Goal: Task Accomplishment & Management: Use online tool/utility

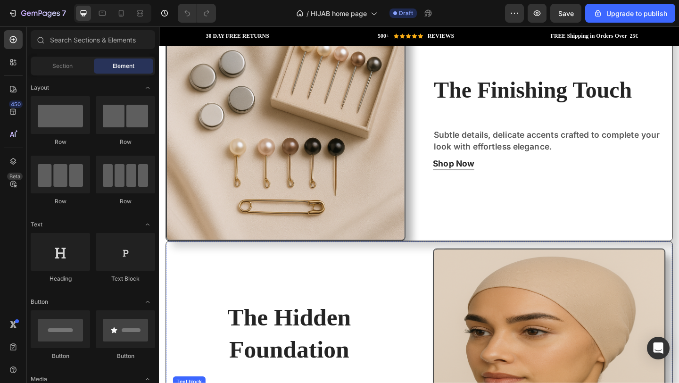
scroll to position [964, 0]
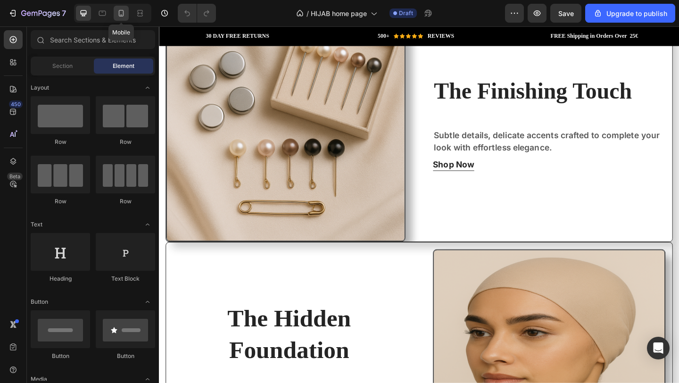
click at [121, 17] on icon at bounding box center [121, 12] width 9 height 9
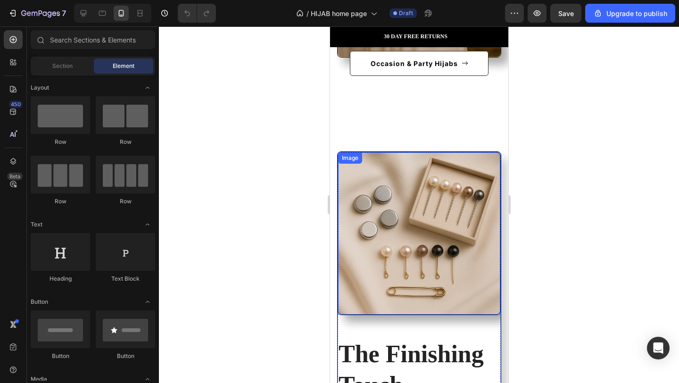
scroll to position [1350, 0]
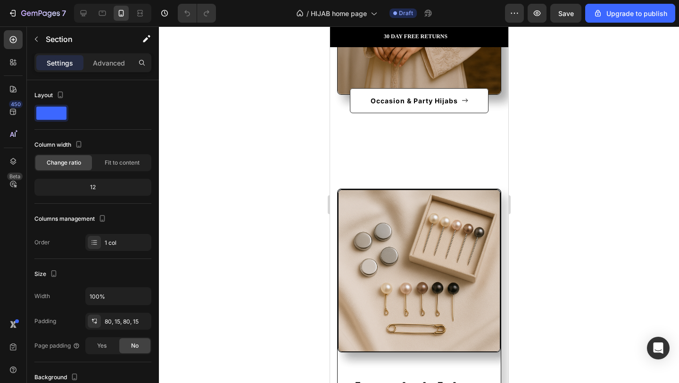
scroll to position [1337, 0]
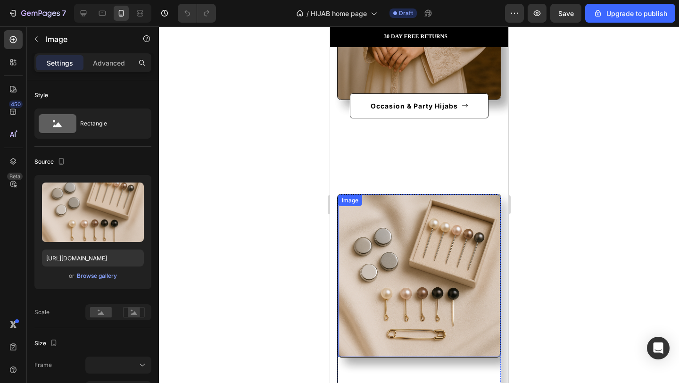
click at [393, 206] on div "Image" at bounding box center [418, 275] width 163 height 163
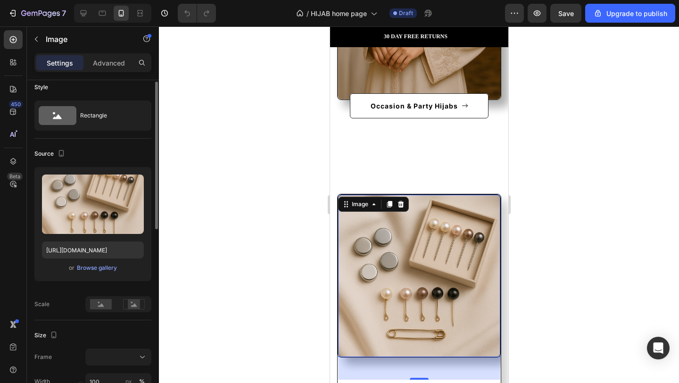
scroll to position [4, 0]
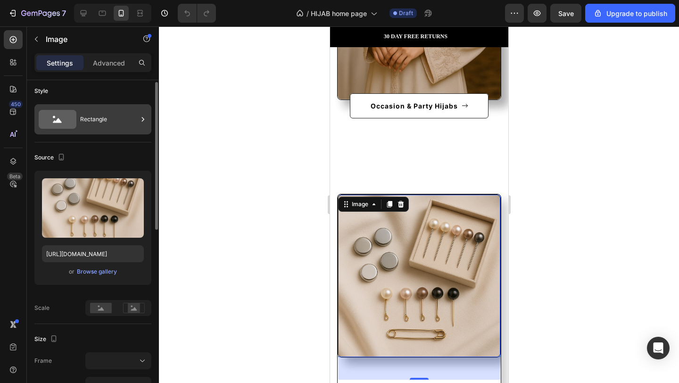
click at [94, 116] on div "Rectangle" at bounding box center [109, 120] width 58 height 22
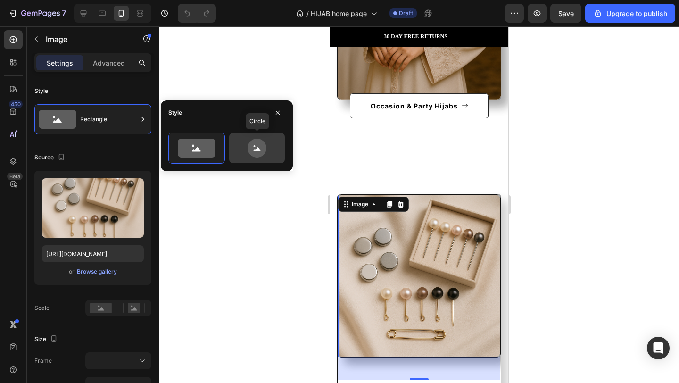
click at [265, 144] on icon at bounding box center [257, 148] width 19 height 19
type input "80"
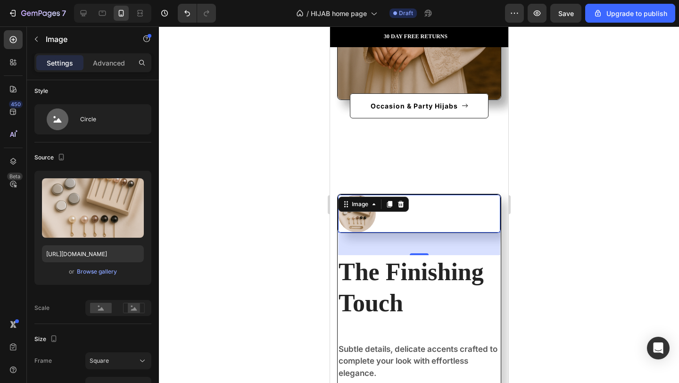
click at [445, 219] on div at bounding box center [419, 214] width 162 height 38
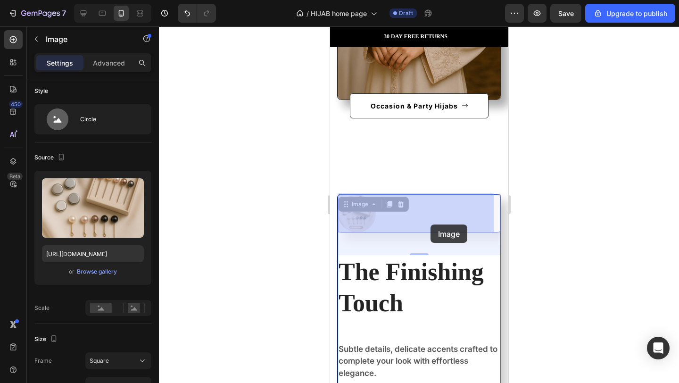
drag, startPoint x: 360, startPoint y: 226, endPoint x: 415, endPoint y: 219, distance: 55.2
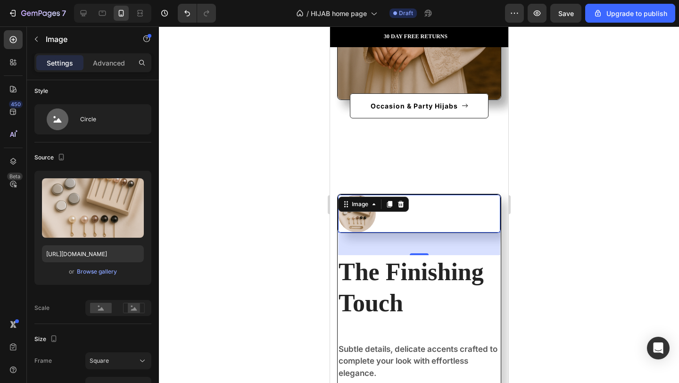
click at [415, 210] on div at bounding box center [419, 214] width 162 height 38
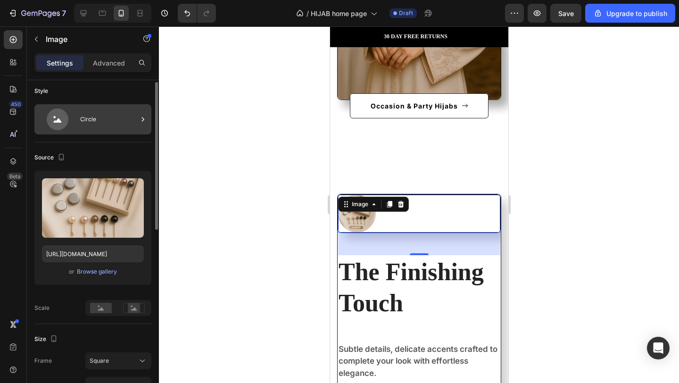
click at [139, 131] on div at bounding box center [142, 119] width 9 height 30
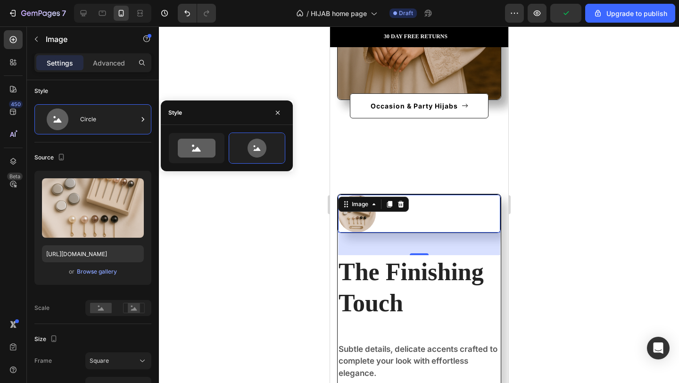
click at [420, 226] on div at bounding box center [419, 214] width 162 height 38
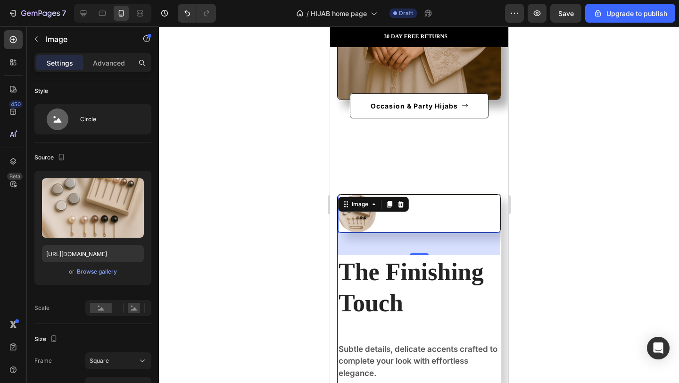
click at [420, 246] on div "48" at bounding box center [419, 244] width 162 height 23
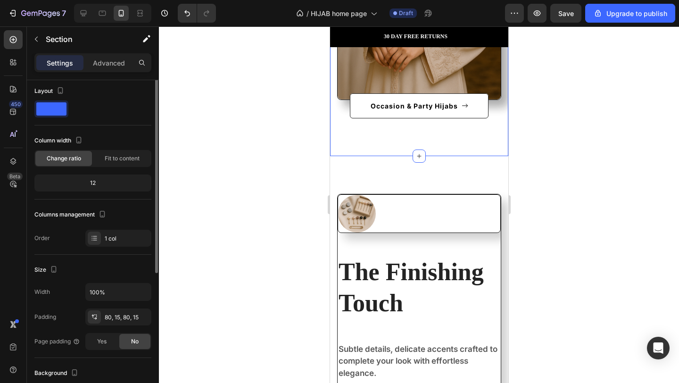
scroll to position [0, 0]
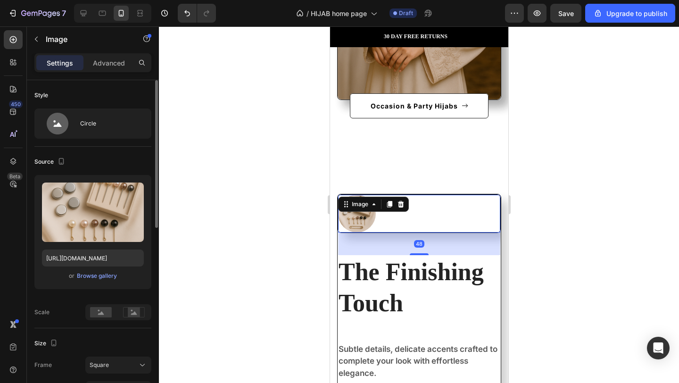
click at [404, 216] on div at bounding box center [419, 214] width 162 height 38
click at [371, 204] on icon at bounding box center [374, 205] width 8 height 8
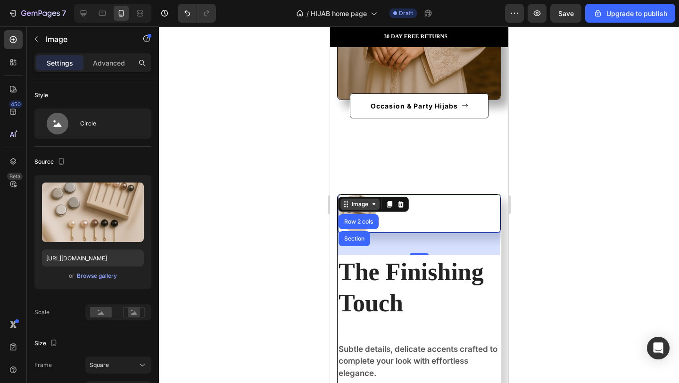
click at [369, 207] on div "Image" at bounding box center [360, 204] width 20 height 8
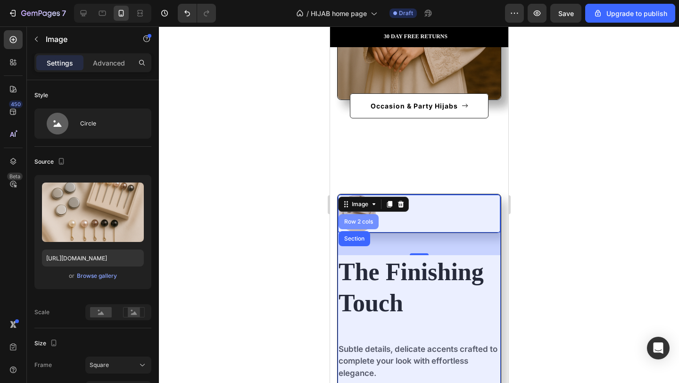
click at [367, 220] on div "Row 2 cols" at bounding box center [358, 222] width 33 height 6
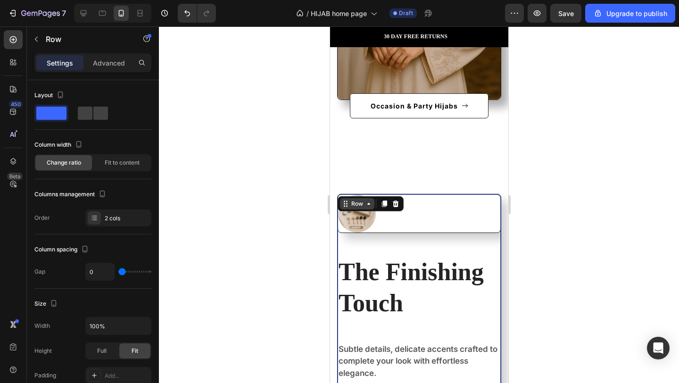
click at [370, 206] on icon at bounding box center [369, 204] width 8 height 8
click at [427, 219] on div at bounding box center [419, 214] width 162 height 38
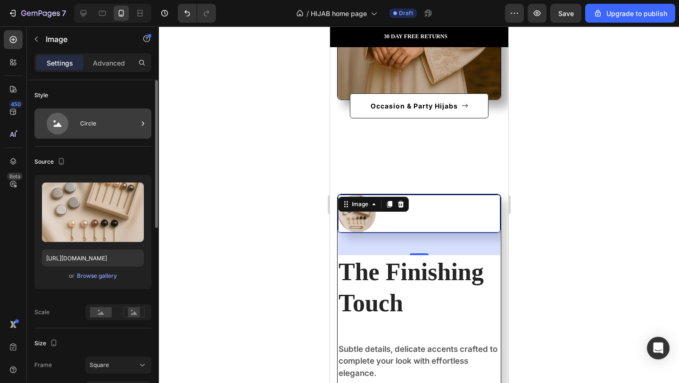
click at [117, 128] on div "Circle" at bounding box center [109, 124] width 58 height 22
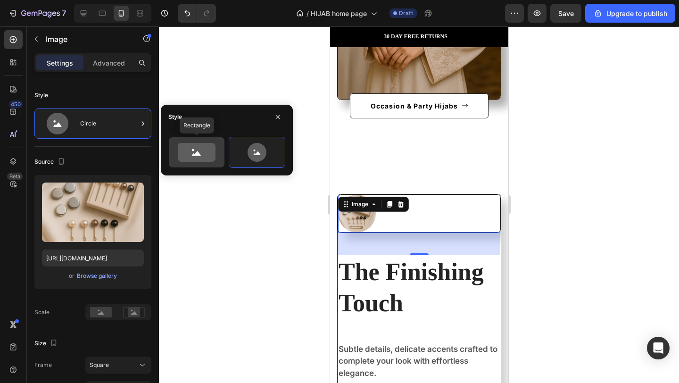
click at [201, 149] on icon at bounding box center [197, 152] width 38 height 19
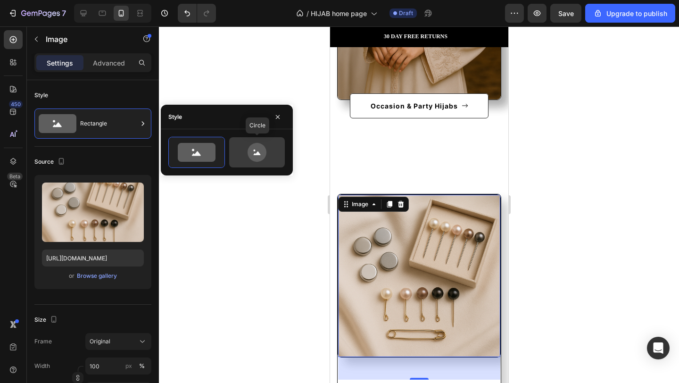
click at [259, 147] on icon at bounding box center [257, 152] width 19 height 19
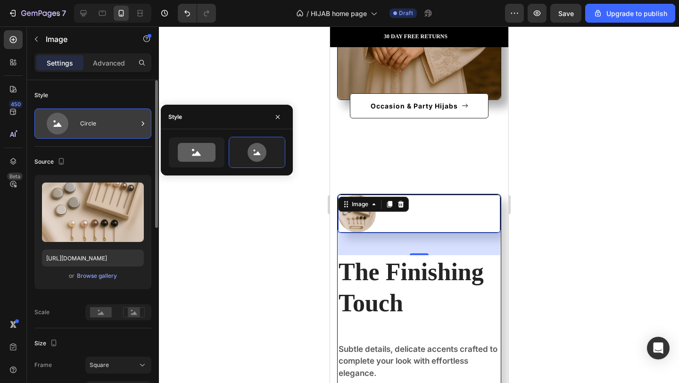
click at [121, 116] on div "Circle" at bounding box center [109, 124] width 58 height 22
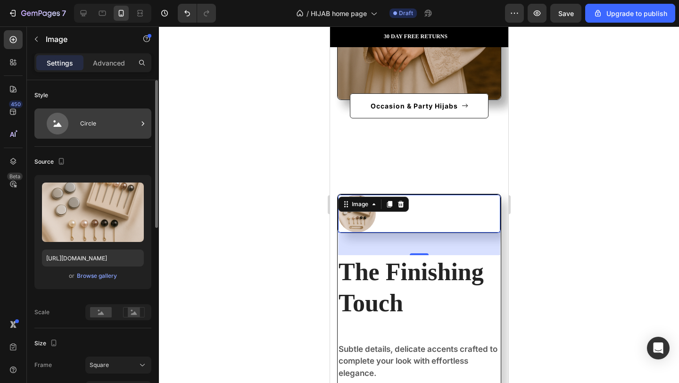
click at [138, 117] on div "Circle" at bounding box center [92, 124] width 117 height 30
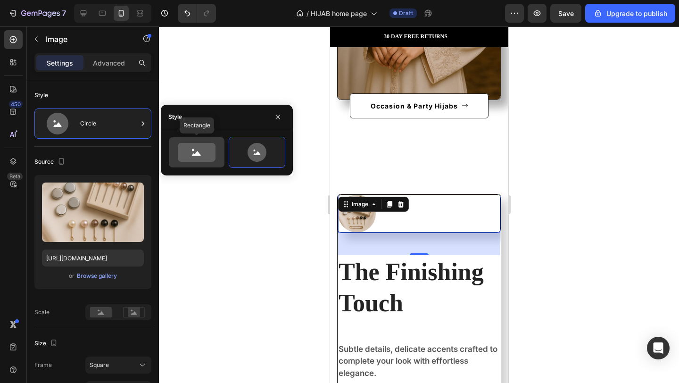
click at [201, 151] on icon at bounding box center [197, 152] width 38 height 19
type input "100"
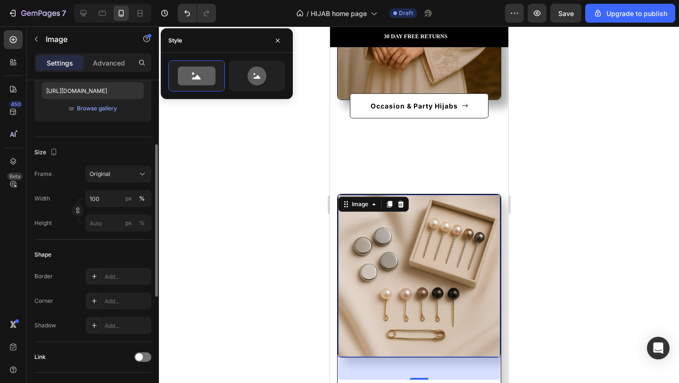
scroll to position [158, 0]
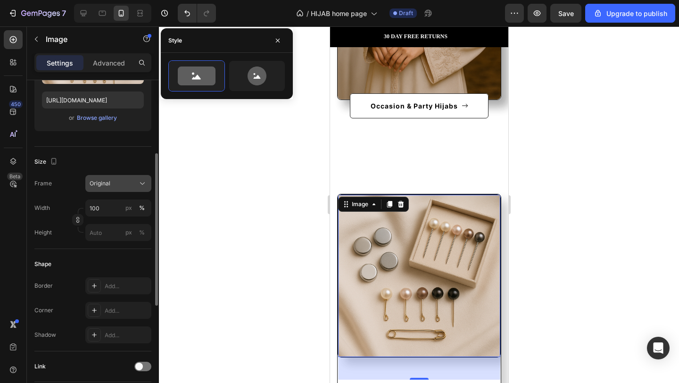
click at [132, 179] on div "Original" at bounding box center [119, 183] width 58 height 9
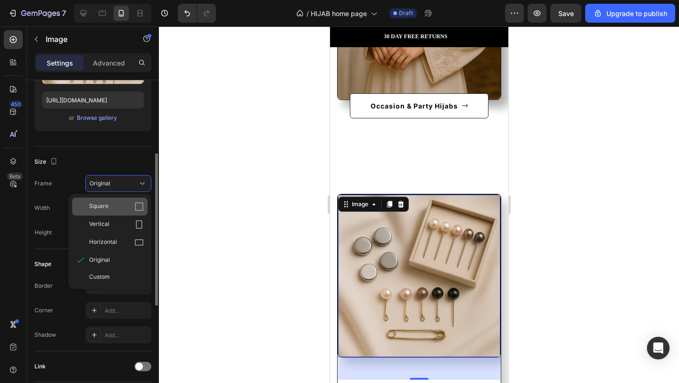
click at [128, 211] on div "Square" at bounding box center [109, 207] width 75 height 18
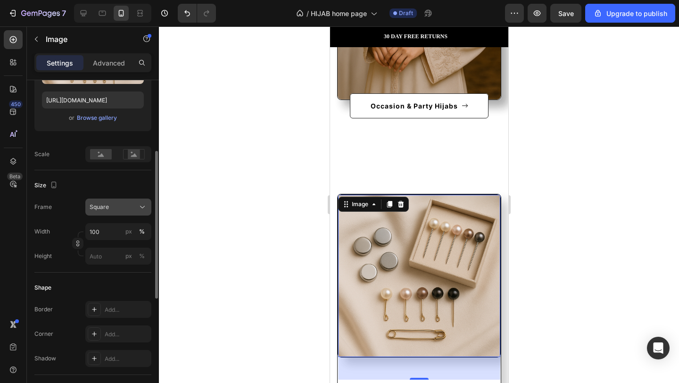
click at [128, 211] on div "Square" at bounding box center [113, 207] width 46 height 8
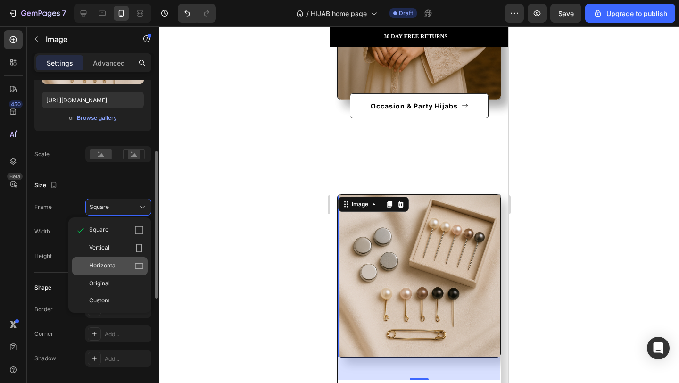
click at [135, 268] on icon at bounding box center [139, 266] width 8 height 6
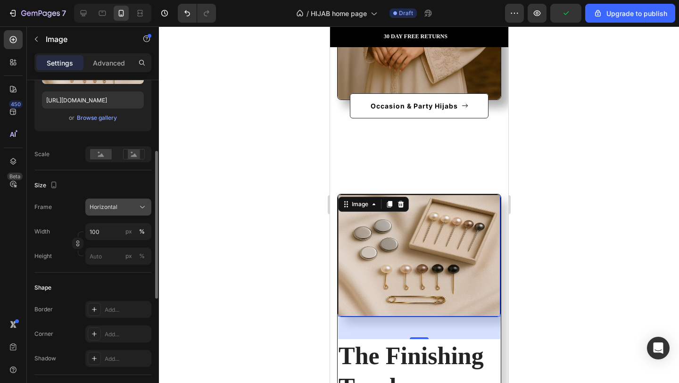
click at [138, 208] on icon at bounding box center [142, 206] width 9 height 9
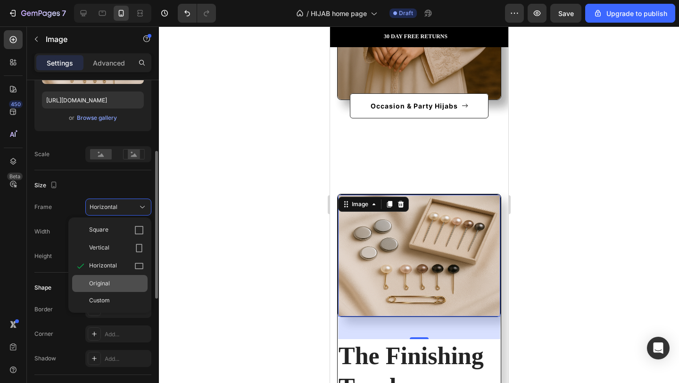
click at [129, 288] on div "Original" at bounding box center [109, 283] width 75 height 17
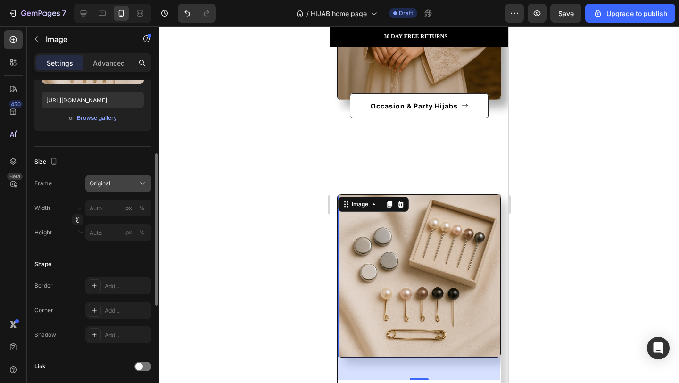
click at [133, 182] on div "Original" at bounding box center [113, 183] width 46 height 8
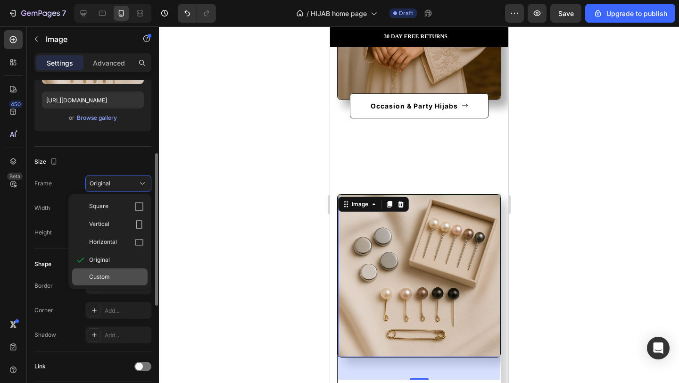
click at [133, 279] on div "Custom" at bounding box center [116, 277] width 55 height 8
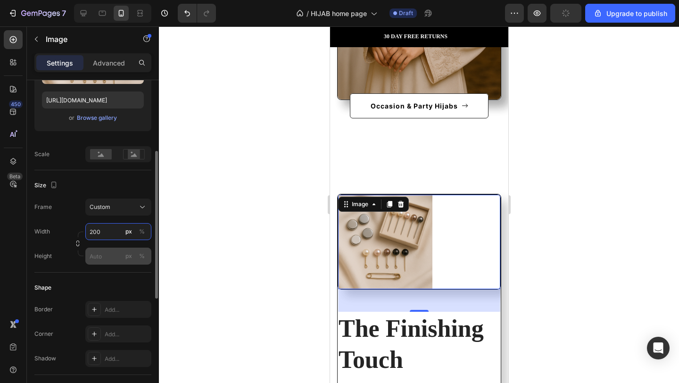
type input "200"
click at [104, 256] on input "px %" at bounding box center [118, 256] width 66 height 17
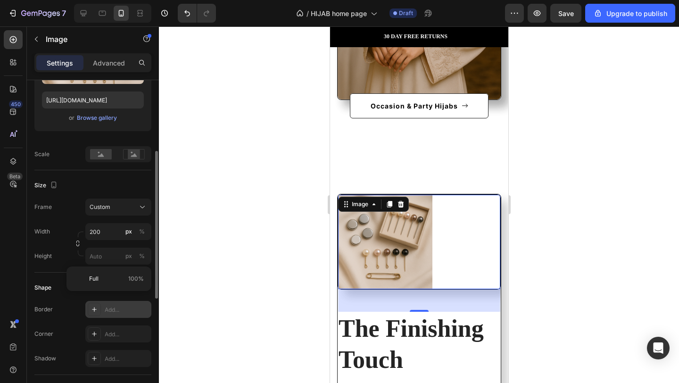
click at [96, 311] on icon at bounding box center [95, 310] width 8 height 8
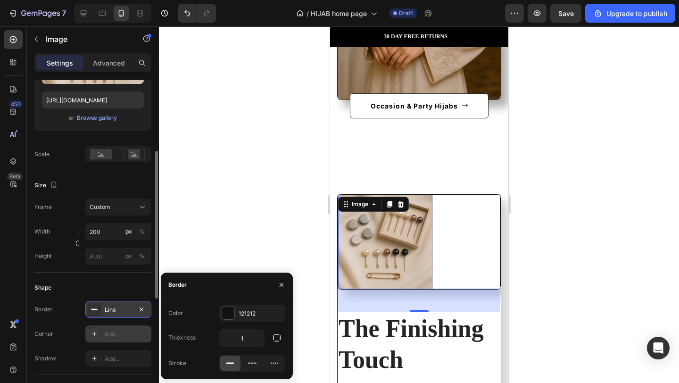
click at [100, 337] on div at bounding box center [94, 333] width 13 height 13
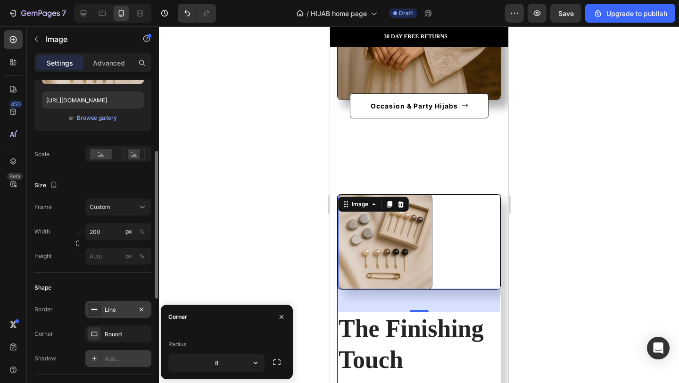
click at [99, 357] on div at bounding box center [94, 358] width 13 height 13
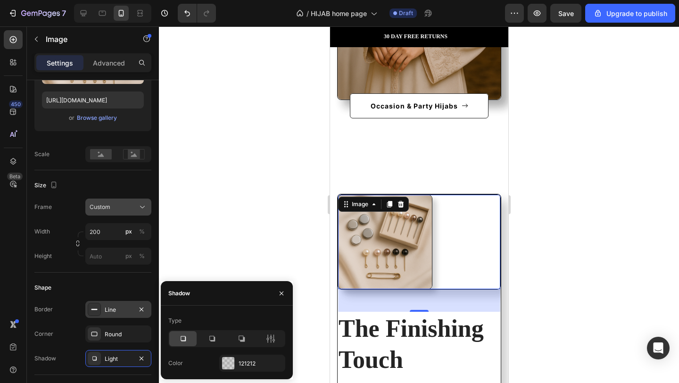
click at [117, 205] on div "Custom" at bounding box center [113, 207] width 46 height 8
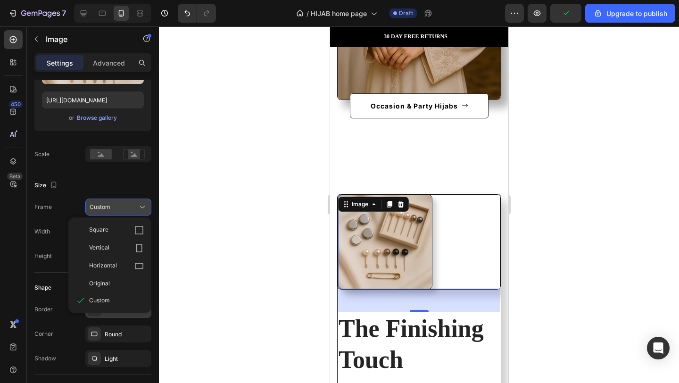
click at [117, 205] on div "Custom" at bounding box center [113, 207] width 46 height 8
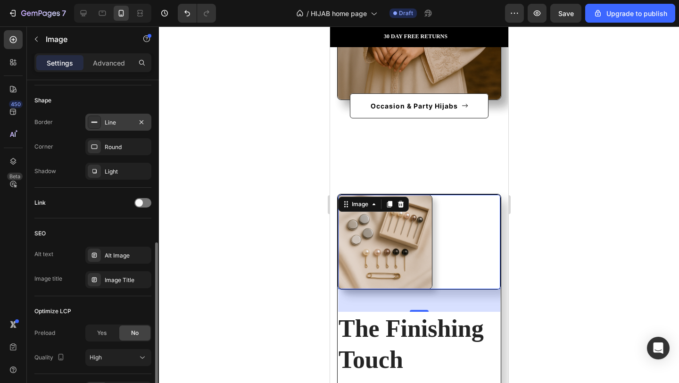
scroll to position [406, 0]
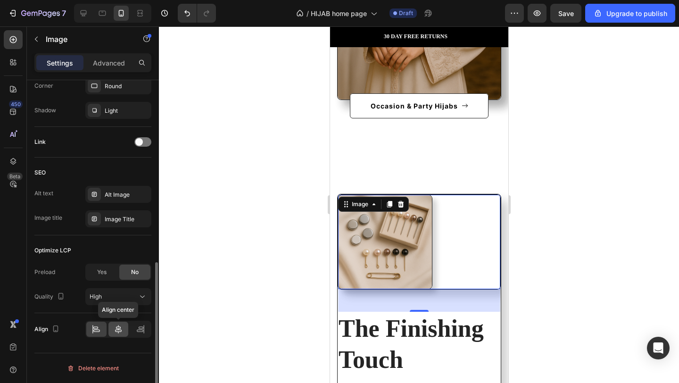
click at [122, 331] on icon at bounding box center [118, 329] width 9 height 9
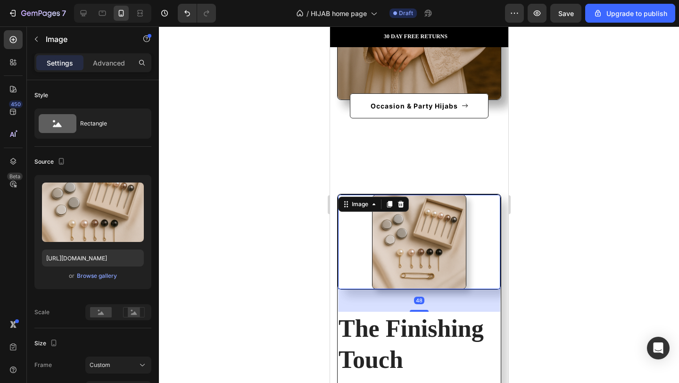
click at [358, 213] on div at bounding box center [419, 242] width 162 height 94
click at [339, 237] on div at bounding box center [419, 242] width 162 height 94
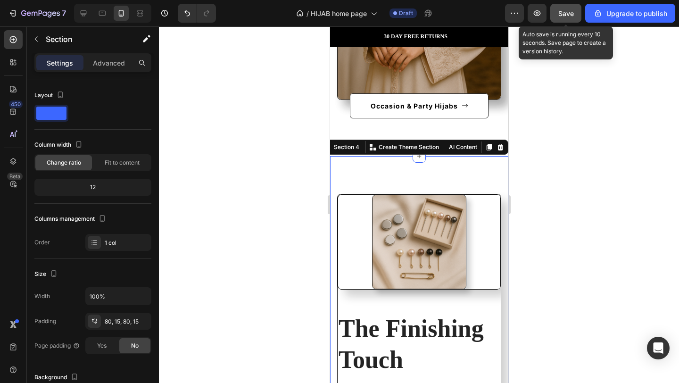
click at [568, 10] on span "Save" at bounding box center [567, 13] width 16 height 8
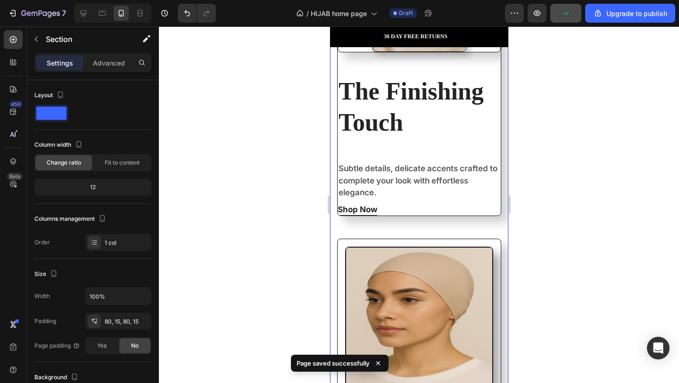
scroll to position [1537, 0]
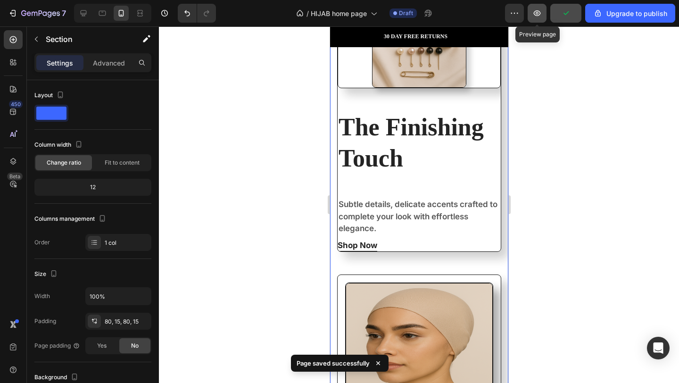
click at [533, 13] on button "button" at bounding box center [537, 13] width 19 height 19
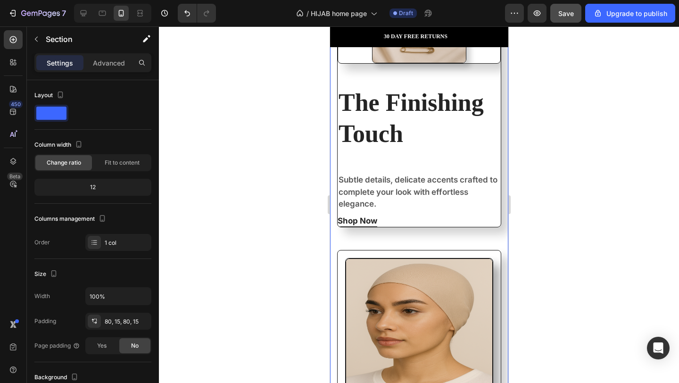
scroll to position [1515, 0]
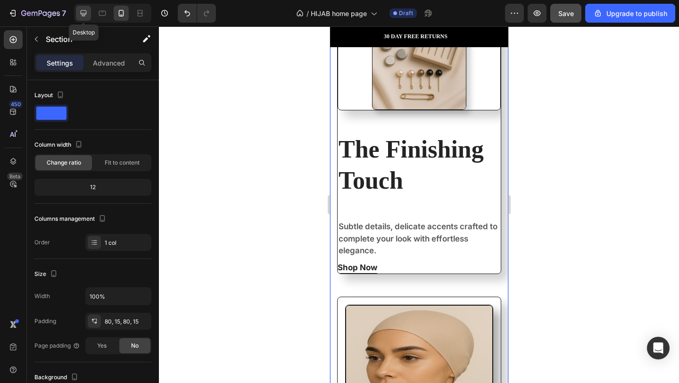
click at [81, 13] on icon at bounding box center [84, 13] width 6 height 6
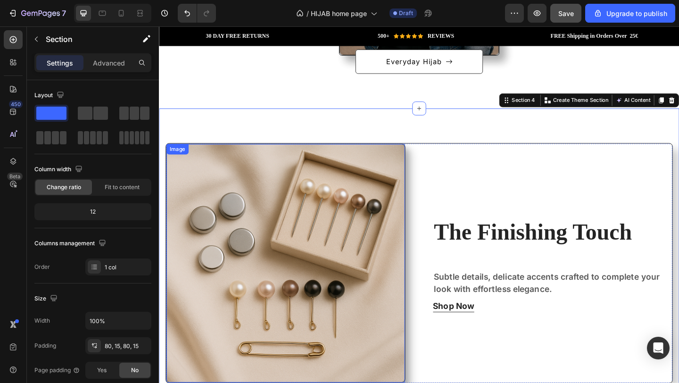
scroll to position [515, 0]
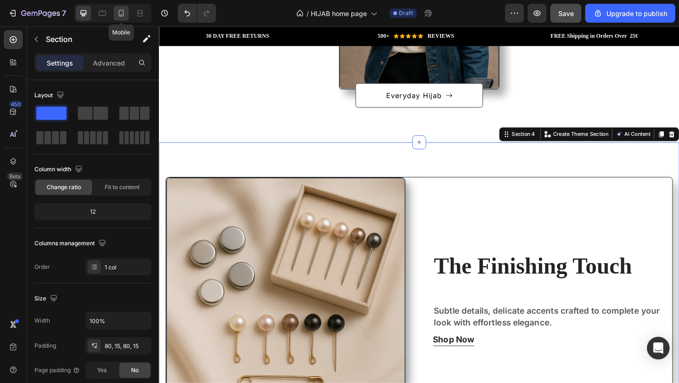
click at [126, 13] on div at bounding box center [121, 13] width 15 height 15
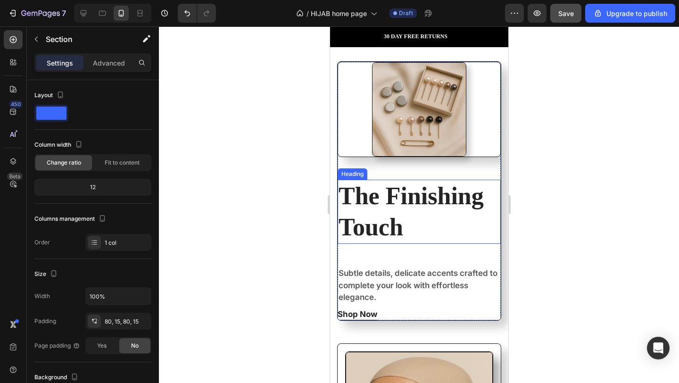
scroll to position [1521, 0]
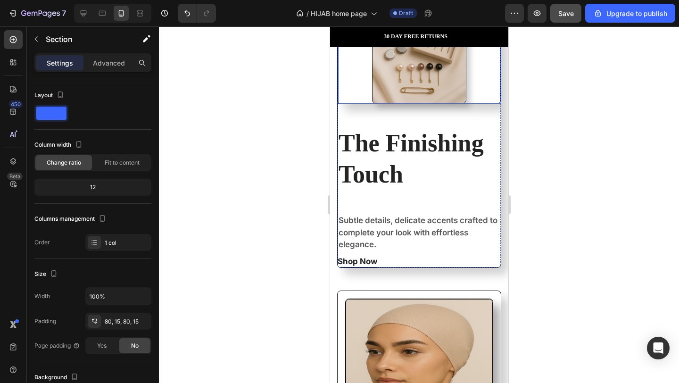
click at [348, 88] on div at bounding box center [419, 56] width 162 height 94
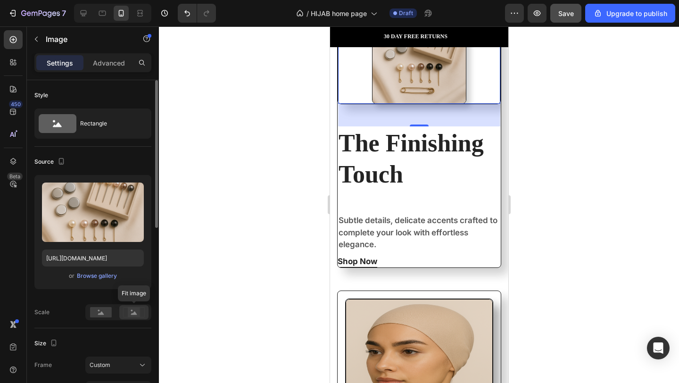
click at [125, 316] on icon at bounding box center [134, 312] width 22 height 10
click at [141, 316] on icon at bounding box center [134, 312] width 22 height 10
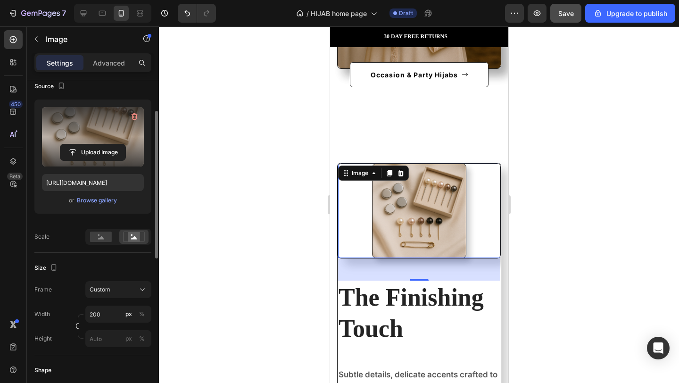
scroll to position [0, 0]
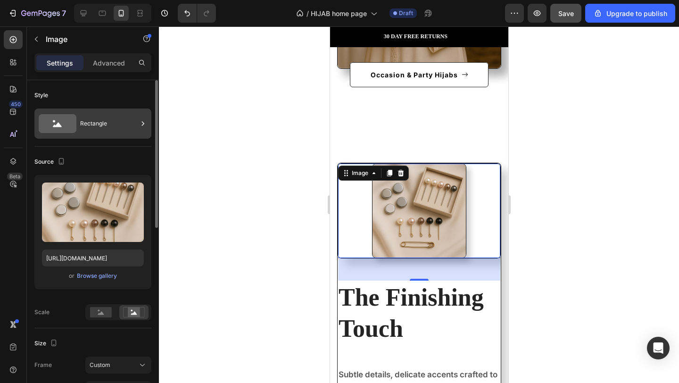
click at [97, 117] on div "Rectangle" at bounding box center [109, 124] width 58 height 22
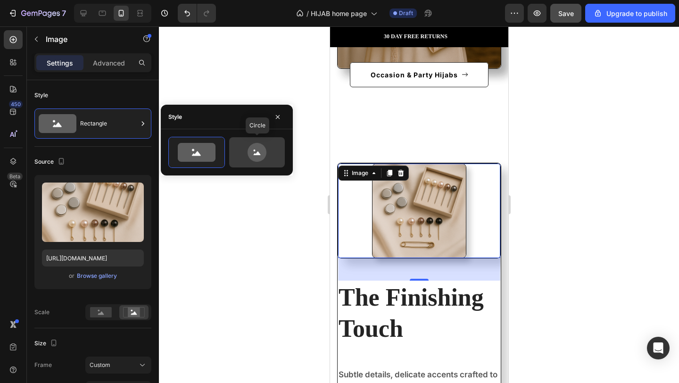
click at [276, 143] on icon at bounding box center [257, 152] width 44 height 19
type input "80"
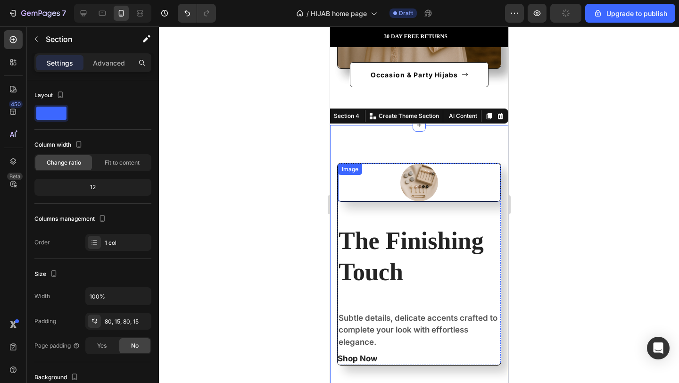
click at [481, 212] on div "Image" at bounding box center [418, 193] width 163 height 61
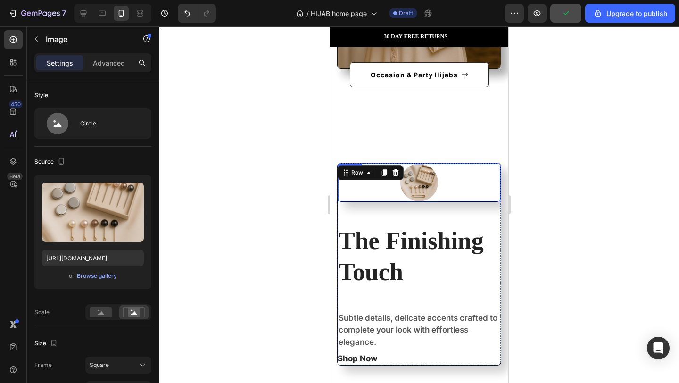
click at [469, 186] on div at bounding box center [419, 183] width 162 height 38
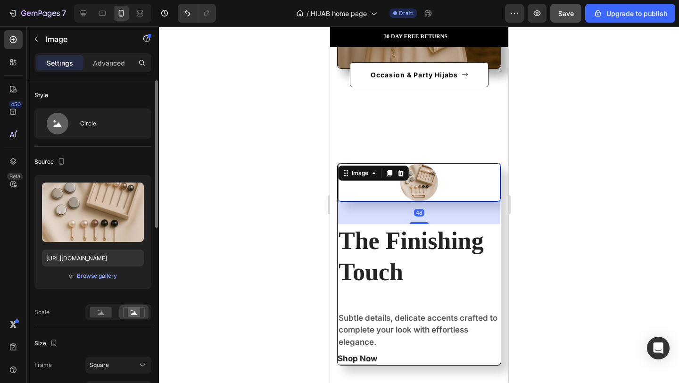
scroll to position [15, 0]
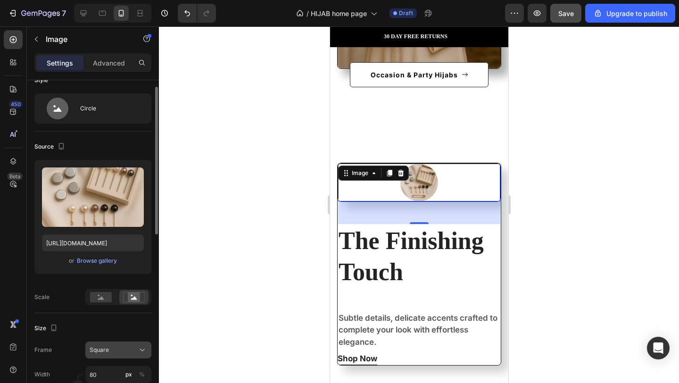
click at [132, 352] on div "Square" at bounding box center [113, 350] width 46 height 8
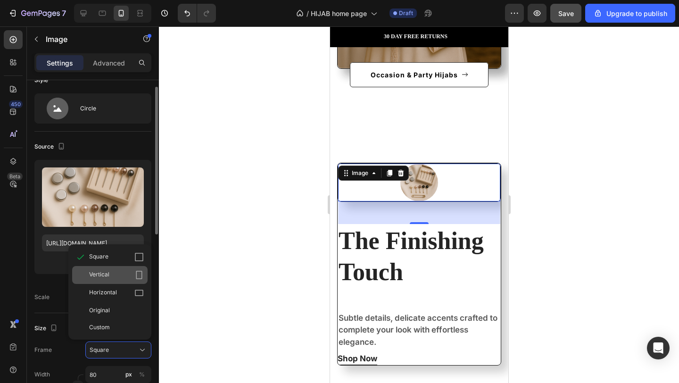
click at [123, 272] on div "Vertical" at bounding box center [116, 274] width 55 height 9
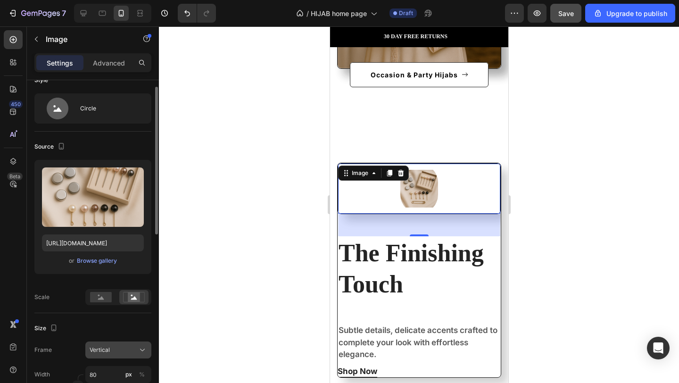
click at [119, 350] on div "Vertical" at bounding box center [113, 350] width 46 height 8
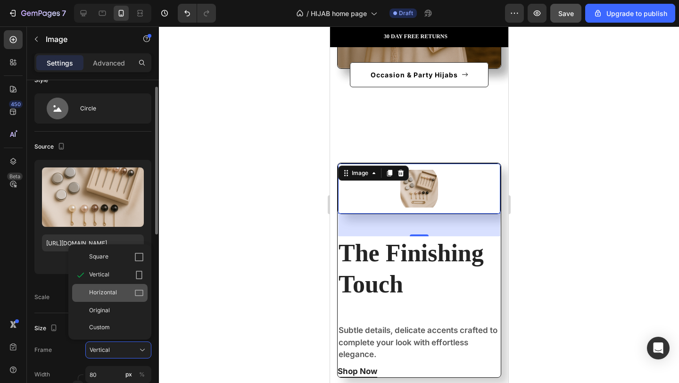
click at [110, 296] on span "Horizontal" at bounding box center [103, 292] width 28 height 9
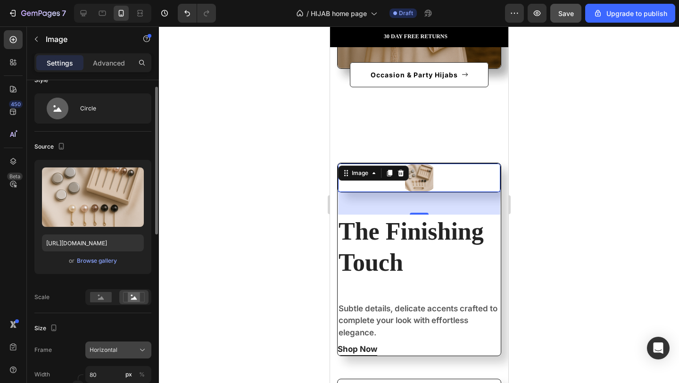
click at [129, 351] on div "Horizontal" at bounding box center [113, 350] width 46 height 8
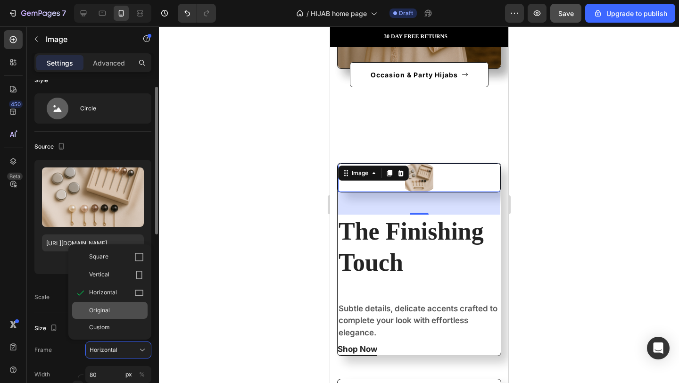
click at [120, 306] on div "Original" at bounding box center [116, 310] width 55 height 8
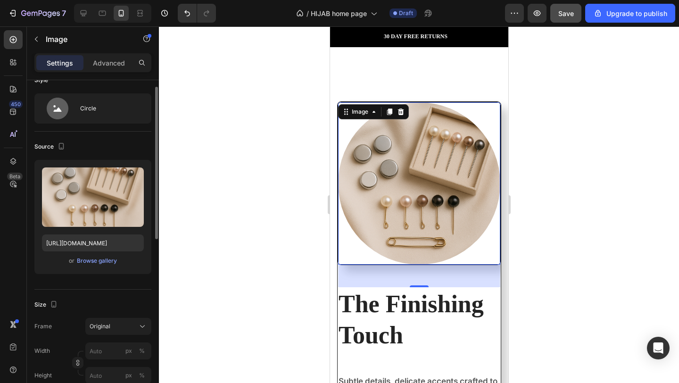
scroll to position [1432, 0]
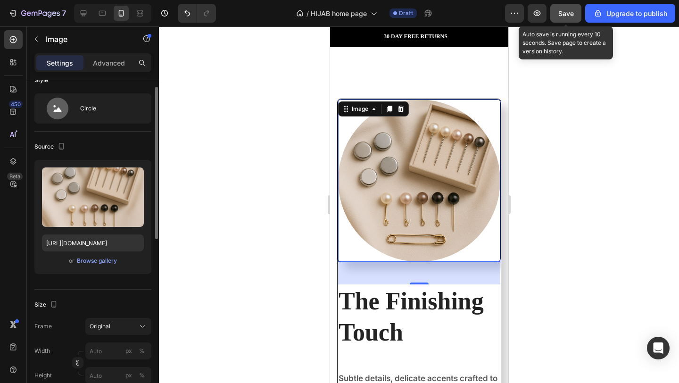
click at [573, 17] on span "Save" at bounding box center [567, 13] width 16 height 8
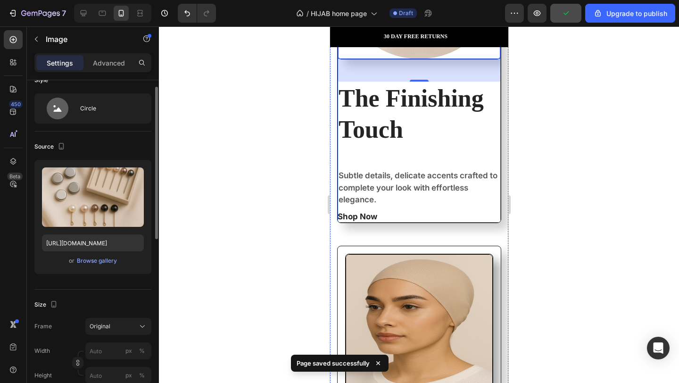
scroll to position [1680, 0]
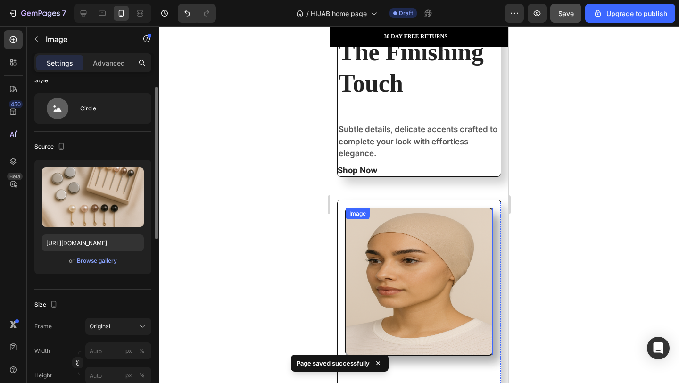
click at [450, 272] on img at bounding box center [418, 281] width 147 height 147
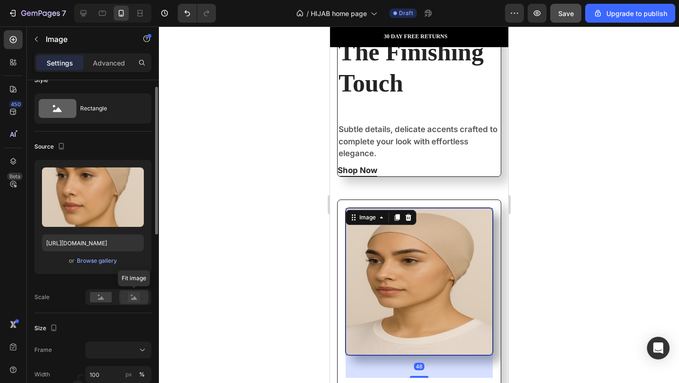
click at [130, 301] on rect at bounding box center [134, 297] width 12 height 9
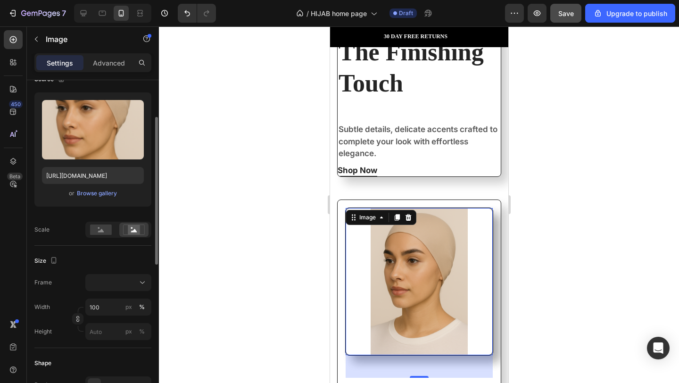
scroll to position [0, 0]
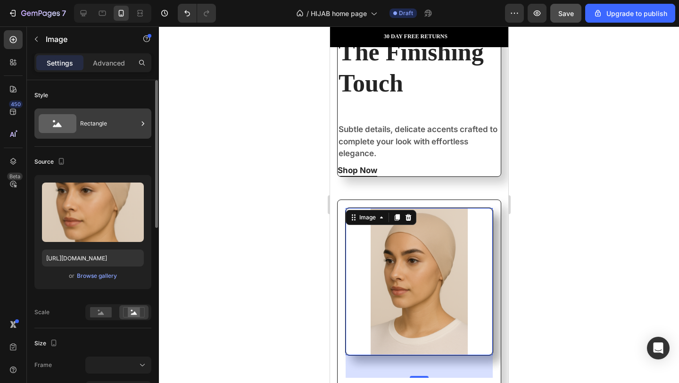
click at [106, 119] on div "Rectangle" at bounding box center [109, 124] width 58 height 22
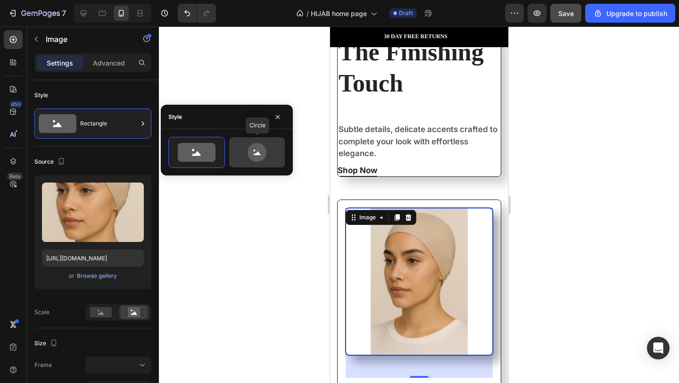
click at [267, 147] on icon at bounding box center [257, 152] width 44 height 19
type input "80"
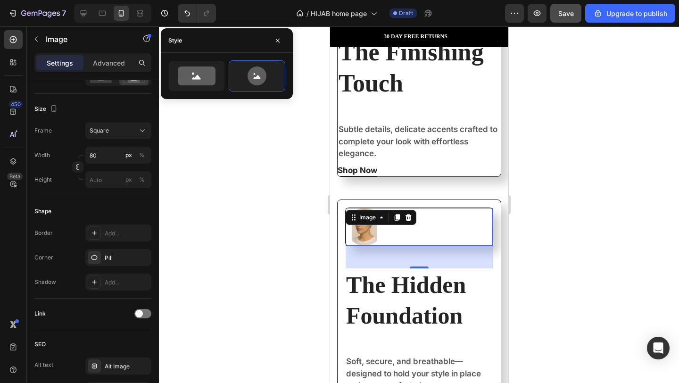
scroll to position [406, 0]
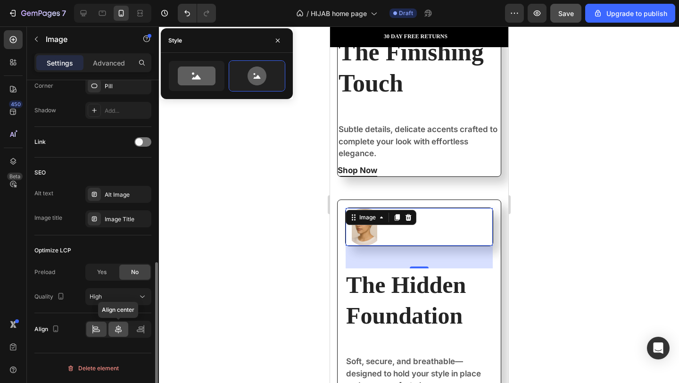
click at [118, 332] on icon at bounding box center [118, 329] width 7 height 8
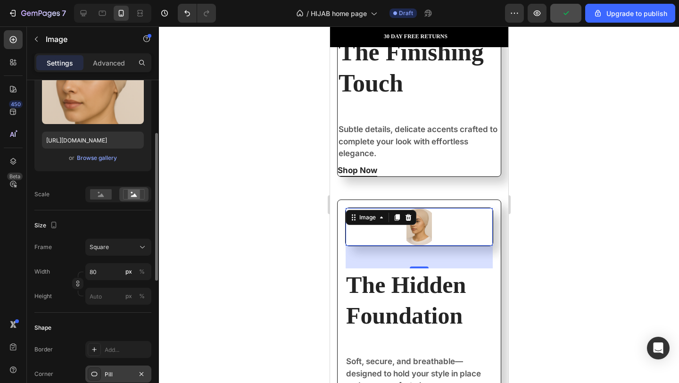
scroll to position [156, 0]
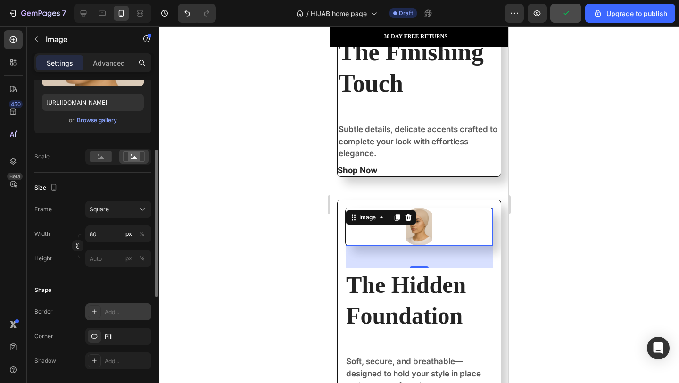
click at [105, 309] on div "Add..." at bounding box center [127, 312] width 44 height 8
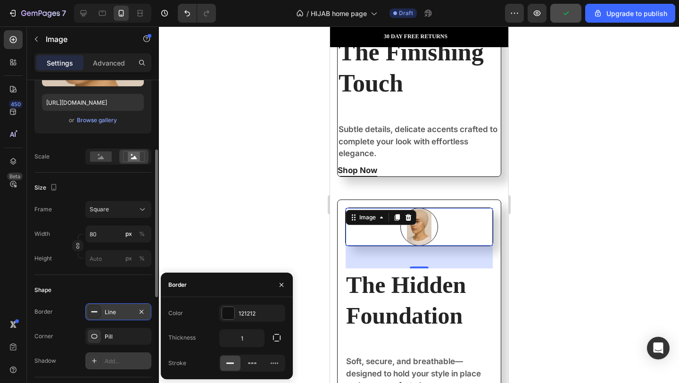
click at [123, 364] on div "Add..." at bounding box center [127, 361] width 44 height 8
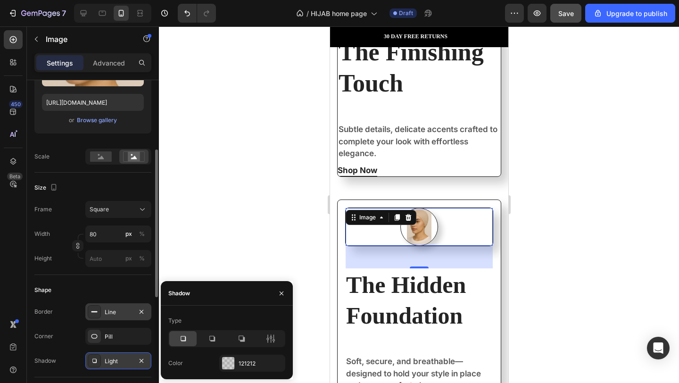
click at [116, 317] on div "Line" at bounding box center [118, 311] width 66 height 17
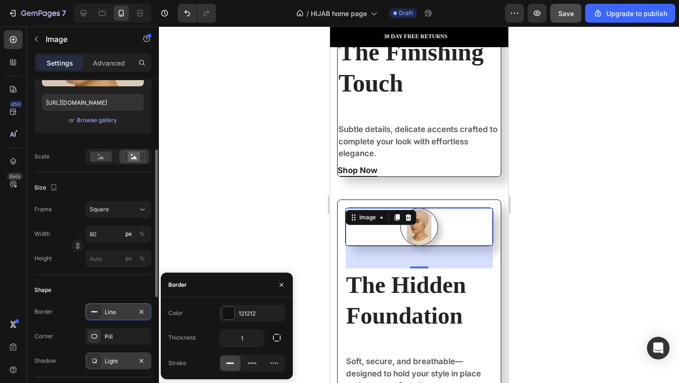
click at [94, 317] on div at bounding box center [94, 311] width 13 height 13
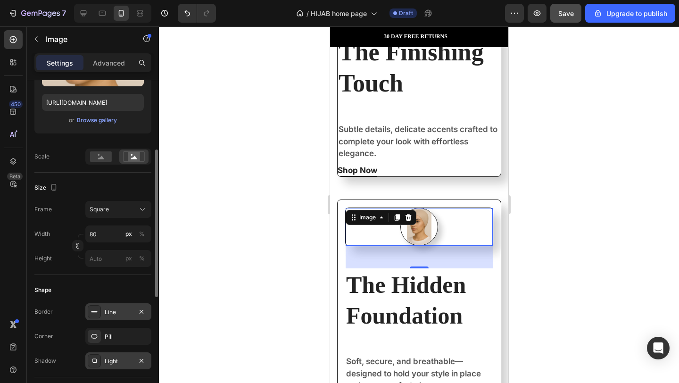
click at [94, 312] on icon at bounding box center [95, 312] width 8 height 8
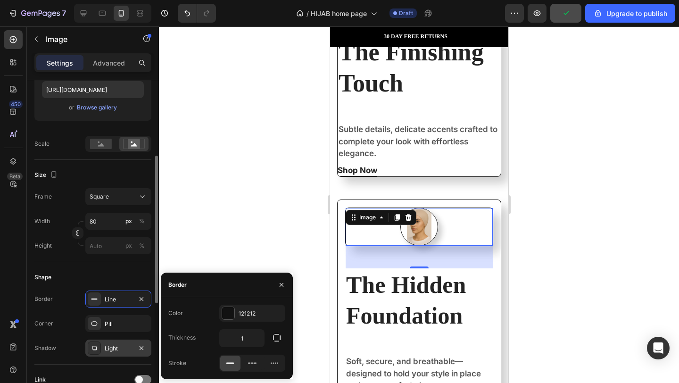
scroll to position [86, 0]
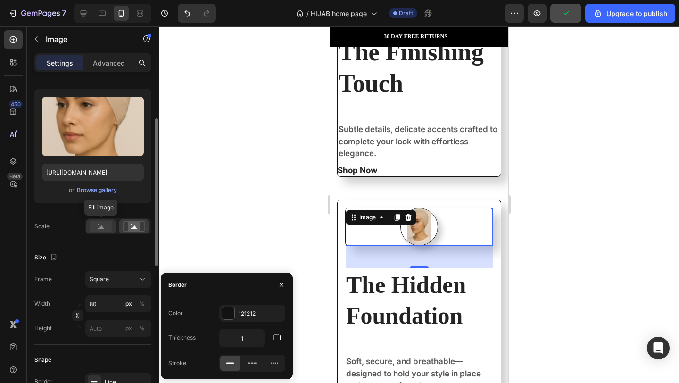
click at [99, 231] on rect at bounding box center [101, 226] width 22 height 10
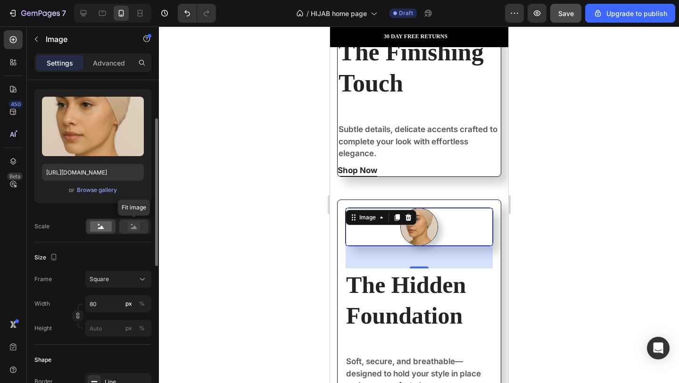
click at [134, 226] on rect at bounding box center [134, 226] width 12 height 9
click at [121, 226] on div at bounding box center [133, 226] width 29 height 14
click at [104, 226] on rect at bounding box center [101, 226] width 22 height 10
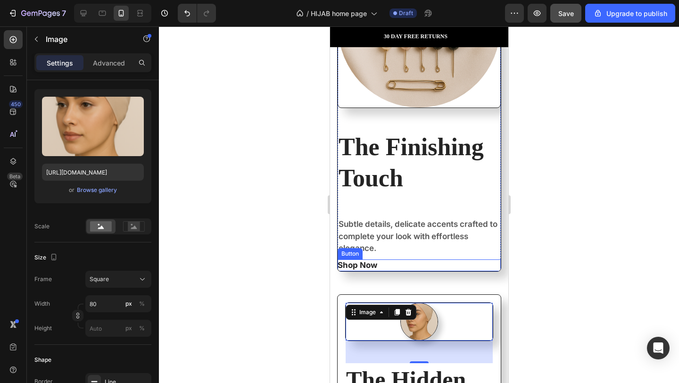
scroll to position [1585, 0]
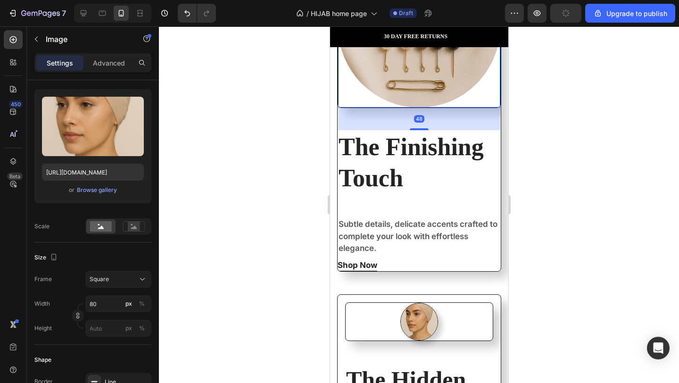
click at [478, 91] on div at bounding box center [419, 26] width 162 height 162
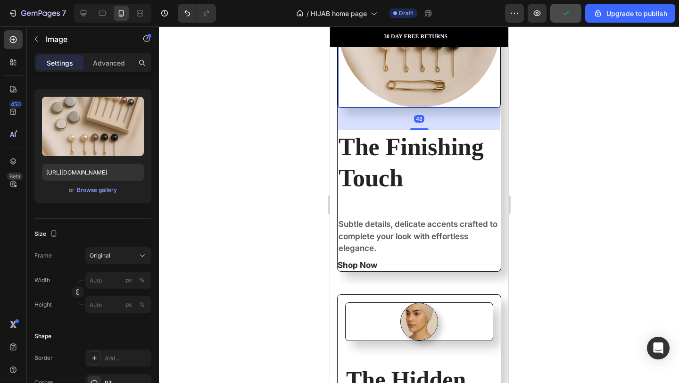
scroll to position [86, 0]
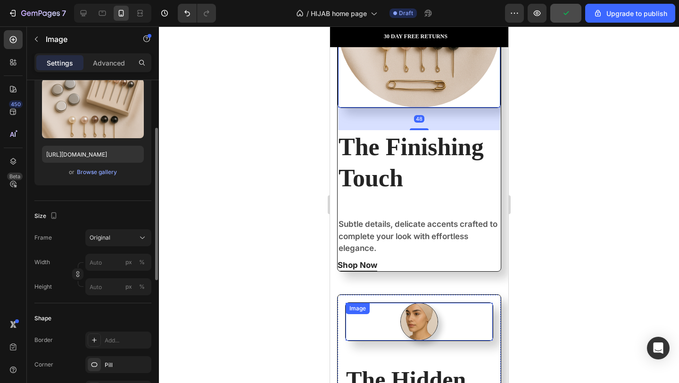
click at [474, 306] on div at bounding box center [418, 322] width 147 height 38
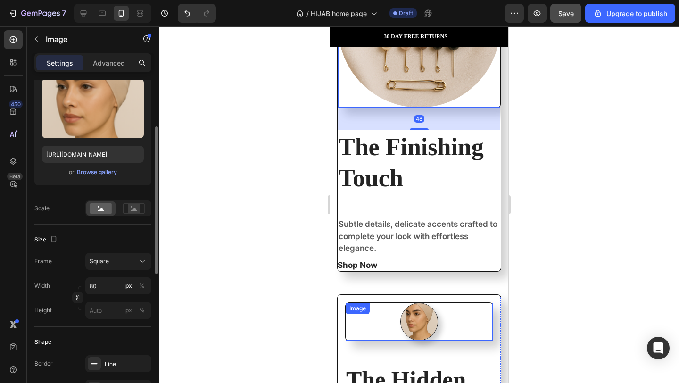
scroll to position [104, 0]
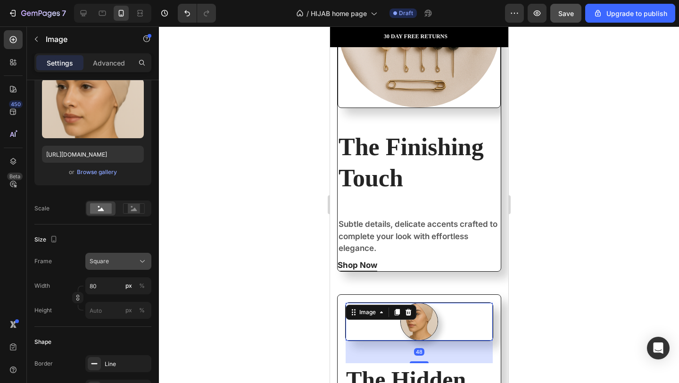
click at [117, 258] on div "Square" at bounding box center [113, 261] width 46 height 8
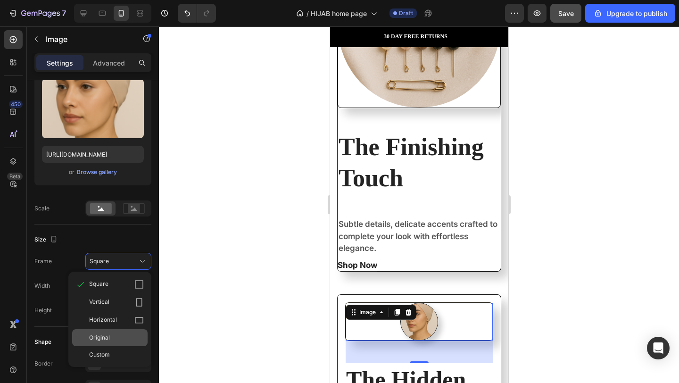
click at [134, 334] on div "Original" at bounding box center [116, 338] width 55 height 8
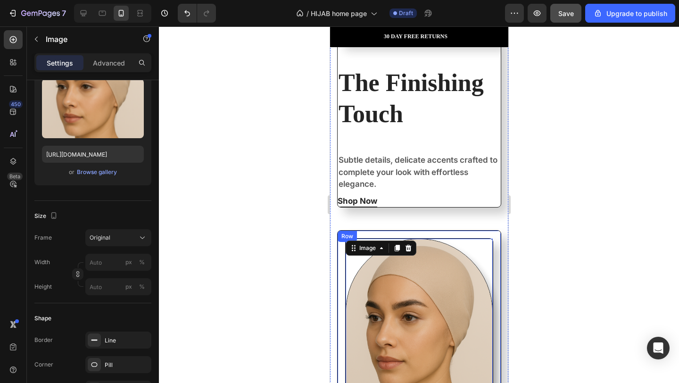
scroll to position [1649, 0]
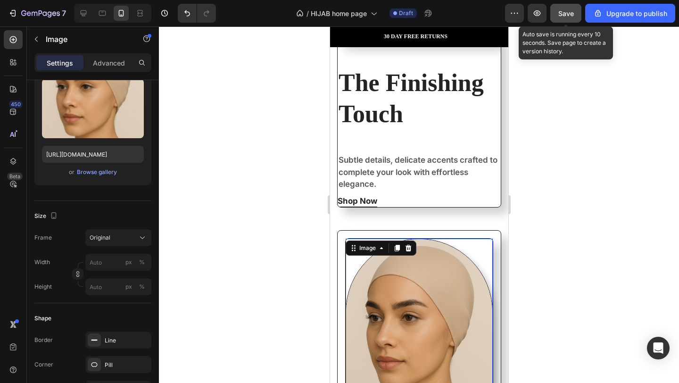
click at [563, 11] on span "Save" at bounding box center [567, 13] width 16 height 8
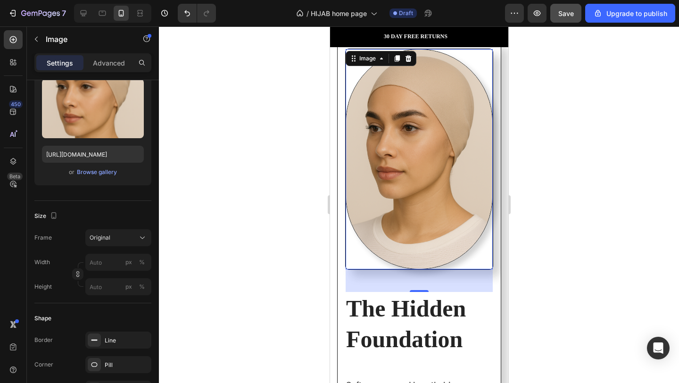
scroll to position [1925, 0]
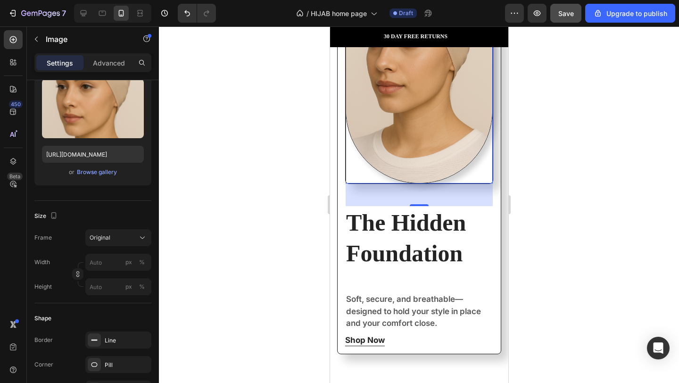
click at [578, 174] on div at bounding box center [419, 204] width 520 height 357
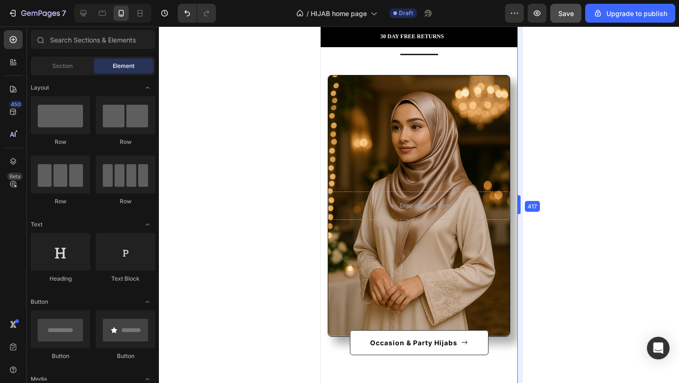
scroll to position [1039, 0]
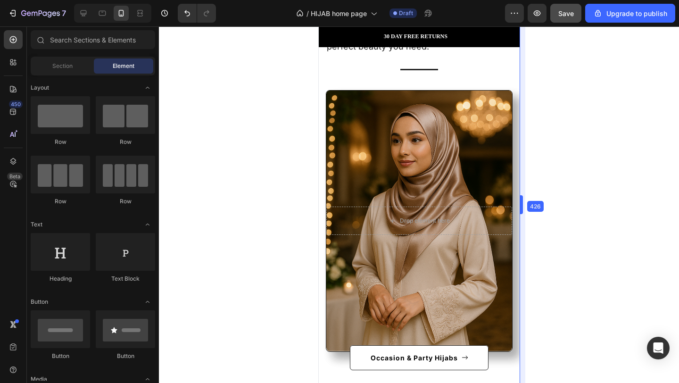
drag, startPoint x: 511, startPoint y: 202, endPoint x: 534, endPoint y: 205, distance: 23.2
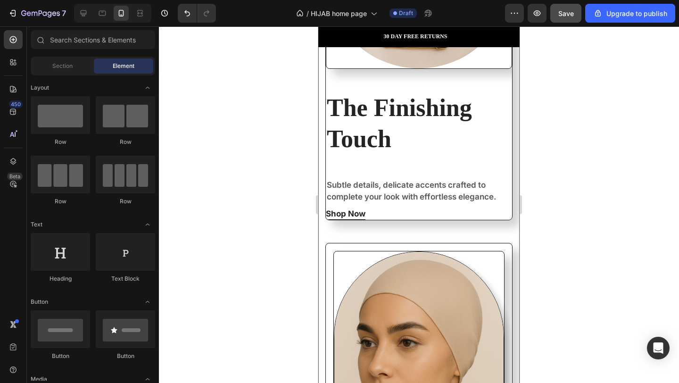
scroll to position [1656, 0]
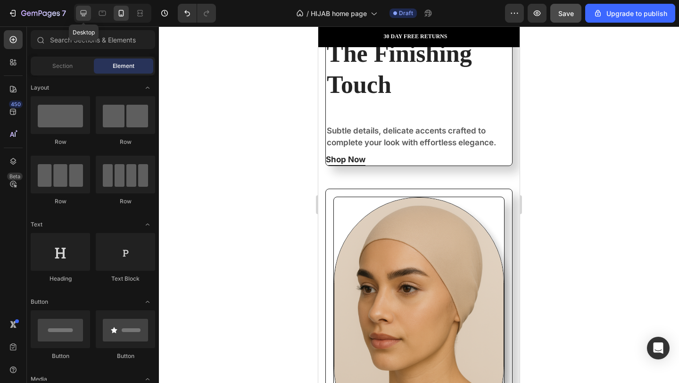
click at [85, 17] on icon at bounding box center [83, 12] width 9 height 9
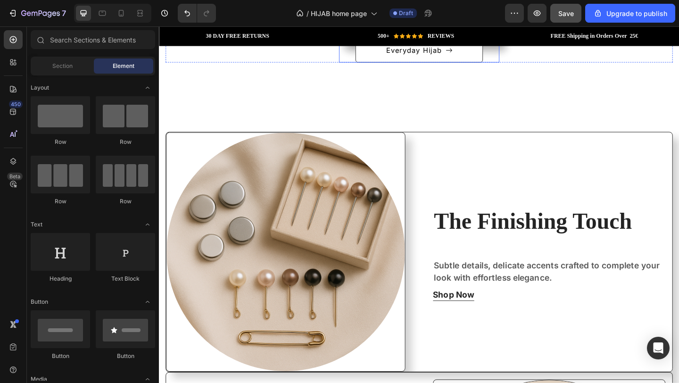
scroll to position [564, 0]
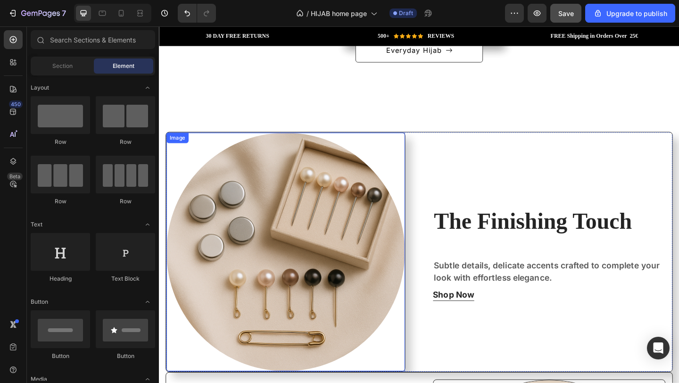
click at [401, 159] on div at bounding box center [296, 271] width 259 height 259
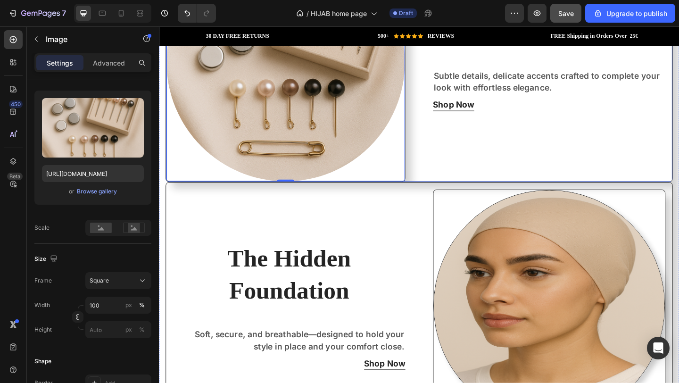
scroll to position [825, 0]
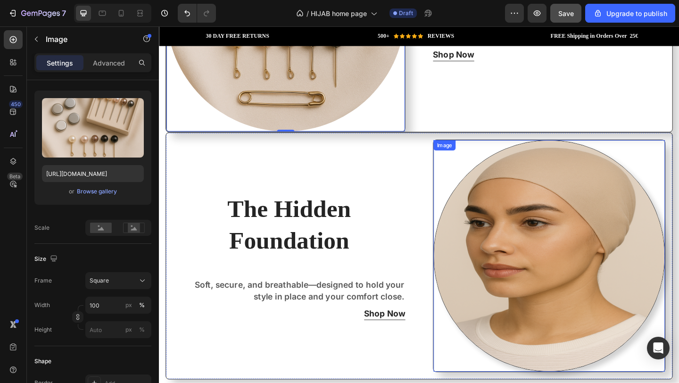
click at [471, 168] on div at bounding box center [584, 276] width 252 height 252
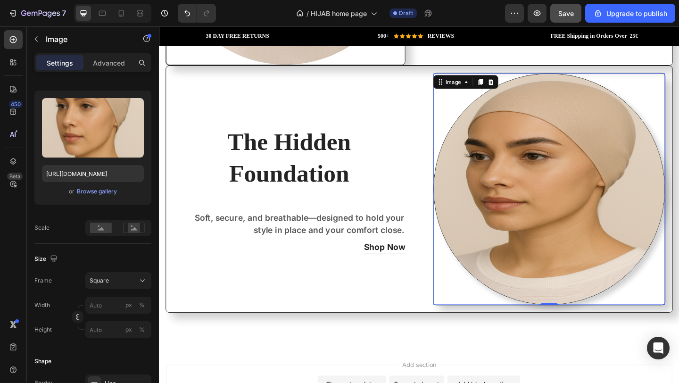
scroll to position [988, 0]
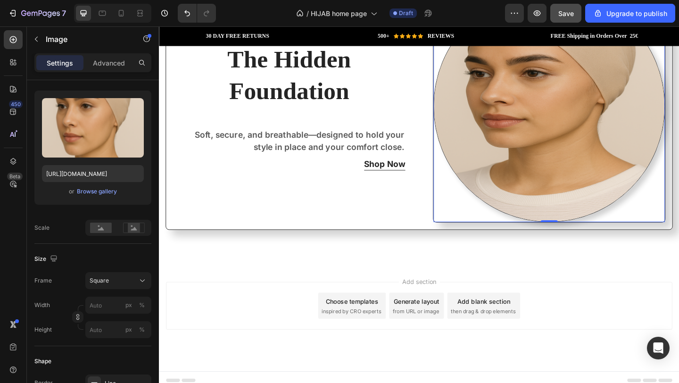
click at [421, 320] on div "Generate layout" at bounding box center [440, 325] width 50 height 10
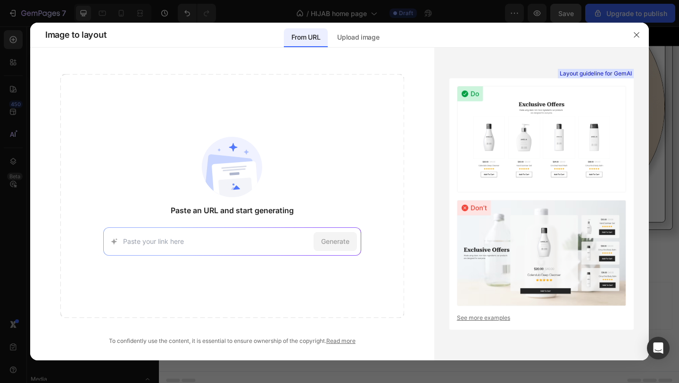
click at [262, 235] on div "Generate" at bounding box center [232, 241] width 258 height 28
click at [264, 246] on input at bounding box center [216, 241] width 187 height 10
click at [355, 31] on div "Upload image" at bounding box center [358, 37] width 57 height 19
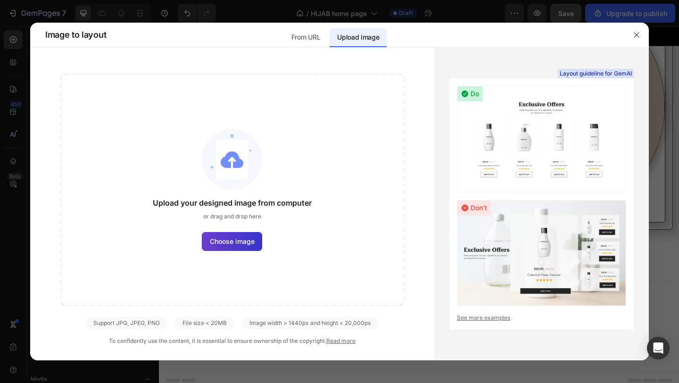
click at [250, 243] on span "Choose image" at bounding box center [232, 241] width 45 height 10
click at [0, 0] on input "Choose image" at bounding box center [0, 0] width 0 height 0
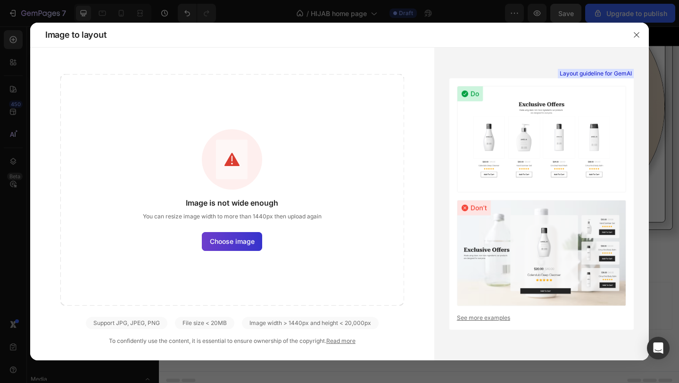
click at [242, 246] on label "Choose image" at bounding box center [232, 241] width 60 height 19
click at [0, 0] on input "Choose image" at bounding box center [0, 0] width 0 height 0
click at [249, 243] on span "Choose image" at bounding box center [232, 241] width 45 height 10
click at [0, 0] on input "Choose image" at bounding box center [0, 0] width 0 height 0
click at [246, 243] on span "Choose image" at bounding box center [232, 241] width 45 height 10
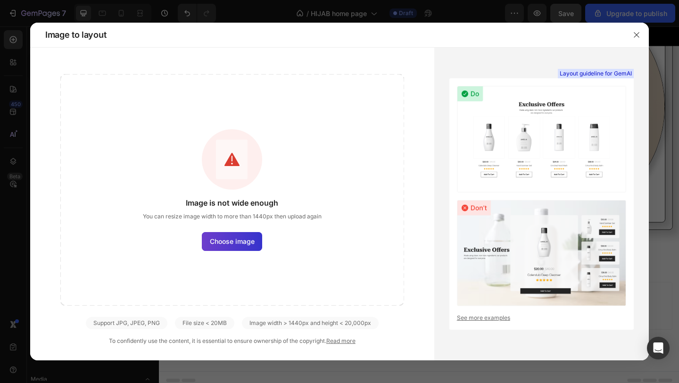
click at [0, 0] on input "Choose image" at bounding box center [0, 0] width 0 height 0
click at [535, 151] on img at bounding box center [541, 139] width 169 height 106
click at [494, 313] on div "Layout guideline for GemAI See more examples" at bounding box center [542, 203] width 184 height 251
click at [494, 316] on link "See more examples" at bounding box center [541, 318] width 169 height 8
drag, startPoint x: 636, startPoint y: 35, endPoint x: 504, endPoint y: 25, distance: 131.6
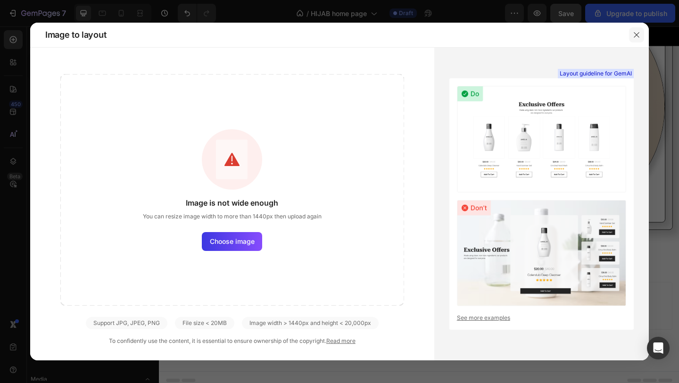
click at [636, 35] on icon "button" at bounding box center [637, 35] width 8 height 8
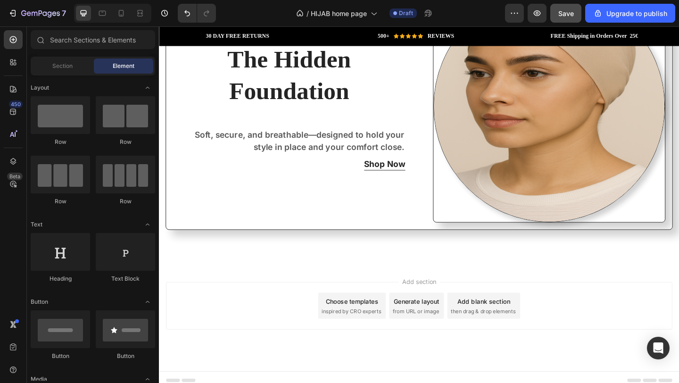
click at [354, 324] on div "Choose templates inspired by CRO experts" at bounding box center [369, 330] width 74 height 28
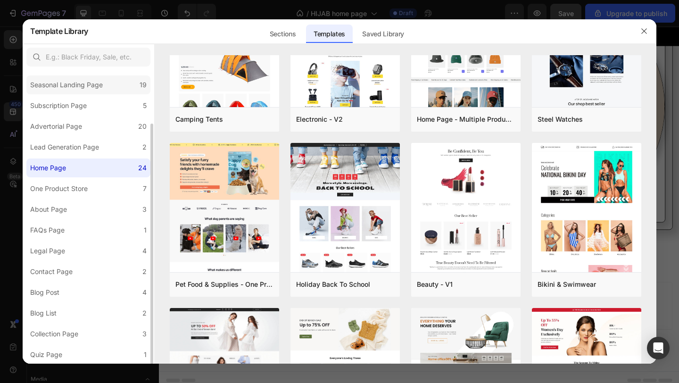
scroll to position [51, 0]
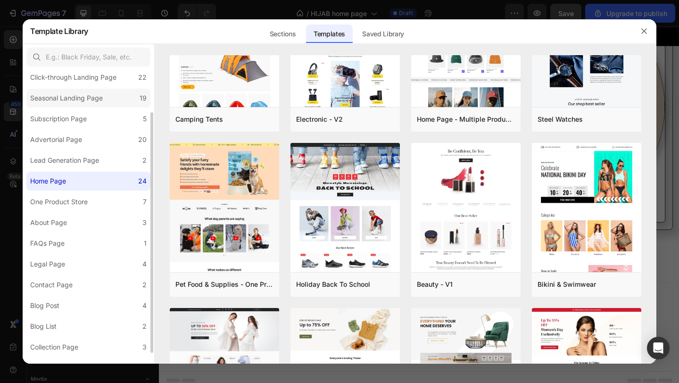
click at [87, 103] on label "Seasonal Landing Page 19" at bounding box center [88, 98] width 124 height 19
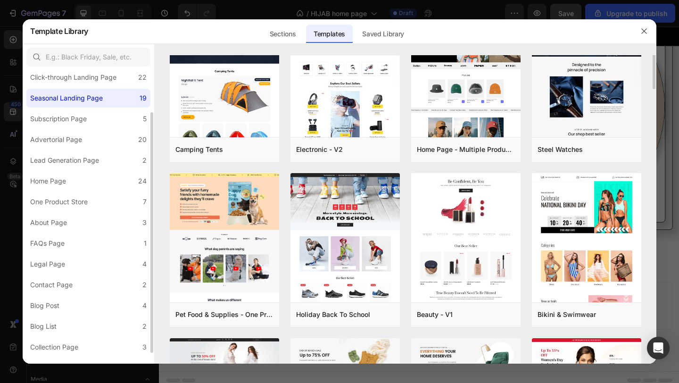
scroll to position [0, 0]
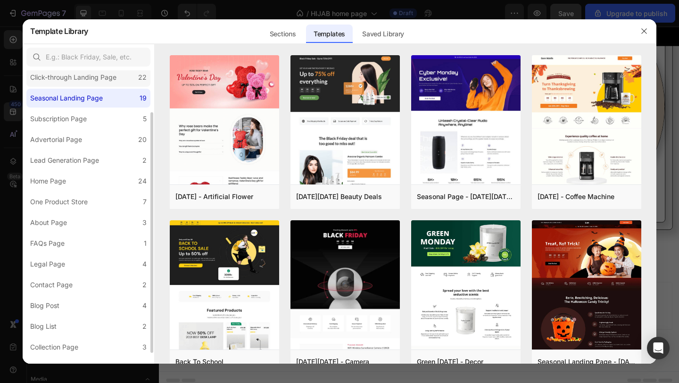
click at [100, 80] on div "Click-through Landing Page" at bounding box center [73, 77] width 86 height 11
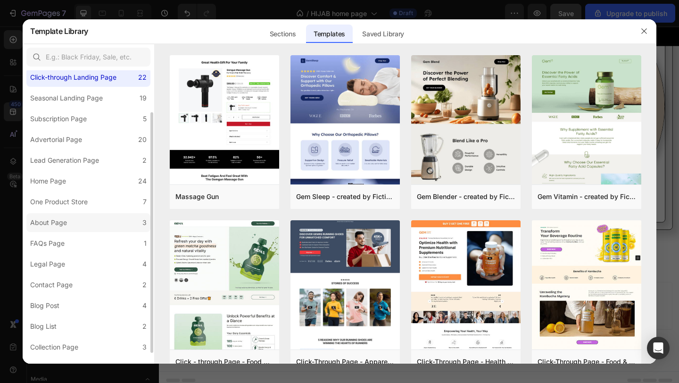
click at [110, 218] on label "About Page 3" at bounding box center [88, 222] width 124 height 19
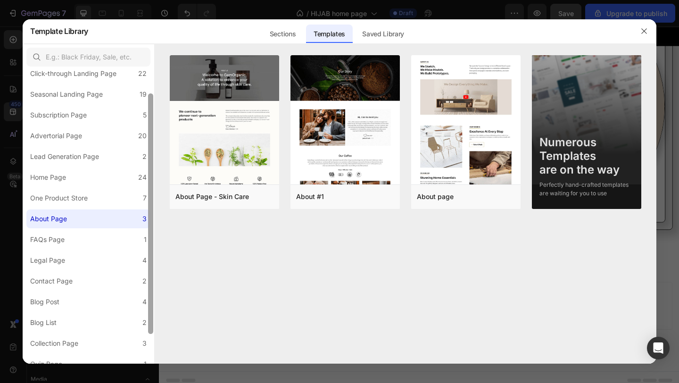
scroll to position [65, 0]
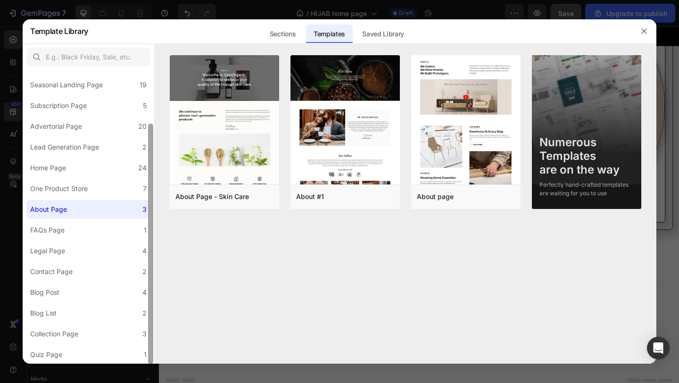
drag, startPoint x: 151, startPoint y: 301, endPoint x: 148, endPoint y: 383, distance: 82.2
click at [148, 383] on div "Template Library Sections Templates Existing pages Saved Library Templates Save…" at bounding box center [339, 191] width 679 height 383
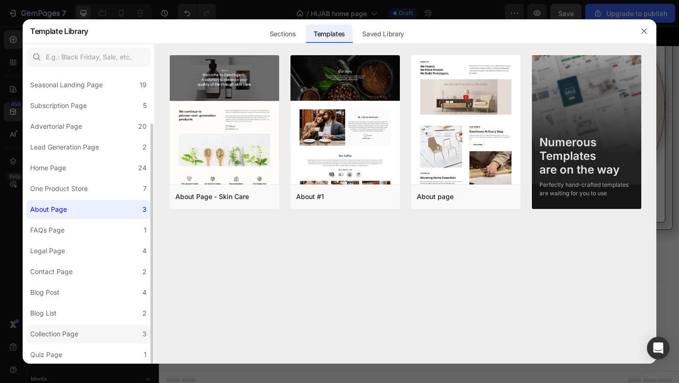
click at [86, 335] on label "Collection Page 3" at bounding box center [88, 334] width 124 height 19
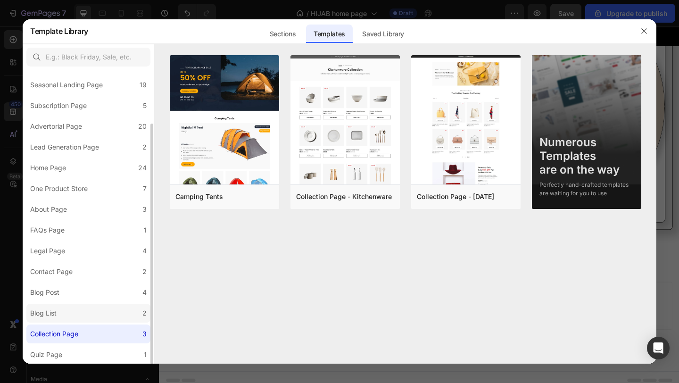
click at [88, 310] on label "Blog List 2" at bounding box center [88, 313] width 124 height 19
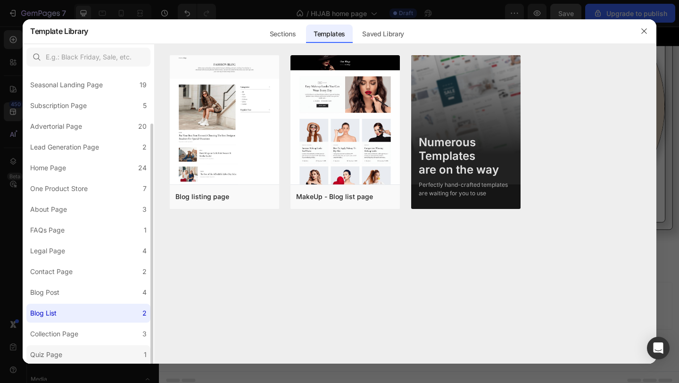
click at [70, 352] on label "Quiz Page 1" at bounding box center [88, 354] width 124 height 19
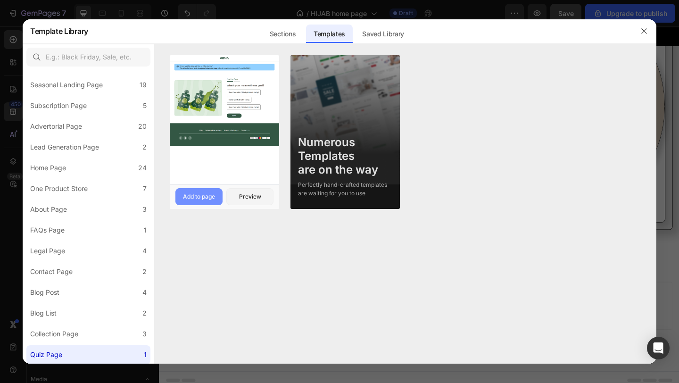
click at [208, 197] on div "Add to page" at bounding box center [199, 196] width 32 height 8
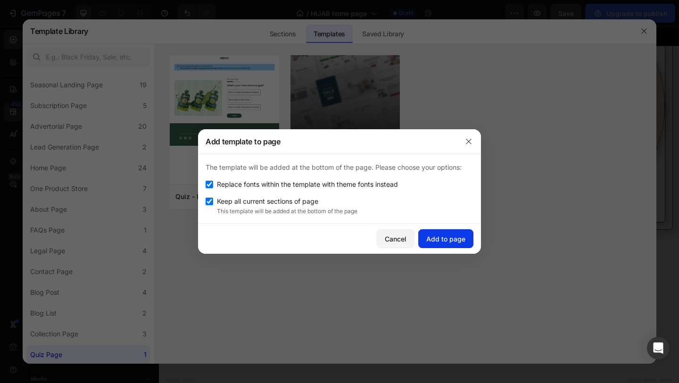
click at [448, 241] on div "Add to page" at bounding box center [446, 239] width 39 height 10
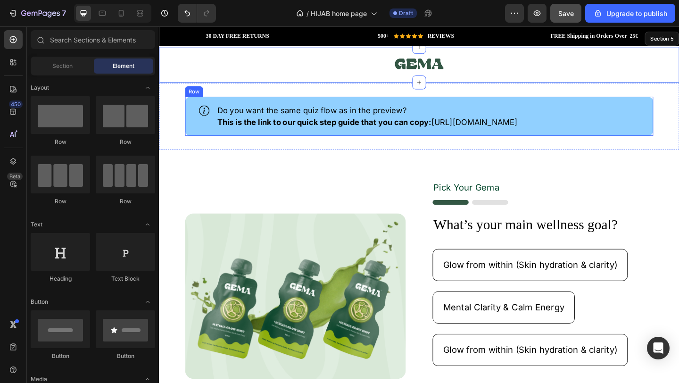
scroll to position [1240, 0]
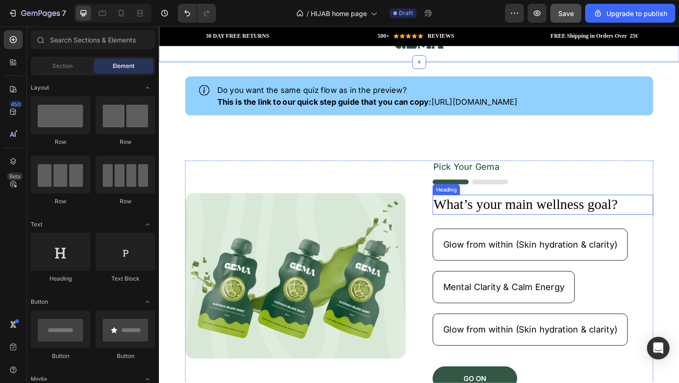
click at [527, 217] on h2 "What’s your main wellness goal?" at bounding box center [577, 220] width 240 height 22
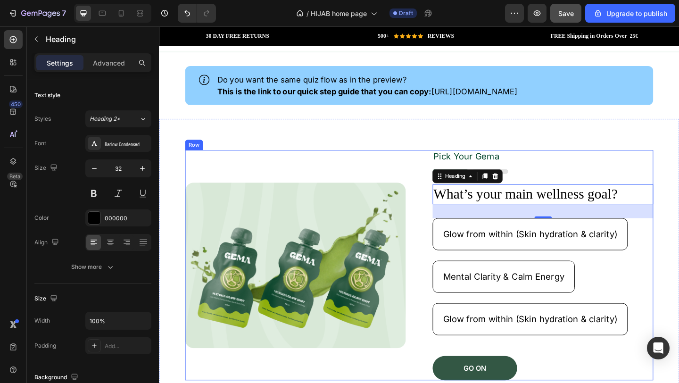
scroll to position [1297, 0]
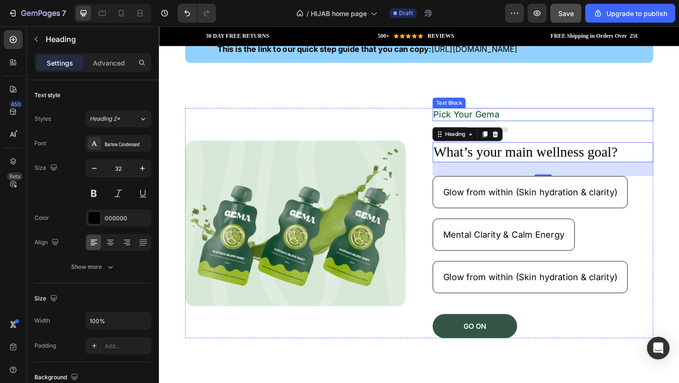
click at [526, 123] on p "Pick Your Gema" at bounding box center [577, 122] width 238 height 12
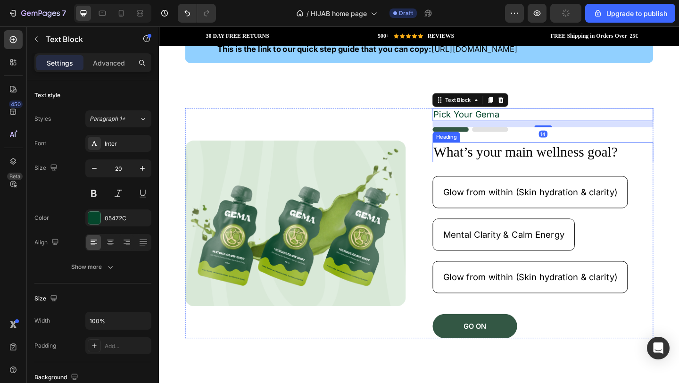
click at [592, 160] on h2 "What’s your main wellness goal?" at bounding box center [577, 163] width 240 height 22
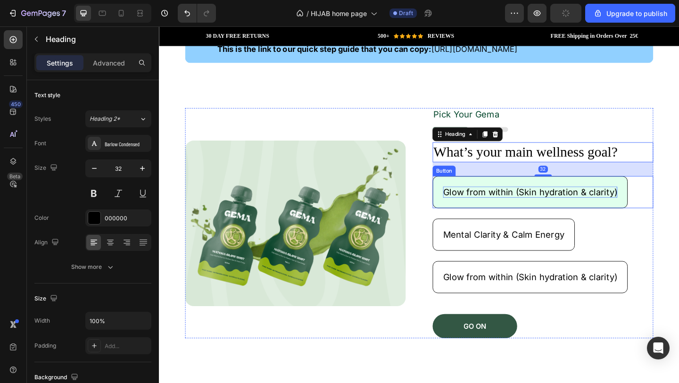
click at [565, 205] on p "Glow from within (Skin hydration & clarity)" at bounding box center [563, 207] width 190 height 12
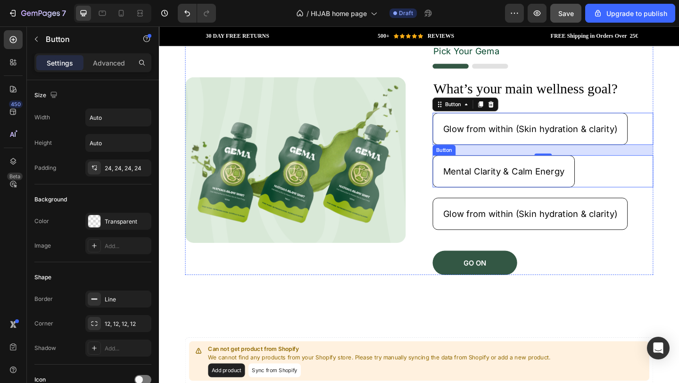
scroll to position [1367, 0]
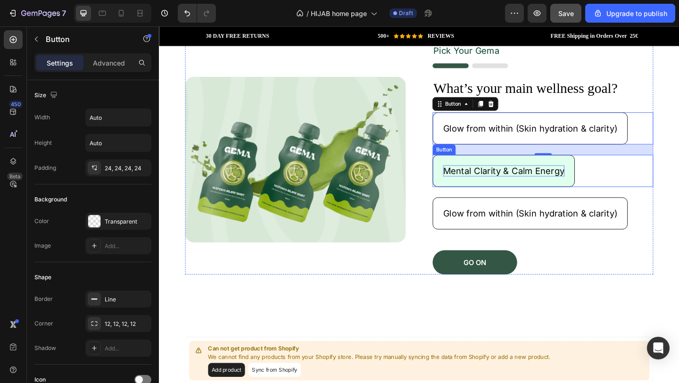
click at [592, 186] on p "Mental Clarity & Calm Energy" at bounding box center [534, 183] width 132 height 12
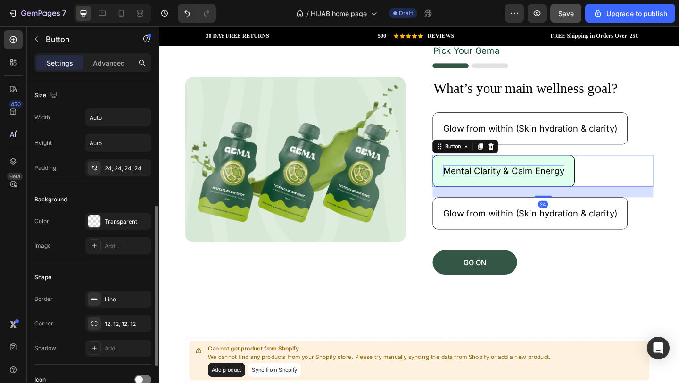
scroll to position [84, 0]
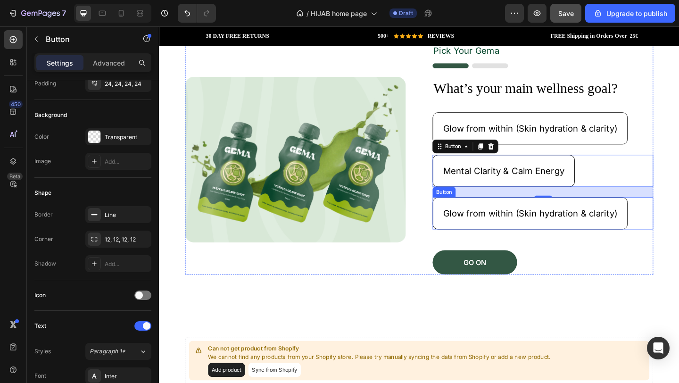
click at [674, 221] on div "Glow from within (Skin hydration & clarity) Button 48" at bounding box center [577, 229] width 240 height 35
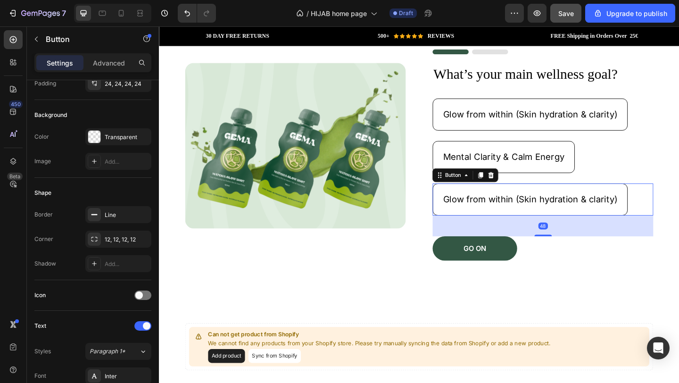
scroll to position [1178, 0]
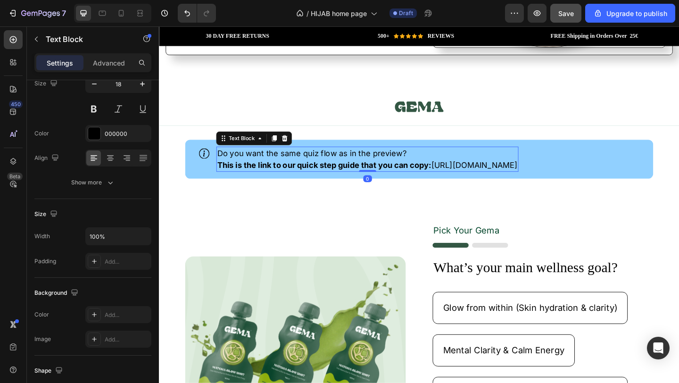
click at [434, 172] on strong "This is the link to our quick step guide that you can copy:" at bounding box center [338, 177] width 233 height 10
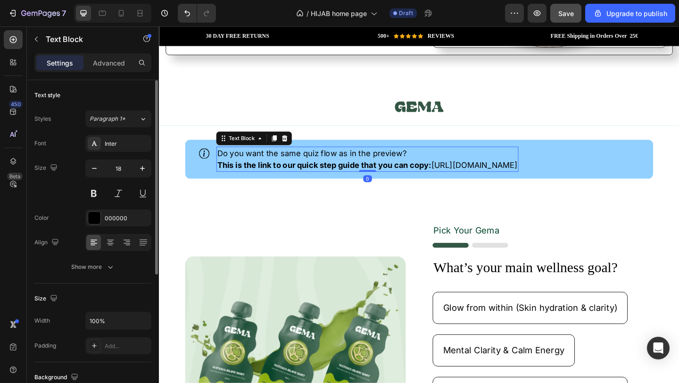
click at [519, 171] on p "This is the link to our quick step guide that you can copy: https://www.youtube…" at bounding box center [385, 177] width 327 height 13
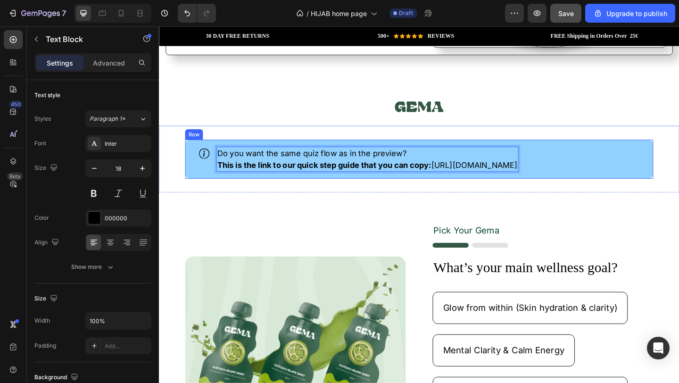
drag, startPoint x: 459, startPoint y: 170, endPoint x: 680, endPoint y: 167, distance: 221.3
click at [679, 167] on div "Icon Do you want the same quiz flow as in the preview? This is the link to our …" at bounding box center [442, 171] width 510 height 42
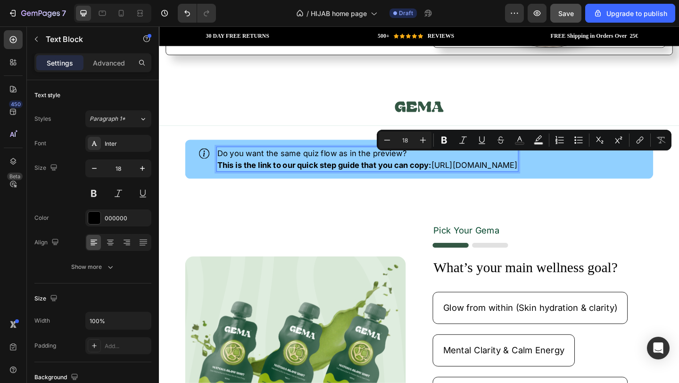
copy p "https://www.youtube.com/watch?v=YyEt6cGBgDE"
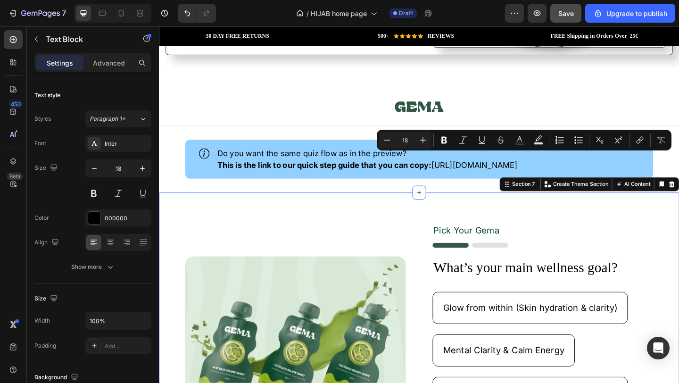
click at [185, 207] on div "Image Pick Your Gema Text Block Image What’s your main wellness goal? Heading G…" at bounding box center [442, 366] width 566 height 318
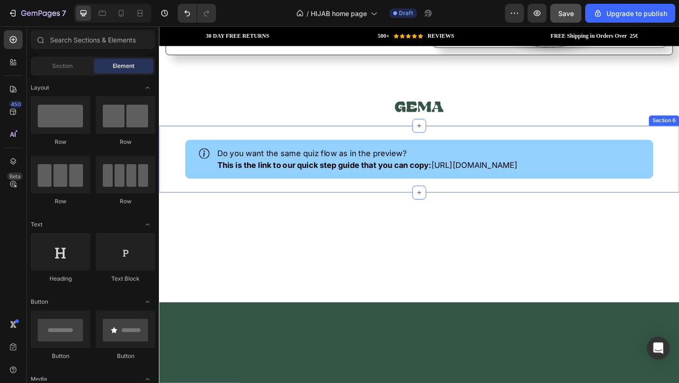
click at [177, 176] on div "Icon Do you want the same quiz flow as in the preview? This is the link to our …" at bounding box center [442, 170] width 566 height 73
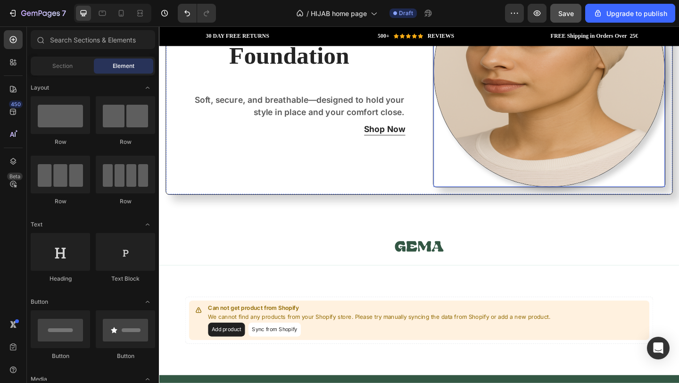
scroll to position [1149, 0]
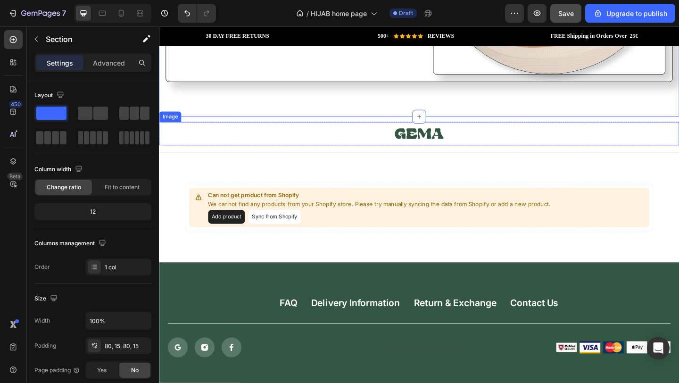
click at [574, 133] on link at bounding box center [442, 142] width 566 height 25
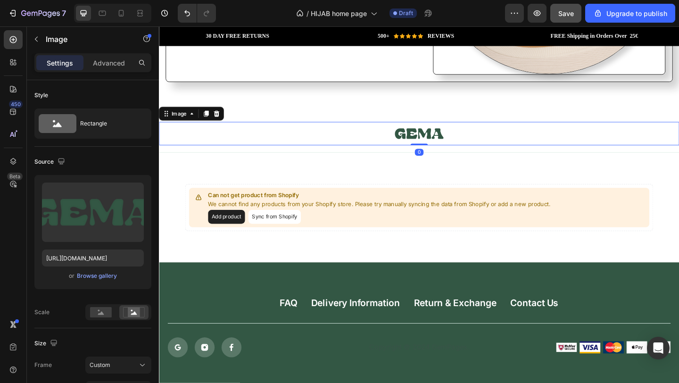
click at [660, 130] on link at bounding box center [442, 142] width 566 height 25
click at [221, 118] on icon at bounding box center [222, 121] width 6 height 7
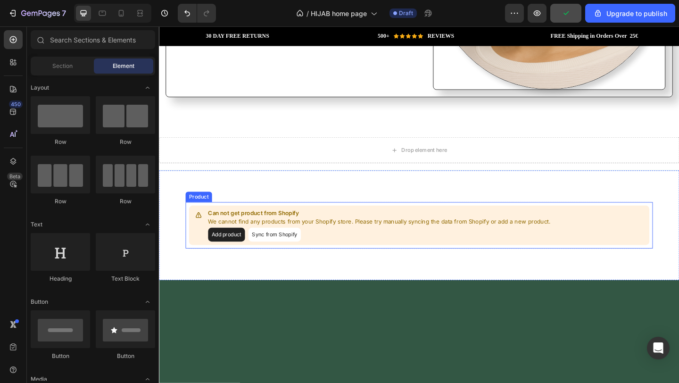
scroll to position [1001, 0]
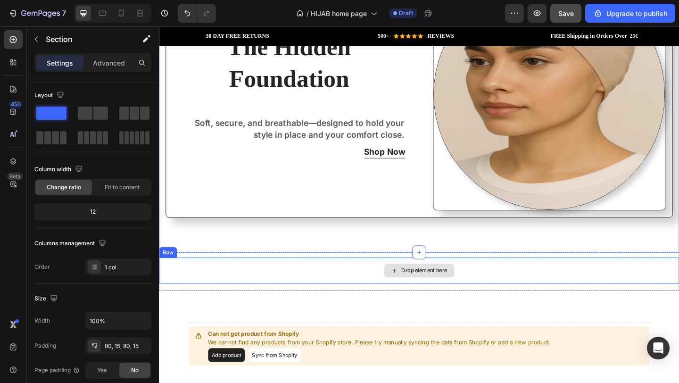
click at [450, 288] on div "Drop element here" at bounding box center [448, 292] width 50 height 8
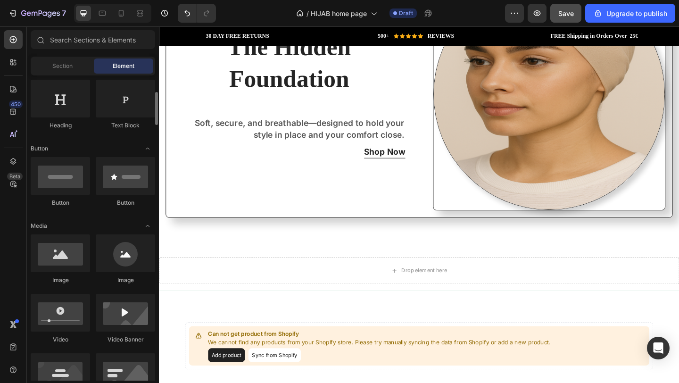
scroll to position [168, 0]
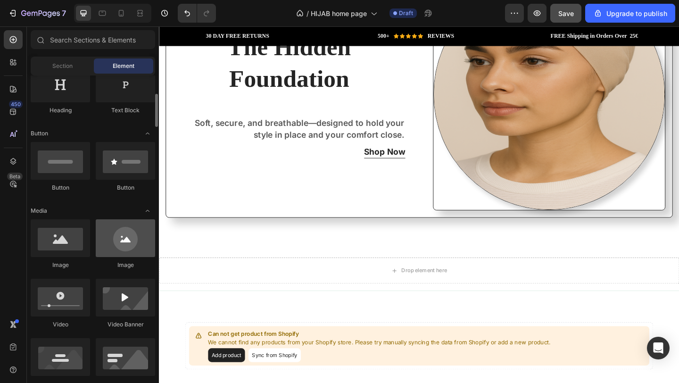
click at [133, 247] on div at bounding box center [125, 238] width 59 height 38
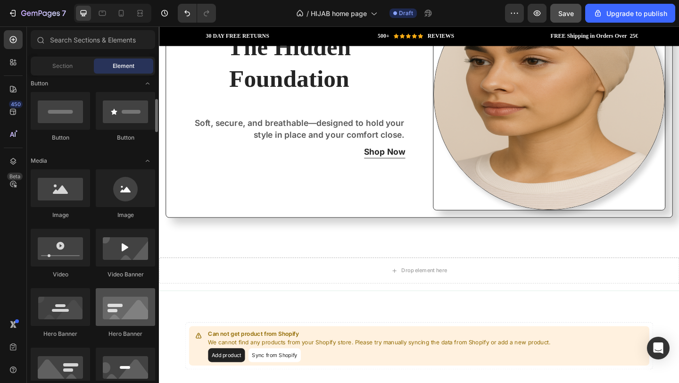
scroll to position [208, 0]
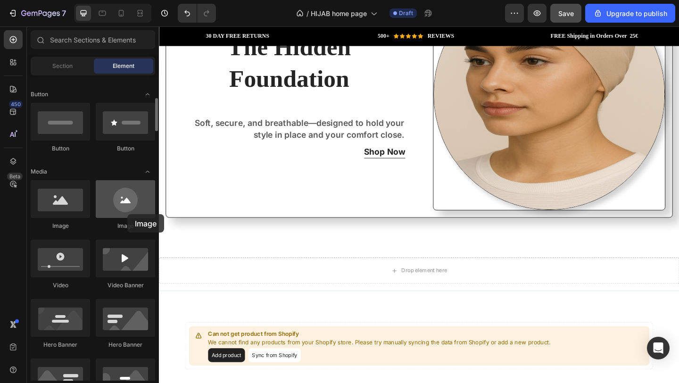
click at [127, 214] on div at bounding box center [125, 199] width 59 height 38
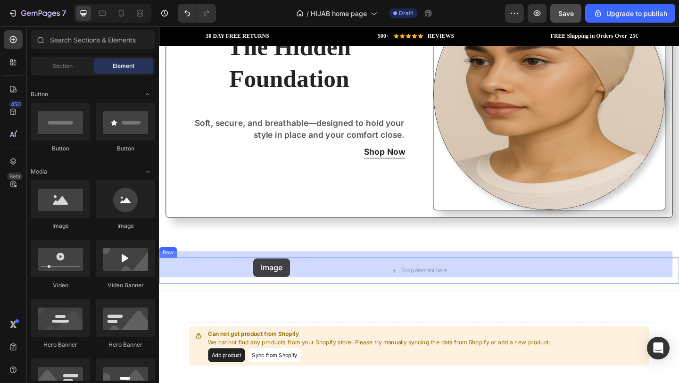
drag, startPoint x: 282, startPoint y: 236, endPoint x: 243, endPoint y: 280, distance: 58.5
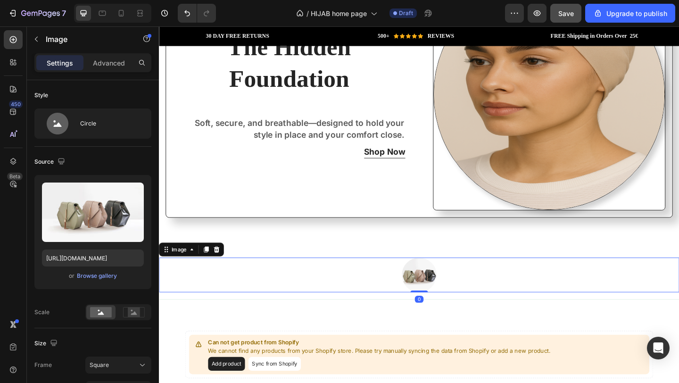
click at [441, 292] on img at bounding box center [442, 297] width 38 height 38
click at [210, 266] on icon at bounding box center [210, 269] width 5 height 7
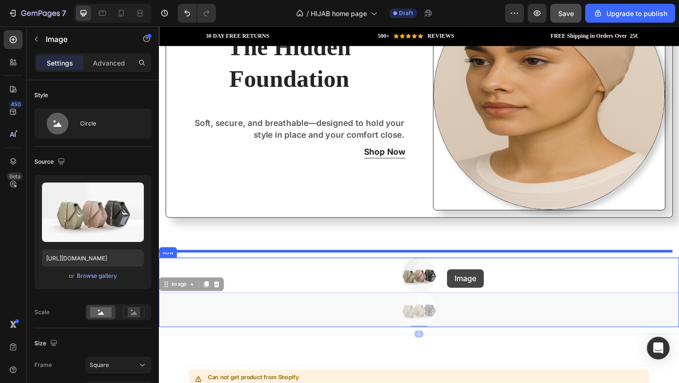
drag, startPoint x: 440, startPoint y: 325, endPoint x: 478, endPoint y: 287, distance: 53.7
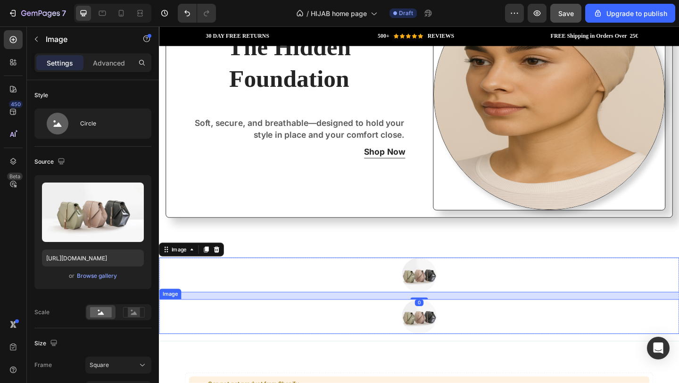
click at [442, 331] on img at bounding box center [442, 342] width 38 height 38
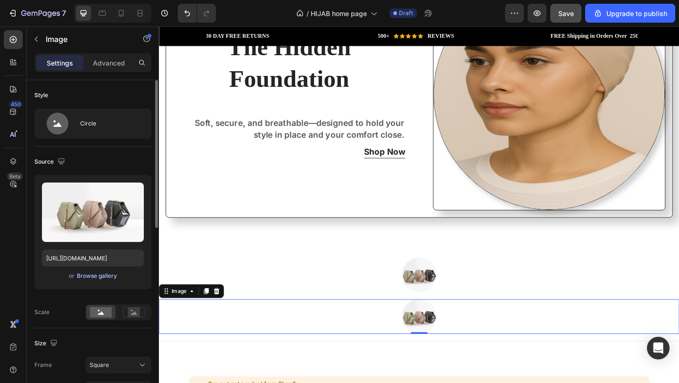
click at [90, 276] on div "Browse gallery" at bounding box center [97, 276] width 40 height 8
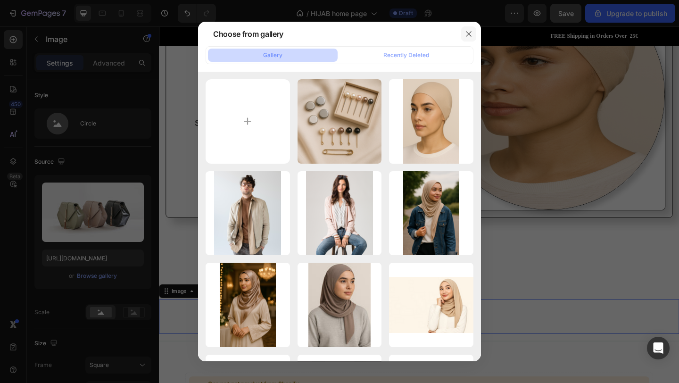
click at [472, 35] on icon "button" at bounding box center [469, 34] width 8 height 8
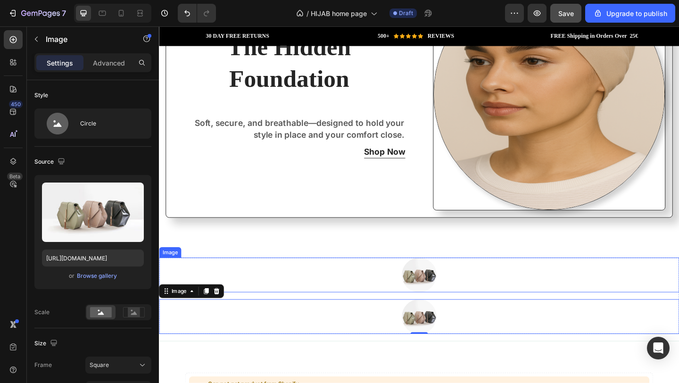
click at [450, 287] on img at bounding box center [442, 297] width 38 height 38
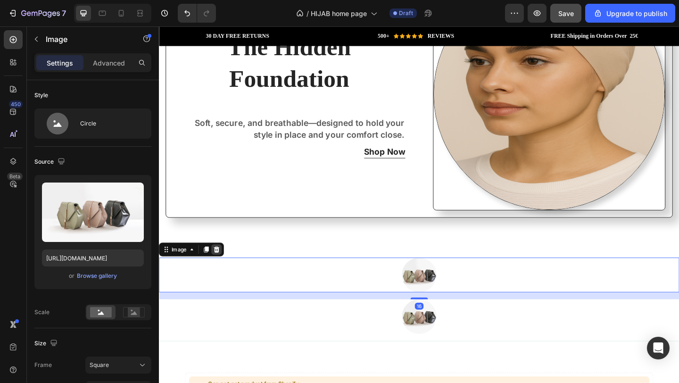
click at [222, 266] on icon at bounding box center [222, 269] width 6 height 7
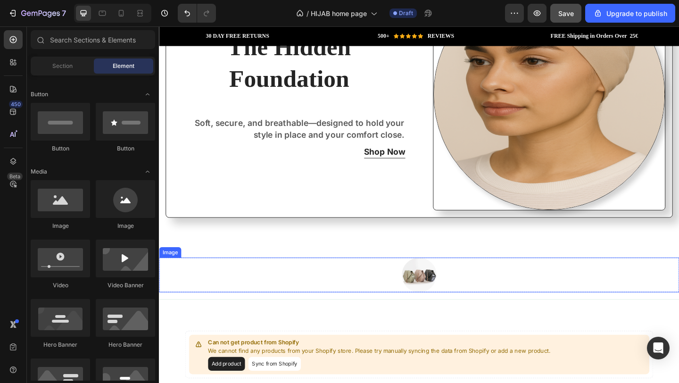
click at [390, 281] on div at bounding box center [442, 297] width 566 height 38
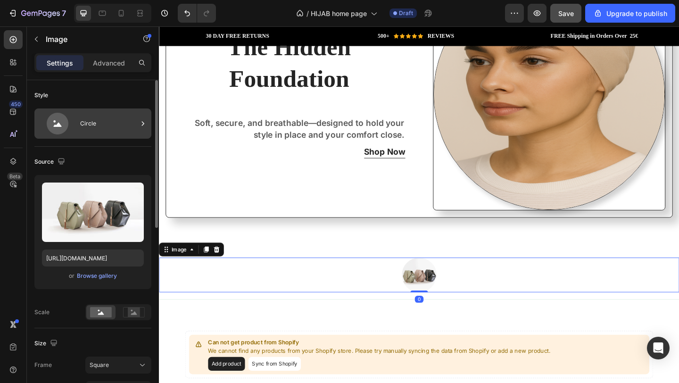
click at [99, 126] on div "Circle" at bounding box center [109, 124] width 58 height 22
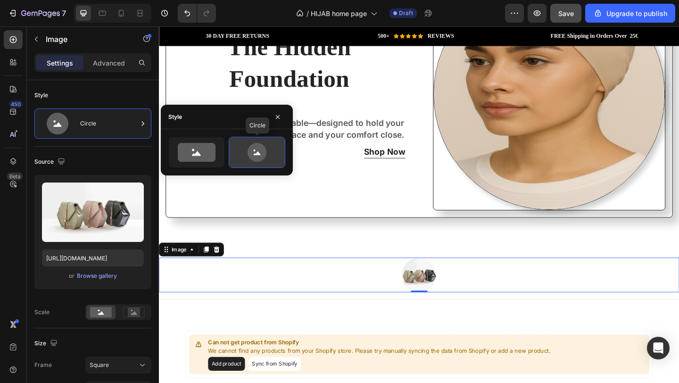
click at [246, 152] on icon at bounding box center [257, 152] width 44 height 19
click at [276, 118] on icon "button" at bounding box center [278, 117] width 8 height 8
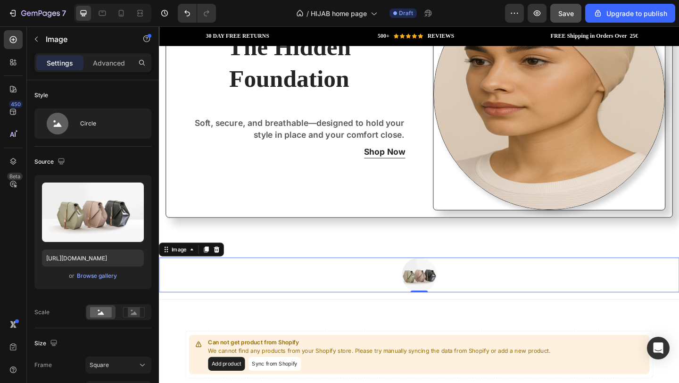
click at [453, 295] on img at bounding box center [442, 297] width 38 height 38
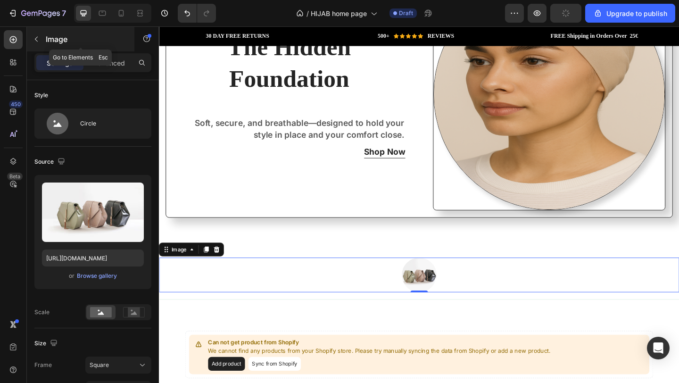
click at [39, 38] on icon "button" at bounding box center [37, 39] width 8 height 8
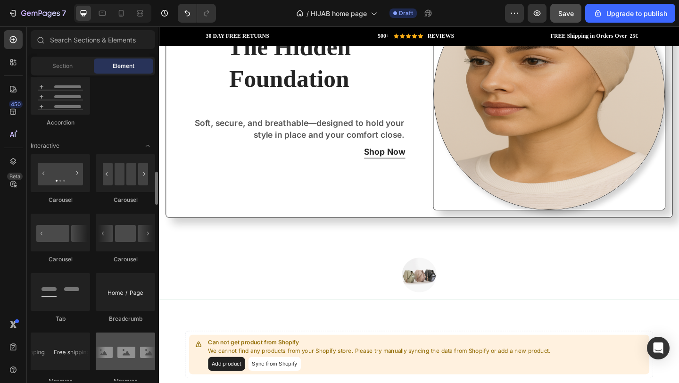
scroll to position [900, 0]
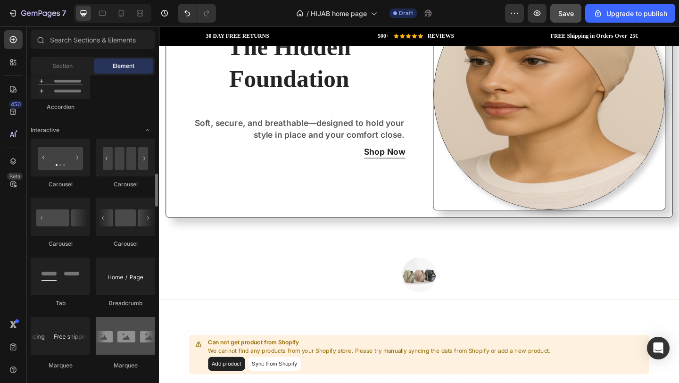
click at [132, 340] on div at bounding box center [125, 336] width 59 height 38
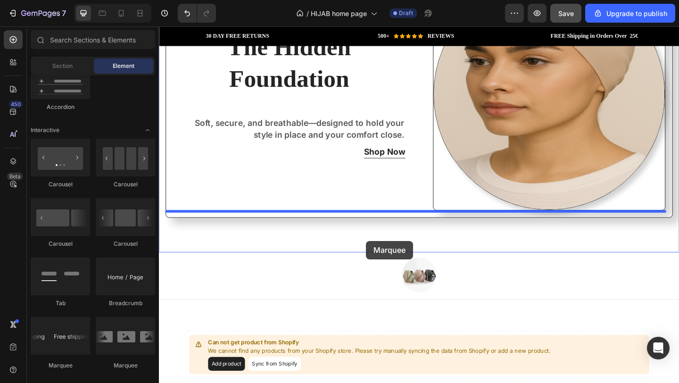
drag, startPoint x: 293, startPoint y: 363, endPoint x: 385, endPoint y: 260, distance: 137.7
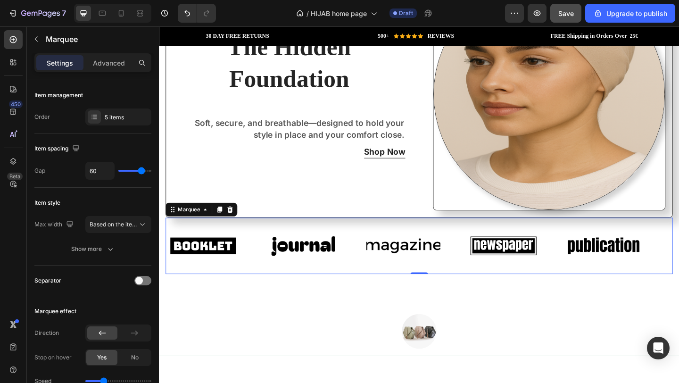
click at [475, 275] on div "Image" at bounding box center [439, 265] width 109 height 45
click at [236, 223] on div at bounding box center [236, 225] width 11 height 11
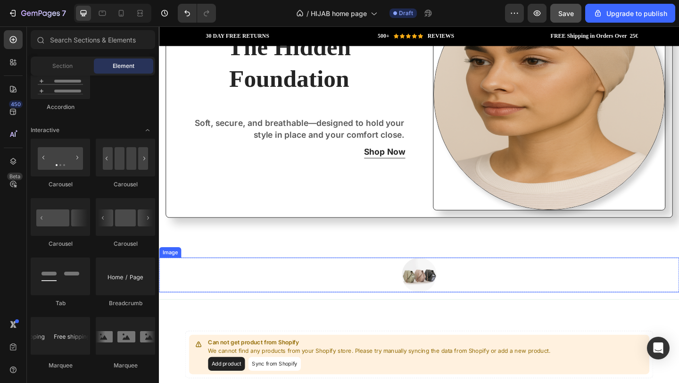
click at [384, 291] on div at bounding box center [442, 297] width 566 height 38
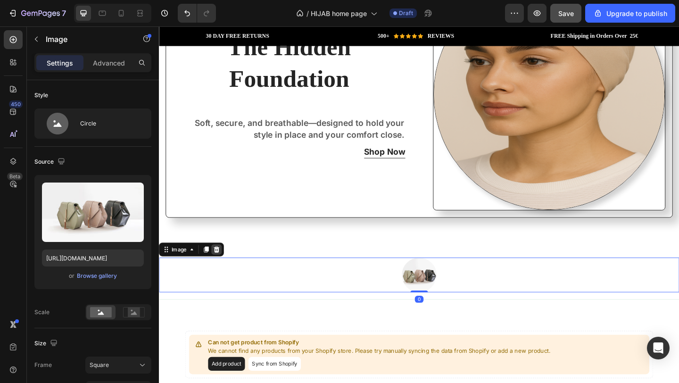
click at [221, 266] on icon at bounding box center [222, 269] width 6 height 7
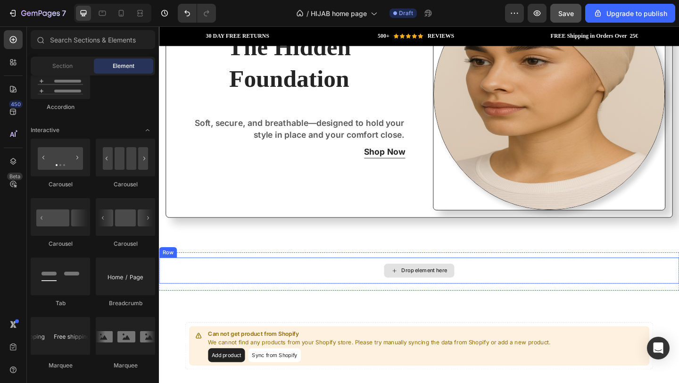
click at [423, 289] on div "Drop element here" at bounding box center [442, 292] width 76 height 15
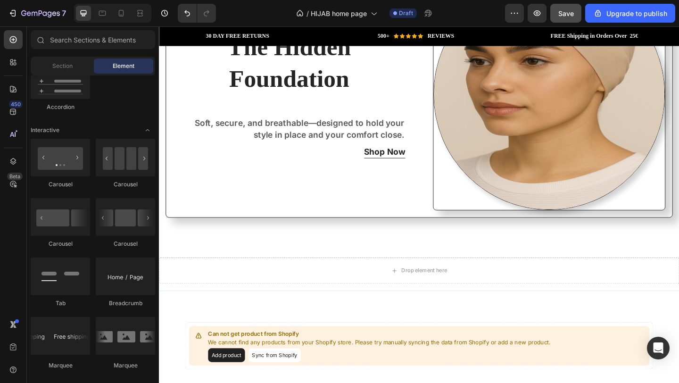
scroll to position [902, 0]
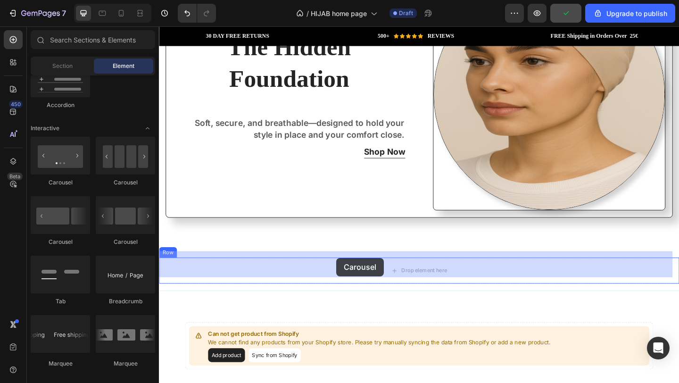
drag, startPoint x: 282, startPoint y: 247, endPoint x: 352, endPoint y: 278, distance: 76.5
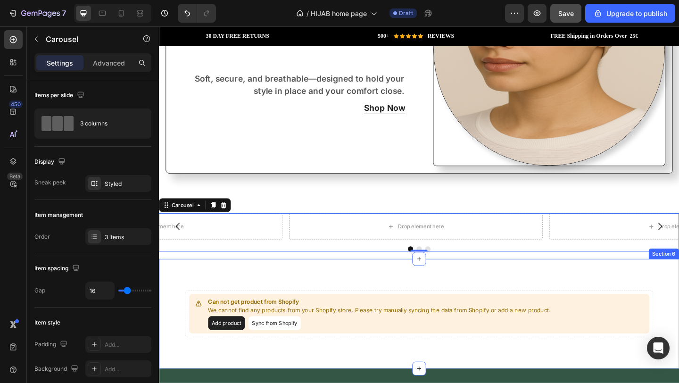
scroll to position [994, 0]
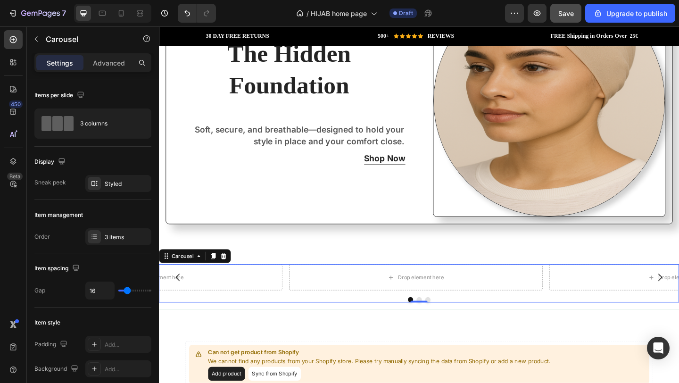
click at [183, 293] on icon "Carousel Back Arrow" at bounding box center [179, 298] width 11 height 11
click at [181, 293] on icon "Carousel Back Arrow" at bounding box center [179, 298] width 11 height 11
click at [223, 297] on div "Drop element here" at bounding box center [155, 299] width 276 height 28
click at [189, 294] on button "Carousel Back Arrow" at bounding box center [180, 299] width 26 height 26
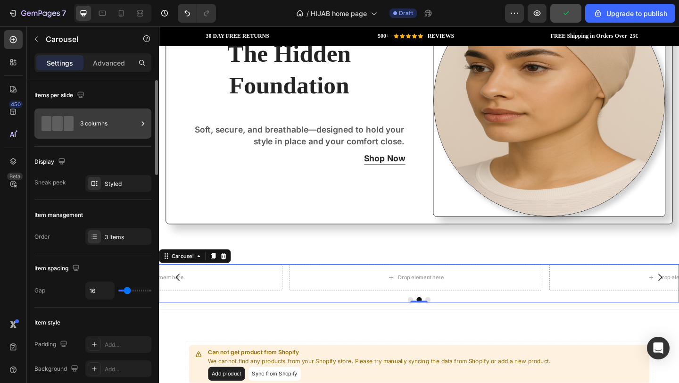
click at [121, 131] on div "3 columns" at bounding box center [109, 124] width 58 height 22
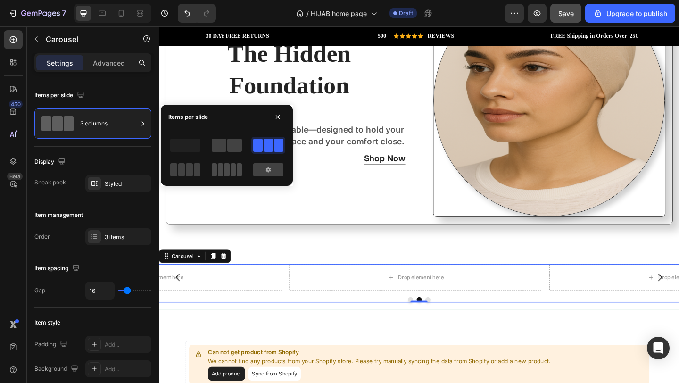
click at [226, 169] on span at bounding box center [226, 169] width 5 height 13
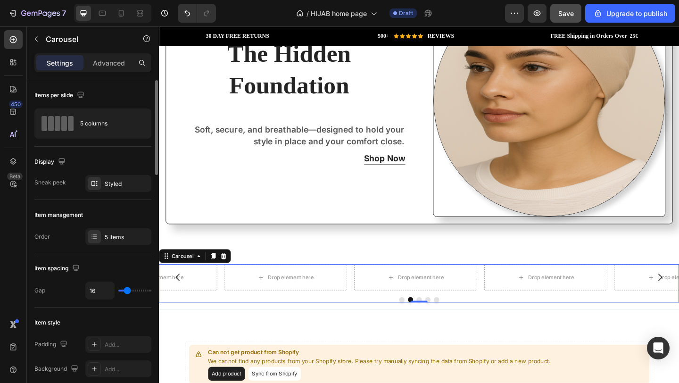
click at [112, 160] on div "Display" at bounding box center [92, 161] width 117 height 15
click at [113, 180] on div "Styled" at bounding box center [118, 184] width 27 height 8
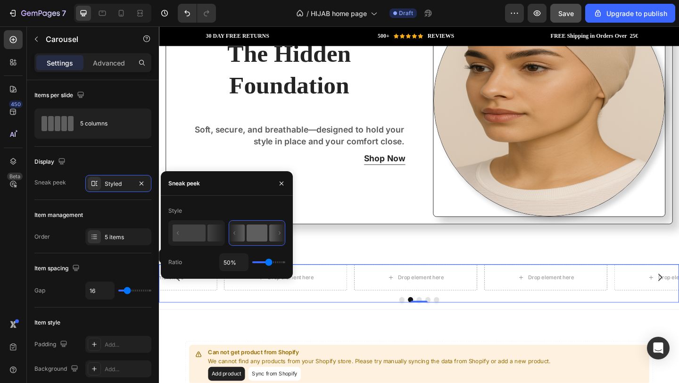
type input "63%"
type input "63"
type input "67%"
type input "67"
type input "73%"
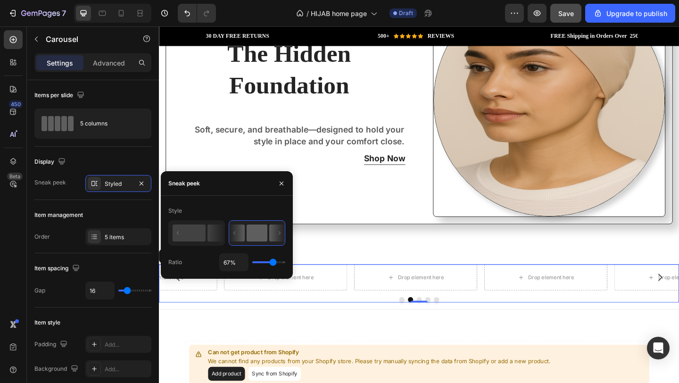
type input "73"
type input "79%"
type input "79"
type input "85%"
type input "85"
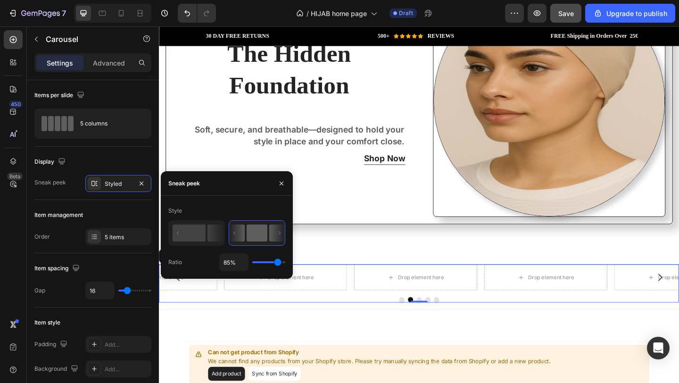
type input "91%"
type input "91"
type input "98%"
type input "98"
type input "100%"
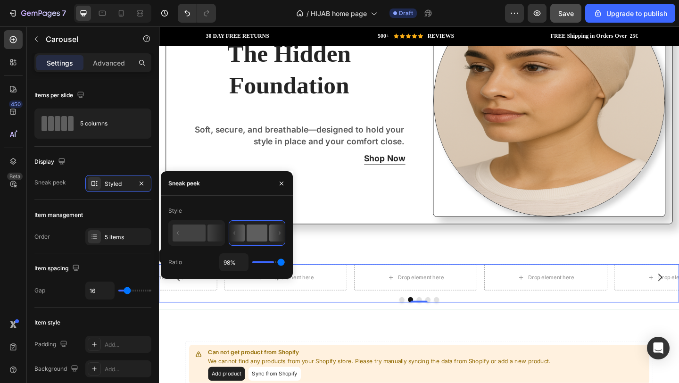
type input "100"
type input "31%"
type input "31"
type input "30%"
type input "30"
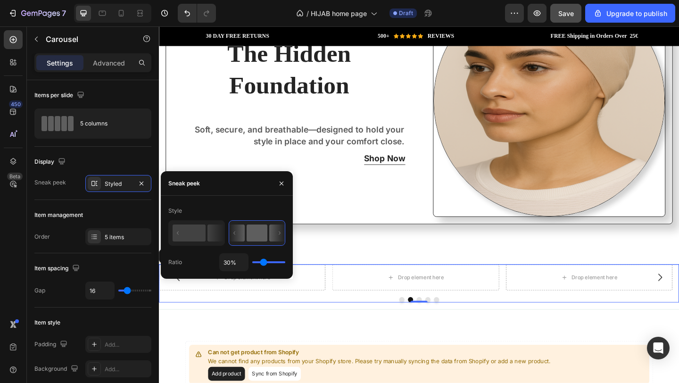
type input "28%"
type input "28"
type input "26%"
type input "26"
type input "21%"
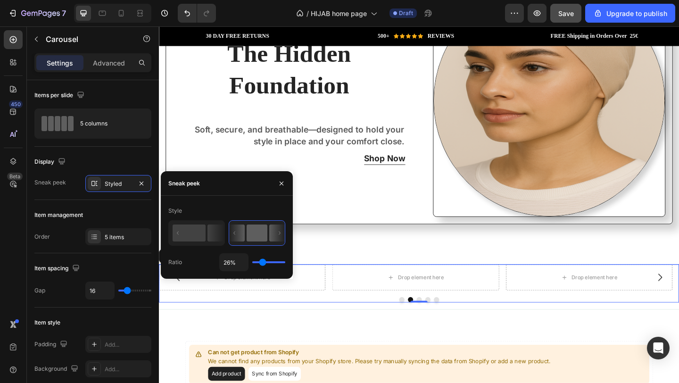
type input "21"
type input "14%"
type input "14"
type input "1%"
drag, startPoint x: 269, startPoint y: 263, endPoint x: 225, endPoint y: 263, distance: 44.8
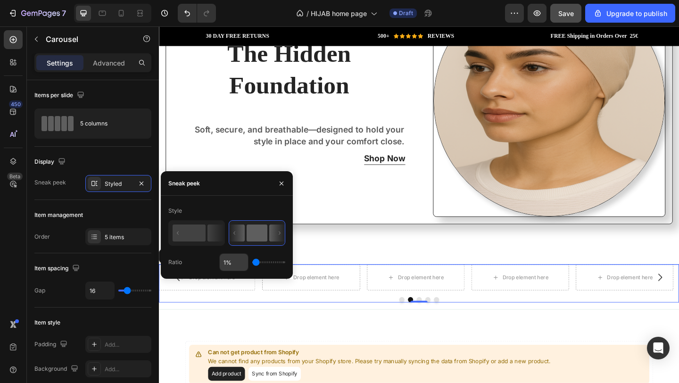
type input "1"
click at [252, 263] on input "range" at bounding box center [268, 262] width 33 height 2
click at [202, 237] on rect at bounding box center [189, 233] width 33 height 17
type input "50%"
type input "50"
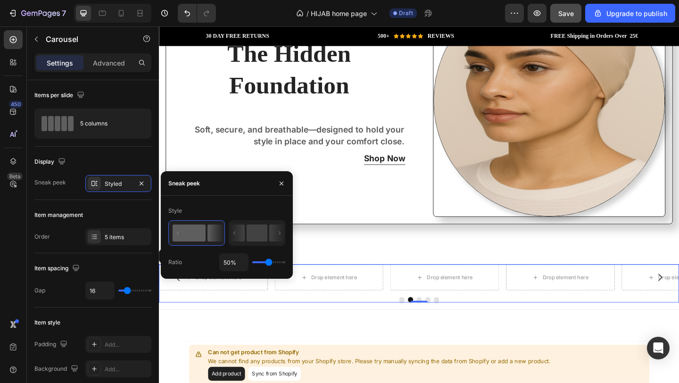
click at [204, 231] on rect at bounding box center [189, 233] width 33 height 17
click at [257, 236] on rect at bounding box center [257, 233] width 21 height 17
type input "1%"
type input "1"
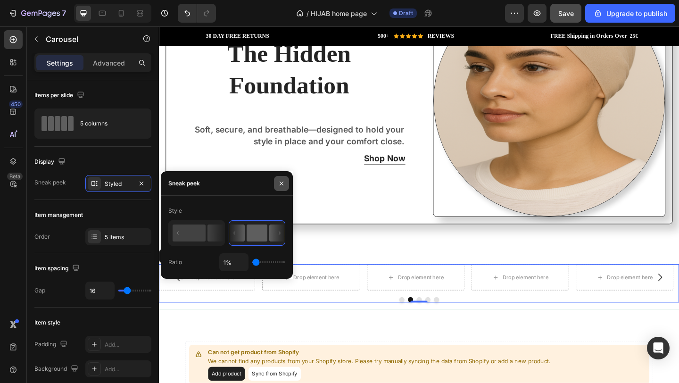
click at [281, 185] on icon "button" at bounding box center [282, 184] width 8 height 8
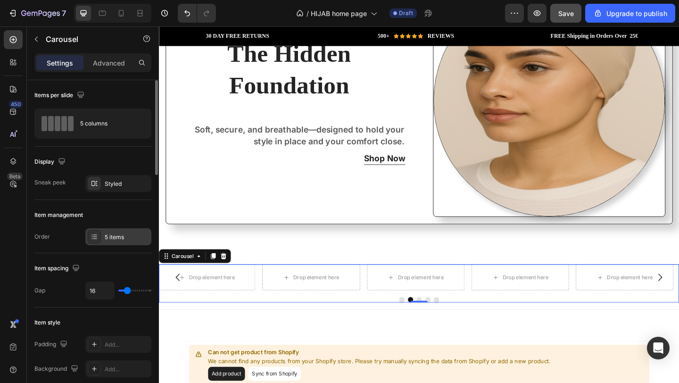
click at [140, 241] on div "5 items" at bounding box center [127, 237] width 44 height 8
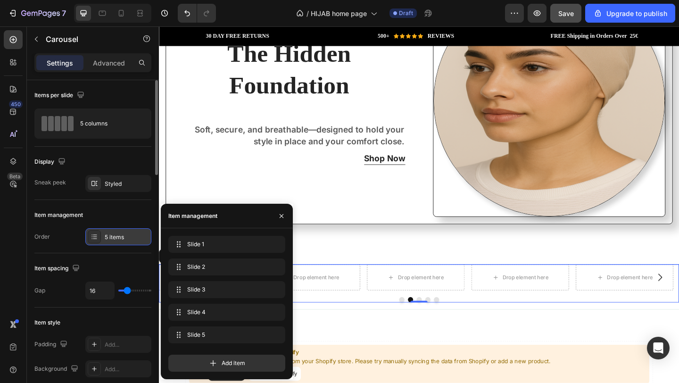
click at [140, 240] on div "5 items" at bounding box center [127, 237] width 44 height 8
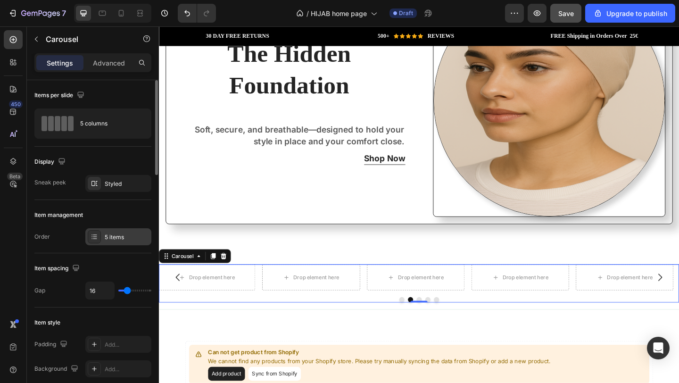
click at [130, 234] on div "5 items" at bounding box center [127, 237] width 44 height 8
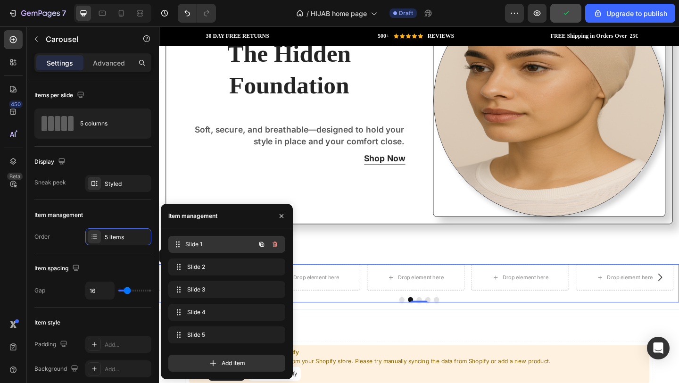
click at [200, 242] on span "Slide 1" at bounding box center [220, 244] width 70 height 8
click at [262, 244] on icon "button" at bounding box center [262, 245] width 2 height 2
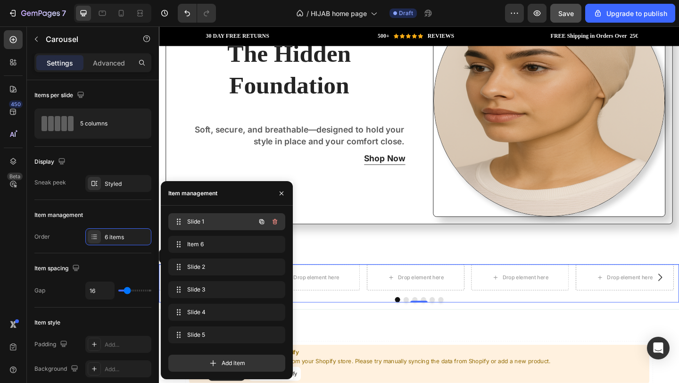
click at [276, 226] on button "button" at bounding box center [274, 221] width 13 height 13
click at [273, 220] on div "Delete" at bounding box center [268, 222] width 17 height 8
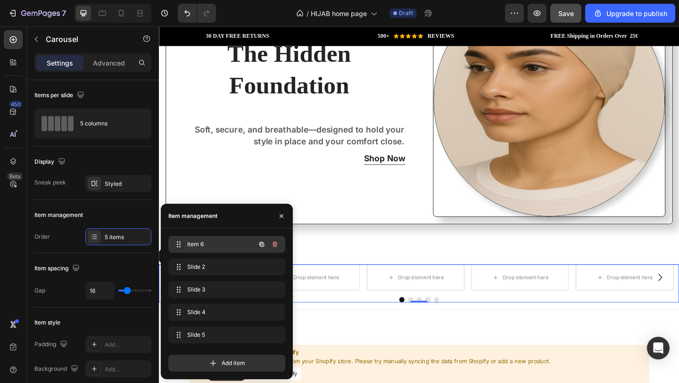
click at [234, 243] on span "Item 6" at bounding box center [213, 244] width 53 height 8
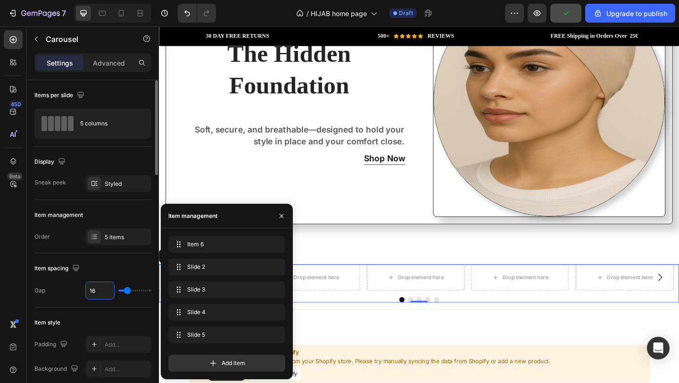
click at [102, 290] on input "16" at bounding box center [100, 290] width 28 height 17
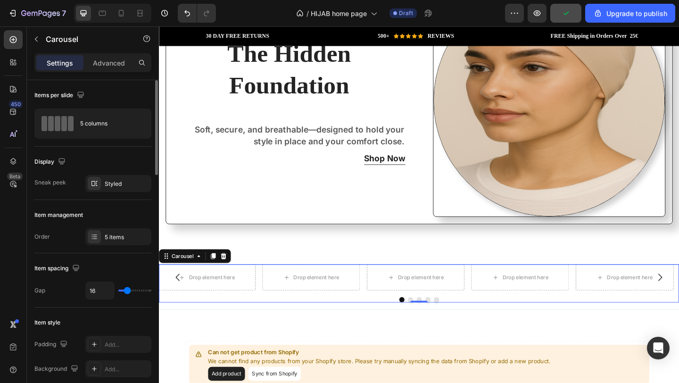
click at [142, 256] on div "Item spacing Gap 16" at bounding box center [92, 280] width 117 height 54
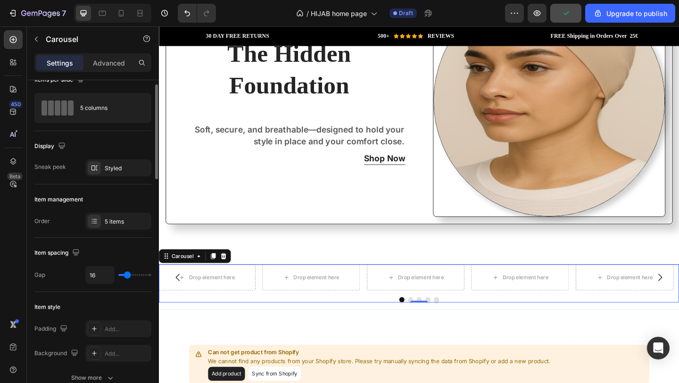
click at [130, 274] on div "16" at bounding box center [118, 275] width 66 height 18
type input "12"
type input "9"
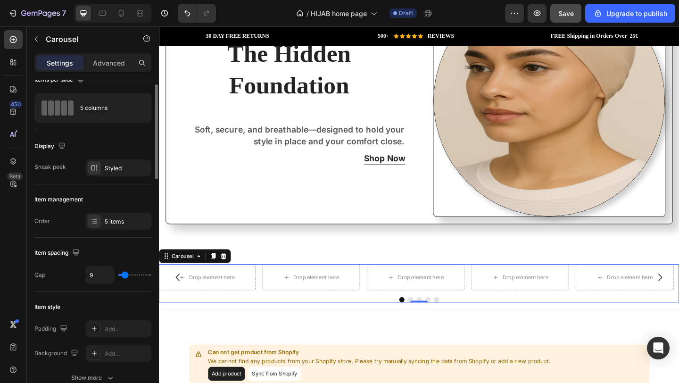
type input "7"
type input "4"
type input "3"
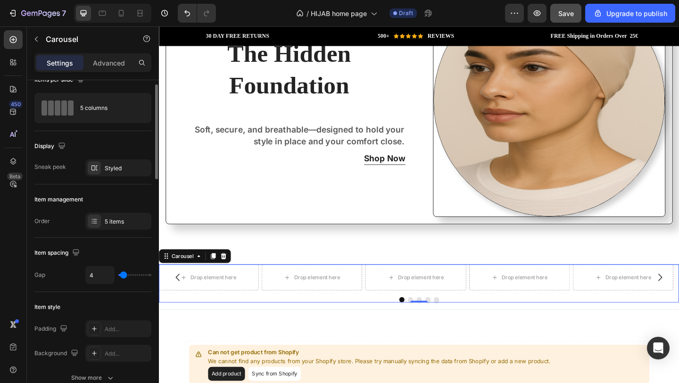
type input "3"
type input "2"
type input "1"
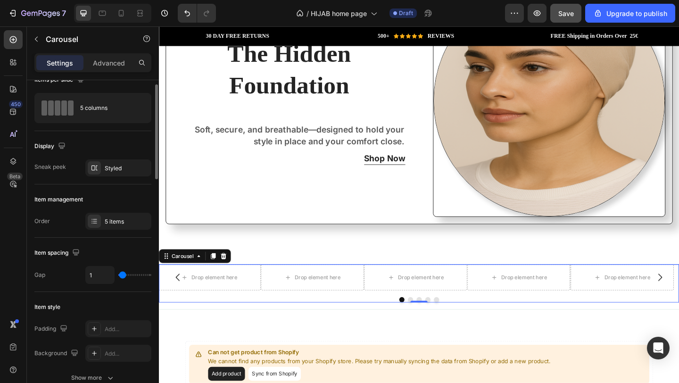
type input "0"
type input "49"
type input "50"
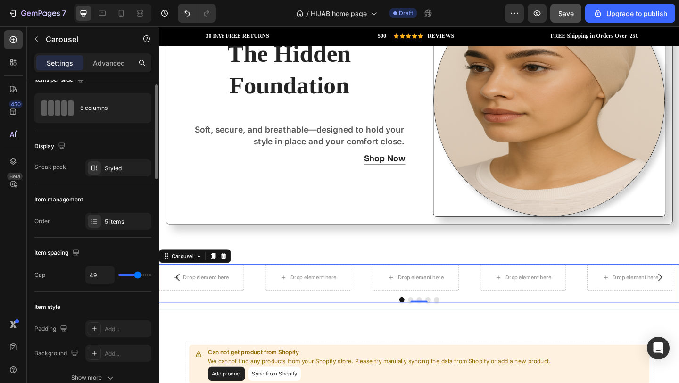
type input "50"
type input "46"
type input "40"
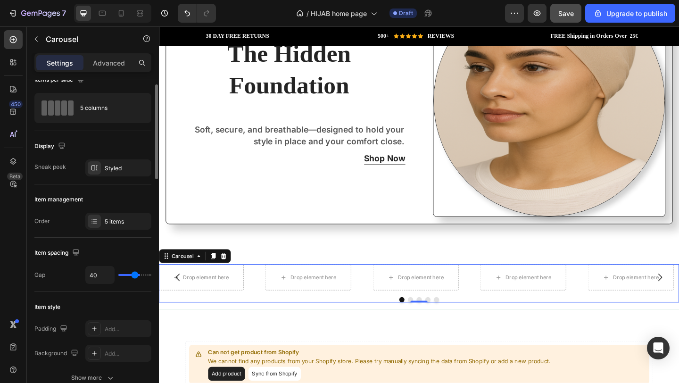
type input "36"
type input "34"
type input "32"
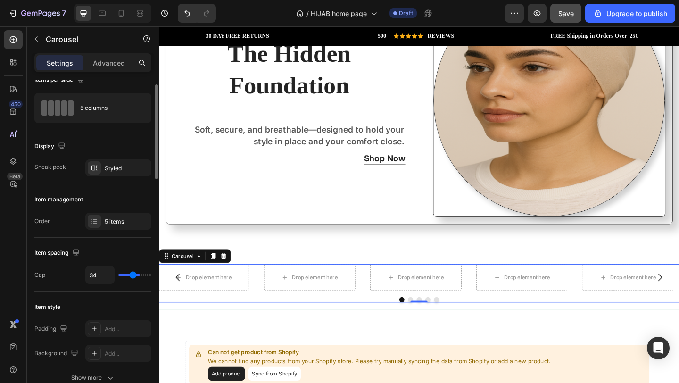
type input "32"
type input "31"
type input "30"
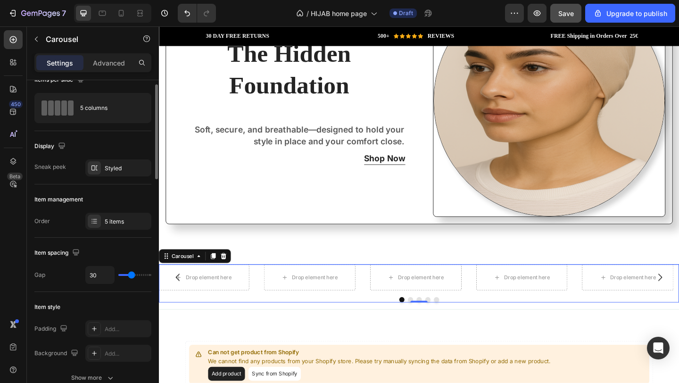
type input "29"
type input "20"
type input "19"
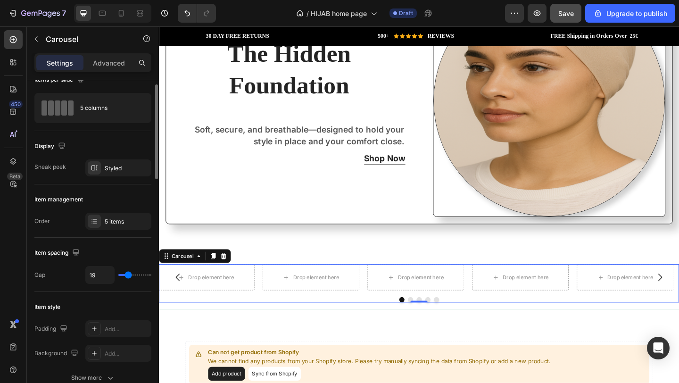
type input "19"
click at [128, 274] on input "range" at bounding box center [134, 275] width 33 height 2
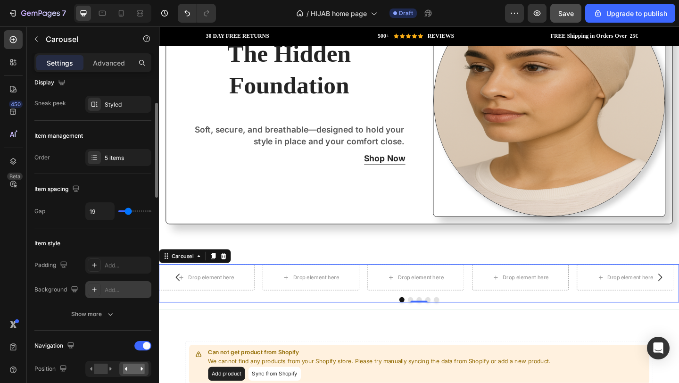
scroll to position [140, 0]
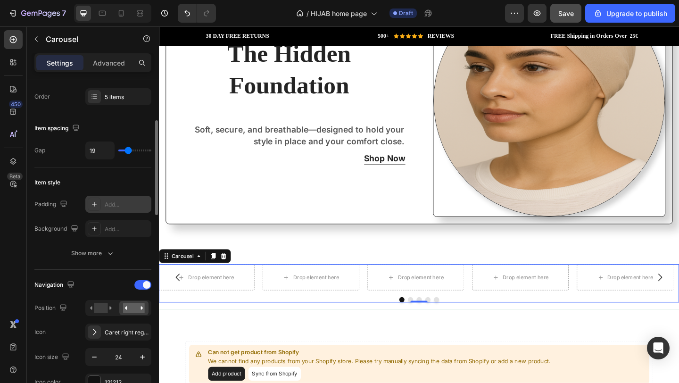
click at [103, 201] on div "Add..." at bounding box center [118, 204] width 66 height 17
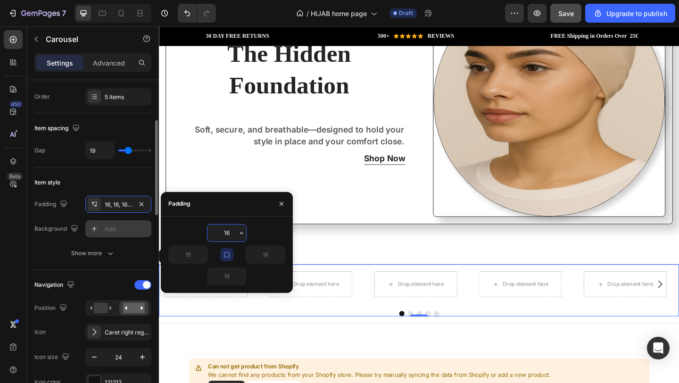
click at [98, 236] on div "Add..." at bounding box center [118, 228] width 66 height 17
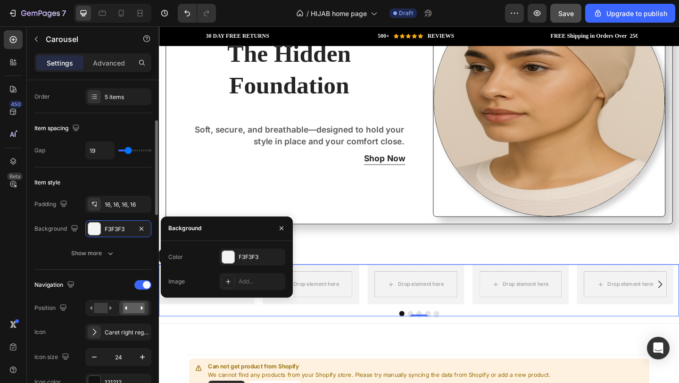
scroll to position [151, 0]
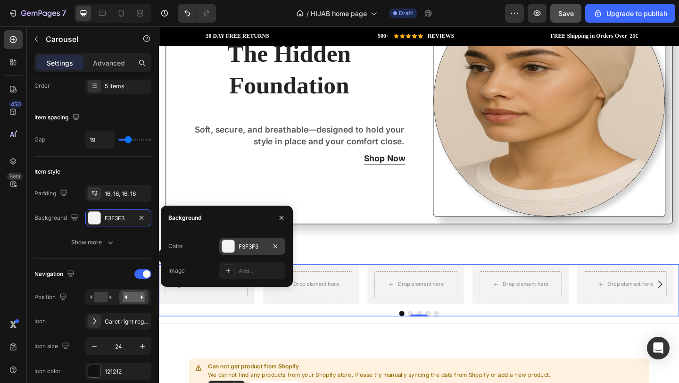
click at [232, 246] on div at bounding box center [228, 246] width 12 height 12
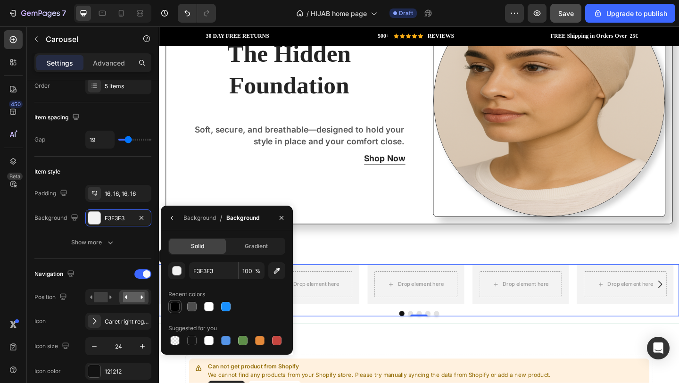
click at [177, 307] on div at bounding box center [174, 306] width 9 height 9
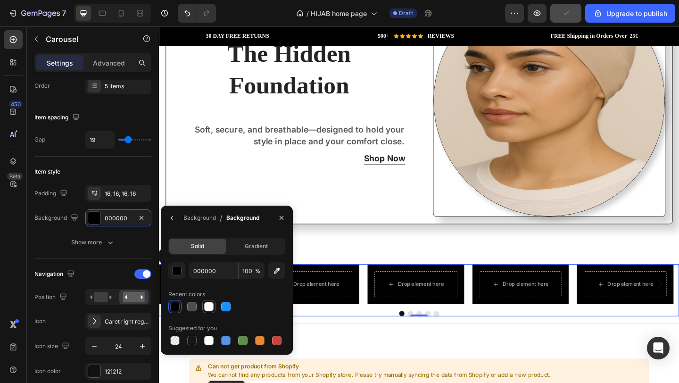
click at [209, 306] on div at bounding box center [208, 306] width 9 height 9
type input "FFFFFF"
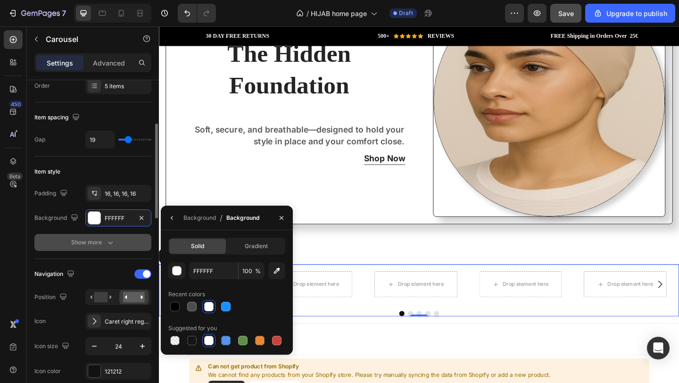
click at [107, 239] on icon "button" at bounding box center [110, 242] width 9 height 9
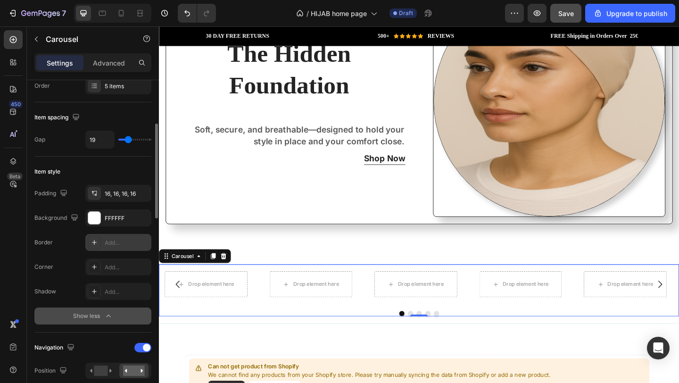
click at [94, 244] on icon at bounding box center [95, 243] width 8 height 8
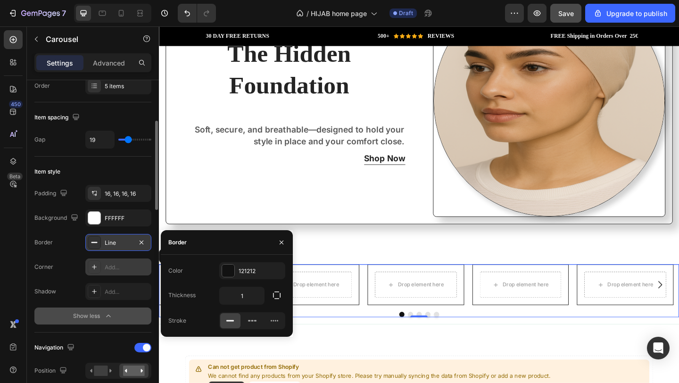
click at [102, 273] on div "Add..." at bounding box center [118, 267] width 66 height 17
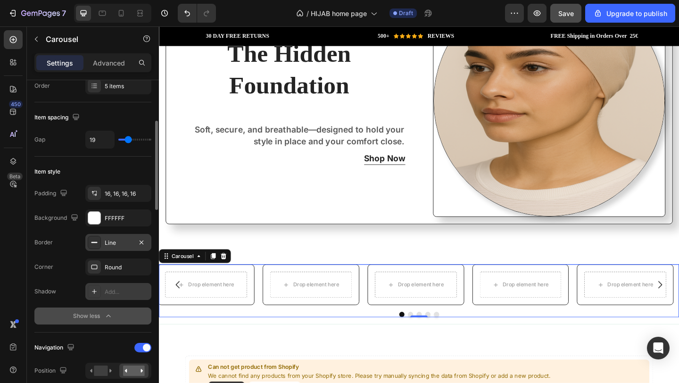
click at [101, 292] on div "Add..." at bounding box center [118, 291] width 66 height 17
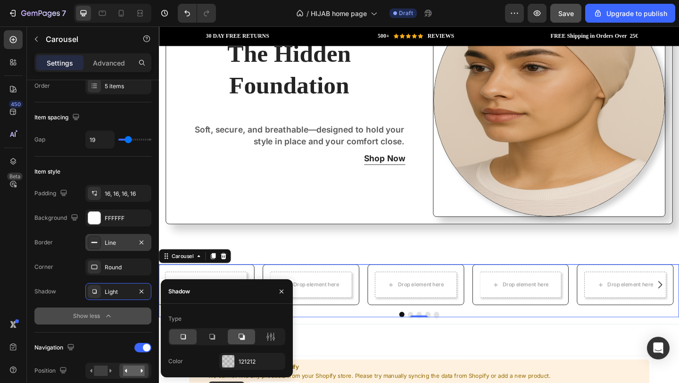
click at [240, 335] on icon at bounding box center [241, 336] width 9 height 9
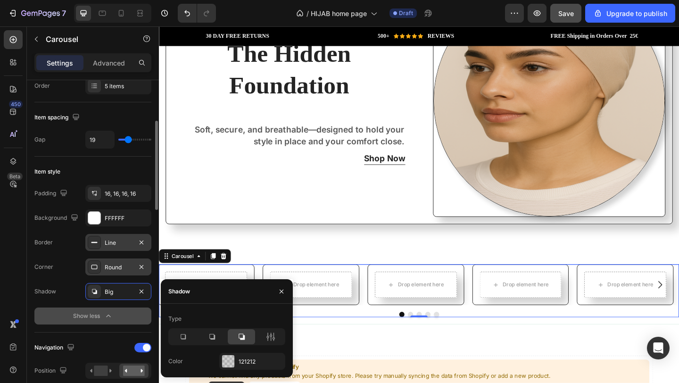
click at [129, 269] on div "Round" at bounding box center [118, 267] width 27 height 8
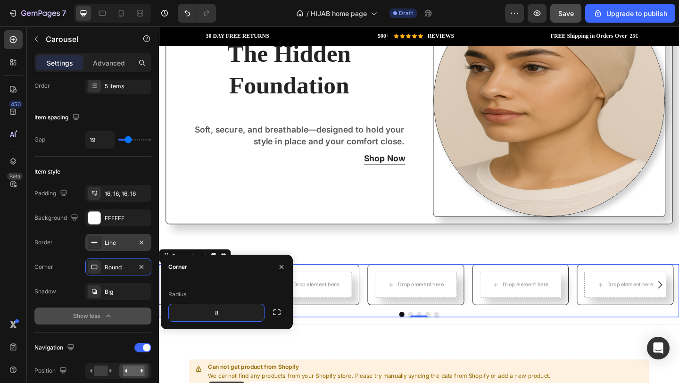
click at [126, 248] on div "Line" at bounding box center [118, 242] width 66 height 17
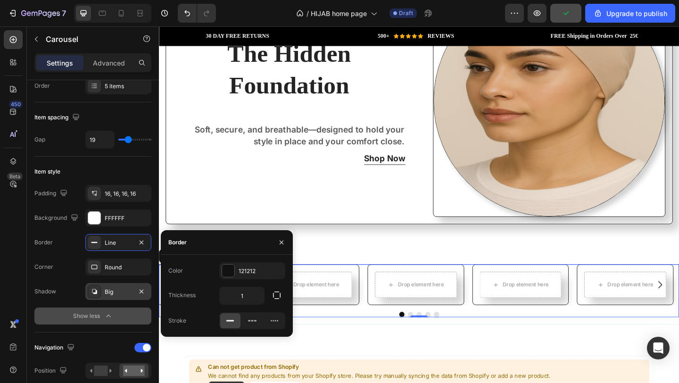
click at [125, 294] on div "Big" at bounding box center [118, 292] width 27 height 8
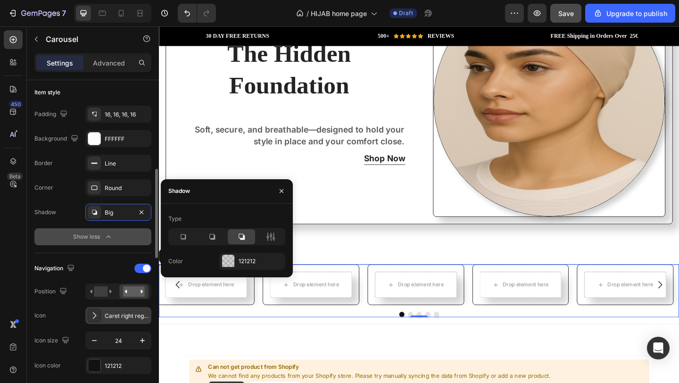
scroll to position [251, 0]
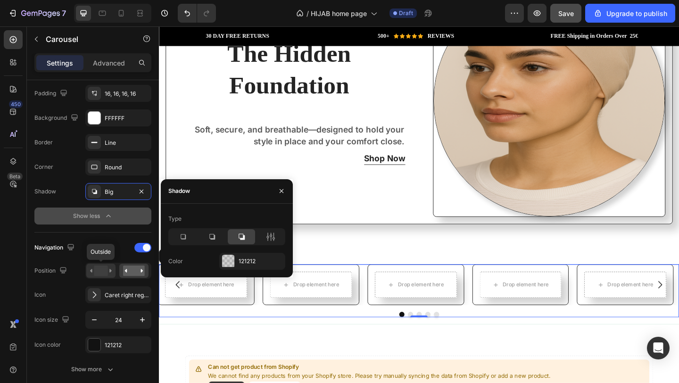
click at [103, 275] on rect at bounding box center [101, 271] width 14 height 10
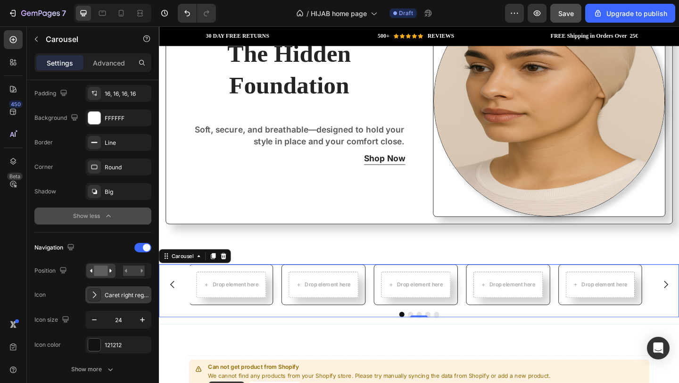
click at [128, 289] on div "Caret right regular" at bounding box center [118, 294] width 66 height 17
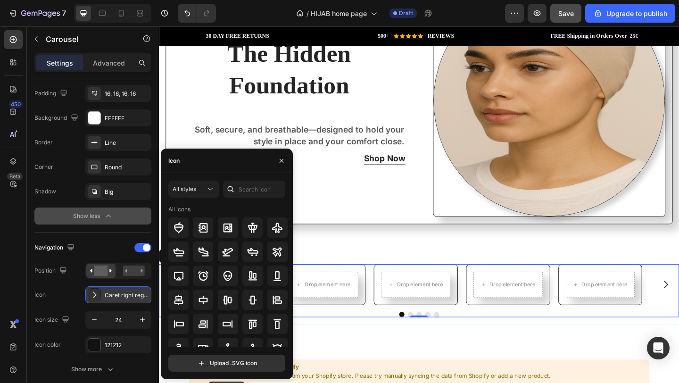
click at [128, 293] on div "Caret right regular" at bounding box center [127, 295] width 44 height 8
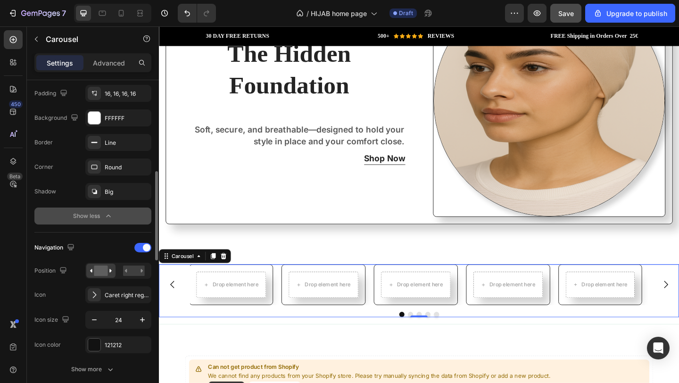
scroll to position [312, 0]
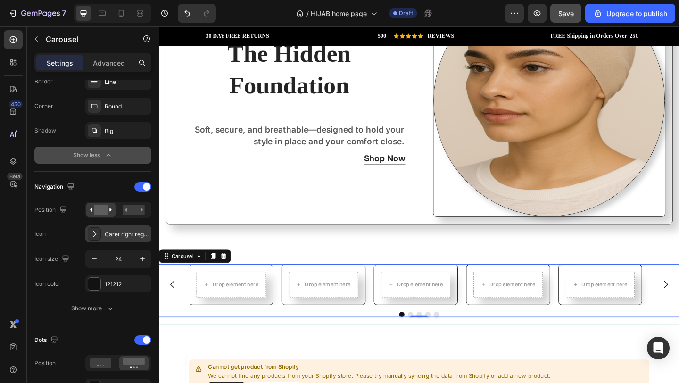
click at [115, 234] on div "Caret right regular" at bounding box center [127, 234] width 44 height 8
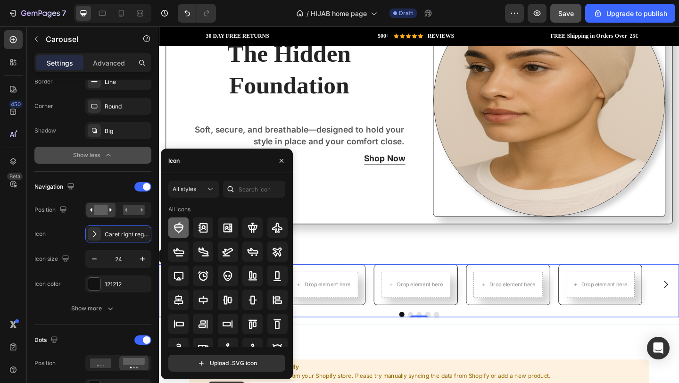
click at [179, 226] on icon at bounding box center [178, 227] width 11 height 11
click at [172, 225] on div at bounding box center [178, 228] width 20 height 20
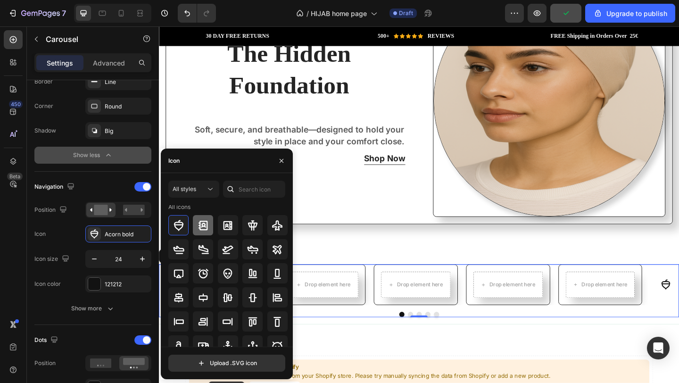
scroll to position [0, 0]
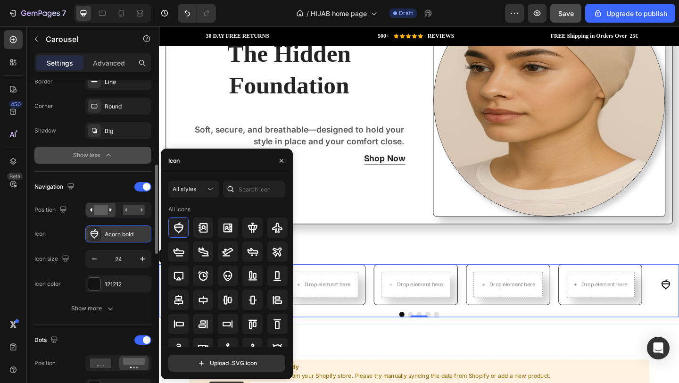
click at [136, 233] on div "Acorn bold" at bounding box center [127, 234] width 44 height 8
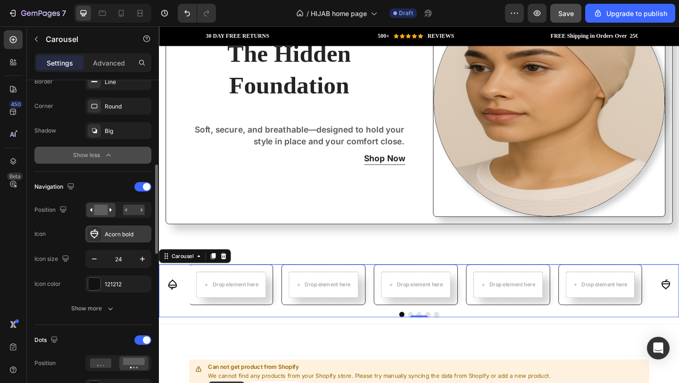
click at [97, 234] on icon at bounding box center [95, 233] width 8 height 9
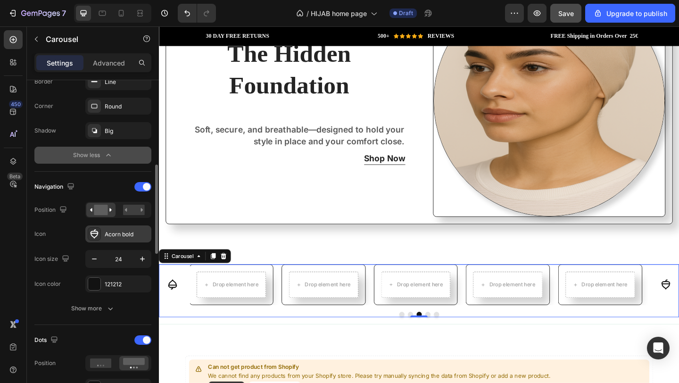
click at [126, 236] on div "Acorn bold" at bounding box center [127, 234] width 44 height 8
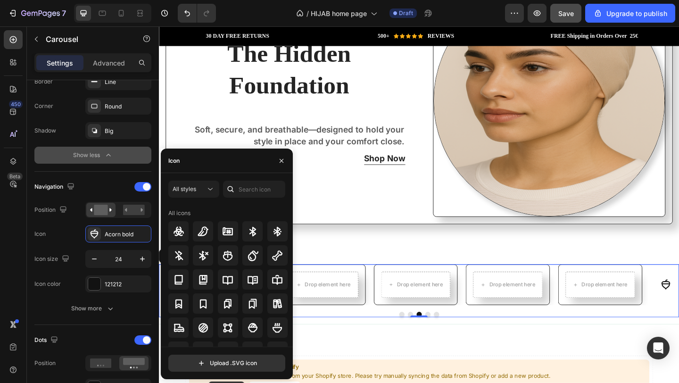
scroll to position [915, 0]
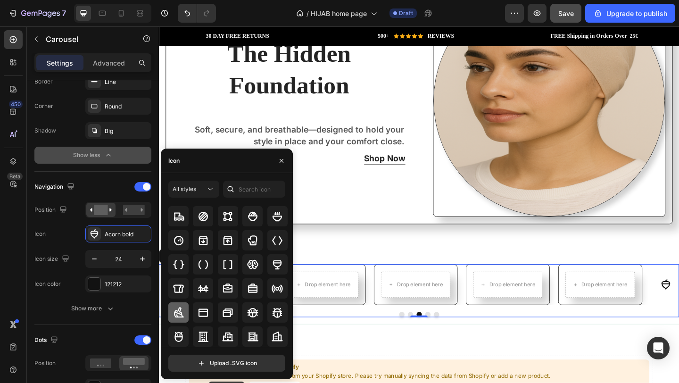
click at [175, 312] on icon at bounding box center [179, 312] width 10 height 10
click at [181, 334] on icon at bounding box center [179, 337] width 8 height 10
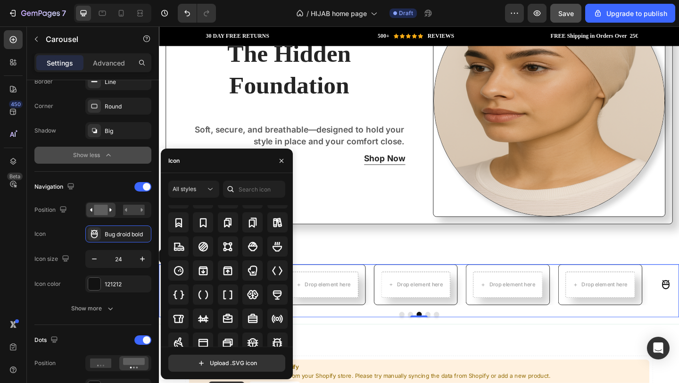
scroll to position [885, 0]
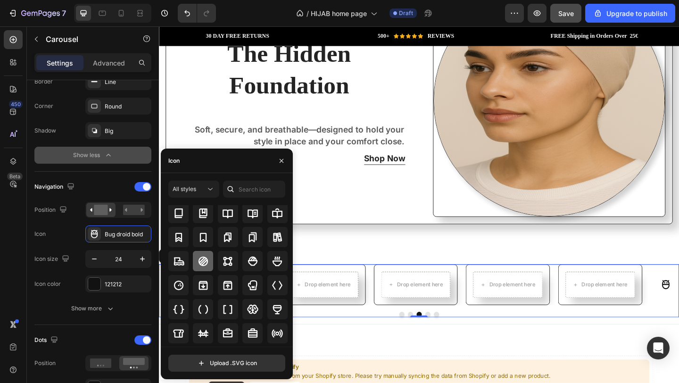
click at [198, 262] on icon at bounding box center [203, 261] width 11 height 11
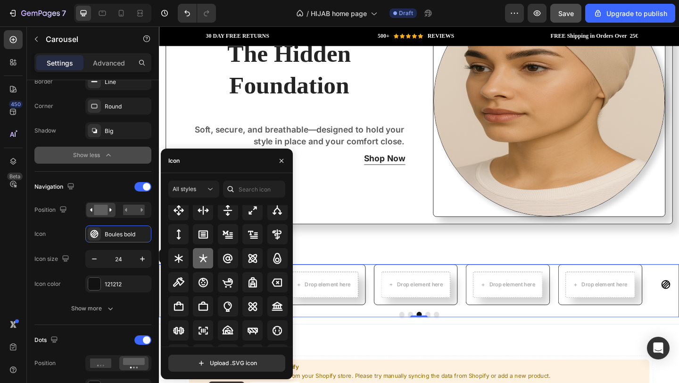
scroll to position [556, 0]
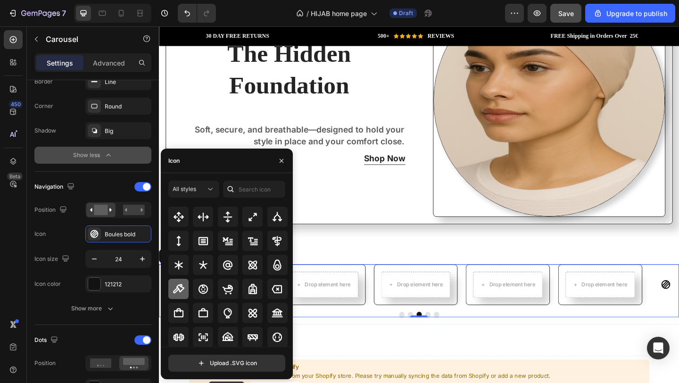
click at [181, 285] on icon at bounding box center [178, 288] width 11 height 9
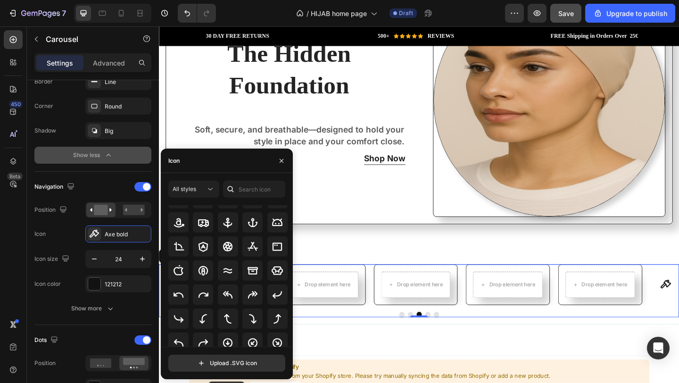
scroll to position [111, 0]
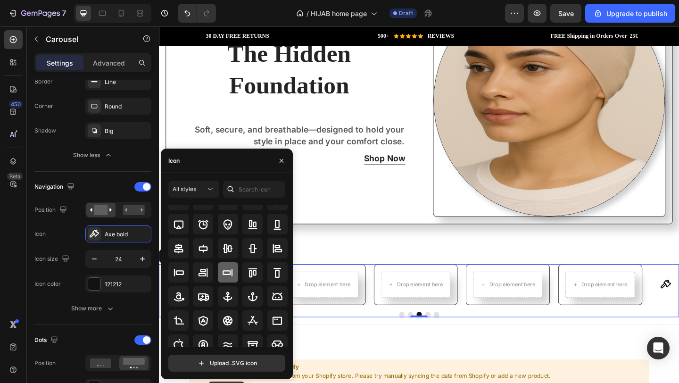
scroll to position [63, 0]
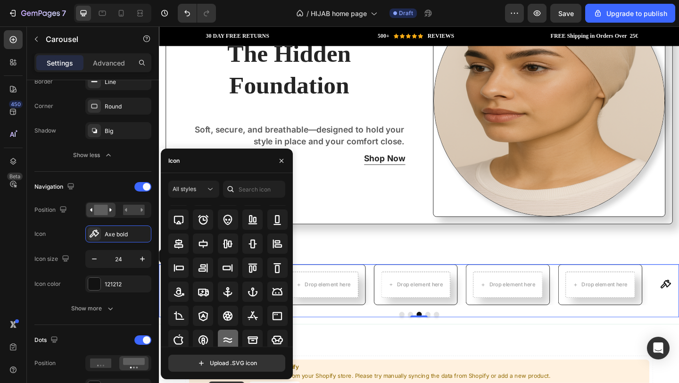
click at [229, 335] on icon at bounding box center [227, 340] width 11 height 11
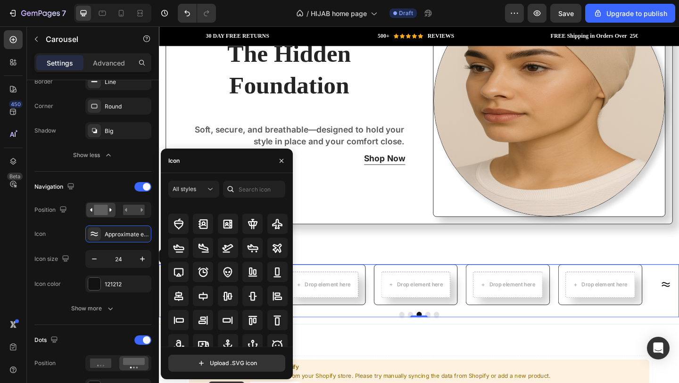
scroll to position [0, 0]
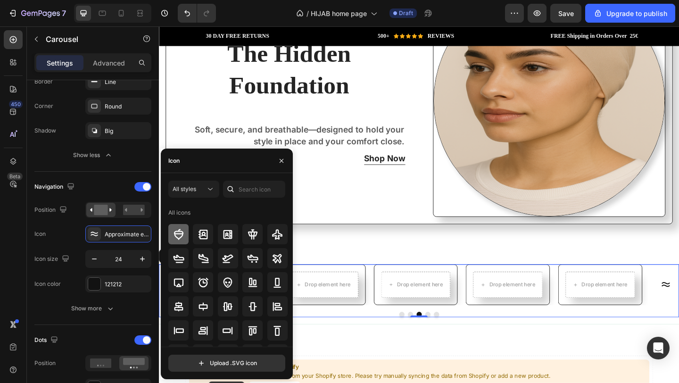
click at [183, 226] on div at bounding box center [178, 234] width 20 height 20
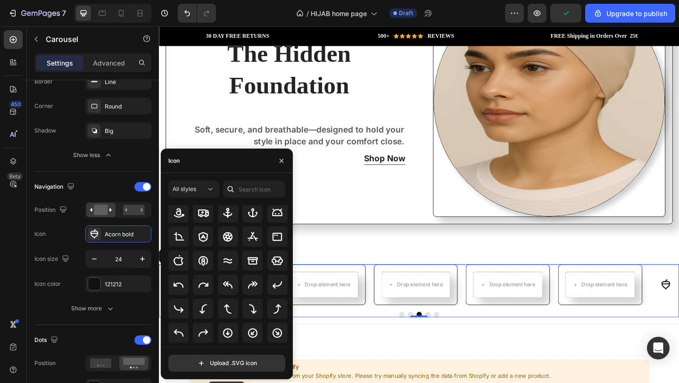
scroll to position [135, 0]
click at [231, 258] on icon at bounding box center [227, 260] width 11 height 11
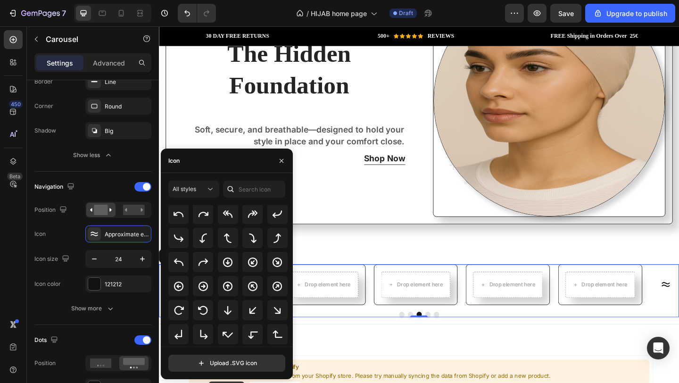
scroll to position [0, 0]
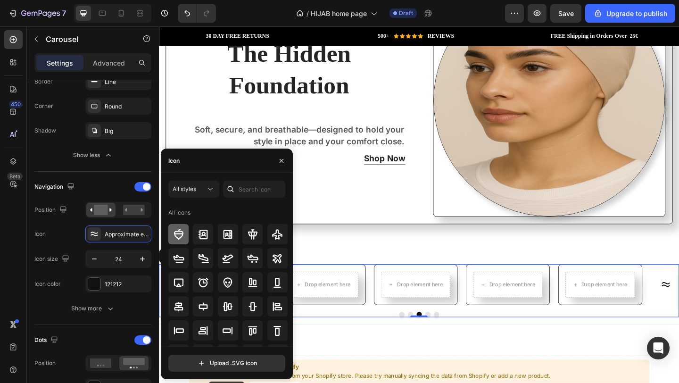
click at [180, 231] on icon at bounding box center [178, 234] width 9 height 11
click at [191, 193] on div "All styles" at bounding box center [194, 188] width 42 height 9
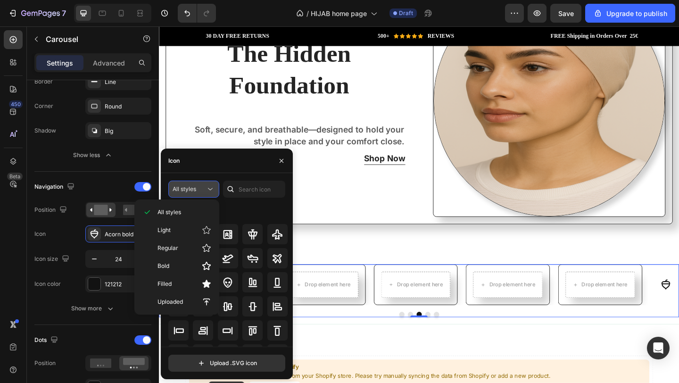
click at [201, 194] on button "All styles" at bounding box center [193, 189] width 51 height 17
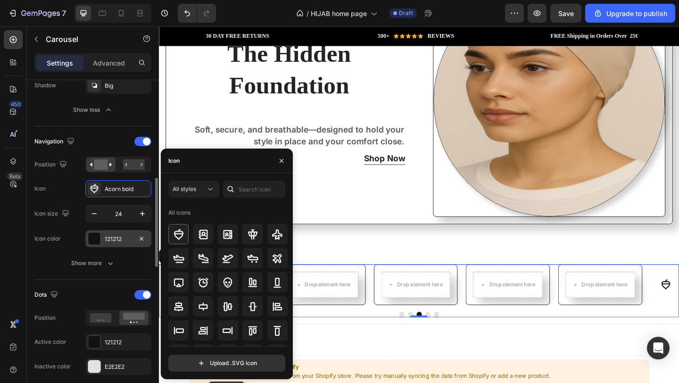
scroll to position [363, 0]
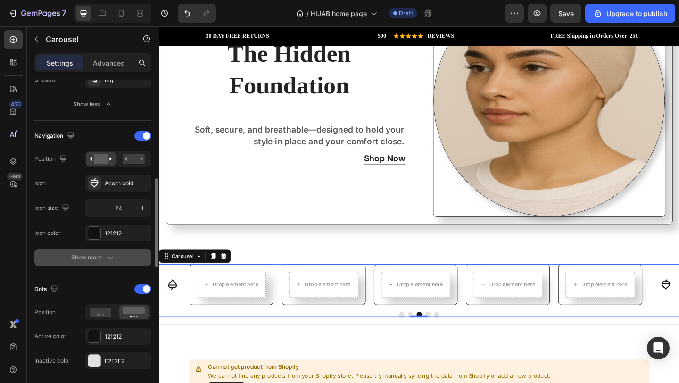
click at [127, 260] on button "Show more" at bounding box center [92, 257] width 117 height 17
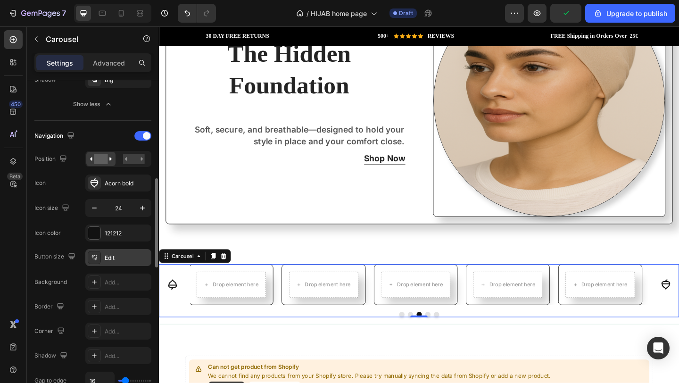
click at [119, 259] on div "Edit" at bounding box center [127, 258] width 44 height 8
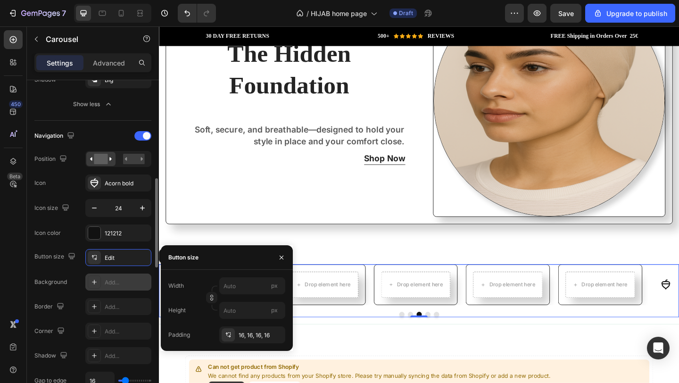
click at [120, 282] on div "Add..." at bounding box center [127, 282] width 44 height 8
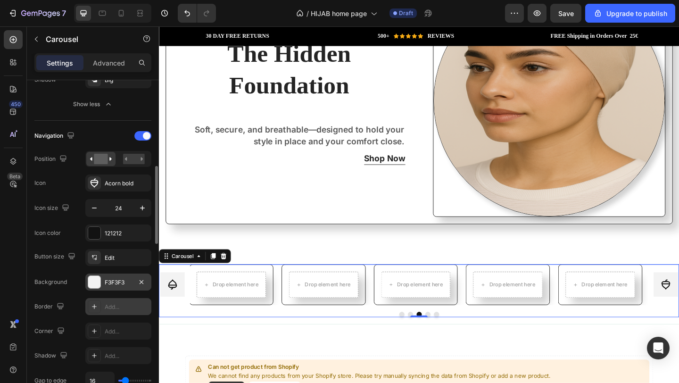
click at [121, 307] on div "Add..." at bounding box center [127, 307] width 44 height 8
click at [115, 330] on div "Add..." at bounding box center [127, 331] width 44 height 8
click at [110, 354] on div "Add..." at bounding box center [127, 356] width 44 height 8
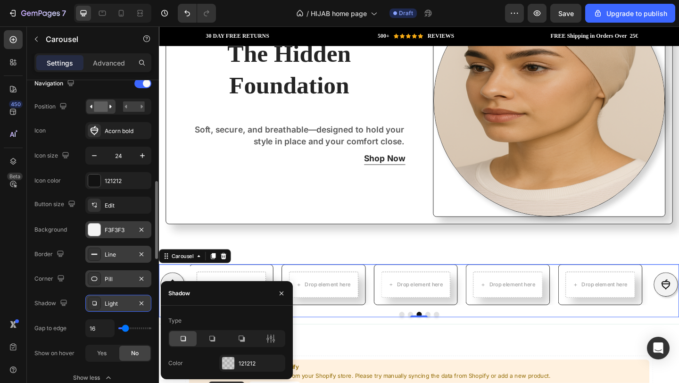
scroll to position [417, 0]
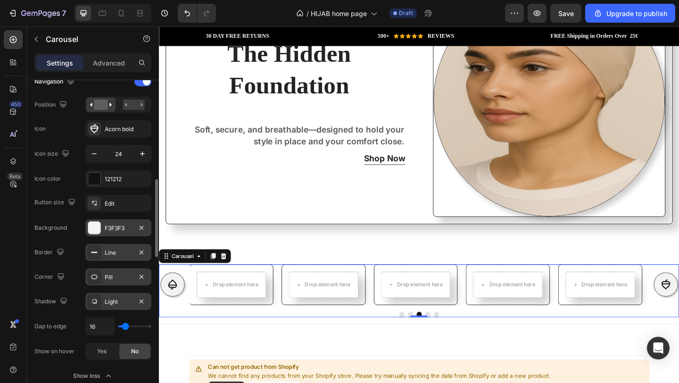
click at [130, 277] on div "Pill" at bounding box center [118, 277] width 27 height 8
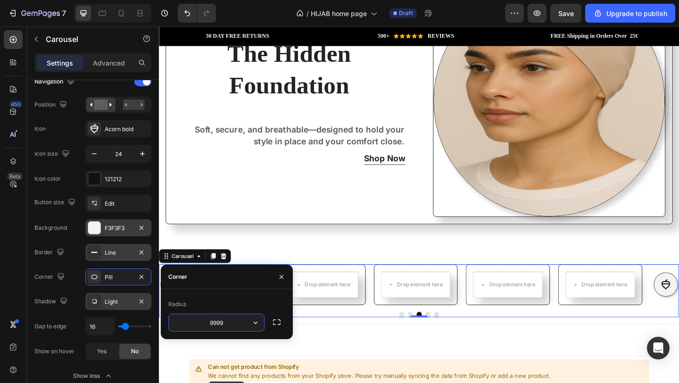
click at [129, 300] on div "Light" at bounding box center [118, 302] width 27 height 8
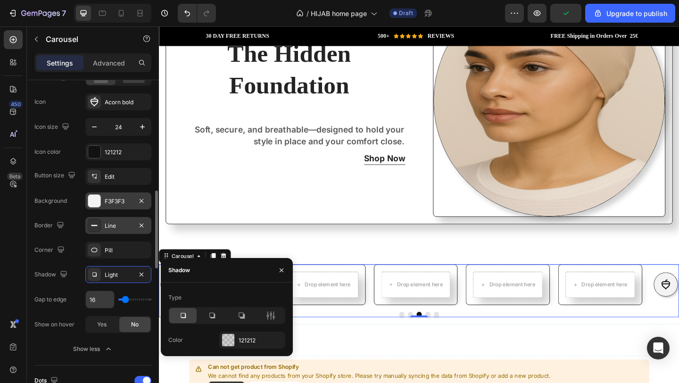
scroll to position [448, 0]
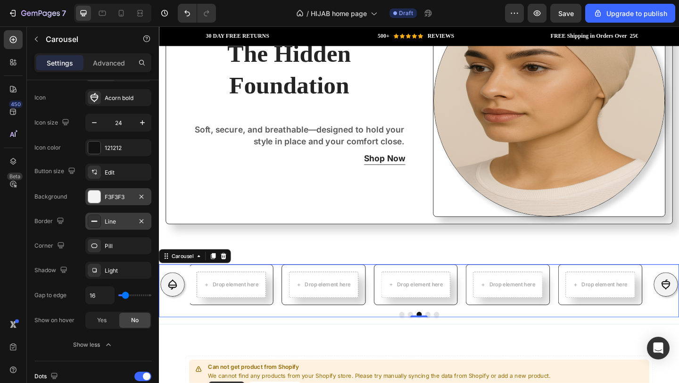
type input "0"
type input "20"
type input "28"
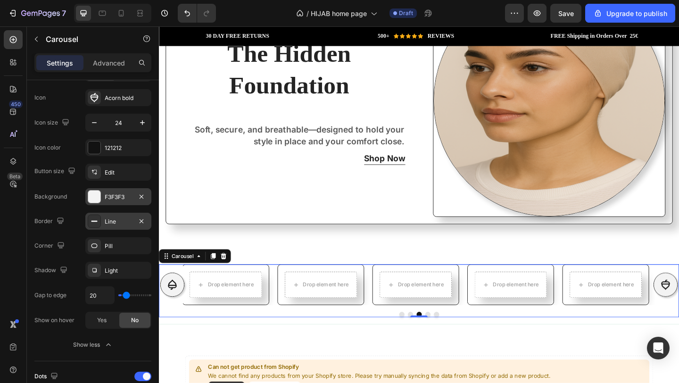
type input "28"
type input "31"
type input "33"
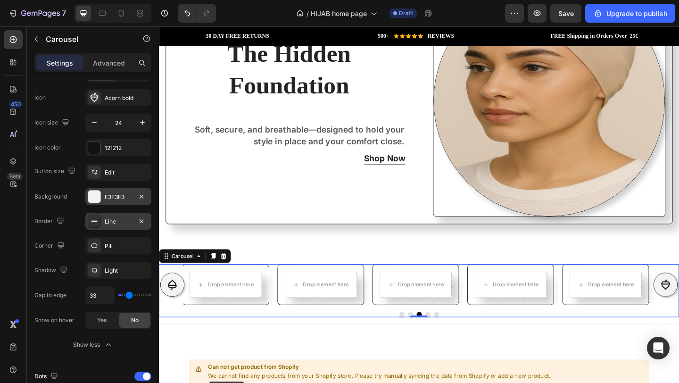
type input "35"
type input "37"
type input "38"
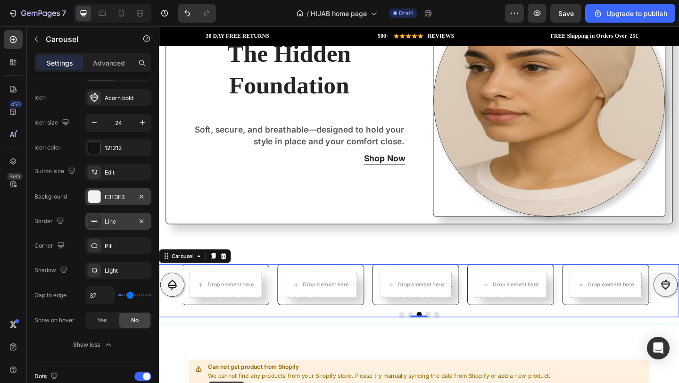
type input "38"
type input "40"
type input "41"
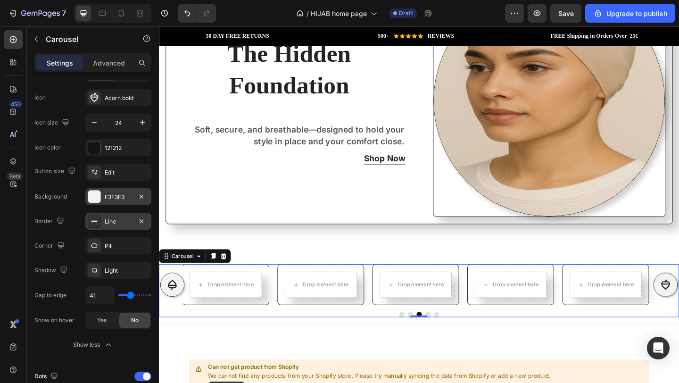
type input "43"
type input "45"
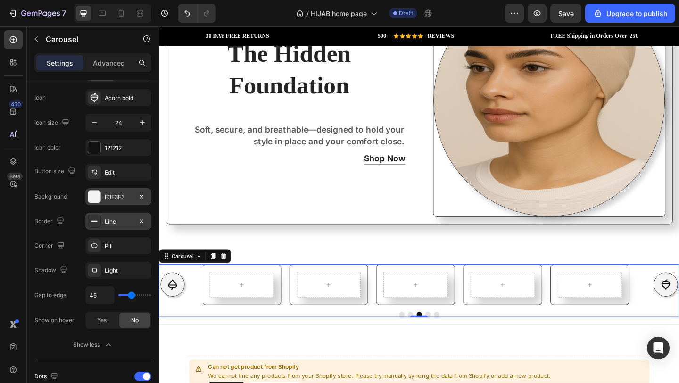
type input "46"
type input "47"
type input "48"
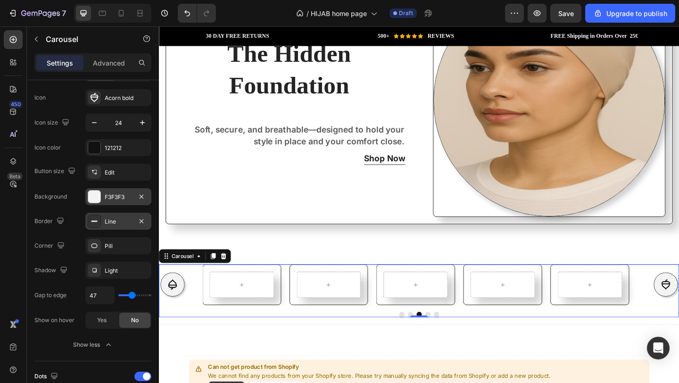
type input "48"
type input "49"
type input "50"
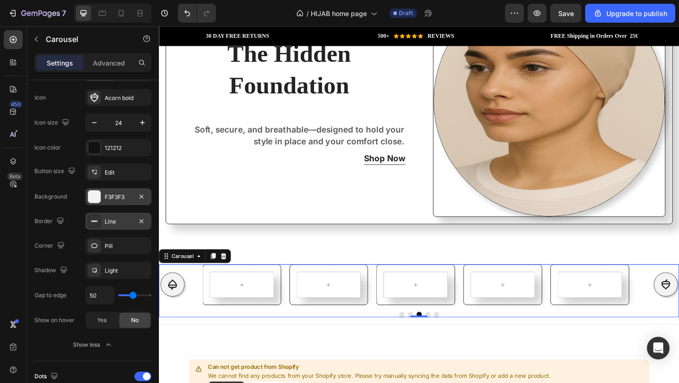
type input "51"
type input "52"
type input "53"
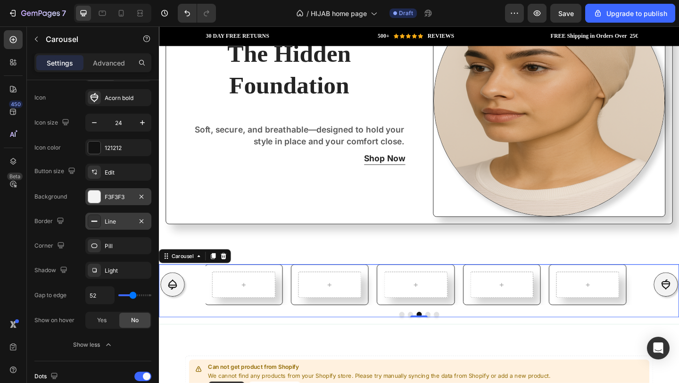
type input "53"
type input "55"
type input "56"
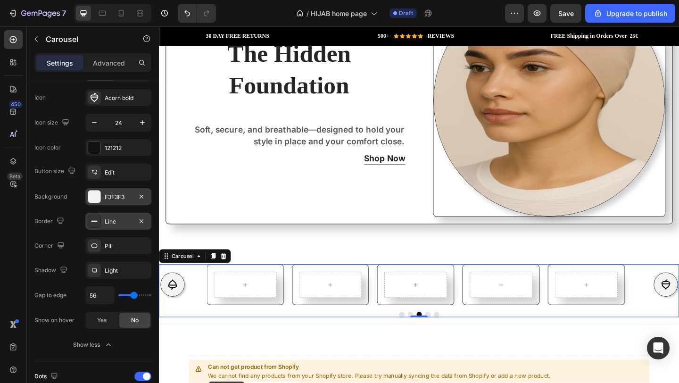
type input "44"
type input "41"
type input "40"
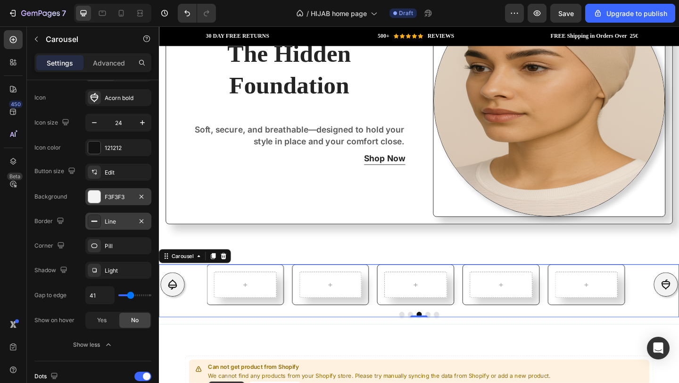
type input "40"
type input "39"
type input "38"
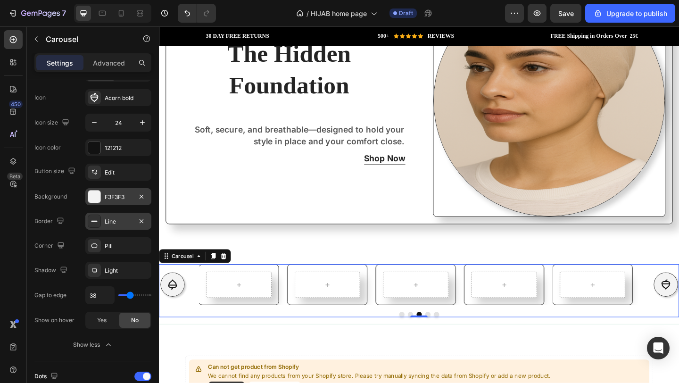
type input "30"
type input "29"
type input "28"
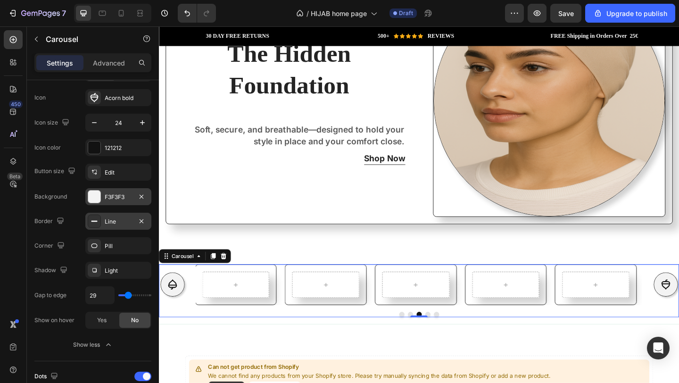
type input "28"
type input "27"
type input "28"
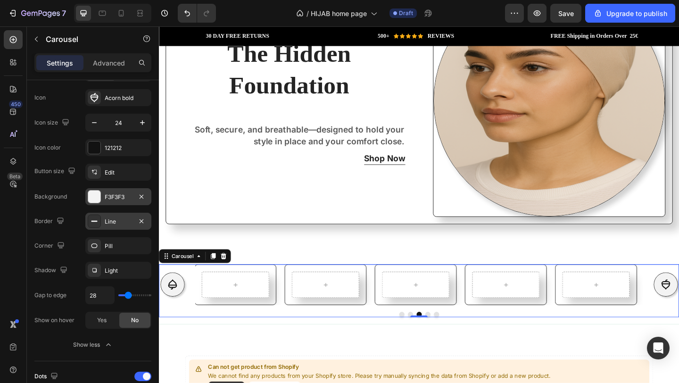
type input "29"
type input "30"
type input "32"
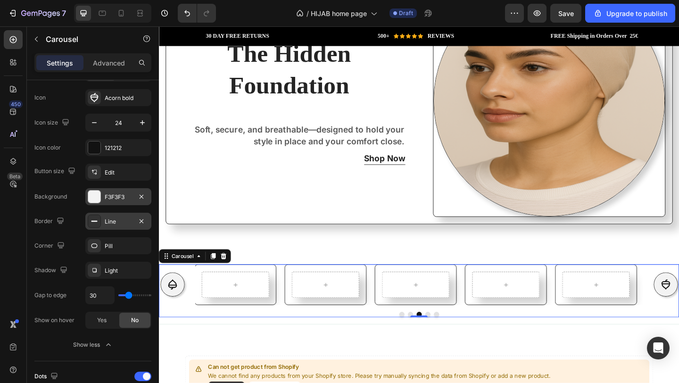
type input "32"
type input "34"
type input "36"
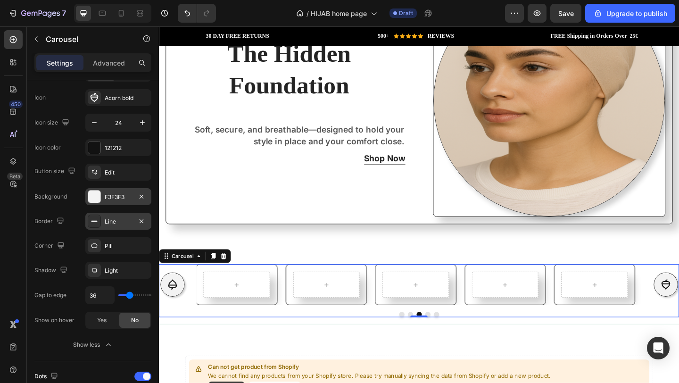
type input "40"
type input "44"
type input "48"
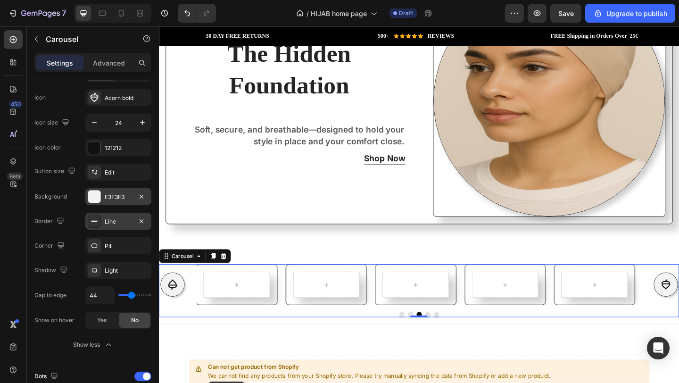
type input "48"
type input "52"
type input "56"
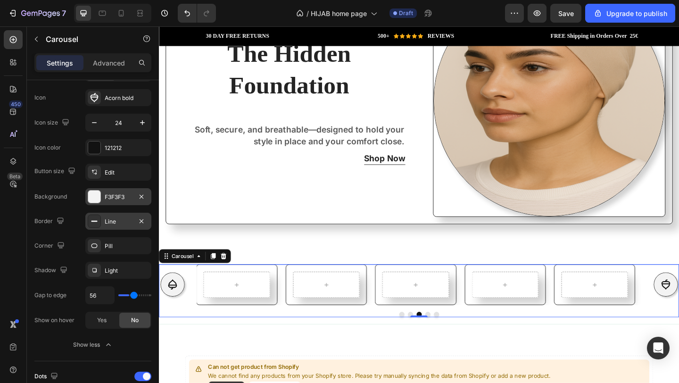
type input "60"
type input "64"
type input "68"
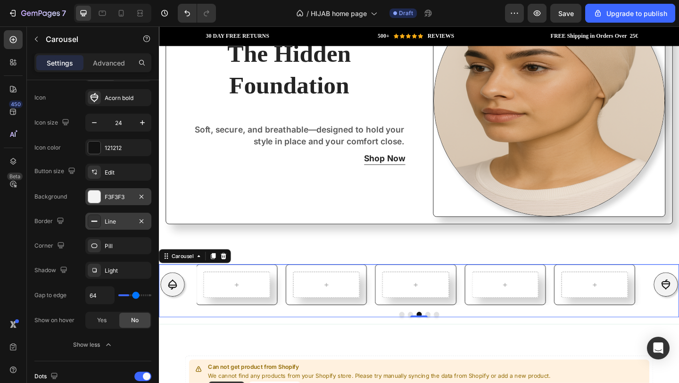
type input "68"
type input "71"
type input "74"
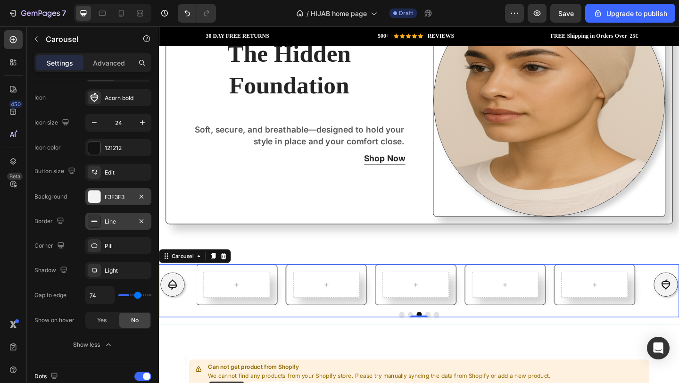
type input "77"
type input "79"
type input "81"
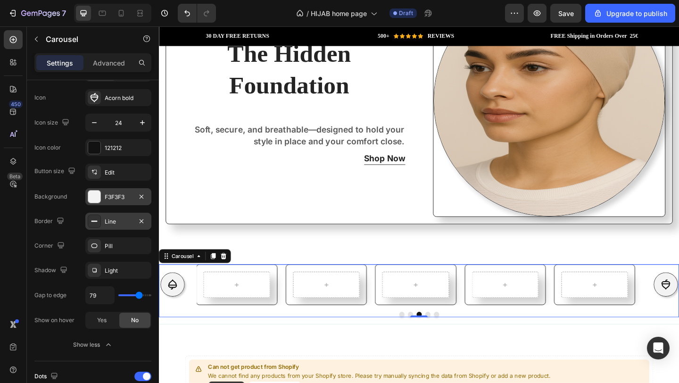
type input "81"
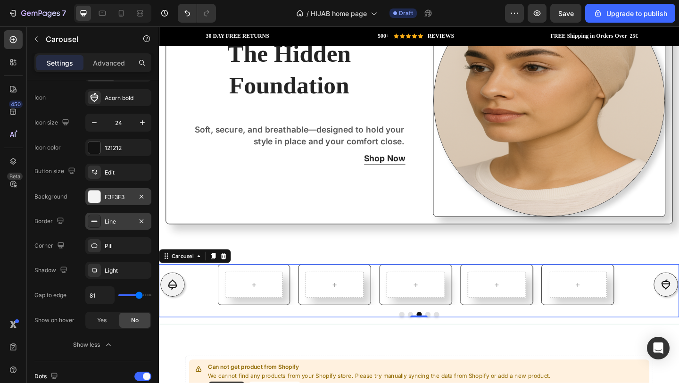
type input "82"
type input "84"
type input "85"
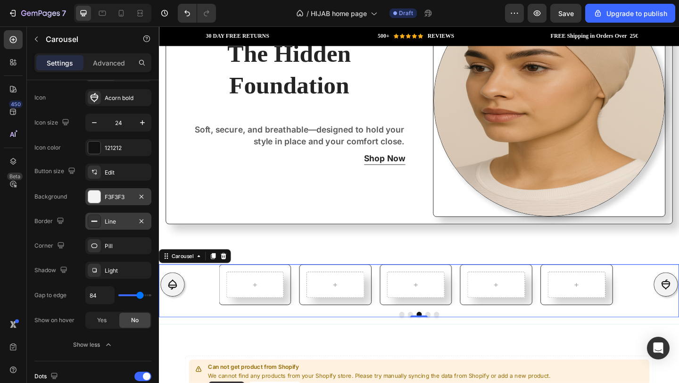
type input "85"
type input "94"
type input "97"
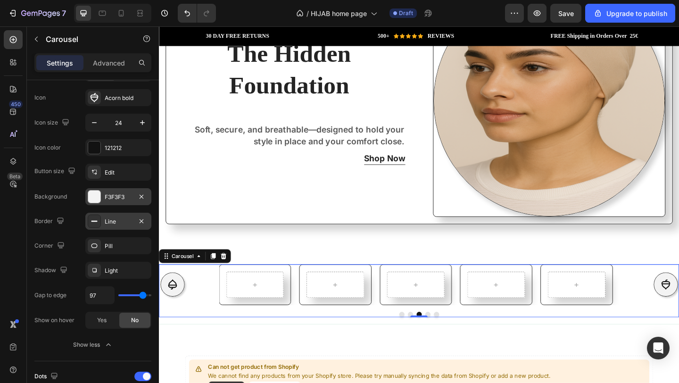
type input "100"
type input "102"
type input "104"
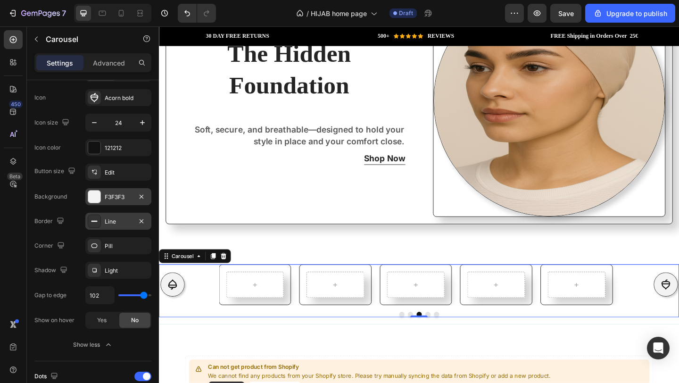
type input "104"
type input "106"
type input "108"
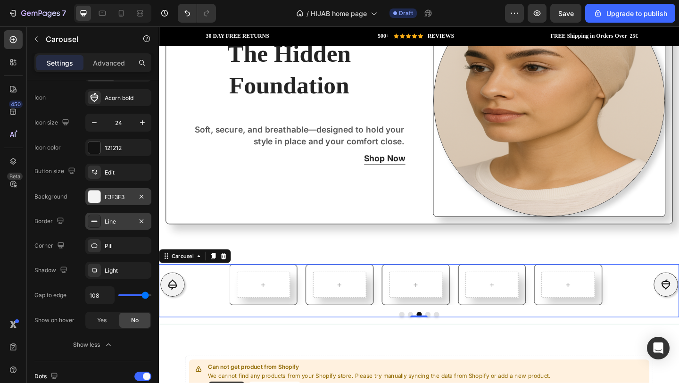
type input "111"
type input "115"
type input "118"
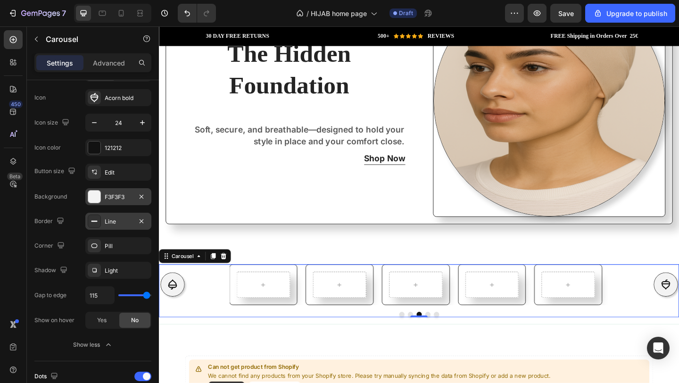
type input "118"
type input "120"
type input "114"
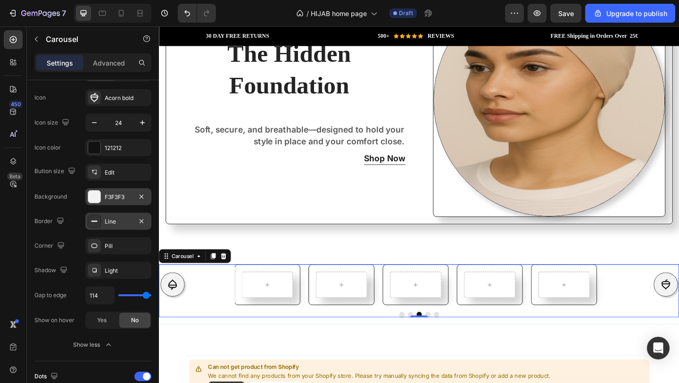
type input "112"
type input "110"
type input "109"
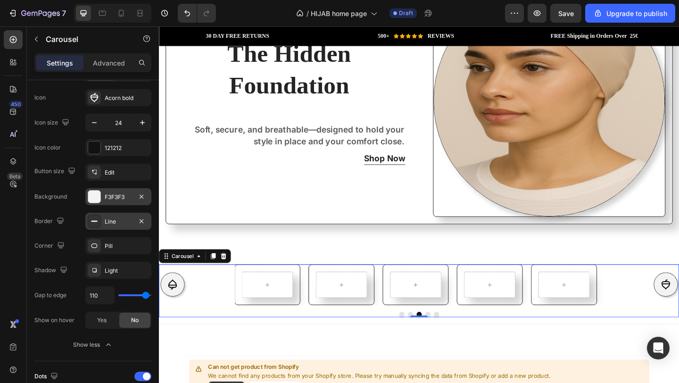
type input "109"
type input "107"
type input "104"
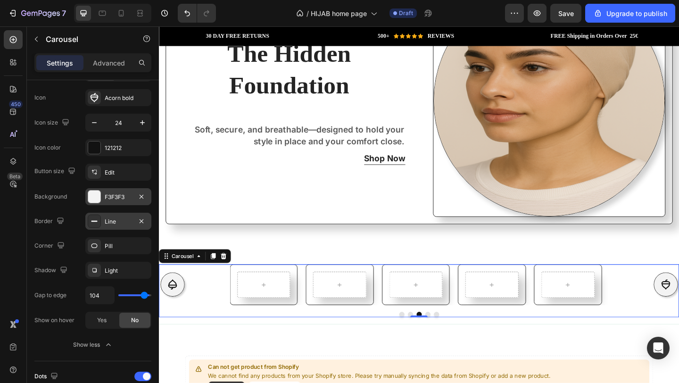
type input "102"
type input "100"
type input "97"
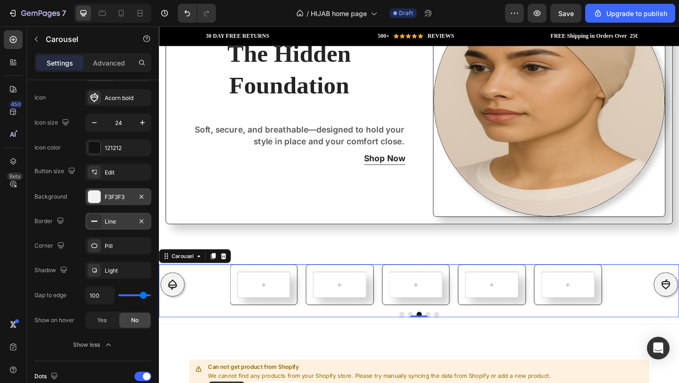
type input "97"
type input "95"
type input "93"
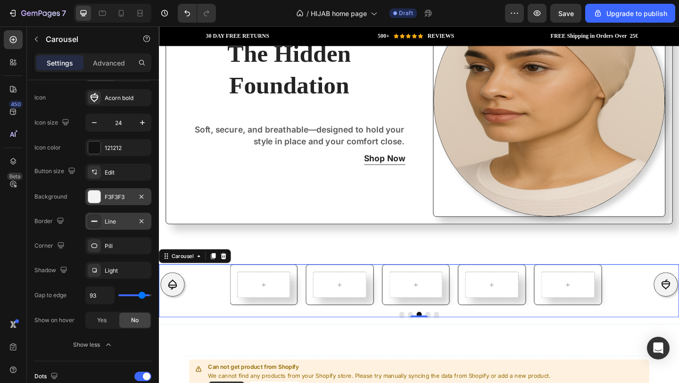
type input "91"
type input "89"
type input "87"
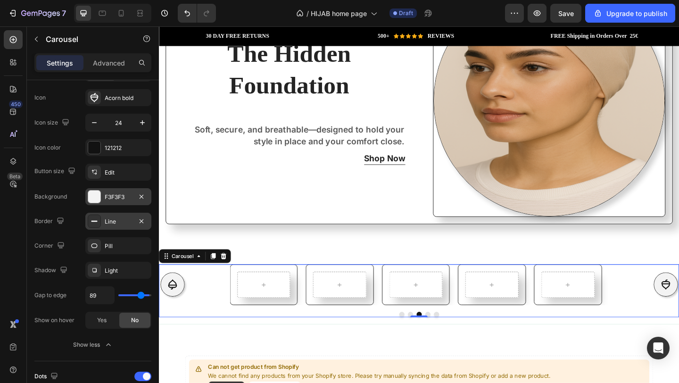
type input "87"
type input "84"
type input "82"
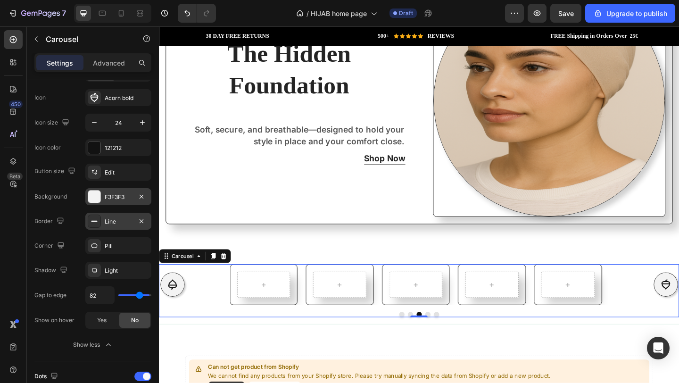
type input "81"
type input "80"
type input "79"
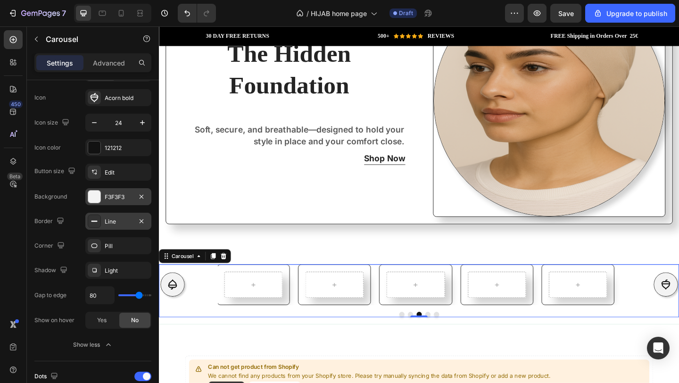
type input "79"
type input "78"
drag, startPoint x: 125, startPoint y: 295, endPoint x: 138, endPoint y: 310, distance: 20.0
type input "78"
click at [138, 296] on input "range" at bounding box center [134, 295] width 33 height 2
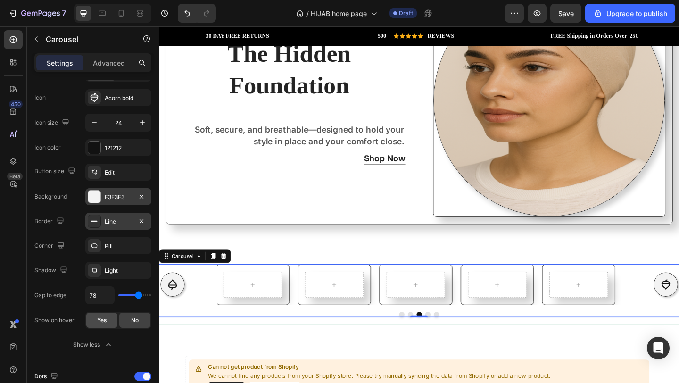
click at [101, 321] on span "Yes" at bounding box center [101, 320] width 9 height 8
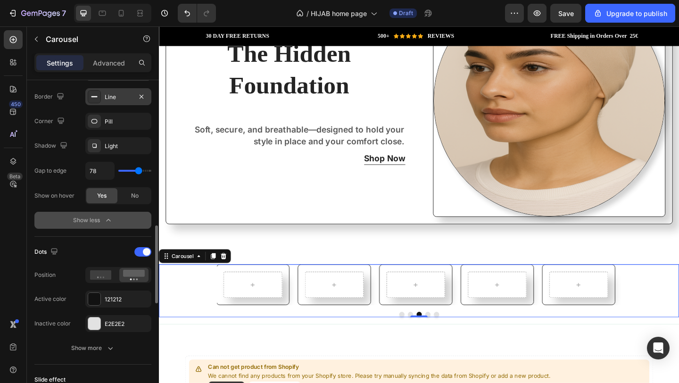
scroll to position [582, 0]
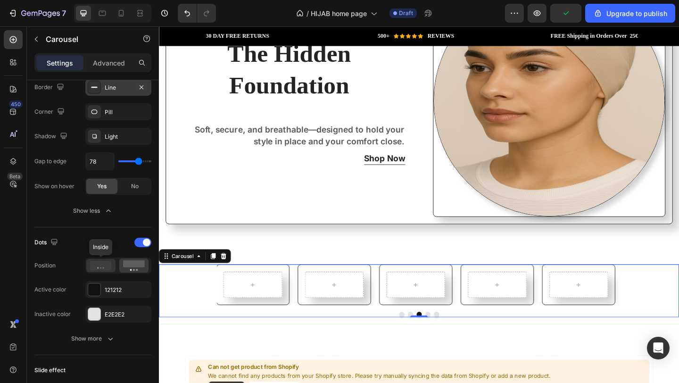
click at [107, 267] on icon at bounding box center [101, 265] width 22 height 9
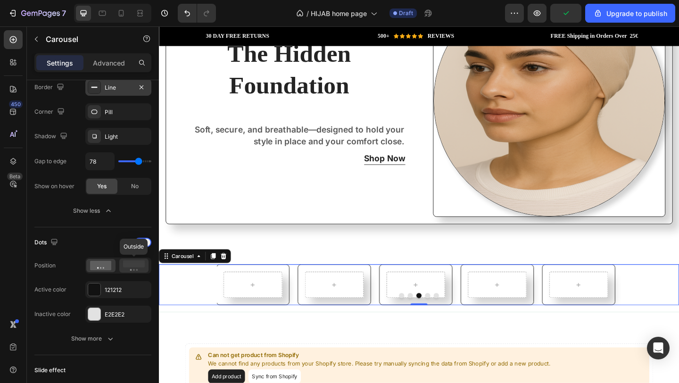
click at [134, 268] on icon at bounding box center [134, 265] width 22 height 10
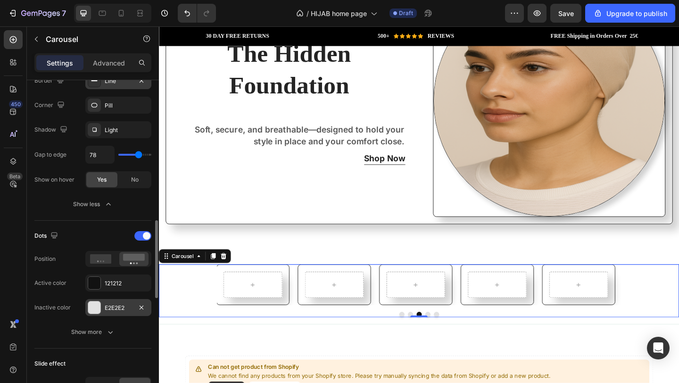
scroll to position [589, 0]
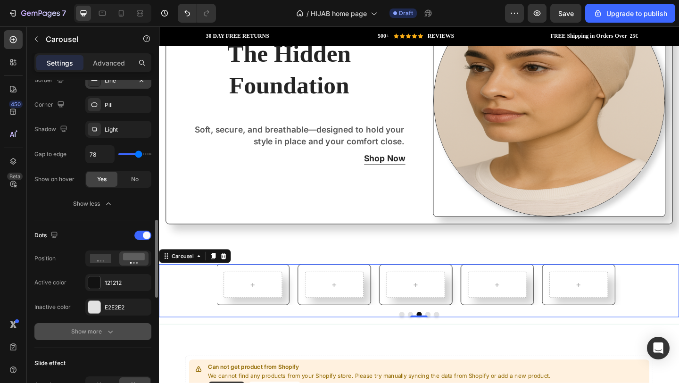
click at [98, 329] on div "Show more" at bounding box center [93, 331] width 44 height 9
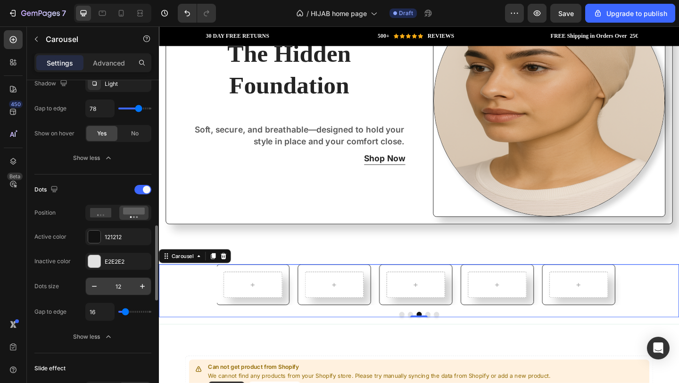
scroll to position [641, 0]
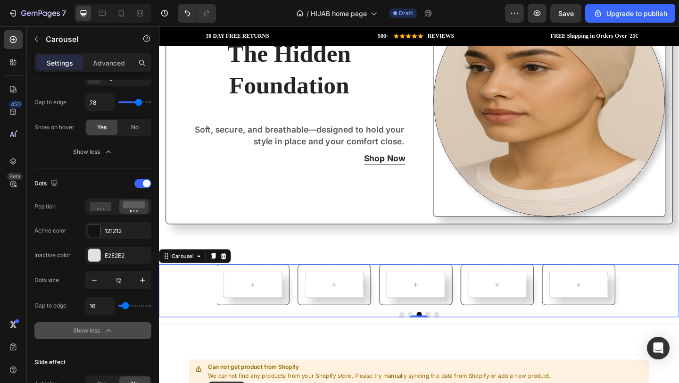
click at [101, 334] on div "Show less" at bounding box center [93, 330] width 40 height 9
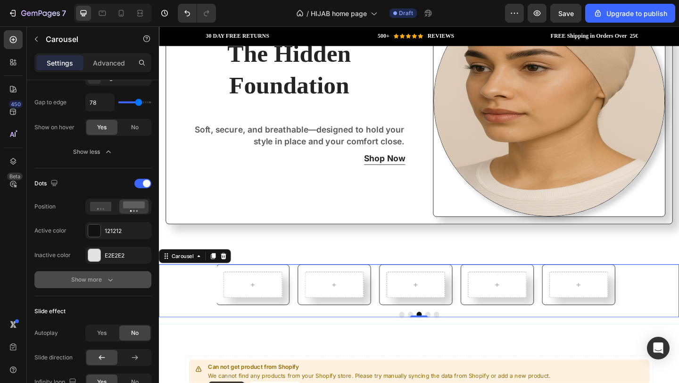
click at [116, 279] on button "Show more" at bounding box center [92, 279] width 117 height 17
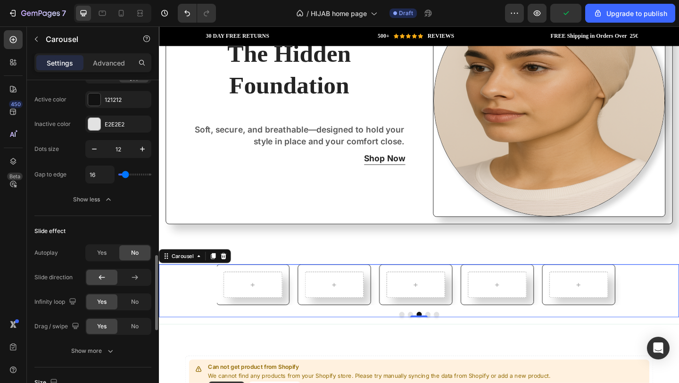
scroll to position [774, 0]
click at [102, 250] on span "Yes" at bounding box center [101, 251] width 9 height 8
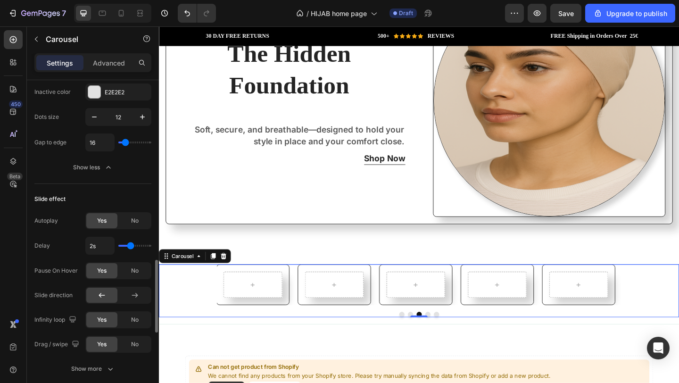
scroll to position [806, 0]
type input "2.1s"
type input "2.1"
type input "2s"
type input "2"
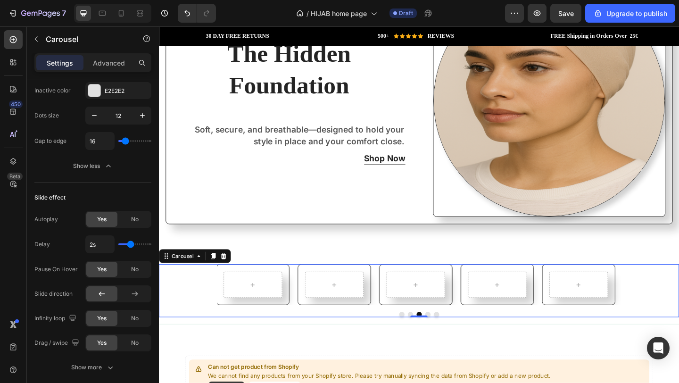
type input "1.9s"
type input "1.9"
type input "2s"
type input "2"
type input "2.2s"
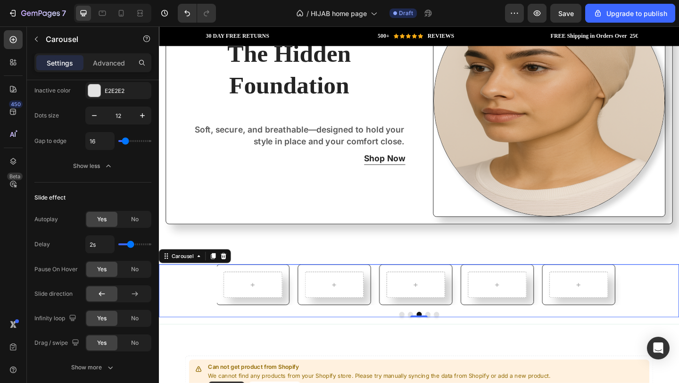
type input "2.2"
type input "2.3s"
type input "2.3"
type input "2.4s"
type input "2.4"
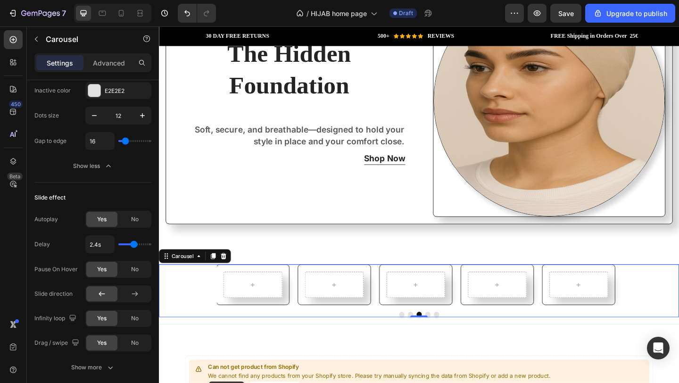
type input "2.3s"
type input "2.3"
type input "2.2s"
type input "2.2"
type input "2.3s"
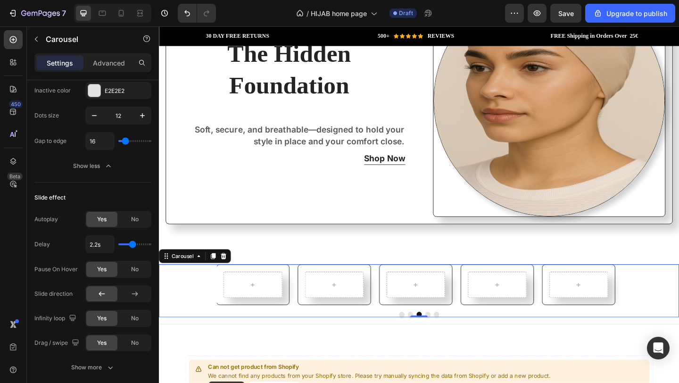
type input "2.3"
type input "2.4s"
type input "2.4"
type input "2.5s"
type input "2.5"
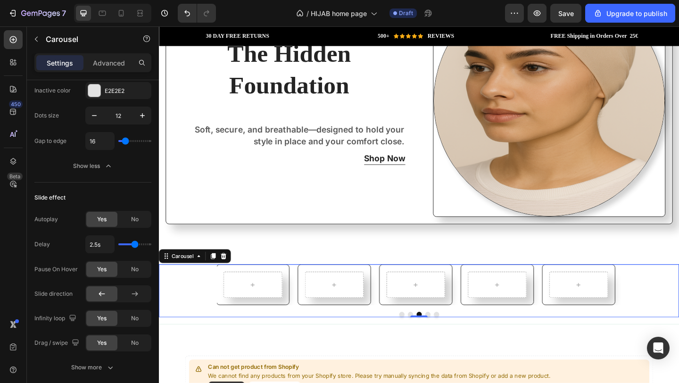
type input "2.6s"
type input "2.6"
type input "2.7s"
type input "2.7"
type input "2.6s"
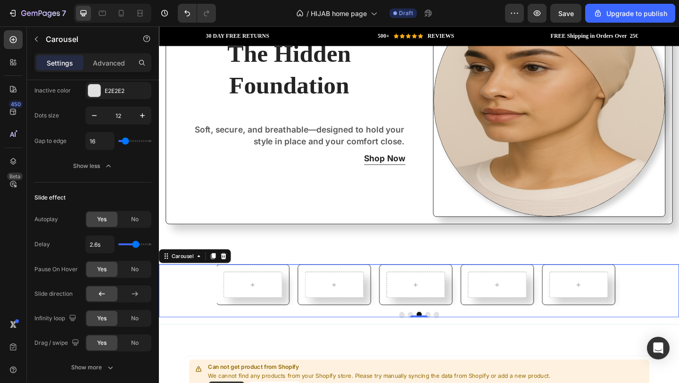
type input "2.6"
click at [136, 245] on input "range" at bounding box center [134, 244] width 33 height 2
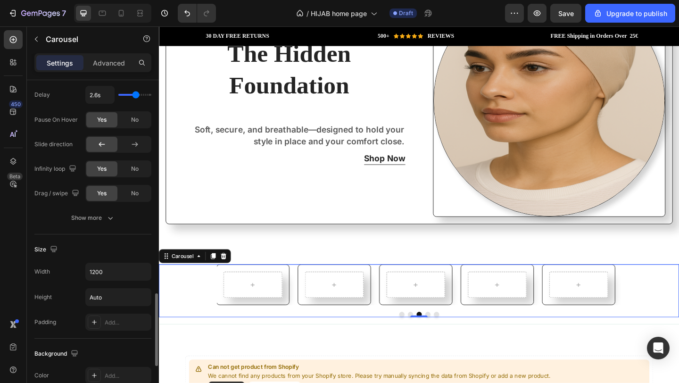
scroll to position [958, 0]
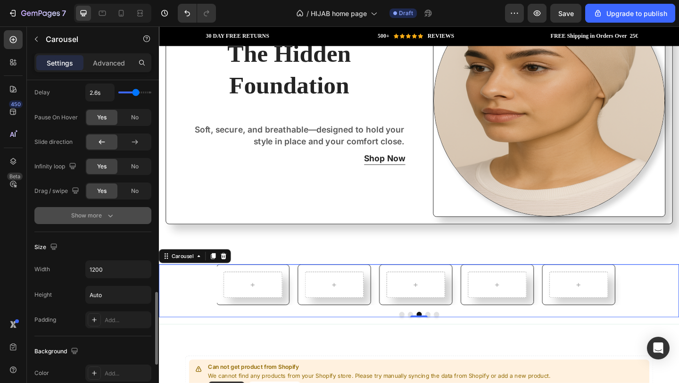
click at [109, 215] on icon "button" at bounding box center [110, 215] width 9 height 9
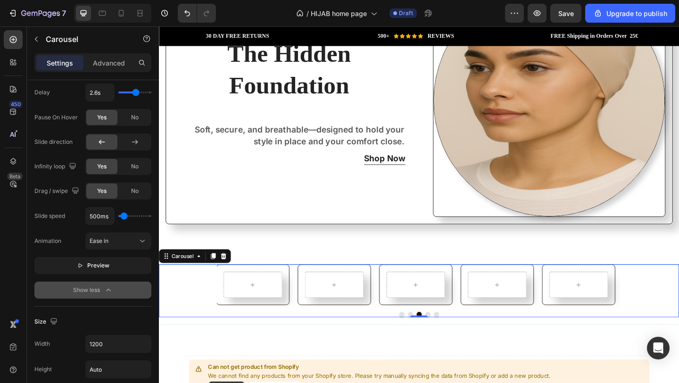
click at [121, 215] on input "range" at bounding box center [134, 216] width 33 height 2
click at [119, 238] on div "Ease in" at bounding box center [114, 241] width 48 height 8
click at [118, 298] on span "Ease in & out" at bounding box center [107, 300] width 34 height 8
click at [125, 266] on button "Preview" at bounding box center [92, 265] width 117 height 17
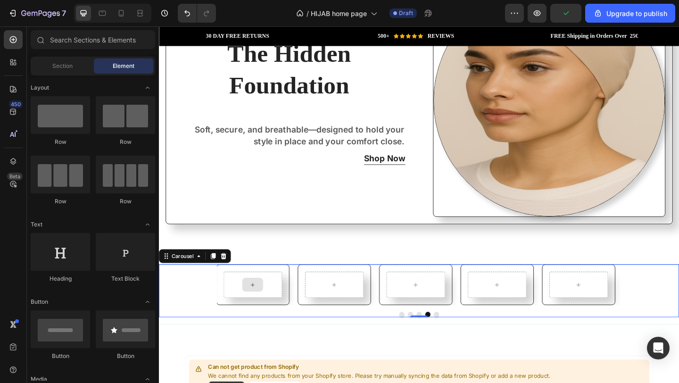
click at [258, 303] on icon at bounding box center [262, 307] width 8 height 8
click at [269, 303] on div at bounding box center [261, 307] width 23 height 15
click at [347, 305] on div at bounding box center [349, 307] width 23 height 15
click at [267, 301] on div at bounding box center [261, 307] width 23 height 15
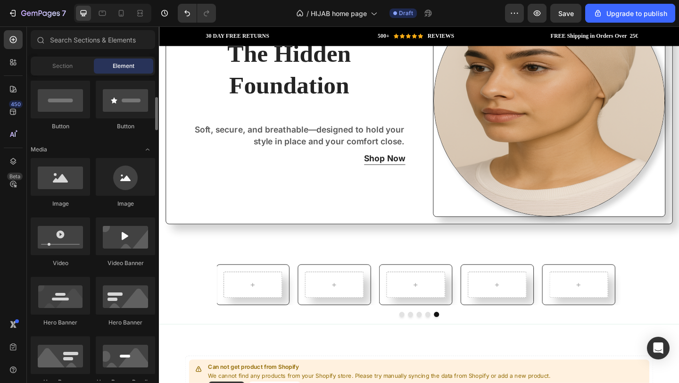
scroll to position [226, 0]
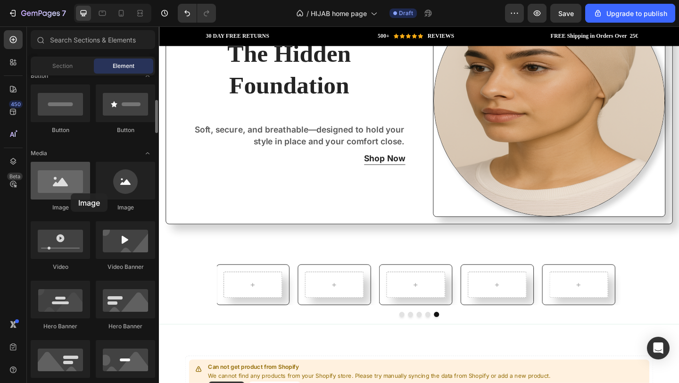
click at [71, 193] on div at bounding box center [60, 181] width 59 height 38
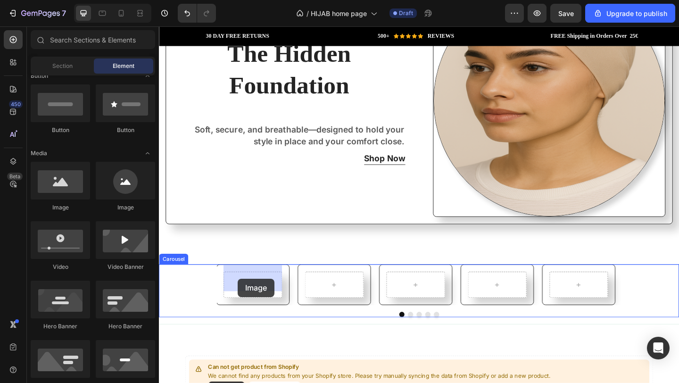
drag, startPoint x: 214, startPoint y: 215, endPoint x: 244, endPoint y: 301, distance: 91.2
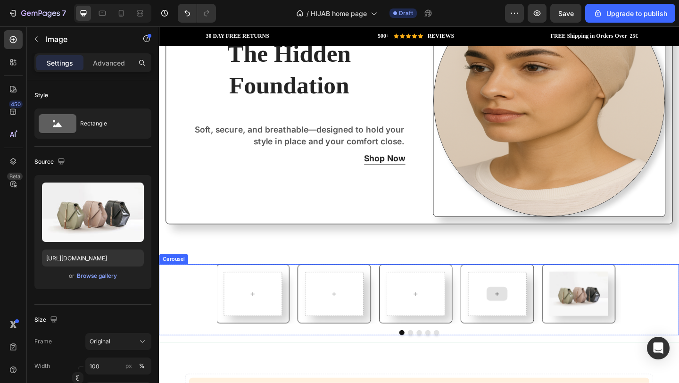
click at [529, 313] on icon at bounding box center [527, 317] width 8 height 8
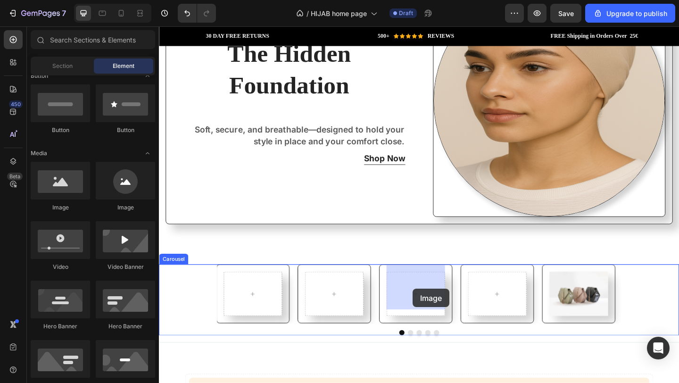
drag, startPoint x: 217, startPoint y: 222, endPoint x: 434, endPoint y: 315, distance: 235.7
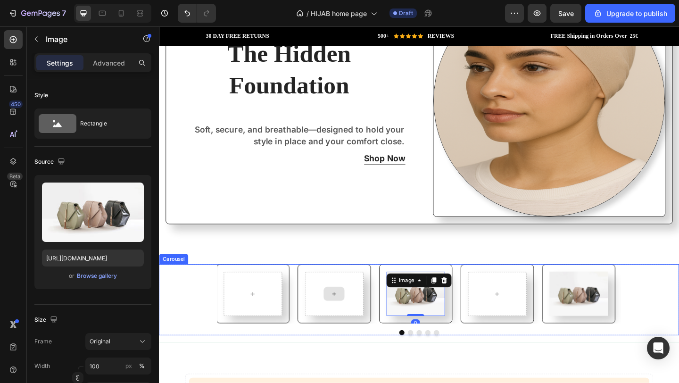
click at [353, 324] on div at bounding box center [350, 317] width 64 height 48
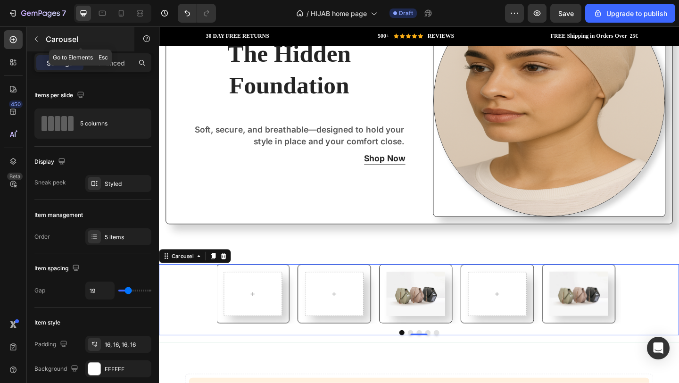
click at [38, 38] on icon "button" at bounding box center [37, 39] width 8 height 8
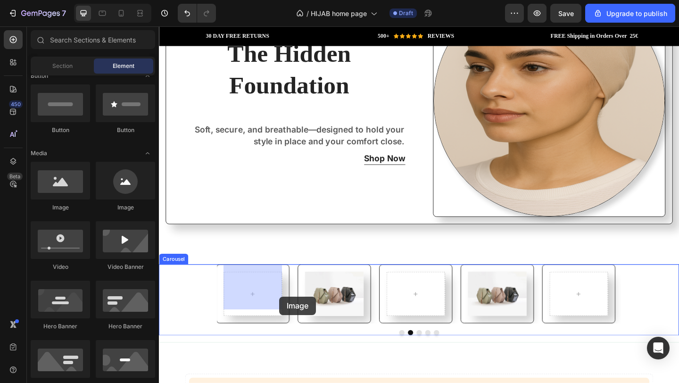
drag, startPoint x: 281, startPoint y: 214, endPoint x: 260, endPoint y: 316, distance: 104.0
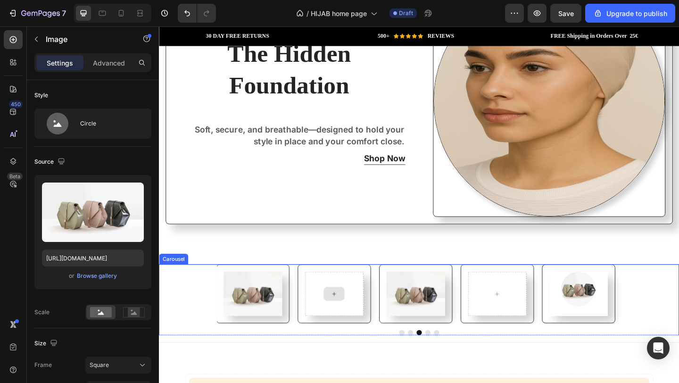
click at [358, 314] on div at bounding box center [350, 317] width 23 height 15
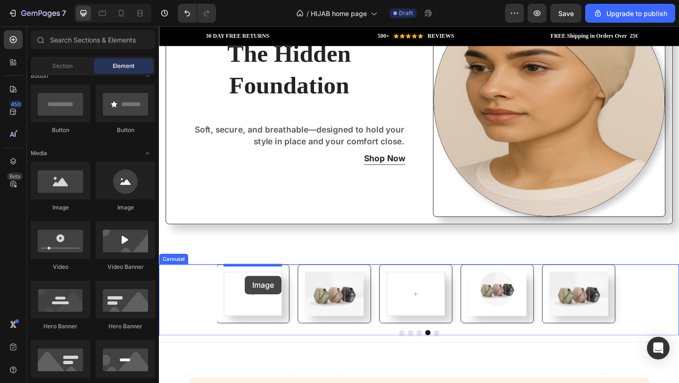
drag, startPoint x: 286, startPoint y: 218, endPoint x: 252, endPoint y: 300, distance: 89.1
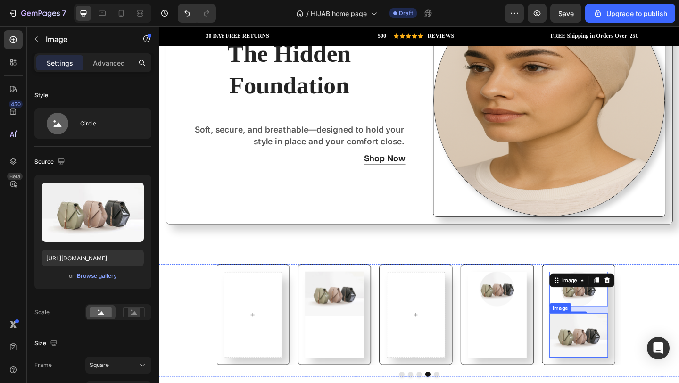
click at [641, 355] on img at bounding box center [616, 362] width 64 height 48
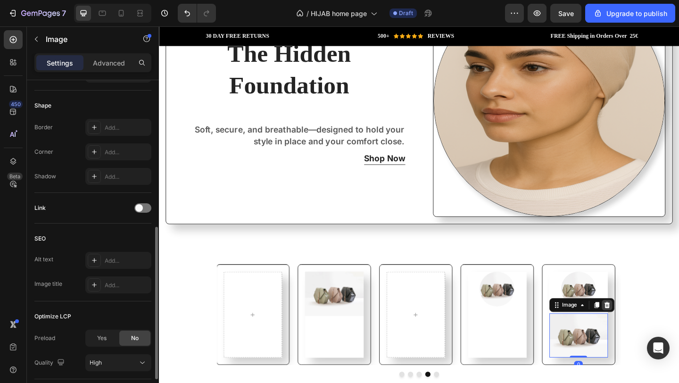
click at [649, 326] on icon at bounding box center [647, 330] width 8 height 8
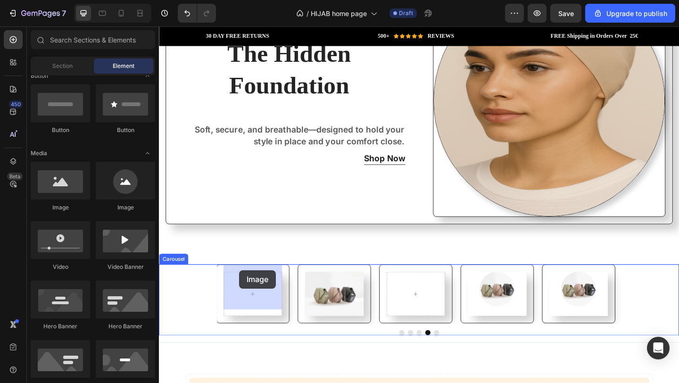
drag, startPoint x: 227, startPoint y: 218, endPoint x: 250, endPoint y: 308, distance: 93.4
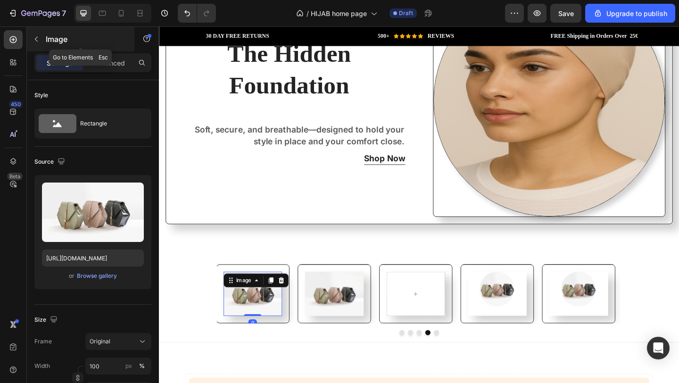
click at [39, 40] on icon "button" at bounding box center [37, 39] width 8 height 8
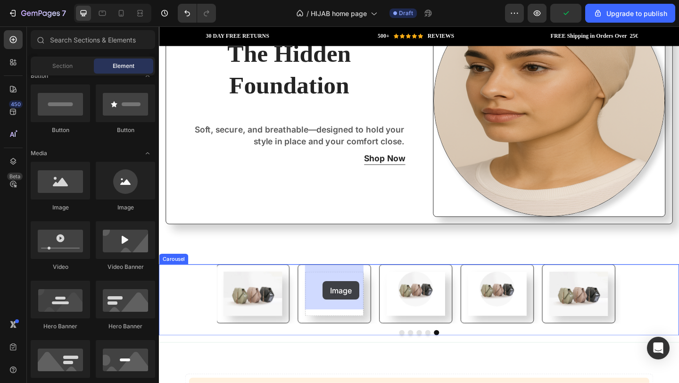
drag, startPoint x: 221, startPoint y: 217, endPoint x: 337, endPoint y: 304, distance: 145.3
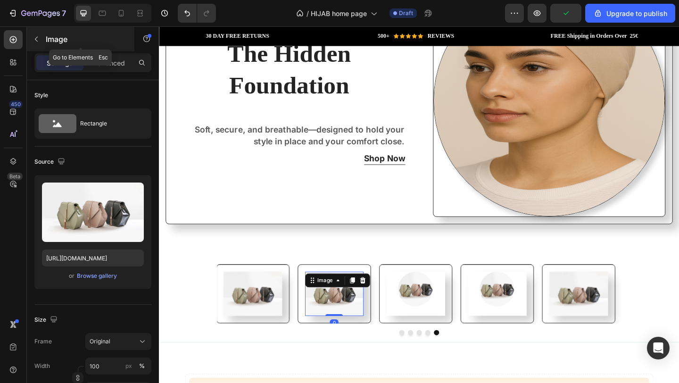
click at [36, 41] on icon "button" at bounding box center [36, 39] width 3 height 5
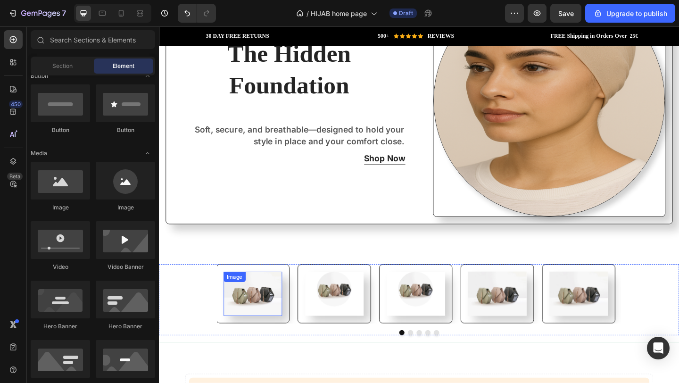
click at [273, 309] on img at bounding box center [261, 317] width 64 height 48
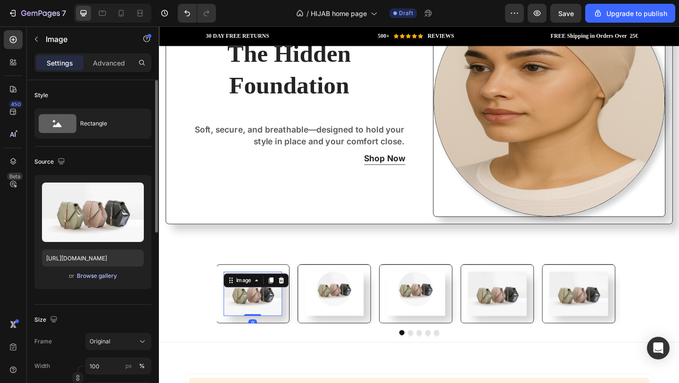
click at [100, 279] on div "Browse gallery" at bounding box center [97, 276] width 40 height 8
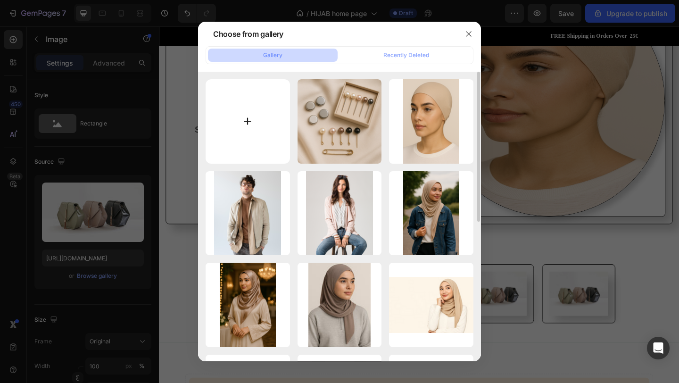
click at [234, 122] on input "file" at bounding box center [248, 121] width 84 height 84
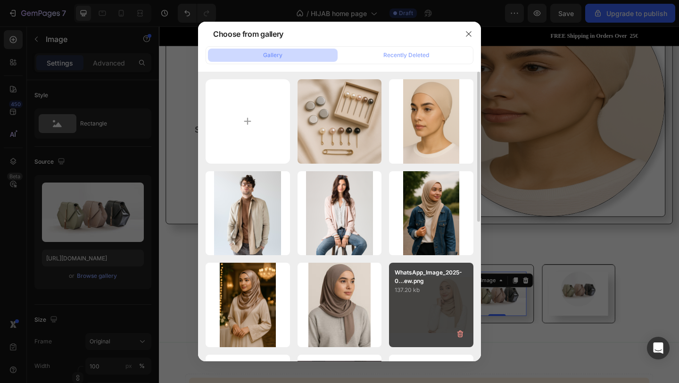
type input "C:\fakepath\Image 2025-08-20 at 01.24 (3).jpeg"
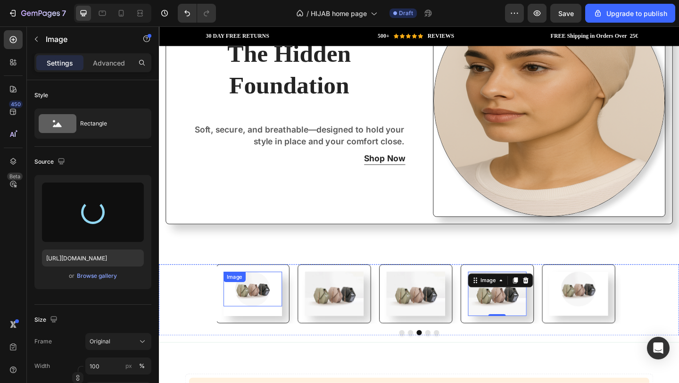
type input "[URL][DOMAIN_NAME]"
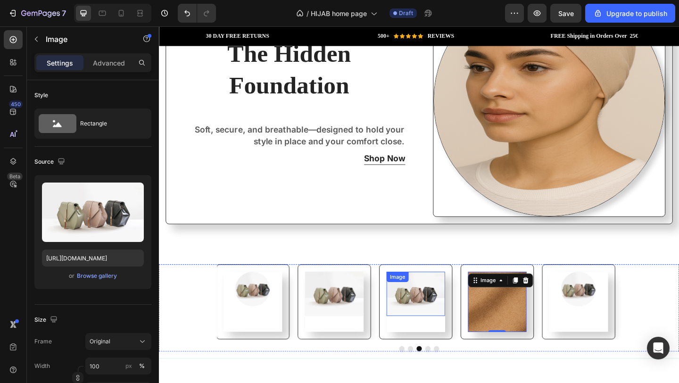
click at [446, 314] on img at bounding box center [439, 317] width 64 height 48
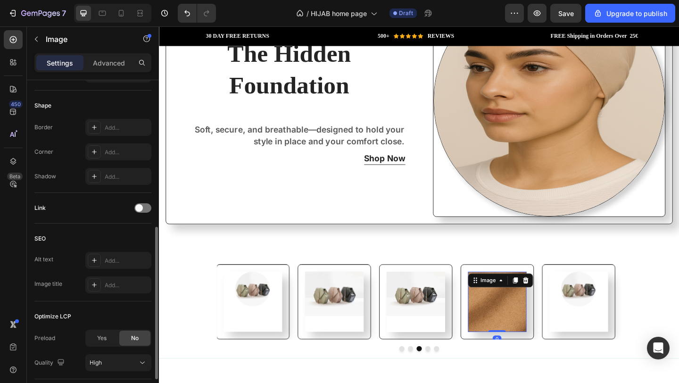
click at [534, 327] on img at bounding box center [527, 326] width 64 height 66
click at [531, 325] on img at bounding box center [527, 326] width 64 height 66
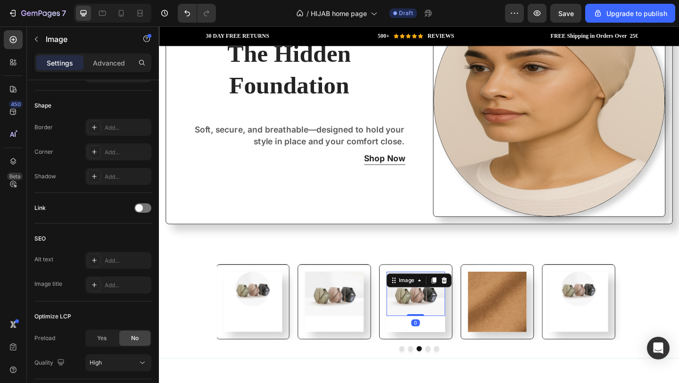
click at [440, 320] on img at bounding box center [439, 317] width 64 height 48
click at [42, 42] on button "button" at bounding box center [36, 39] width 15 height 15
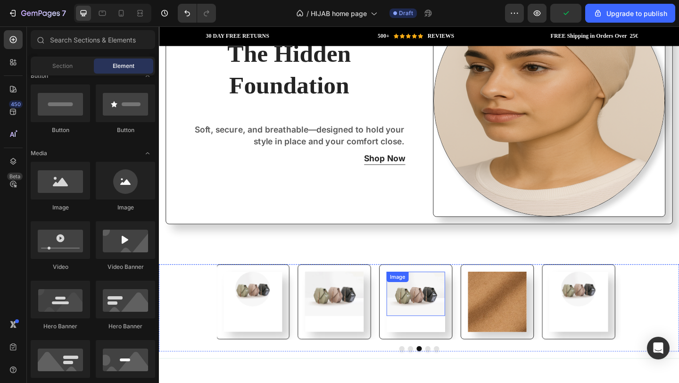
click at [425, 309] on img at bounding box center [439, 317] width 64 height 48
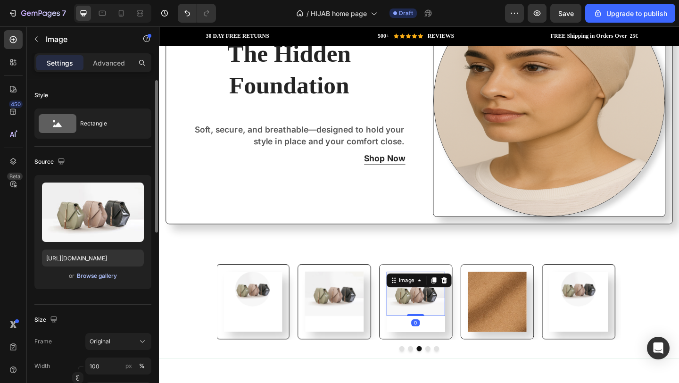
click at [99, 276] on div "Browse gallery" at bounding box center [97, 276] width 40 height 8
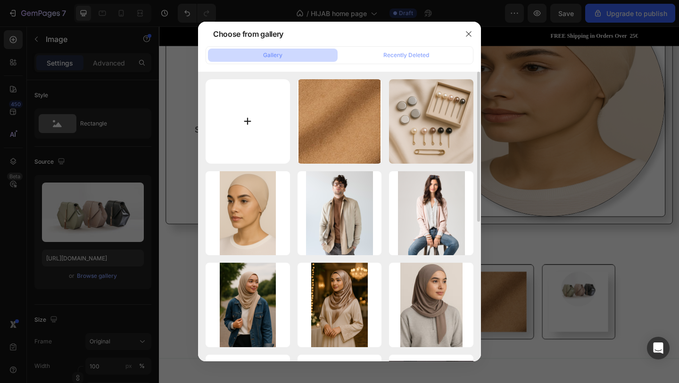
click at [268, 117] on input "file" at bounding box center [248, 121] width 84 height 84
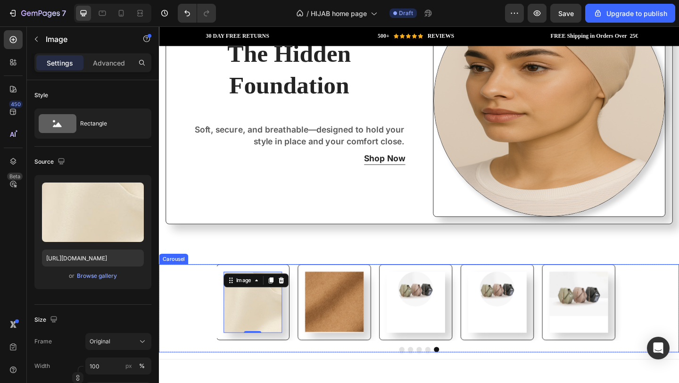
click at [443, 326] on div "Image" at bounding box center [439, 326] width 64 height 67
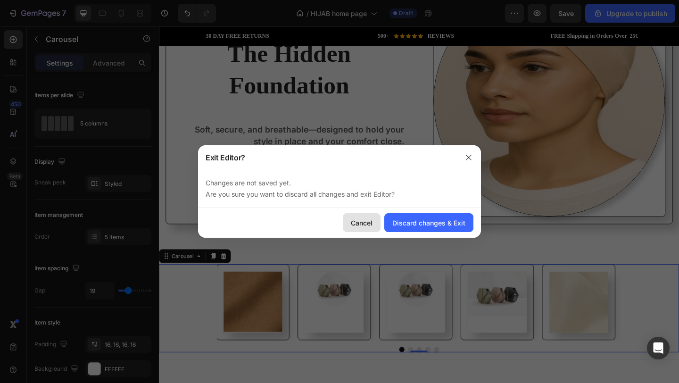
click at [373, 225] on div "Cancel" at bounding box center [362, 223] width 22 height 10
click at [369, 224] on div "Cancel" at bounding box center [362, 223] width 22 height 10
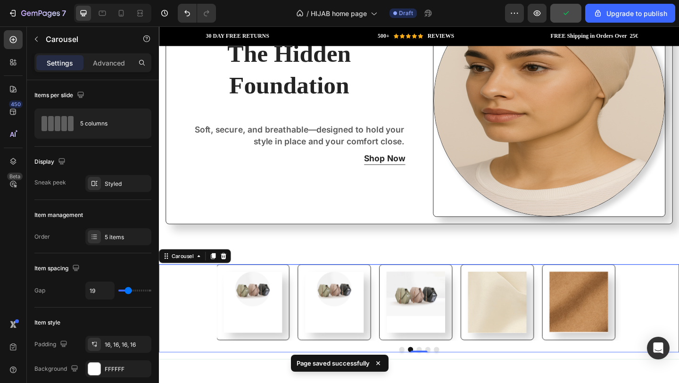
click at [262, 336] on div "Image" at bounding box center [261, 326] width 64 height 67
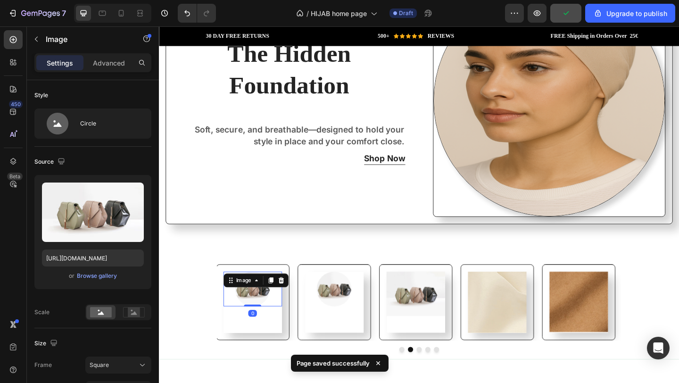
click at [285, 310] on div at bounding box center [261, 312] width 64 height 38
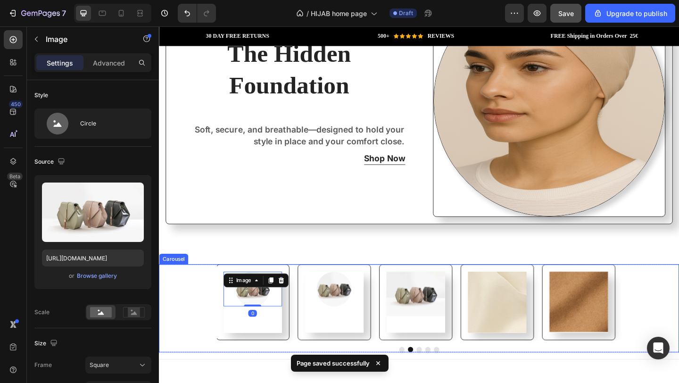
click at [269, 340] on div "Image 0" at bounding box center [261, 326] width 64 height 67
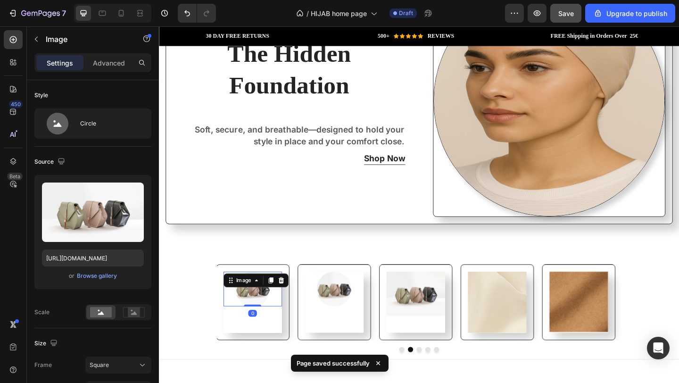
click at [282, 317] on div at bounding box center [261, 312] width 64 height 38
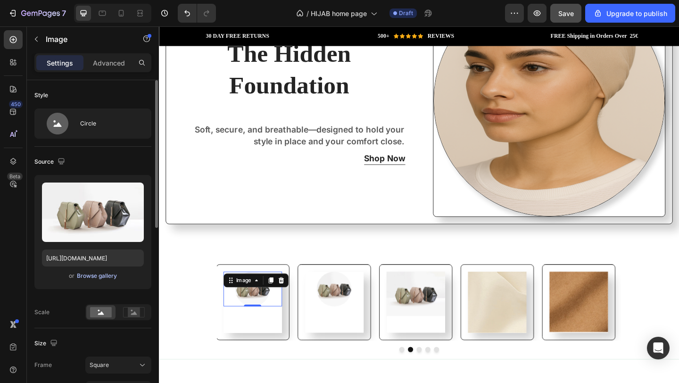
click at [99, 276] on div "Browse gallery" at bounding box center [97, 276] width 40 height 8
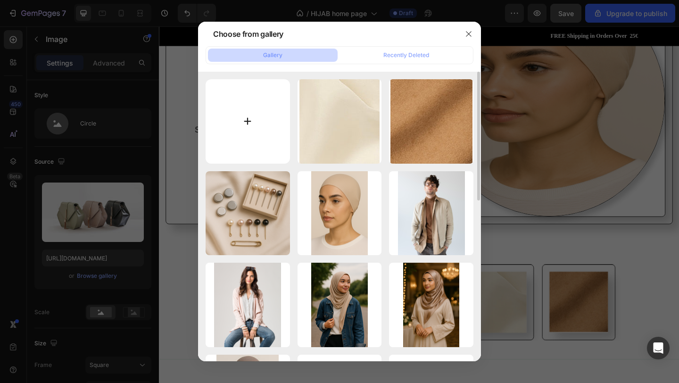
click at [284, 126] on input "file" at bounding box center [248, 121] width 84 height 84
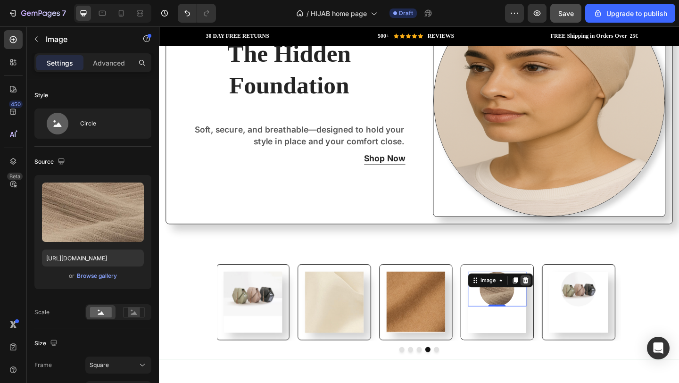
click at [558, 299] on icon at bounding box center [558, 302] width 6 height 7
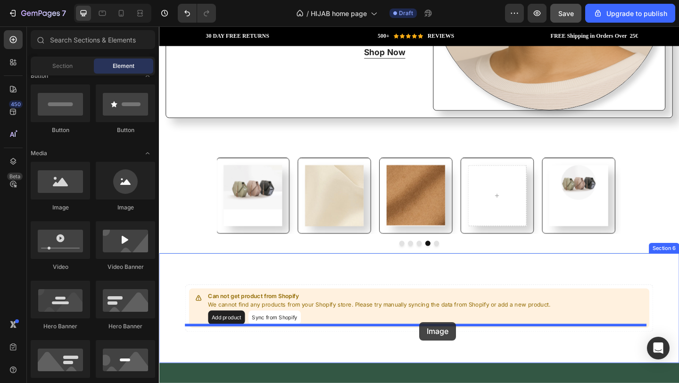
scroll to position [1118, 0]
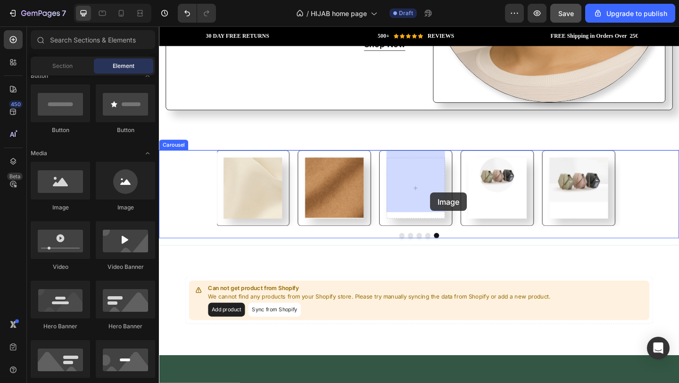
drag, startPoint x: 232, startPoint y: 220, endPoint x: 454, endPoint y: 207, distance: 222.6
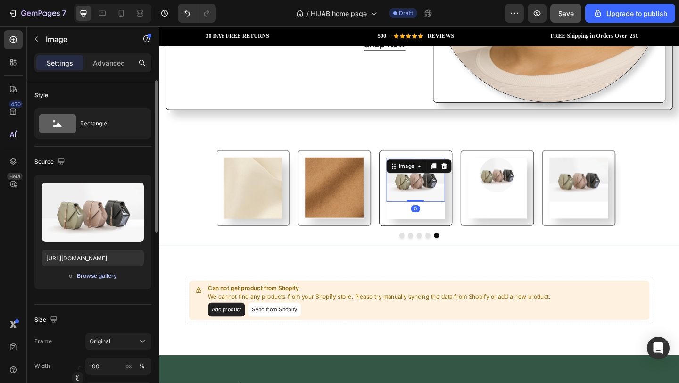
click at [90, 273] on div "Browse gallery" at bounding box center [97, 276] width 40 height 8
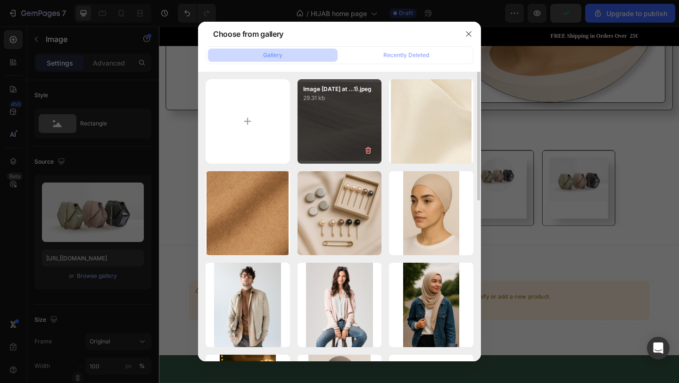
click at [348, 144] on div "Image 2025-08-20 at ...1).jpeg 29.31 kb" at bounding box center [340, 121] width 84 height 84
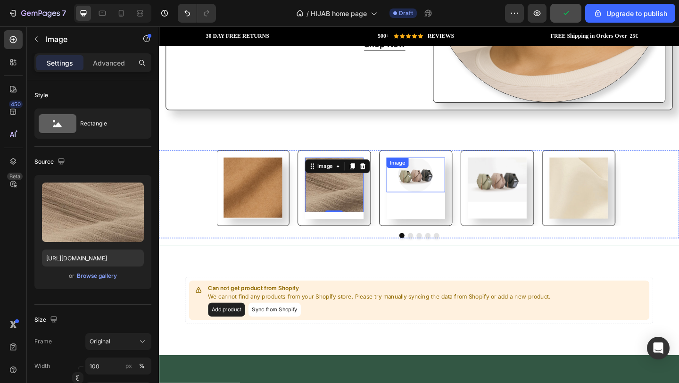
click at [433, 196] on img at bounding box center [438, 188] width 38 height 38
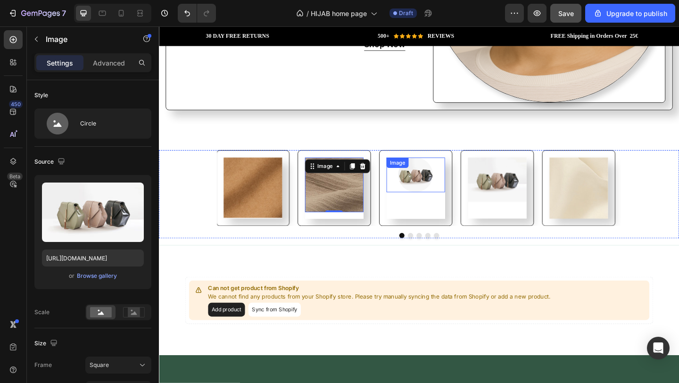
scroll to position [317, 0]
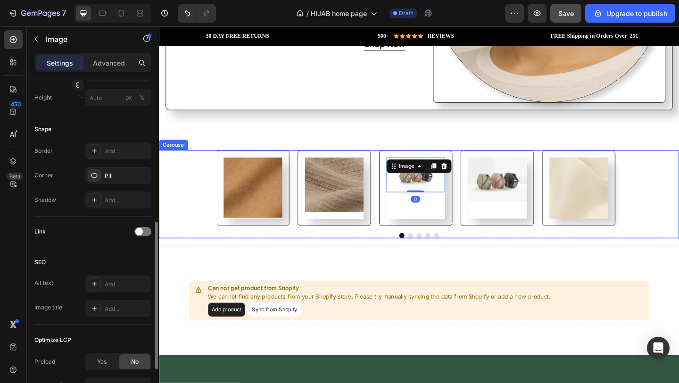
click at [430, 221] on div "Image 0" at bounding box center [439, 202] width 64 height 67
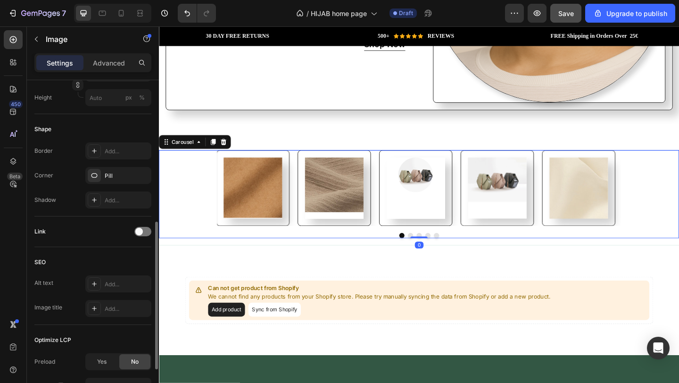
scroll to position [0, 0]
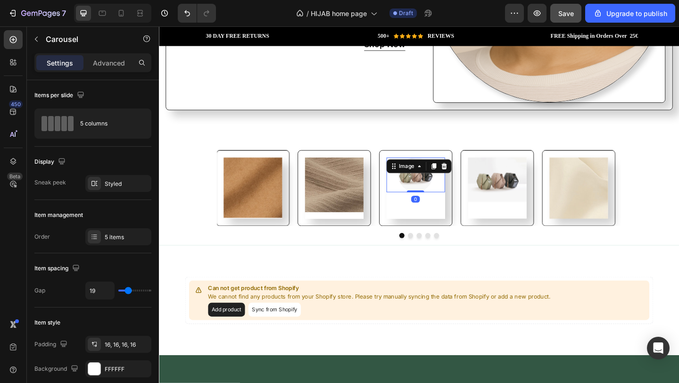
click at [434, 186] on img at bounding box center [438, 188] width 38 height 38
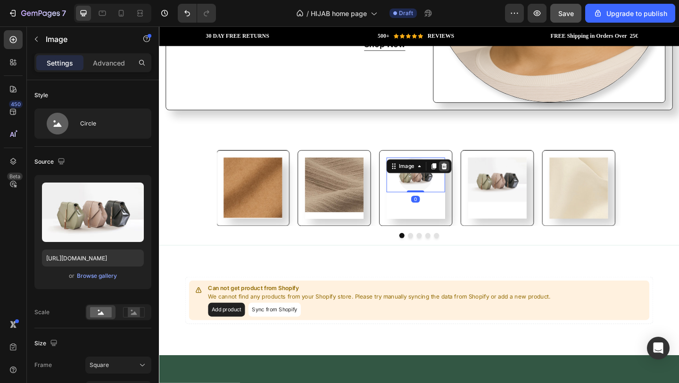
click at [472, 175] on icon at bounding box center [470, 179] width 8 height 8
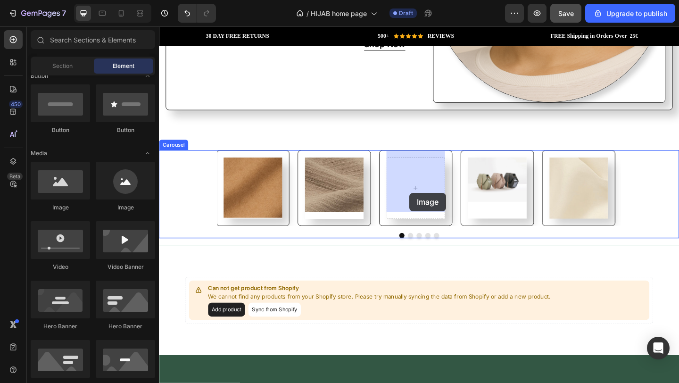
drag, startPoint x: 212, startPoint y: 216, endPoint x: 432, endPoint y: 207, distance: 219.6
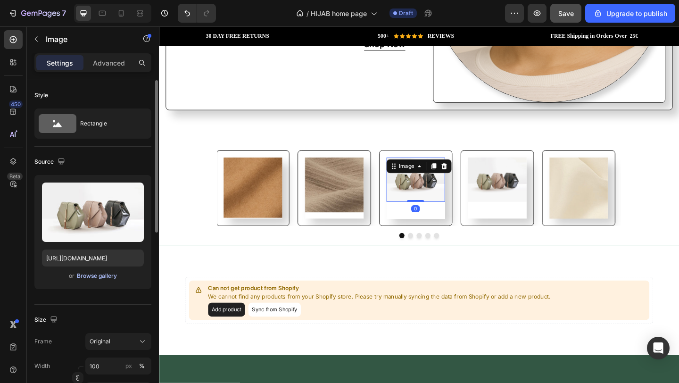
click at [80, 279] on div "Browse gallery" at bounding box center [97, 276] width 40 height 8
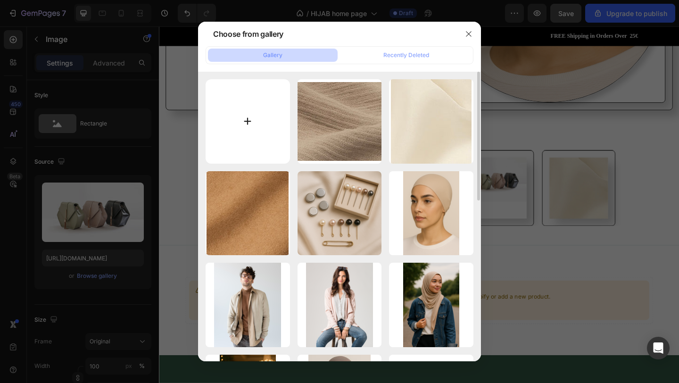
click at [239, 132] on input "file" at bounding box center [248, 121] width 84 height 84
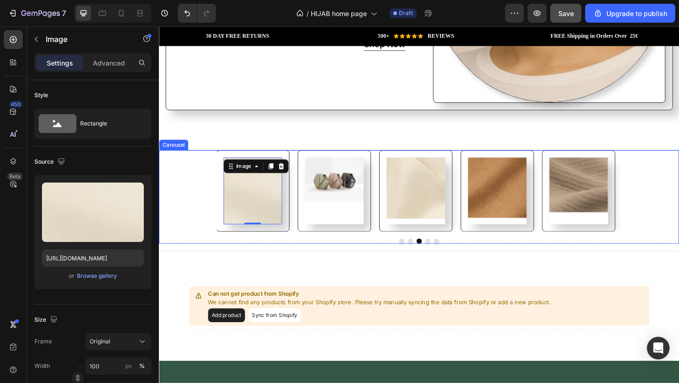
click at [353, 218] on div "Image" at bounding box center [350, 205] width 64 height 72
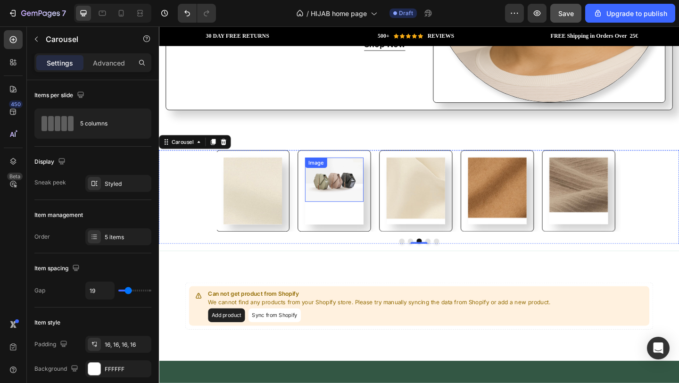
click at [368, 195] on img at bounding box center [350, 193] width 64 height 48
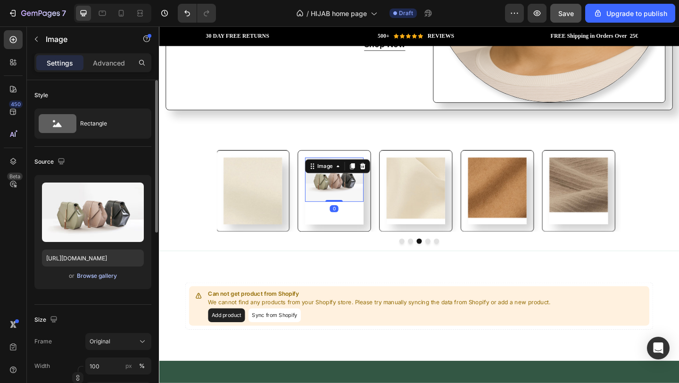
click at [112, 279] on div "Browse gallery" at bounding box center [97, 276] width 40 height 8
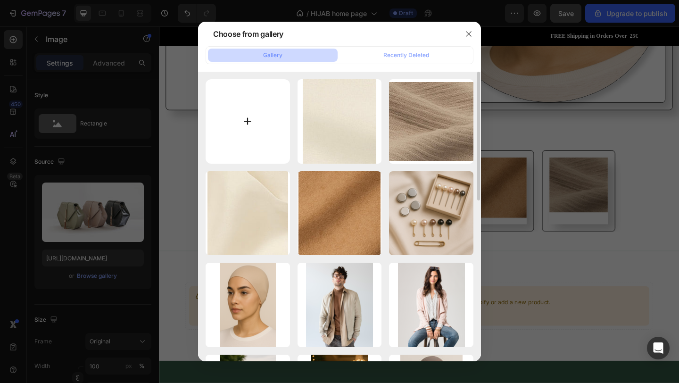
click at [218, 138] on input "file" at bounding box center [248, 121] width 84 height 84
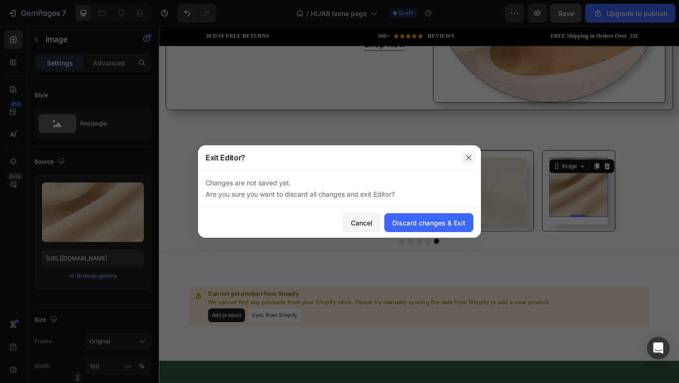
click at [470, 156] on icon "button" at bounding box center [468, 157] width 5 height 5
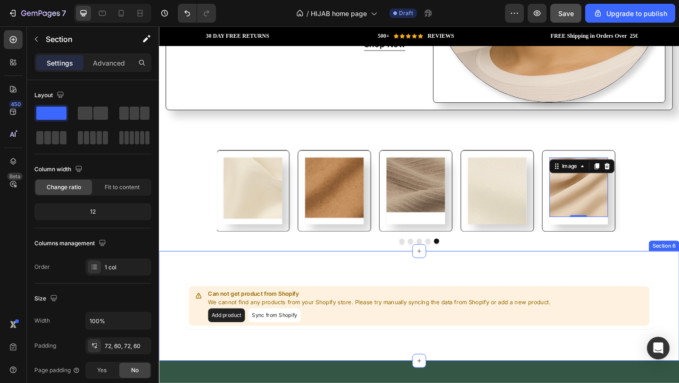
click at [516, 278] on div "Can not get product from Shopify We cannot find any products from your Shopify …" at bounding box center [442, 330] width 566 height 119
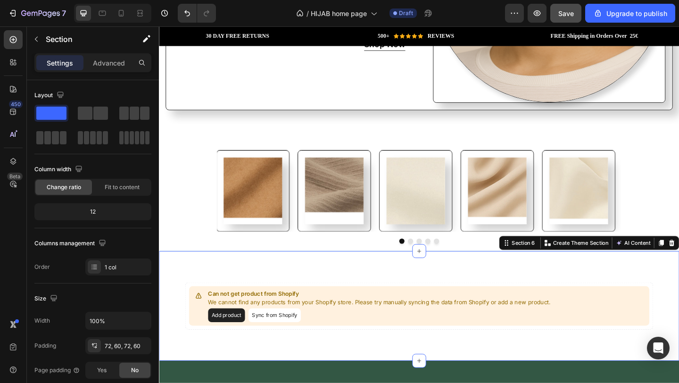
click at [625, 291] on div "Can not get product from Shopify We cannot find any products from your Shopify …" at bounding box center [442, 330] width 566 height 119
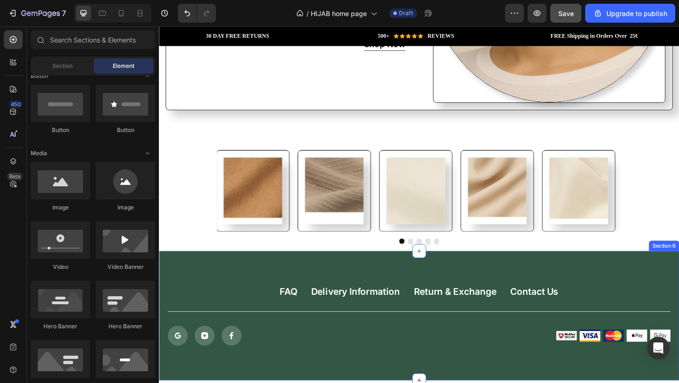
click at [468, 285] on div "FAQ Button Delivery Information Button Return & Exchange Button Contact Us Butt…" at bounding box center [442, 341] width 566 height 141
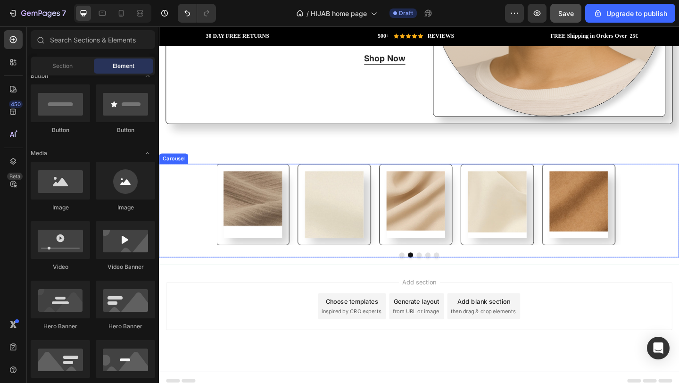
click at [439, 244] on div "Image" at bounding box center [439, 220] width 64 height 72
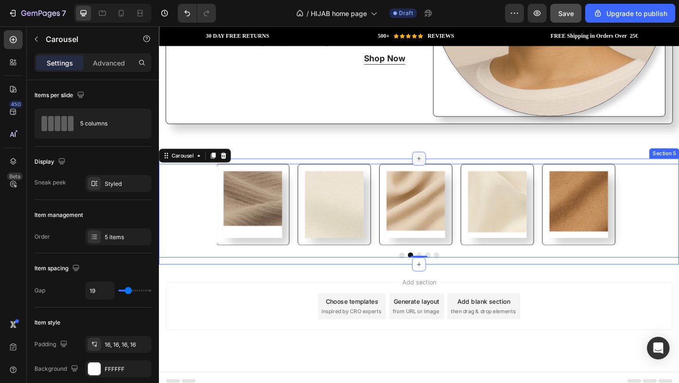
click at [438, 167] on icon at bounding box center [442, 171] width 8 height 8
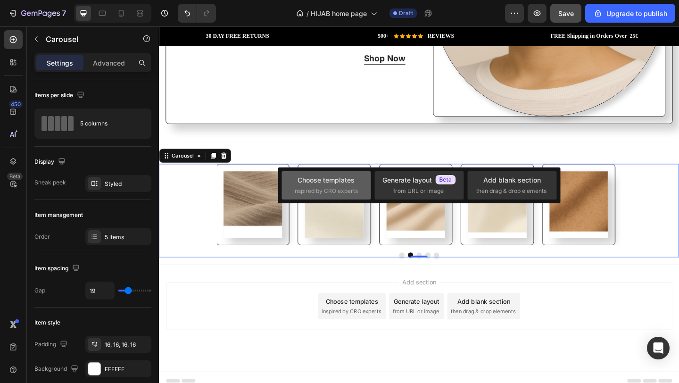
click at [328, 184] on div "Choose templates" at bounding box center [326, 180] width 57 height 10
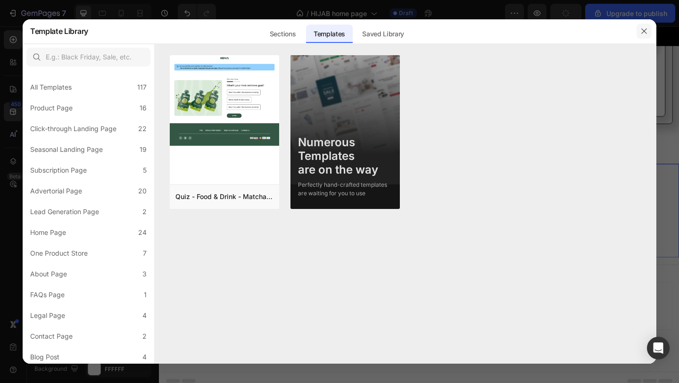
click at [641, 34] on icon "button" at bounding box center [645, 31] width 8 height 8
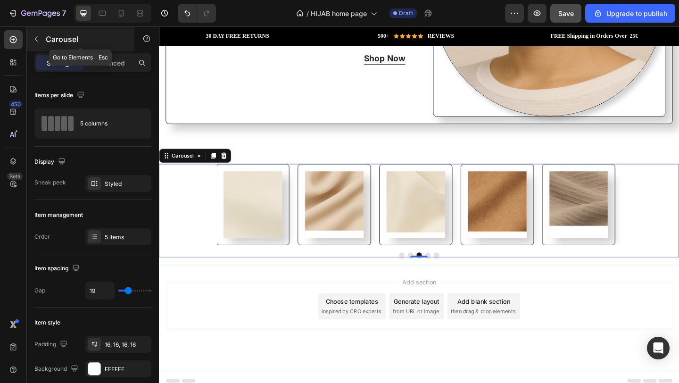
click at [33, 36] on icon "button" at bounding box center [37, 39] width 8 height 8
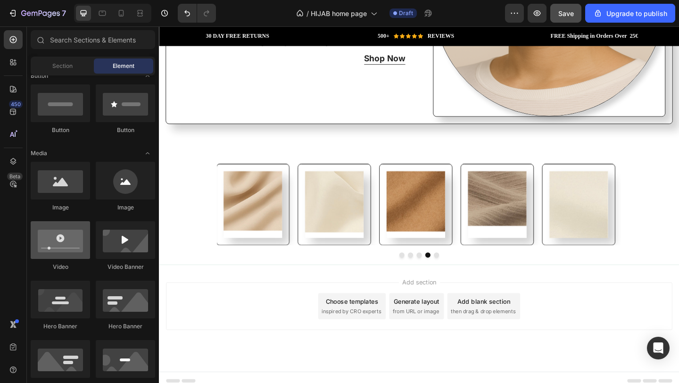
scroll to position [0, 0]
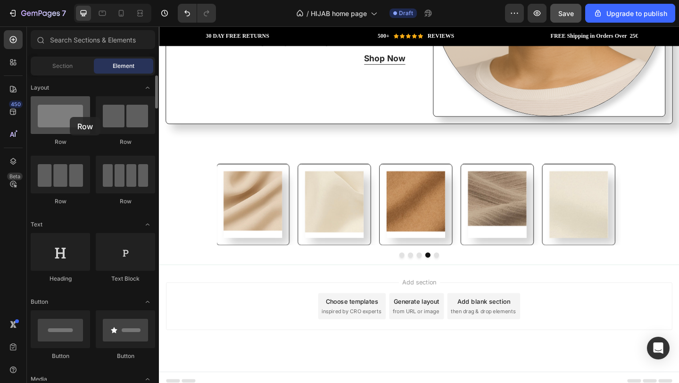
click at [70, 117] on div at bounding box center [60, 115] width 59 height 38
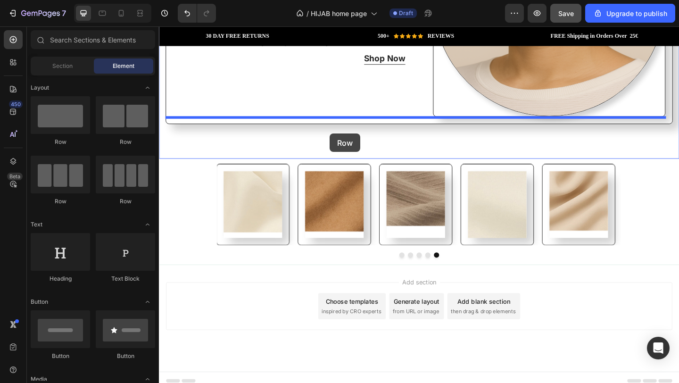
drag, startPoint x: 229, startPoint y: 143, endPoint x: 345, endPoint y: 143, distance: 116.1
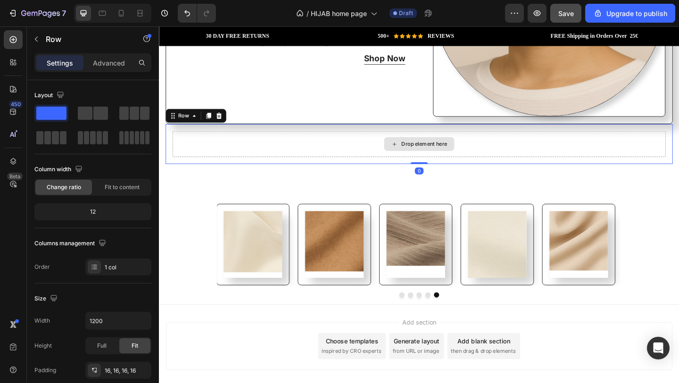
scroll to position [1118, 0]
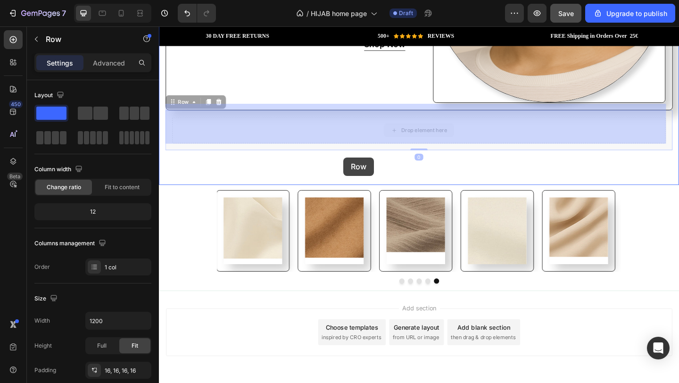
drag, startPoint x: 365, startPoint y: 138, endPoint x: 361, endPoint y: 169, distance: 31.4
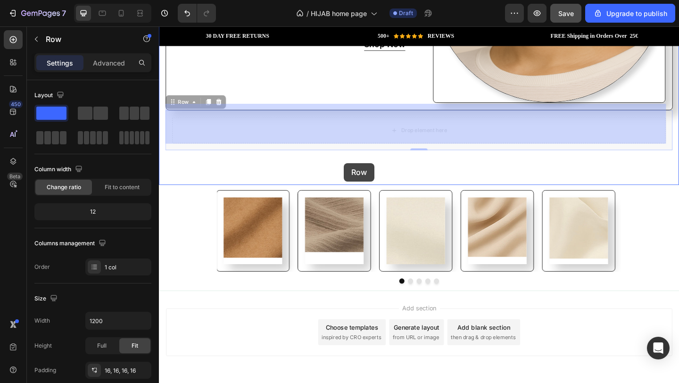
drag, startPoint x: 360, startPoint y: 140, endPoint x: 360, endPoint y: 176, distance: 35.4
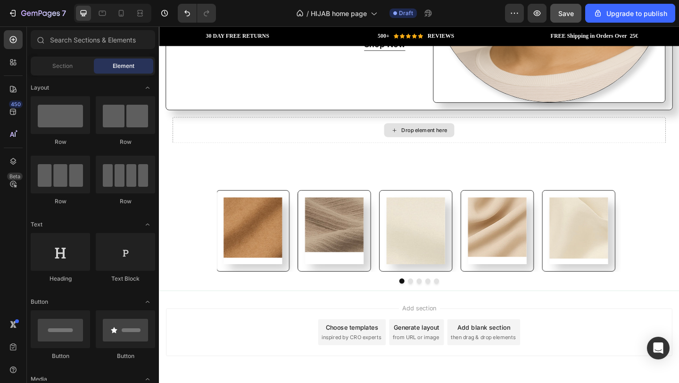
click at [452, 135] on div "Drop element here" at bounding box center [448, 139] width 50 height 8
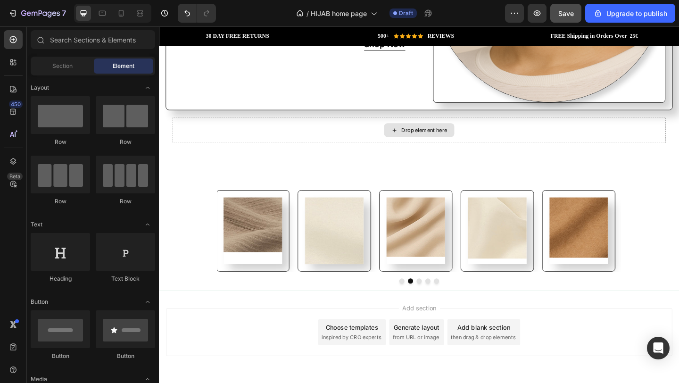
click at [452, 135] on div "Drop element here" at bounding box center [448, 139] width 50 height 8
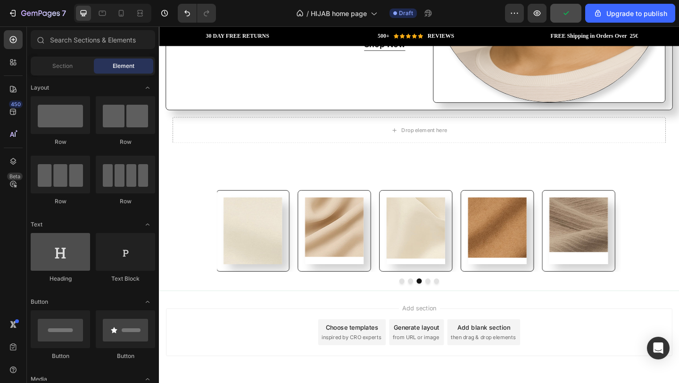
click at [58, 257] on div at bounding box center [60, 252] width 59 height 38
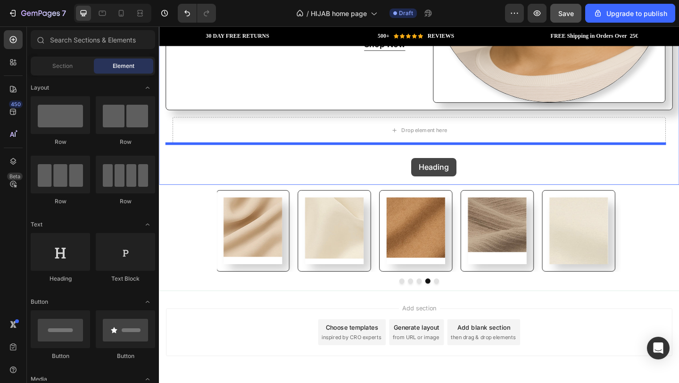
drag, startPoint x: 217, startPoint y: 284, endPoint x: 434, endPoint y: 169, distance: 245.9
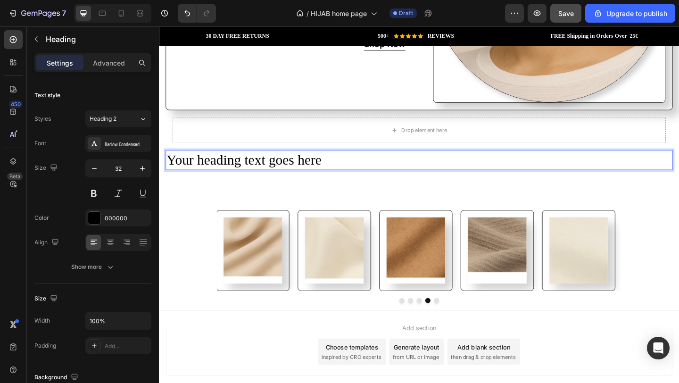
click at [326, 165] on h2 "Your heading text goes here" at bounding box center [442, 172] width 552 height 22
click at [372, 169] on p "Your heading text goes here" at bounding box center [442, 172] width 550 height 20
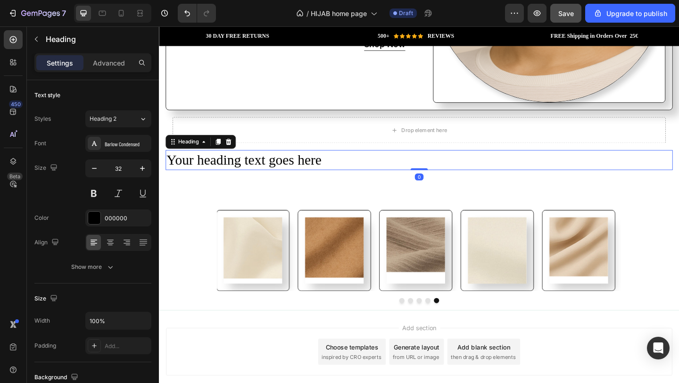
click at [378, 172] on p "Your heading text goes here" at bounding box center [442, 172] width 550 height 20
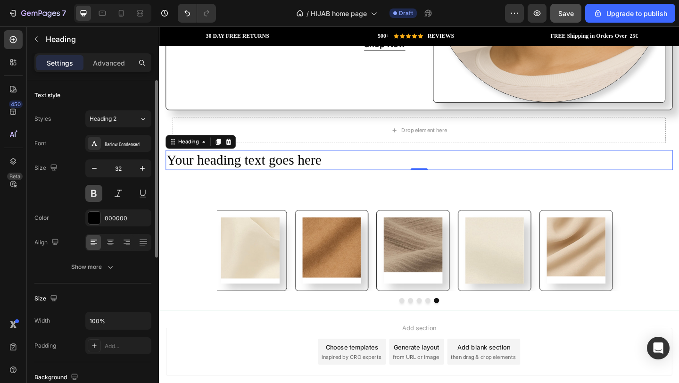
click at [98, 193] on button at bounding box center [93, 193] width 17 height 17
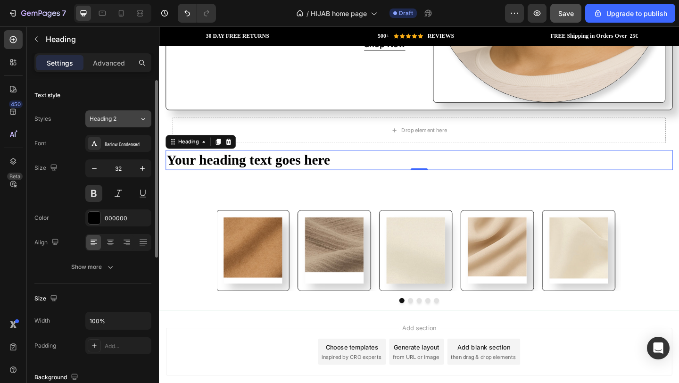
click at [126, 124] on button "Heading 2" at bounding box center [118, 118] width 66 height 17
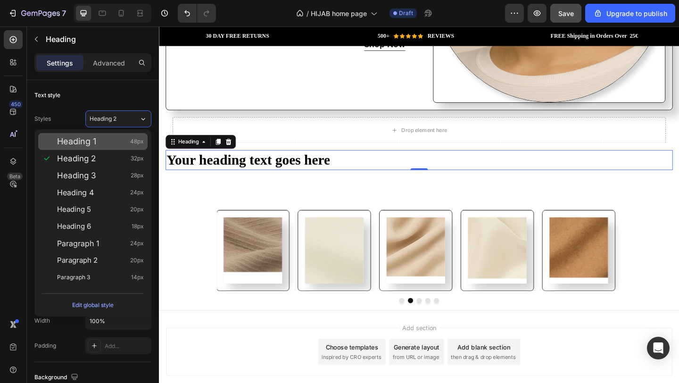
click at [108, 142] on div "Heading 1 48px" at bounding box center [100, 141] width 87 height 9
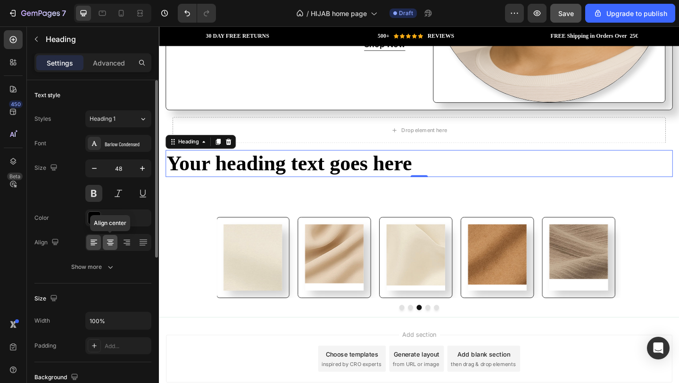
click at [110, 246] on icon at bounding box center [110, 242] width 9 height 9
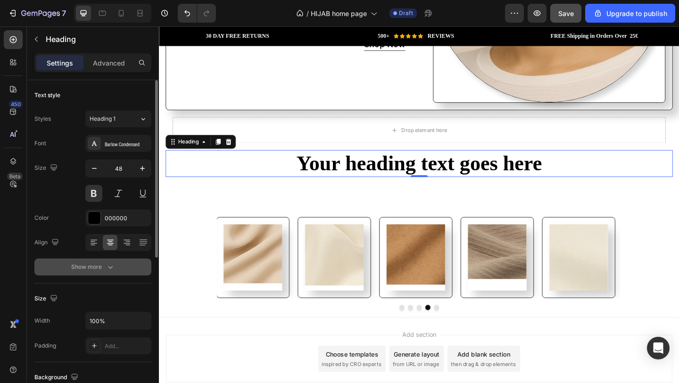
click at [113, 268] on icon "button" at bounding box center [110, 266] width 9 height 9
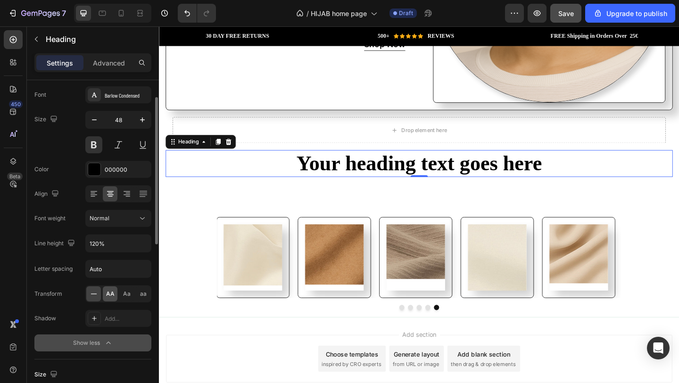
scroll to position [52, 0]
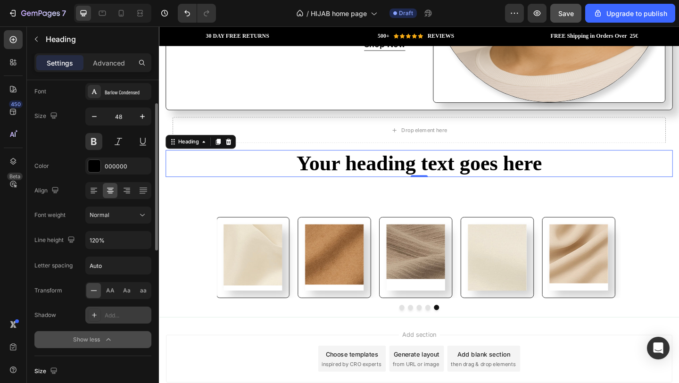
click at [121, 314] on div "Add..." at bounding box center [127, 315] width 44 height 8
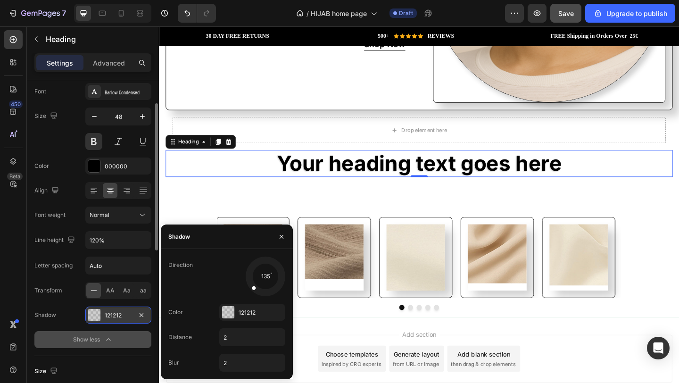
click at [113, 337] on icon "button" at bounding box center [108, 339] width 9 height 9
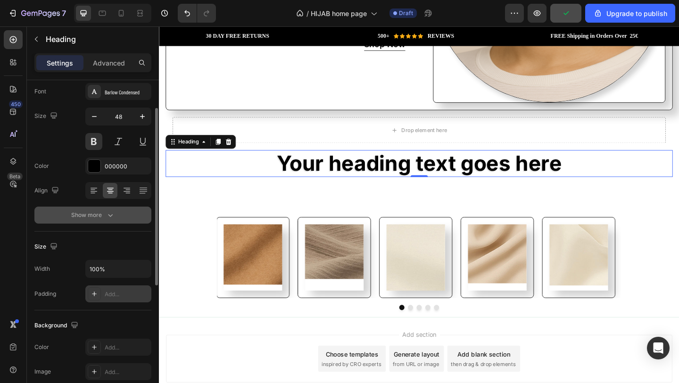
click at [109, 298] on div "Add..." at bounding box center [127, 294] width 44 height 8
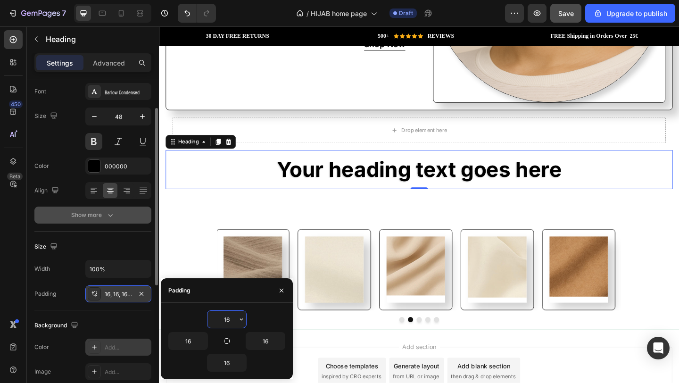
click at [115, 353] on div "Add..." at bounding box center [118, 347] width 66 height 17
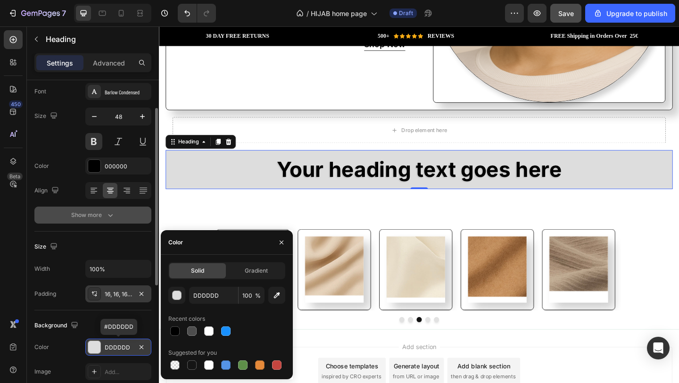
click at [115, 351] on div "DDDDDD" at bounding box center [118, 347] width 66 height 17
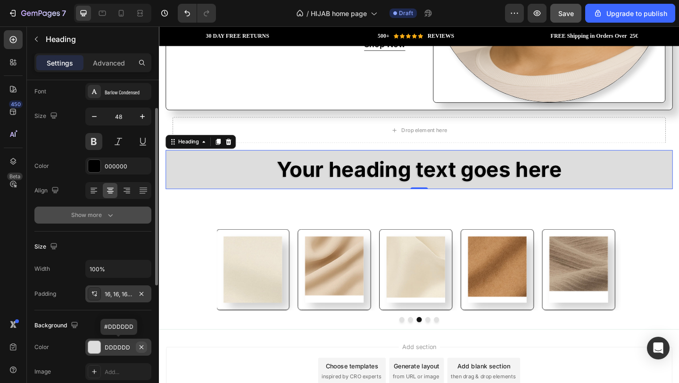
click at [141, 346] on icon "button" at bounding box center [142, 347] width 8 height 8
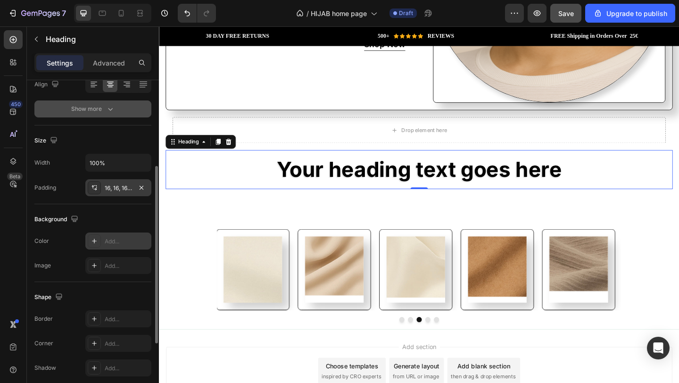
scroll to position [159, 0]
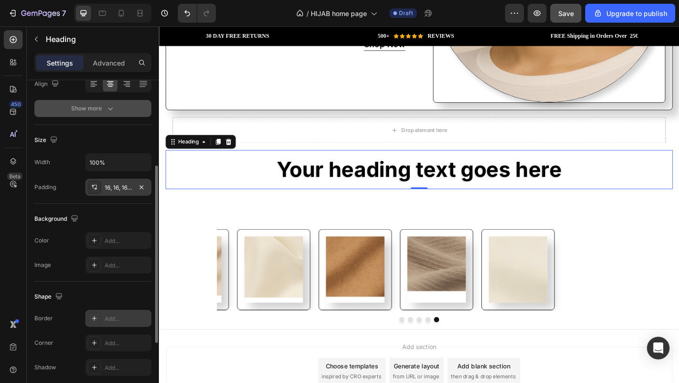
click at [121, 317] on div "Add..." at bounding box center [127, 319] width 44 height 8
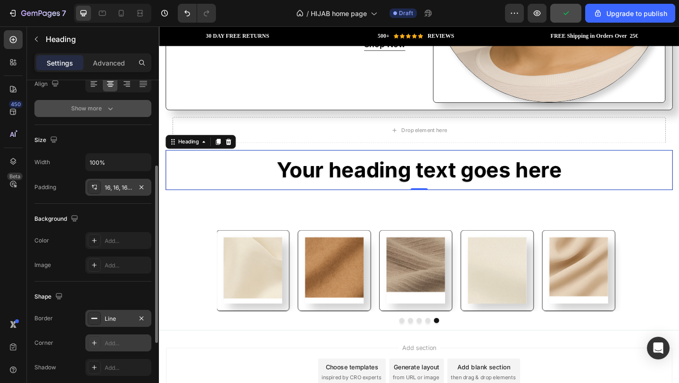
click at [116, 344] on div "Add..." at bounding box center [127, 343] width 44 height 8
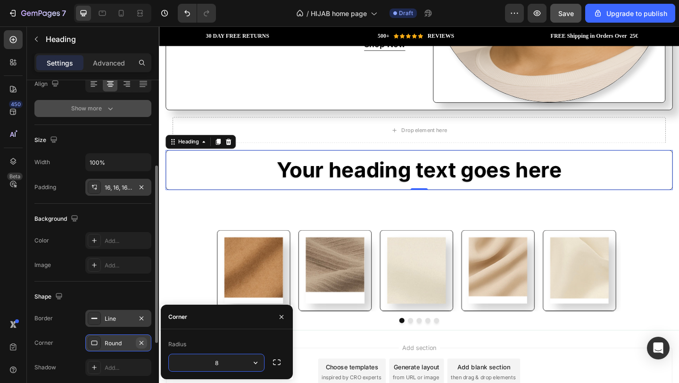
click at [144, 344] on icon "button" at bounding box center [142, 343] width 8 height 8
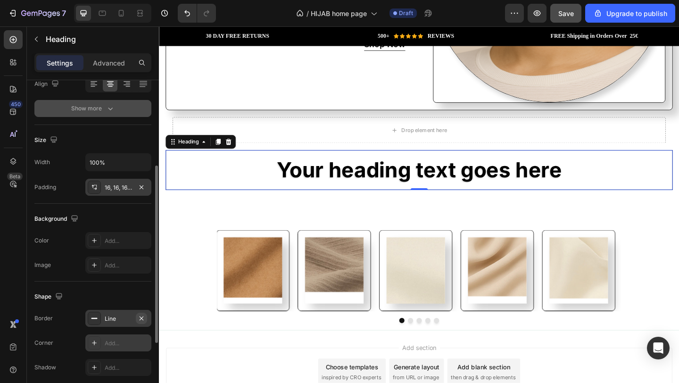
click at [142, 320] on icon "button" at bounding box center [142, 319] width 8 height 8
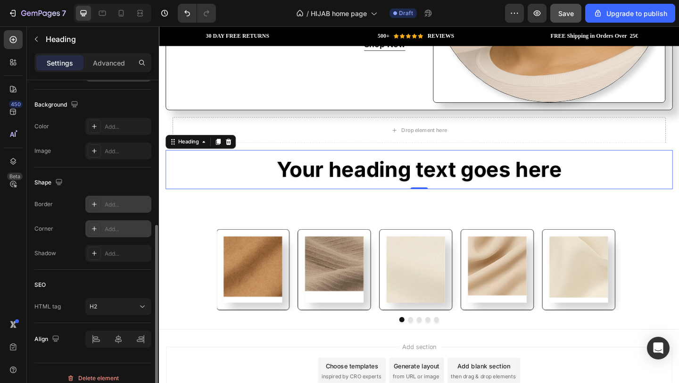
scroll to position [276, 0]
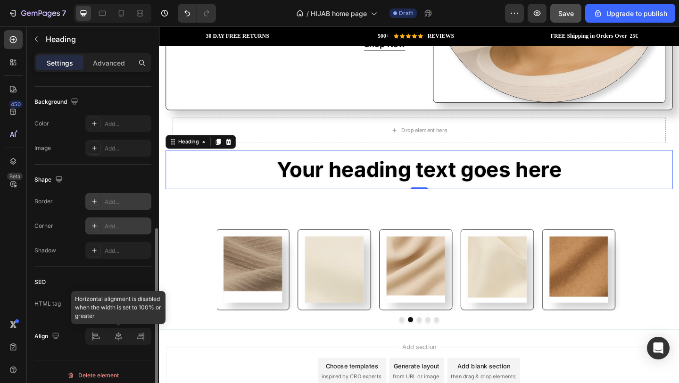
click at [118, 338] on div at bounding box center [118, 336] width 66 height 17
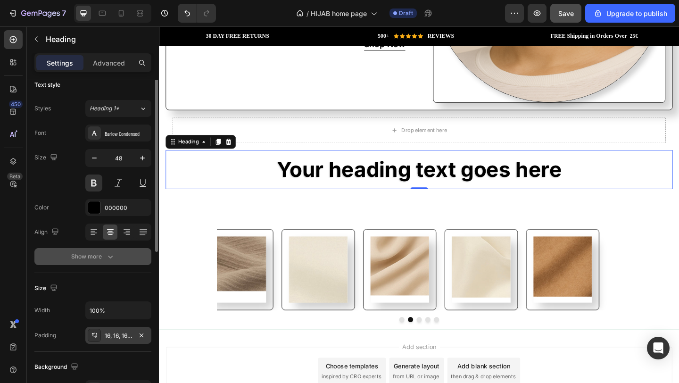
scroll to position [0, 0]
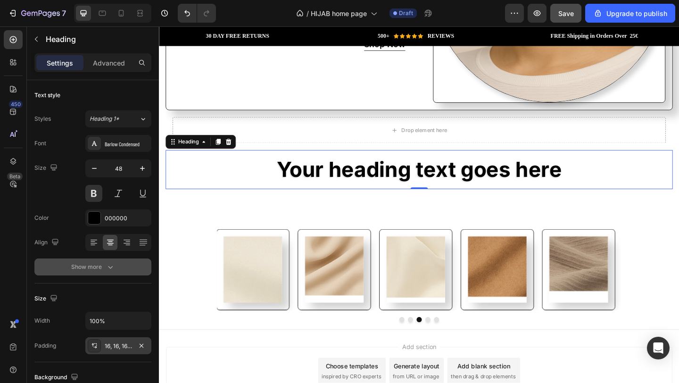
click at [106, 264] on icon "button" at bounding box center [110, 266] width 9 height 9
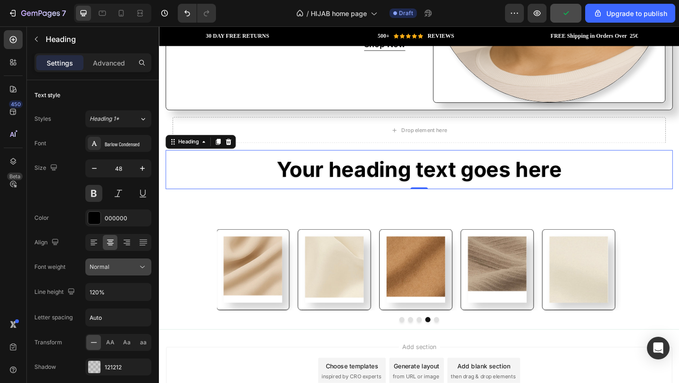
click at [129, 266] on div "Normal" at bounding box center [114, 267] width 48 height 8
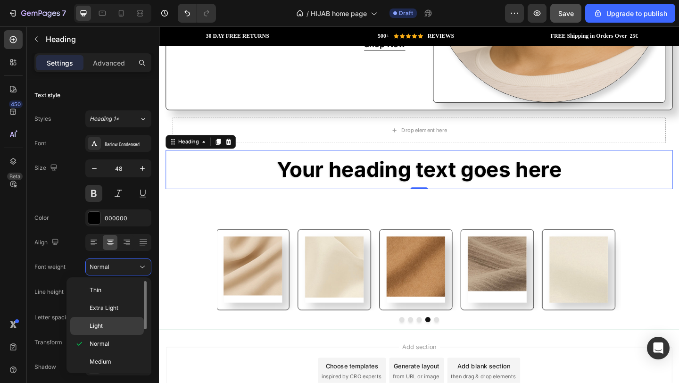
click at [112, 324] on p "Light" at bounding box center [115, 326] width 50 height 8
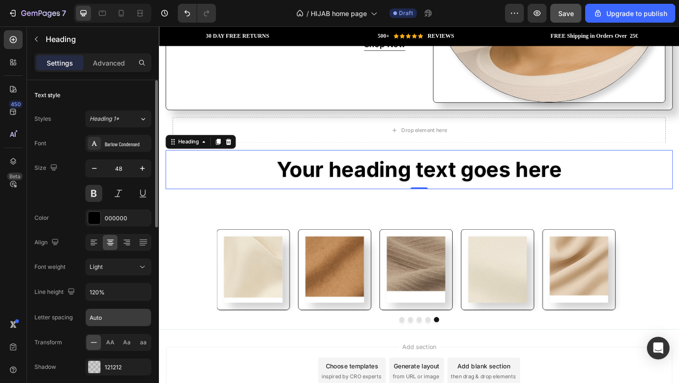
click at [115, 316] on input "Auto" at bounding box center [118, 317] width 65 height 17
click at [125, 322] on input "Auto" at bounding box center [118, 317] width 65 height 17
click at [139, 257] on div "Font Barlow Condensed Size 48 Color 000000 Align Font weight Light Line height …" at bounding box center [92, 267] width 117 height 265
click at [139, 260] on button "Light" at bounding box center [118, 267] width 66 height 17
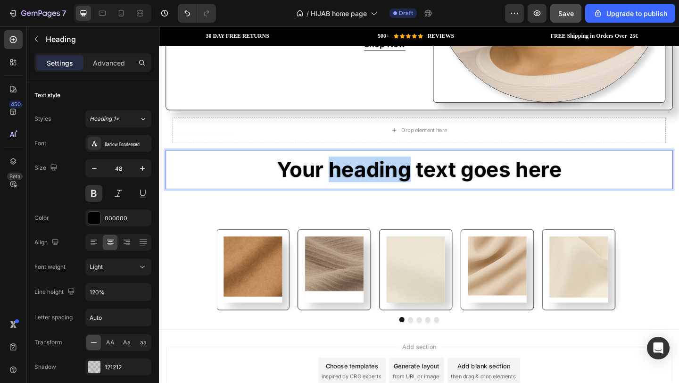
click at [340, 175] on p "Your heading text goes here" at bounding box center [442, 181] width 537 height 27
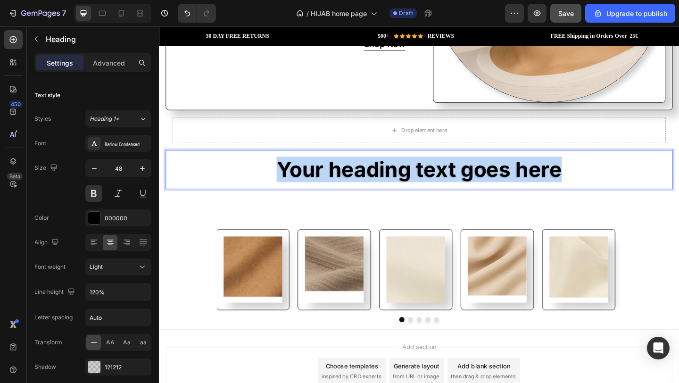
click at [340, 175] on p "Your heading text goes here" at bounding box center [442, 181] width 537 height 27
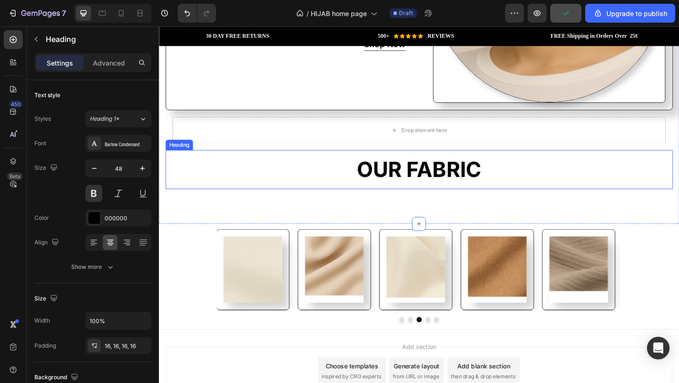
click at [450, 188] on p "OUR FABRIC" at bounding box center [442, 181] width 537 height 27
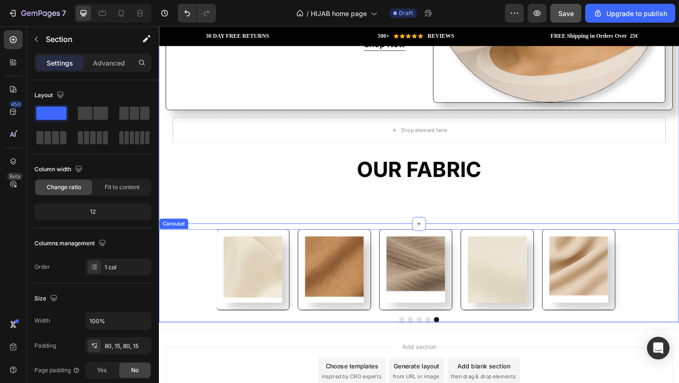
click at [202, 292] on div "Image Image Image Image Image" at bounding box center [442, 291] width 566 height 88
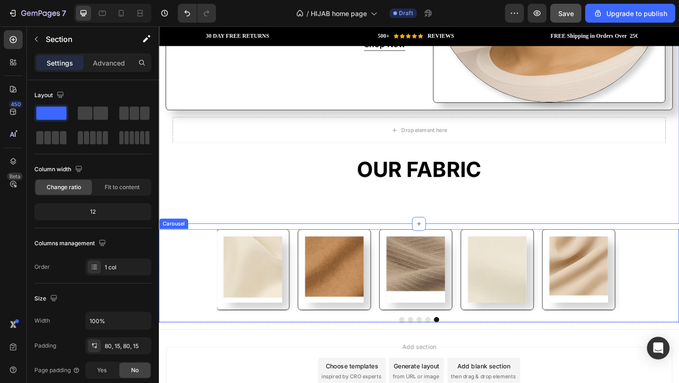
click at [365, 322] on div "Image" at bounding box center [350, 291] width 80 height 88
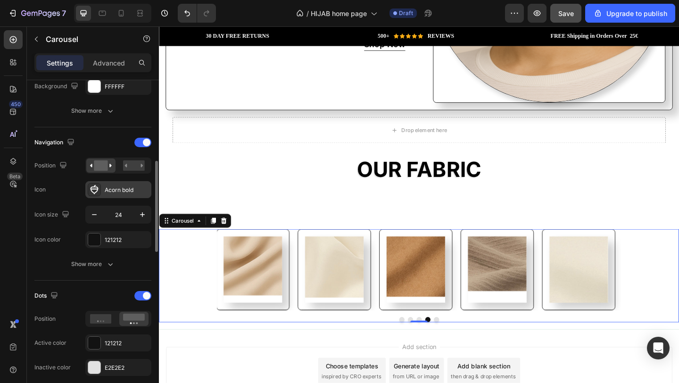
scroll to position [285, 0]
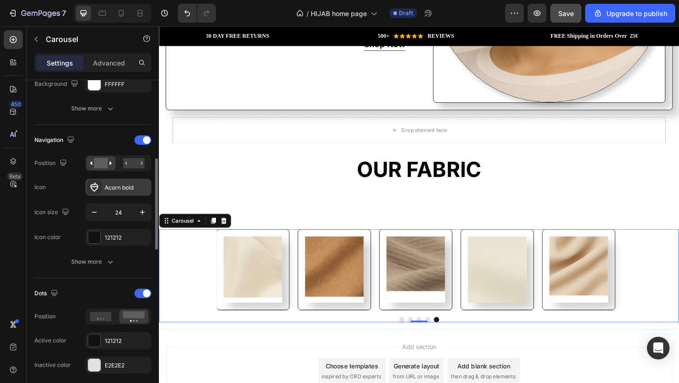
click at [123, 192] on div "Acorn bold" at bounding box center [118, 187] width 66 height 17
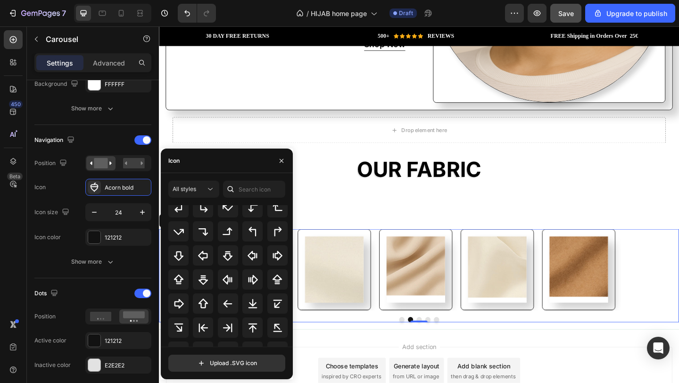
scroll to position [302, 0]
click at [230, 279] on icon at bounding box center [227, 278] width 9 height 9
click at [284, 162] on icon "button" at bounding box center [282, 161] width 8 height 8
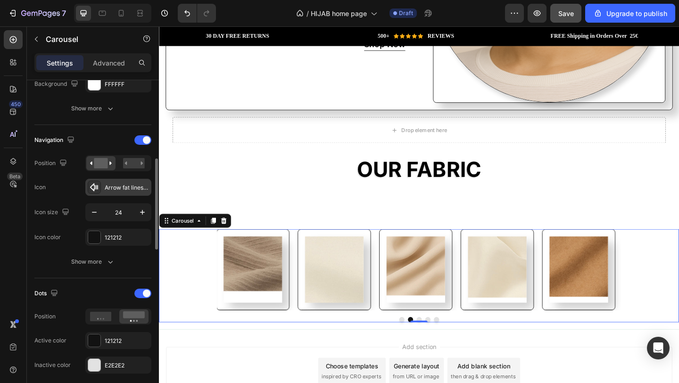
click at [128, 187] on div "Arrow fat lines left bold" at bounding box center [127, 188] width 44 height 8
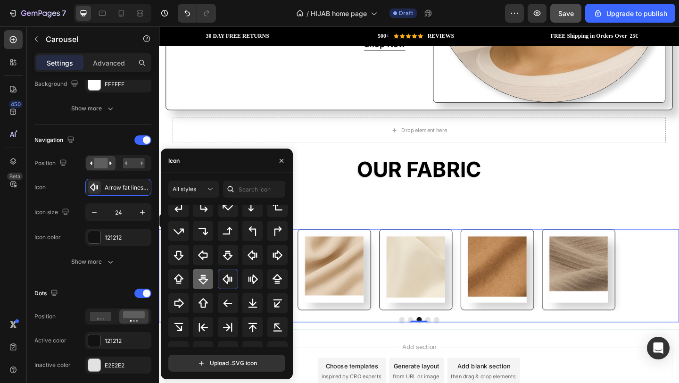
click at [205, 283] on icon at bounding box center [203, 279] width 11 height 11
click at [179, 280] on icon at bounding box center [178, 279] width 11 height 11
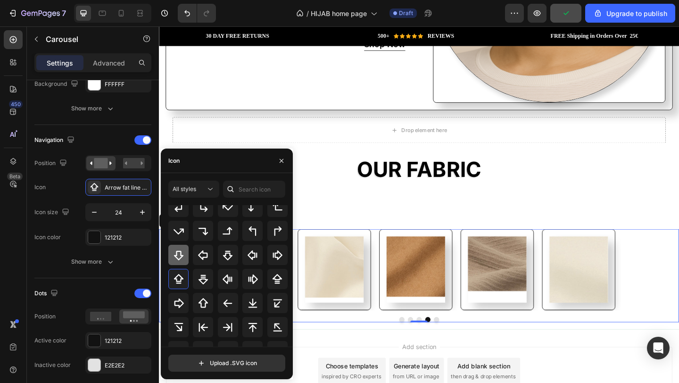
click at [178, 254] on icon at bounding box center [178, 255] width 11 height 11
click at [281, 163] on icon "button" at bounding box center [282, 161] width 8 height 8
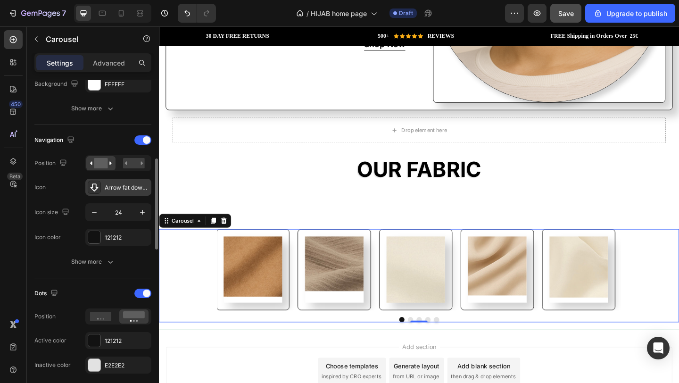
click at [122, 189] on div "Arrow fat down bold" at bounding box center [127, 188] width 44 height 8
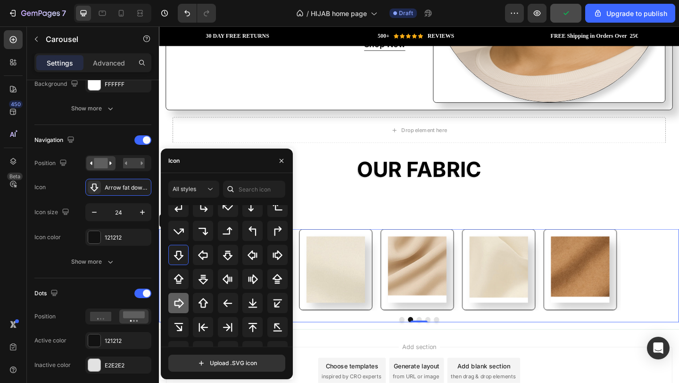
click at [183, 307] on icon at bounding box center [178, 303] width 11 height 11
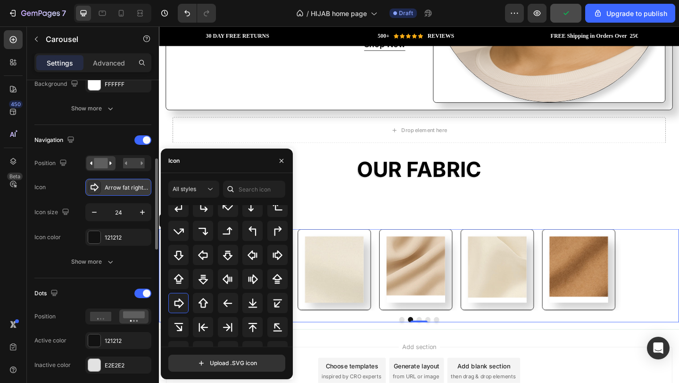
click at [122, 192] on div "Arrow fat right bold" at bounding box center [118, 187] width 66 height 17
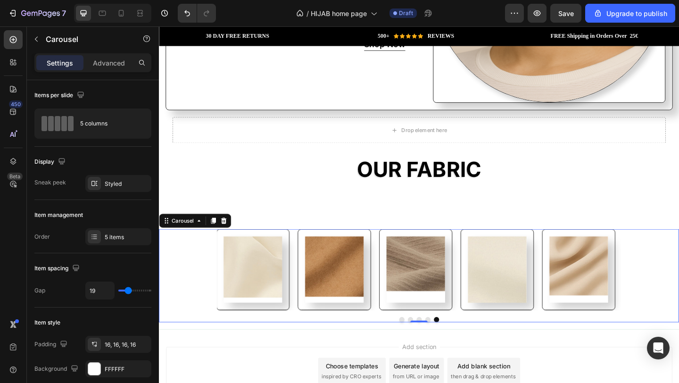
scroll to position [285, 0]
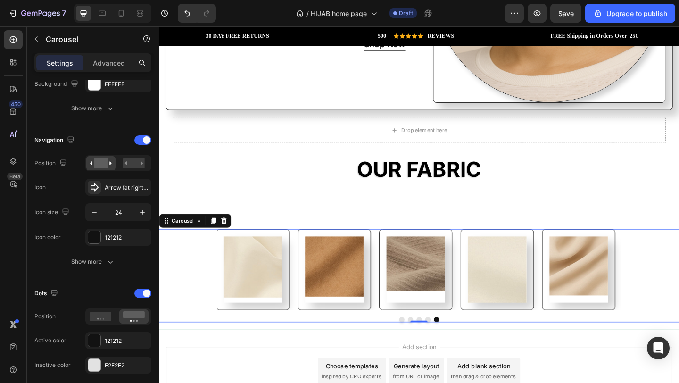
click at [608, 323] on div "Image" at bounding box center [616, 291] width 80 height 88
click at [39, 42] on icon "button" at bounding box center [37, 39] width 8 height 8
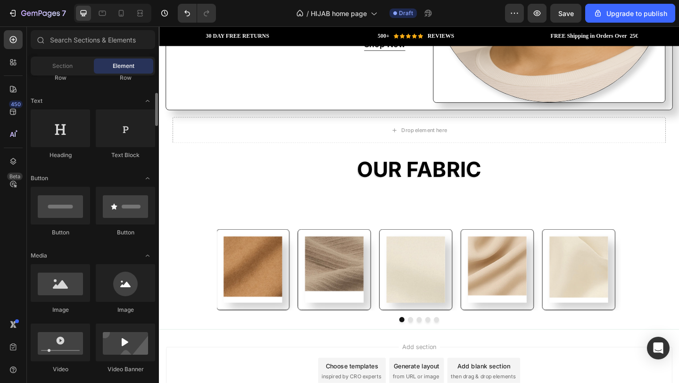
scroll to position [127, 0]
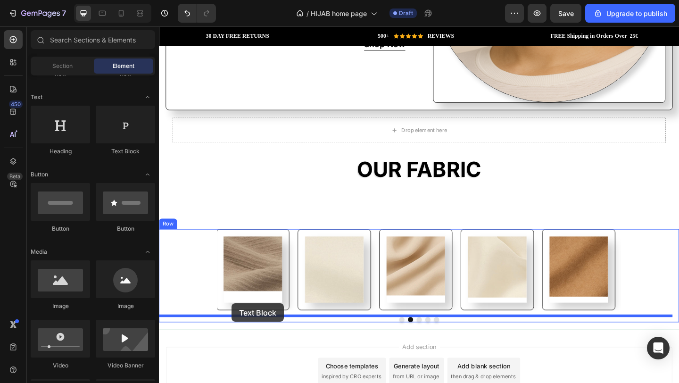
drag, startPoint x: 285, startPoint y: 145, endPoint x: 239, endPoint y: 326, distance: 186.5
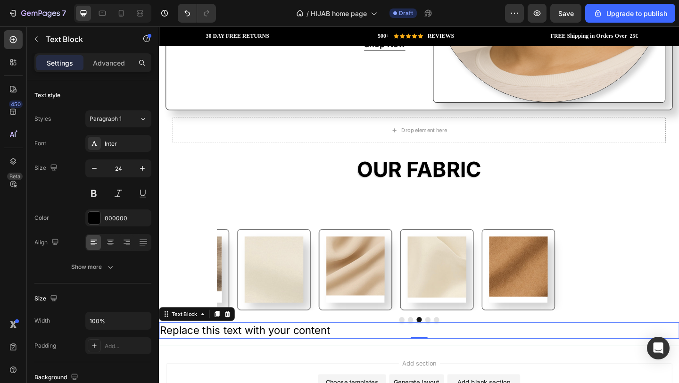
click at [489, 353] on div "Replace this text with your content" at bounding box center [442, 357] width 566 height 18
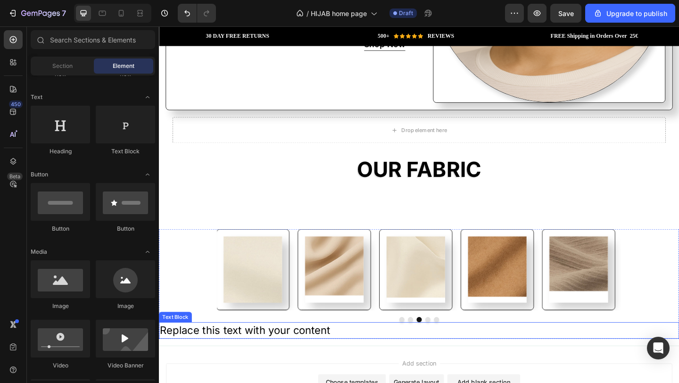
click at [586, 351] on p "Replace this text with your content" at bounding box center [442, 357] width 564 height 16
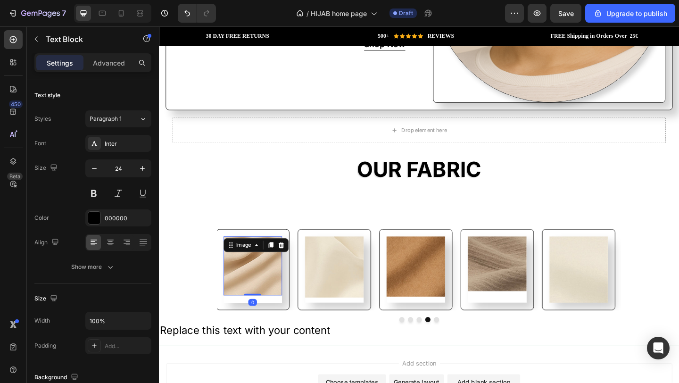
click at [293, 296] on img at bounding box center [261, 287] width 64 height 64
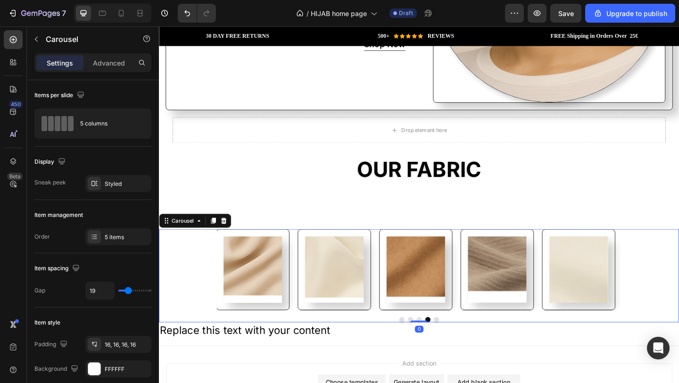
click at [281, 325] on div "Image" at bounding box center [261, 291] width 80 height 88
click at [298, 316] on div "Image" at bounding box center [261, 291] width 80 height 88
click at [38, 39] on icon "button" at bounding box center [37, 39] width 8 height 8
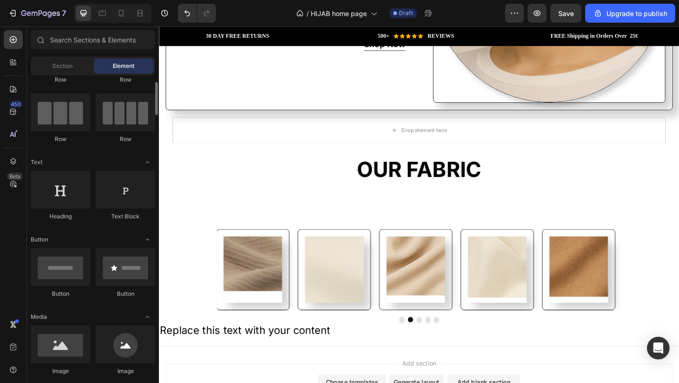
scroll to position [36, 0]
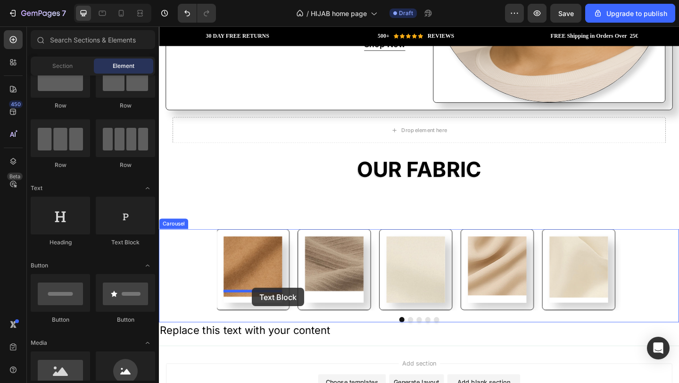
drag, startPoint x: 283, startPoint y: 249, endPoint x: 260, endPoint y: 311, distance: 65.8
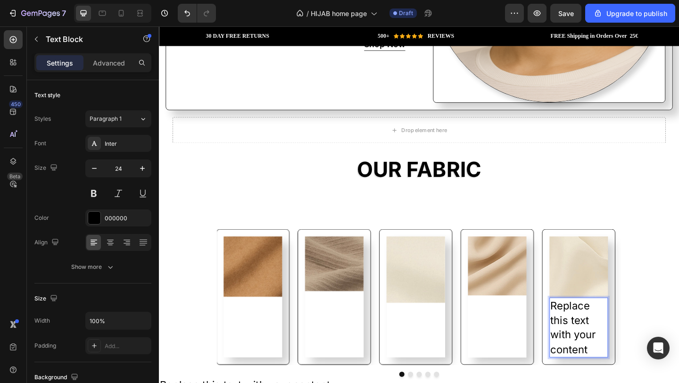
click at [629, 349] on div "Replace this text with your content" at bounding box center [616, 353] width 64 height 65
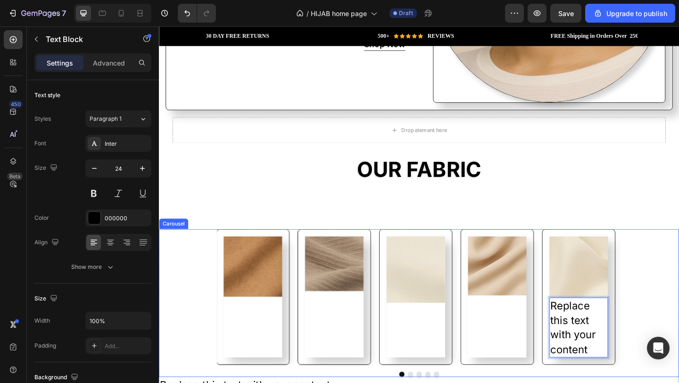
click at [650, 335] on div "Image Replace this text with your content Text Block 0" at bounding box center [616, 321] width 80 height 148
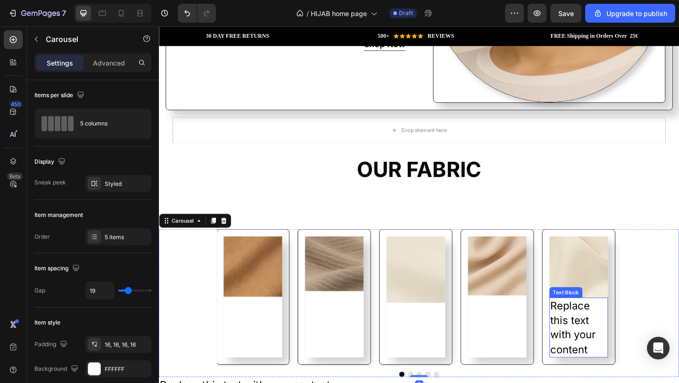
click at [631, 334] on p "Replace this text with your content" at bounding box center [616, 353] width 62 height 63
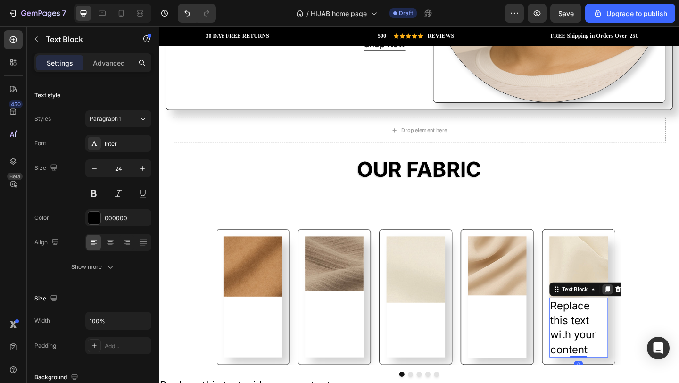
click at [646, 309] on icon at bounding box center [647, 312] width 5 height 7
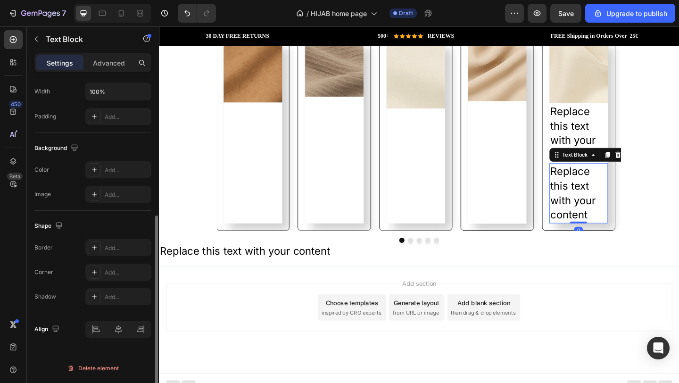
scroll to position [1331, 0]
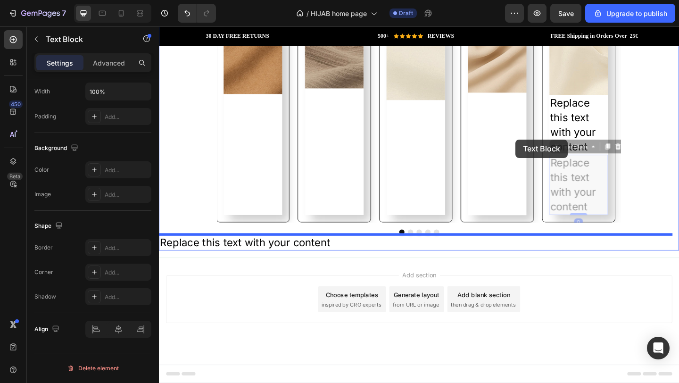
drag, startPoint x: 628, startPoint y: 201, endPoint x: 549, endPoint y: 151, distance: 93.5
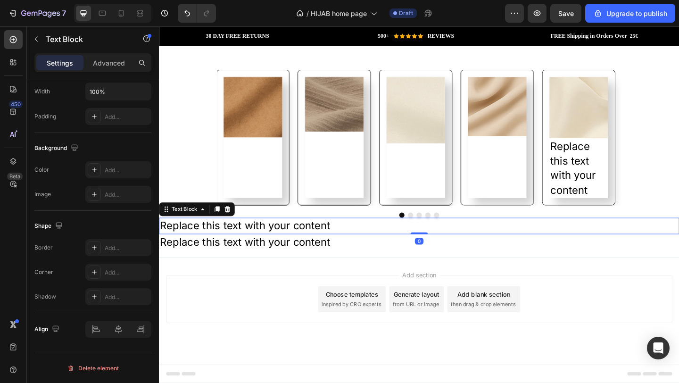
scroll to position [1284, 0]
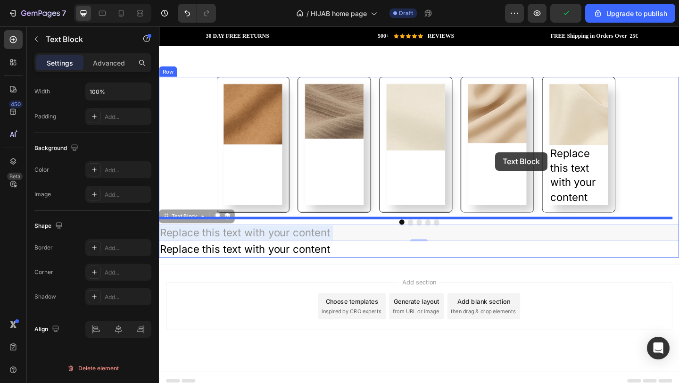
drag, startPoint x: 335, startPoint y: 243, endPoint x: 525, endPoint y: 163, distance: 206.4
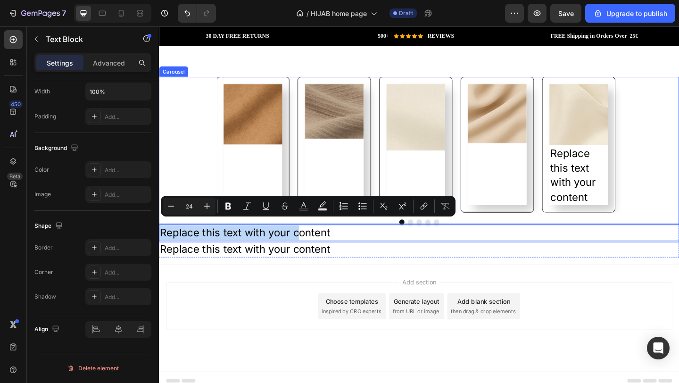
drag, startPoint x: 313, startPoint y: 244, endPoint x: 445, endPoint y: 222, distance: 134.4
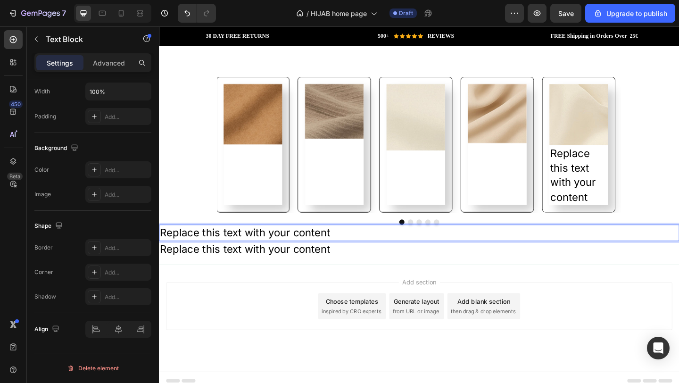
click at [412, 247] on p "Replace this text with your content" at bounding box center [442, 251] width 564 height 16
click at [31, 33] on button "button" at bounding box center [36, 39] width 15 height 15
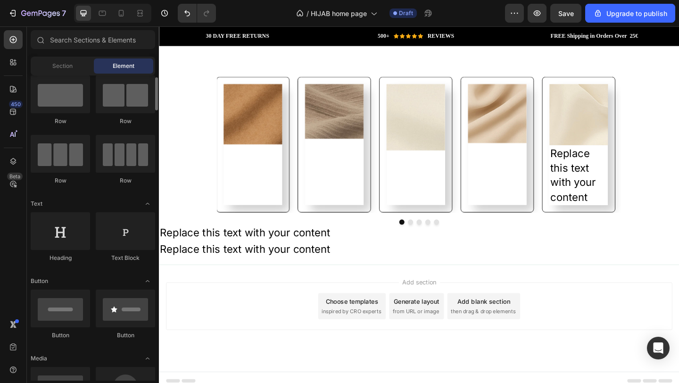
scroll to position [15, 0]
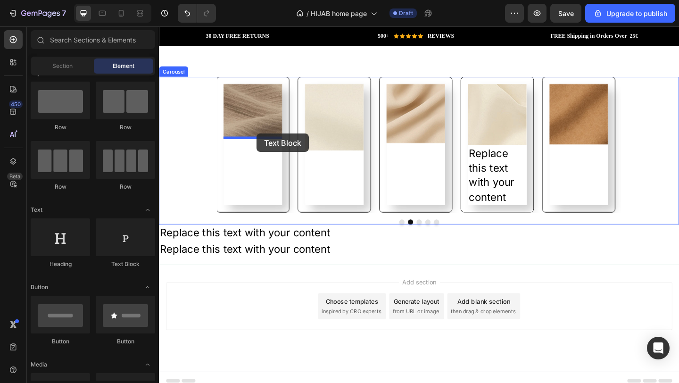
drag, startPoint x: 283, startPoint y: 268, endPoint x: 265, endPoint y: 143, distance: 125.8
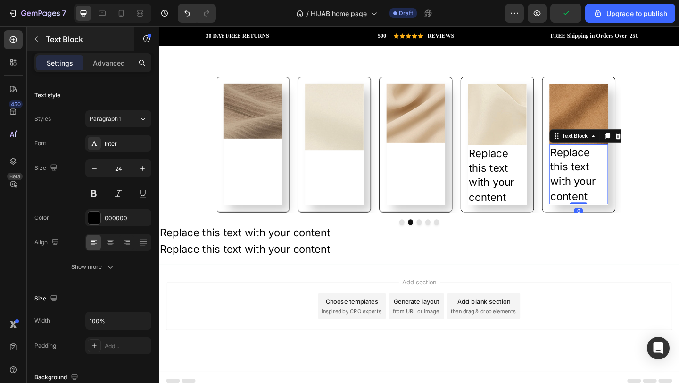
click at [33, 35] on button "button" at bounding box center [36, 39] width 15 height 15
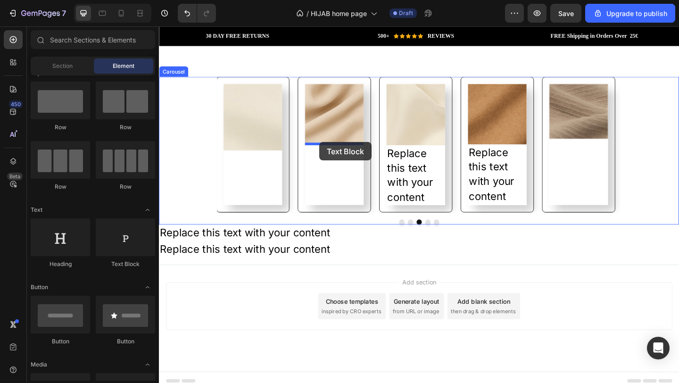
drag, startPoint x: 284, startPoint y: 276, endPoint x: 334, endPoint y: 152, distance: 133.8
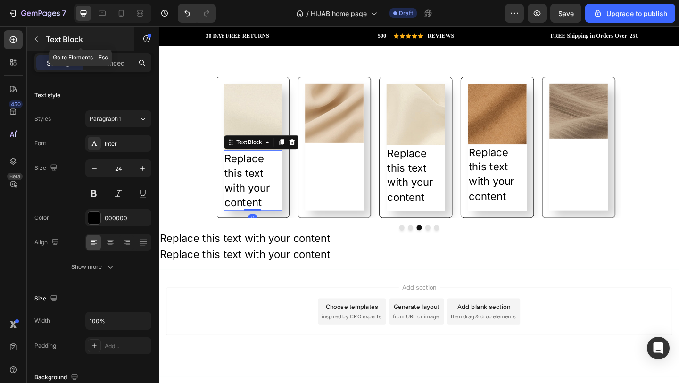
click at [35, 39] on icon "button" at bounding box center [36, 39] width 3 height 5
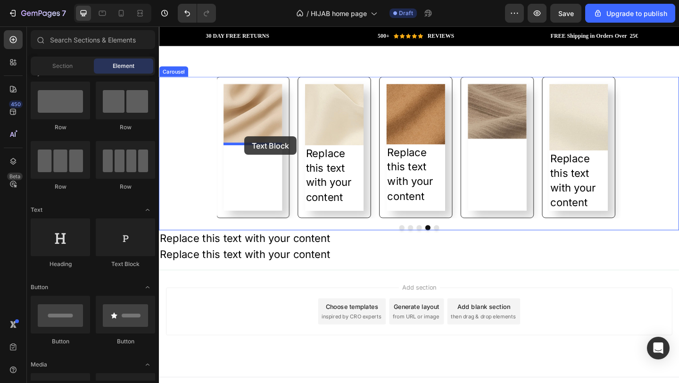
drag, startPoint x: 290, startPoint y: 264, endPoint x: 252, endPoint y: 146, distance: 123.5
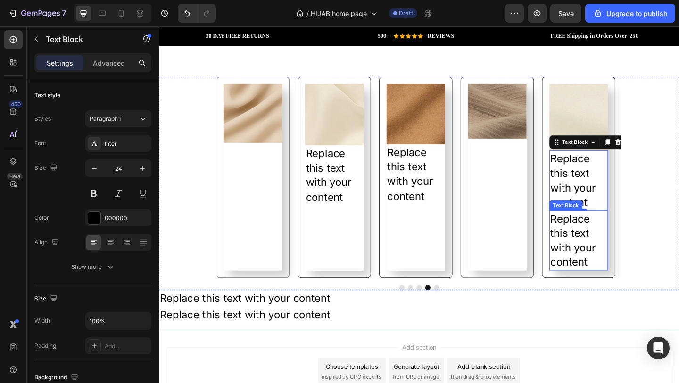
click at [622, 244] on div "Replace this text with your content" at bounding box center [616, 259] width 64 height 65
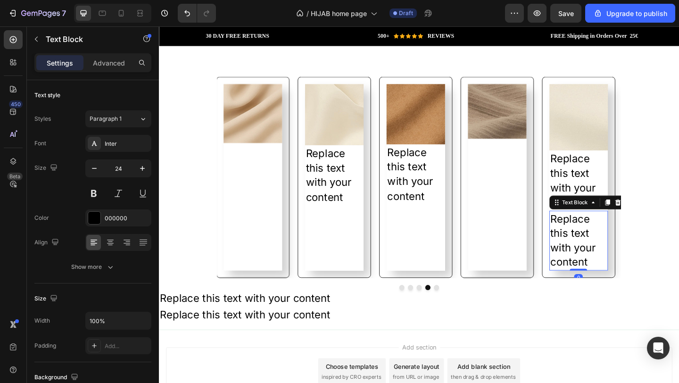
scroll to position [229, 0]
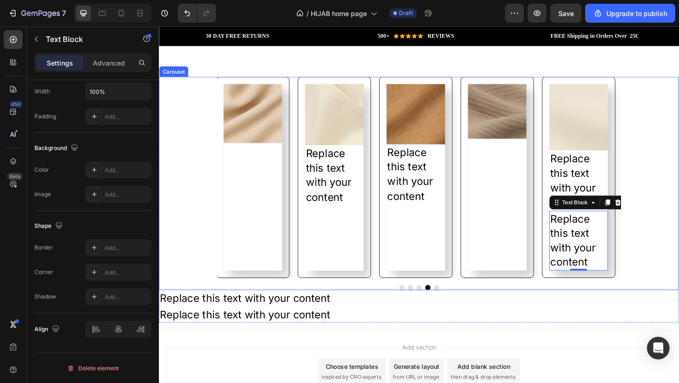
click at [525, 241] on div "Image" at bounding box center [527, 190] width 64 height 203
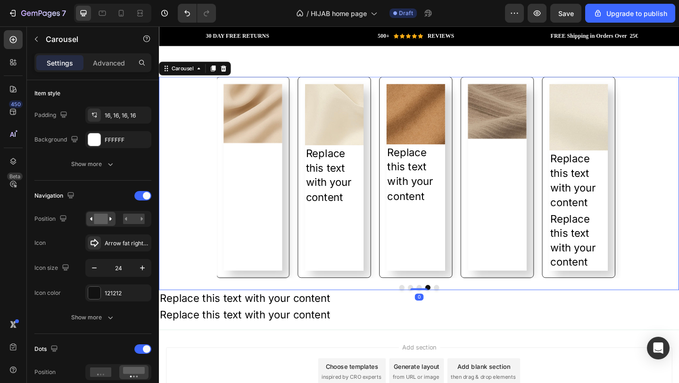
scroll to position [0, 0]
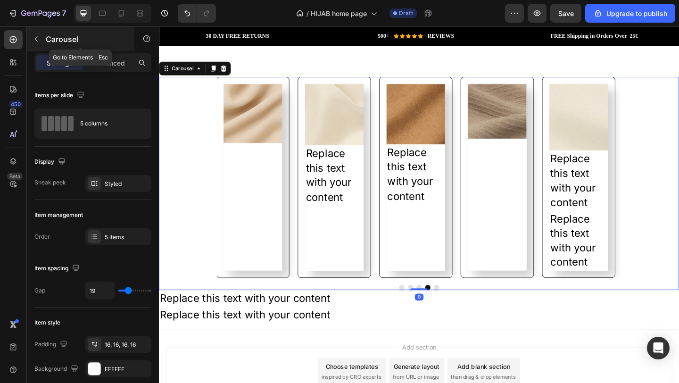
click at [38, 36] on icon "button" at bounding box center [37, 39] width 8 height 8
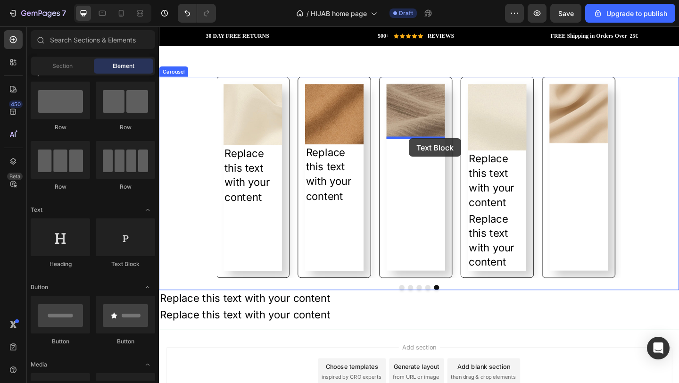
drag, startPoint x: 277, startPoint y: 266, endPoint x: 431, endPoint y: 148, distance: 193.5
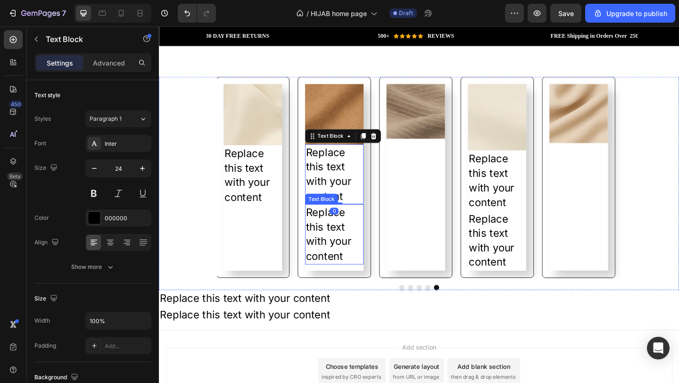
click at [359, 239] on div "Replace this text with your content" at bounding box center [350, 252] width 64 height 65
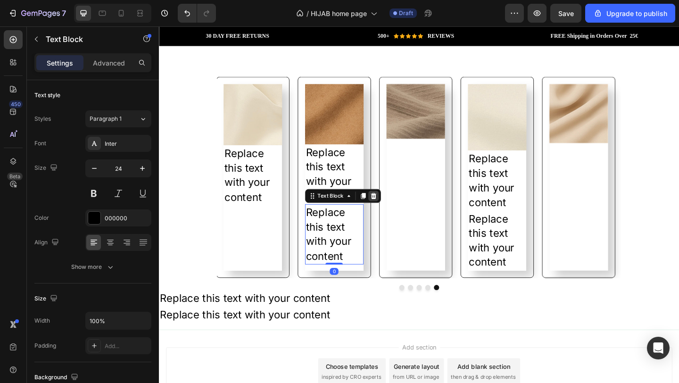
click at [397, 206] on div at bounding box center [392, 210] width 11 height 11
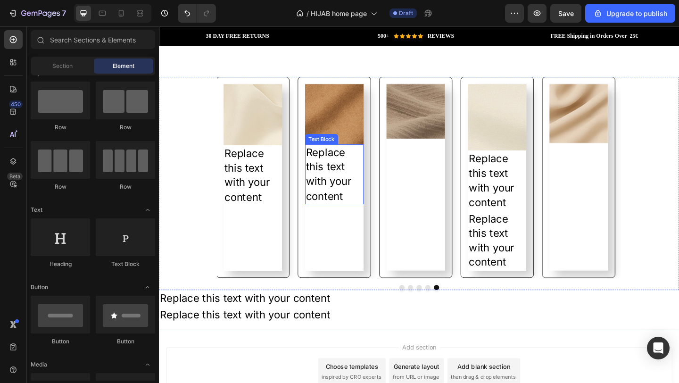
click at [348, 176] on div "Replace this text with your content" at bounding box center [350, 187] width 64 height 65
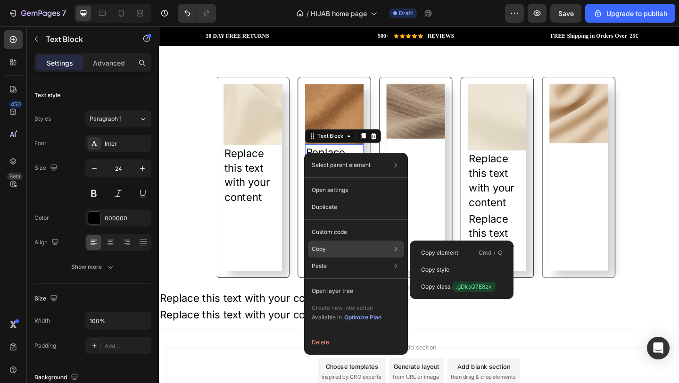
click at [345, 252] on div "Copy Copy element Cmd + C Copy style Copy class .gDksQ7E8zx" at bounding box center [356, 249] width 96 height 17
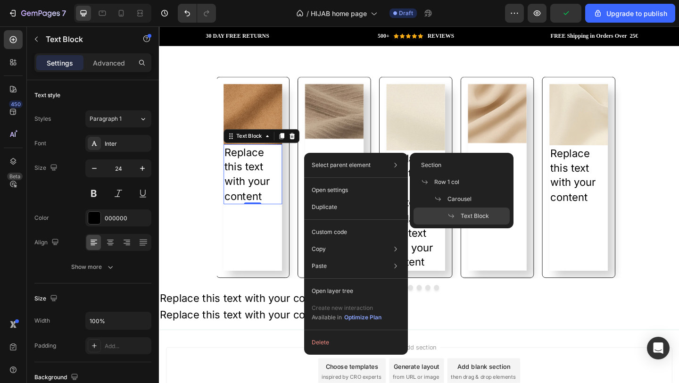
click at [363, 157] on div "Image" at bounding box center [350, 190] width 64 height 203
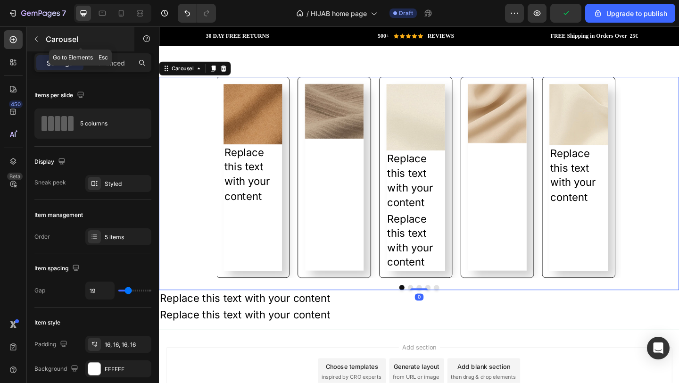
click at [41, 41] on button "button" at bounding box center [36, 39] width 15 height 15
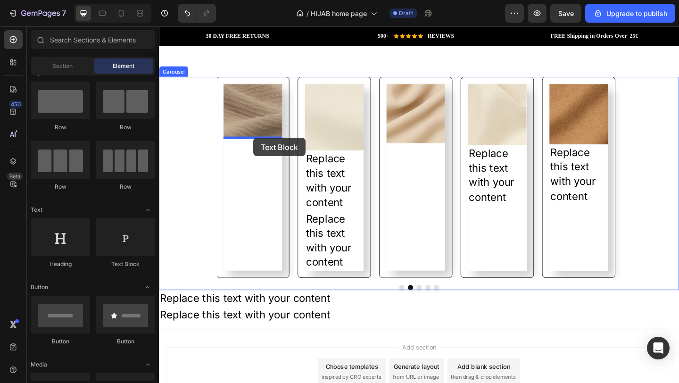
drag, startPoint x: 281, startPoint y: 270, endPoint x: 261, endPoint y: 148, distance: 123.7
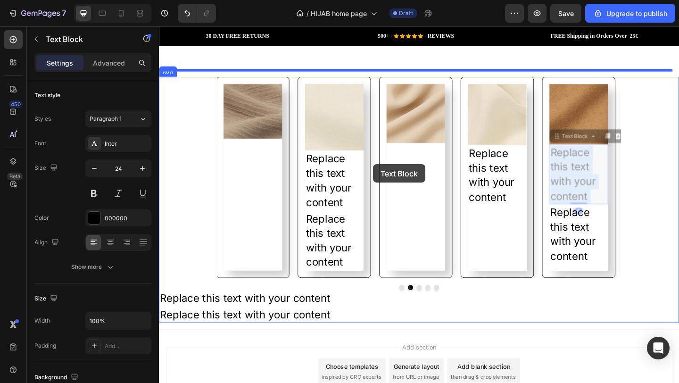
drag, startPoint x: 629, startPoint y: 174, endPoint x: 403, endPoint y: 172, distance: 226.0
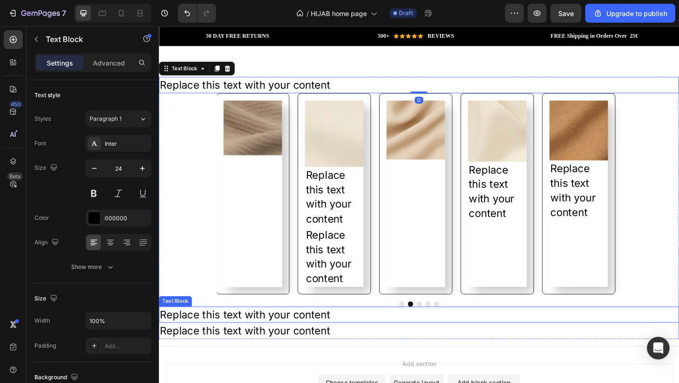
click at [330, 341] on div "Replace this text with your content" at bounding box center [442, 340] width 566 height 18
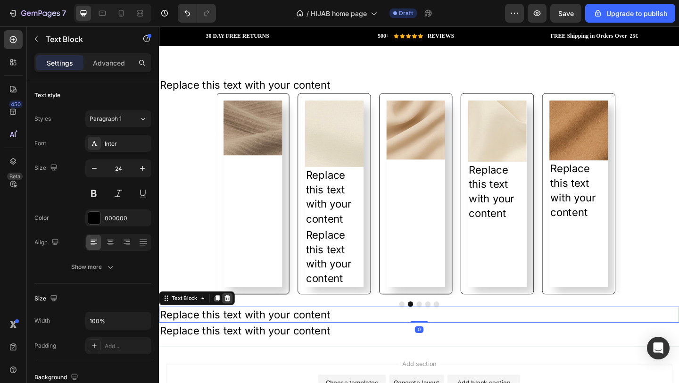
click at [237, 319] on div at bounding box center [233, 322] width 11 height 11
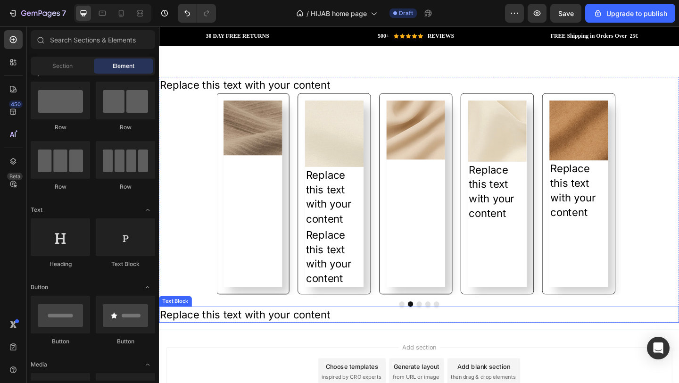
click at [250, 336] on p "Replace this text with your content" at bounding box center [442, 340] width 564 height 16
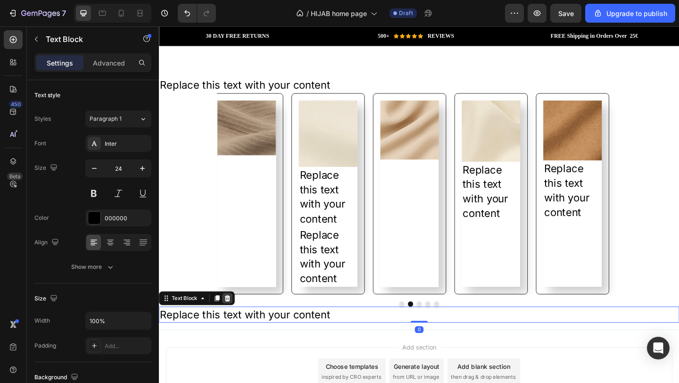
click at [235, 319] on icon at bounding box center [234, 322] width 6 height 7
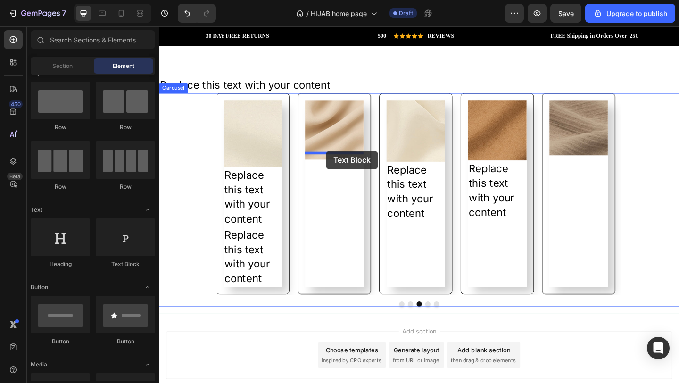
drag, startPoint x: 298, startPoint y: 265, endPoint x: 341, endPoint y: 162, distance: 111.7
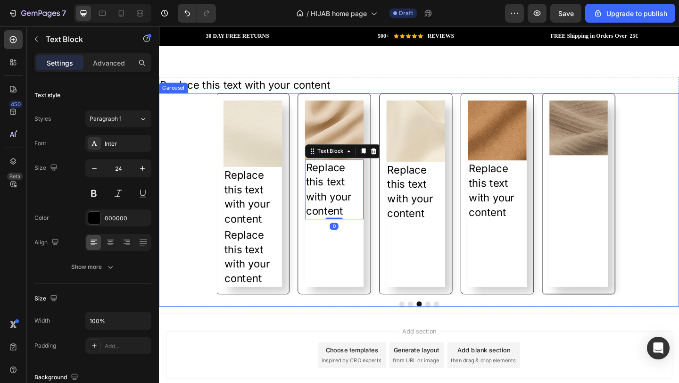
click at [348, 259] on div "Image Replace this text with your content Text Block 0" at bounding box center [350, 208] width 64 height 203
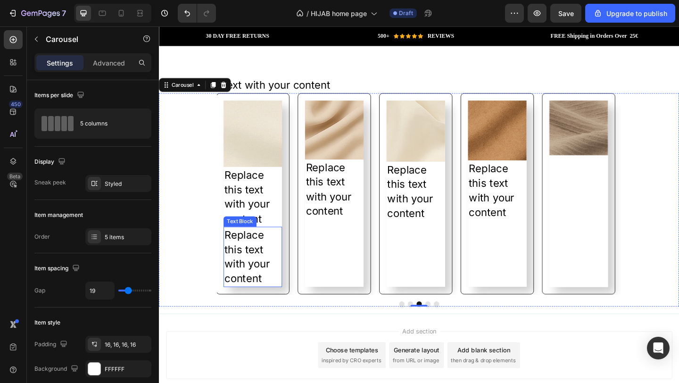
click at [268, 258] on div "Replace this text with your content" at bounding box center [261, 276] width 64 height 65
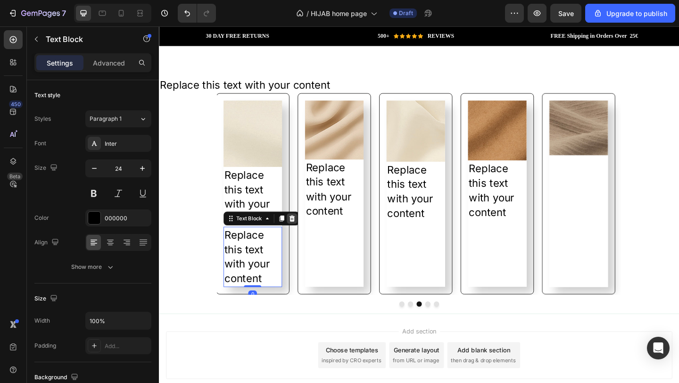
click at [305, 232] on icon at bounding box center [304, 235] width 6 height 7
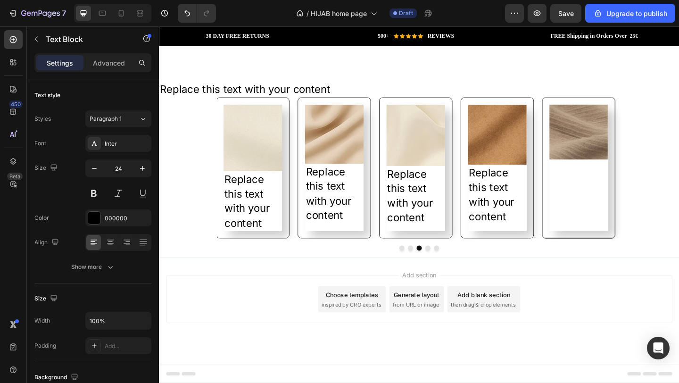
scroll to position [1272, 0]
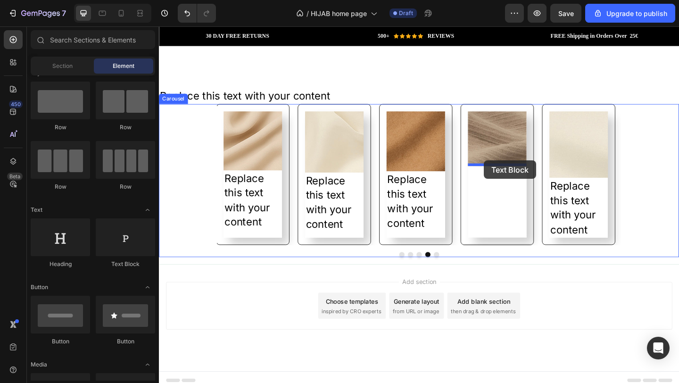
drag, startPoint x: 279, startPoint y: 271, endPoint x: 512, endPoint y: 173, distance: 252.9
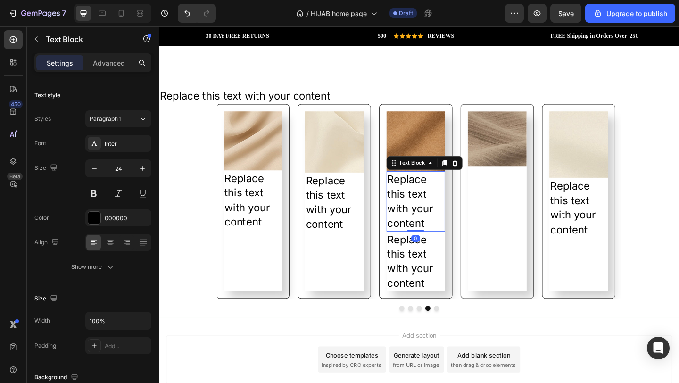
scroll to position [1284, 0]
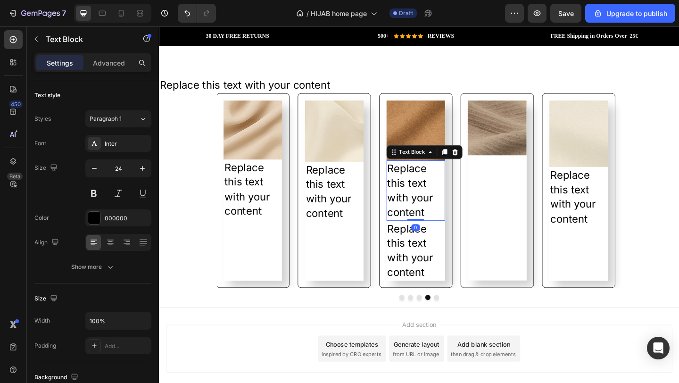
click at [446, 258] on div "Replace this text with your content" at bounding box center [439, 270] width 64 height 65
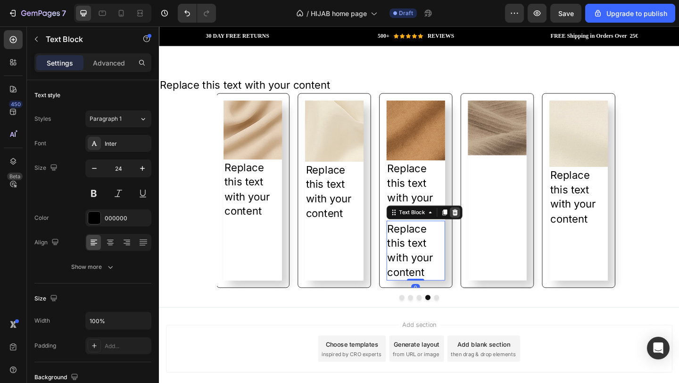
click at [482, 226] on icon at bounding box center [481, 229] width 6 height 7
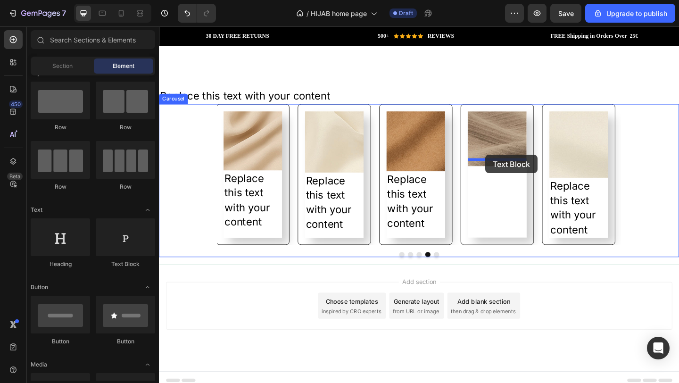
drag, startPoint x: 286, startPoint y: 262, endPoint x: 514, endPoint y: 166, distance: 247.8
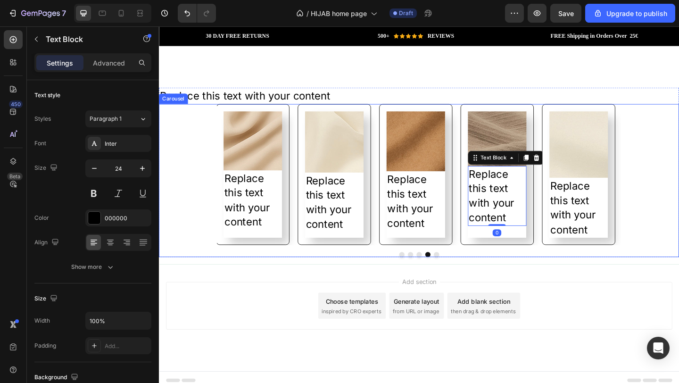
click at [560, 272] on div at bounding box center [442, 275] width 566 height 6
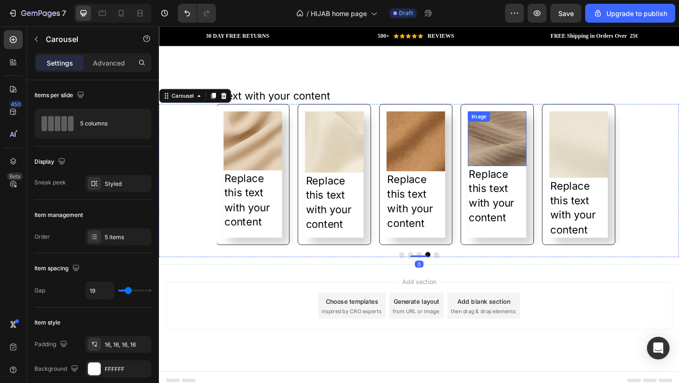
click at [541, 162] on img at bounding box center [527, 148] width 64 height 59
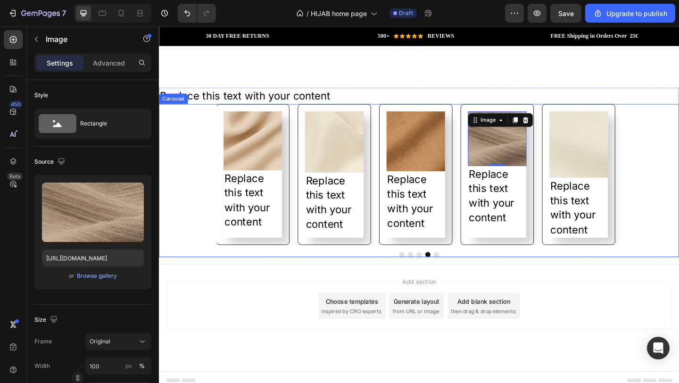
click at [161, 185] on div "Image 0 Replace this text with your content Text Block Image Replace this text …" at bounding box center [442, 188] width 566 height 154
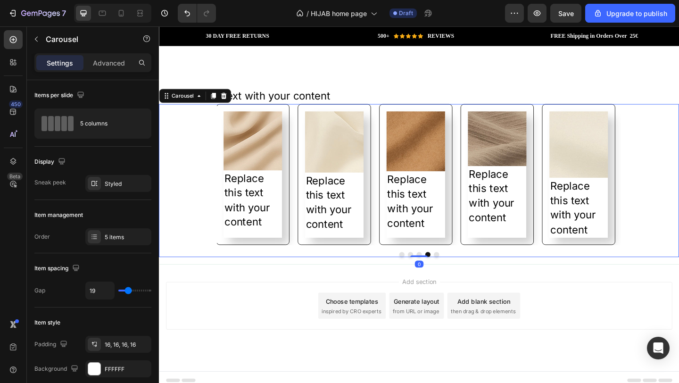
click at [172, 183] on icon "Carousel Back Arrow" at bounding box center [173, 187] width 11 height 11
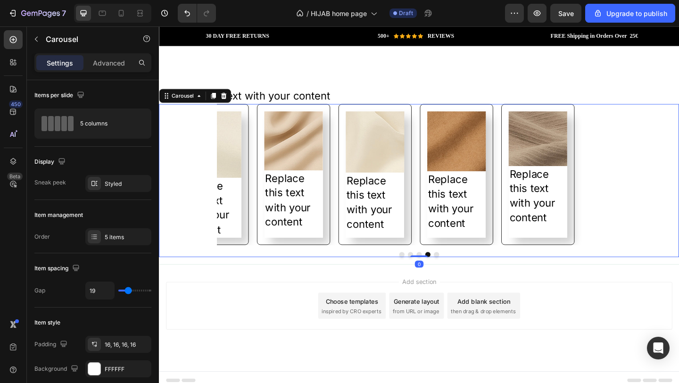
click at [172, 183] on icon "Carousel Back Arrow" at bounding box center [173, 187] width 11 height 11
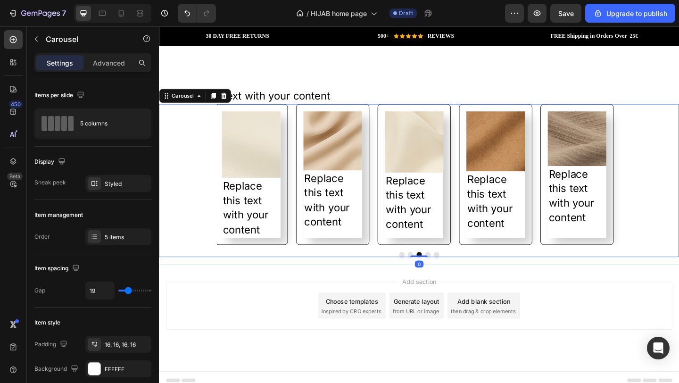
click at [172, 183] on icon "Carousel Back Arrow" at bounding box center [173, 187] width 11 height 11
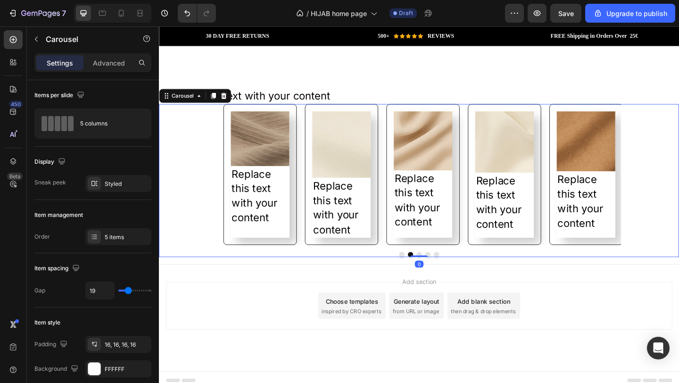
click at [172, 183] on icon "Carousel Back Arrow" at bounding box center [173, 187] width 11 height 11
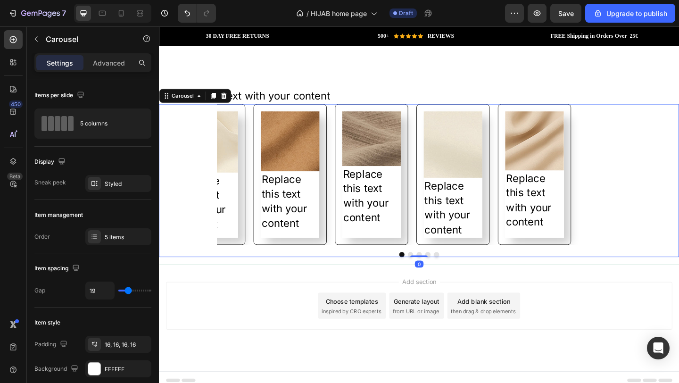
click at [172, 183] on icon "Carousel Back Arrow" at bounding box center [173, 187] width 11 height 11
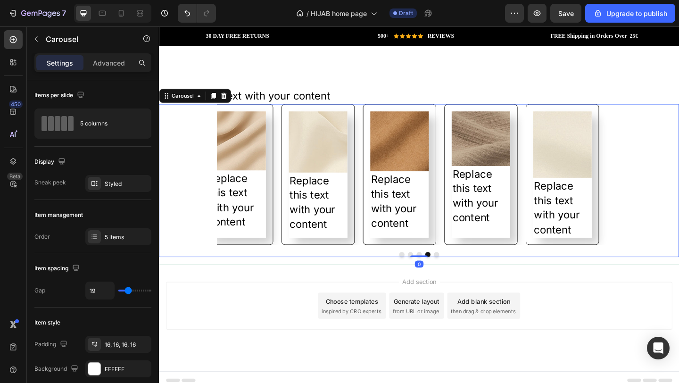
click at [172, 183] on icon "Carousel Back Arrow" at bounding box center [173, 187] width 11 height 11
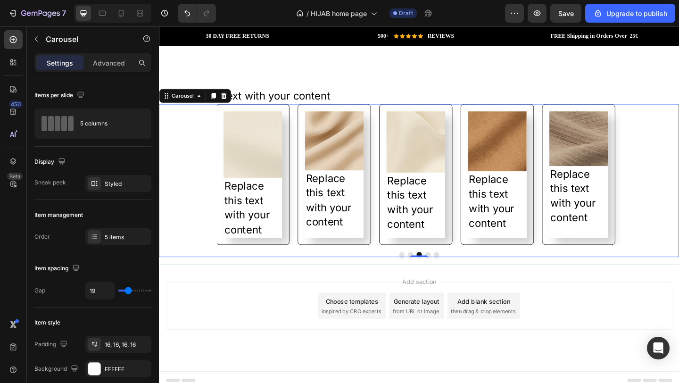
click at [173, 183] on icon "Carousel Back Arrow" at bounding box center [172, 187] width 9 height 9
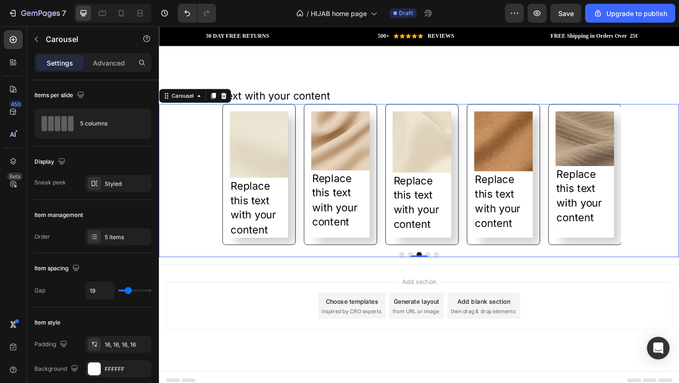
click at [173, 183] on icon "Carousel Back Arrow" at bounding box center [172, 187] width 9 height 9
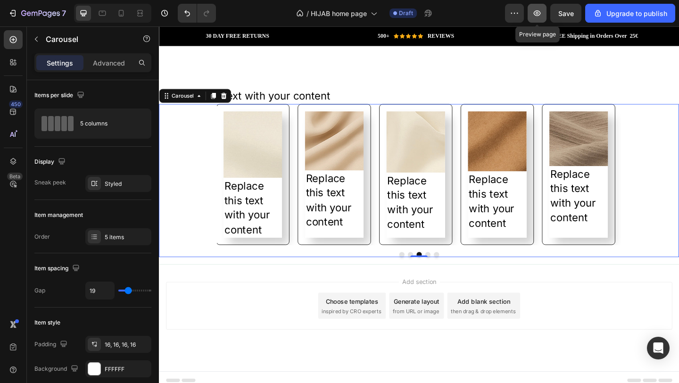
click at [537, 19] on button "button" at bounding box center [537, 13] width 19 height 19
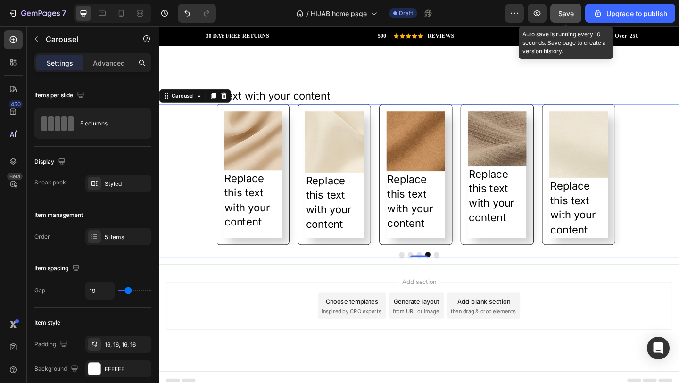
click at [574, 14] on span "Save" at bounding box center [567, 13] width 16 height 8
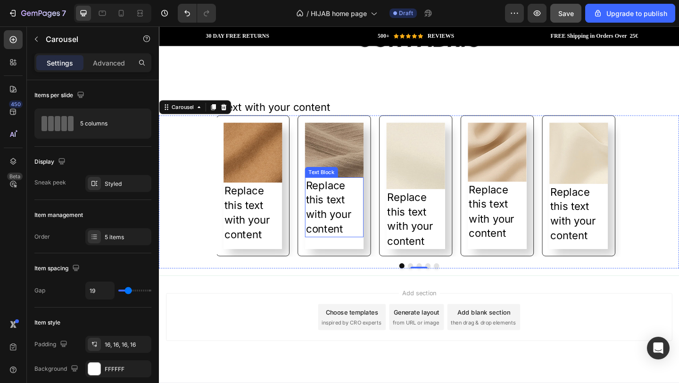
scroll to position [1254, 0]
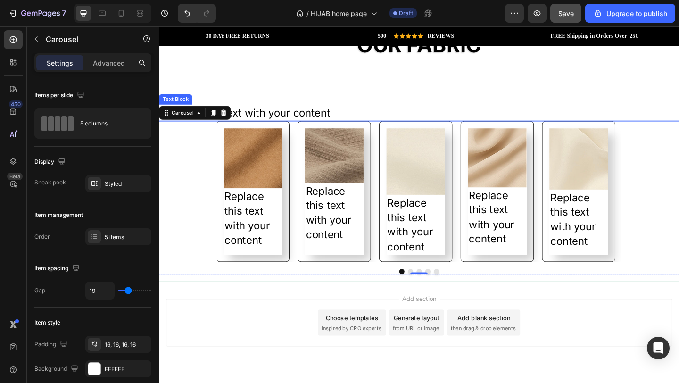
click at [329, 115] on div "Replace this text with your content" at bounding box center [442, 120] width 566 height 18
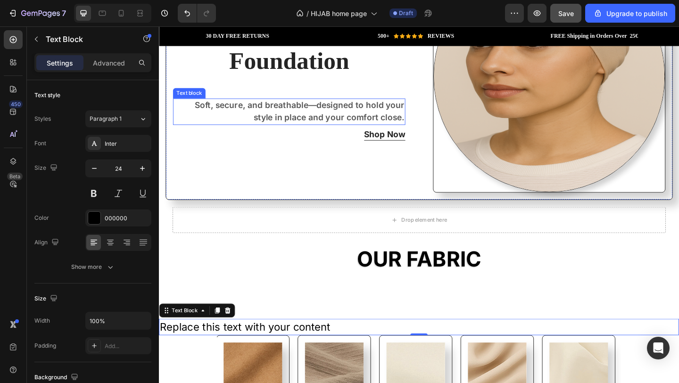
scroll to position [1021, 0]
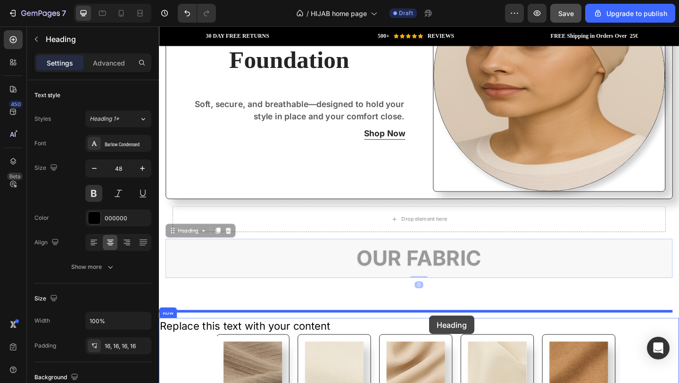
drag, startPoint x: 458, startPoint y: 275, endPoint x: 453, endPoint y: 341, distance: 66.2
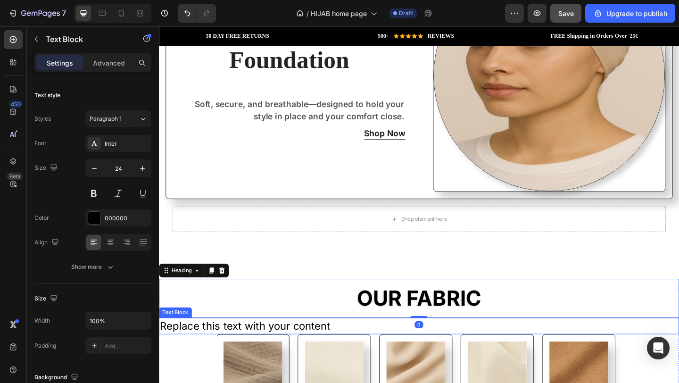
click at [342, 343] on div "Replace this text with your content" at bounding box center [442, 352] width 566 height 18
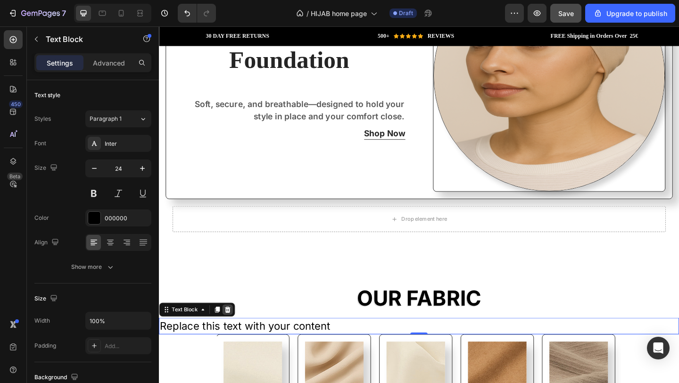
click at [236, 331] on icon at bounding box center [234, 335] width 8 height 8
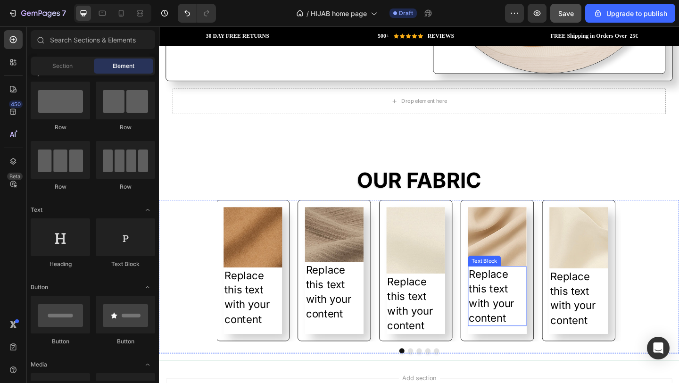
scroll to position [1150, 0]
click at [530, 300] on div "Replace this text with your content" at bounding box center [527, 319] width 64 height 65
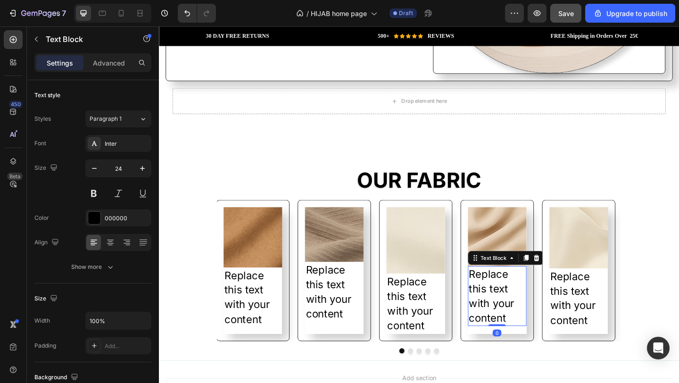
click at [530, 300] on div "Replace this text with your content" at bounding box center [527, 319] width 64 height 65
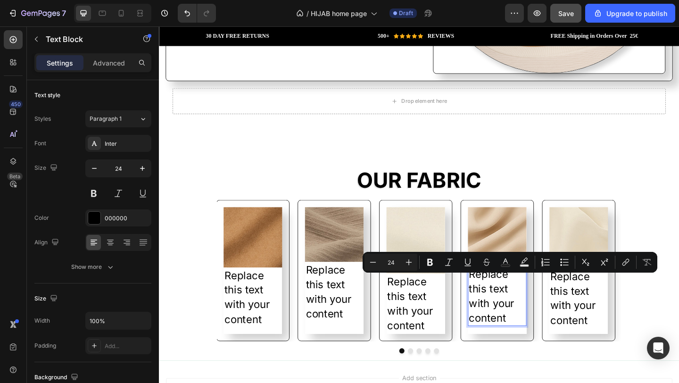
click at [539, 335] on p "Replace this text with your content" at bounding box center [527, 319] width 62 height 63
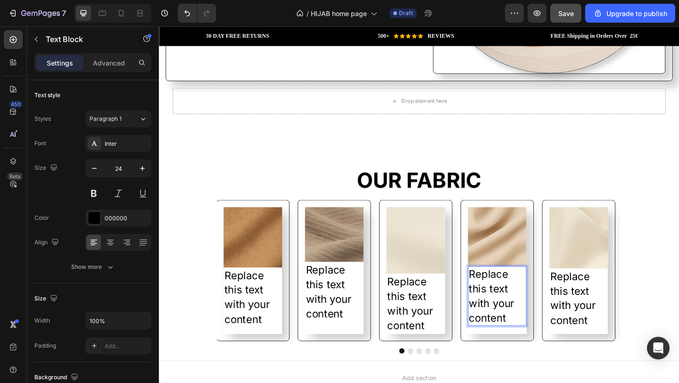
click at [539, 335] on p "Replace this text with your content" at bounding box center [527, 319] width 62 height 63
click at [538, 335] on p "Replace this text with your content" at bounding box center [527, 319] width 62 height 63
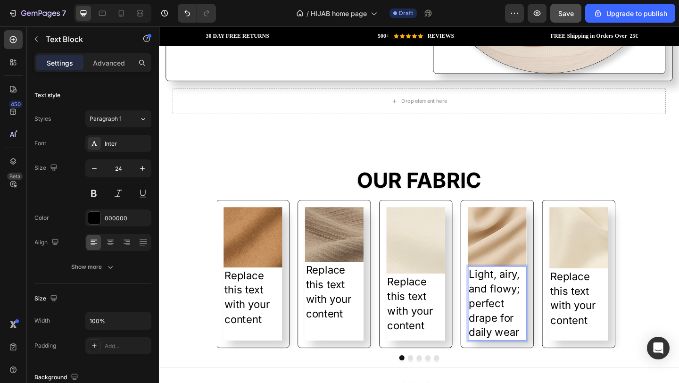
click at [545, 347] on p "Light, airy, and flowy; perfect drape for daily wear" at bounding box center [527, 327] width 62 height 79
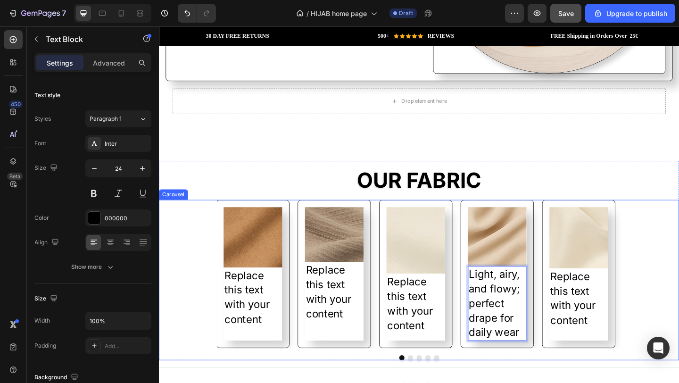
click at [486, 352] on div "Image Replace this text with your content Text Block Image Replace this text wi…" at bounding box center [442, 295] width 440 height 161
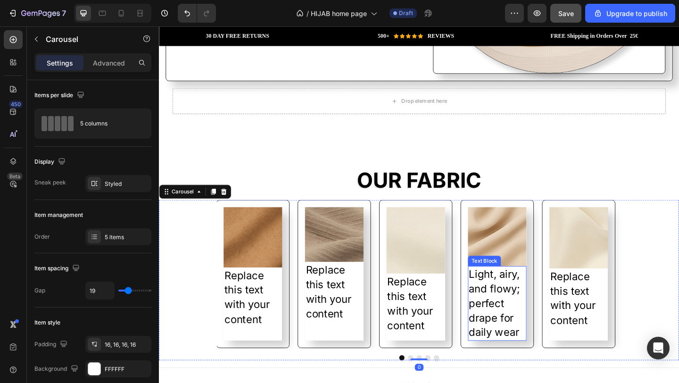
click at [533, 341] on p "Light, airy, and flowy; perfect drape for daily wear" at bounding box center [527, 327] width 62 height 79
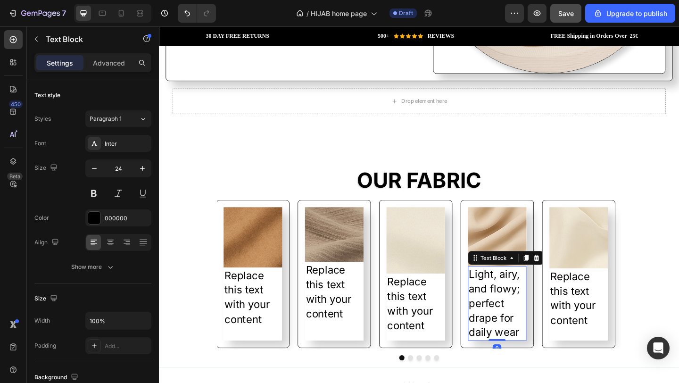
drag, startPoint x: 524, startPoint y: 360, endPoint x: 525, endPoint y: 340, distance: 19.4
click at [525, 340] on div "Light, airy, and flowy; perfect drape for daily wear Text Block 0" at bounding box center [527, 327] width 64 height 81
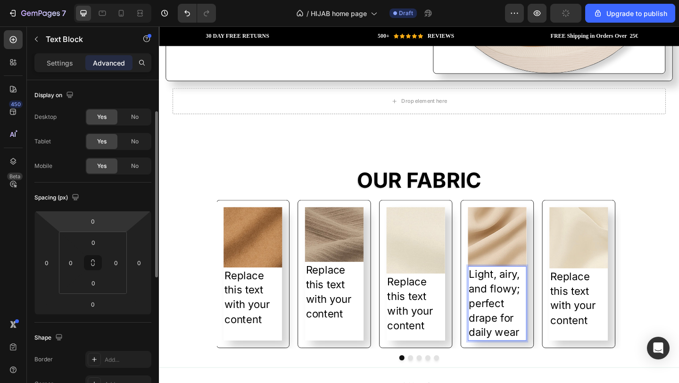
scroll to position [84, 0]
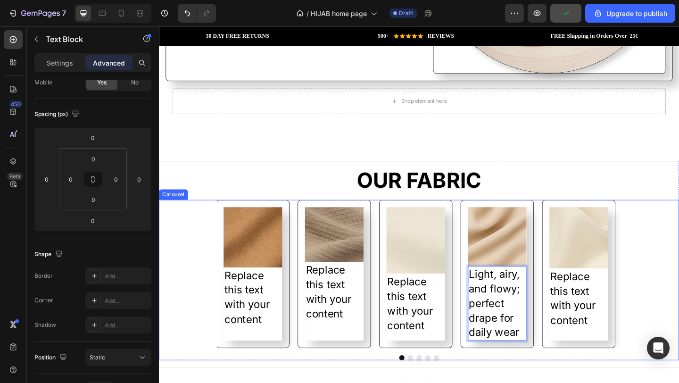
click at [568, 363] on div "Image Replace this text with your content Text Block Image Replace this text wi…" at bounding box center [442, 295] width 440 height 161
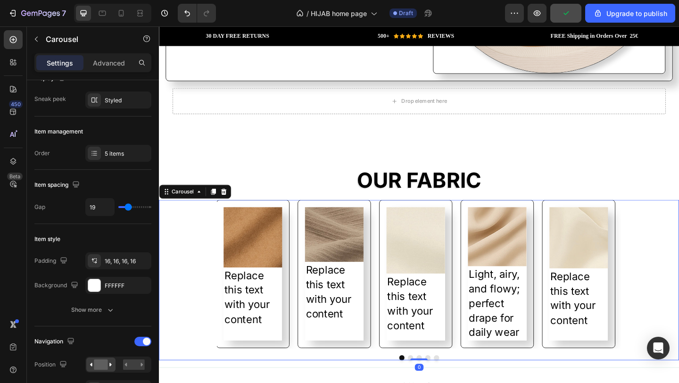
scroll to position [0, 0]
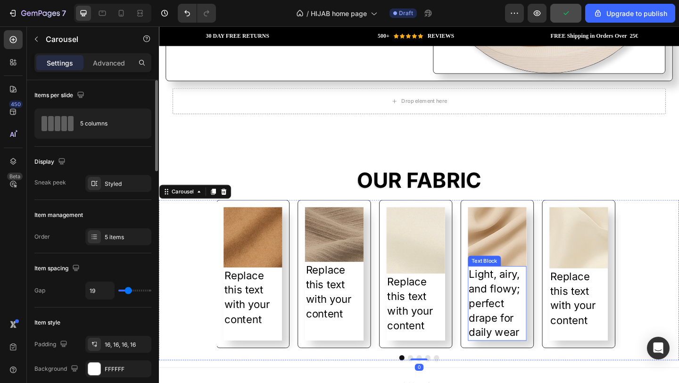
click at [546, 346] on p "Light, airy, and flowy; perfect drape for daily wear" at bounding box center [527, 327] width 62 height 79
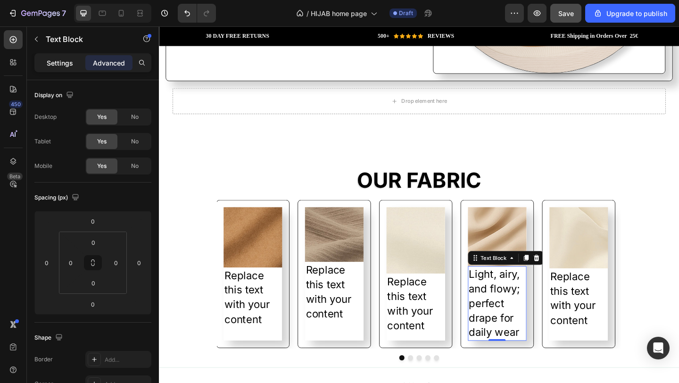
click at [74, 65] on div "Settings" at bounding box center [59, 62] width 47 height 15
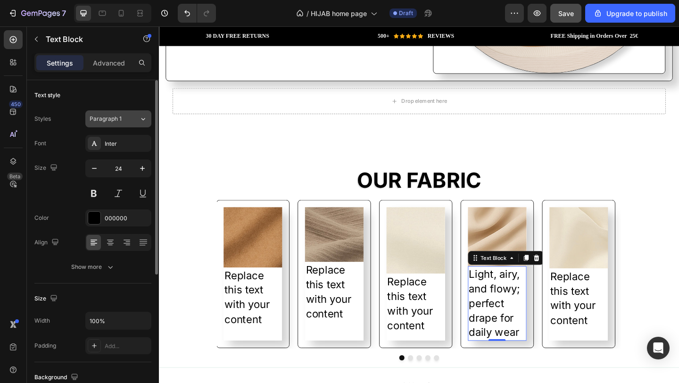
click at [121, 118] on span "Paragraph 1" at bounding box center [106, 119] width 32 height 8
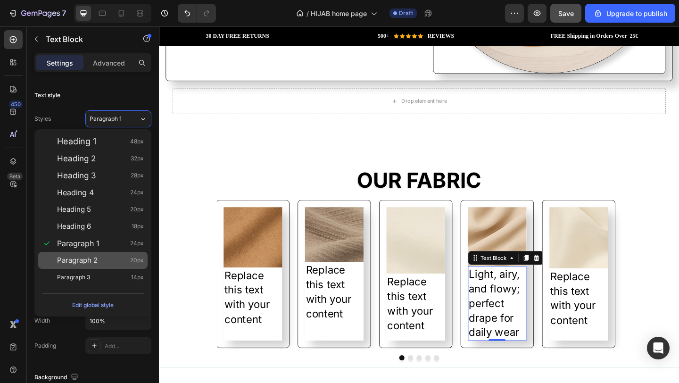
click at [84, 260] on span "Paragraph 2" at bounding box center [77, 260] width 41 height 9
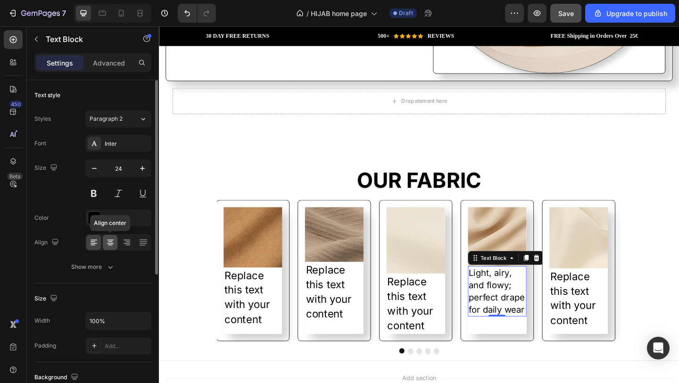
click at [108, 243] on icon at bounding box center [110, 243] width 7 height 1
click at [99, 243] on div at bounding box center [93, 242] width 15 height 15
click at [97, 194] on button at bounding box center [93, 193] width 17 height 17
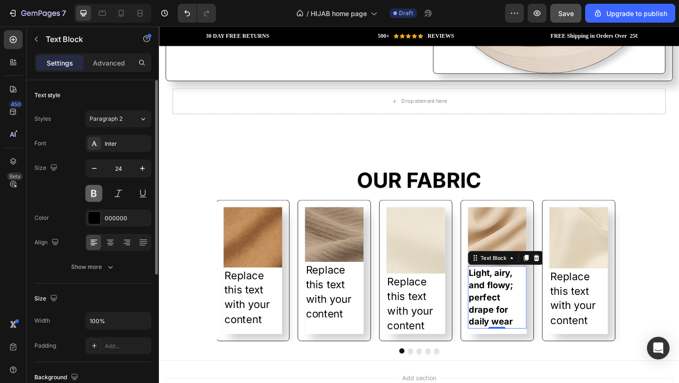
click at [93, 196] on button at bounding box center [93, 193] width 17 height 17
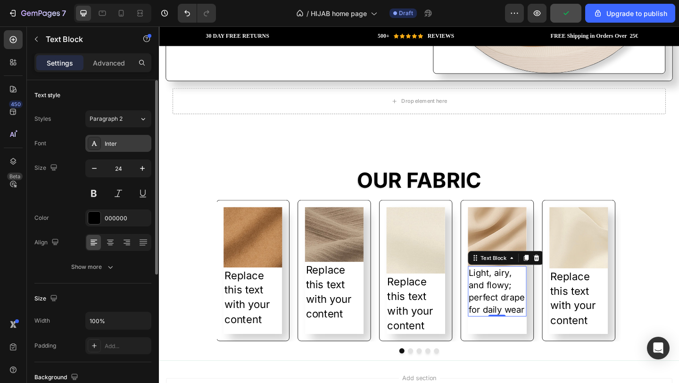
click at [109, 146] on div "Inter" at bounding box center [127, 144] width 44 height 8
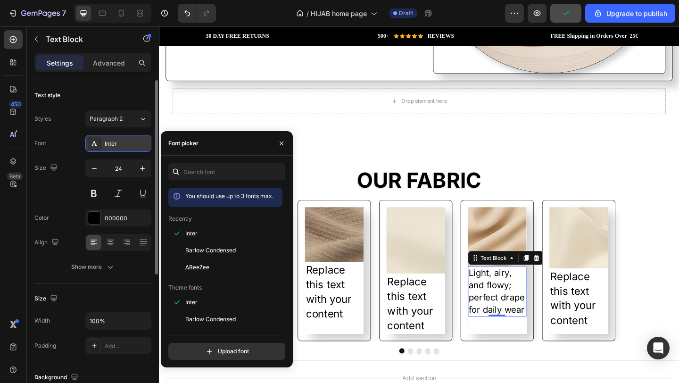
click at [107, 140] on div "Inter" at bounding box center [127, 144] width 44 height 8
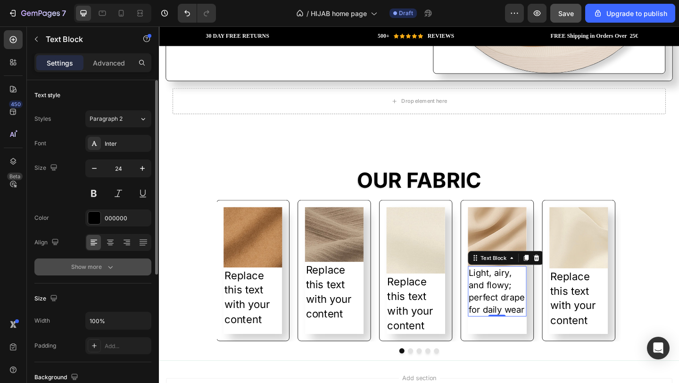
click at [101, 265] on div "Show more" at bounding box center [93, 266] width 44 height 9
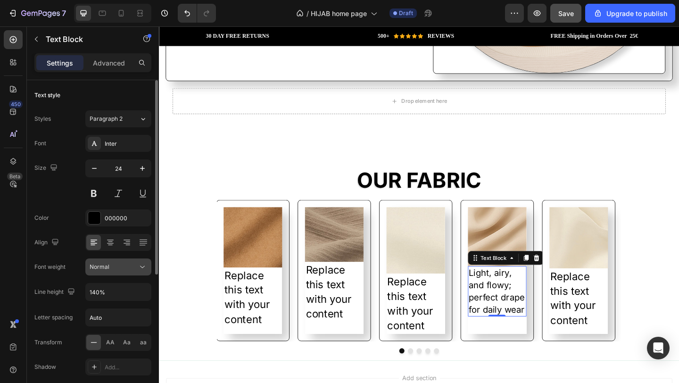
click at [119, 271] on div "Normal" at bounding box center [119, 266] width 58 height 9
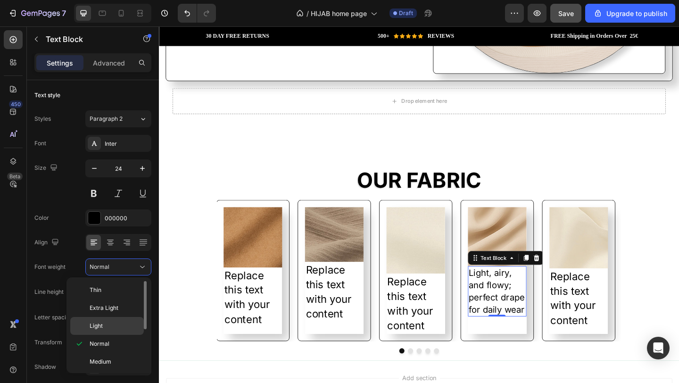
click at [110, 326] on p "Light" at bounding box center [115, 326] width 50 height 8
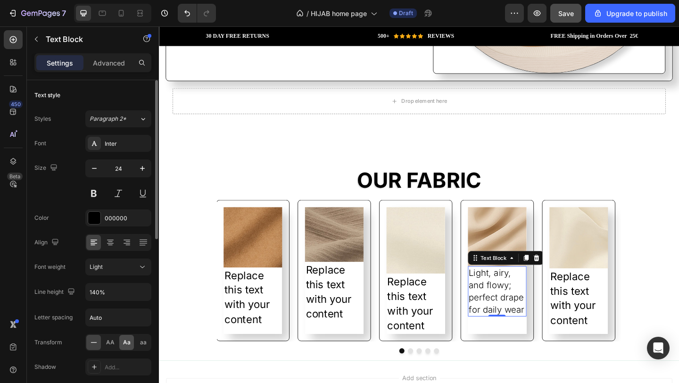
click at [128, 342] on span "Aa" at bounding box center [127, 342] width 8 height 8
click at [111, 342] on span "AA" at bounding box center [110, 342] width 8 height 8
click at [145, 342] on span "aa" at bounding box center [143, 342] width 7 height 8
click at [127, 344] on span "Aa" at bounding box center [127, 342] width 8 height 8
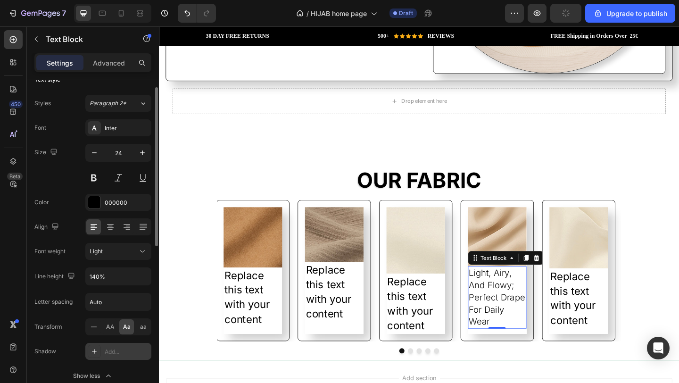
click at [116, 349] on div "Add..." at bounding box center [127, 352] width 44 height 8
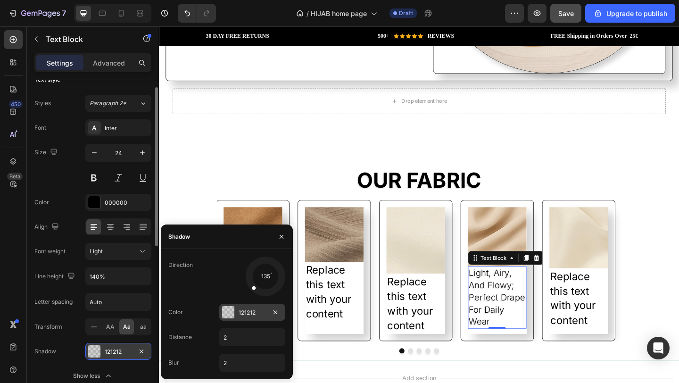
click at [234, 315] on div at bounding box center [228, 312] width 13 height 13
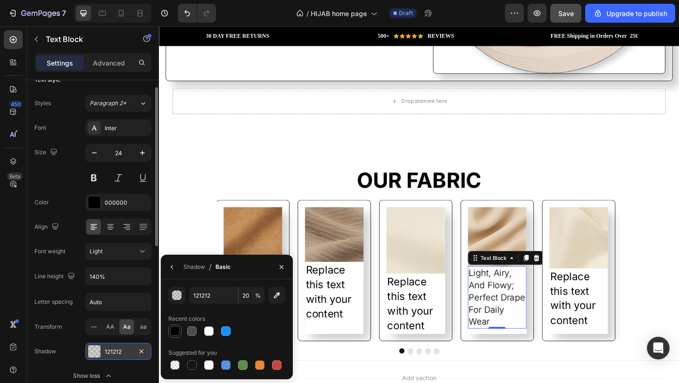
click at [176, 332] on div at bounding box center [174, 330] width 9 height 9
click at [142, 349] on icon "button" at bounding box center [142, 352] width 8 height 8
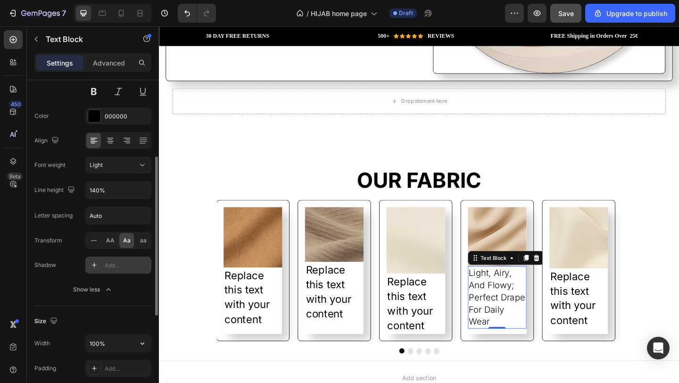
scroll to position [176, 0]
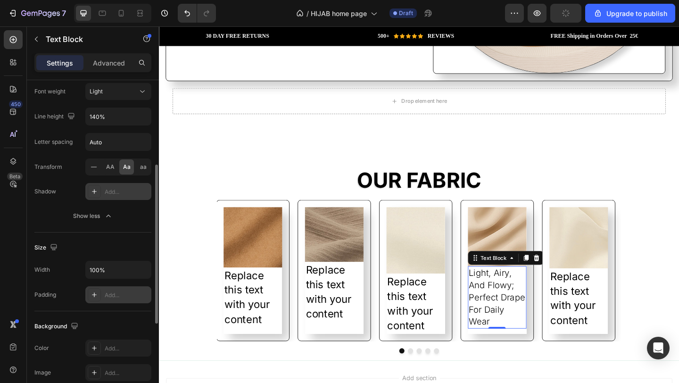
click at [109, 295] on div "Add..." at bounding box center [127, 295] width 44 height 8
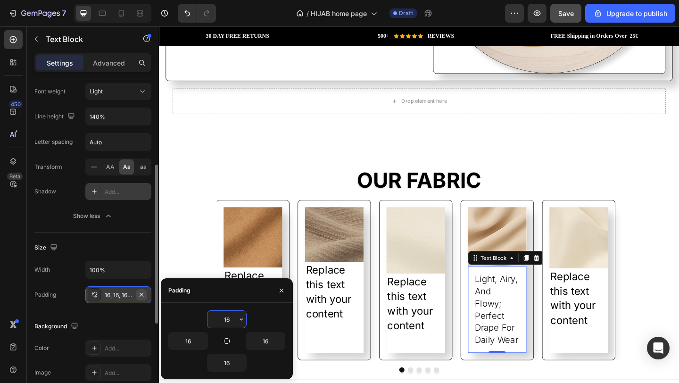
click at [143, 295] on icon "button" at bounding box center [142, 295] width 8 height 8
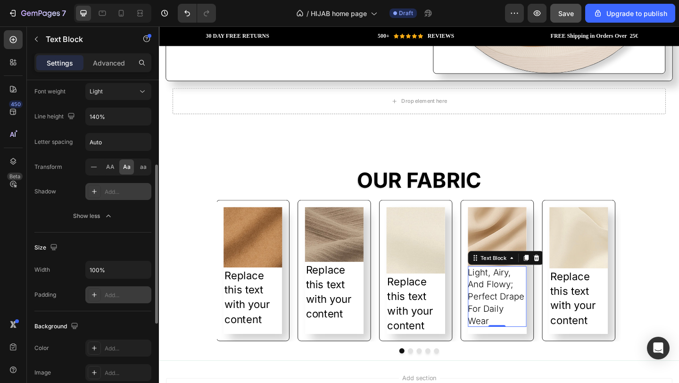
click at [116, 295] on div "Add..." at bounding box center [127, 295] width 44 height 8
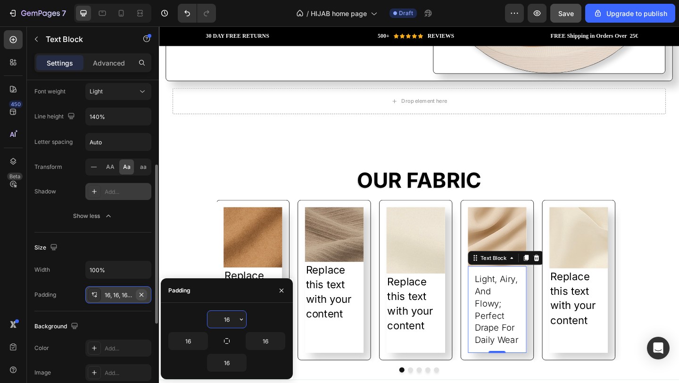
click at [141, 292] on icon "button" at bounding box center [142, 295] width 8 height 8
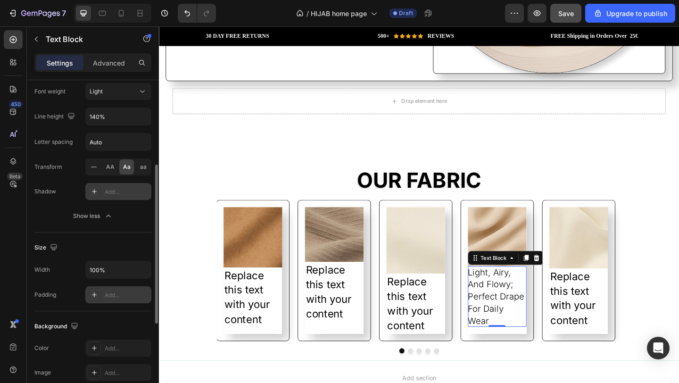
scroll to position [240, 0]
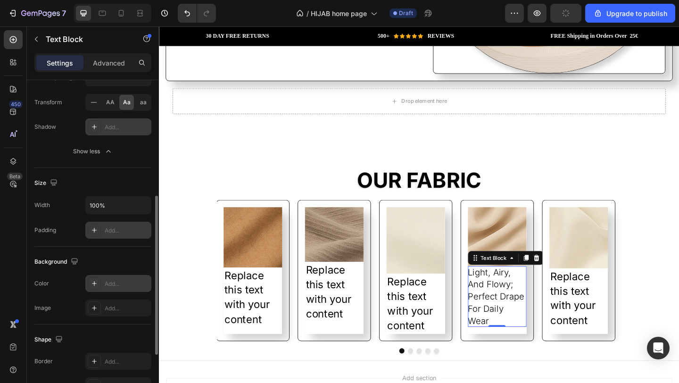
click at [109, 280] on div "Add..." at bounding box center [127, 284] width 44 height 8
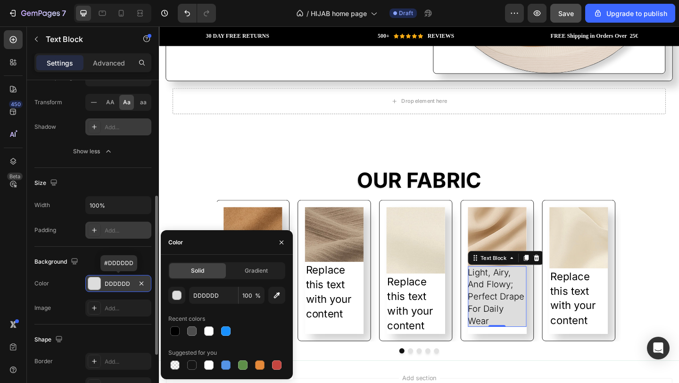
click at [111, 281] on div "DDDDDD" at bounding box center [118, 284] width 27 height 8
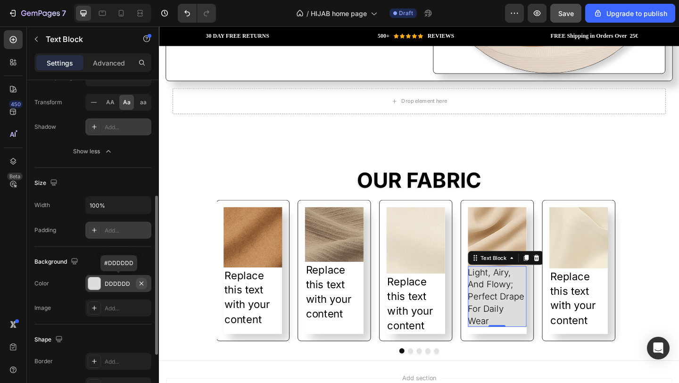
click at [141, 282] on icon "button" at bounding box center [142, 284] width 8 height 8
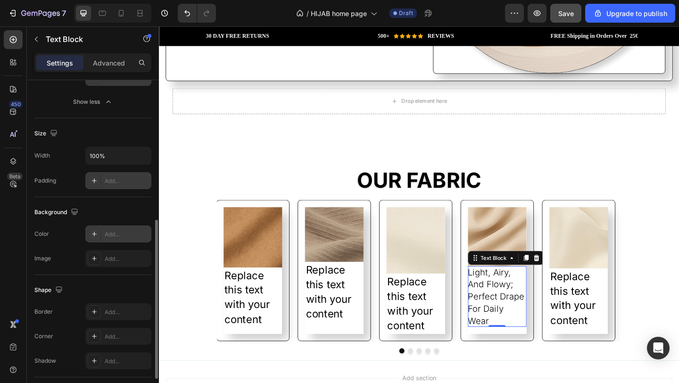
scroll to position [278, 0]
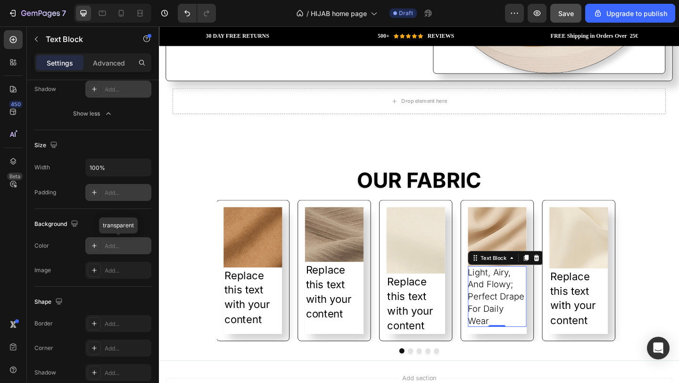
click at [109, 248] on div "Add..." at bounding box center [127, 246] width 44 height 8
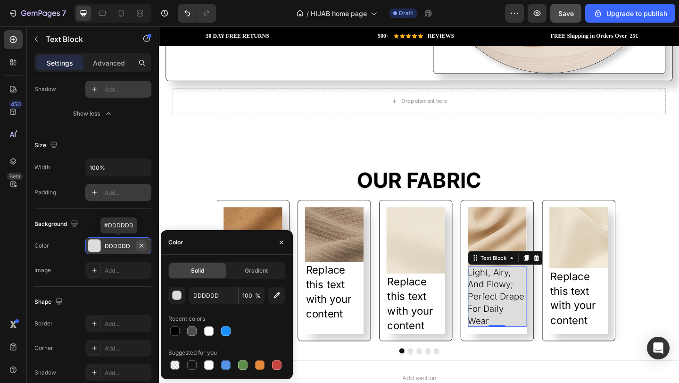
click at [146, 247] on button "button" at bounding box center [141, 245] width 11 height 11
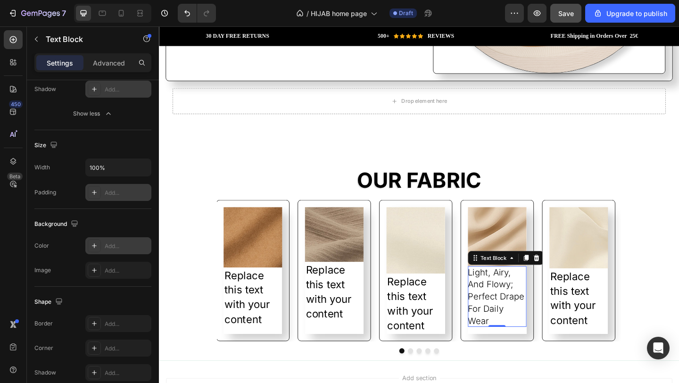
scroll to position [293, 0]
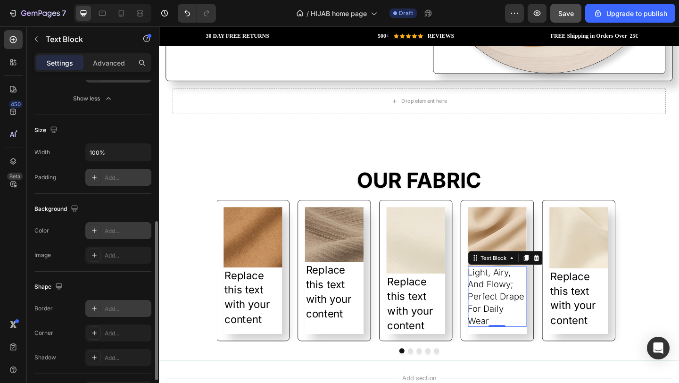
click at [128, 311] on div "Add..." at bounding box center [127, 309] width 44 height 8
click at [129, 335] on div "Add..." at bounding box center [127, 333] width 44 height 8
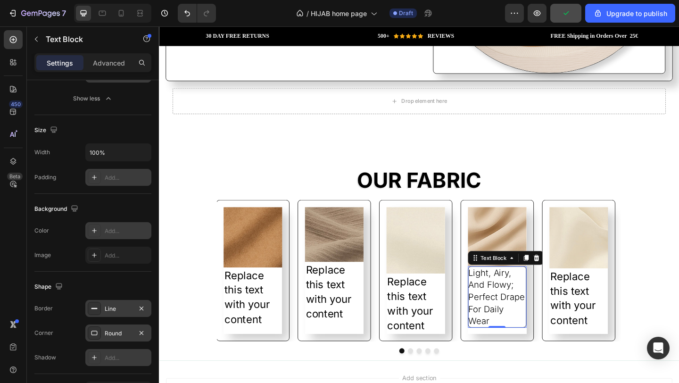
click at [134, 360] on div "Add..." at bounding box center [127, 358] width 44 height 8
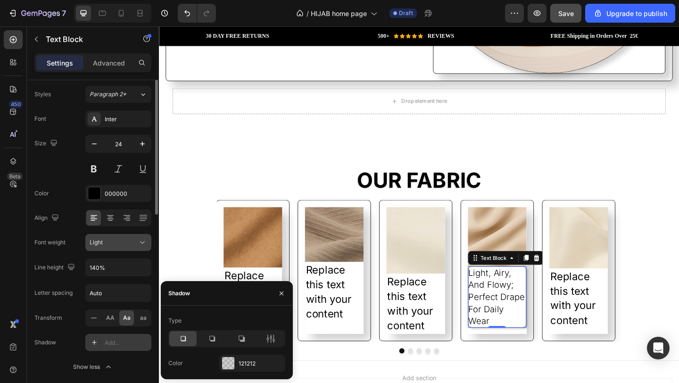
scroll to position [0, 0]
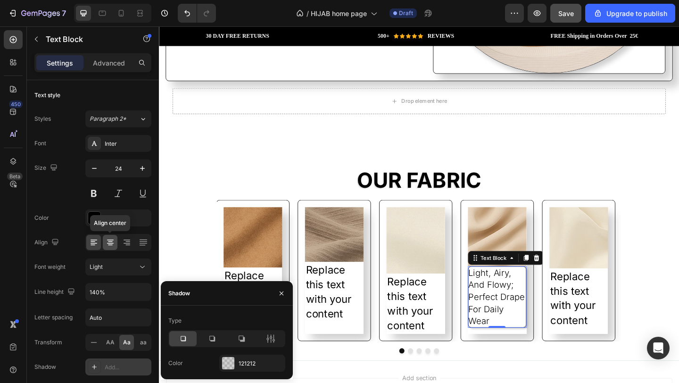
click at [109, 243] on icon at bounding box center [110, 243] width 7 height 1
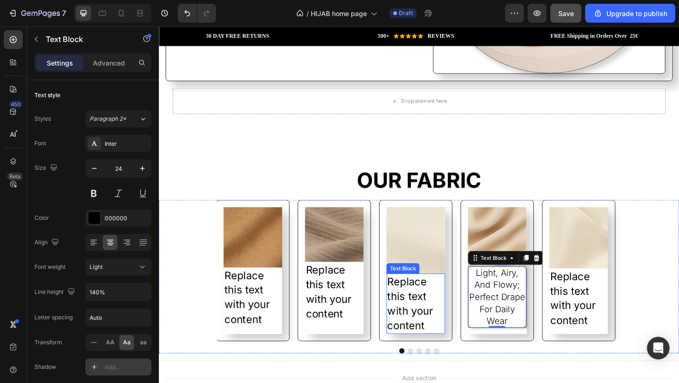
click at [447, 327] on div "Replace this text with your content" at bounding box center [439, 327] width 64 height 65
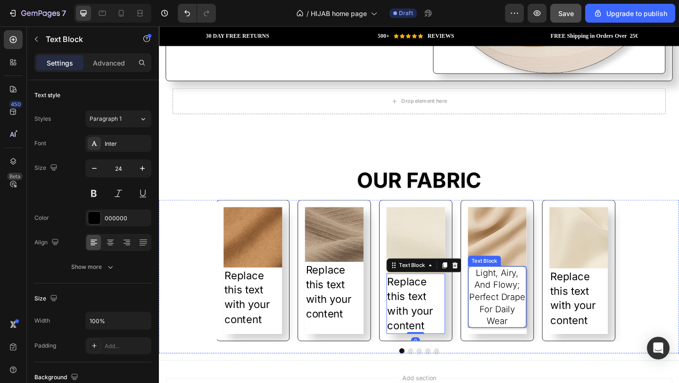
click at [536, 301] on p "light, airy, and flowy; perfect drape for daily wear" at bounding box center [527, 321] width 63 height 66
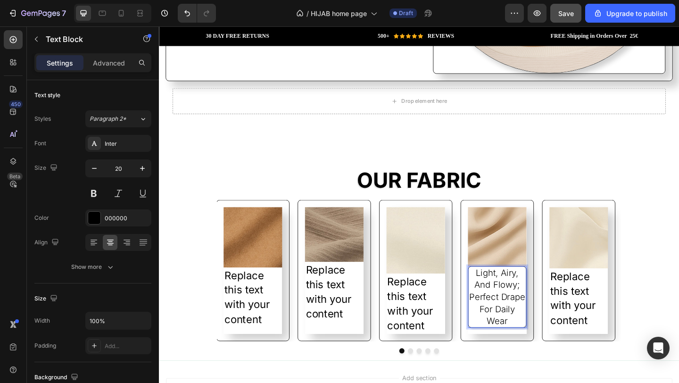
click at [519, 333] on p "light, airy, and flowy; perfect drape for daily wear" at bounding box center [527, 321] width 63 height 66
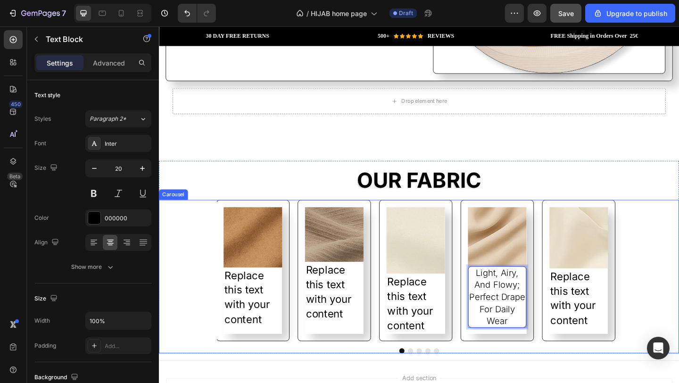
click at [569, 377] on div at bounding box center [442, 380] width 566 height 6
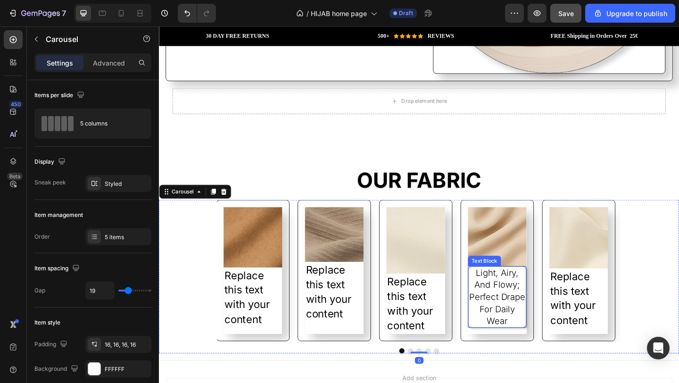
click at [546, 329] on p "light, airy, and flowy; perfect drape for daily wear" at bounding box center [527, 321] width 63 height 66
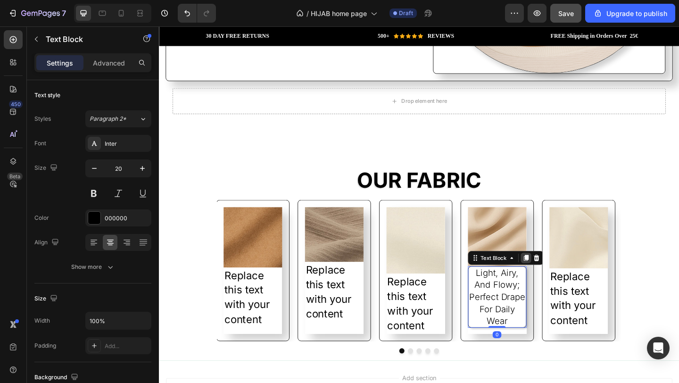
click at [558, 275] on icon at bounding box center [558, 278] width 5 height 7
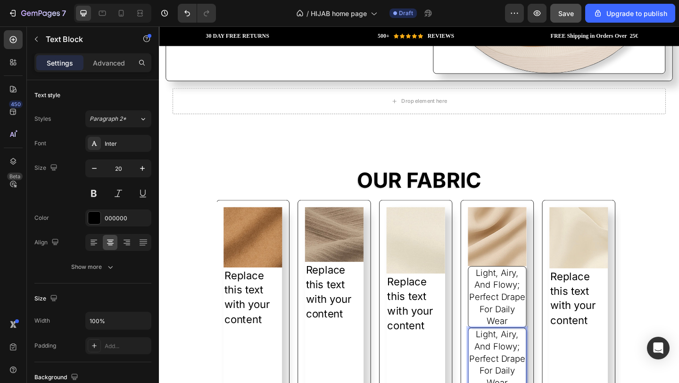
click at [551, 383] on p "light, airy, and flowy; perfect drape for daily wear" at bounding box center [527, 388] width 63 height 66
click at [561, 348] on div "Image light, airy, and flowy; perfect drape for daily wear Text Block light, ai…" at bounding box center [527, 322] width 80 height 214
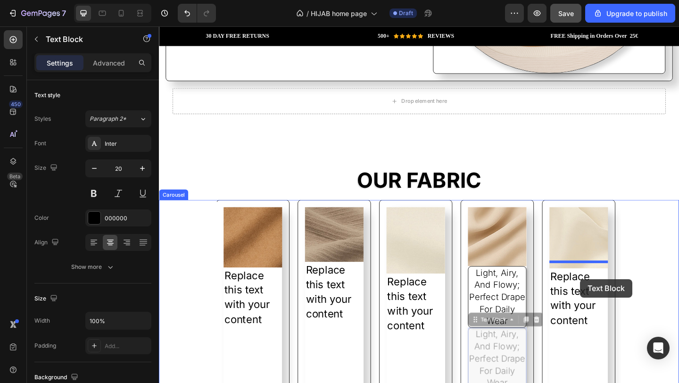
drag, startPoint x: 556, startPoint y: 351, endPoint x: 618, endPoint y: 301, distance: 79.5
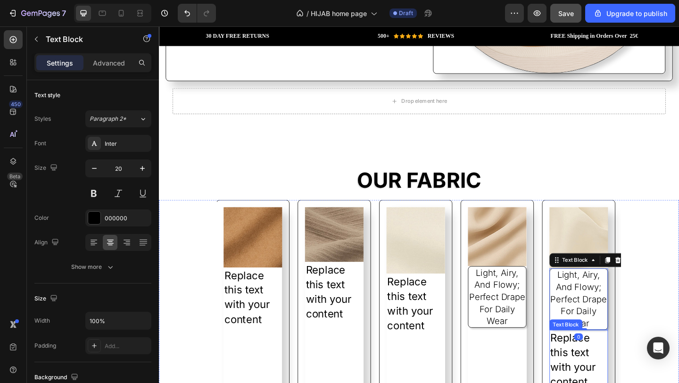
click at [615, 383] on div "Replace this text with your content" at bounding box center [616, 389] width 64 height 65
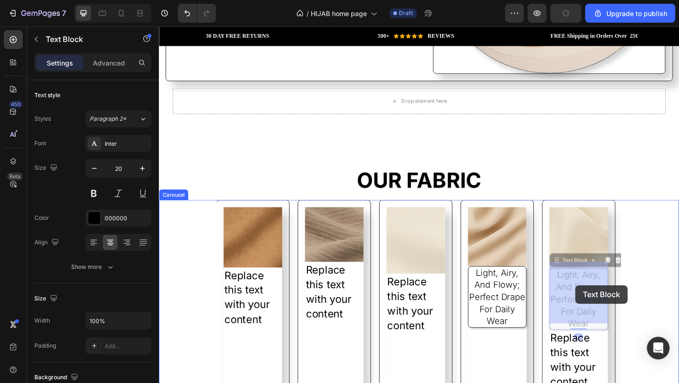
drag, startPoint x: 619, startPoint y: 312, endPoint x: 612, endPoint y: 308, distance: 7.9
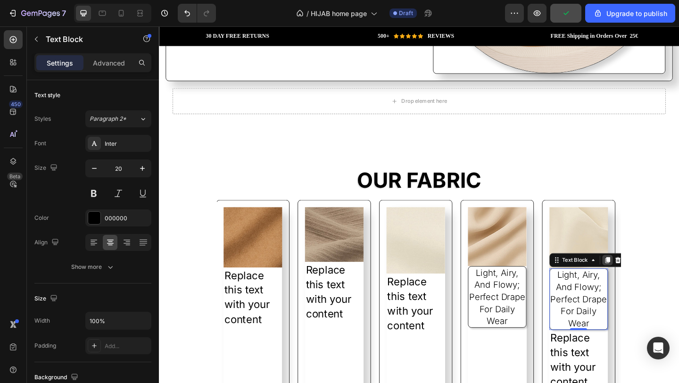
click at [647, 277] on icon at bounding box center [647, 280] width 5 height 7
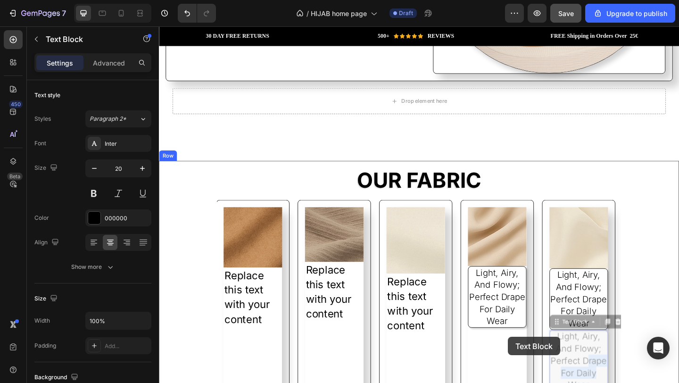
scroll to position [1210, 0]
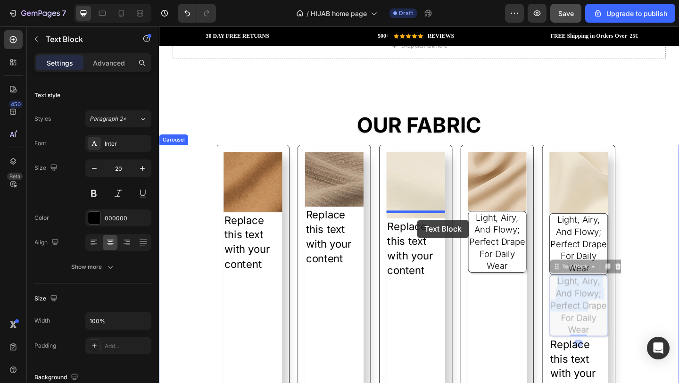
drag, startPoint x: 624, startPoint y: 385, endPoint x: 440, endPoint y: 237, distance: 236.3
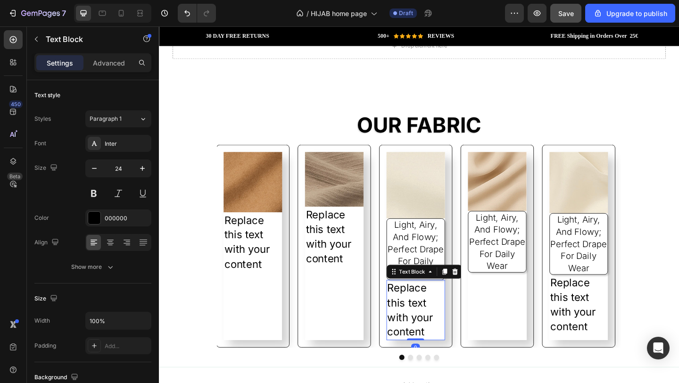
click at [455, 332] on div "Replace this text with your content" at bounding box center [439, 334] width 64 height 65
click at [482, 290] on icon at bounding box center [481, 293] width 6 height 7
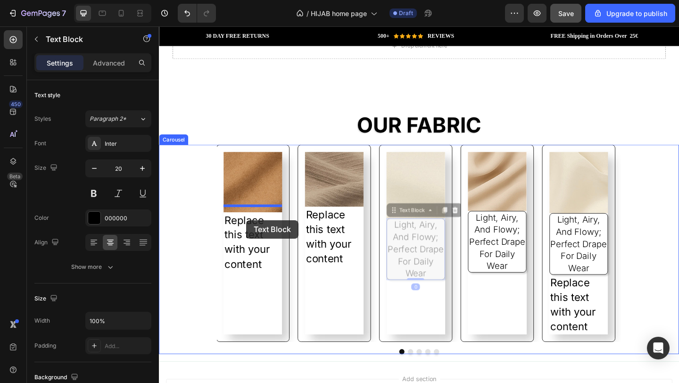
drag, startPoint x: 440, startPoint y: 259, endPoint x: 254, endPoint y: 237, distance: 187.2
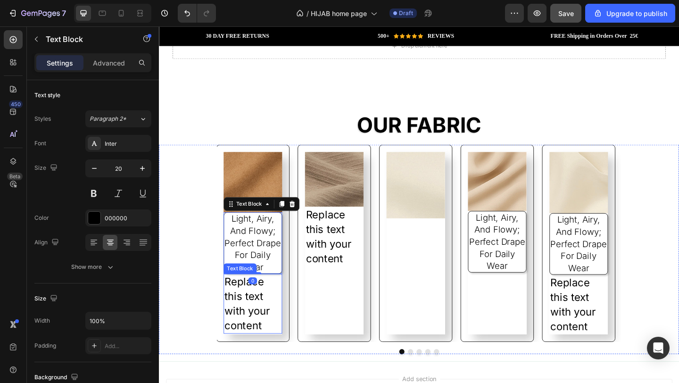
click at [274, 330] on div "Replace this text with your content" at bounding box center [261, 328] width 64 height 65
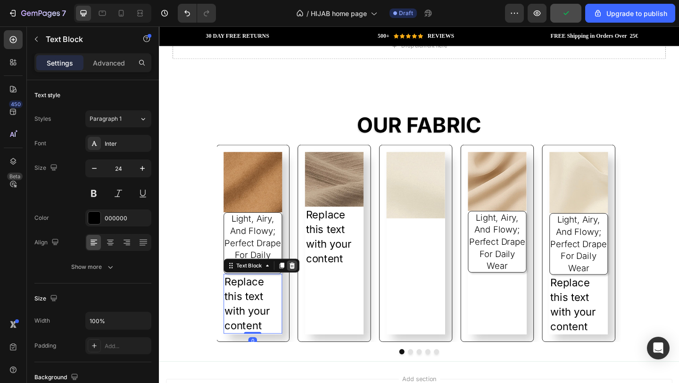
click at [301, 284] on icon at bounding box center [304, 287] width 6 height 7
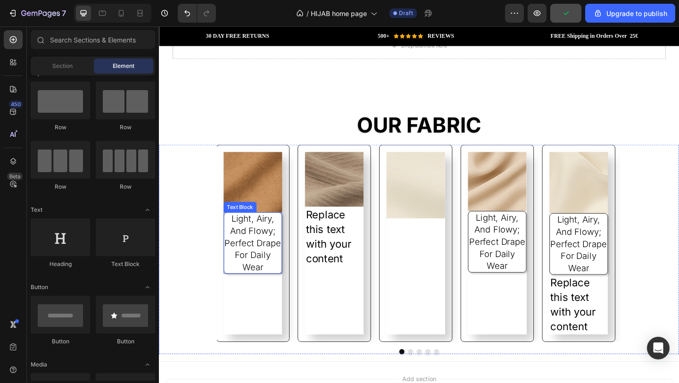
click at [275, 251] on p "light, airy, and flowy; perfect drape for daily wear" at bounding box center [261, 262] width 63 height 66
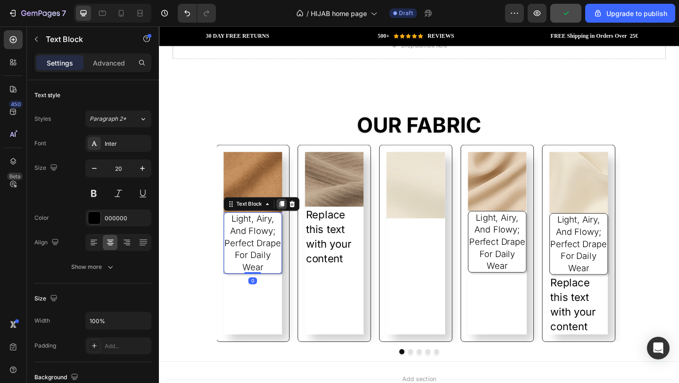
click at [291, 217] on icon at bounding box center [292, 220] width 5 height 7
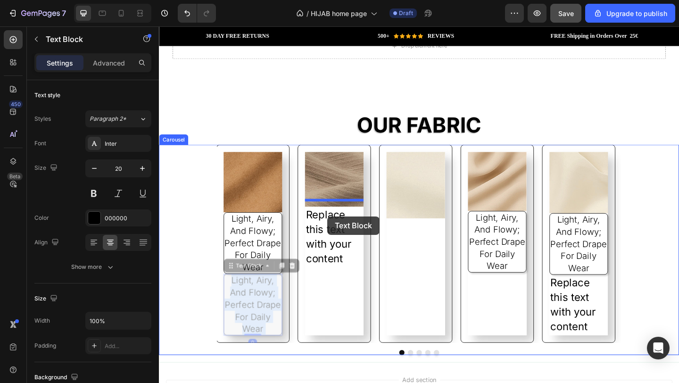
drag, startPoint x: 270, startPoint y: 310, endPoint x: 342, endPoint y: 233, distance: 105.1
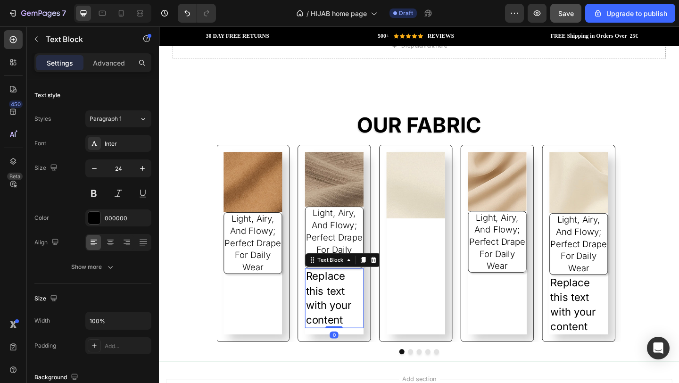
click at [363, 301] on div "Replace this text with your content" at bounding box center [350, 322] width 64 height 65
click at [396, 275] on div at bounding box center [392, 280] width 11 height 11
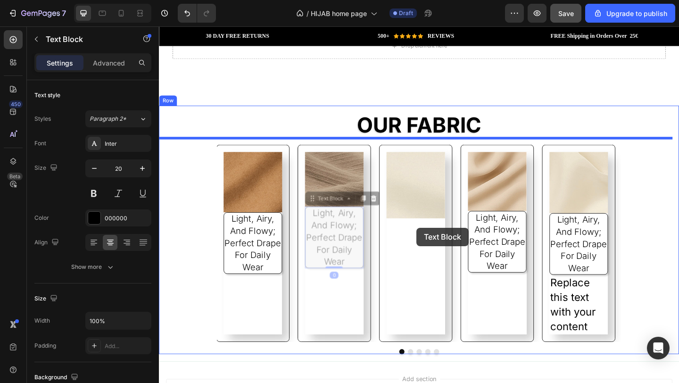
drag, startPoint x: 350, startPoint y: 237, endPoint x: 439, endPoint y: 245, distance: 89.5
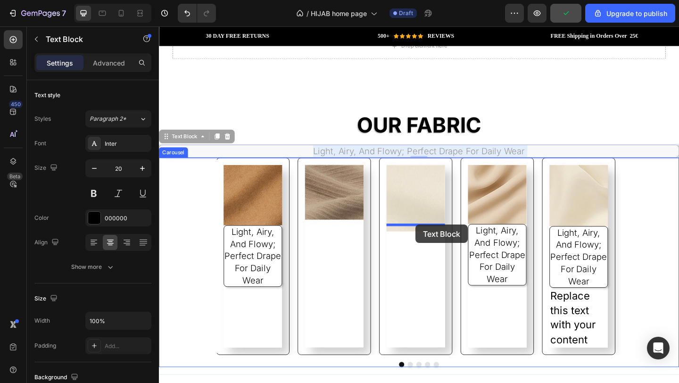
drag, startPoint x: 490, startPoint y: 155, endPoint x: 438, endPoint y: 243, distance: 102.2
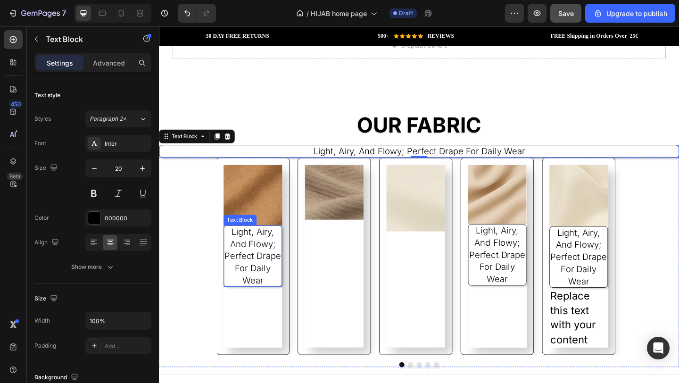
click at [267, 267] on p "light, airy, and flowy; perfect drape for daily wear" at bounding box center [261, 276] width 63 height 66
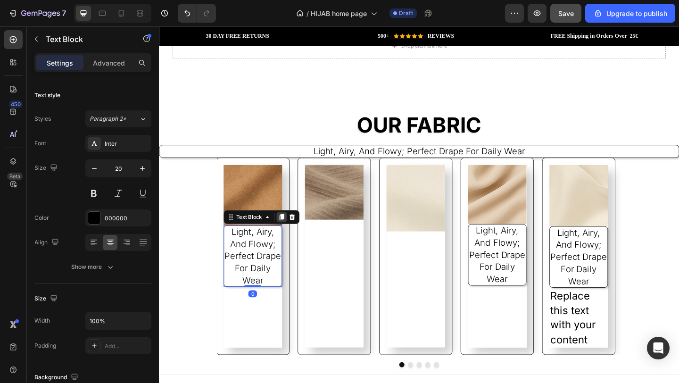
click at [294, 231] on icon at bounding box center [292, 234] width 5 height 7
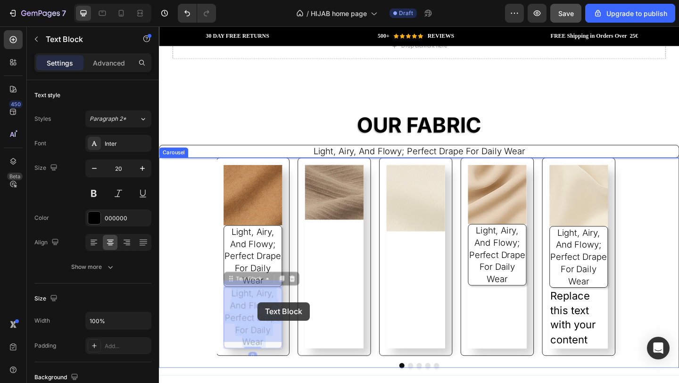
drag, startPoint x: 269, startPoint y: 315, endPoint x: 266, endPoint y: 326, distance: 11.8
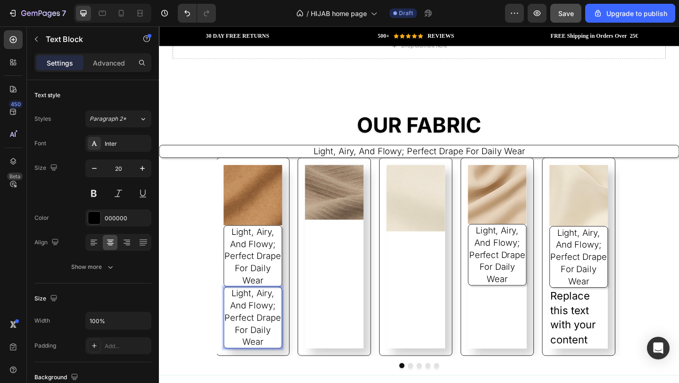
click at [240, 310] on p "light, airy, and flowy; perfect drape for daily wear" at bounding box center [261, 343] width 63 height 66
click at [231, 310] on p "light, airy, and flowy; perfect drape for daily wear" at bounding box center [261, 343] width 63 height 66
click at [232, 310] on p "light, airy, and flowy; perfect drape for daily wear" at bounding box center [261, 343] width 63 height 66
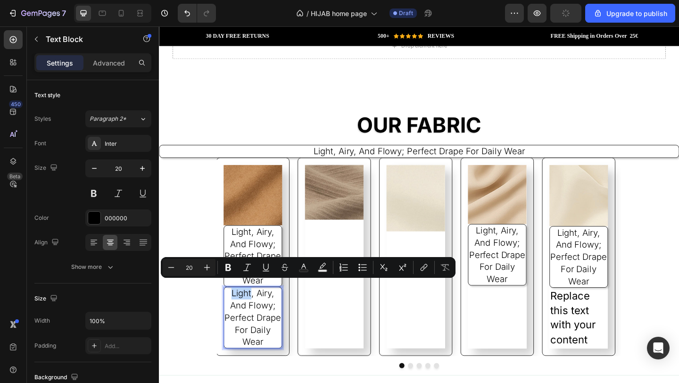
click at [232, 310] on p "light, airy, and flowy; perfect drape for daily wear" at bounding box center [261, 343] width 63 height 66
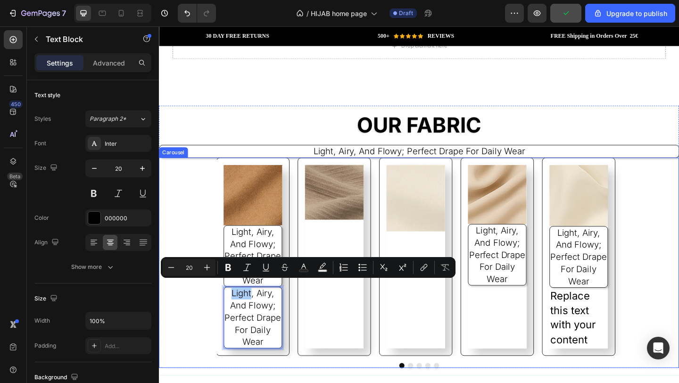
click at [297, 310] on div "Image light, airy, and flowy; perfect drape for daily wear Text Block light, ai…" at bounding box center [261, 277] width 80 height 216
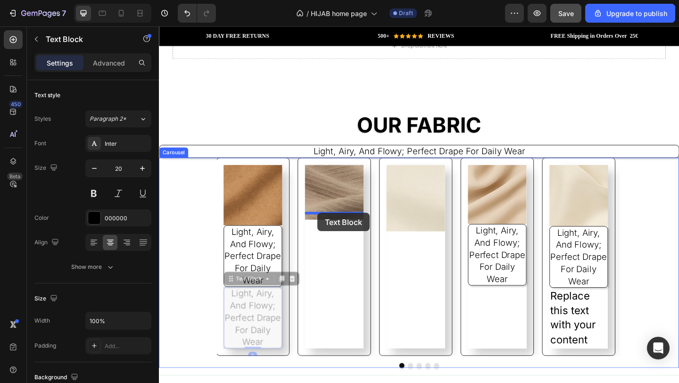
drag, startPoint x: 283, startPoint y: 336, endPoint x: 332, endPoint y: 229, distance: 117.2
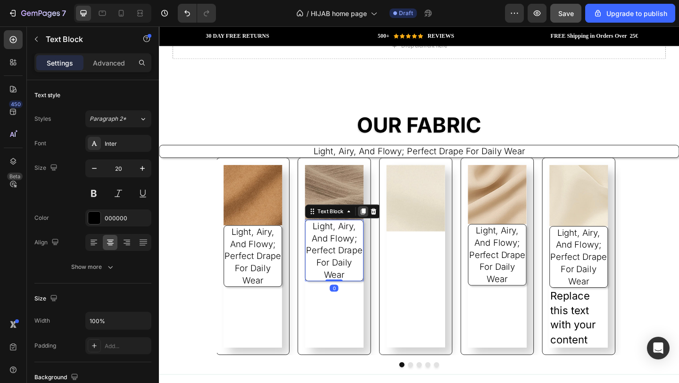
click at [382, 225] on icon at bounding box center [381, 228] width 5 height 7
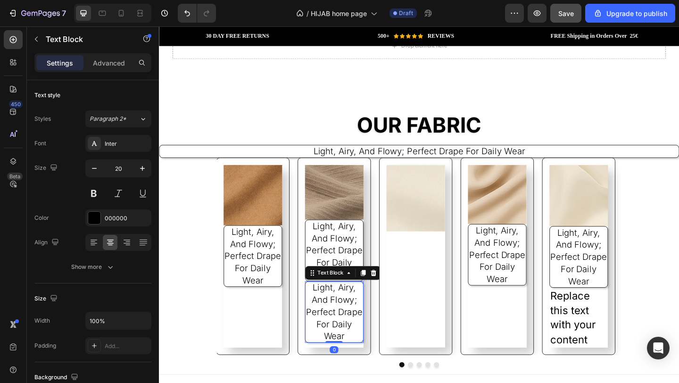
click at [332, 305] on p "light, airy, and flowy; perfect drape for daily wear" at bounding box center [349, 337] width 63 height 66
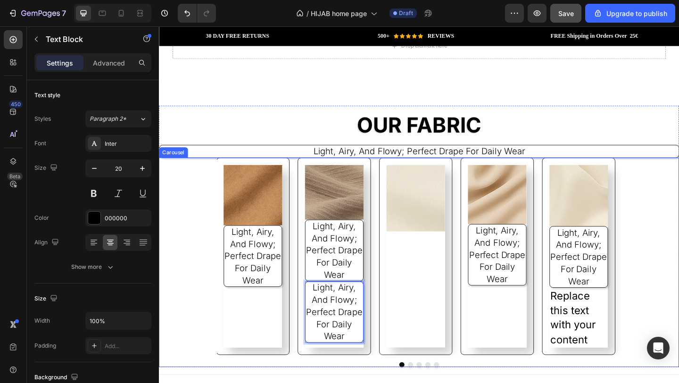
click at [316, 296] on div "Image light, airy, and flowy; perfect drape for daily wear Text Block light, ai…" at bounding box center [350, 276] width 80 height 215
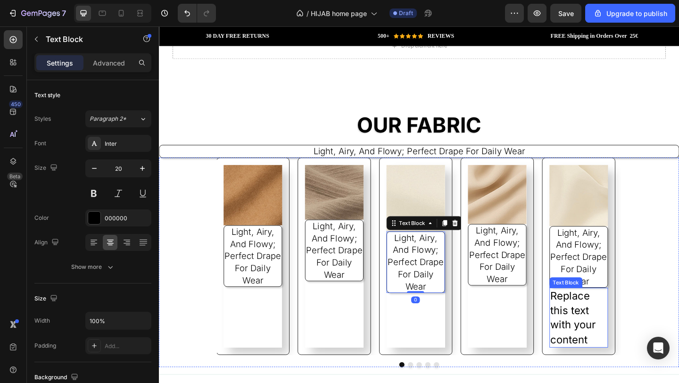
click at [601, 326] on div "Replace this text with your content" at bounding box center [616, 343] width 64 height 65
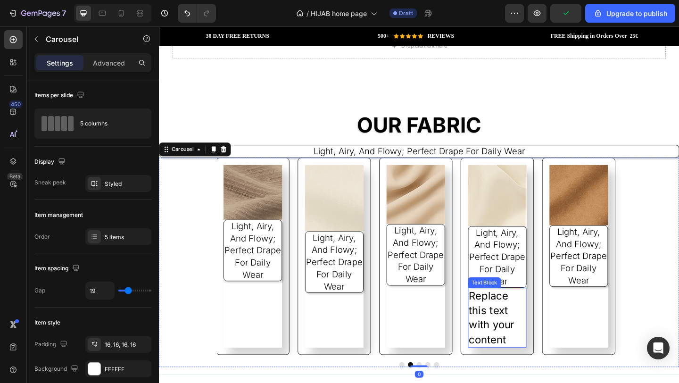
click at [536, 325] on div "Replace this text with your content" at bounding box center [527, 343] width 64 height 65
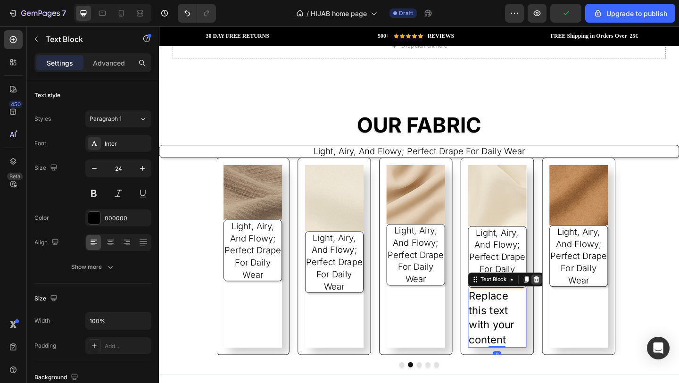
click at [571, 299] on icon at bounding box center [570, 302] width 6 height 7
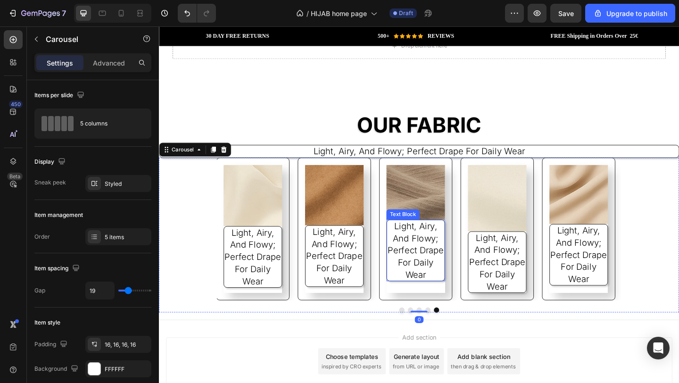
click at [465, 237] on p "light, airy, and flowy; perfect drape for daily wear" at bounding box center [438, 270] width 63 height 66
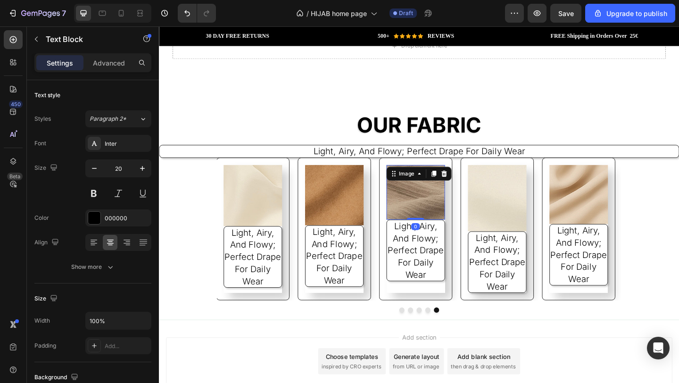
click at [431, 197] on img at bounding box center [439, 206] width 64 height 59
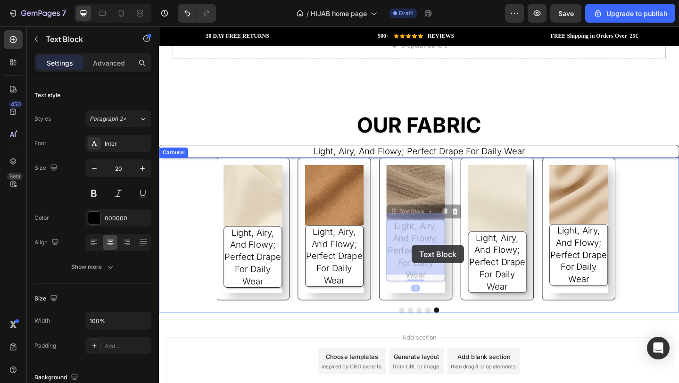
drag, startPoint x: 432, startPoint y: 252, endPoint x: 434, endPoint y: 260, distance: 8.2
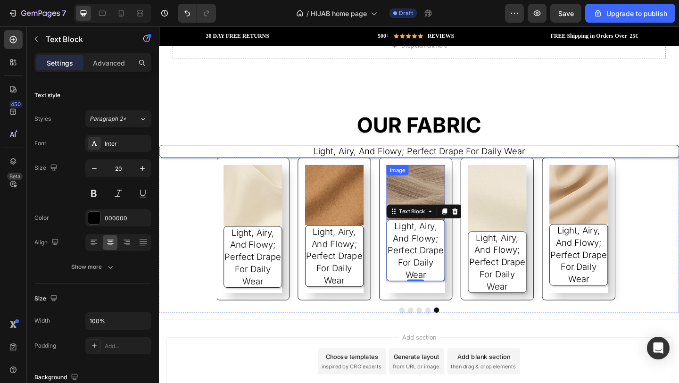
click at [435, 203] on img at bounding box center [439, 206] width 64 height 59
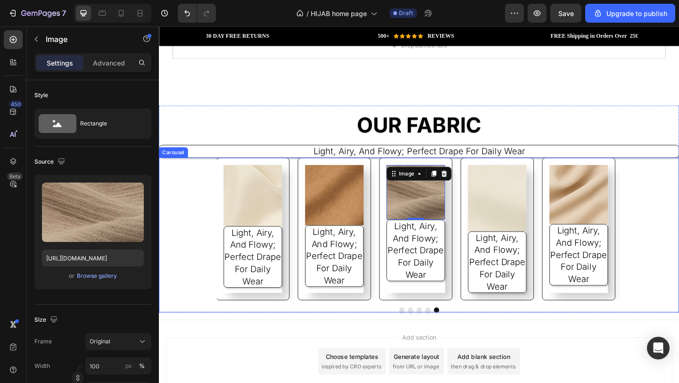
scroll to position [1223, 0]
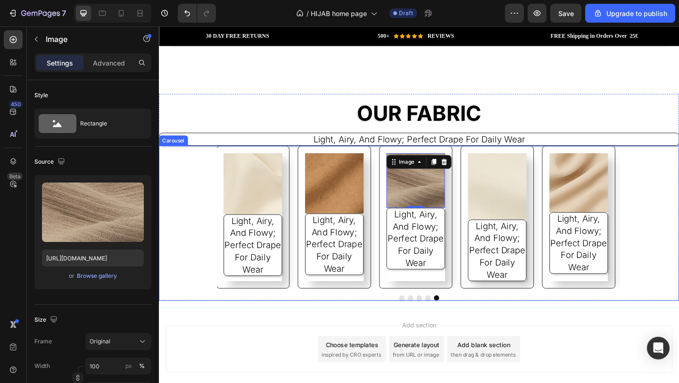
click at [181, 228] on button "Carousel Back Arrow" at bounding box center [173, 234] width 26 height 26
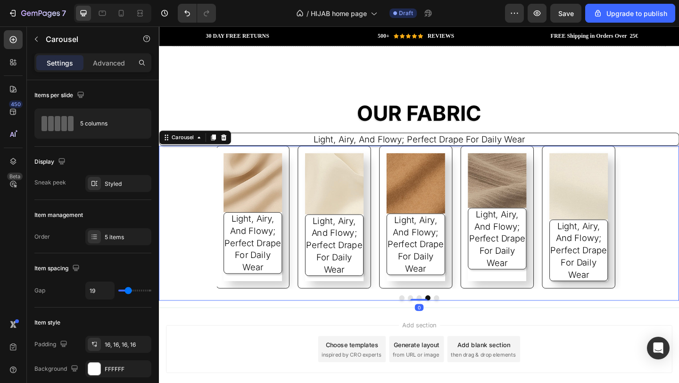
click at [185, 226] on button "Carousel Back Arrow" at bounding box center [173, 234] width 26 height 26
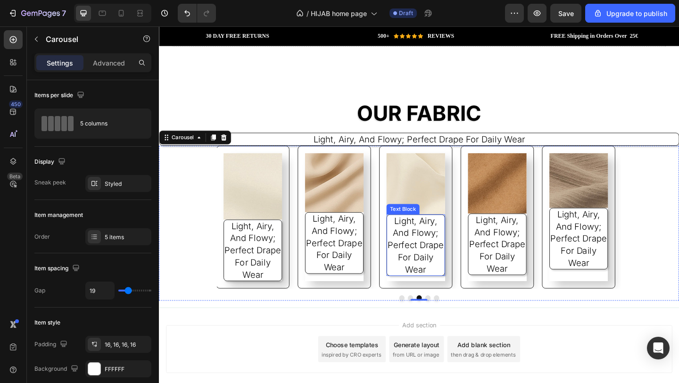
click at [459, 276] on p "light, airy, and flowy; perfect drape for daily wear" at bounding box center [438, 264] width 63 height 66
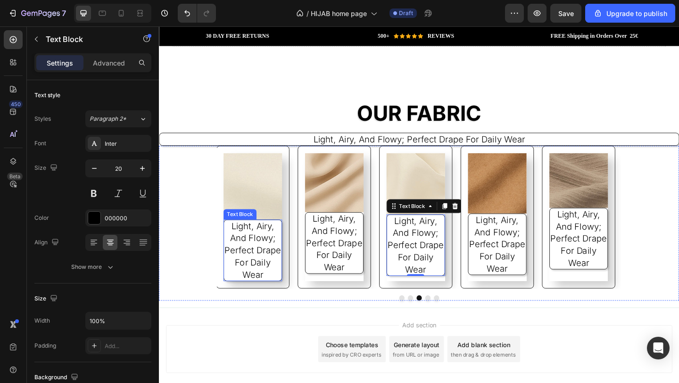
click at [276, 250] on p "light, airy, and flowy; perfect drape for daily wear" at bounding box center [261, 270] width 63 height 66
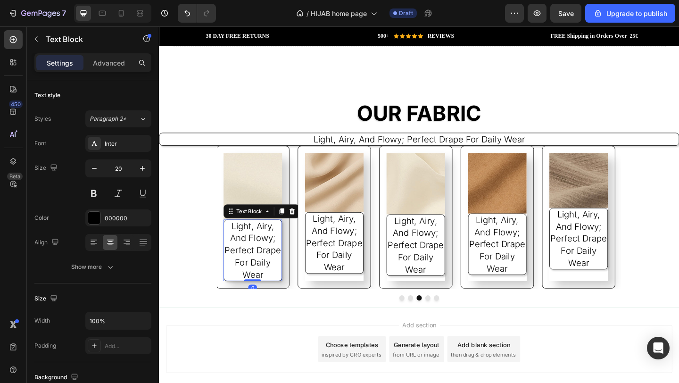
click at [276, 250] on p "light, airy, and flowy; perfect drape for daily wear" at bounding box center [261, 270] width 63 height 66
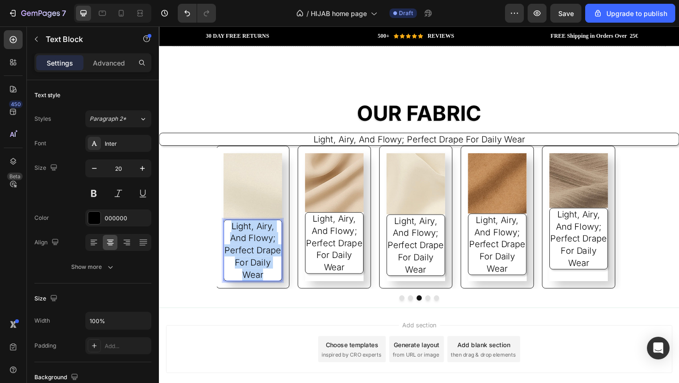
click at [276, 250] on p "light, airy, and flowy; perfect drape for daily wear" at bounding box center [261, 270] width 63 height 66
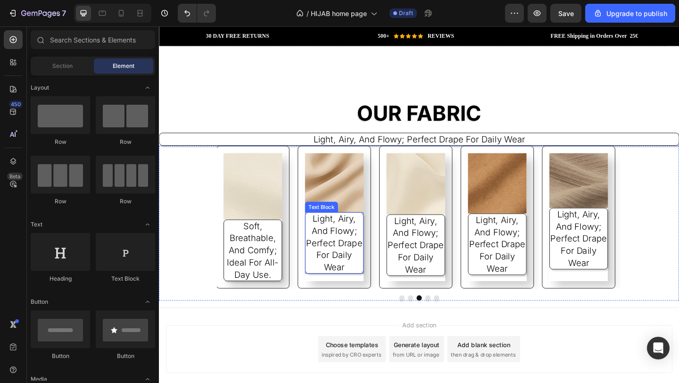
click at [362, 248] on p "light, airy, and flowy; perfect drape for daily wear" at bounding box center [349, 262] width 63 height 66
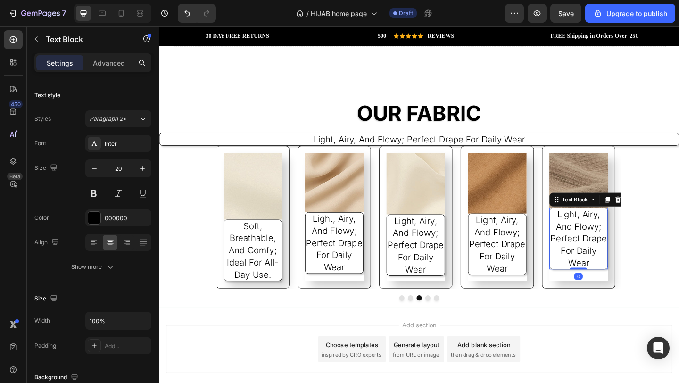
click at [628, 259] on p "light, airy, and flowy; perfect drape for daily wear" at bounding box center [616, 257] width 63 height 66
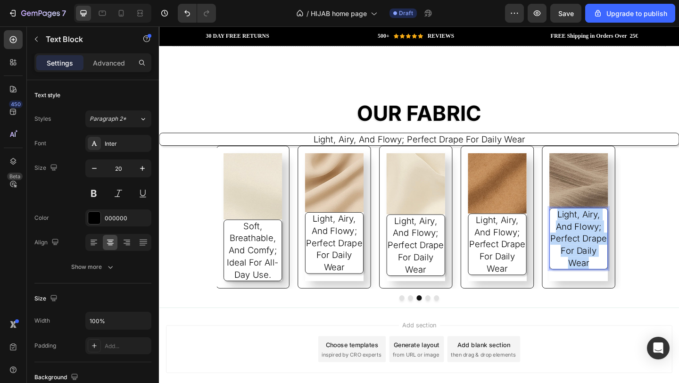
click at [628, 259] on p "light, airy, and flowy; perfect drape for daily wear" at bounding box center [616, 257] width 63 height 66
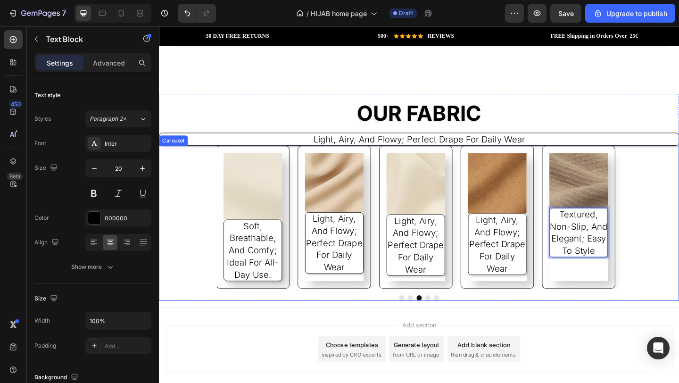
click at [678, 286] on div "Image Textured, non-slip, and elegant; easy to style Text Block 0 Image Soft, b…" at bounding box center [442, 233] width 566 height 155
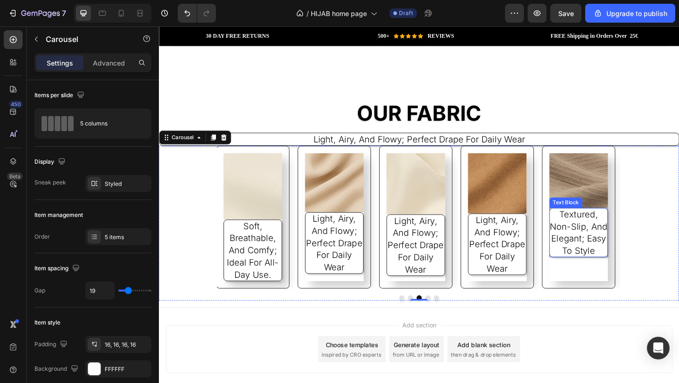
click at [619, 234] on p "Textured, non-slip, and elegant; easy to style" at bounding box center [616, 250] width 63 height 53
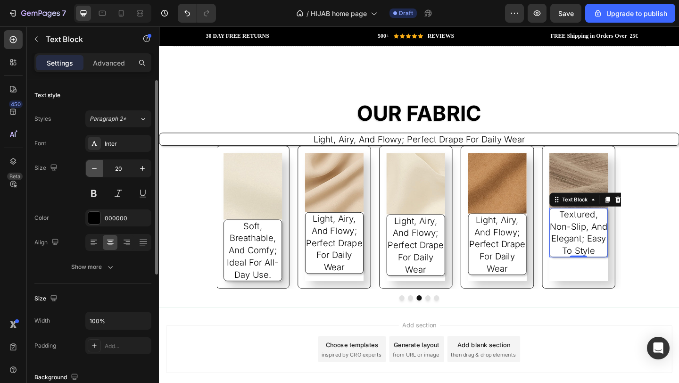
click at [97, 168] on icon "button" at bounding box center [94, 168] width 9 height 9
click at [145, 167] on icon "button" at bounding box center [142, 168] width 9 height 9
type input "20"
click at [126, 117] on span "Paragraph 2*" at bounding box center [108, 119] width 37 height 8
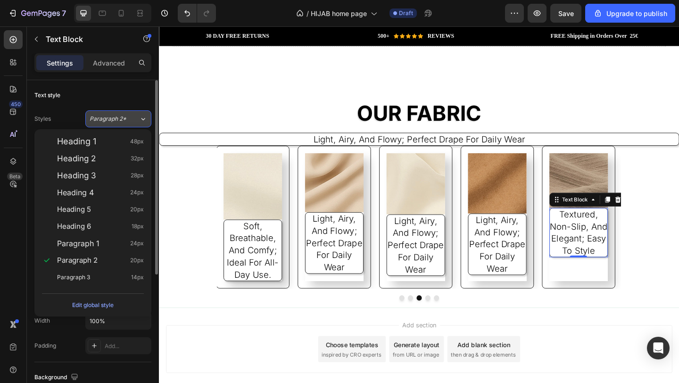
click at [121, 116] on span "Paragraph 2*" at bounding box center [108, 119] width 37 height 8
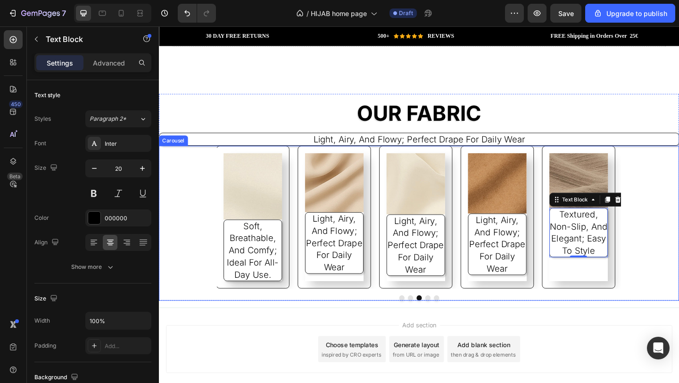
click at [625, 289] on div "Image Textured, non-slip, and elegant; easy to style Text Block 0" at bounding box center [616, 233] width 64 height 139
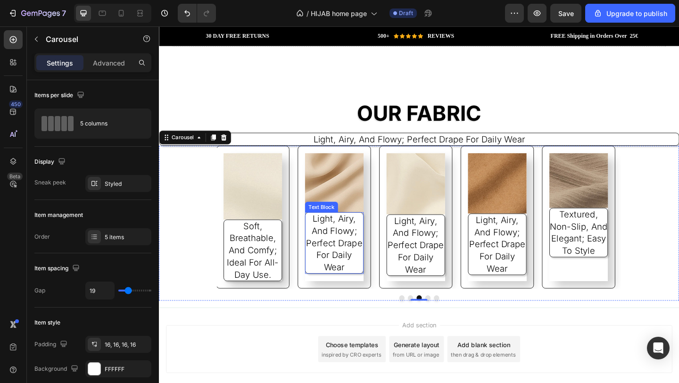
click at [353, 248] on p "light, airy, and flowy; perfect drape for daily wear" at bounding box center [349, 262] width 63 height 66
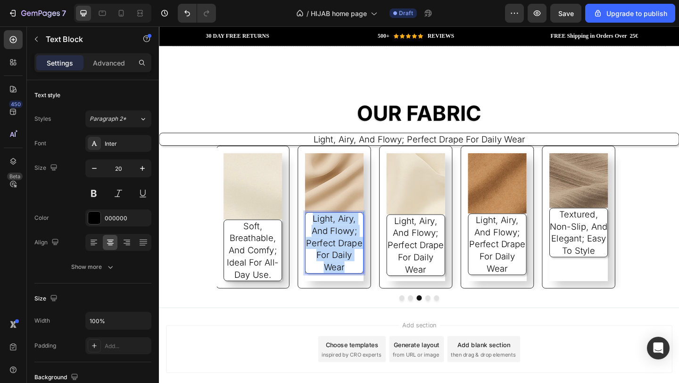
click at [354, 248] on p "light, airy, and flowy; perfect drape for daily wear" at bounding box center [349, 262] width 63 height 66
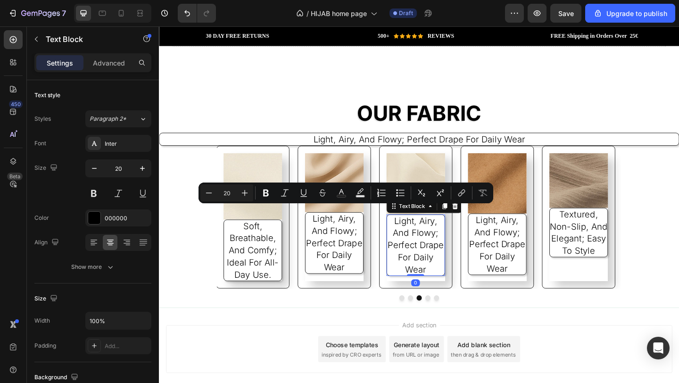
click at [453, 251] on p "light, airy, and flowy; perfect drape for daily wear" at bounding box center [438, 264] width 63 height 66
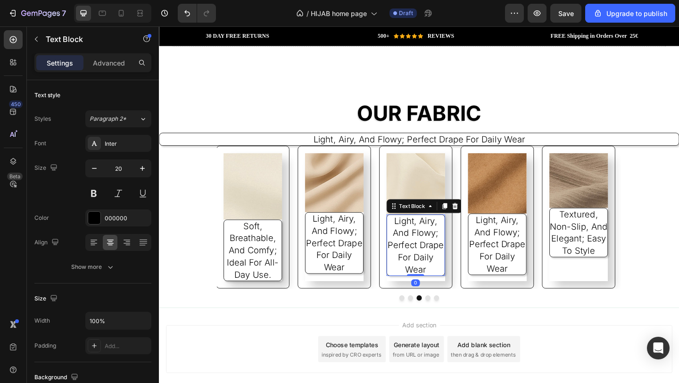
click at [451, 247] on p "light, airy, and flowy; perfect drape for daily wear" at bounding box center [438, 264] width 63 height 66
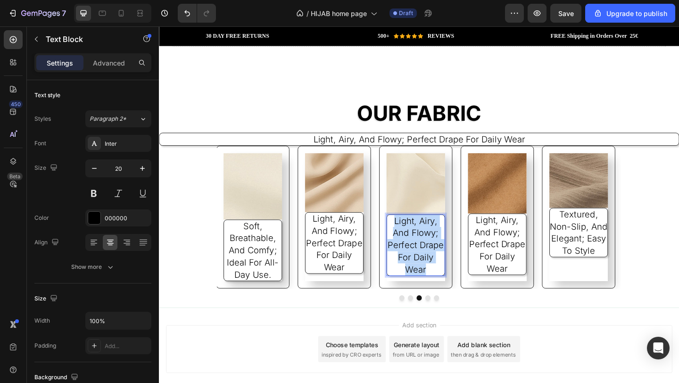
click at [451, 247] on p "light, airy, and flowy; perfect drape for daily wear" at bounding box center [438, 264] width 63 height 66
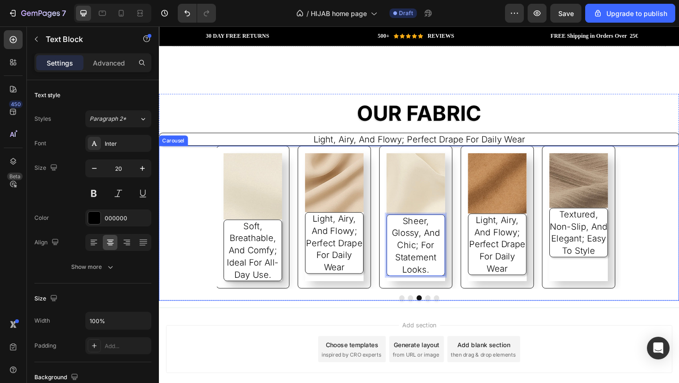
click at [544, 319] on div at bounding box center [442, 322] width 566 height 6
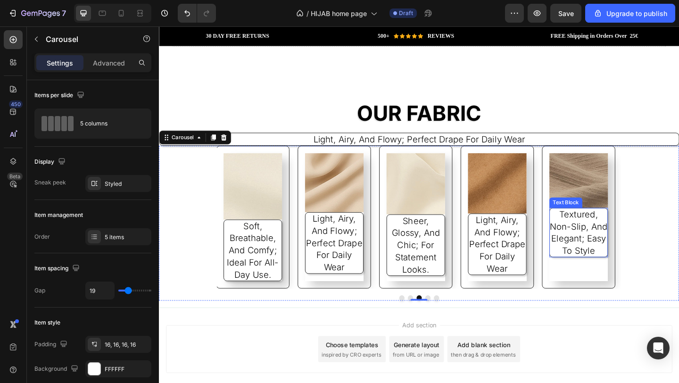
click at [625, 250] on p "Textured, non-slip, and elegant; easy to style" at bounding box center [616, 250] width 63 height 53
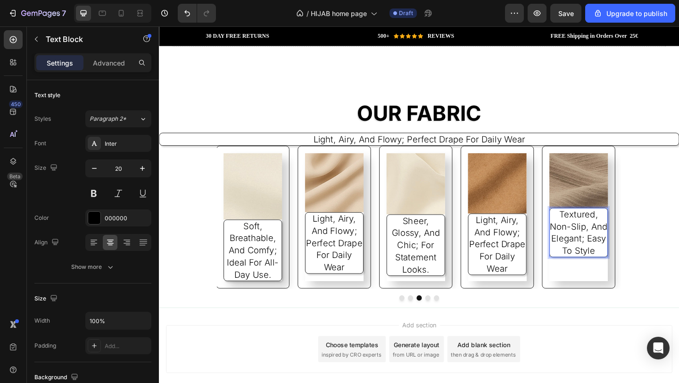
click at [626, 250] on p "Textured, non-slip, and elegant; easy to style" at bounding box center [616, 250] width 63 height 53
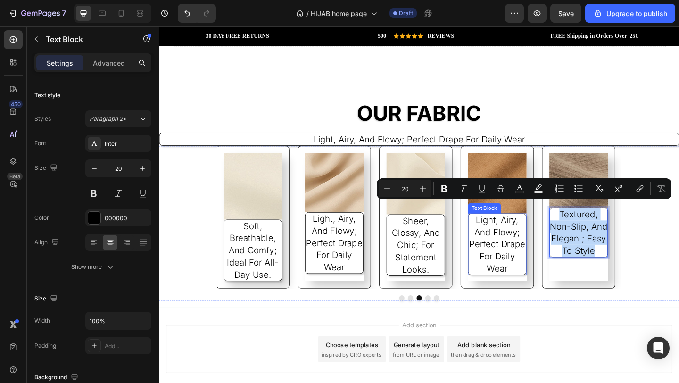
click at [541, 259] on p "light, airy, and flowy; perfect drape for daily wear" at bounding box center [527, 263] width 63 height 66
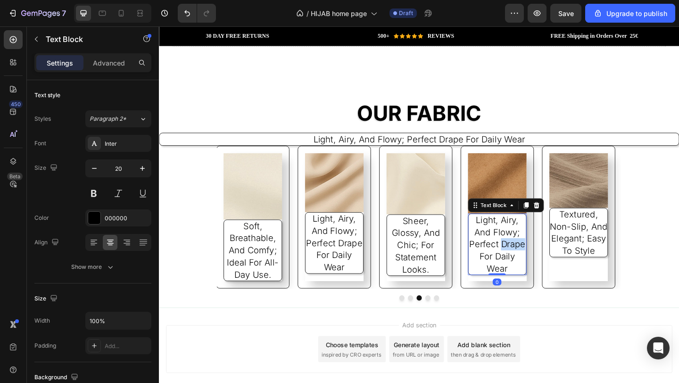
click at [542, 259] on p "light, airy, and flowy; perfect drape for daily wear" at bounding box center [527, 263] width 63 height 66
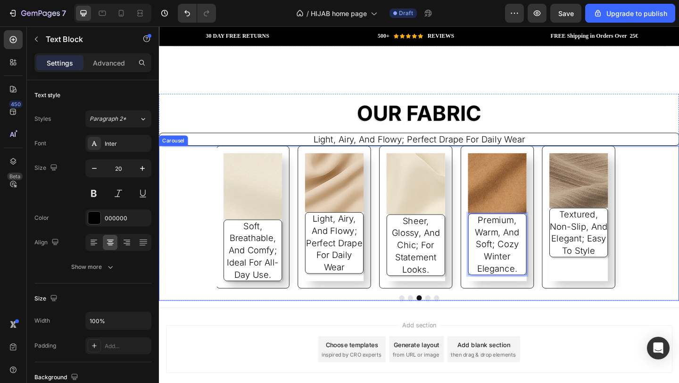
click at [679, 301] on div "Image Textured, non-slip, and elegant; easy to style Text Block Image Soft, bre…" at bounding box center [442, 233] width 566 height 155
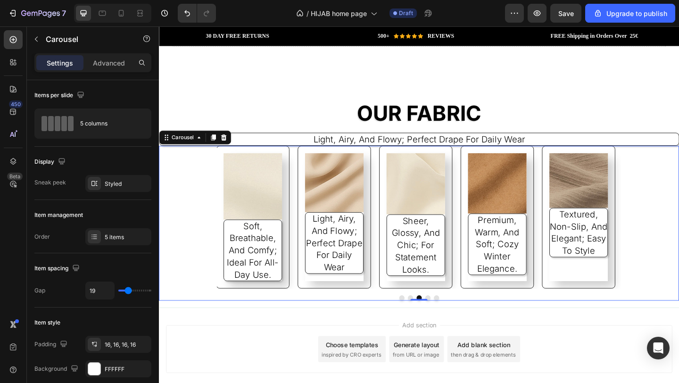
click at [679, 275] on div "Image Textured, non-slip, and elegant; easy to style Text Block Image Soft, bre…" at bounding box center [442, 233] width 566 height 155
click at [611, 182] on img at bounding box center [616, 193] width 64 height 59
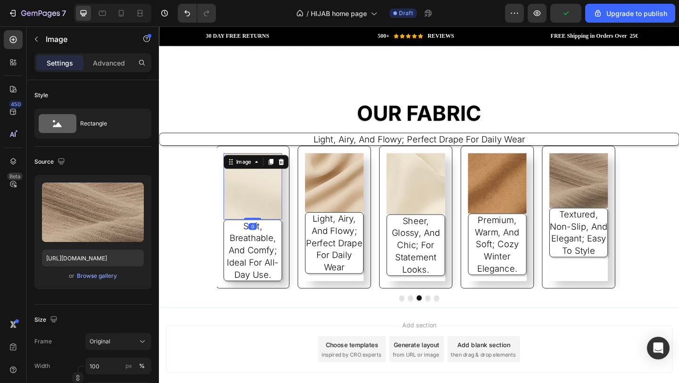
click at [266, 227] on div "Image 0" at bounding box center [261, 200] width 64 height 72
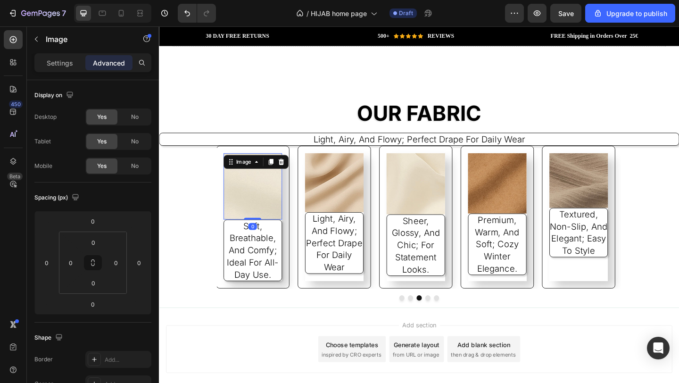
click at [275, 358] on div "Add section Choose templates inspired by CRO experts Generate layout from URL o…" at bounding box center [442, 377] width 551 height 52
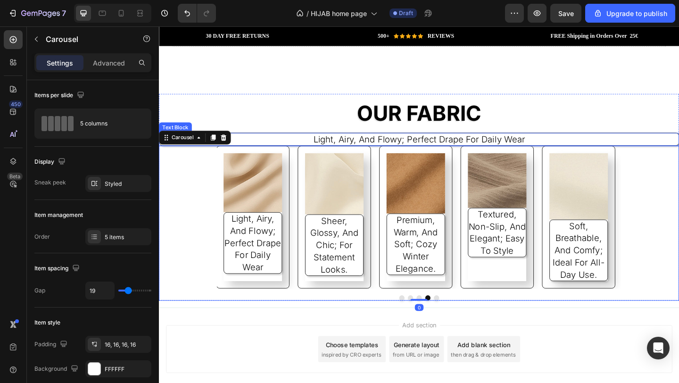
click at [555, 142] on p "light, airy, and flowy; perfect drape for daily wear" at bounding box center [441, 148] width 565 height 13
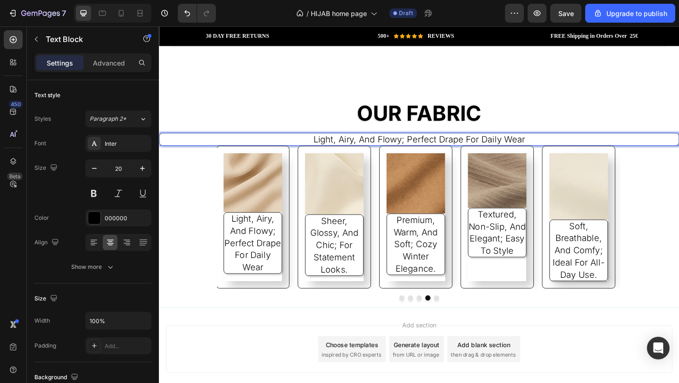
click at [560, 142] on p "light, airy, and flowy; perfect drape for daily wear" at bounding box center [441, 148] width 565 height 13
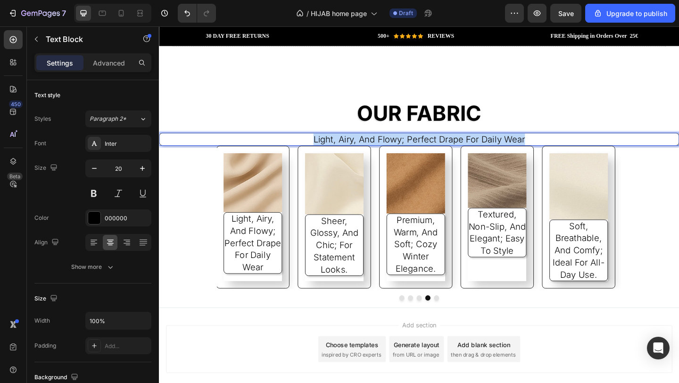
click at [560, 142] on p "light, airy, and flowy; perfect drape for daily wear" at bounding box center [441, 148] width 565 height 13
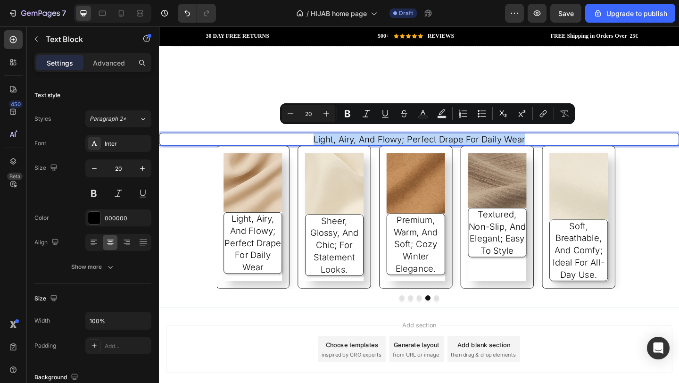
click at [560, 142] on p "light, airy, and flowy; perfect drape for daily wear" at bounding box center [441, 148] width 565 height 13
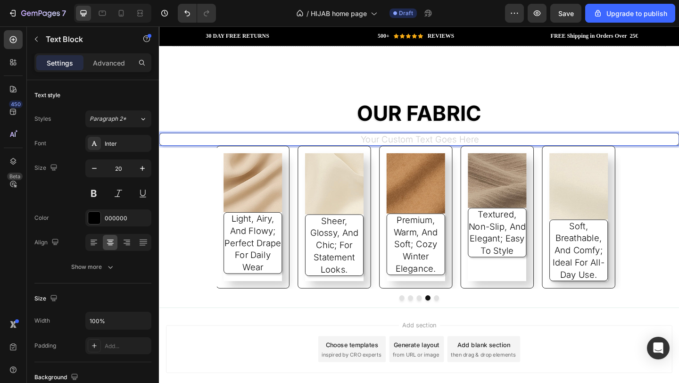
click at [558, 123] on h2 "OUR FABRIC" at bounding box center [442, 121] width 566 height 42
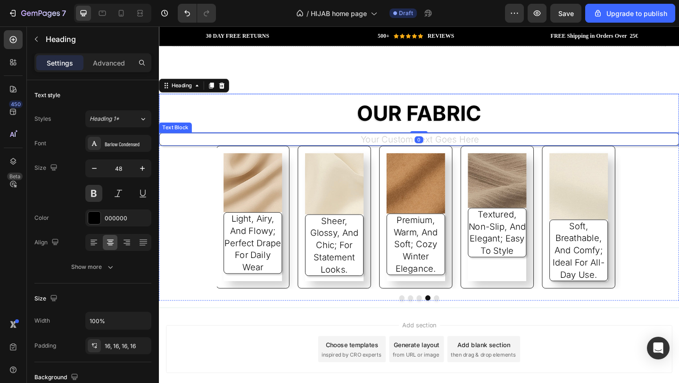
click at [560, 142] on div "Rich Text Editor. Editing area: main" at bounding box center [442, 149] width 566 height 14
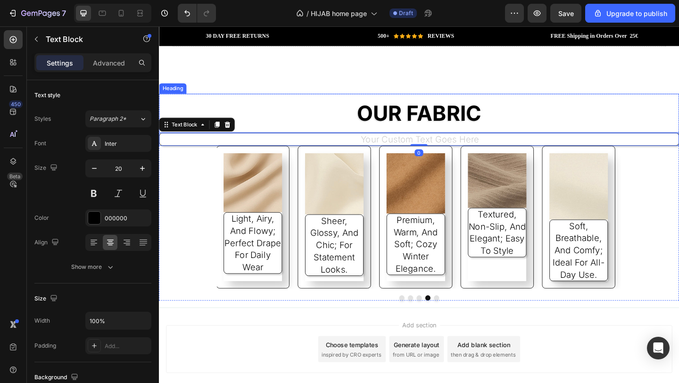
click at [557, 124] on h2 "OUR FABRIC" at bounding box center [442, 121] width 566 height 42
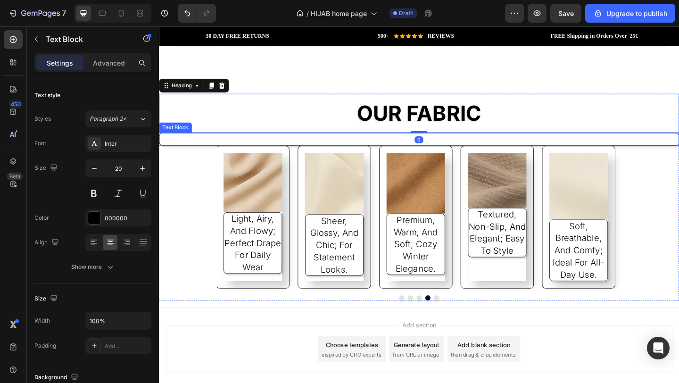
click at [566, 142] on p "Rich Text Editor. Editing area: main" at bounding box center [441, 148] width 565 height 13
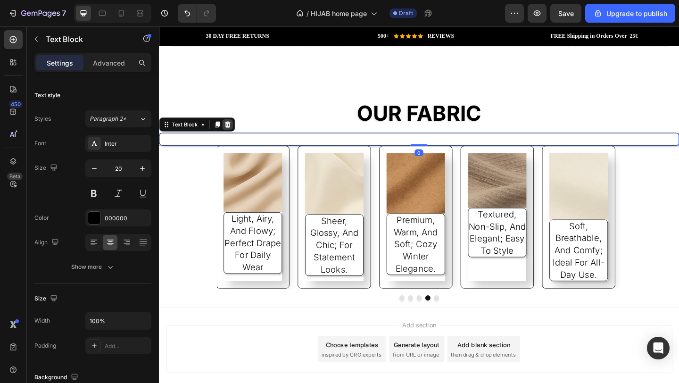
click at [233, 129] on icon at bounding box center [234, 133] width 8 height 8
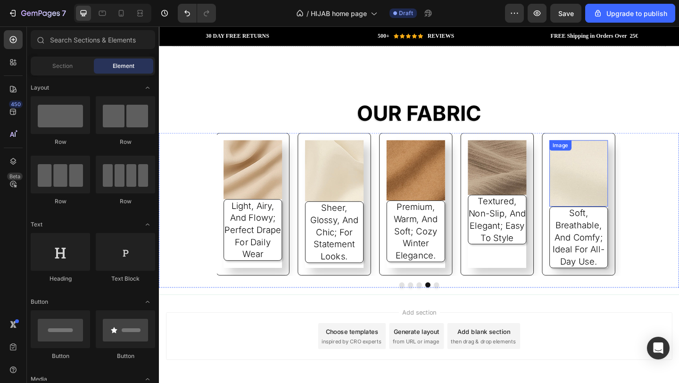
click at [611, 200] on img at bounding box center [616, 186] width 64 height 72
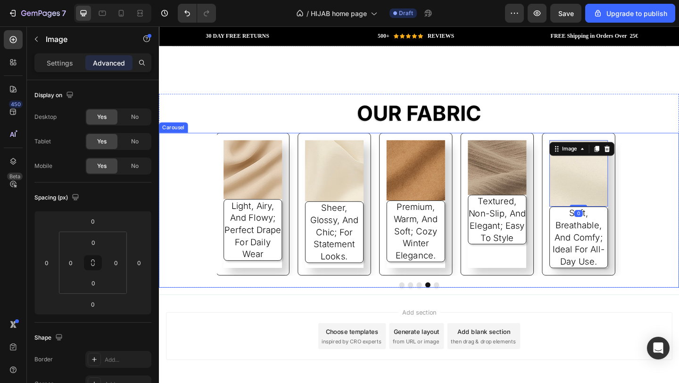
click at [649, 209] on div "Image 0 Soft, breathable, and comfy; ideal for all-day use. Text Block" at bounding box center [616, 219] width 80 height 155
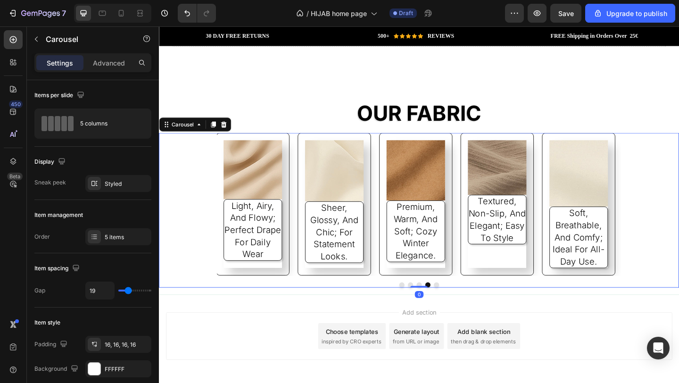
click at [651, 208] on div "Image Soft, breathable, and comfy; ideal for all-day use. Text Block" at bounding box center [616, 219] width 80 height 155
click at [581, 247] on div "Image Soft, breathable, and comfy; ideal for all-day use. Text Block" at bounding box center [616, 219] width 80 height 155
click at [583, 231] on div "Image Soft, breathable, and comfy; ideal for all-day use. Text Block" at bounding box center [616, 219] width 80 height 155
type input "31"
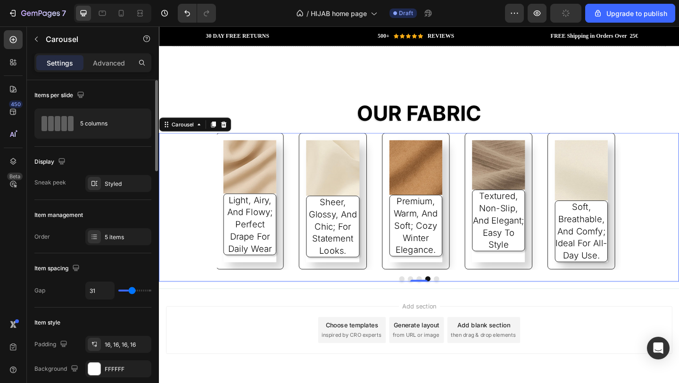
type input "35"
type input "37"
type input "41"
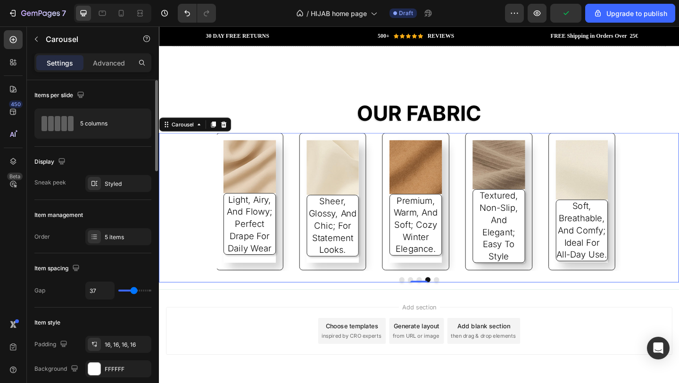
type input "41"
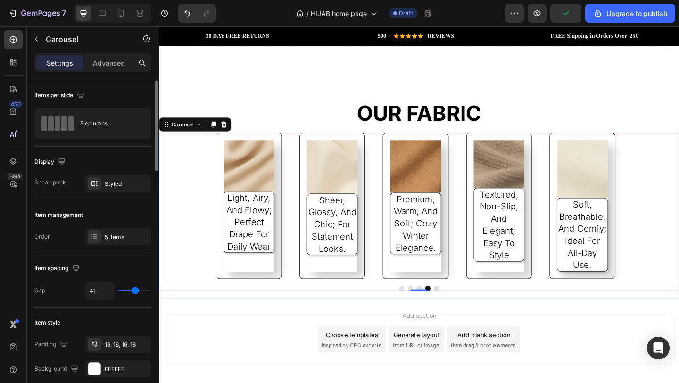
type input "22"
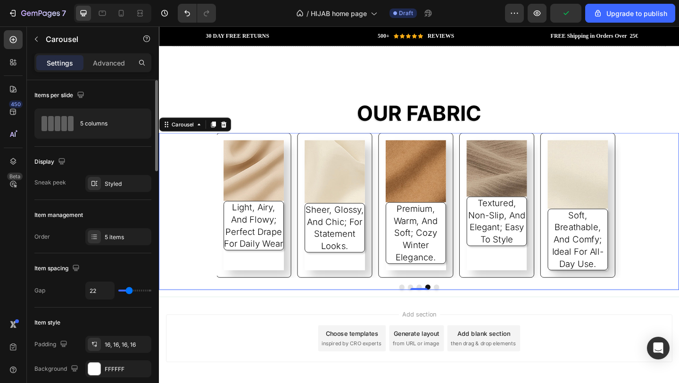
type input "14"
type input "10"
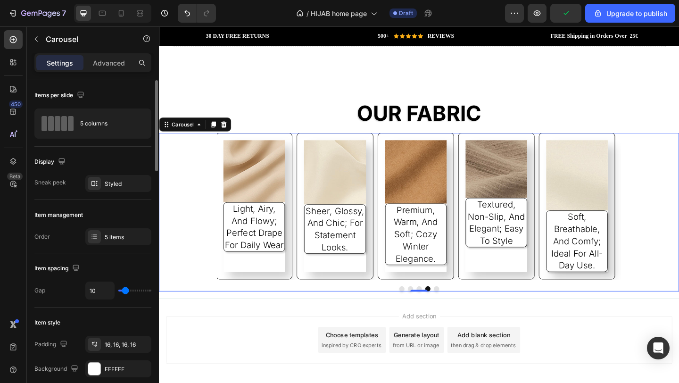
type input "1"
type input "0"
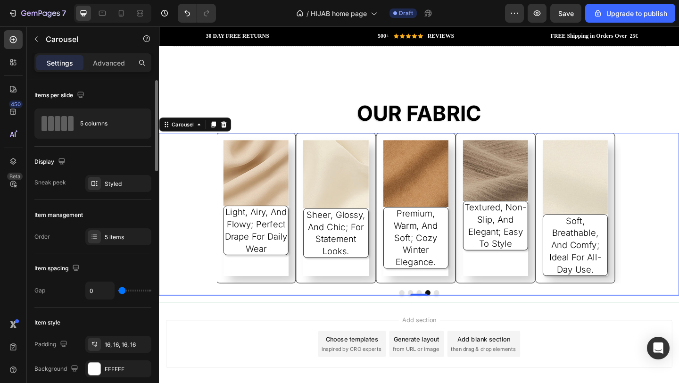
type input "27"
type input "50"
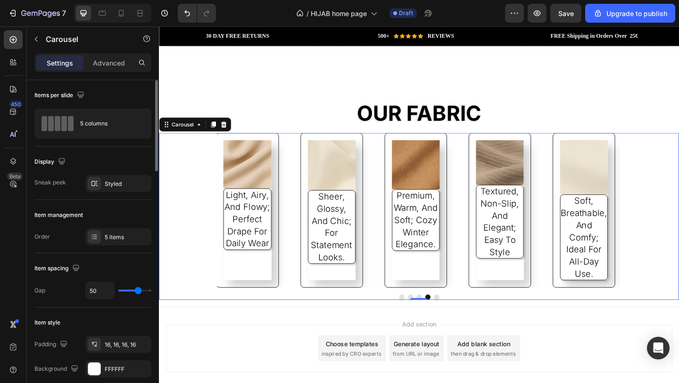
type input "51"
type input "53"
type input "55"
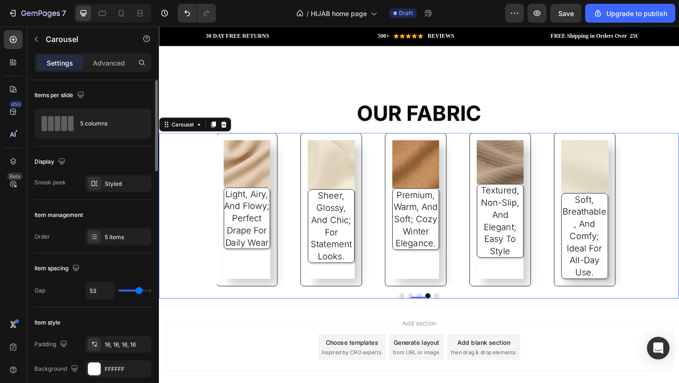
type input "55"
type input "51"
type input "50"
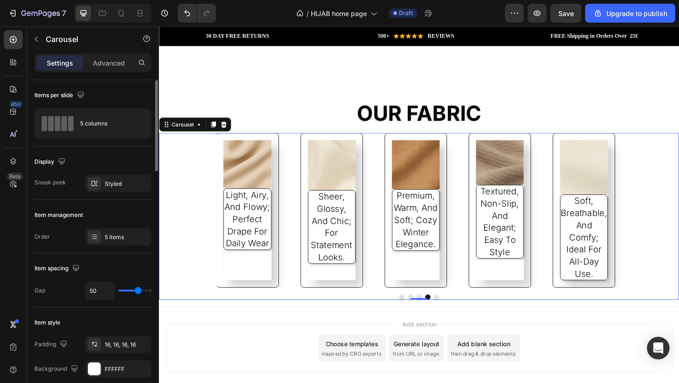
type input "49"
type input "48"
type input "46"
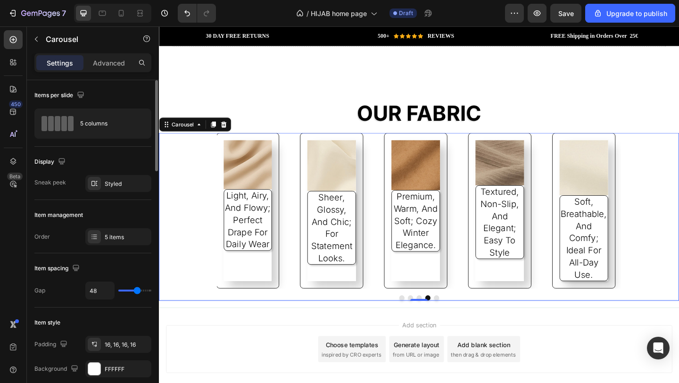
type input "46"
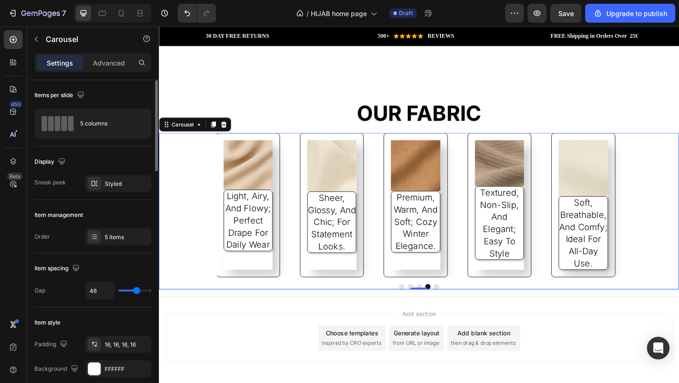
type input "50"
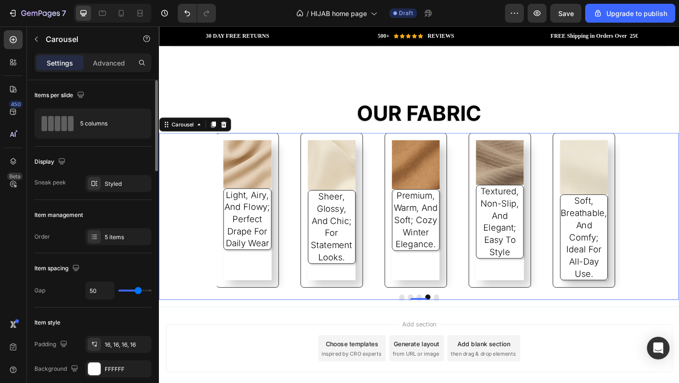
type input "53"
drag, startPoint x: 130, startPoint y: 292, endPoint x: 139, endPoint y: 289, distance: 9.3
type input "53"
click at [139, 290] on input "range" at bounding box center [134, 291] width 33 height 2
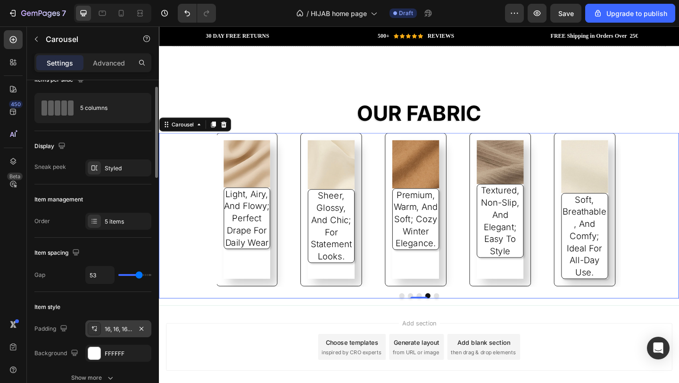
scroll to position [87, 0]
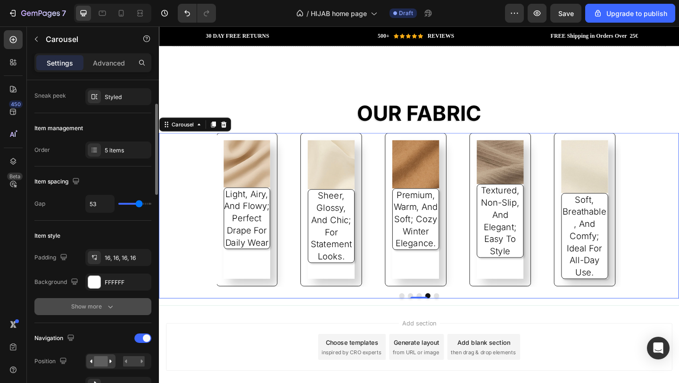
click at [108, 309] on icon "button" at bounding box center [110, 306] width 9 height 9
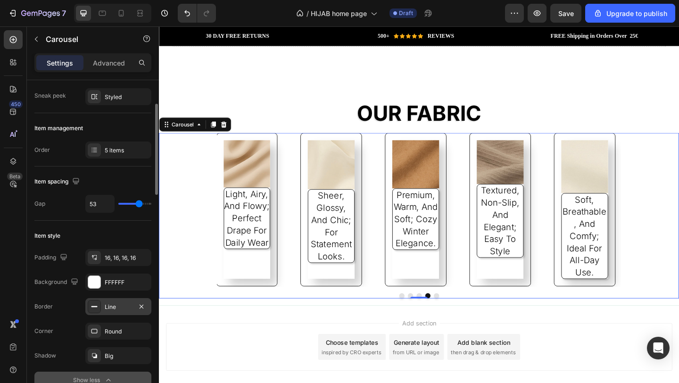
click at [117, 310] on div "Line" at bounding box center [118, 307] width 27 height 8
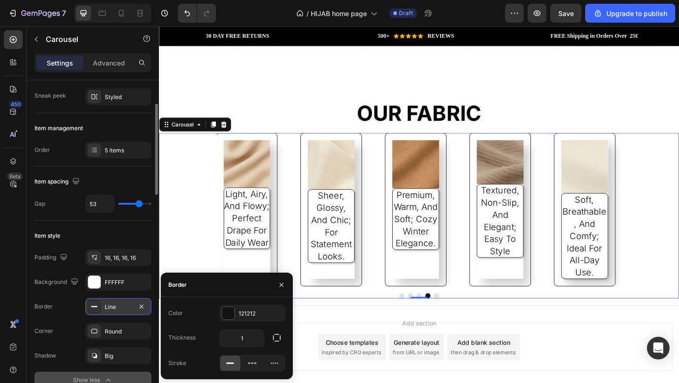
click at [117, 310] on div "Line" at bounding box center [118, 307] width 27 height 8
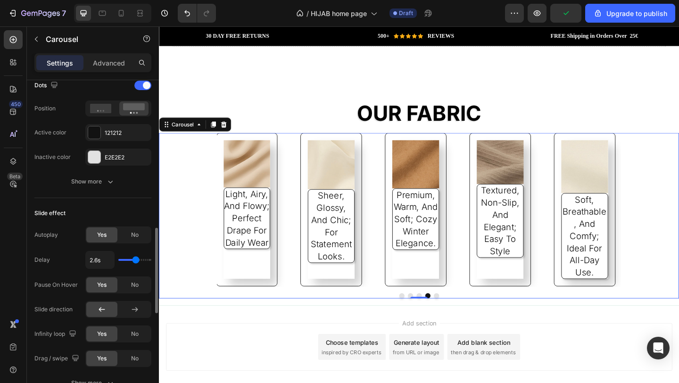
scroll to position [587, 0]
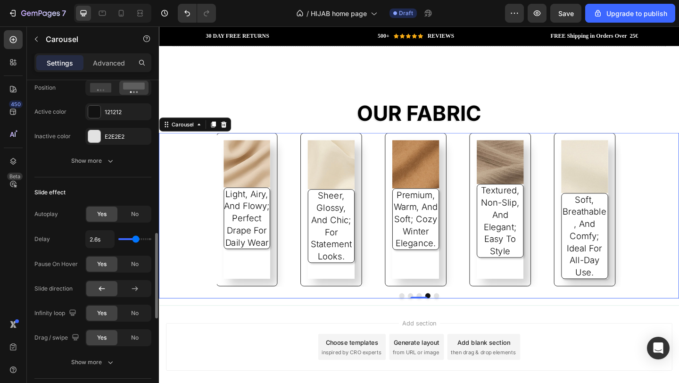
type input "2.3s"
type input "2.3"
type input "2.5s"
type input "2.5"
type input "2.8s"
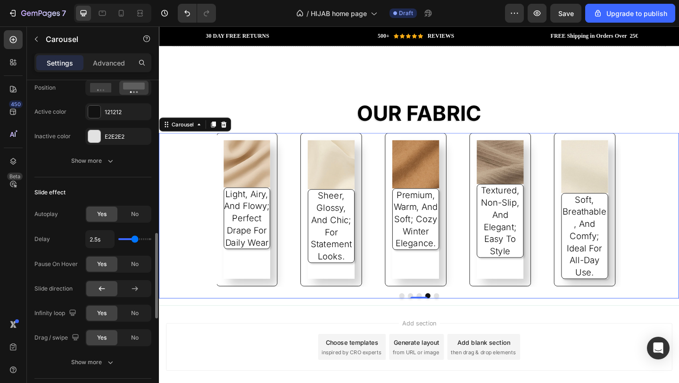
type input "2.8"
type input "2.9s"
type input "2.9"
type input "3s"
type input "3"
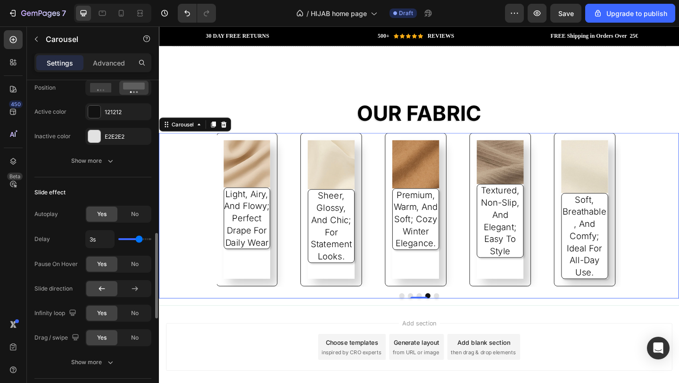
type input "3.1s"
type input "3.1"
type input "3.2s"
type input "3.2"
type input "3.3s"
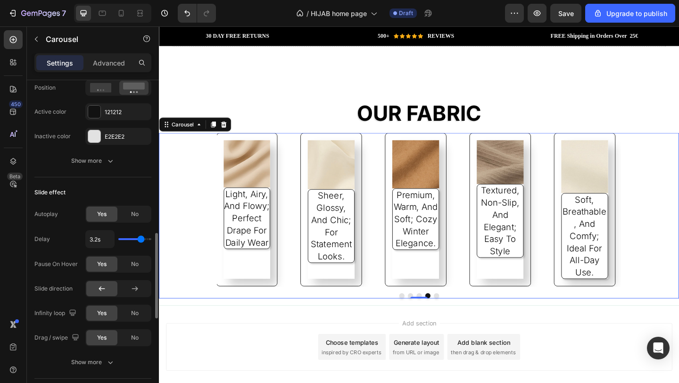
type input "3.3"
type input "3.1s"
type input "3.1"
type input "3s"
type input "3"
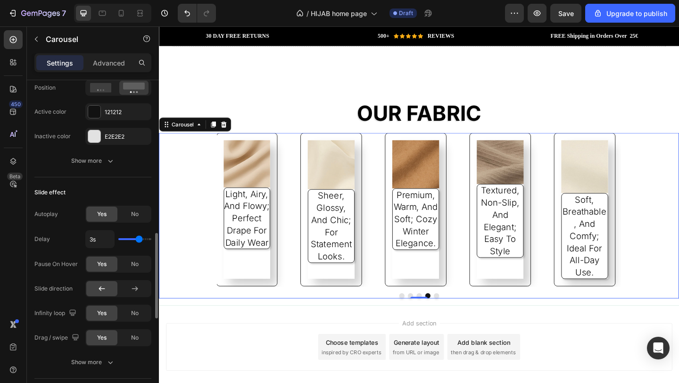
type input "2.8s"
type input "2.8"
type input "2.7s"
type input "2.7"
type input "2.6s"
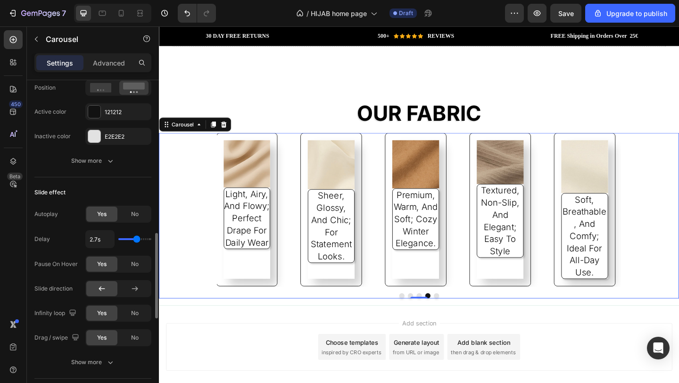
type input "2.6"
type input "2.5s"
type input "2.5"
type input "2.4s"
type input "2.4"
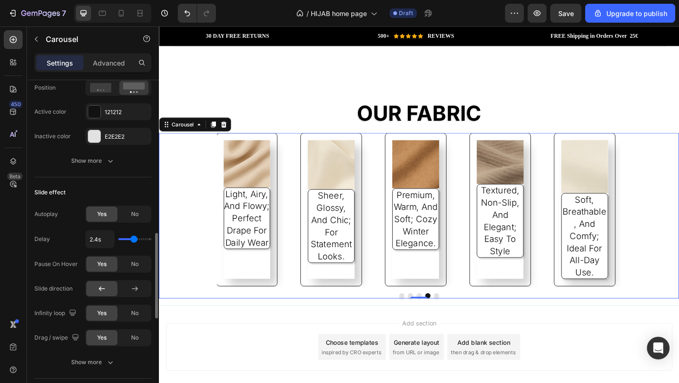
type input "2.3s"
type input "2.3"
type input "2.2s"
type input "2.2"
click at [132, 240] on input "range" at bounding box center [134, 239] width 33 height 2
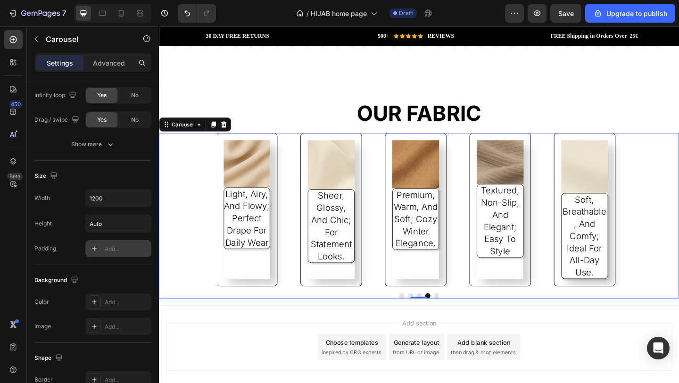
scroll to position [894, 0]
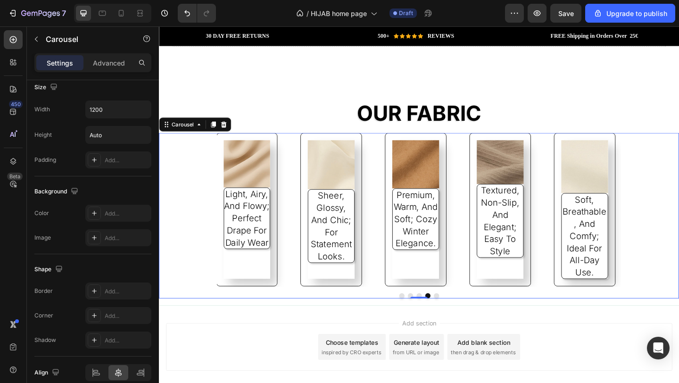
click at [299, 208] on div "Image Textured, non-slip, and elegant; easy to style Text Block Image Soft, bre…" at bounding box center [442, 225] width 440 height 167
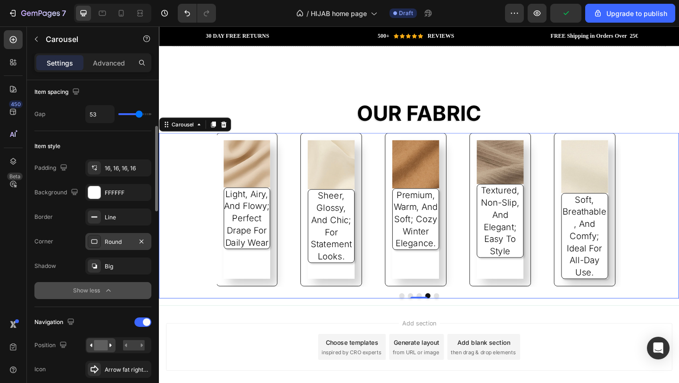
scroll to position [0, 0]
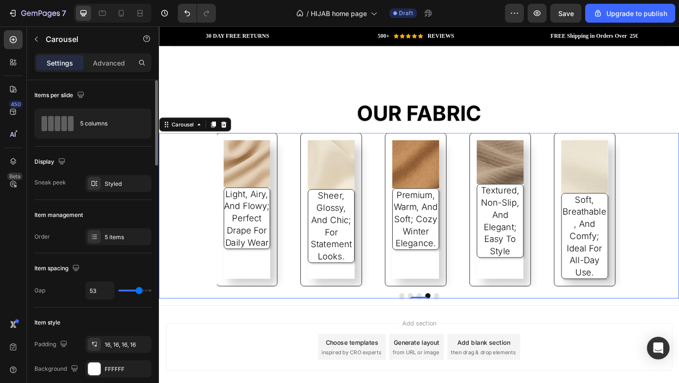
type input "39"
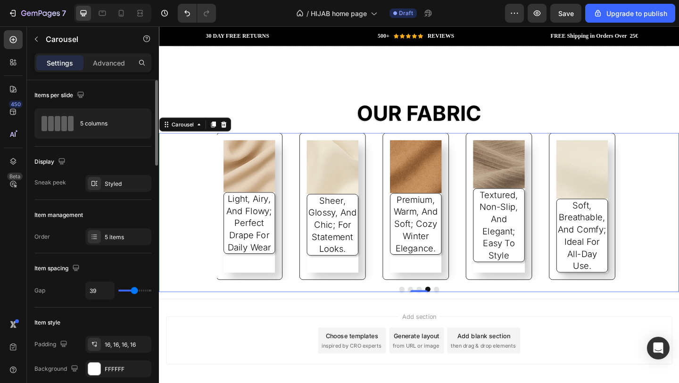
type input "38"
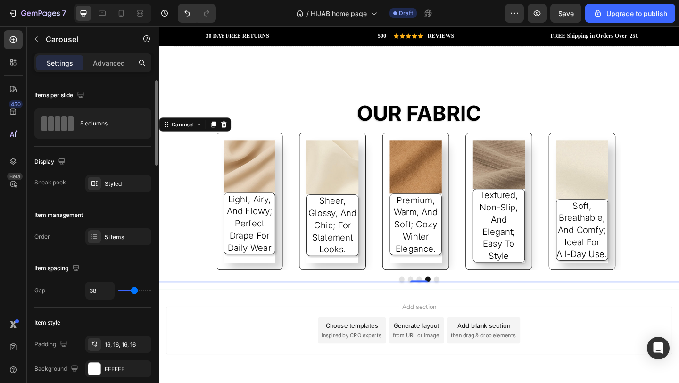
type input "35"
type input "33"
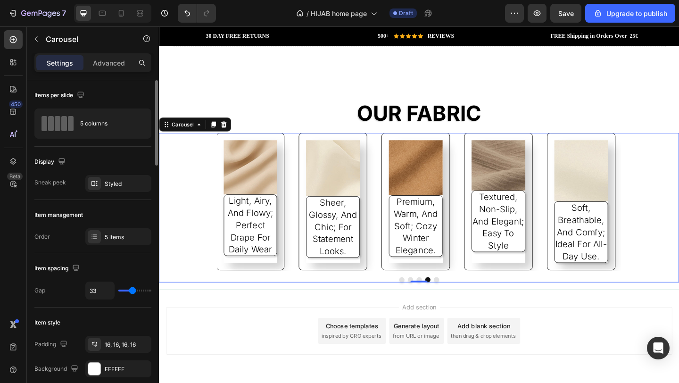
type input "32"
type input "31"
type input "29"
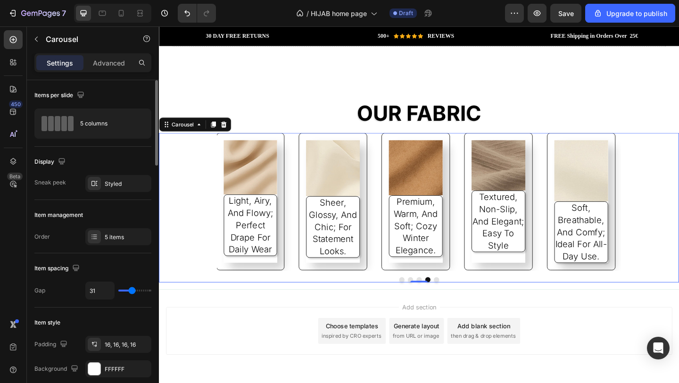
type input "29"
type input "28"
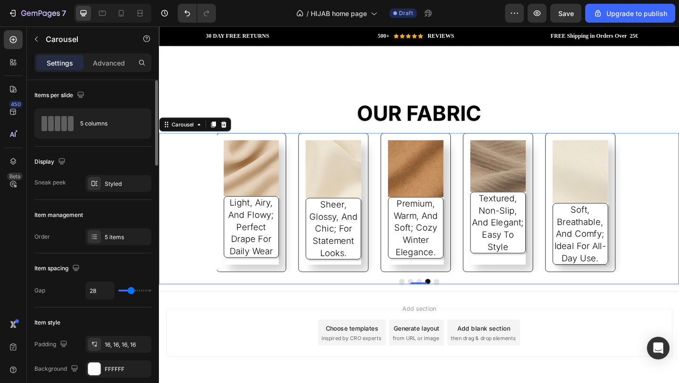
type input "26"
type input "25"
type input "23"
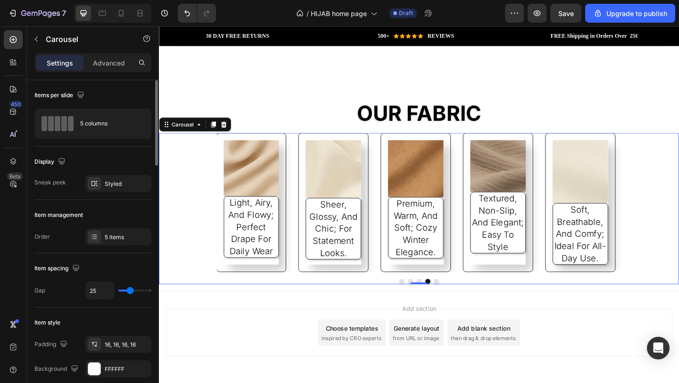
type input "23"
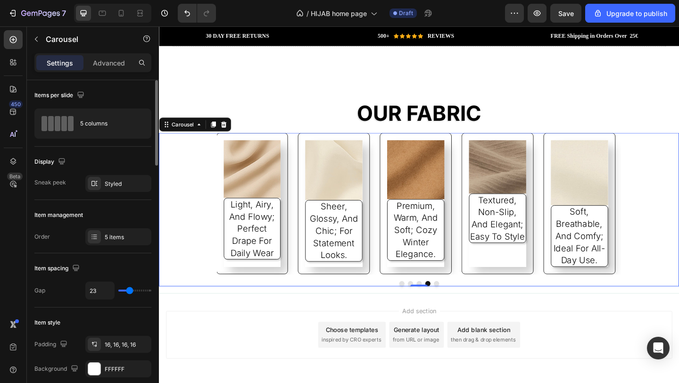
type input "21"
type input "19"
type input "18"
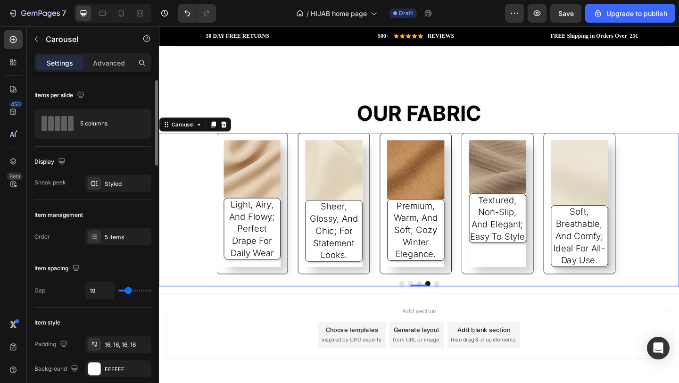
type input "18"
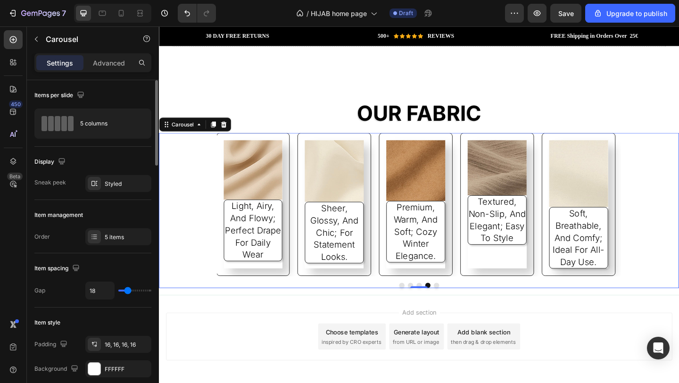
type input "15"
type input "14"
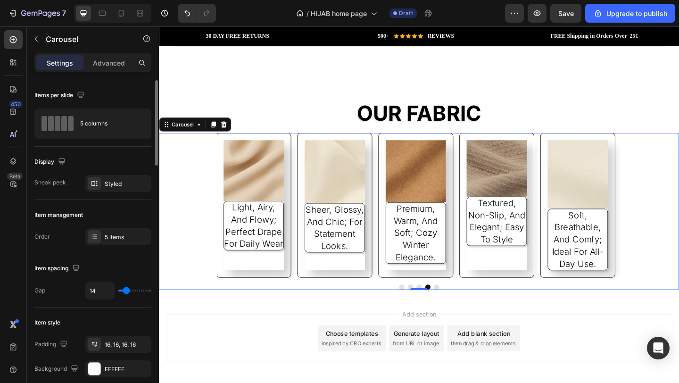
type input "11"
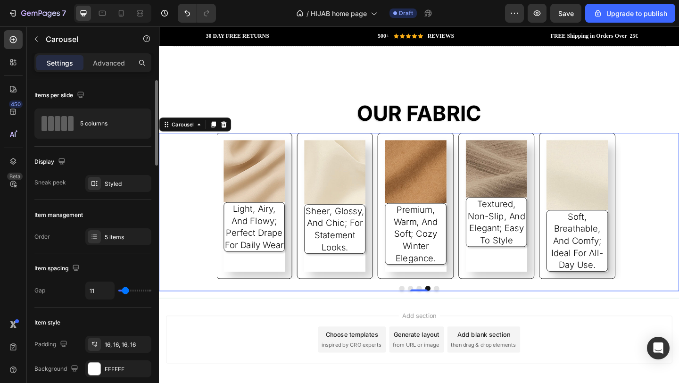
type input "7"
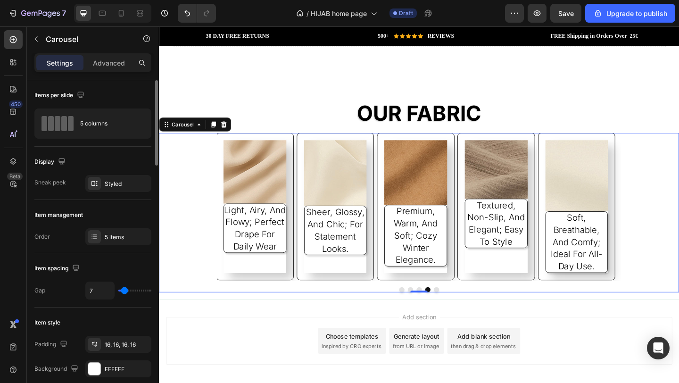
type input "6"
type input "4"
type input "3"
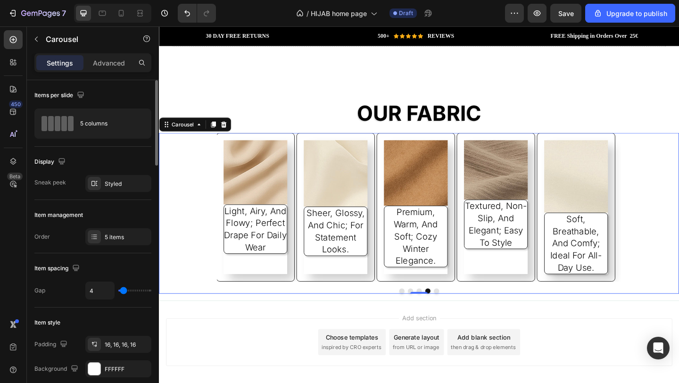
type input "3"
type input "7"
type input "9"
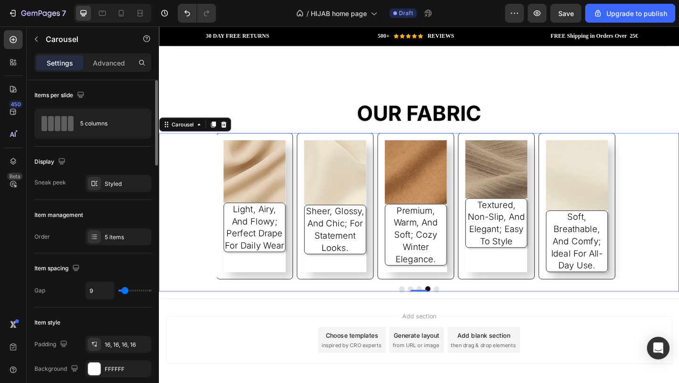
drag, startPoint x: 138, startPoint y: 293, endPoint x: 125, endPoint y: 300, distance: 15.4
type input "9"
click at [125, 292] on input "range" at bounding box center [134, 291] width 33 height 2
click at [290, 229] on p "light, airy, and flowy; perfect drape for daily wear" at bounding box center [263, 244] width 67 height 53
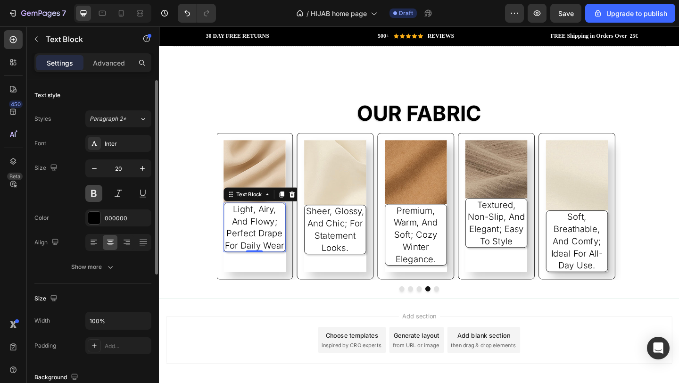
click at [96, 193] on button at bounding box center [93, 193] width 17 height 17
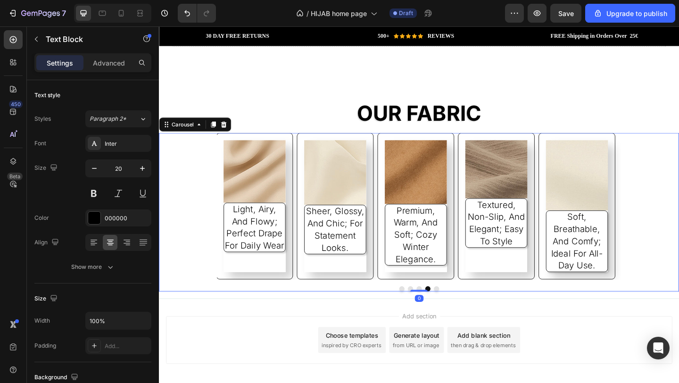
click at [301, 218] on div "Image light, airy, and flowy; perfect drape for daily wear Text Block" at bounding box center [263, 221] width 84 height 159
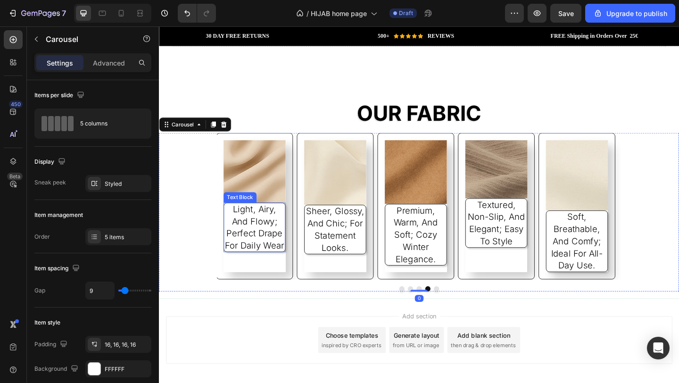
click at [291, 218] on p "light, airy, and flowy; perfect drape for daily wear" at bounding box center [263, 244] width 67 height 53
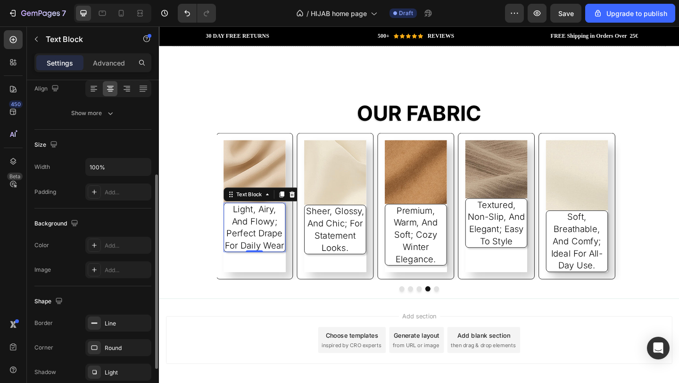
scroll to position [229, 0]
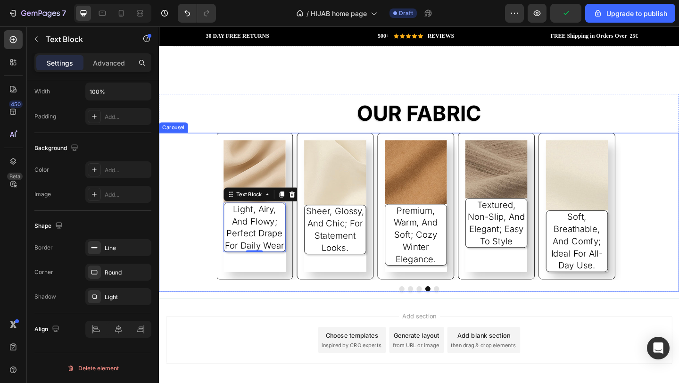
click at [300, 223] on div "Image light, airy, and flowy; perfect drape for daily wear Text Block 0" at bounding box center [263, 221] width 84 height 159
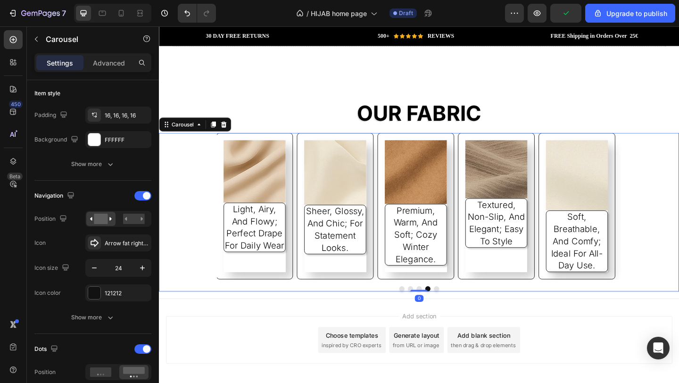
scroll to position [0, 0]
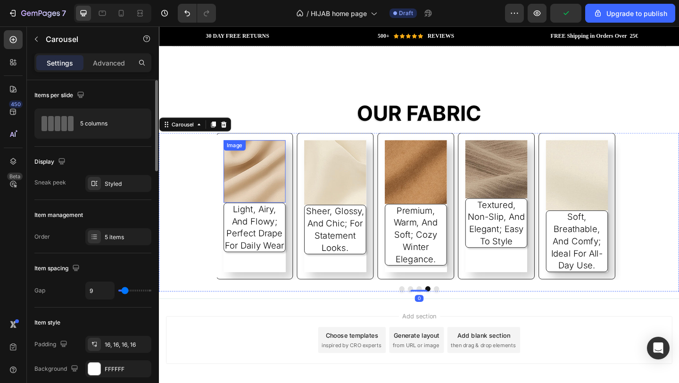
click at [297, 206] on div "Image light, airy, and flowy; perfect drape for daily wear Text Block" at bounding box center [263, 221] width 84 height 159
click at [303, 147] on div "Image light, airy, and flowy; perfect drape for daily wear Text Block" at bounding box center [263, 221] width 84 height 159
click at [98, 185] on div at bounding box center [94, 183] width 13 height 13
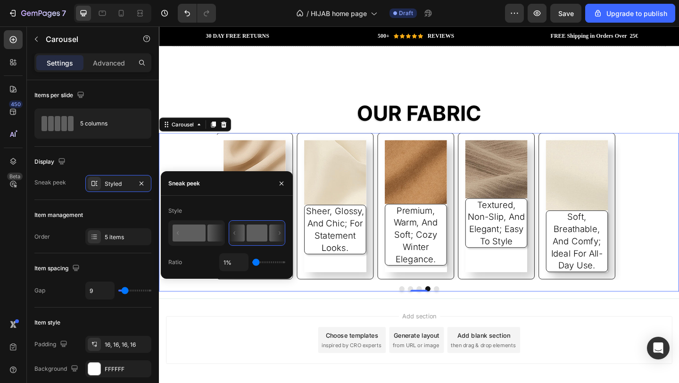
click at [201, 239] on rect at bounding box center [189, 233] width 33 height 17
type input "50%"
type input "50"
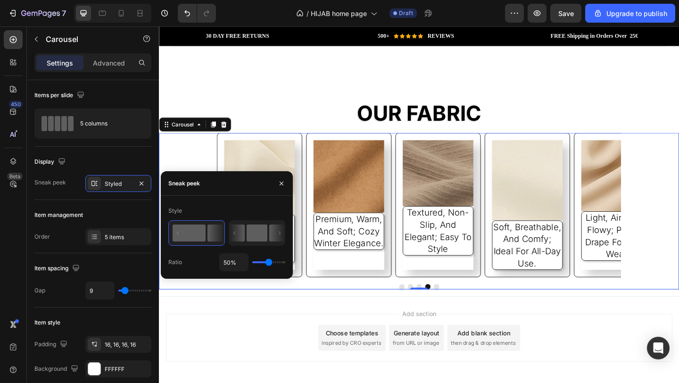
click at [265, 236] on rect at bounding box center [257, 233] width 21 height 17
type input "1%"
type input "1"
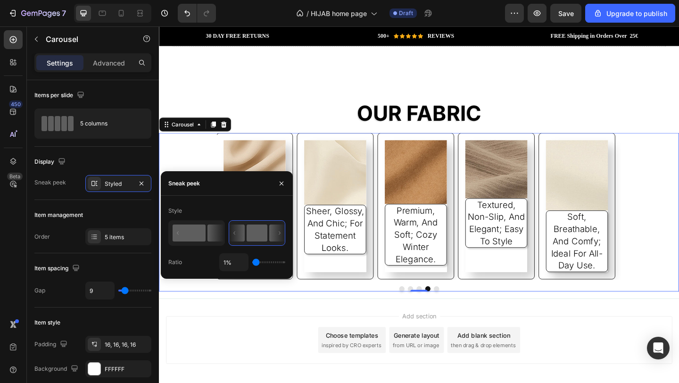
click at [205, 234] on rect at bounding box center [189, 233] width 33 height 17
type input "50%"
type input "50"
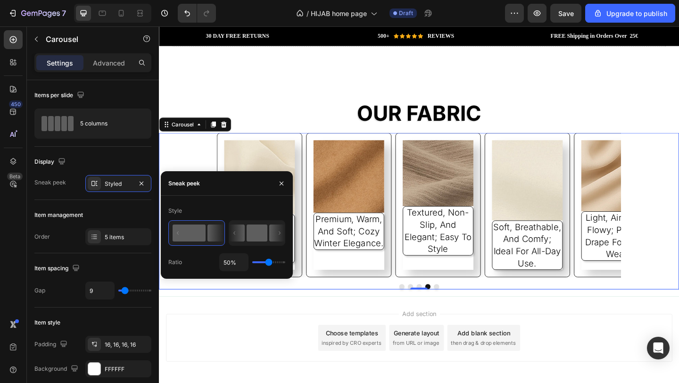
click at [247, 232] on rect at bounding box center [257, 233] width 21 height 17
type input "1%"
type input "1"
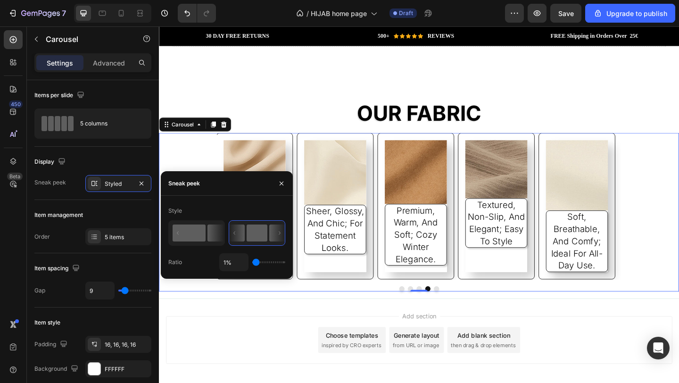
click at [214, 232] on icon at bounding box center [216, 233] width 17 height 17
type input "50%"
type input "50"
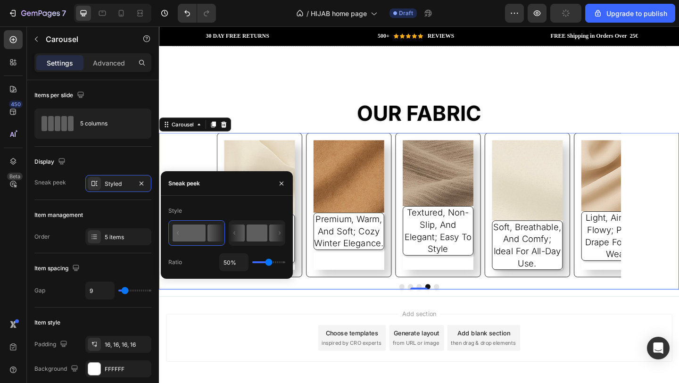
click at [259, 232] on rect at bounding box center [257, 233] width 21 height 17
type input "1%"
type input "1"
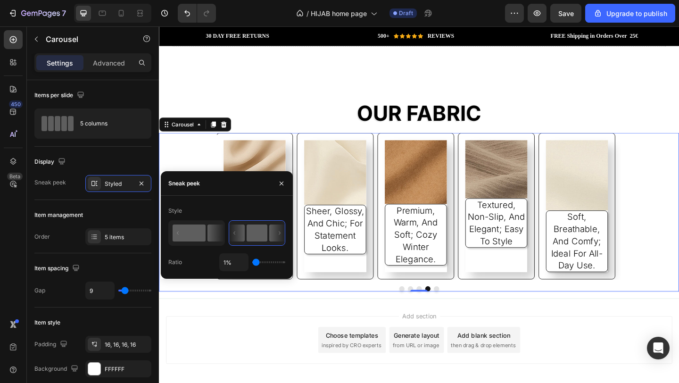
click at [207, 236] on icon at bounding box center [196, 233] width 55 height 24
type input "50%"
type input "50"
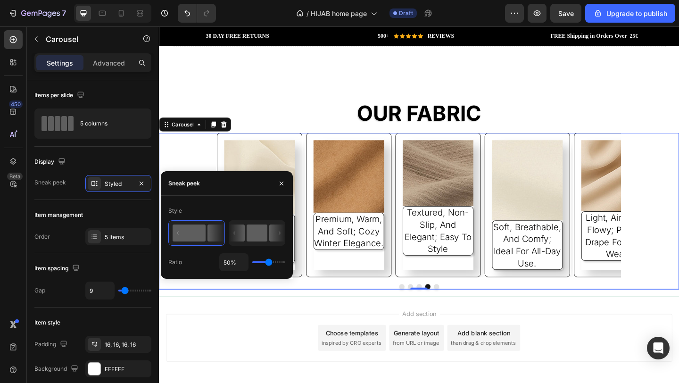
click at [248, 233] on rect at bounding box center [257, 233] width 21 height 17
type input "1%"
type input "1"
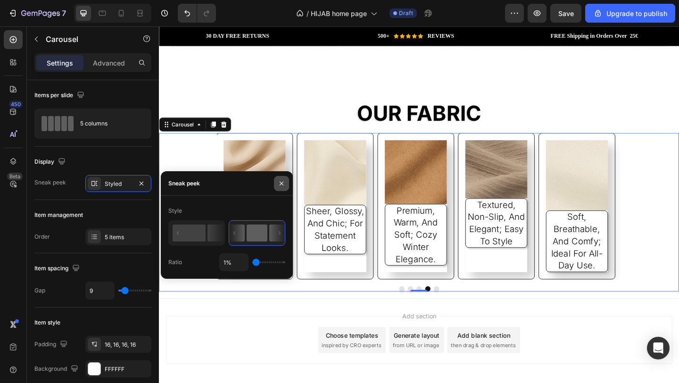
click at [281, 178] on button "button" at bounding box center [281, 183] width 15 height 15
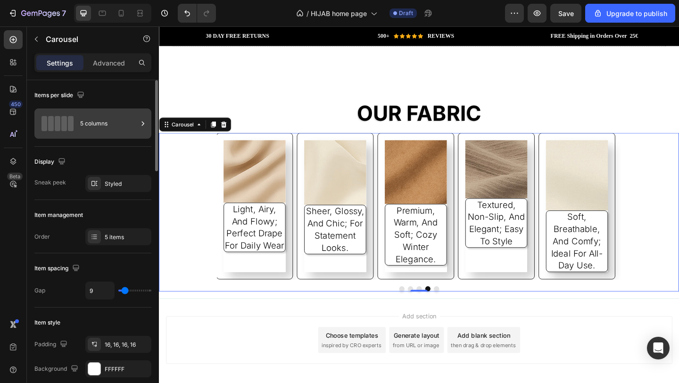
click at [94, 131] on div "5 columns" at bounding box center [109, 124] width 58 height 22
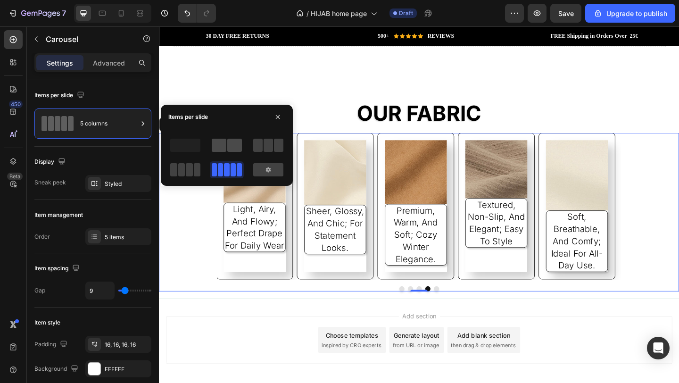
click at [232, 150] on span at bounding box center [234, 145] width 15 height 13
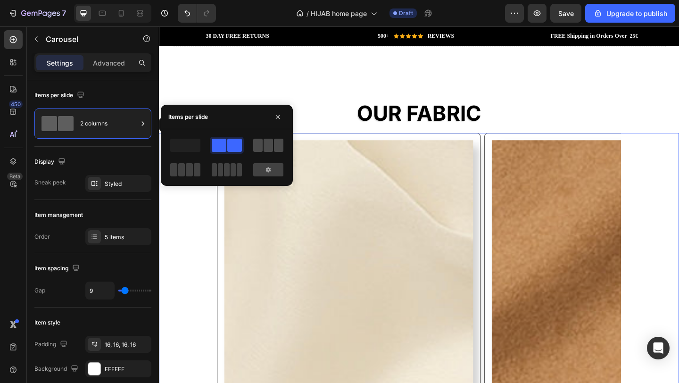
click at [259, 147] on span at bounding box center [257, 145] width 9 height 13
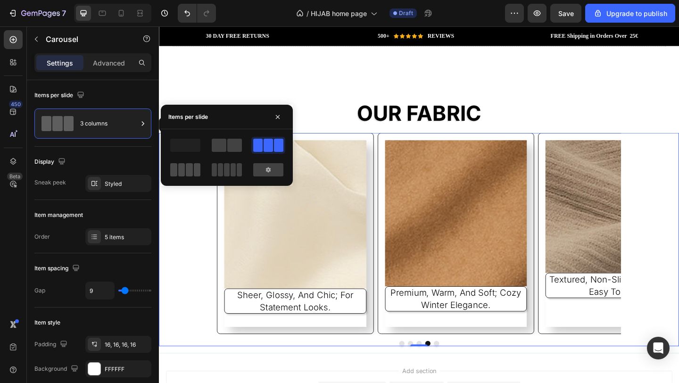
click at [186, 174] on span at bounding box center [189, 169] width 7 height 13
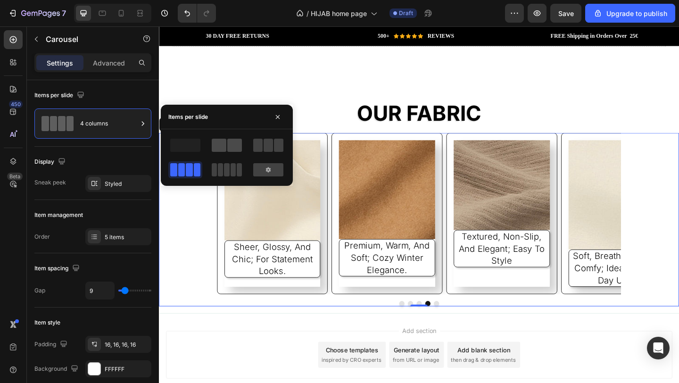
click at [232, 149] on span at bounding box center [234, 145] width 15 height 13
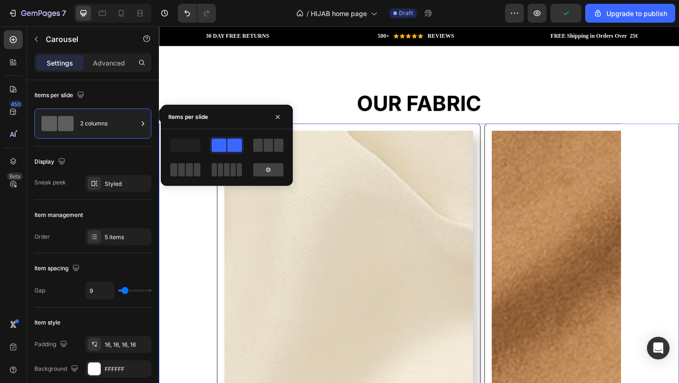
scroll to position [1197, 0]
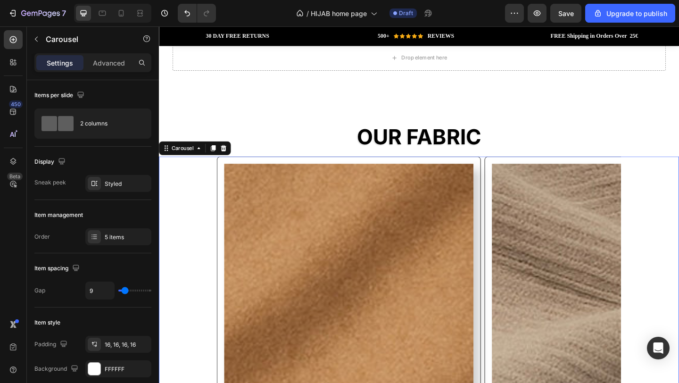
click at [169, 331] on icon "Carousel Back Arrow" at bounding box center [173, 336] width 11 height 11
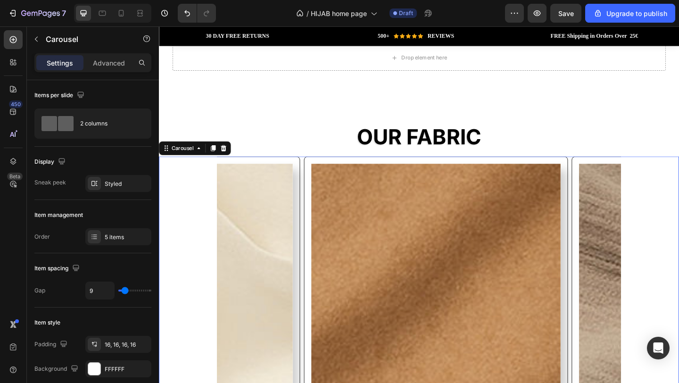
click at [178, 331] on icon "Carousel Back Arrow" at bounding box center [173, 336] width 11 height 11
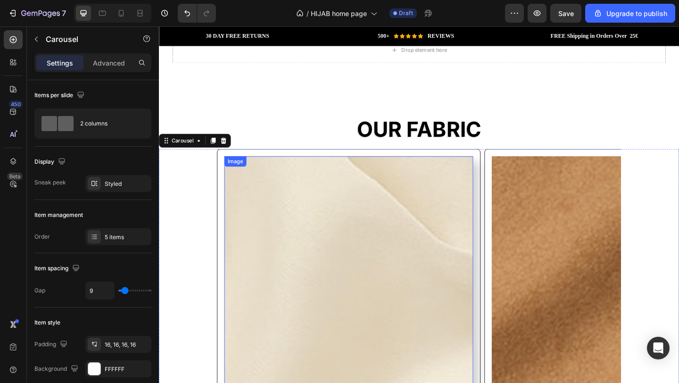
scroll to position [1213, 0]
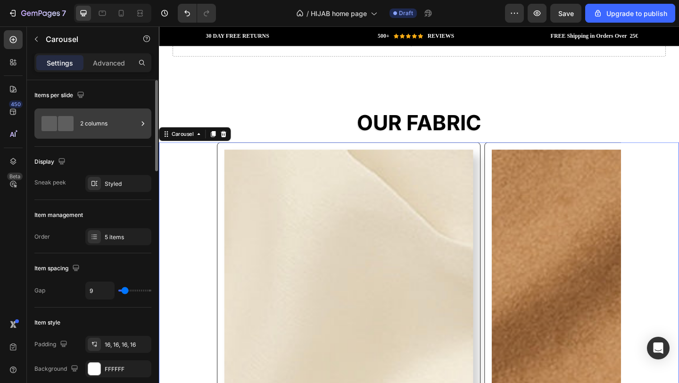
click at [117, 122] on div "2 columns" at bounding box center [109, 124] width 58 height 22
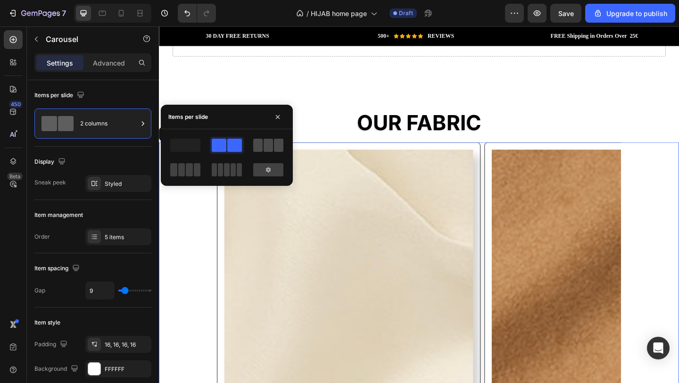
click at [268, 145] on span at bounding box center [268, 145] width 9 height 13
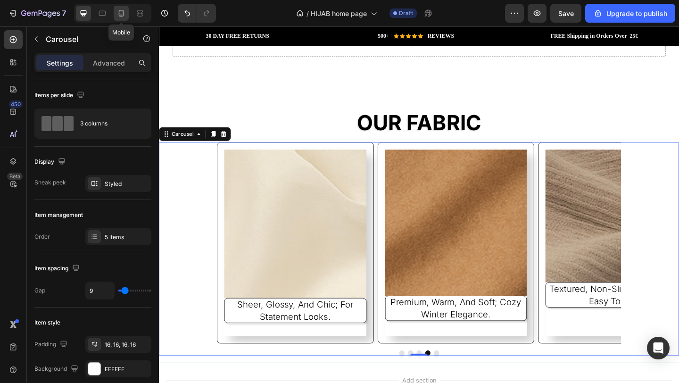
click at [117, 9] on icon at bounding box center [121, 12] width 9 height 9
type input "100%"
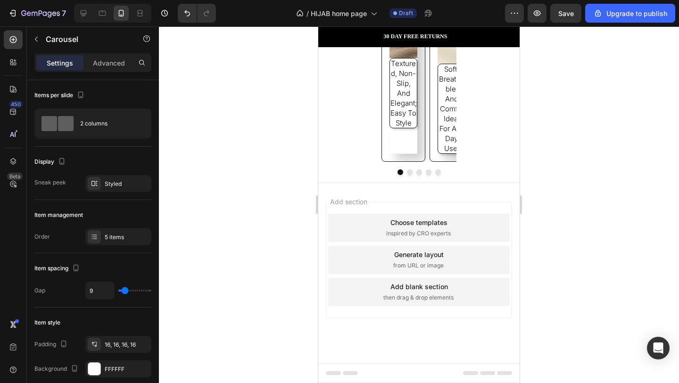
scroll to position [1456, 0]
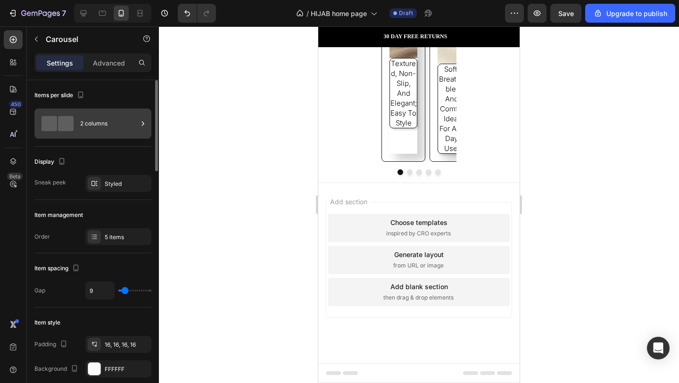
click at [93, 113] on div "2 columns" at bounding box center [109, 124] width 58 height 22
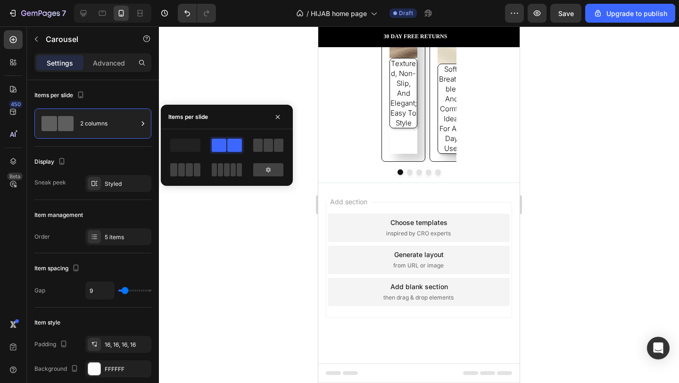
click at [228, 146] on span at bounding box center [234, 145] width 15 height 13
click at [342, 106] on button "Carousel Back Arrow" at bounding box center [333, 93] width 26 height 26
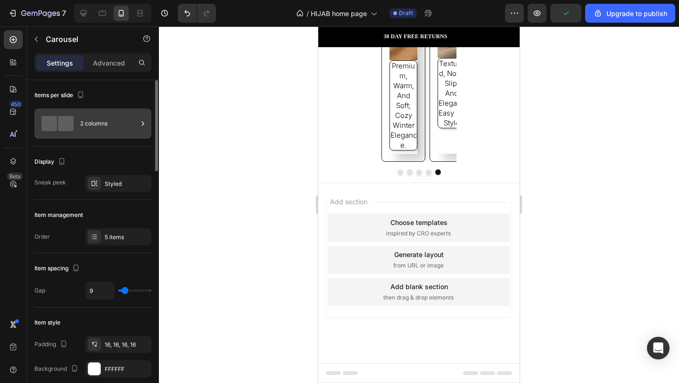
click at [126, 128] on div "2 columns" at bounding box center [109, 124] width 58 height 22
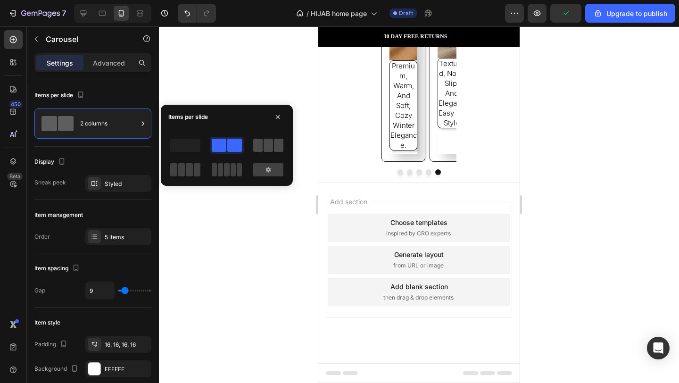
click at [265, 151] on span at bounding box center [268, 145] width 9 height 13
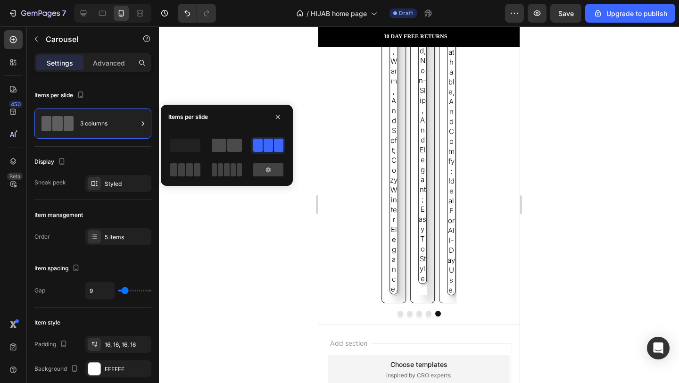
drag, startPoint x: 234, startPoint y: 146, endPoint x: 229, endPoint y: 147, distance: 5.7
click at [234, 146] on span at bounding box center [234, 145] width 15 height 13
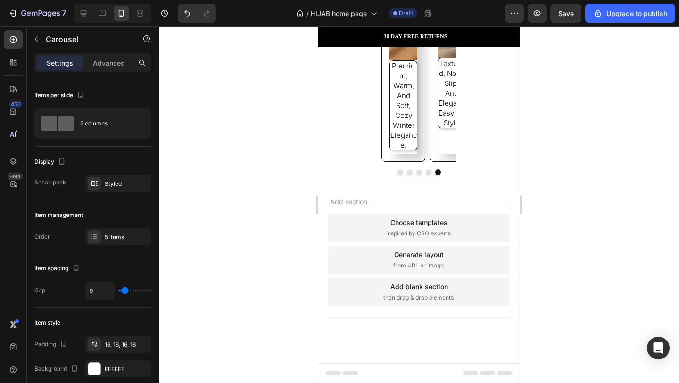
click at [502, 99] on icon "Carousel Next Arrow" at bounding box center [505, 92] width 11 height 11
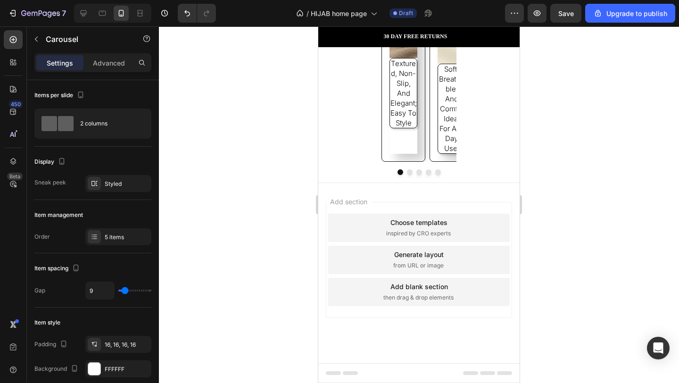
click at [502, 99] on icon "Carousel Next Arrow" at bounding box center [505, 92] width 11 height 11
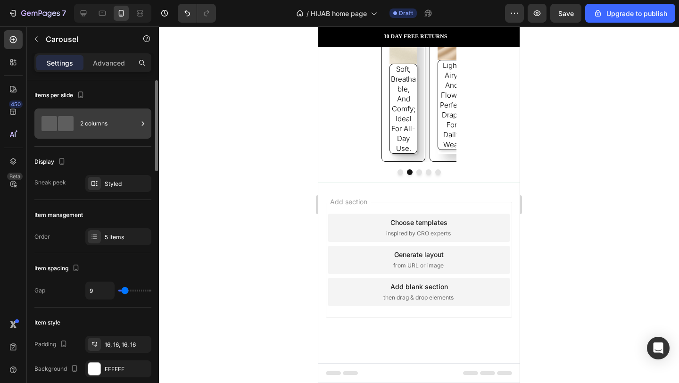
click at [109, 131] on div "2 columns" at bounding box center [109, 124] width 58 height 22
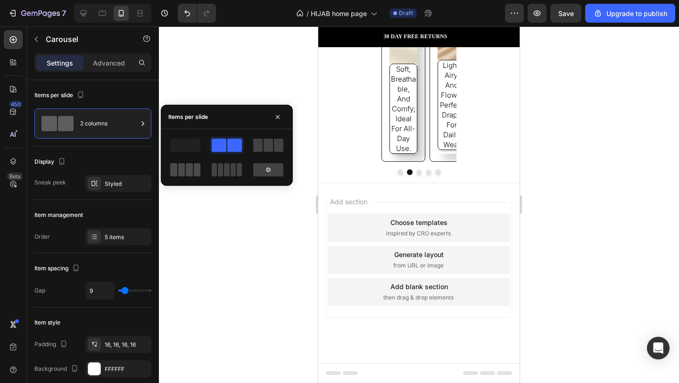
click at [182, 173] on span at bounding box center [181, 169] width 7 height 13
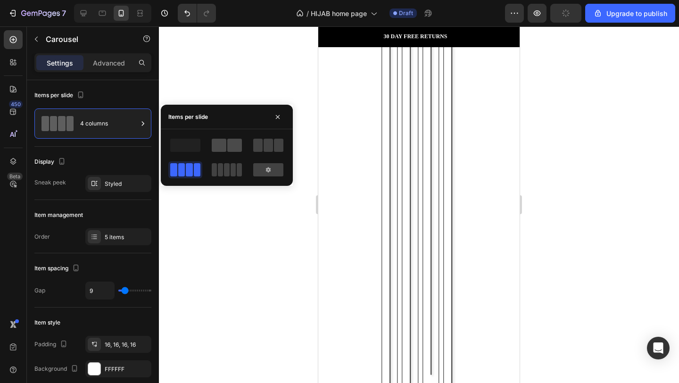
click at [220, 142] on span at bounding box center [219, 145] width 15 height 13
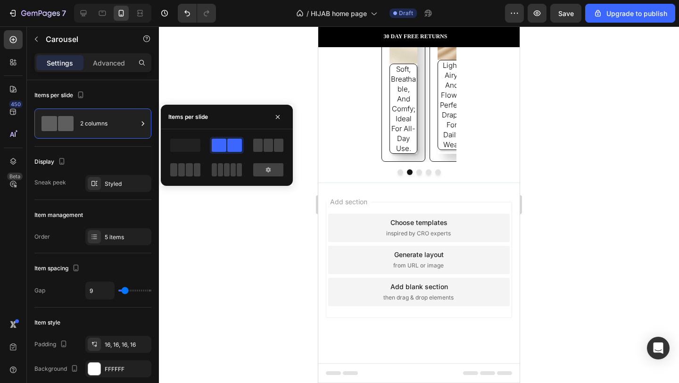
click at [377, 162] on div "Image textured, non-slip, and elegant; easy to style Text Block Image soft, bre…" at bounding box center [418, 93] width 201 height 138
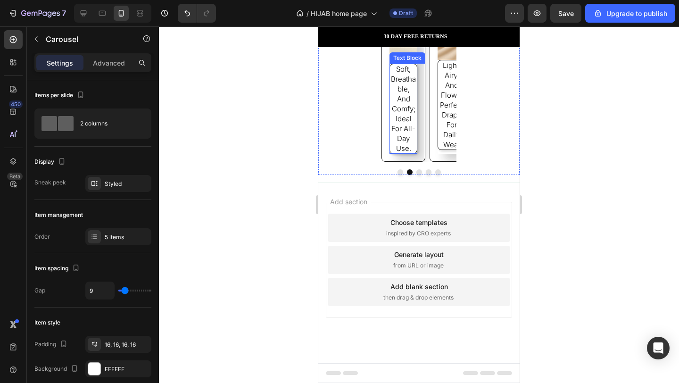
click at [377, 162] on div "Image textured, non-slip, and elegant; easy to style Text Block Image soft, bre…" at bounding box center [418, 93] width 201 height 138
click at [392, 64] on img at bounding box center [404, 48] width 28 height 32
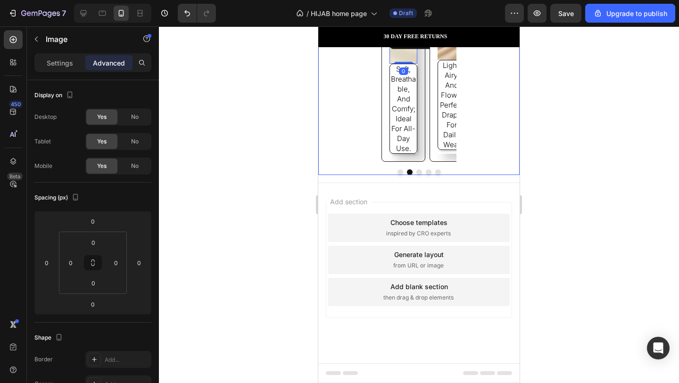
click at [376, 162] on div "Image textured, non-slip, and elegant; easy to style Text Block Image 0 soft, b…" at bounding box center [418, 93] width 201 height 138
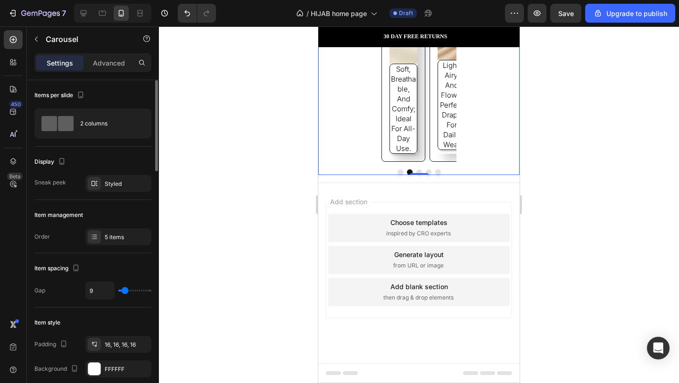
click at [131, 292] on div "9" at bounding box center [118, 291] width 66 height 18
type input "20"
type input "37"
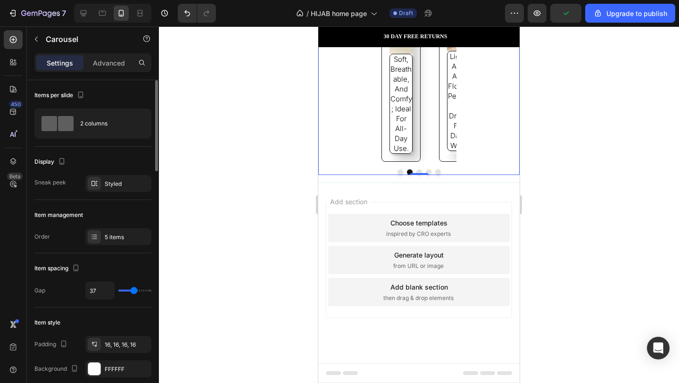
type input "39"
type input "40"
type input "42"
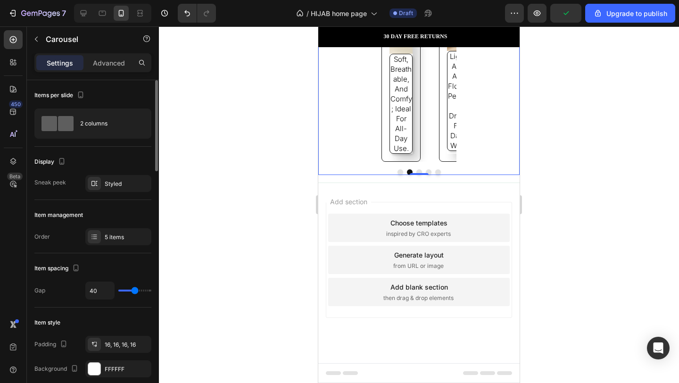
type input "42"
type input "45"
type input "48"
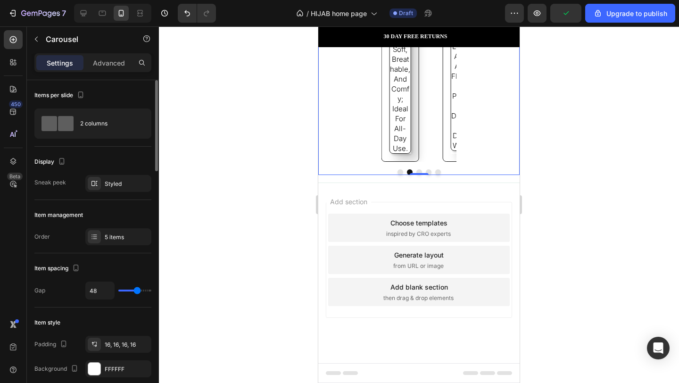
type input "50"
type input "53"
type input "55"
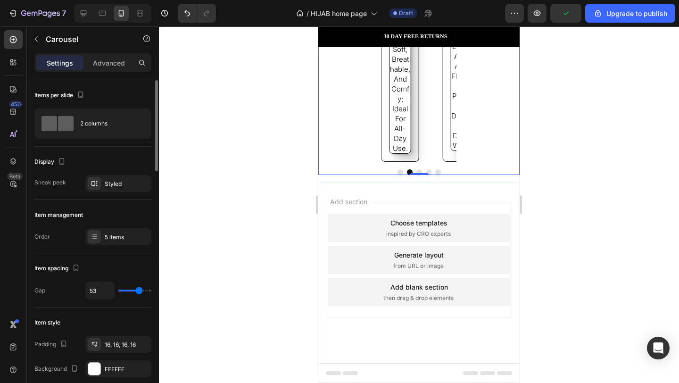
type input "55"
type input "56"
type input "58"
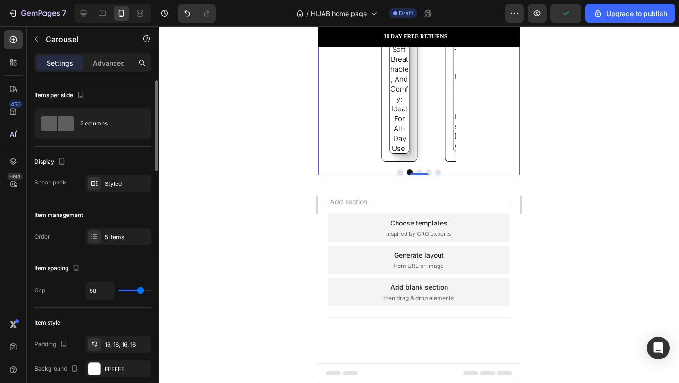
type input "21"
type input "16"
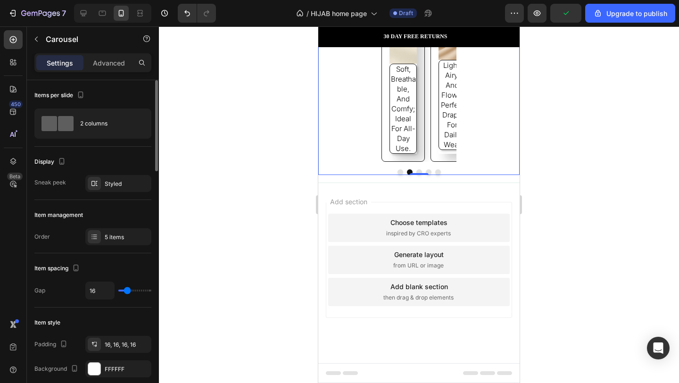
type input "12"
type input "4"
type input "0"
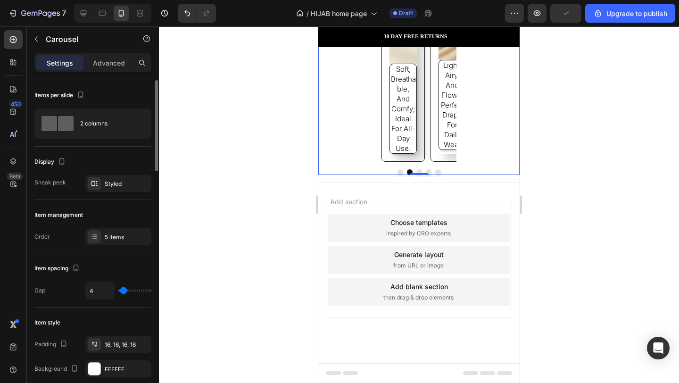
type input "0"
type input "1"
type input "2"
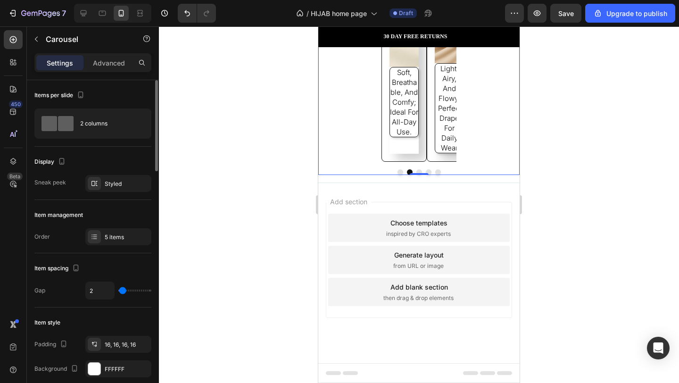
type input "5"
type input "8"
type input "45"
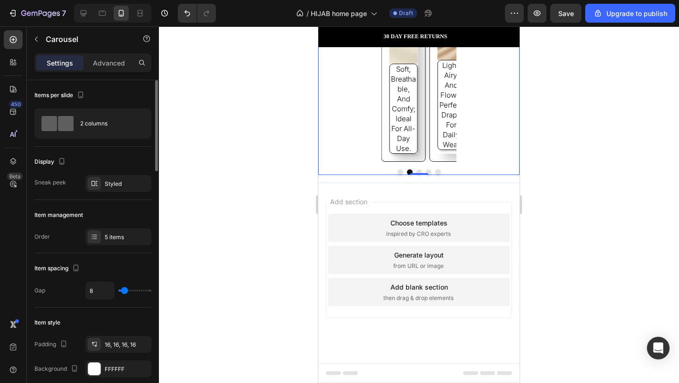
type input "45"
type input "76"
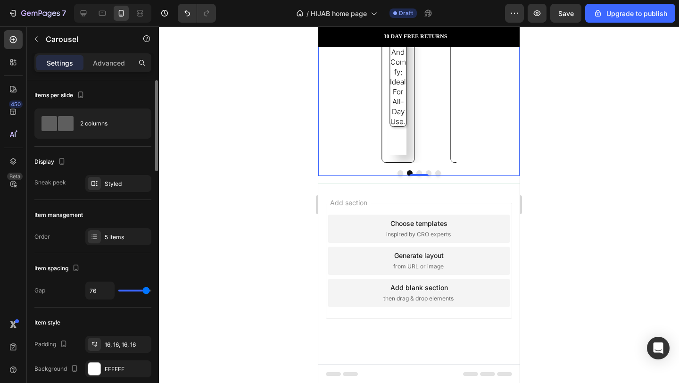
type input "78"
type input "73"
type input "70"
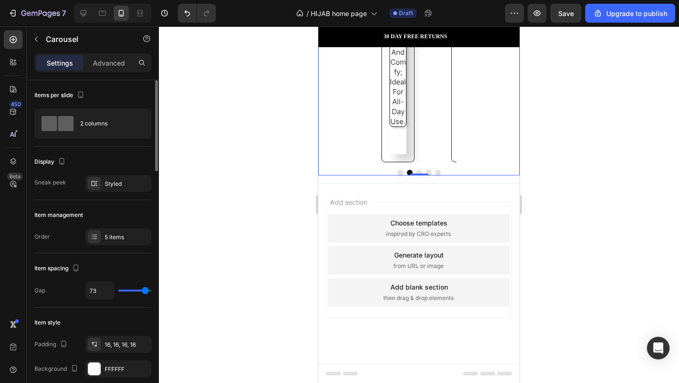
type input "70"
type input "67"
type input "32"
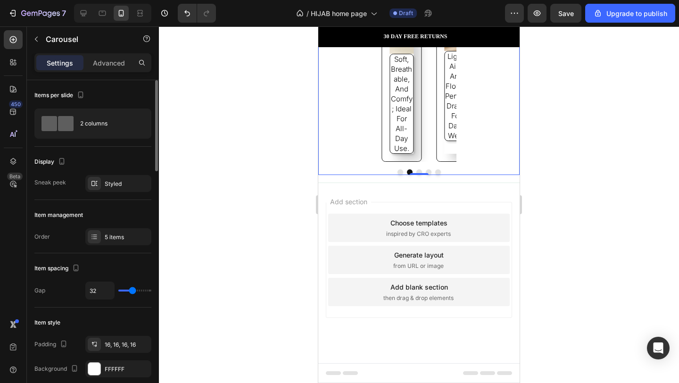
type input "31"
type input "28"
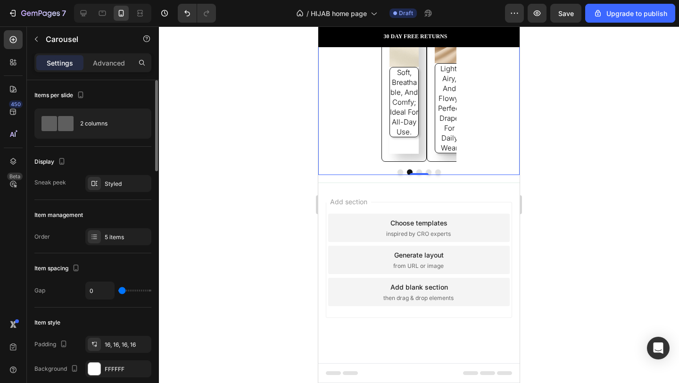
drag, startPoint x: 128, startPoint y: 291, endPoint x: 116, endPoint y: 293, distance: 13.0
click at [118, 292] on input "range" at bounding box center [134, 291] width 33 height 2
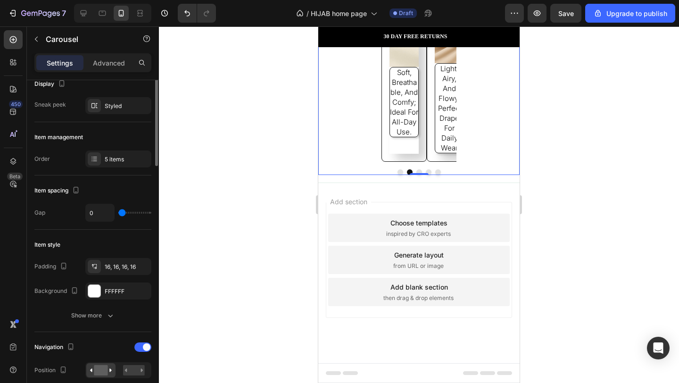
scroll to position [0, 0]
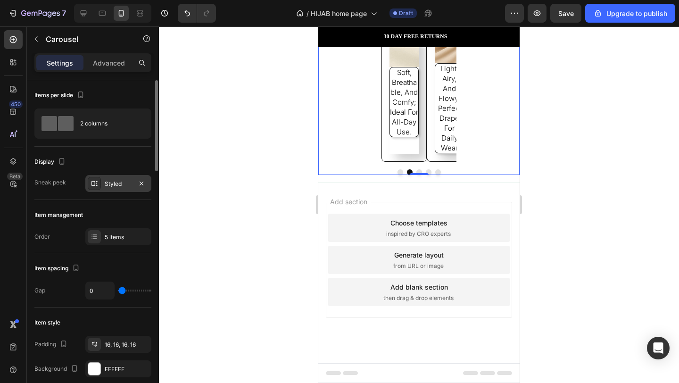
click at [110, 184] on div "Styled" at bounding box center [118, 184] width 27 height 8
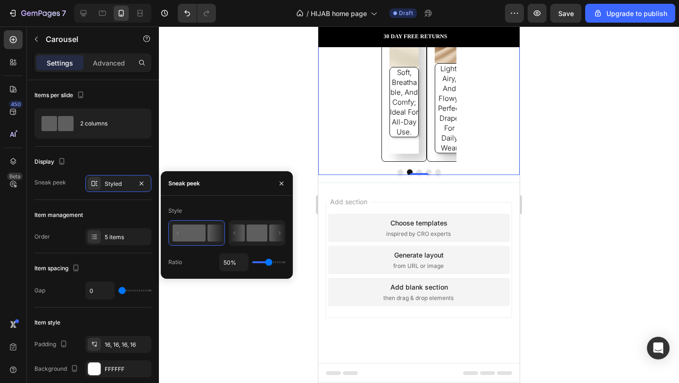
click at [263, 239] on rect at bounding box center [257, 233] width 21 height 17
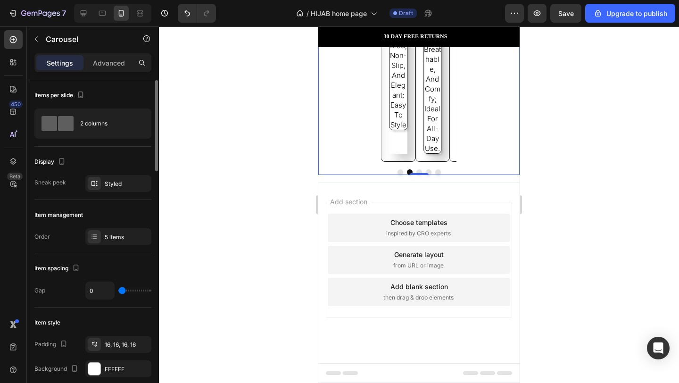
drag, startPoint x: 130, startPoint y: 291, endPoint x: 102, endPoint y: 292, distance: 27.9
click at [118, 292] on input "range" at bounding box center [134, 291] width 33 height 2
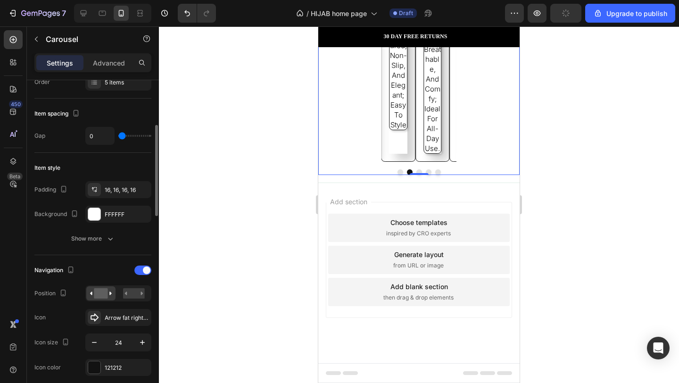
scroll to position [157, 0]
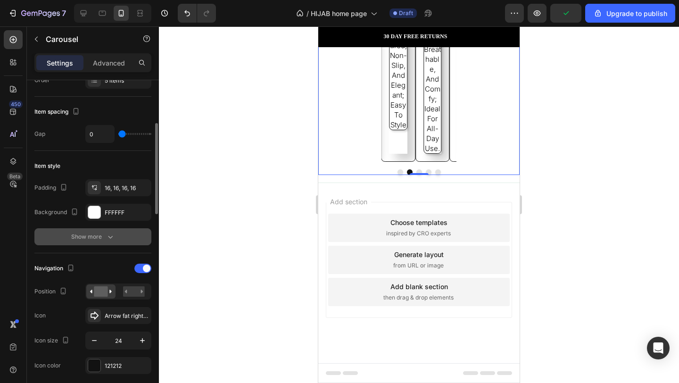
click at [114, 236] on icon "button" at bounding box center [110, 236] width 9 height 9
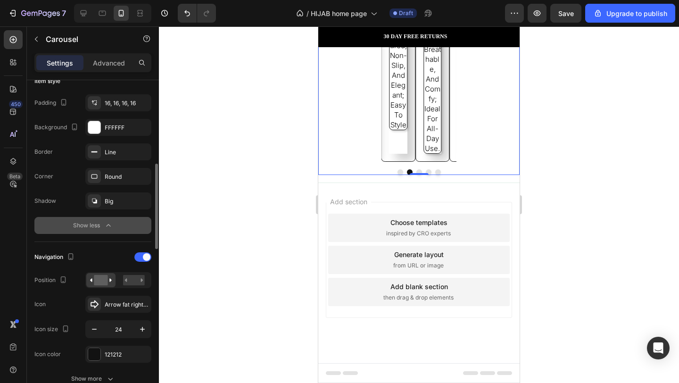
scroll to position [258, 0]
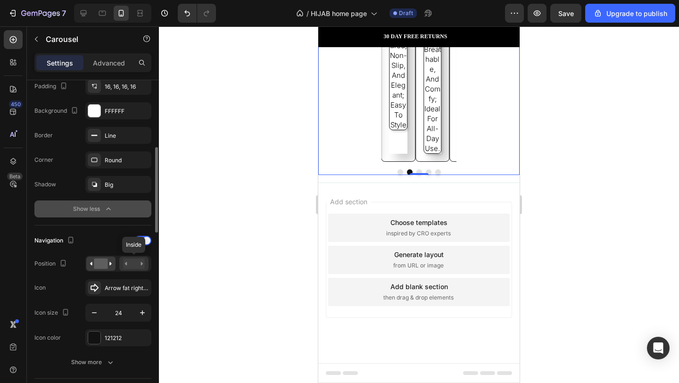
click at [135, 265] on rect at bounding box center [134, 264] width 22 height 10
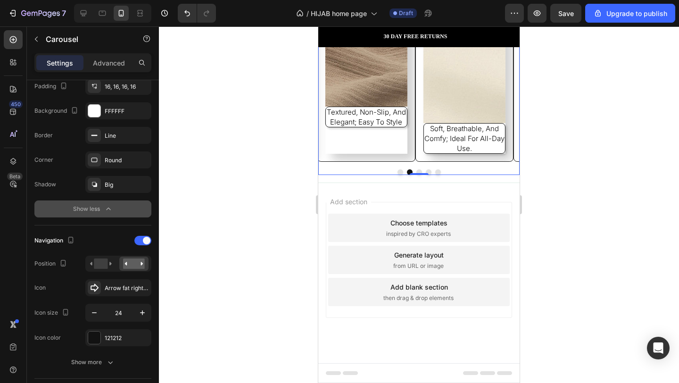
click at [461, 105] on button "Carousel Next Arrow" at bounding box center [470, 92] width 26 height 26
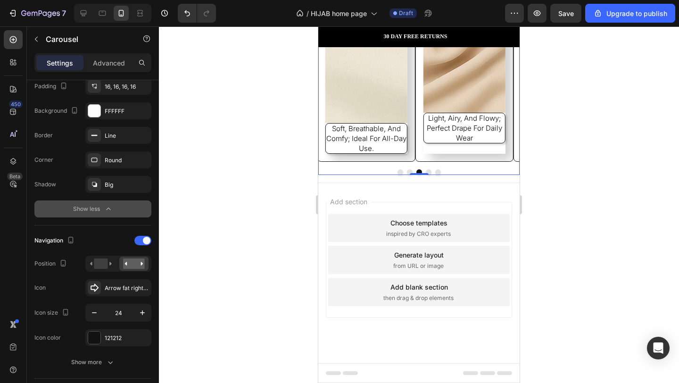
click at [461, 105] on button "Carousel Next Arrow" at bounding box center [470, 92] width 26 height 26
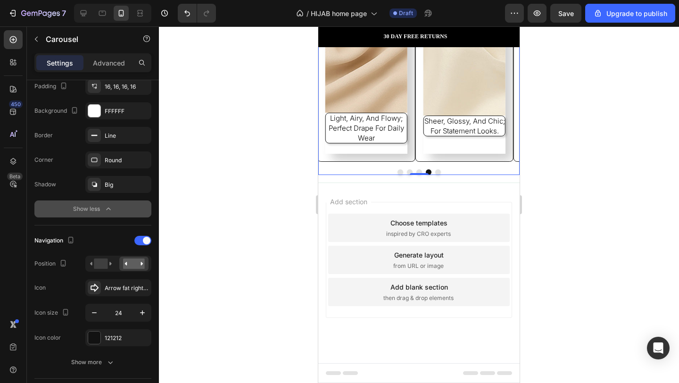
click at [464, 98] on icon "Carousel Next Arrow" at bounding box center [469, 91] width 11 height 11
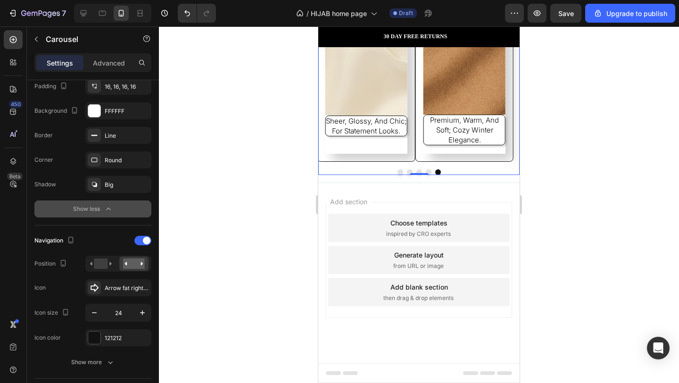
click at [464, 98] on icon "Carousel Next Arrow" at bounding box center [469, 91] width 11 height 11
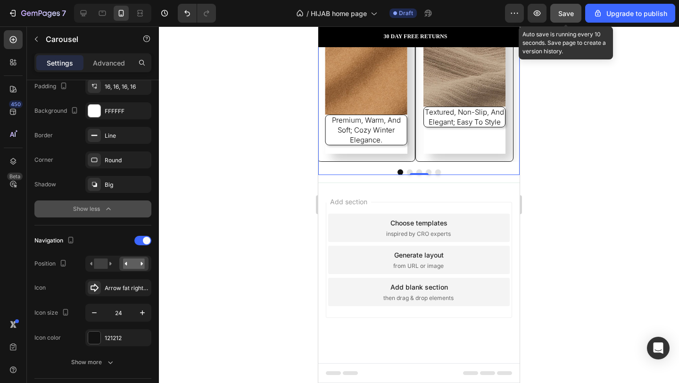
click at [564, 16] on span "Save" at bounding box center [567, 13] width 16 height 8
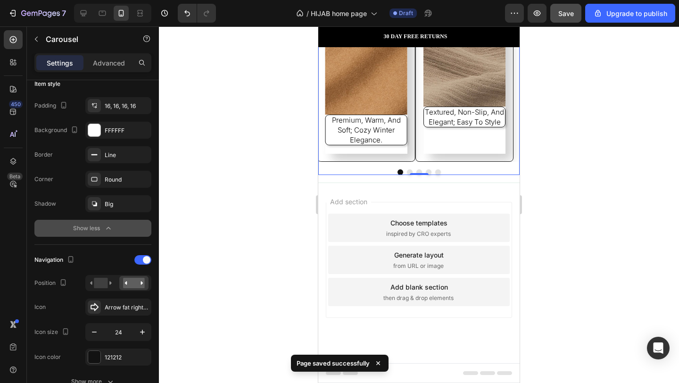
scroll to position [0, 0]
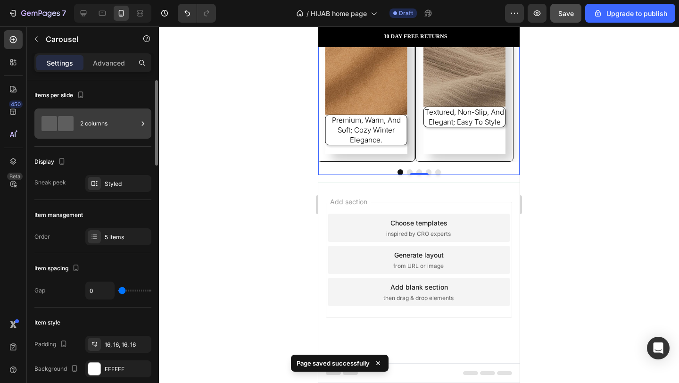
click at [91, 115] on div "2 columns" at bounding box center [109, 124] width 58 height 22
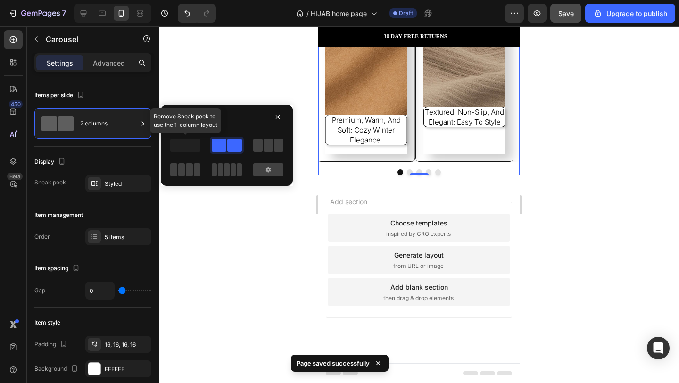
click at [184, 147] on span at bounding box center [185, 145] width 30 height 13
click at [231, 147] on span at bounding box center [234, 145] width 15 height 13
click at [188, 151] on span at bounding box center [185, 145] width 30 height 13
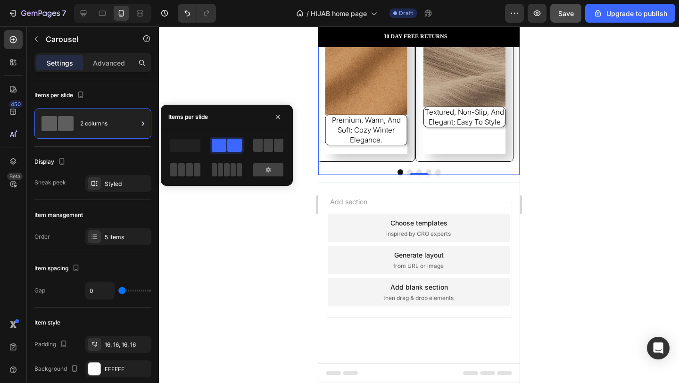
click at [466, 97] on icon "Carousel Next Arrow" at bounding box center [470, 91] width 9 height 9
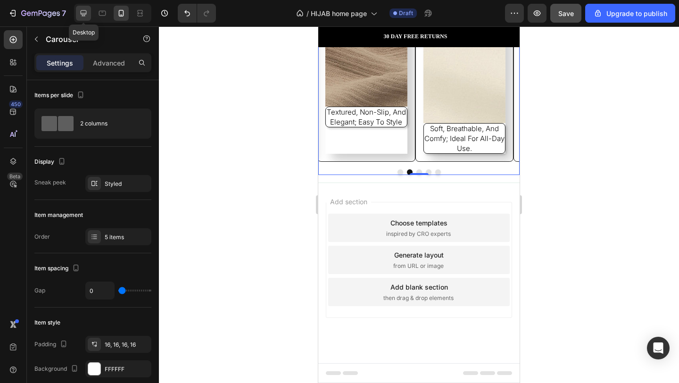
click at [86, 13] on icon at bounding box center [84, 13] width 6 height 6
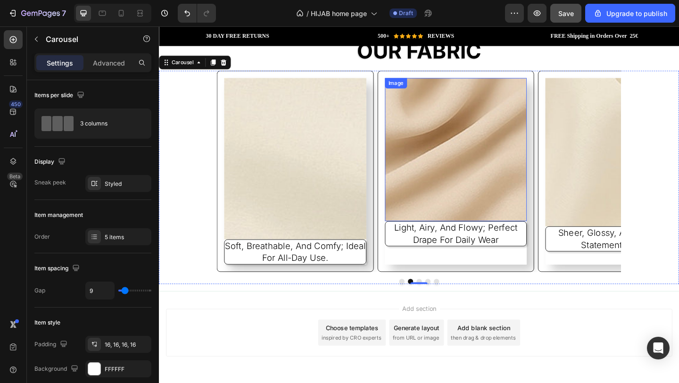
scroll to position [1288, 0]
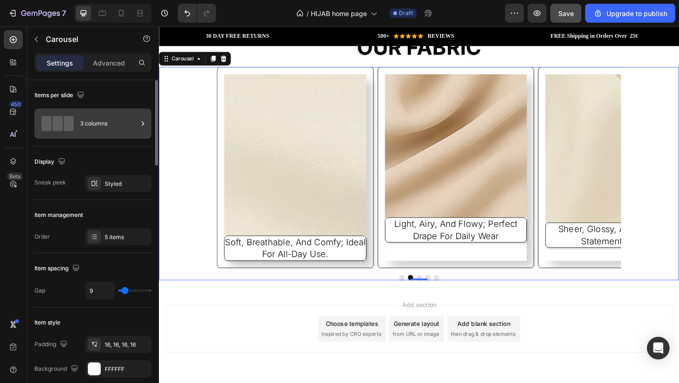
click at [102, 123] on div "3 columns" at bounding box center [109, 124] width 58 height 22
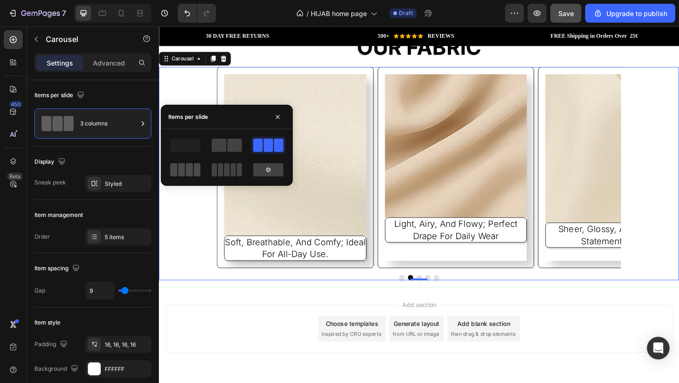
click at [237, 174] on span at bounding box center [239, 169] width 5 height 13
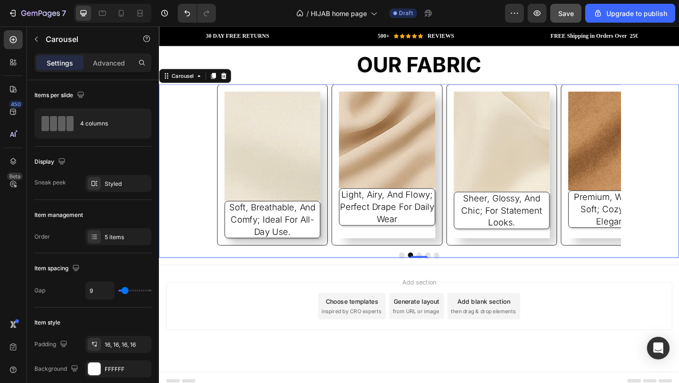
click at [196, 255] on div "Image textured, non-slip, and elegant; easy to style Text Block Image soft, bre…" at bounding box center [442, 177] width 566 height 176
click at [184, 172] on button "Carousel Back Arrow" at bounding box center [173, 177] width 26 height 26
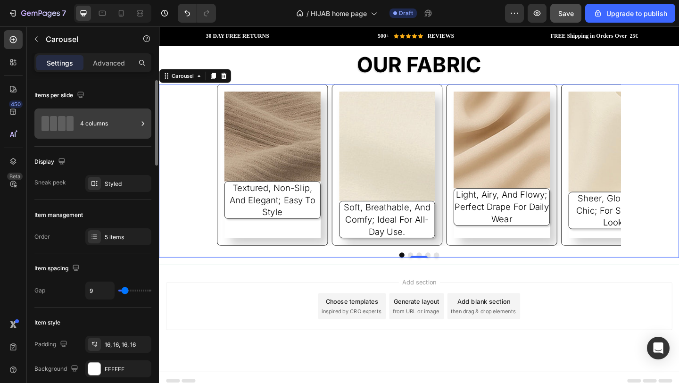
click at [84, 126] on div "4 columns" at bounding box center [109, 124] width 58 height 22
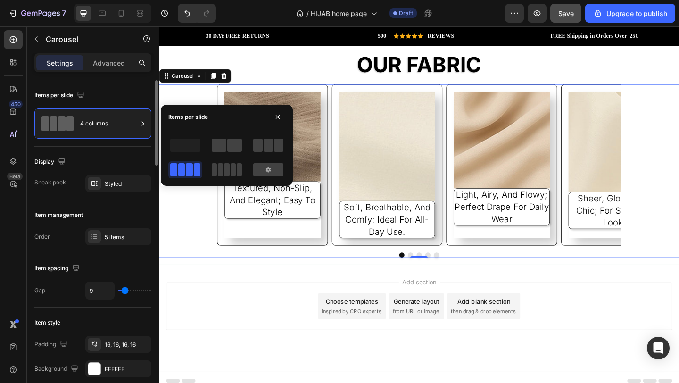
click at [111, 209] on div "Item management" at bounding box center [92, 215] width 117 height 15
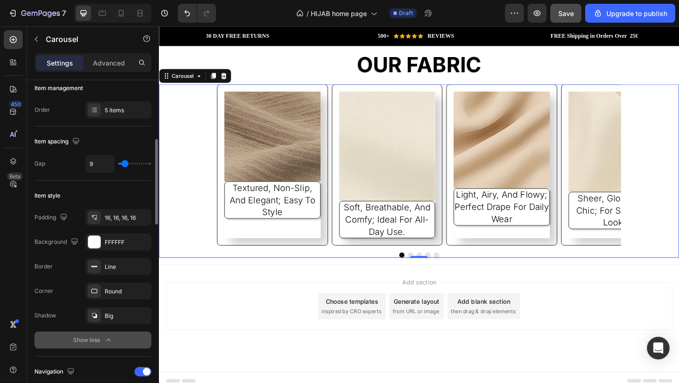
scroll to position [316, 0]
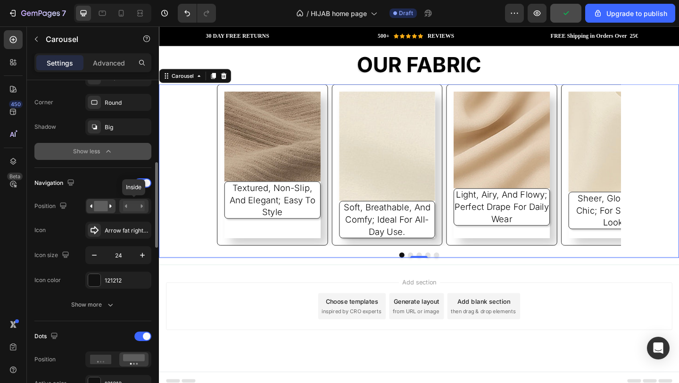
click at [134, 207] on rect at bounding box center [134, 206] width 22 height 10
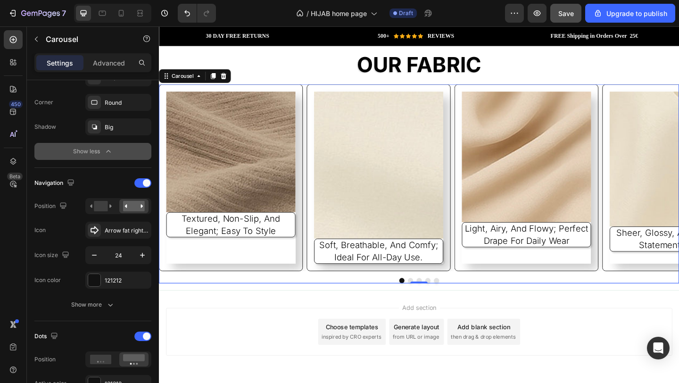
click at [211, 185] on icon "Carousel Back Arrow" at bounding box center [208, 190] width 11 height 11
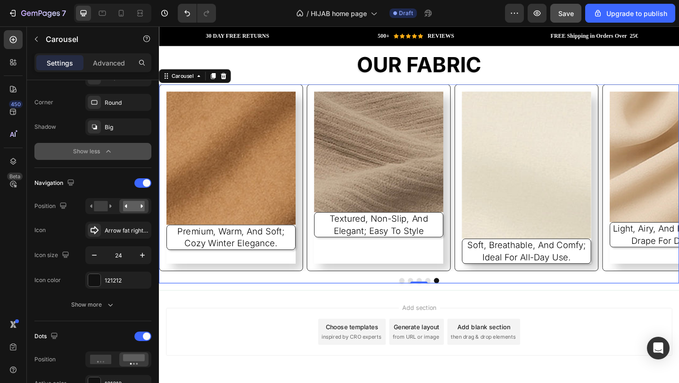
click at [213, 185] on icon "Carousel Back Arrow" at bounding box center [208, 190] width 11 height 11
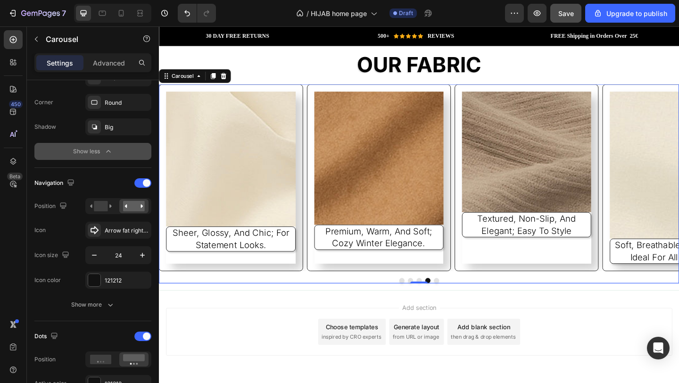
click at [205, 186] on icon "Carousel Back Arrow" at bounding box center [208, 190] width 9 height 9
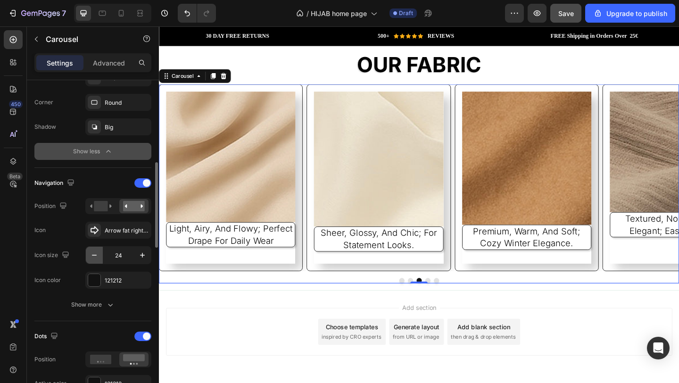
click at [92, 257] on icon "button" at bounding box center [94, 255] width 9 height 9
click at [95, 256] on icon "button" at bounding box center [94, 255] width 9 height 9
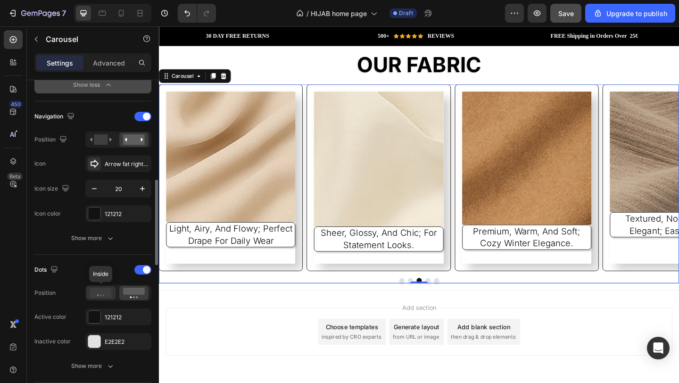
click at [101, 291] on icon at bounding box center [101, 292] width 22 height 9
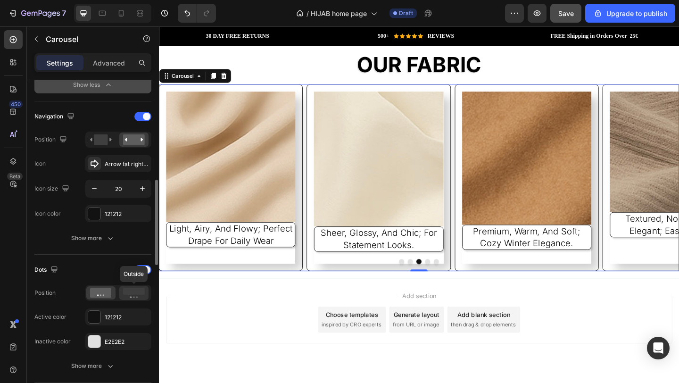
click at [130, 292] on rect at bounding box center [134, 291] width 22 height 7
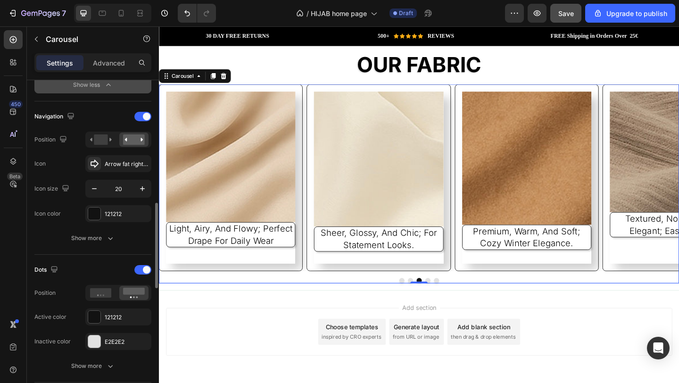
scroll to position [450, 0]
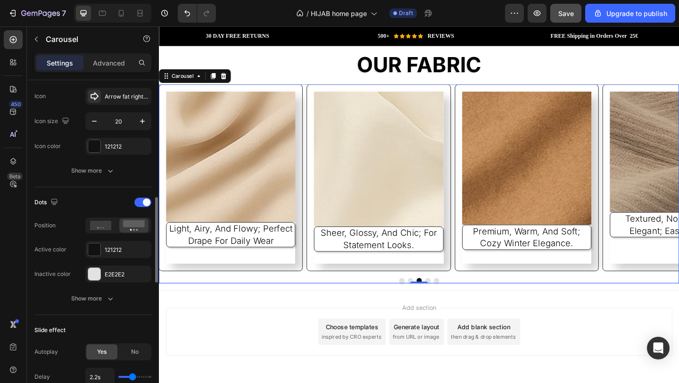
click at [115, 288] on div "Dots Position Active color 121212 Inactive color E2E2E2 Show more" at bounding box center [92, 251] width 117 height 112
click at [113, 295] on icon "button" at bounding box center [110, 298] width 9 height 9
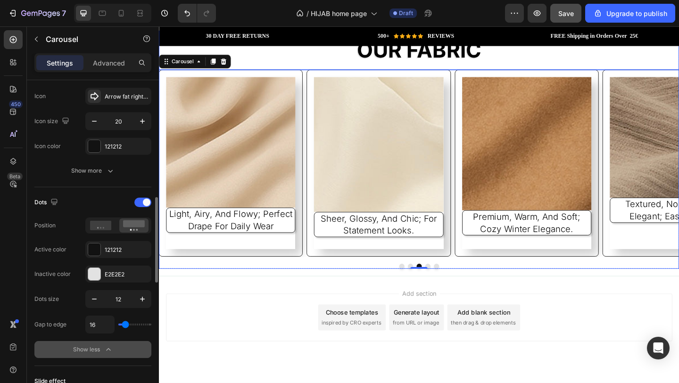
scroll to position [1292, 0]
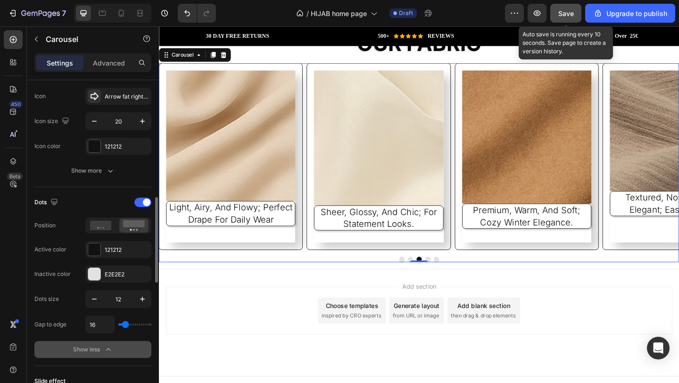
click at [574, 12] on span "Save" at bounding box center [567, 13] width 16 height 8
click at [581, 11] on button "Save" at bounding box center [566, 13] width 31 height 19
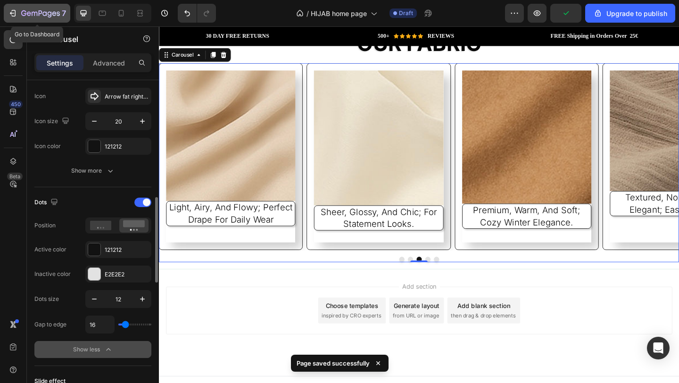
click at [33, 13] on icon "button" at bounding box center [40, 14] width 39 height 8
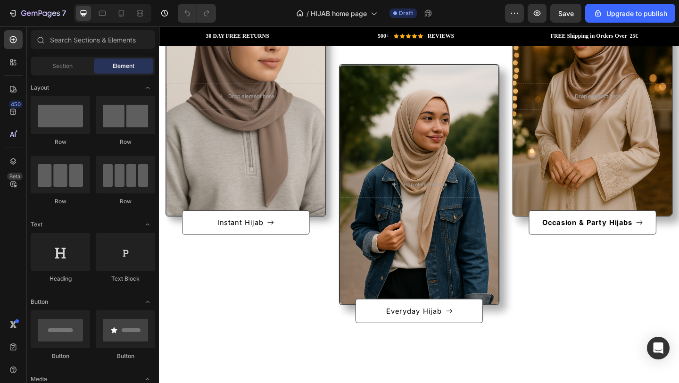
scroll to position [502, 0]
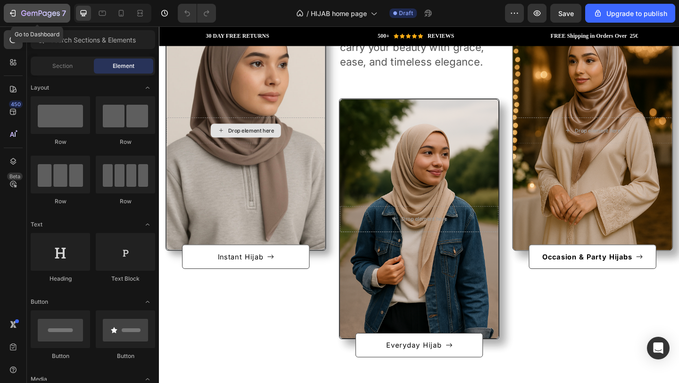
click at [7, 8] on button "7" at bounding box center [37, 13] width 67 height 19
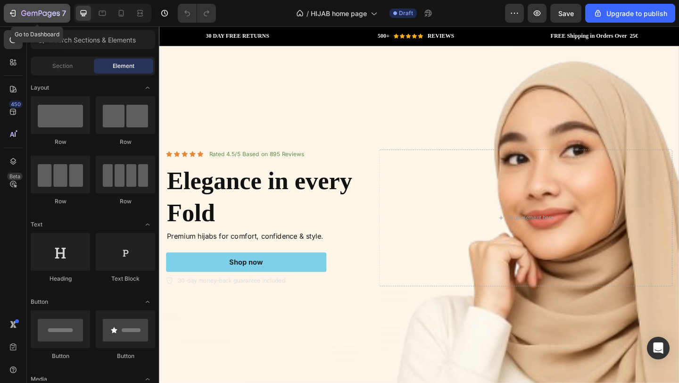
click at [40, 16] on icon "button" at bounding box center [40, 14] width 39 height 8
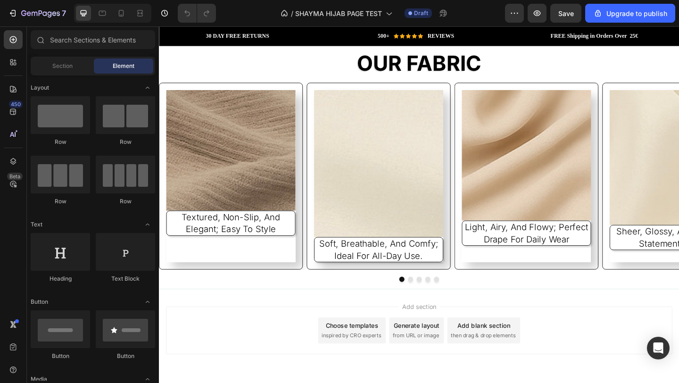
scroll to position [1562, 0]
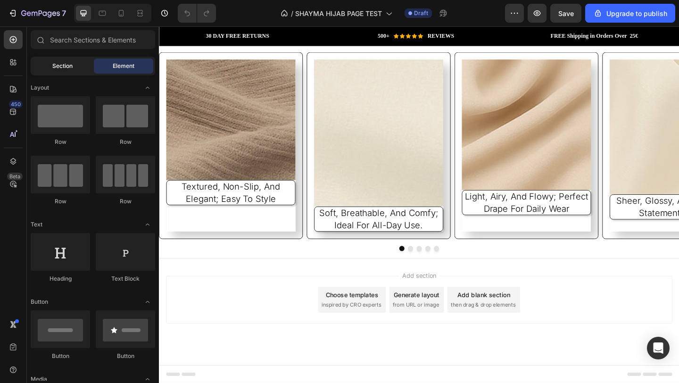
click at [76, 67] on div "Section" at bounding box center [62, 66] width 59 height 15
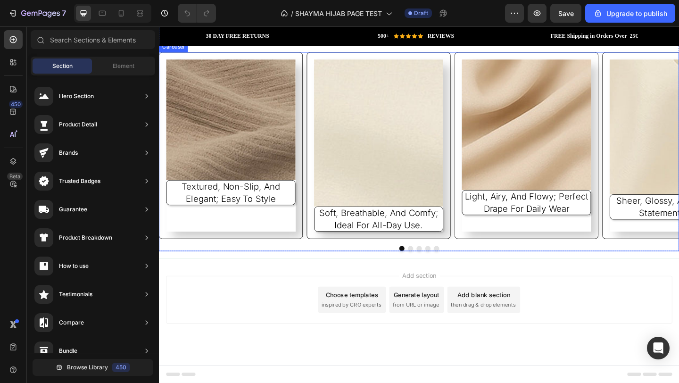
click at [671, 160] on icon "Carousel Next Arrow" at bounding box center [675, 155] width 9 height 9
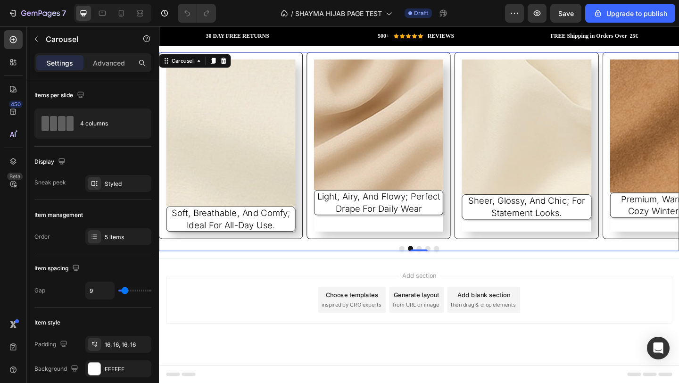
click at [670, 162] on button "Carousel Next Arrow" at bounding box center [676, 155] width 25 height 25
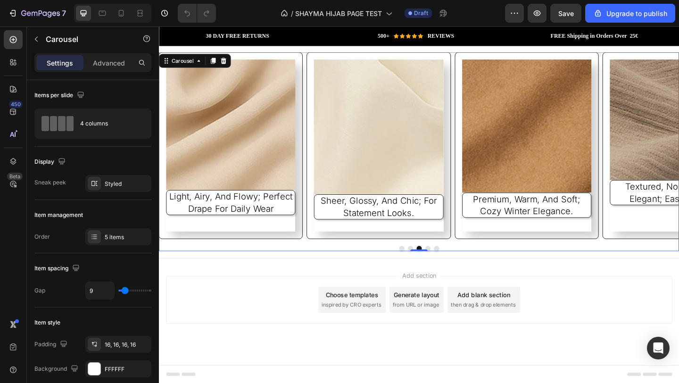
click at [670, 162] on button "Carousel Next Arrow" at bounding box center [676, 155] width 25 height 25
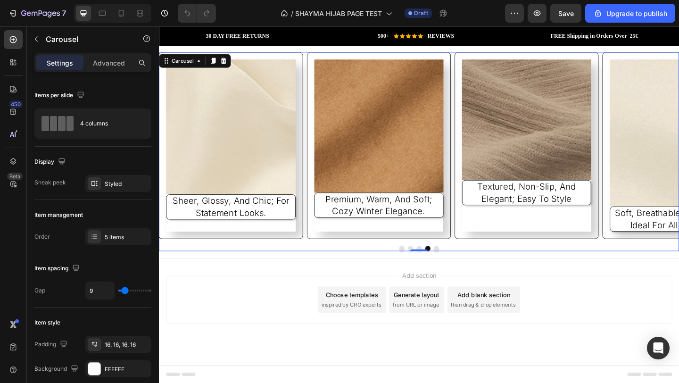
click at [670, 162] on button "Carousel Next Arrow" at bounding box center [676, 155] width 25 height 25
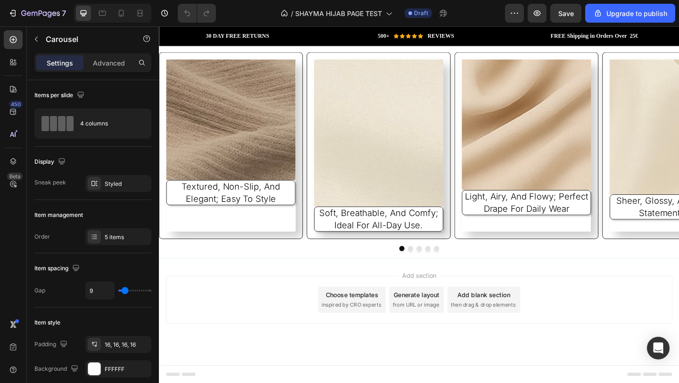
click at [677, 266] on div at bounding box center [442, 268] width 566 height 6
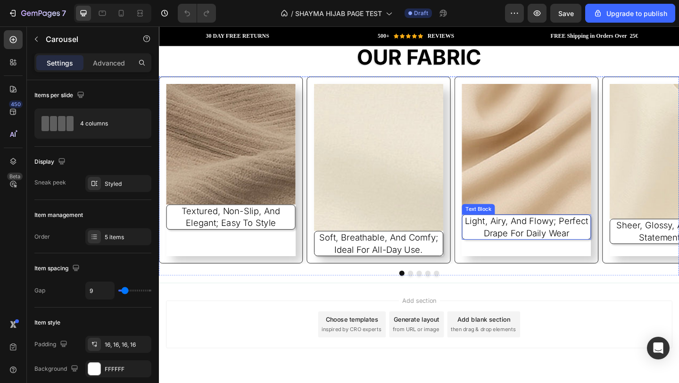
scroll to position [1543, 0]
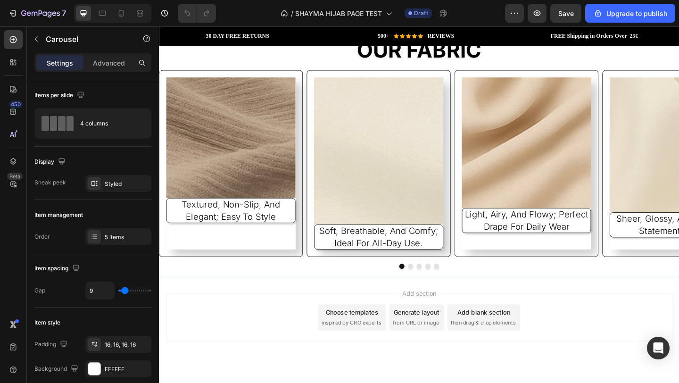
click at [672, 176] on icon "Carousel Next Arrow" at bounding box center [676, 175] width 8 height 8
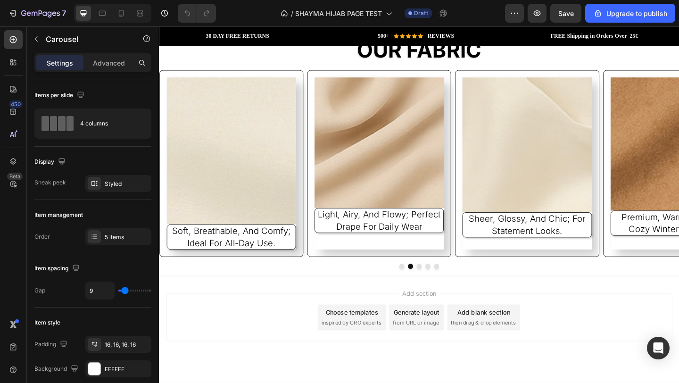
click at [672, 176] on icon "Carousel Next Arrow" at bounding box center [676, 175] width 8 height 8
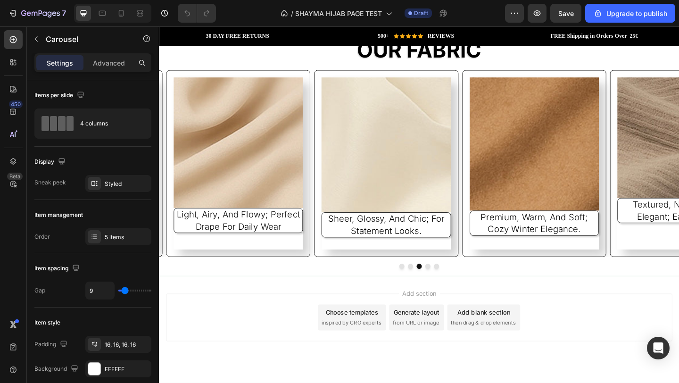
click at [672, 176] on icon "Carousel Next Arrow" at bounding box center [676, 175] width 8 height 8
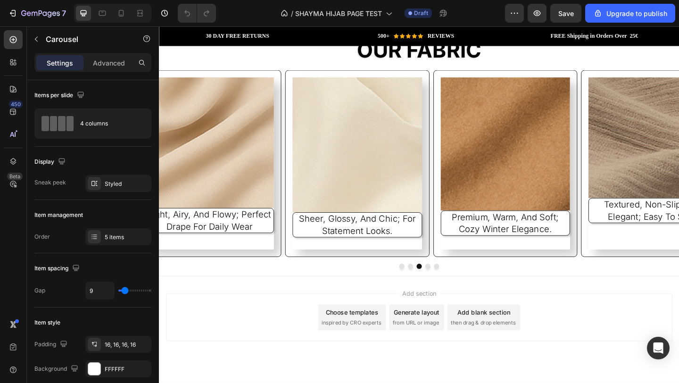
click at [672, 176] on icon "Carousel Next Arrow" at bounding box center [676, 175] width 8 height 8
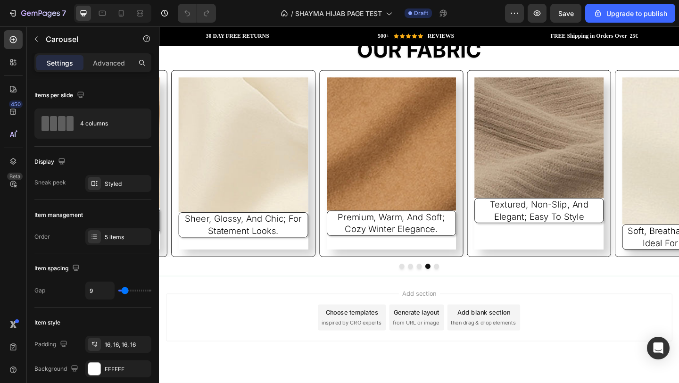
click at [672, 176] on icon "Carousel Next Arrow" at bounding box center [676, 175] width 8 height 8
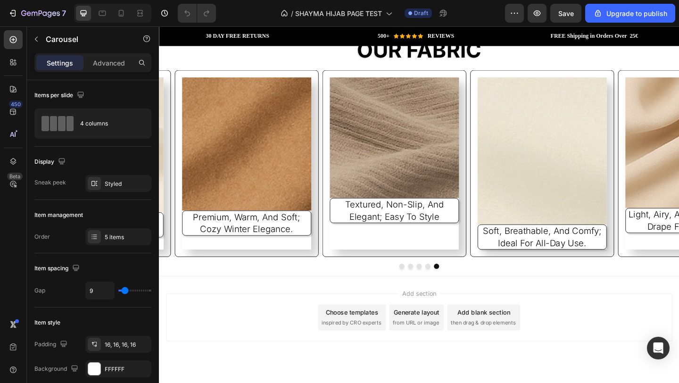
click at [672, 176] on icon "Carousel Next Arrow" at bounding box center [676, 175] width 8 height 8
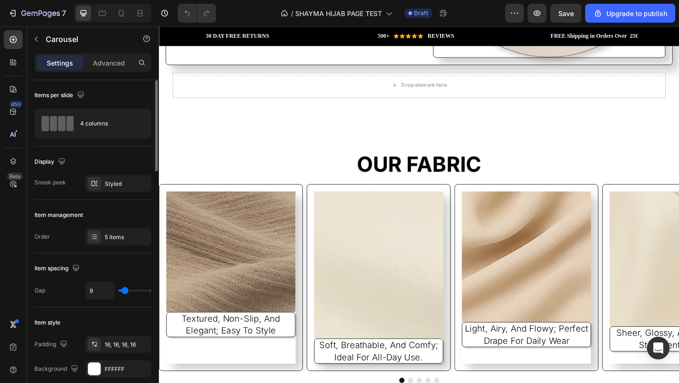
scroll to position [1461, 0]
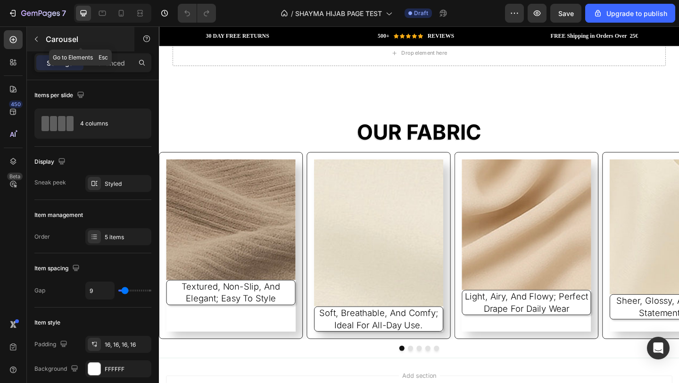
click at [41, 38] on button "button" at bounding box center [36, 39] width 15 height 15
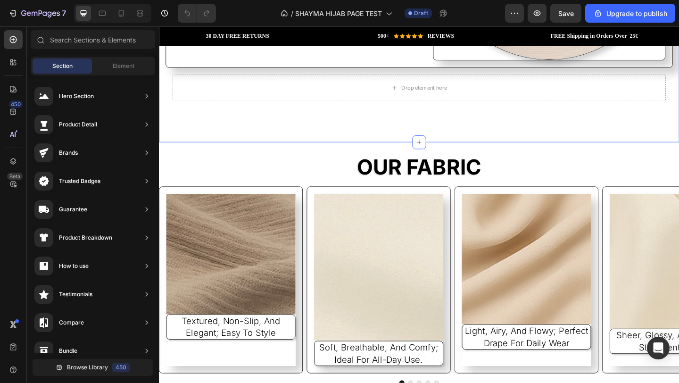
scroll to position [1423, 0]
click at [613, 169] on h2 "OUR FABRIC" at bounding box center [442, 180] width 566 height 42
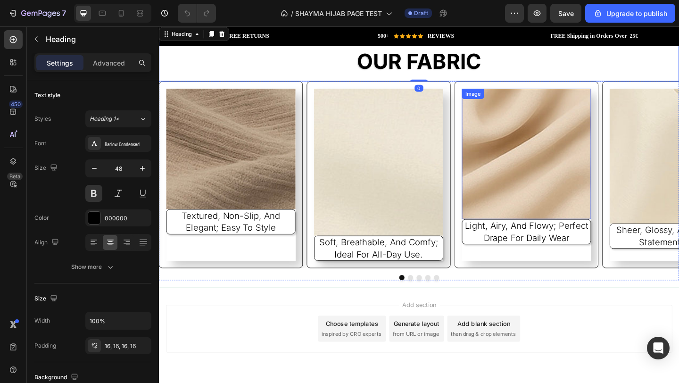
scroll to position [1540, 0]
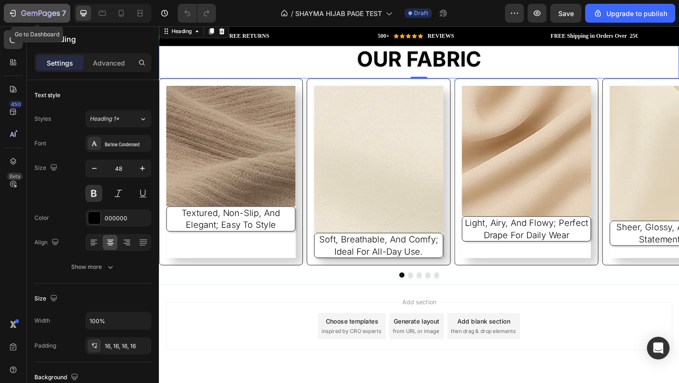
click at [47, 8] on div "7" at bounding box center [43, 13] width 45 height 11
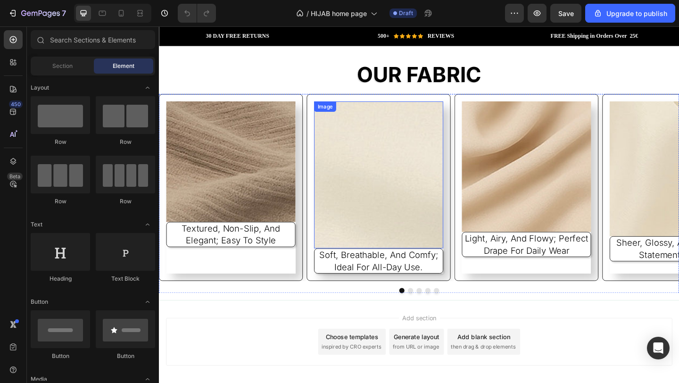
scroll to position [1562, 0]
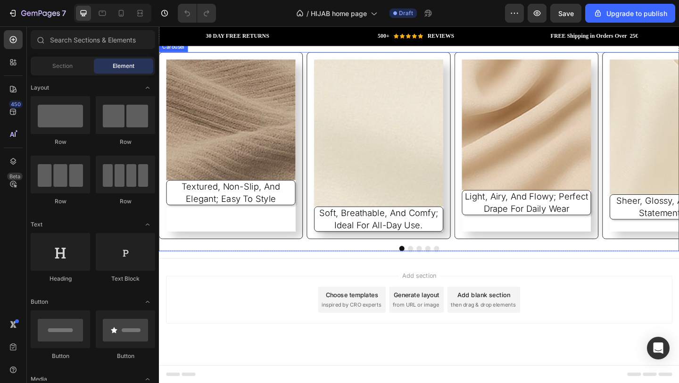
click at [671, 154] on icon "Carousel Next Arrow" at bounding box center [675, 155] width 9 height 9
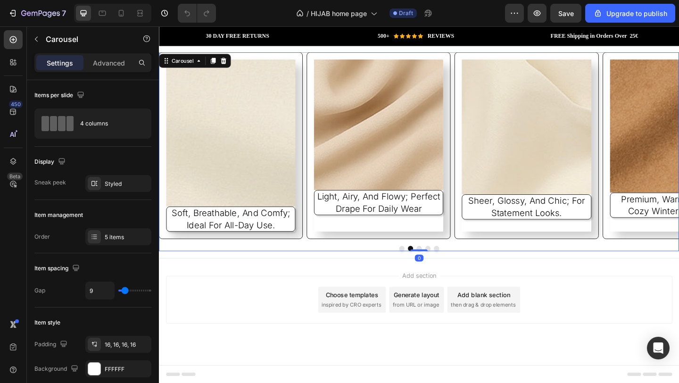
click at [671, 156] on icon "Carousel Next Arrow" at bounding box center [675, 155] width 9 height 9
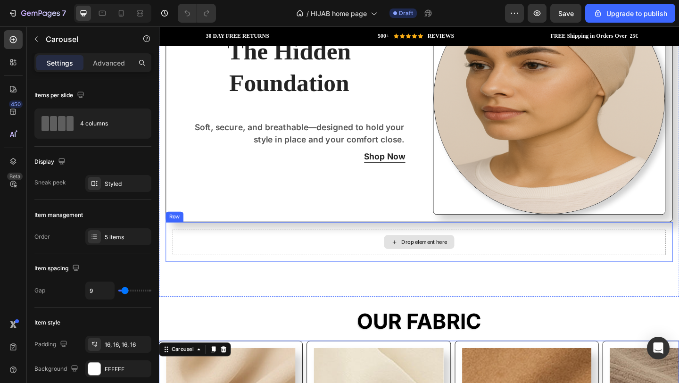
scroll to position [1382, 0]
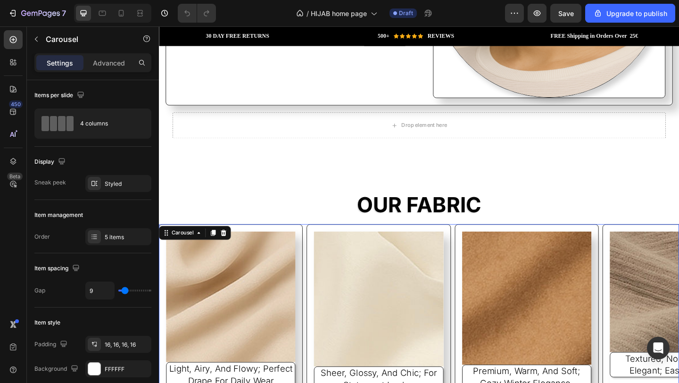
click at [666, 331] on button "Carousel Next Arrow" at bounding box center [676, 343] width 25 height 25
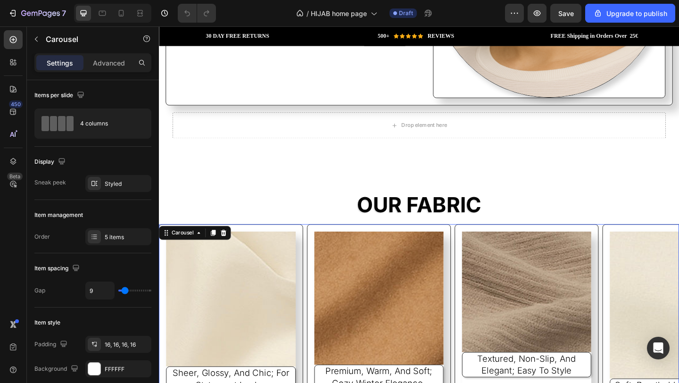
click at [672, 339] on icon "Carousel Next Arrow" at bounding box center [676, 343] width 8 height 8
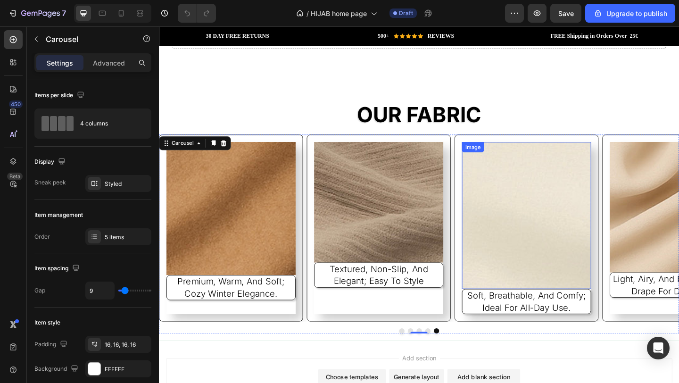
scroll to position [1481, 0]
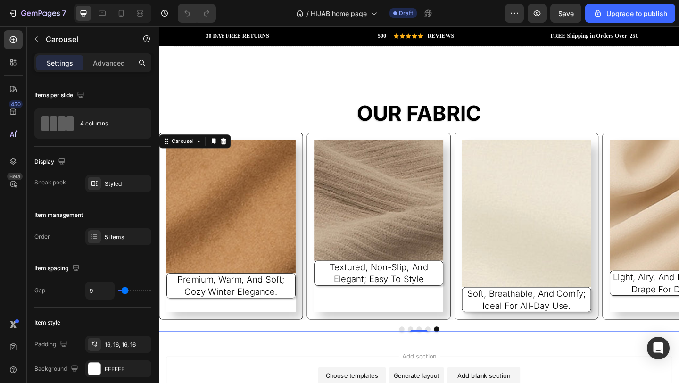
click at [672, 239] on icon "Carousel Next Arrow" at bounding box center [675, 243] width 9 height 9
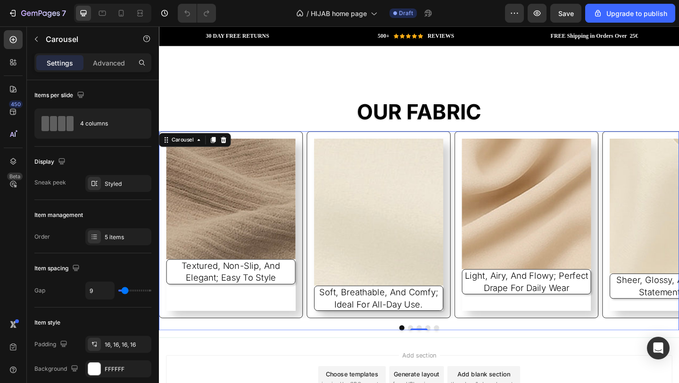
scroll to position [1483, 0]
click at [672, 238] on icon "Carousel Next Arrow" at bounding box center [675, 241] width 9 height 9
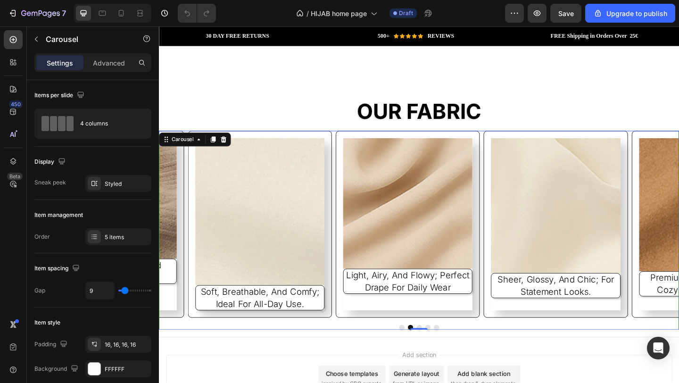
click at [672, 238] on icon "Carousel Next Arrow" at bounding box center [675, 241] width 9 height 9
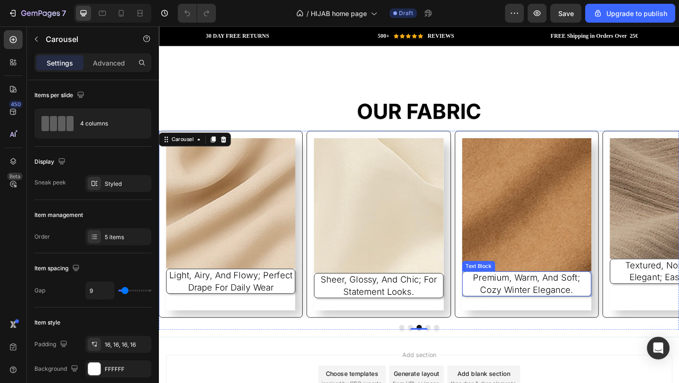
click at [579, 245] on img at bounding box center [559, 220] width 141 height 145
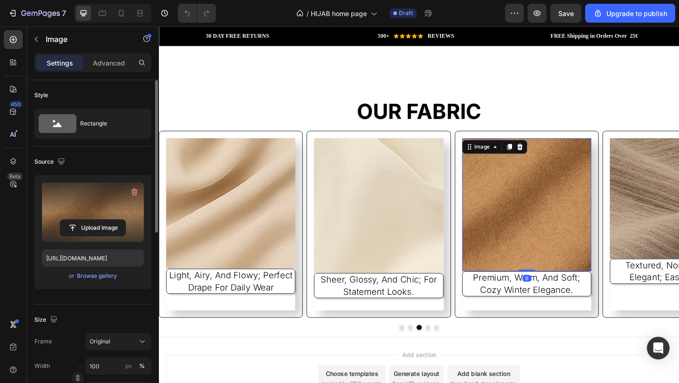
click at [97, 207] on label at bounding box center [93, 212] width 102 height 59
click at [97, 220] on input "file" at bounding box center [92, 228] width 65 height 16
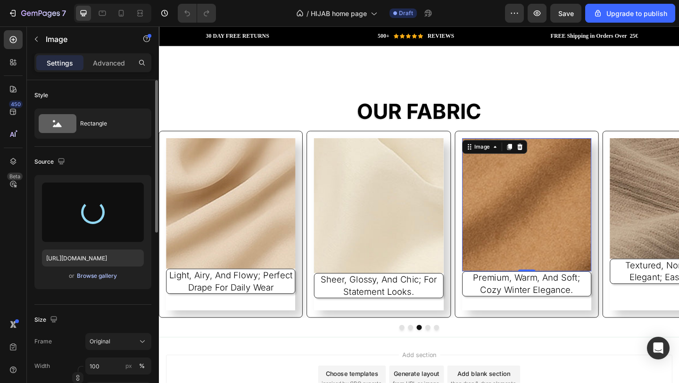
click at [106, 274] on div "Browse gallery" at bounding box center [97, 276] width 40 height 8
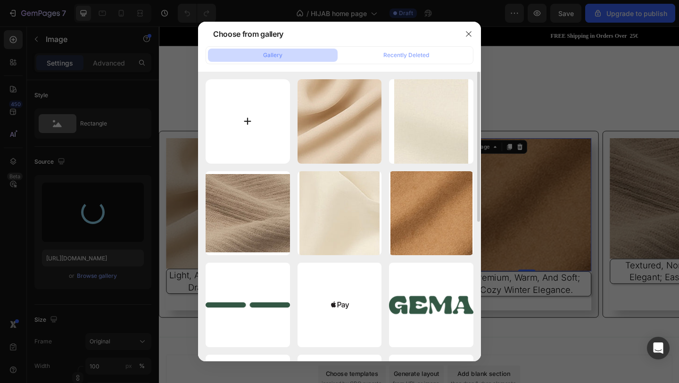
click at [240, 131] on input "file" at bounding box center [248, 121] width 84 height 84
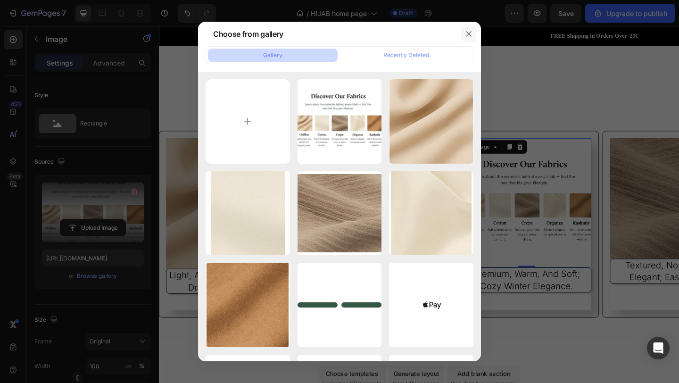
click at [469, 35] on icon "button" at bounding box center [469, 34] width 8 height 8
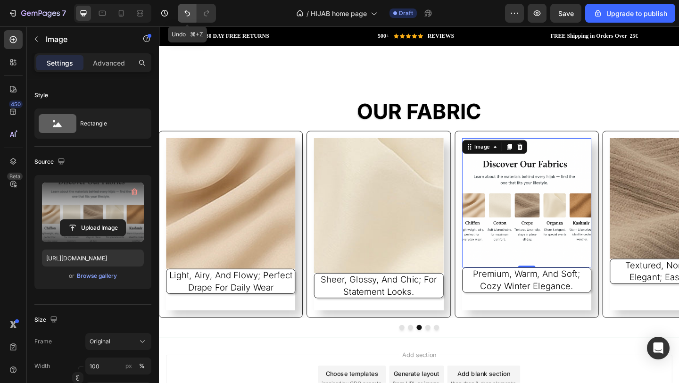
click at [190, 15] on icon "Undo/Redo" at bounding box center [187, 12] width 9 height 9
click at [190, 16] on icon "Undo/Redo" at bounding box center [187, 12] width 9 height 9
type input "[URL][DOMAIN_NAME]"
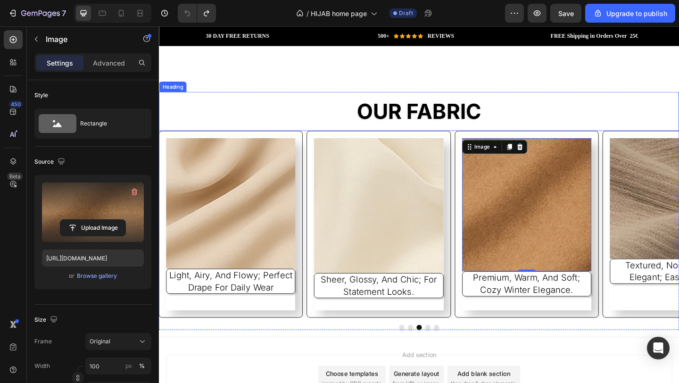
click at [589, 111] on h2 "OUR FABRIC" at bounding box center [442, 119] width 566 height 42
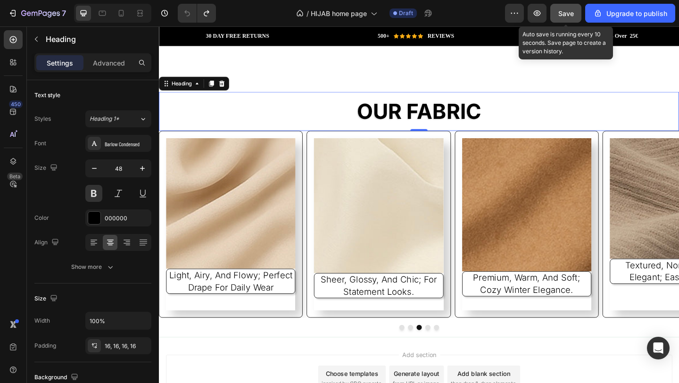
click at [576, 12] on button "Save" at bounding box center [566, 13] width 31 height 19
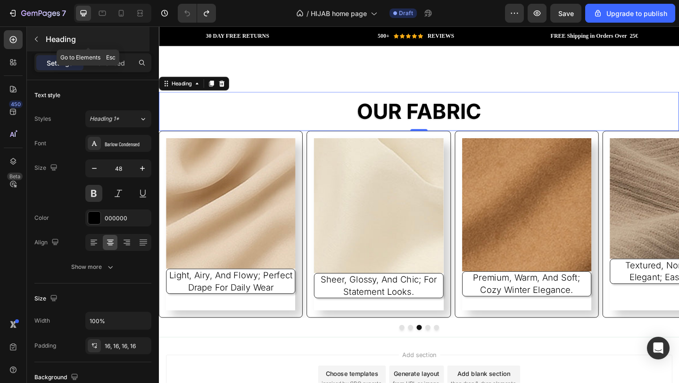
click at [46, 41] on p "Heading" at bounding box center [97, 38] width 102 height 11
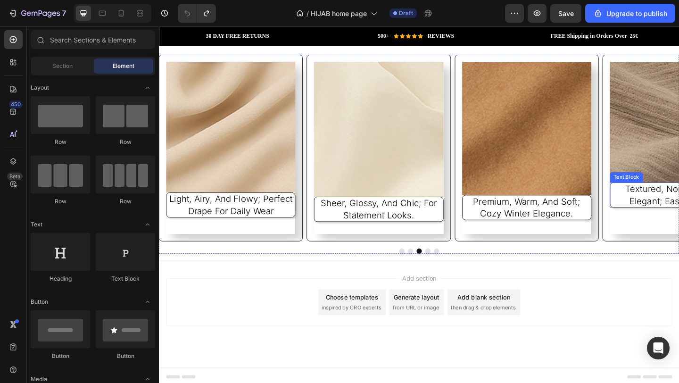
scroll to position [1562, 0]
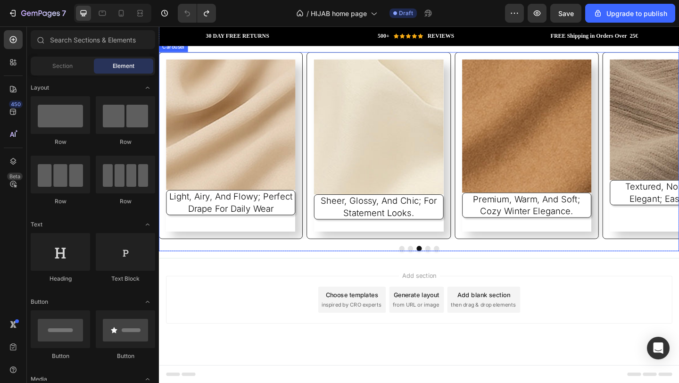
click at [673, 156] on icon "Carousel Next Arrow" at bounding box center [675, 155] width 9 height 9
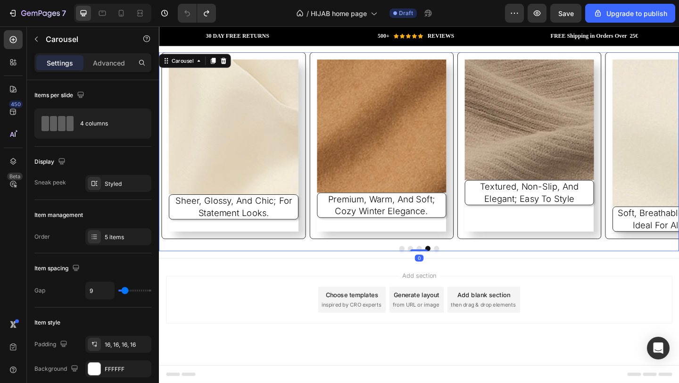
click at [673, 156] on icon "Carousel Next Arrow" at bounding box center [675, 155] width 9 height 9
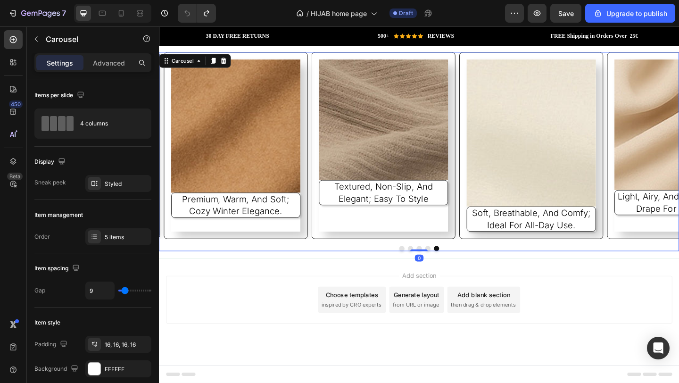
click at [673, 156] on icon "Carousel Next Arrow" at bounding box center [675, 155] width 9 height 9
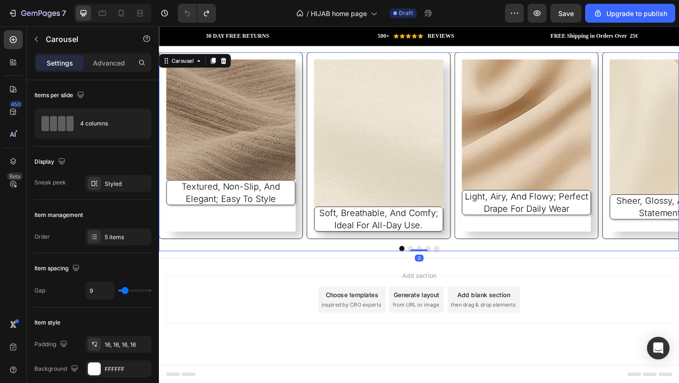
click at [674, 156] on button "Carousel Next Arrow" at bounding box center [676, 155] width 25 height 25
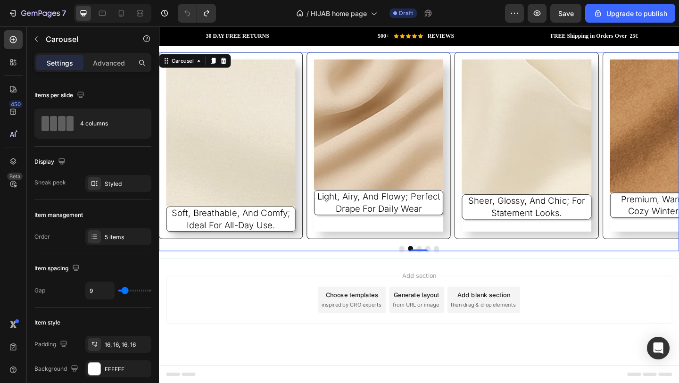
click at [674, 156] on button "Carousel Next Arrow" at bounding box center [676, 155] width 25 height 25
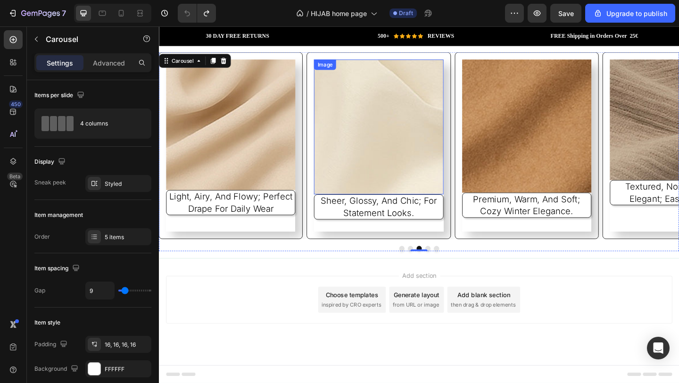
click at [399, 140] on img at bounding box center [398, 135] width 141 height 147
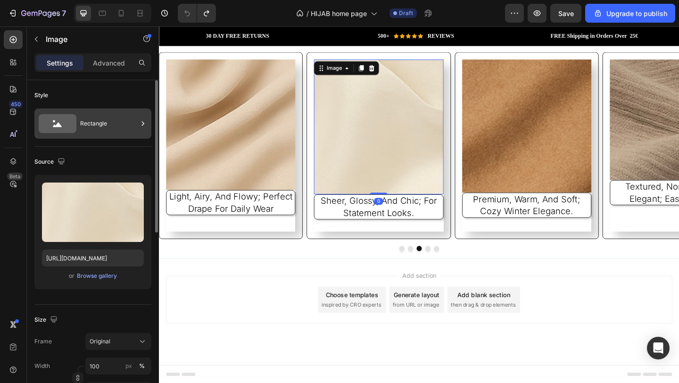
click at [112, 128] on div "Rectangle" at bounding box center [109, 124] width 58 height 22
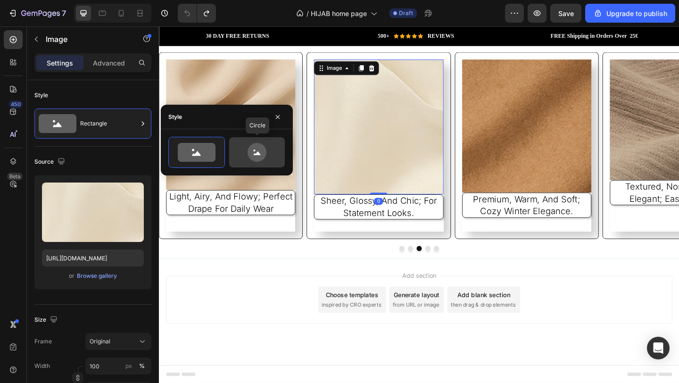
click at [244, 159] on icon at bounding box center [257, 152] width 44 height 19
type input "80"
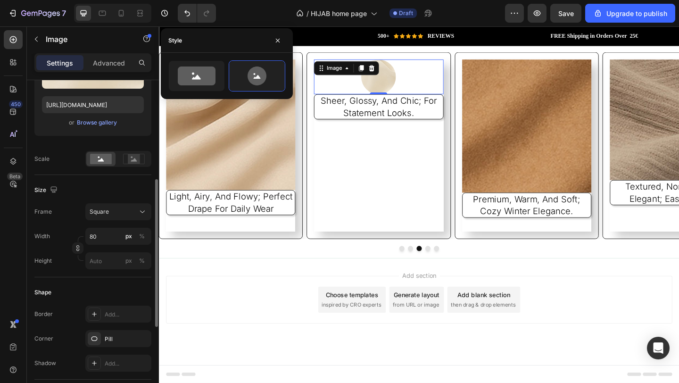
scroll to position [175, 0]
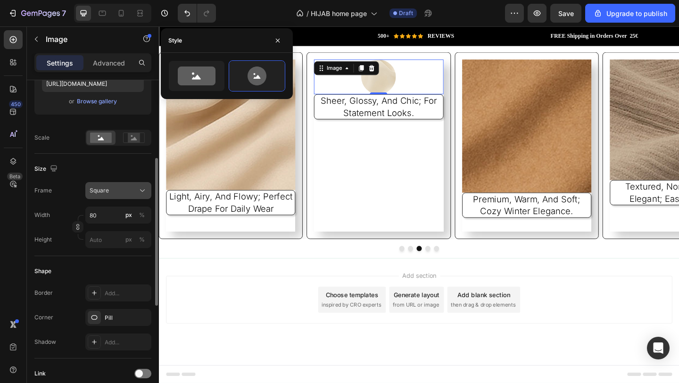
click at [122, 192] on div "Square" at bounding box center [113, 190] width 46 height 8
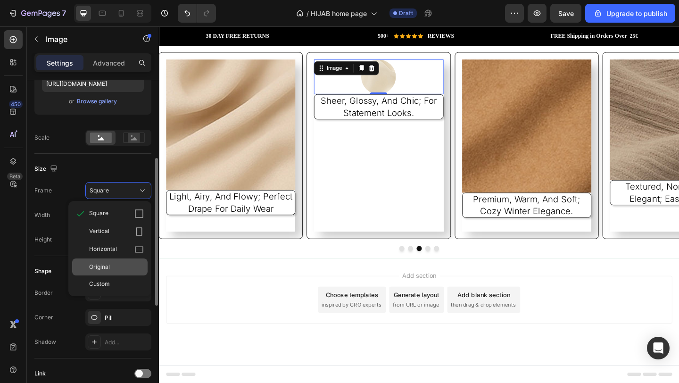
click at [119, 269] on div "Original" at bounding box center [116, 267] width 55 height 8
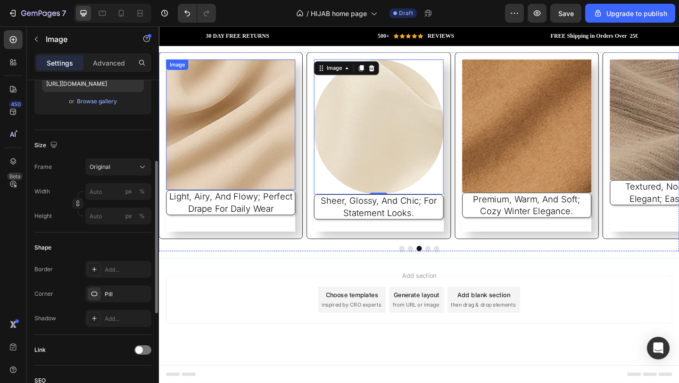
click at [239, 145] on img at bounding box center [237, 133] width 141 height 142
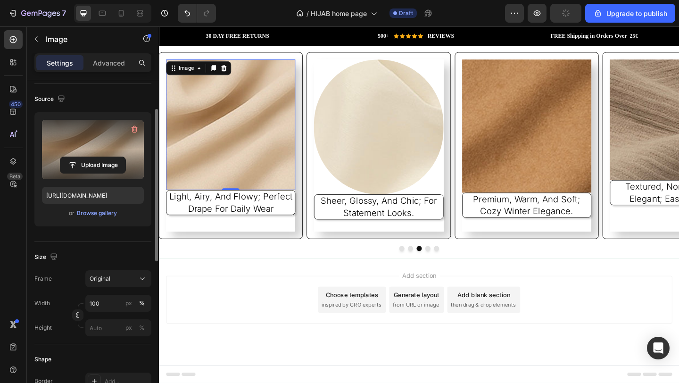
scroll to position [0, 0]
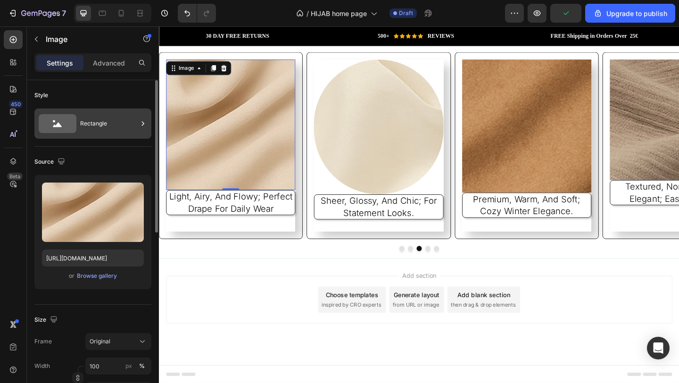
click at [123, 130] on div "Rectangle" at bounding box center [109, 124] width 58 height 22
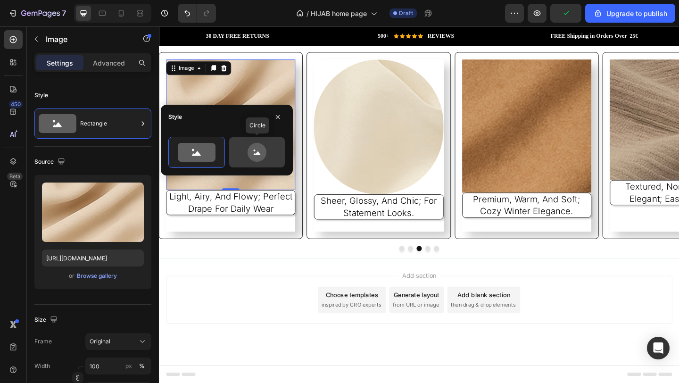
click at [246, 158] on icon at bounding box center [257, 152] width 44 height 19
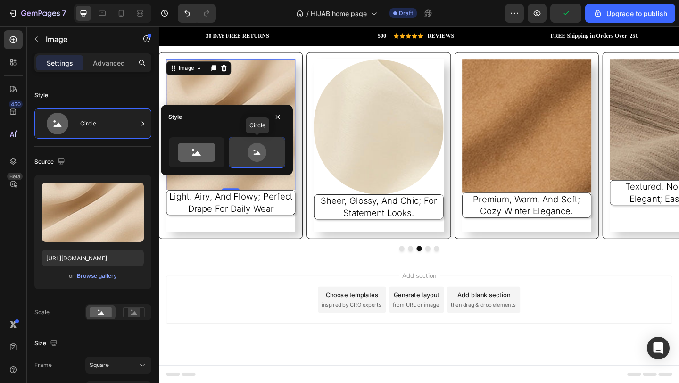
type input "80"
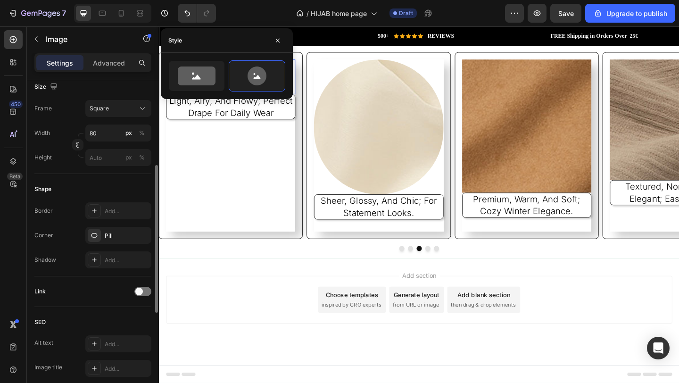
scroll to position [236, 0]
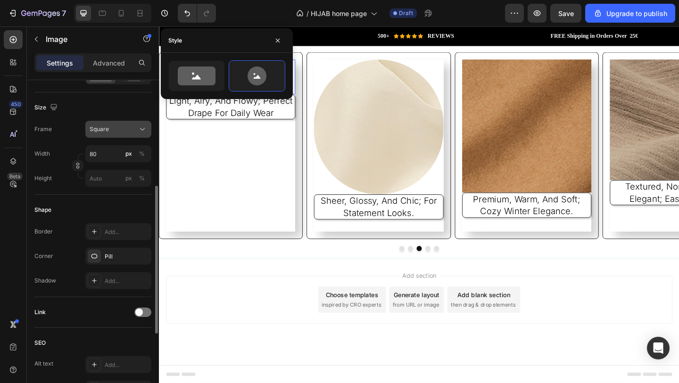
click at [139, 128] on icon at bounding box center [142, 129] width 9 height 9
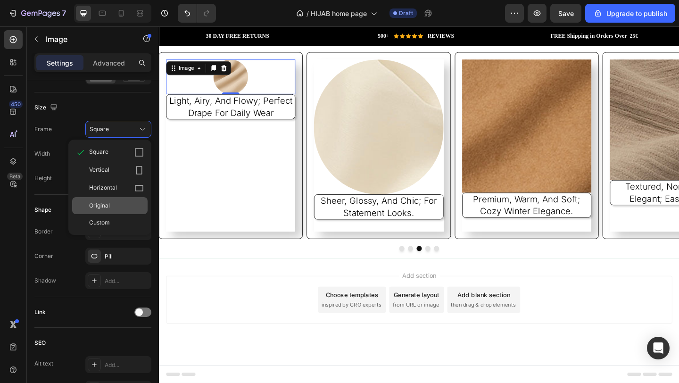
drag, startPoint x: 124, startPoint y: 207, endPoint x: 7, endPoint y: 191, distance: 118.1
click at [124, 207] on div "Original" at bounding box center [116, 205] width 55 height 8
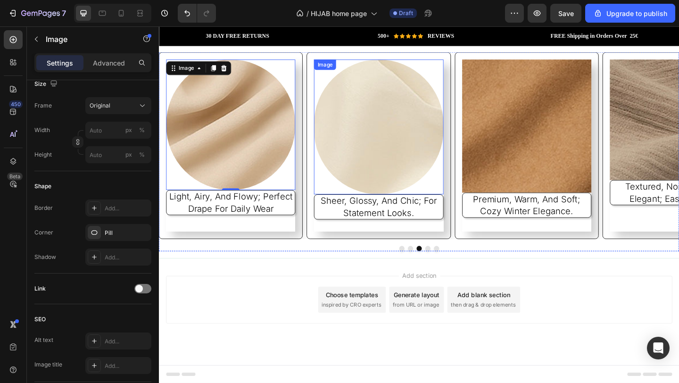
click at [527, 156] on img at bounding box center [559, 134] width 141 height 145
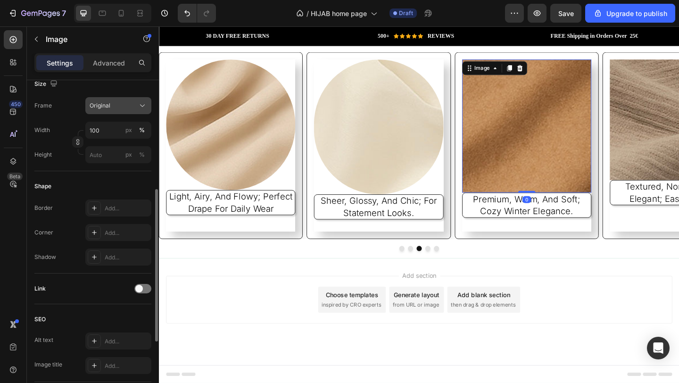
click at [117, 113] on button "Original" at bounding box center [118, 105] width 66 height 17
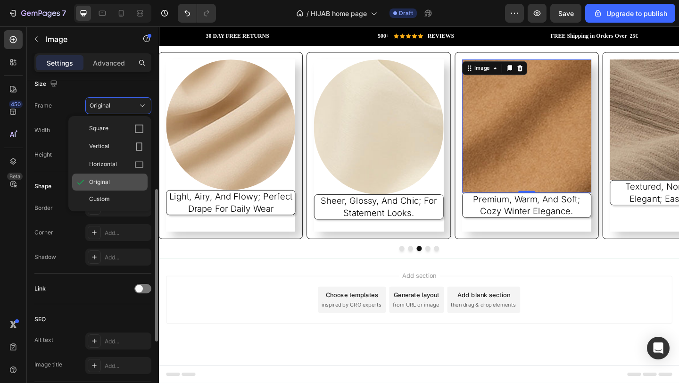
click at [130, 184] on div "Original" at bounding box center [116, 182] width 55 height 8
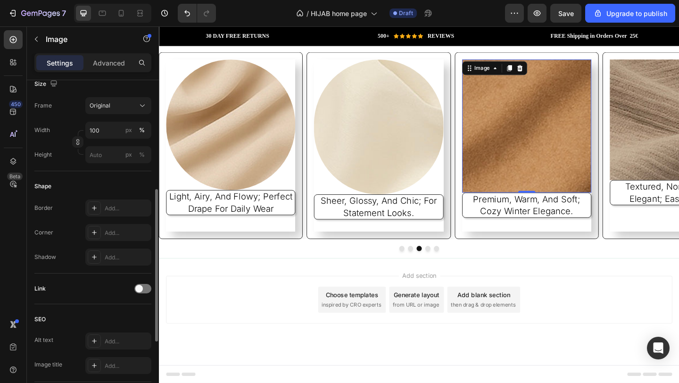
click at [577, 123] on img at bounding box center [559, 134] width 141 height 145
click at [547, 154] on img at bounding box center [559, 134] width 141 height 145
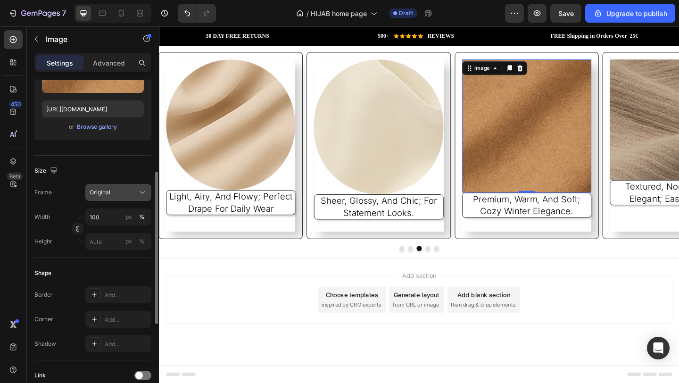
scroll to position [165, 0]
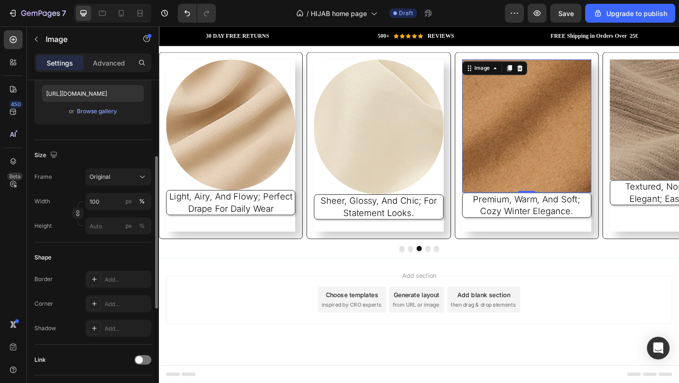
click at [108, 186] on div "Frame Original Width 100 px % Height px %" at bounding box center [92, 201] width 117 height 66
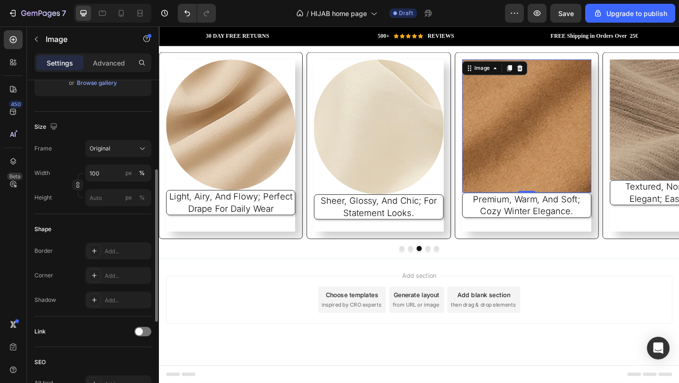
scroll to position [0, 0]
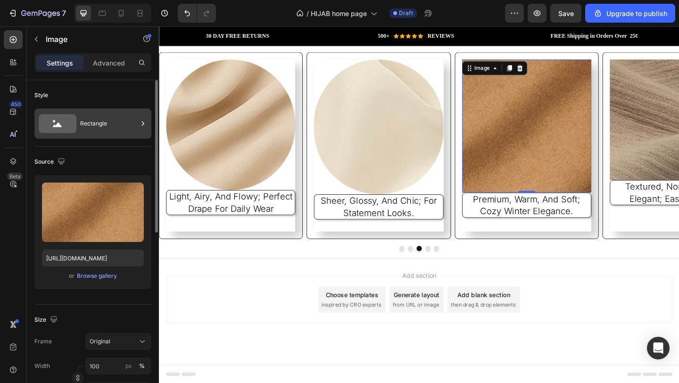
click at [102, 135] on div "Rectangle" at bounding box center [92, 124] width 117 height 30
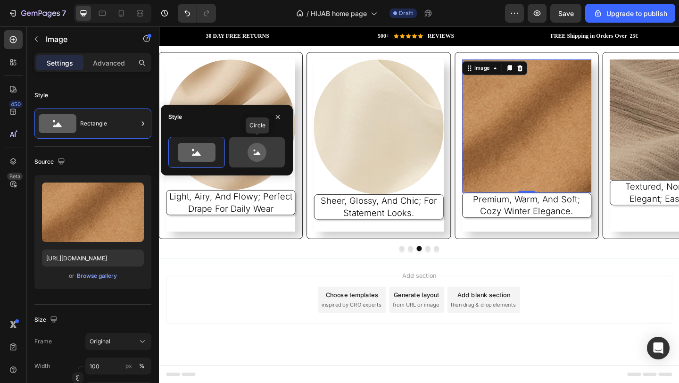
click at [266, 164] on div at bounding box center [257, 152] width 56 height 30
type input "80"
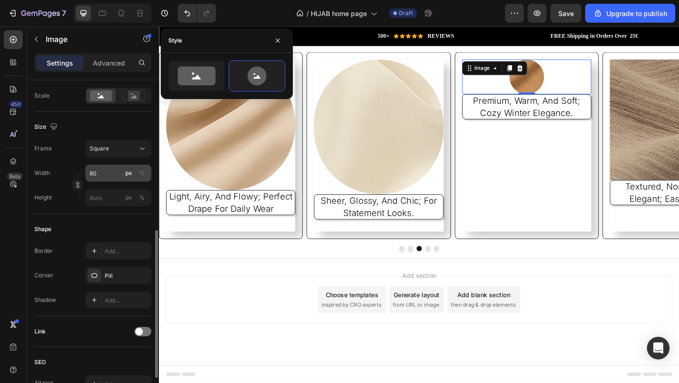
scroll to position [253, 0]
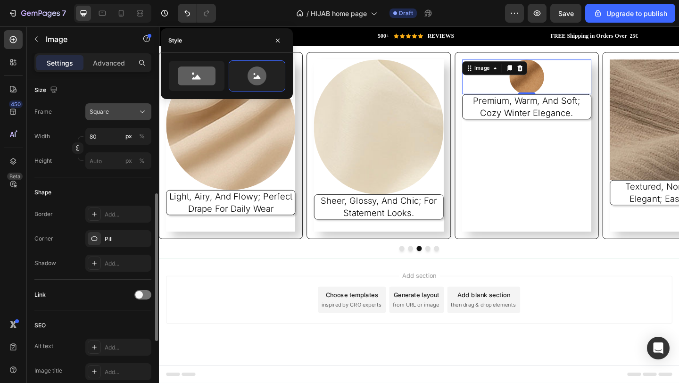
click at [119, 112] on div "Square" at bounding box center [113, 112] width 46 height 8
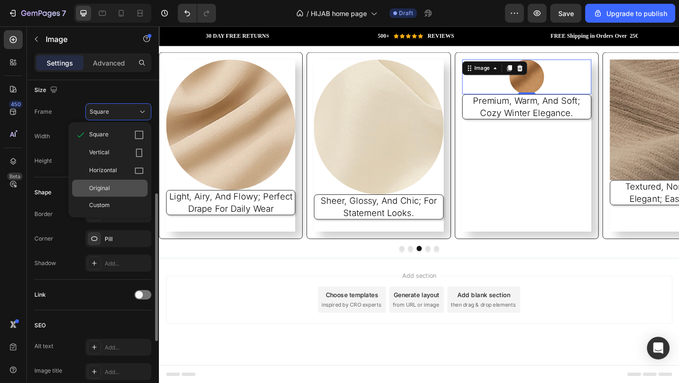
click at [110, 196] on div "Original" at bounding box center [109, 188] width 75 height 17
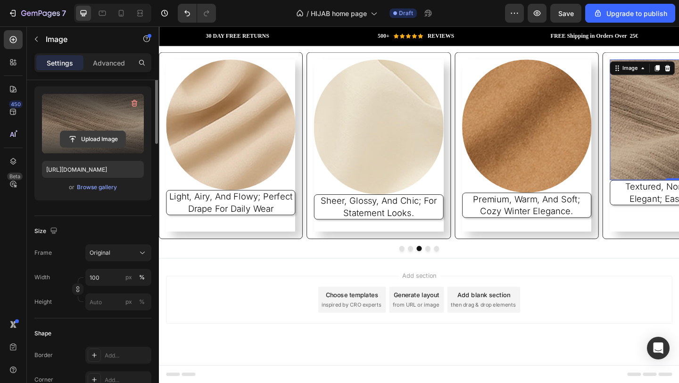
scroll to position [0, 0]
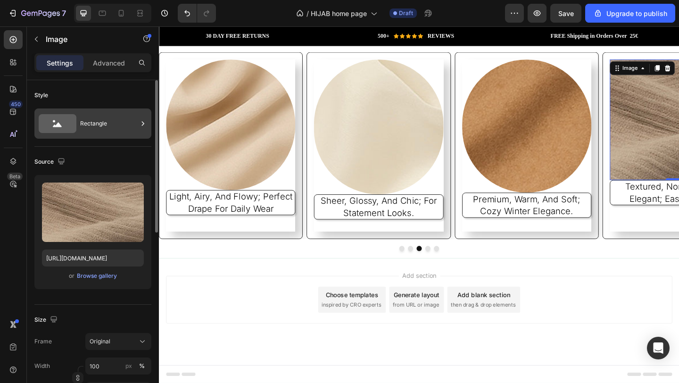
click at [118, 126] on div "Rectangle" at bounding box center [109, 124] width 58 height 22
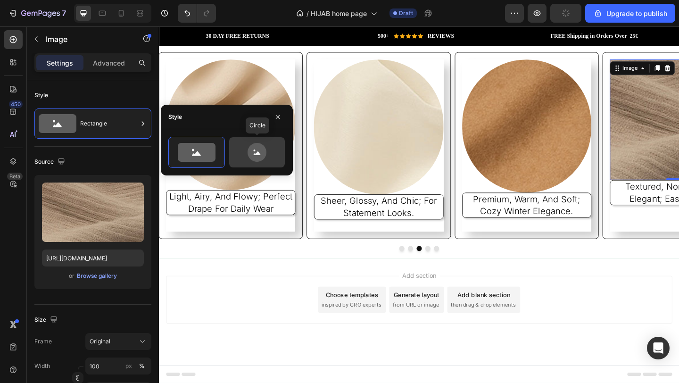
click at [256, 155] on icon at bounding box center [257, 153] width 7 height 4
type input "80"
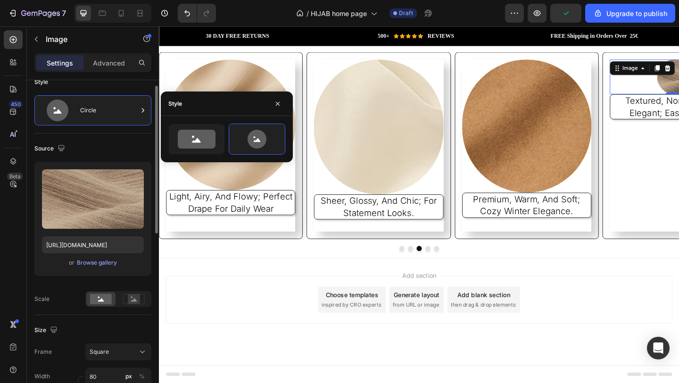
scroll to position [185, 0]
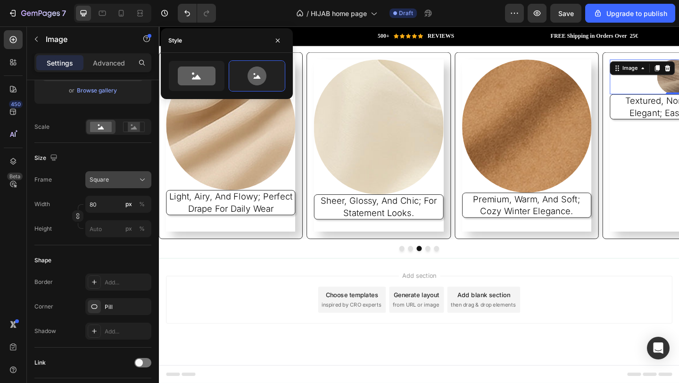
click at [117, 180] on div "Square" at bounding box center [113, 180] width 46 height 8
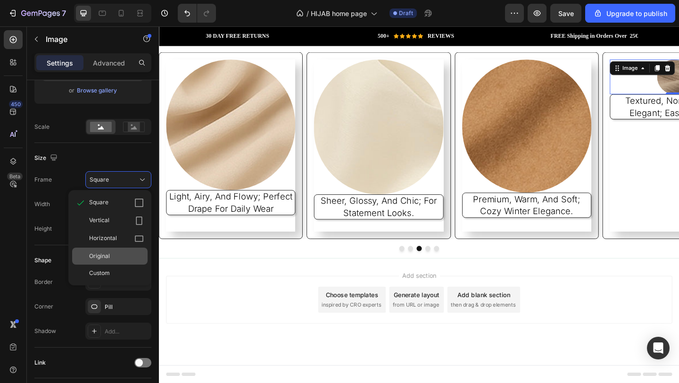
click at [114, 259] on div "Original" at bounding box center [116, 256] width 55 height 8
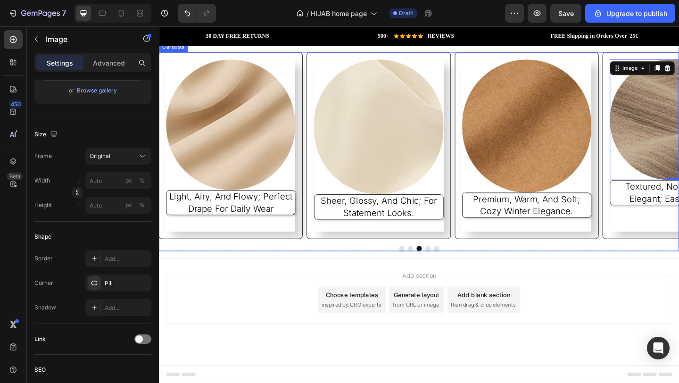
click at [672, 158] on icon "Carousel Next Arrow" at bounding box center [676, 156] width 8 height 8
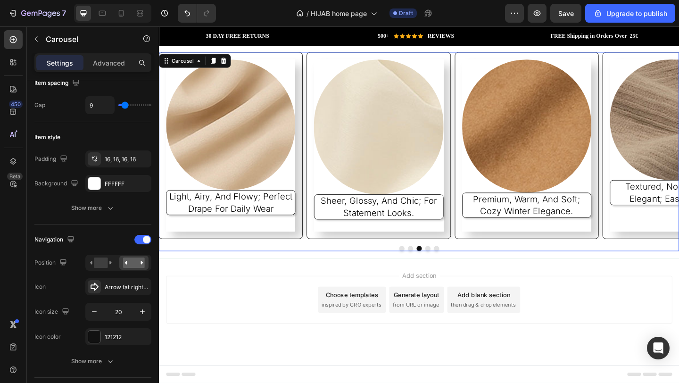
scroll to position [0, 0]
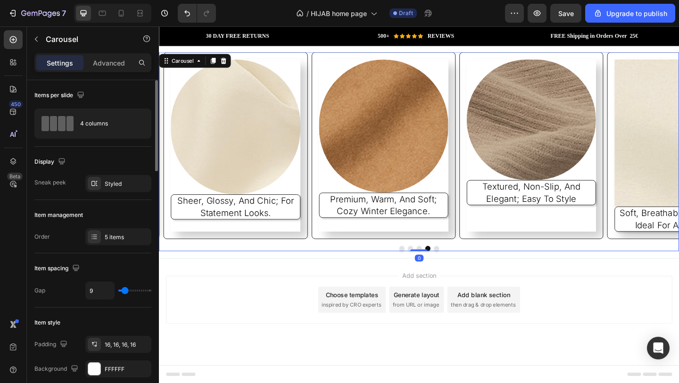
click at [672, 158] on icon "Carousel Next Arrow" at bounding box center [676, 156] width 8 height 8
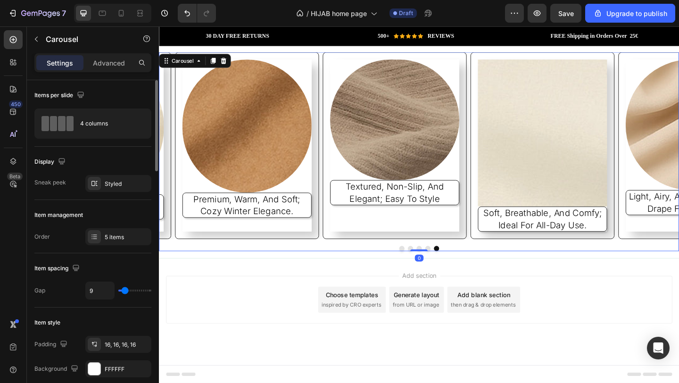
click at [672, 158] on icon "Carousel Next Arrow" at bounding box center [676, 156] width 8 height 8
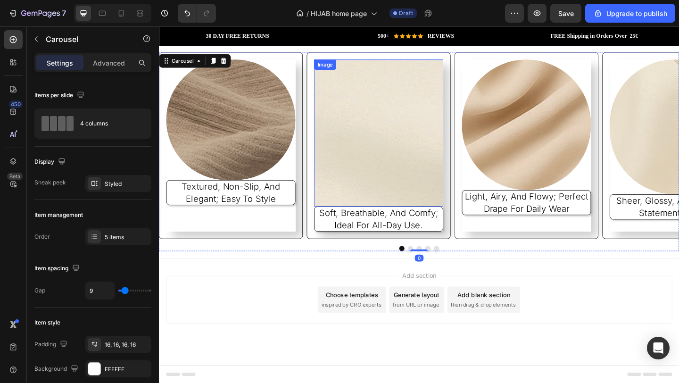
click at [448, 164] on img at bounding box center [398, 142] width 141 height 160
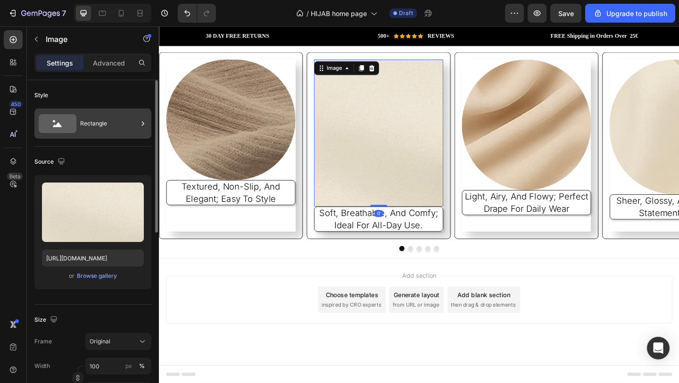
click at [110, 127] on div "Rectangle" at bounding box center [109, 124] width 58 height 22
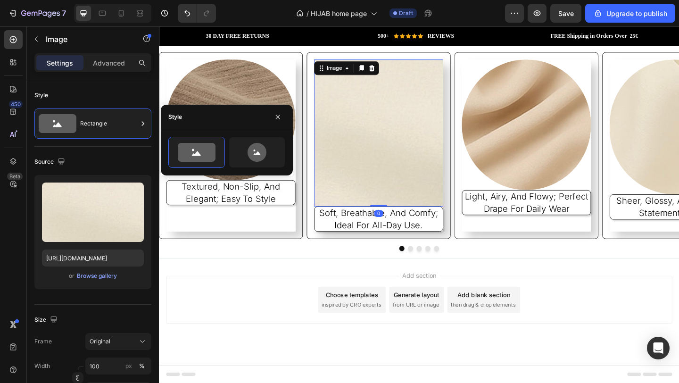
click at [285, 153] on div at bounding box center [227, 152] width 132 height 31
click at [277, 156] on icon at bounding box center [257, 152] width 44 height 19
type input "80"
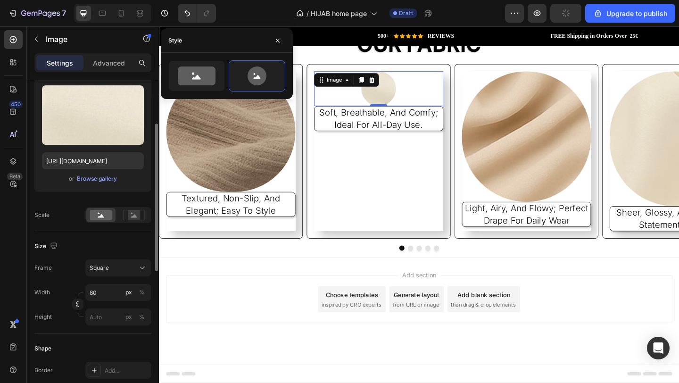
scroll to position [257, 0]
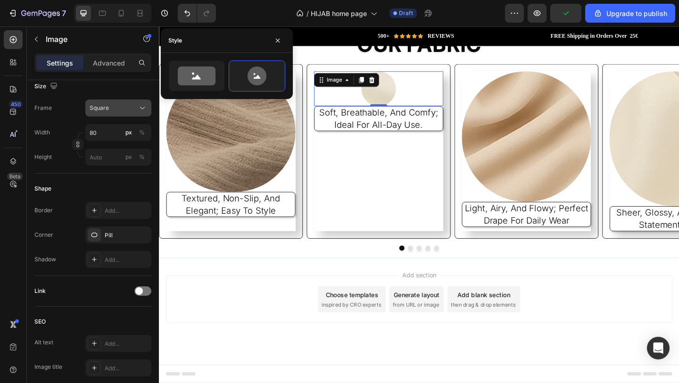
click at [123, 110] on div "Square" at bounding box center [113, 108] width 46 height 8
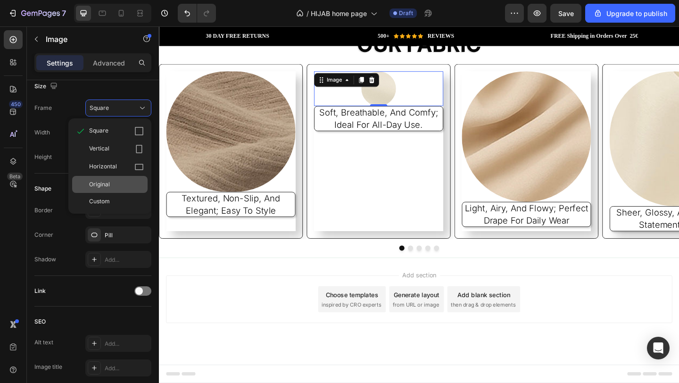
click at [117, 186] on div "Original" at bounding box center [116, 184] width 55 height 8
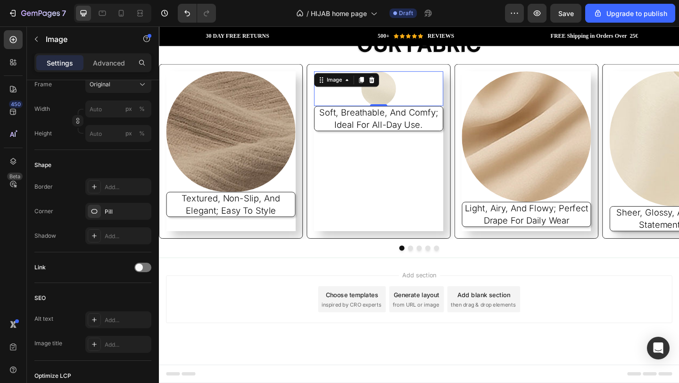
scroll to position [1562, 0]
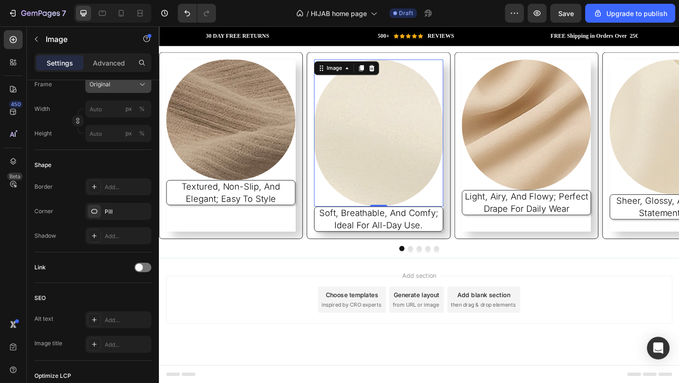
click at [136, 87] on div "Original" at bounding box center [119, 84] width 58 height 9
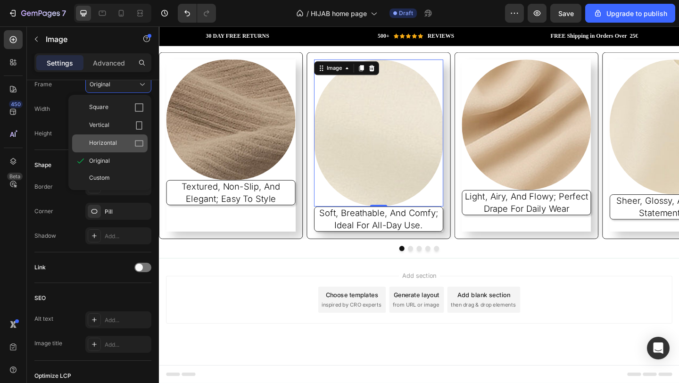
click at [120, 143] on div "Horizontal" at bounding box center [116, 143] width 55 height 9
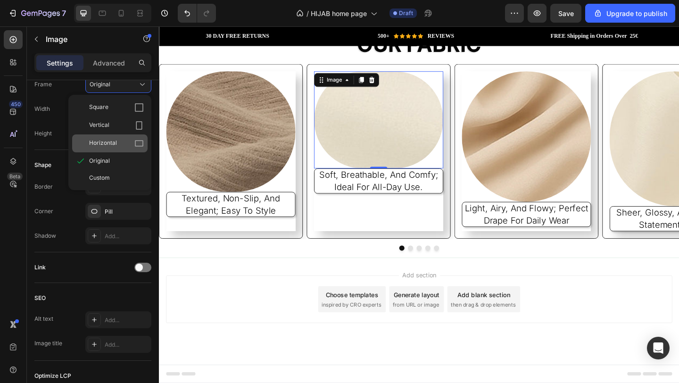
scroll to position [1549, 0]
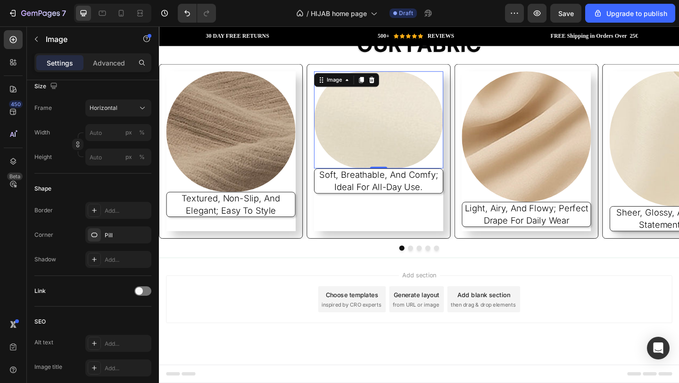
click at [114, 117] on div "Frame Horizontal Width px % Height px %" at bounding box center [92, 133] width 117 height 66
click at [117, 112] on div "Horizontal" at bounding box center [119, 107] width 58 height 9
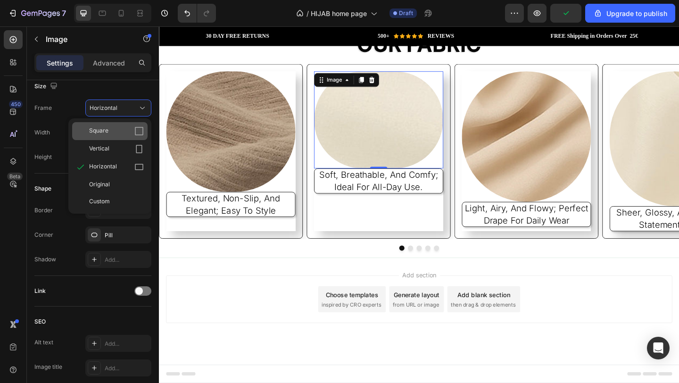
click at [117, 134] on div "Square" at bounding box center [116, 130] width 55 height 9
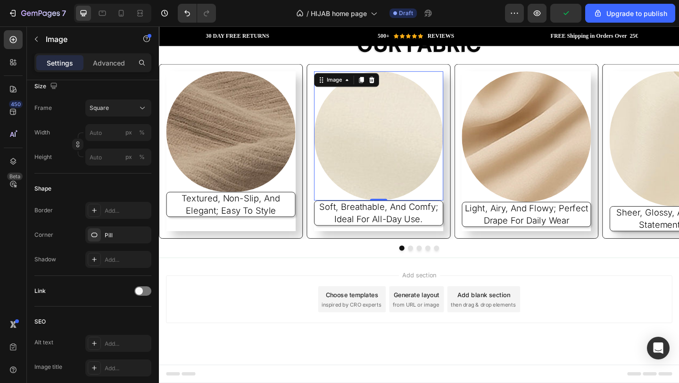
click at [205, 312] on div "Add section Choose templates inspired by CRO experts Generate layout from URL o…" at bounding box center [442, 323] width 551 height 52
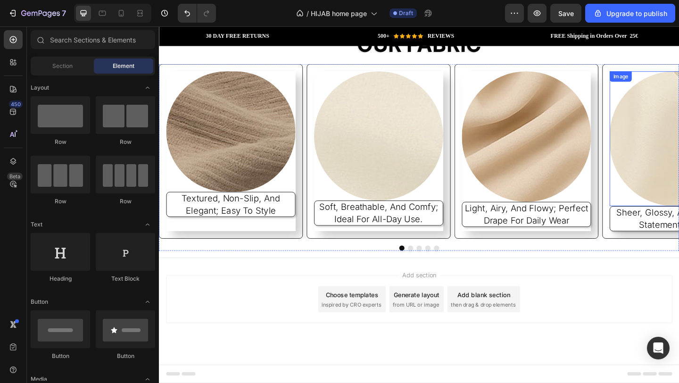
click at [676, 158] on button "Carousel Next Arrow" at bounding box center [676, 162] width 25 height 25
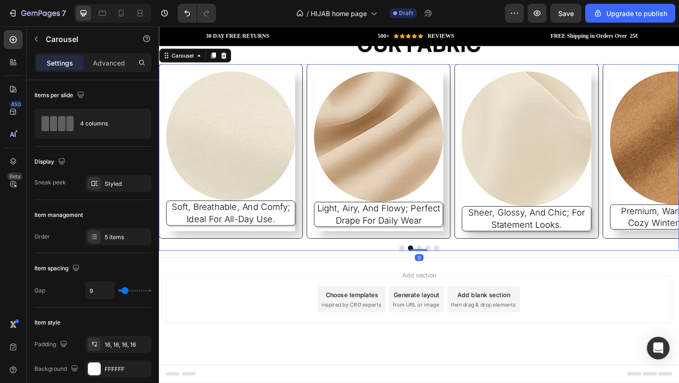
click at [674, 160] on button "Carousel Next Arrow" at bounding box center [676, 162] width 25 height 25
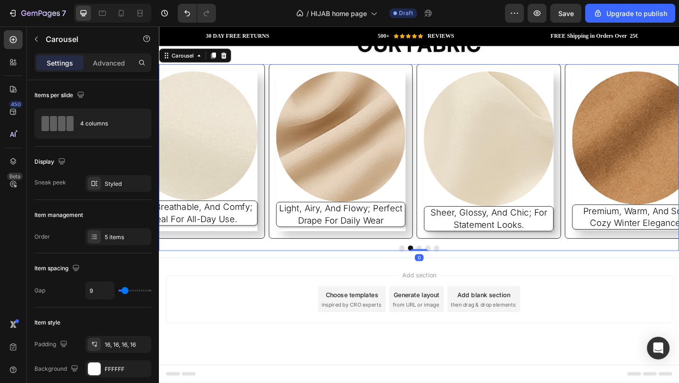
click at [673, 160] on icon "Carousel Next Arrow" at bounding box center [675, 162] width 9 height 9
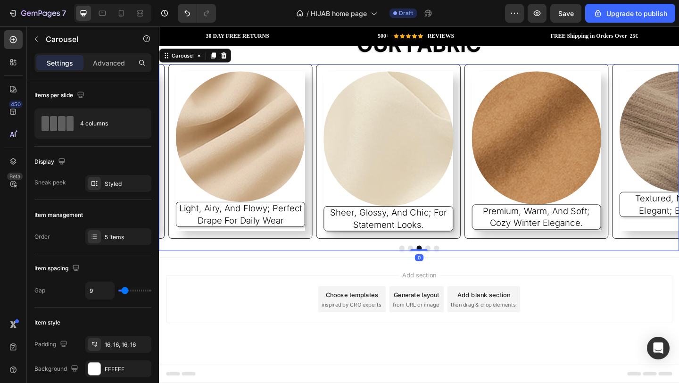
click at [673, 160] on icon "Carousel Next Arrow" at bounding box center [675, 162] width 9 height 9
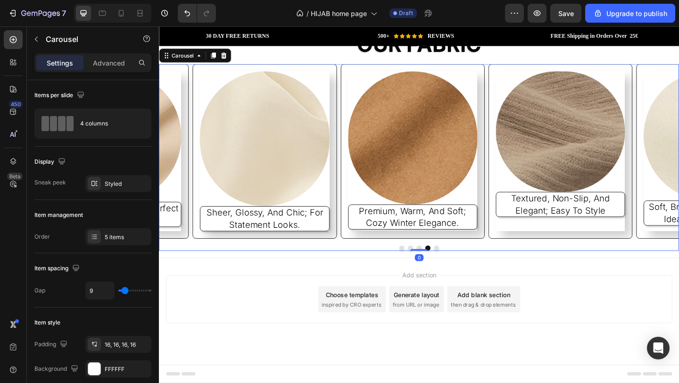
click at [673, 160] on icon "Carousel Next Arrow" at bounding box center [675, 162] width 9 height 9
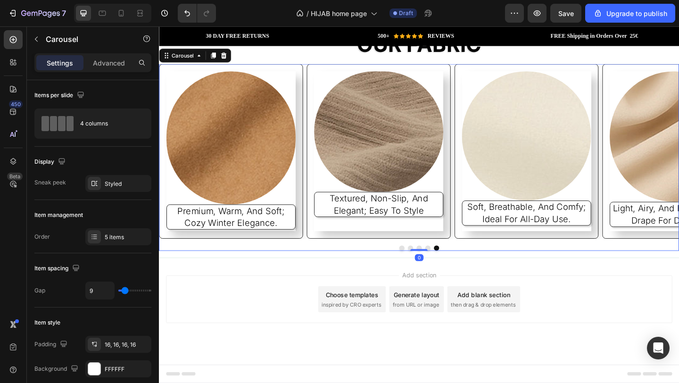
click at [673, 160] on icon "Carousel Next Arrow" at bounding box center [675, 162] width 9 height 9
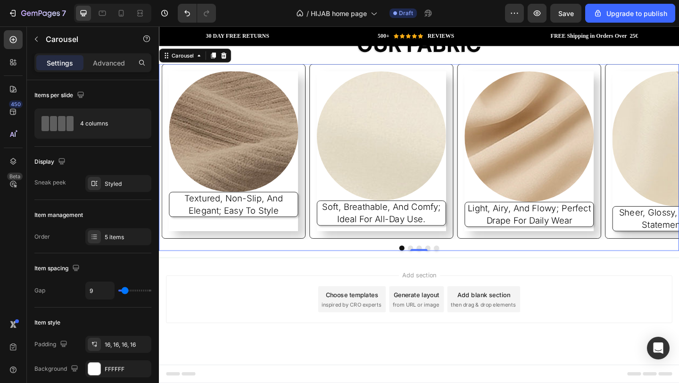
click at [673, 160] on icon "Carousel Next Arrow" at bounding box center [675, 162] width 9 height 9
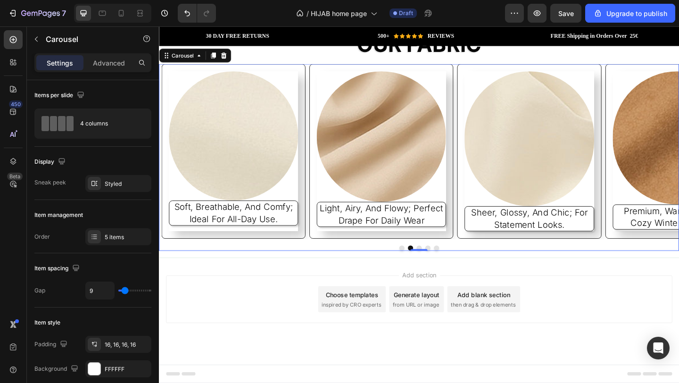
click at [673, 160] on icon "Carousel Next Arrow" at bounding box center [675, 162] width 9 height 9
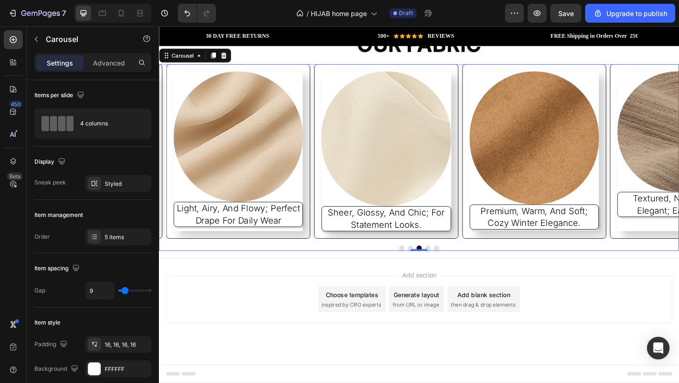
click at [672, 162] on icon "Carousel Next Arrow" at bounding box center [676, 162] width 8 height 8
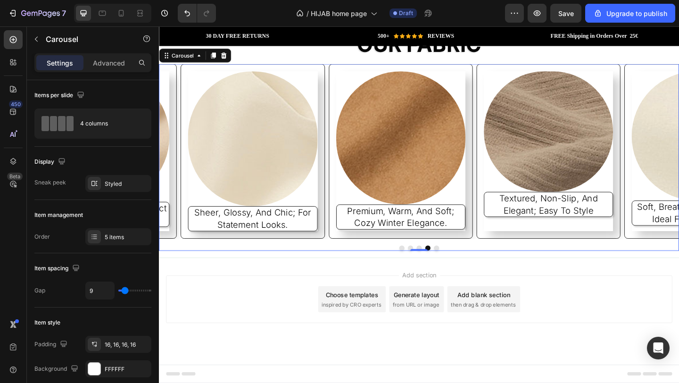
click at [672, 162] on icon "Carousel Next Arrow" at bounding box center [676, 162] width 8 height 8
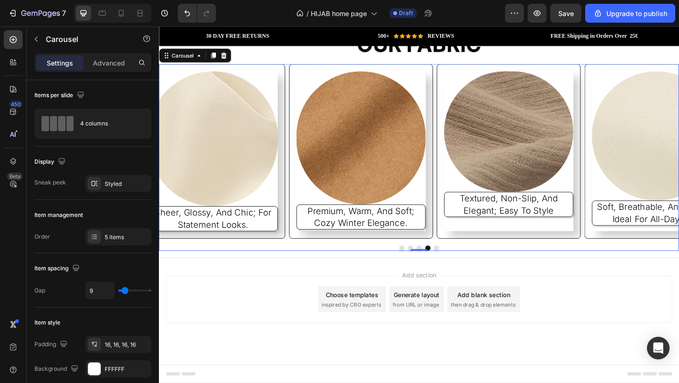
click at [672, 162] on icon "Carousel Next Arrow" at bounding box center [676, 162] width 8 height 8
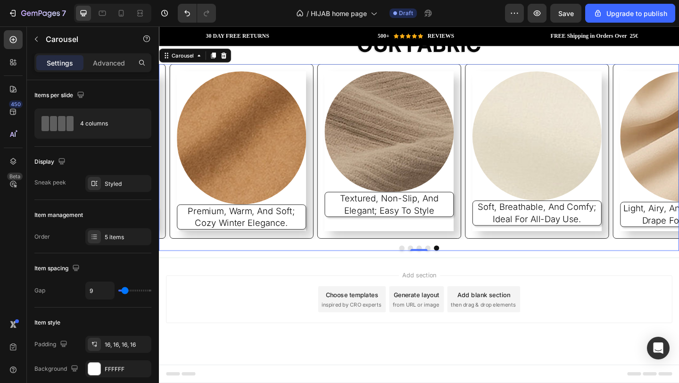
click at [672, 162] on icon "Carousel Next Arrow" at bounding box center [676, 162] width 8 height 8
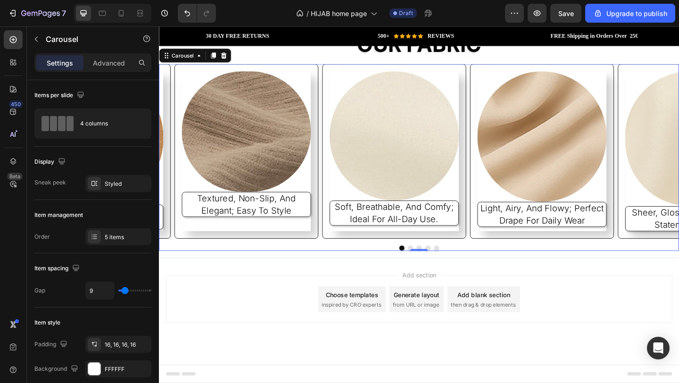
click at [672, 162] on icon "Carousel Next Arrow" at bounding box center [676, 162] width 8 height 8
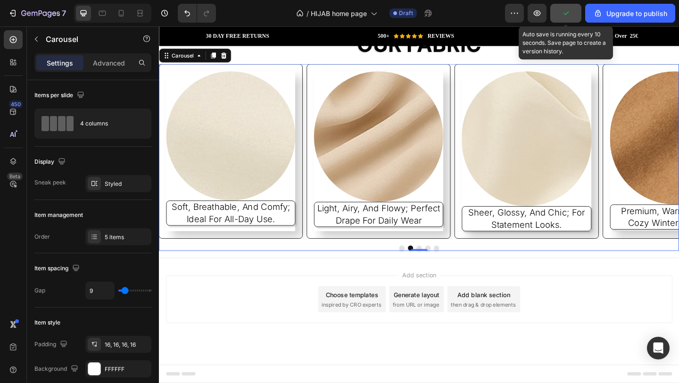
click at [569, 12] on icon "button" at bounding box center [566, 13] width 5 height 4
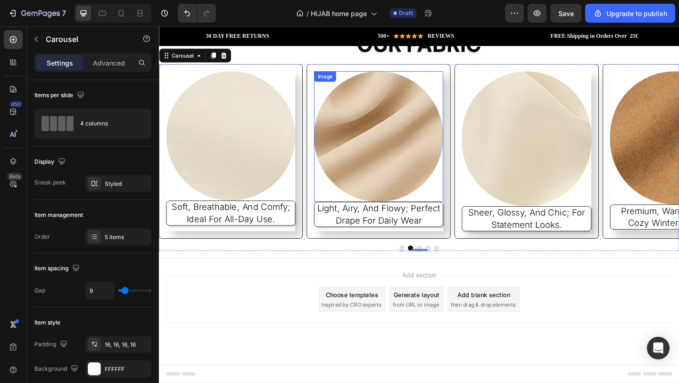
click at [426, 155] on img at bounding box center [398, 146] width 141 height 142
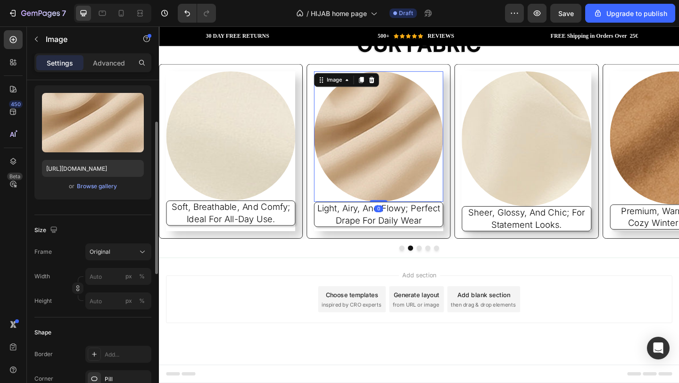
scroll to position [153, 0]
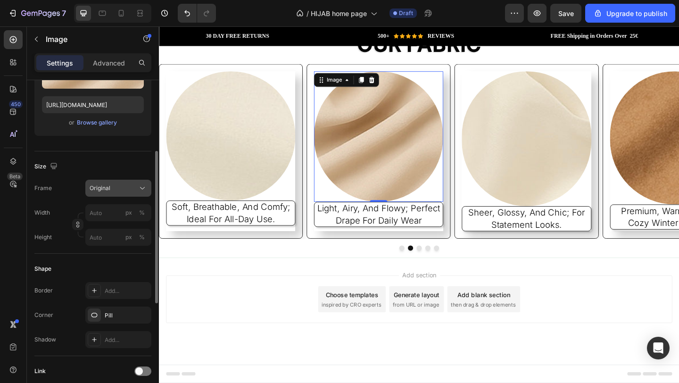
click at [130, 180] on button "Original" at bounding box center [118, 188] width 66 height 17
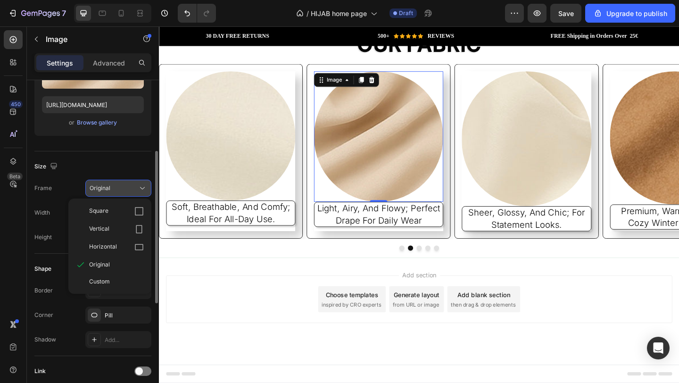
click at [129, 184] on div "Original" at bounding box center [119, 188] width 58 height 9
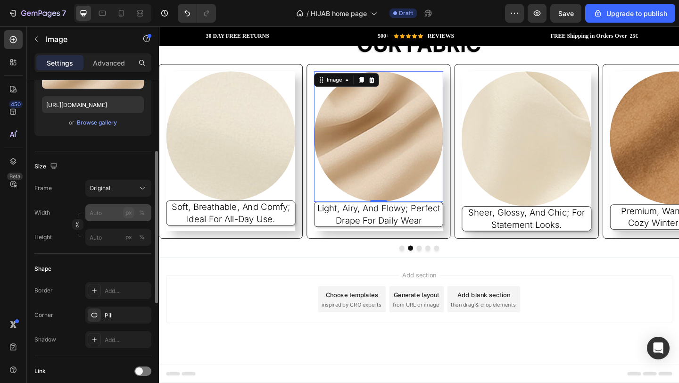
click at [130, 214] on div "px" at bounding box center [129, 213] width 7 height 8
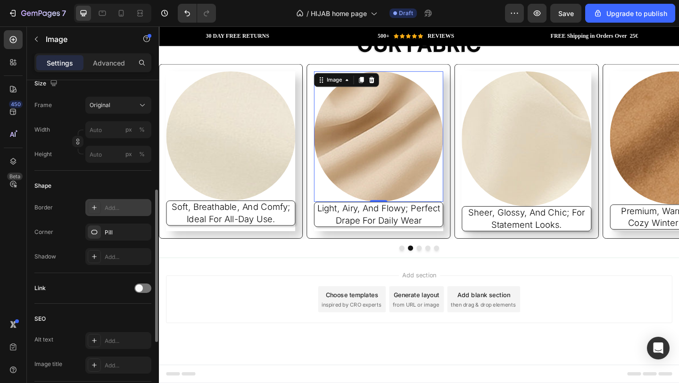
click at [110, 201] on div "Add..." at bounding box center [118, 207] width 66 height 17
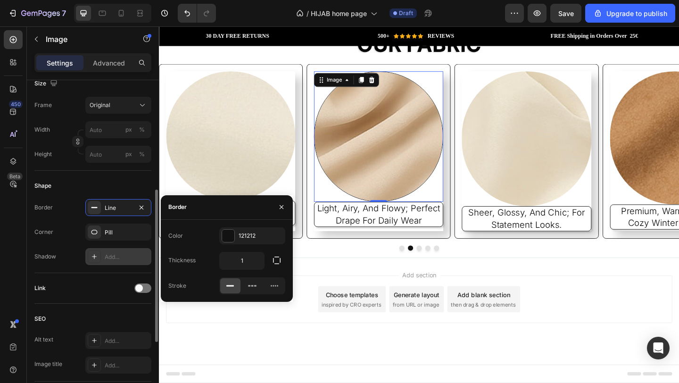
click at [120, 253] on div "Add..." at bounding box center [127, 257] width 44 height 8
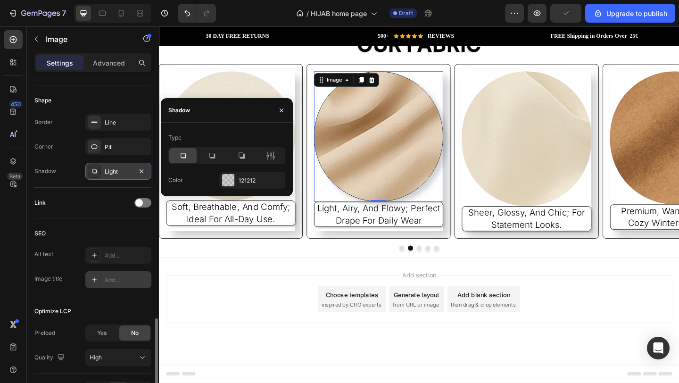
scroll to position [383, 0]
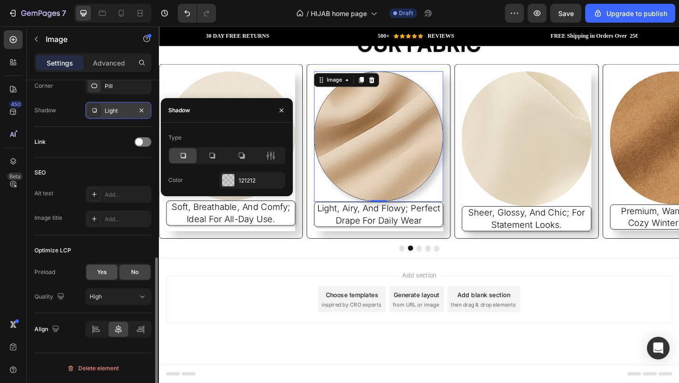
click at [107, 274] on span "Yes" at bounding box center [101, 272] width 9 height 8
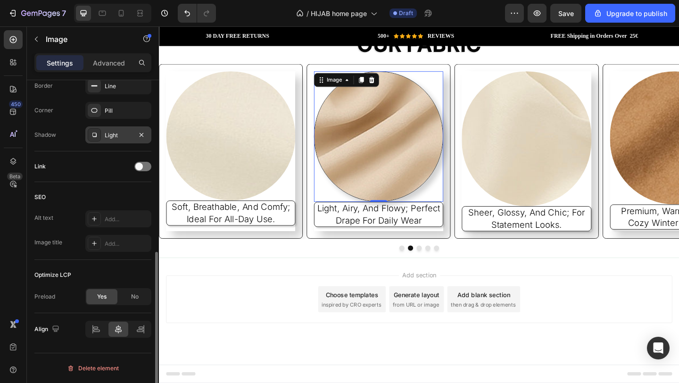
scroll to position [358, 0]
click at [136, 299] on span "No" at bounding box center [135, 297] width 8 height 8
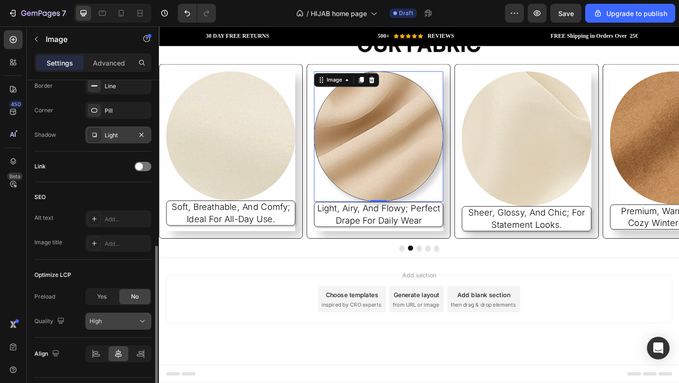
click at [116, 326] on button "High" at bounding box center [118, 321] width 66 height 17
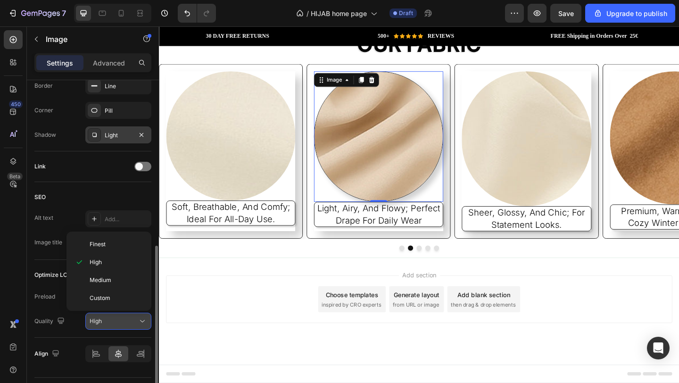
click at [130, 324] on div "High" at bounding box center [114, 321] width 48 height 8
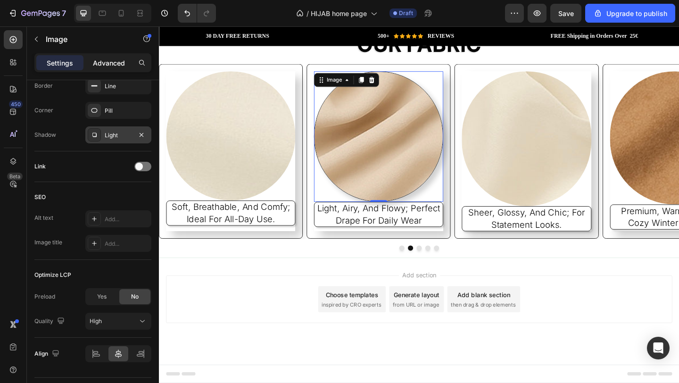
click at [120, 59] on p "Advanced" at bounding box center [109, 63] width 32 height 10
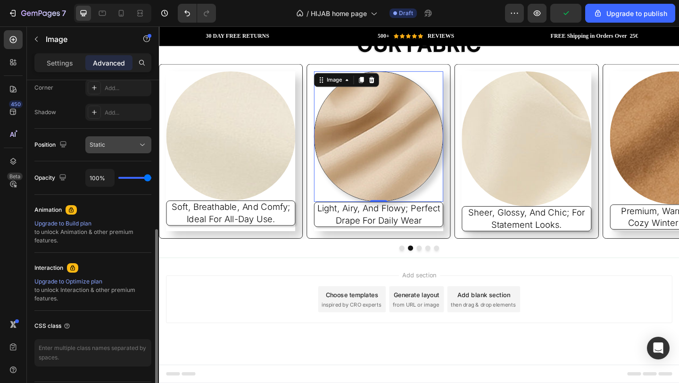
scroll to position [216, 0]
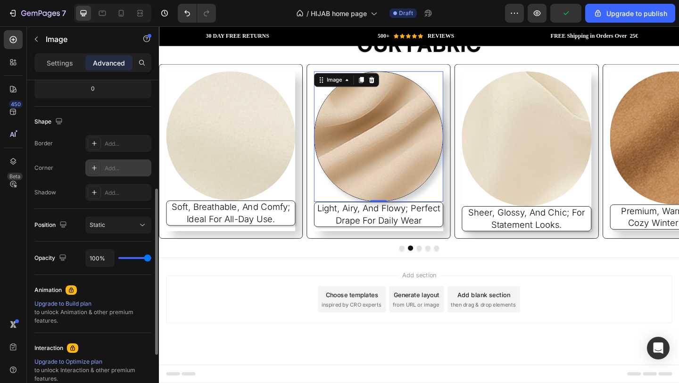
click at [118, 174] on div "Add..." at bounding box center [118, 167] width 66 height 17
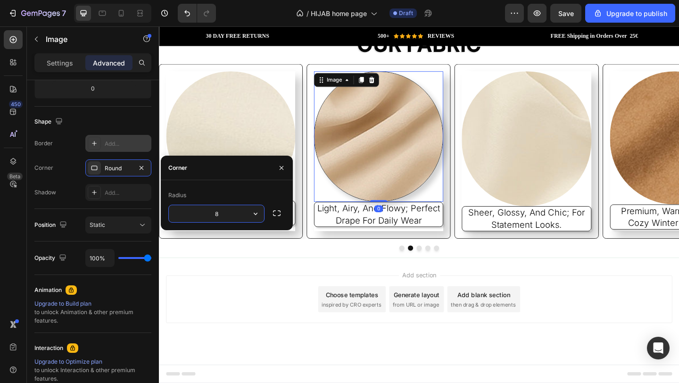
click at [122, 145] on div "Add..." at bounding box center [127, 144] width 44 height 8
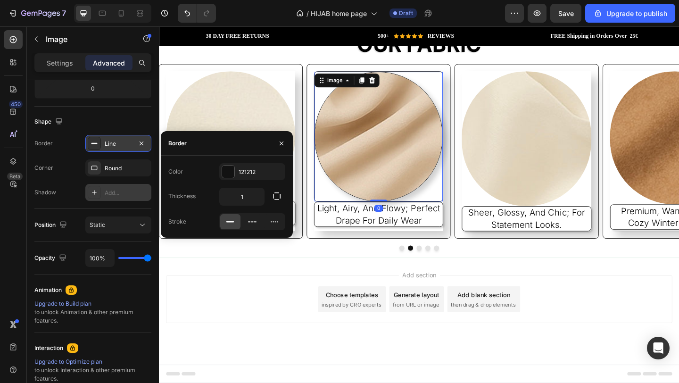
click at [124, 198] on div "Add..." at bounding box center [118, 192] width 66 height 17
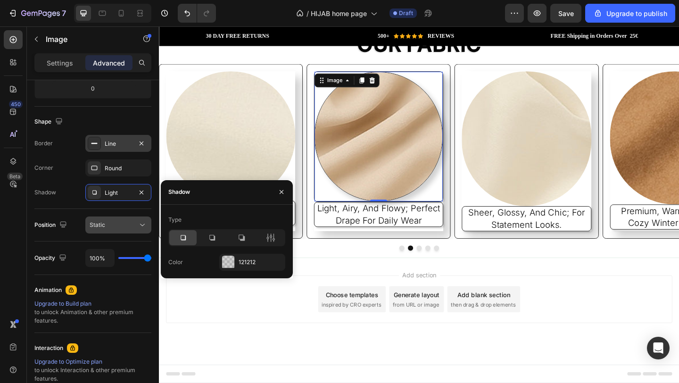
click at [116, 230] on button "Static" at bounding box center [118, 225] width 66 height 17
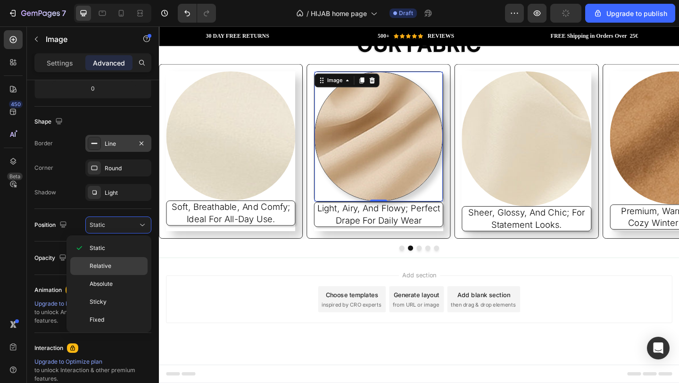
click at [117, 268] on p "Relative" at bounding box center [117, 266] width 54 height 8
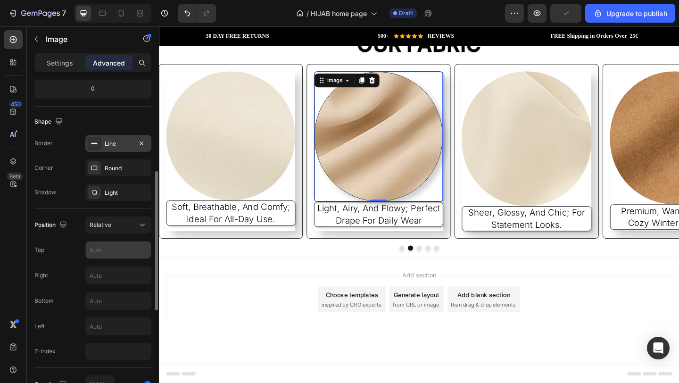
click at [116, 251] on input "text" at bounding box center [118, 250] width 65 height 17
click at [73, 252] on div "Top" at bounding box center [92, 250] width 117 height 18
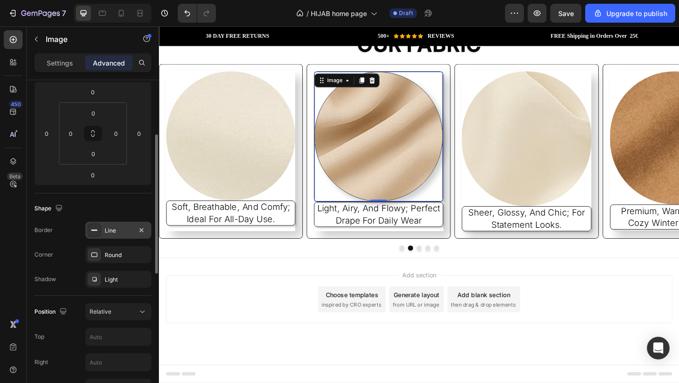
scroll to position [0, 0]
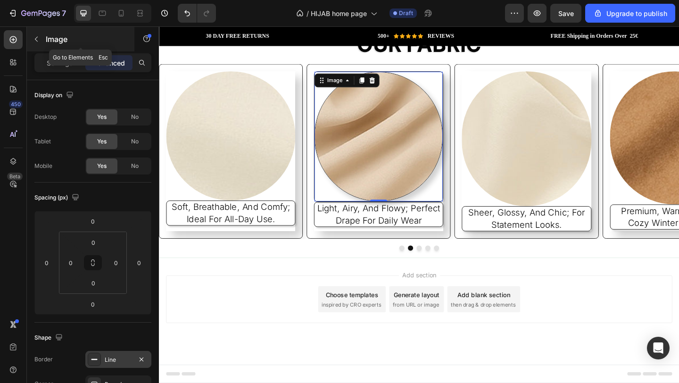
click at [39, 35] on icon "button" at bounding box center [37, 39] width 8 height 8
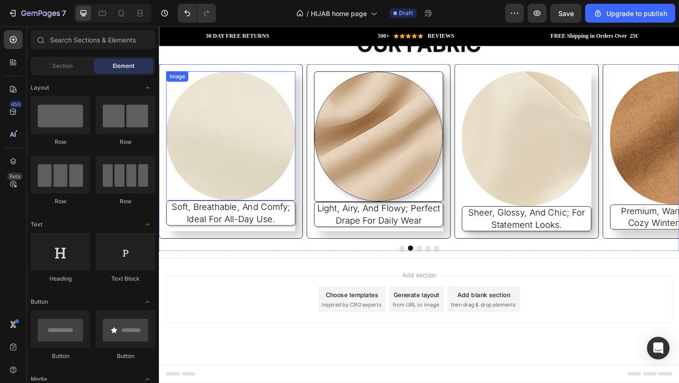
click at [229, 166] on img at bounding box center [237, 145] width 141 height 141
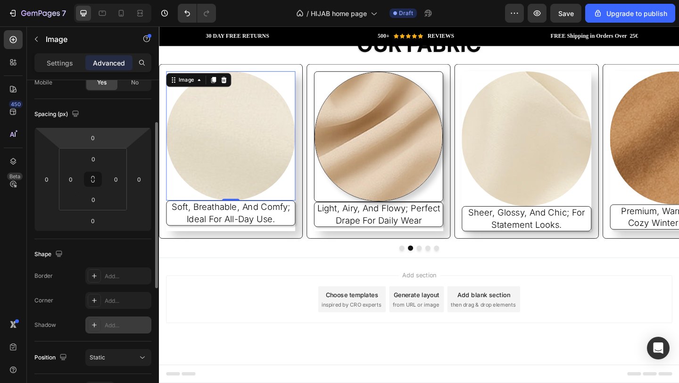
scroll to position [262, 0]
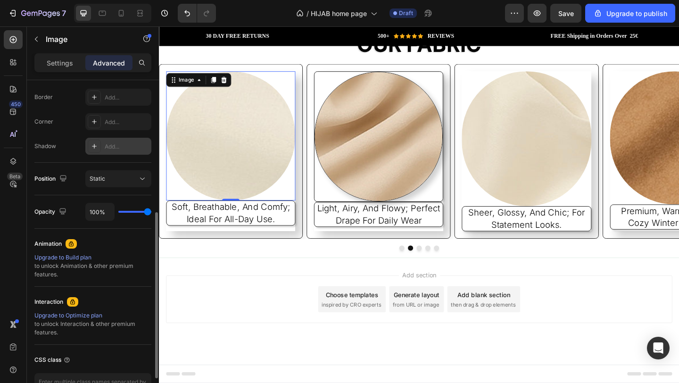
click at [121, 146] on div "Add..." at bounding box center [127, 146] width 44 height 8
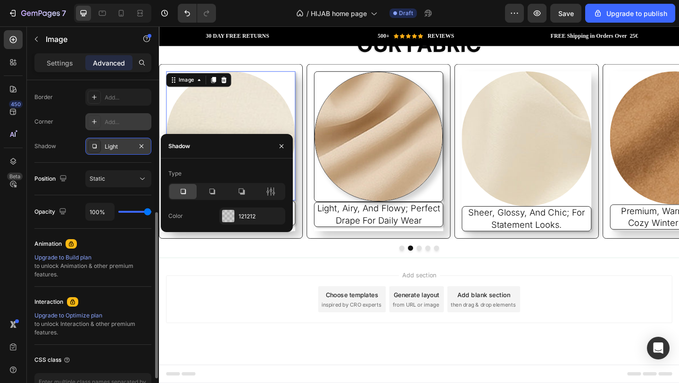
click at [124, 126] on div "Add..." at bounding box center [127, 122] width 44 height 8
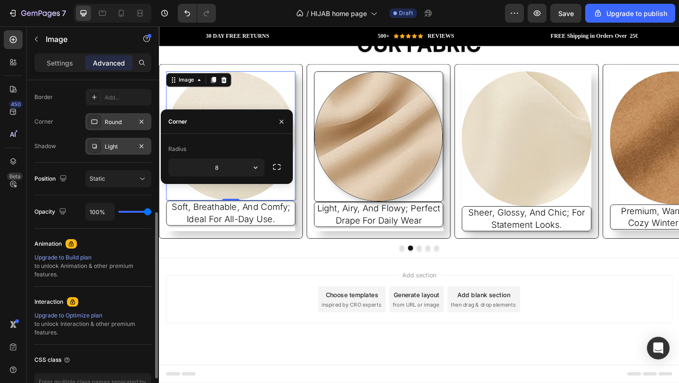
click at [129, 88] on div "Shape Border Add... Corner Round Shadow Light" at bounding box center [92, 111] width 117 height 102
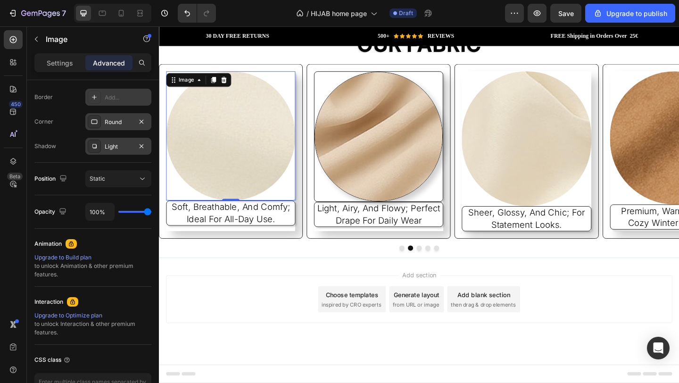
click at [131, 105] on div "Add..." at bounding box center [118, 97] width 66 height 17
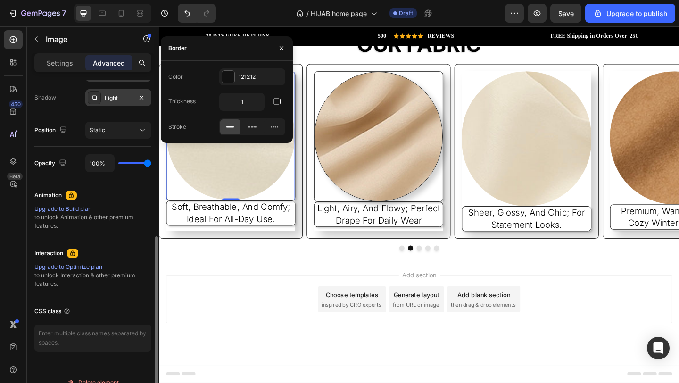
scroll to position [313, 0]
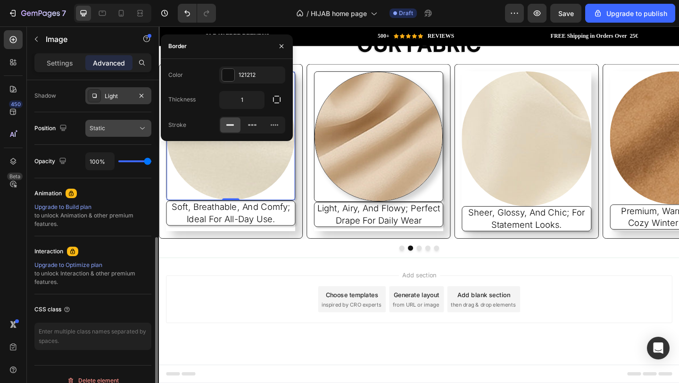
click at [106, 126] on div "Static" at bounding box center [114, 128] width 48 height 8
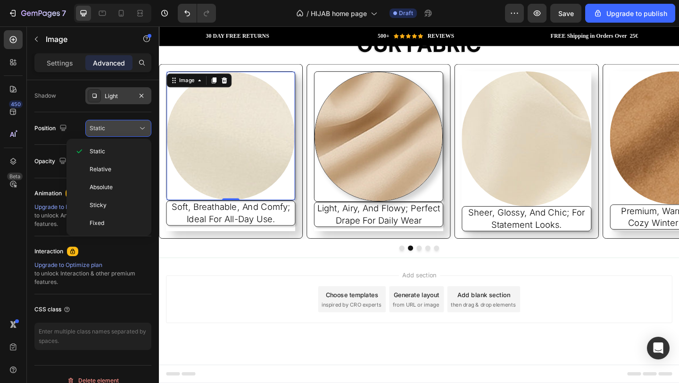
click at [123, 125] on div "Static" at bounding box center [114, 128] width 48 height 8
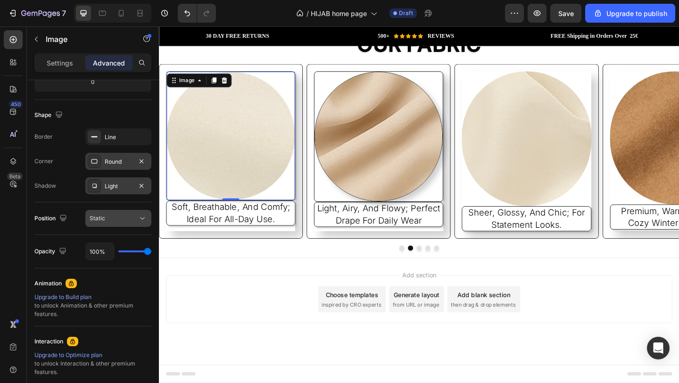
scroll to position [283, 0]
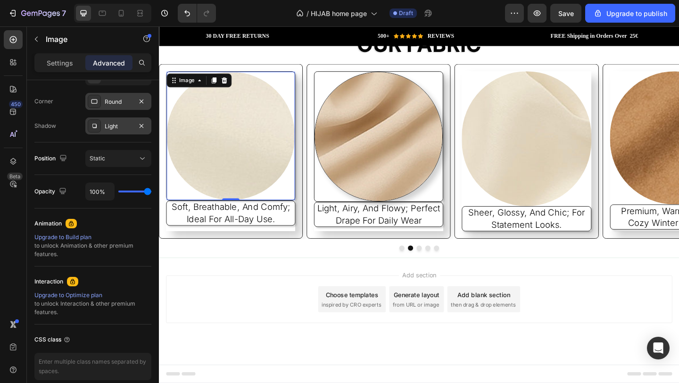
click at [127, 167] on div "Position Static" at bounding box center [92, 158] width 117 height 33
click at [127, 158] on div "Static" at bounding box center [114, 158] width 48 height 8
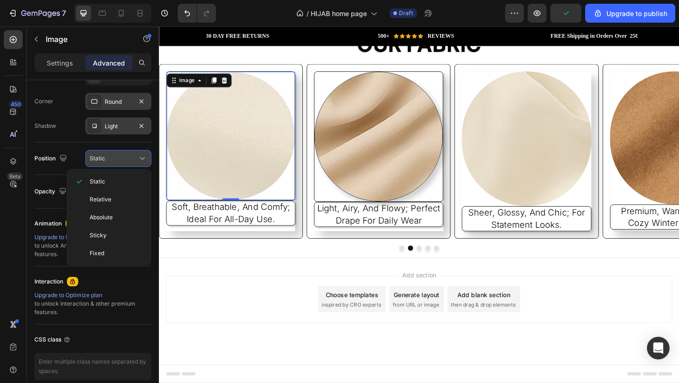
click at [127, 158] on div "Static" at bounding box center [114, 158] width 48 height 8
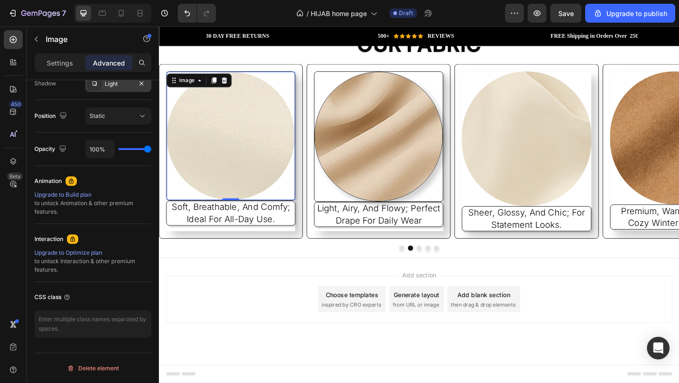
scroll to position [0, 0]
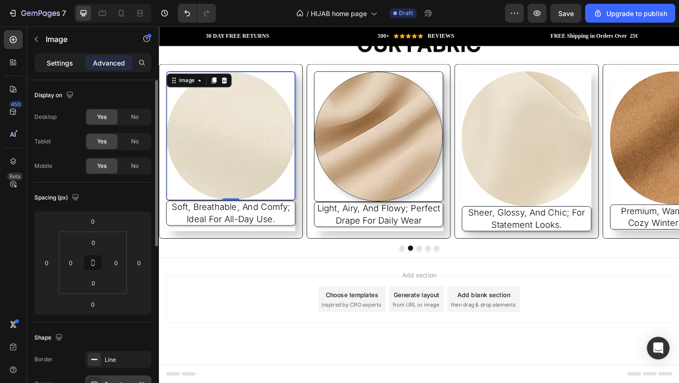
click at [75, 67] on div "Settings" at bounding box center [59, 62] width 47 height 15
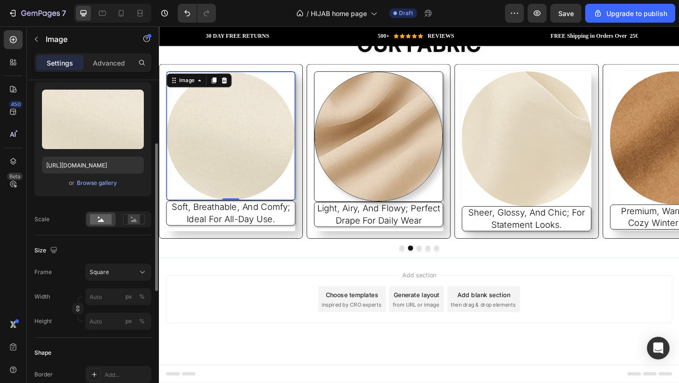
scroll to position [163, 0]
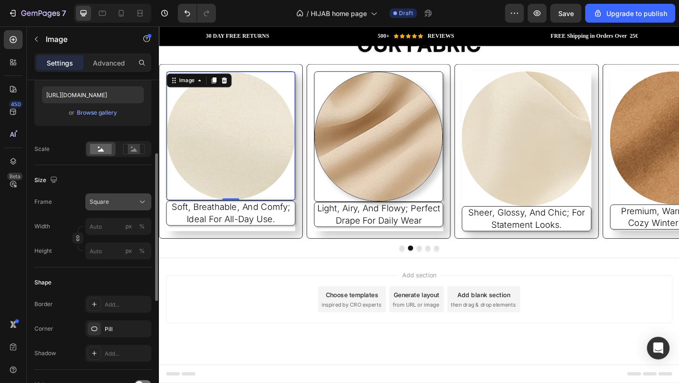
click at [118, 203] on div "Square" at bounding box center [113, 202] width 46 height 8
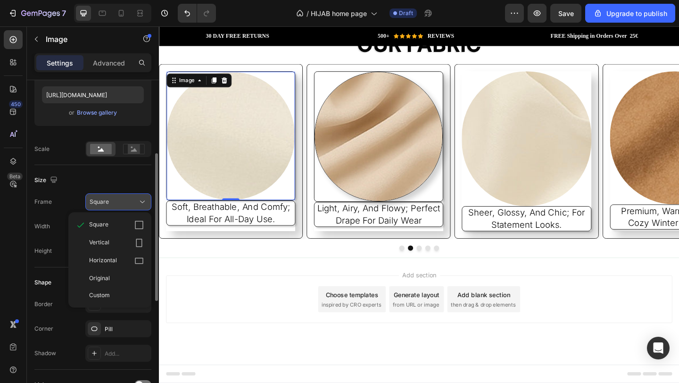
click at [117, 201] on div "Square" at bounding box center [113, 202] width 46 height 8
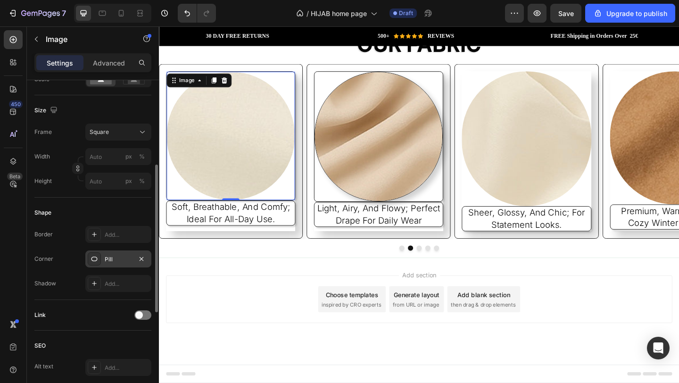
scroll to position [263, 0]
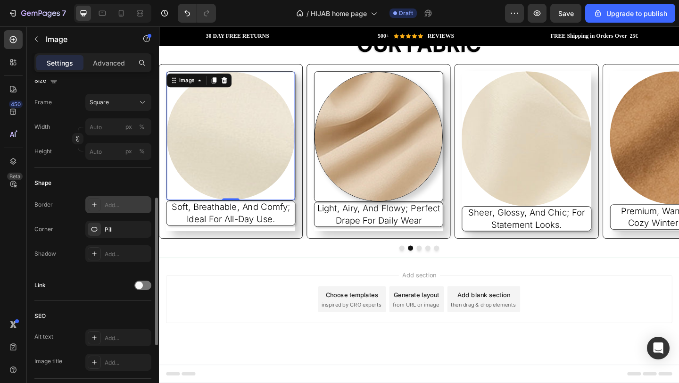
click at [124, 207] on div "Add..." at bounding box center [127, 205] width 44 height 8
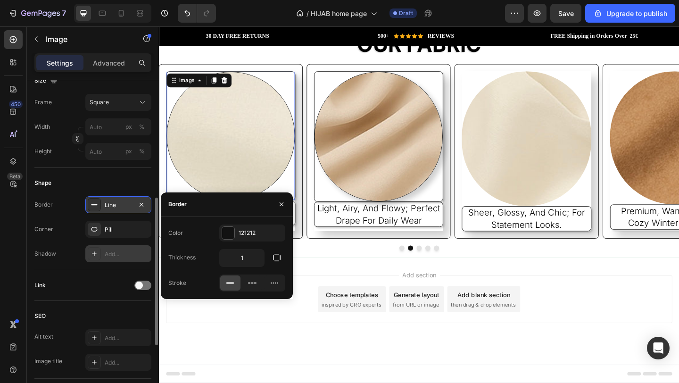
click at [122, 255] on div "Add..." at bounding box center [127, 254] width 44 height 8
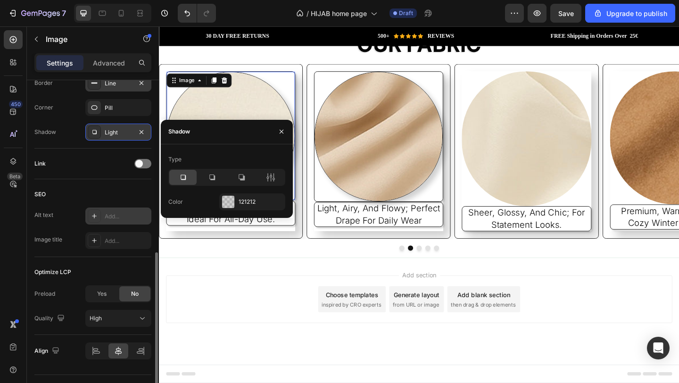
scroll to position [406, 0]
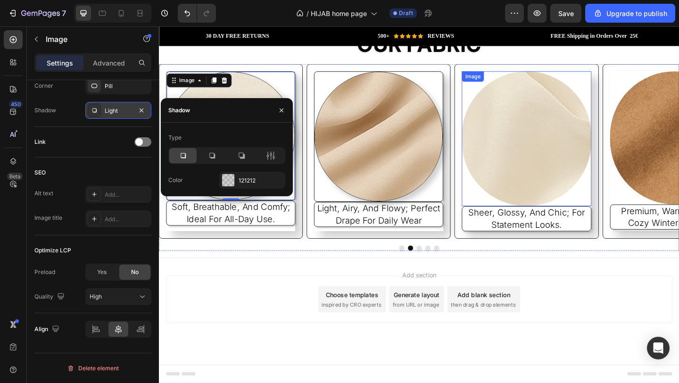
click at [539, 168] on img at bounding box center [559, 148] width 141 height 147
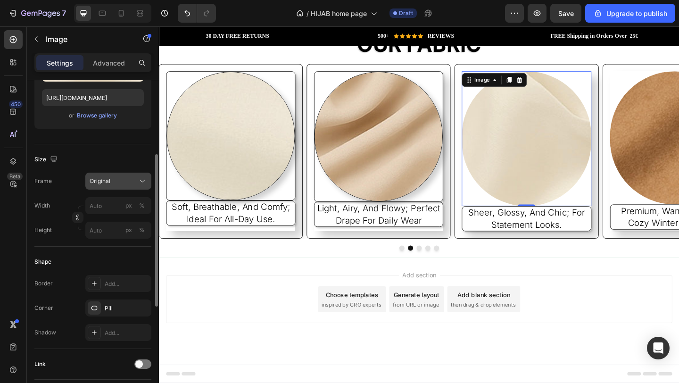
scroll to position [234, 0]
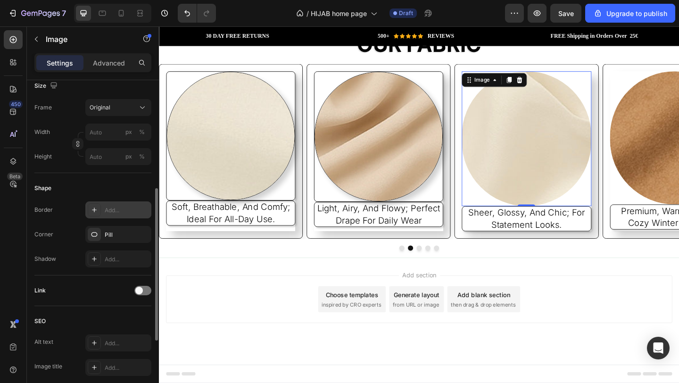
click at [105, 211] on div "Add..." at bounding box center [127, 210] width 44 height 8
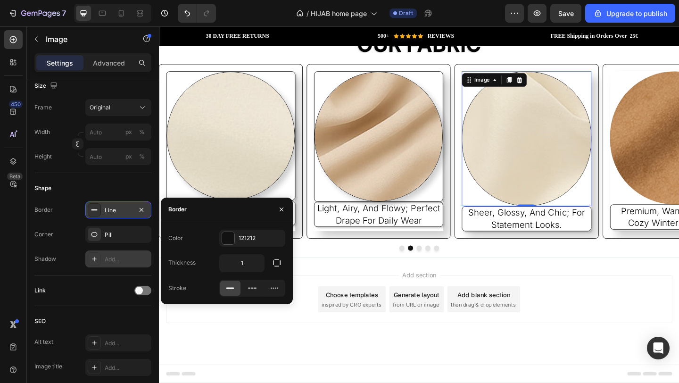
click at [108, 252] on div "Add..." at bounding box center [118, 259] width 66 height 17
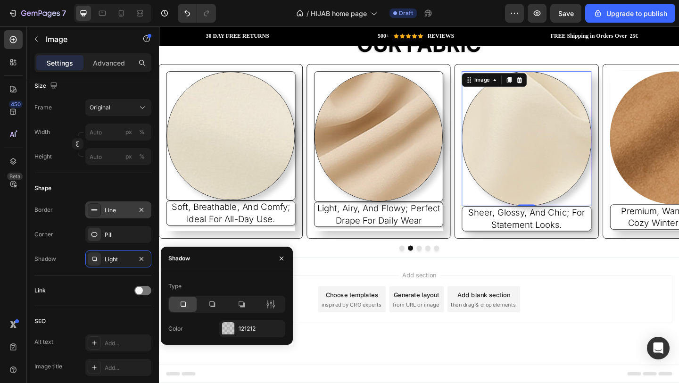
scroll to position [255, 0]
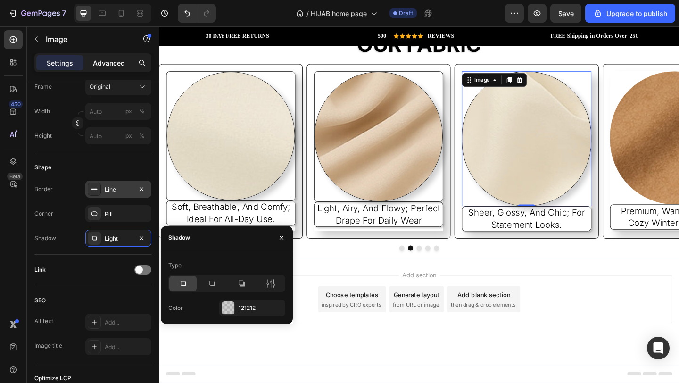
drag, startPoint x: 124, startPoint y: 59, endPoint x: 121, endPoint y: 66, distance: 7.5
click at [124, 59] on p "Advanced" at bounding box center [109, 63] width 32 height 10
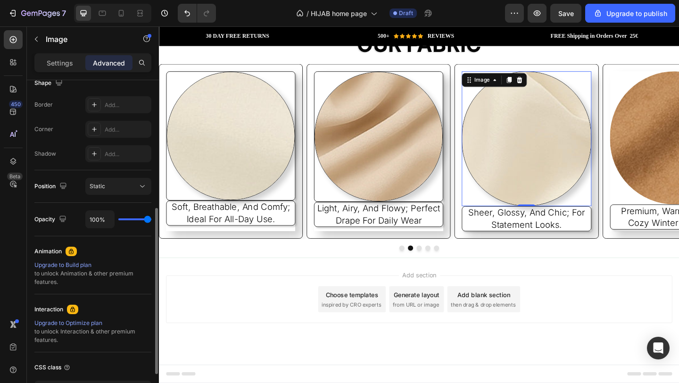
click at [111, 106] on div "Add..." at bounding box center [127, 105] width 44 height 8
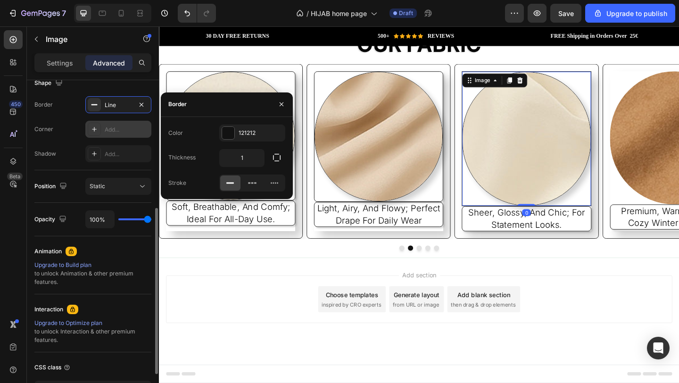
scroll to position [1549, 0]
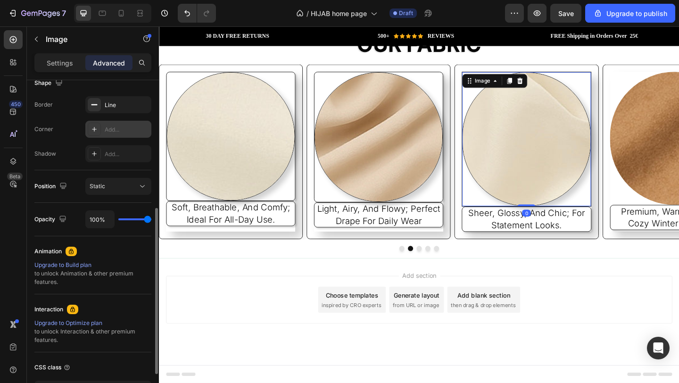
click at [108, 133] on div "Add..." at bounding box center [127, 130] width 44 height 8
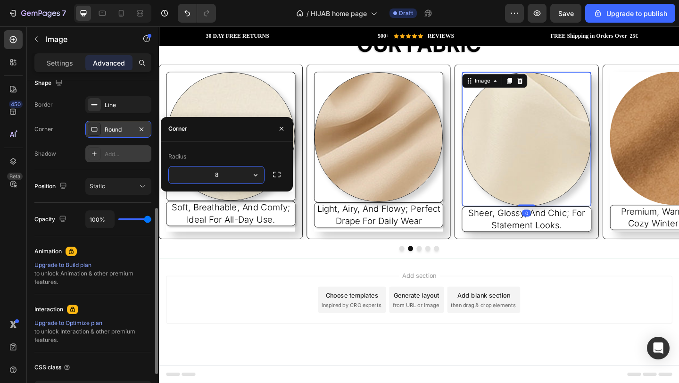
click at [111, 150] on div "Add..." at bounding box center [127, 154] width 44 height 8
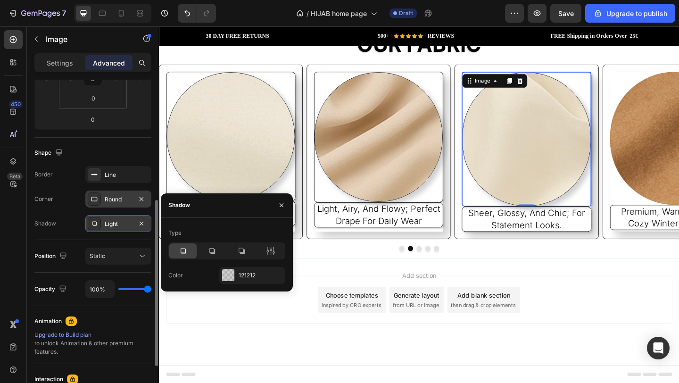
scroll to position [325, 0]
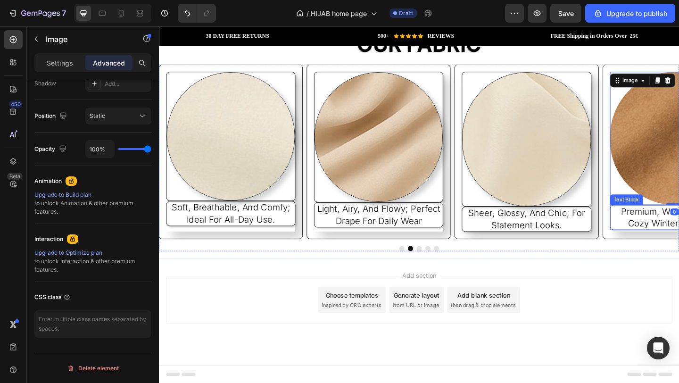
click at [660, 210] on div "Text Block" at bounding box center [668, 214] width 32 height 8
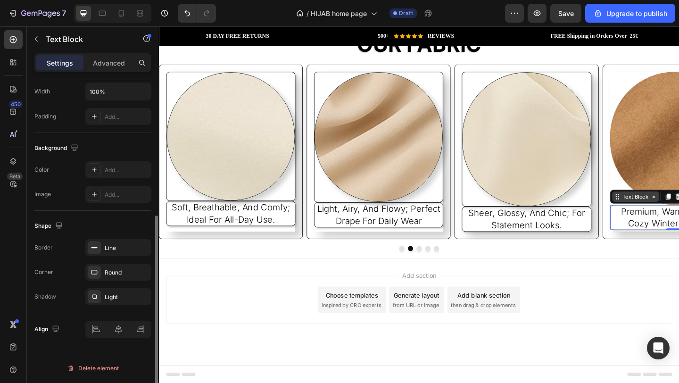
scroll to position [0, 0]
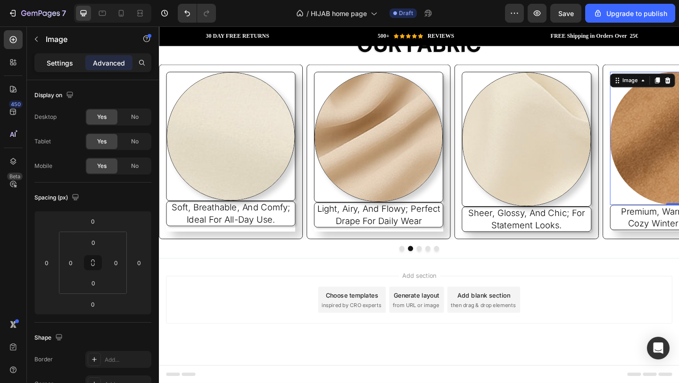
click at [60, 64] on p "Settings" at bounding box center [60, 63] width 26 height 10
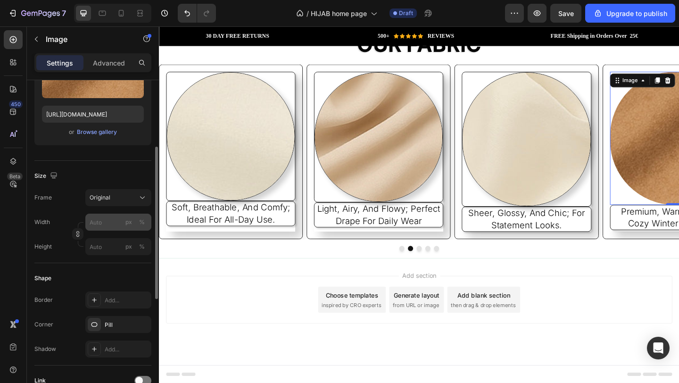
scroll to position [201, 0]
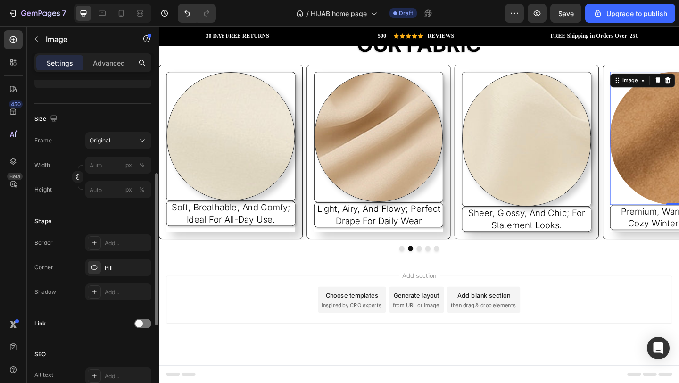
click at [118, 231] on div "Shape Border Add... Corner Pill Shadow Add..." at bounding box center [92, 257] width 117 height 102
click at [120, 240] on div "Add..." at bounding box center [127, 243] width 44 height 8
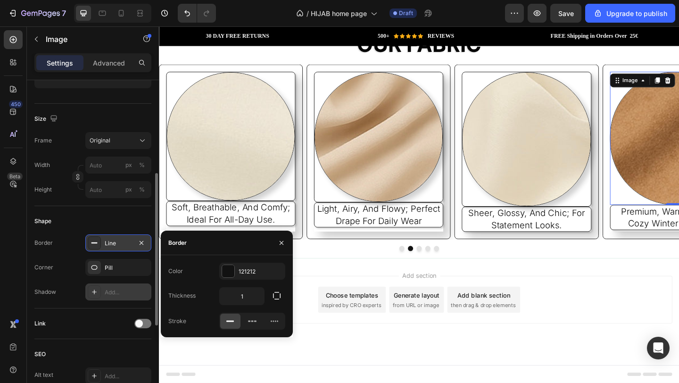
click at [121, 293] on div "Add..." at bounding box center [127, 292] width 44 height 8
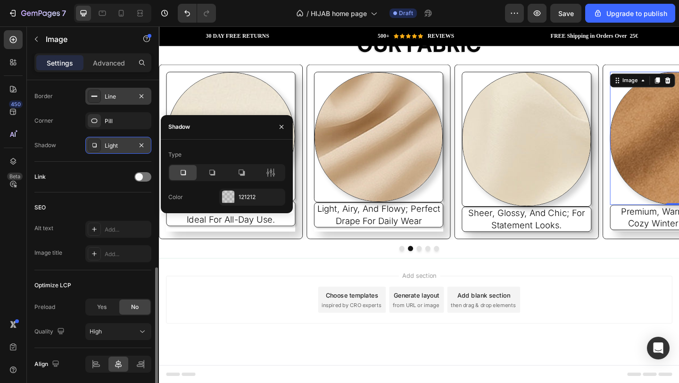
scroll to position [383, 0]
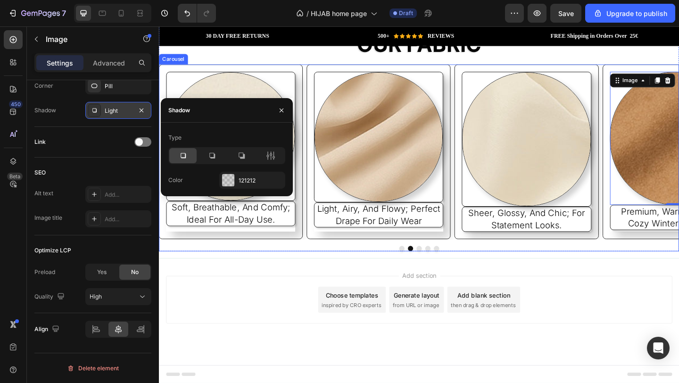
click at [673, 166] on icon "Carousel Next Arrow" at bounding box center [675, 162] width 9 height 9
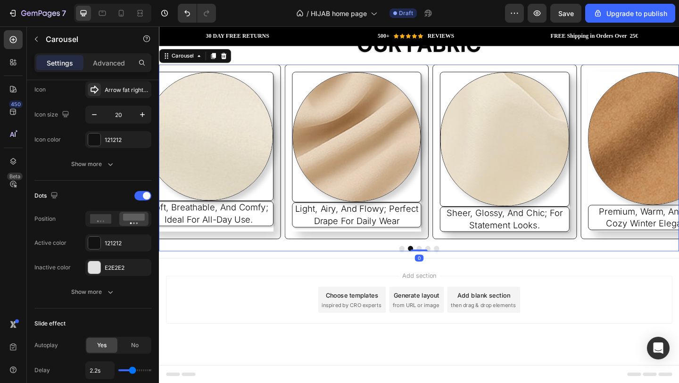
scroll to position [0, 0]
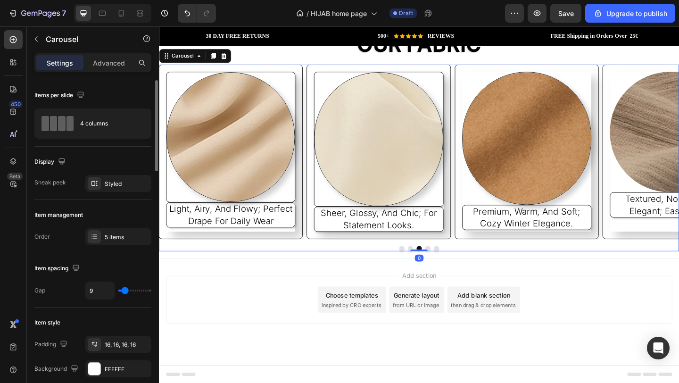
click at [673, 166] on icon "Carousel Next Arrow" at bounding box center [675, 162] width 9 height 9
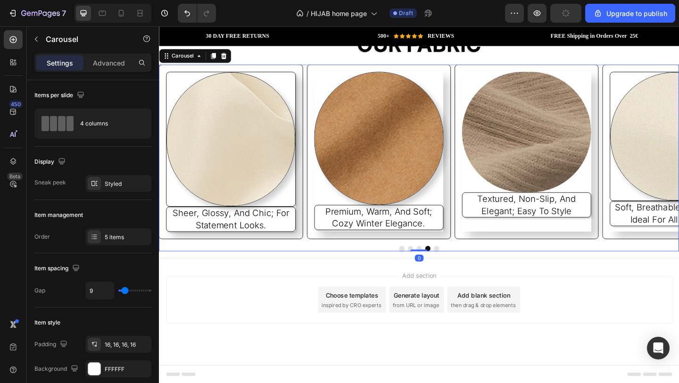
click at [673, 166] on icon "Carousel Next Arrow" at bounding box center [675, 162] width 9 height 9
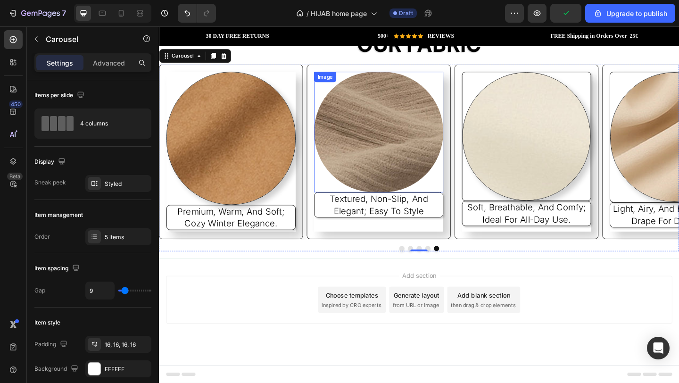
click at [433, 147] on img at bounding box center [398, 140] width 141 height 131
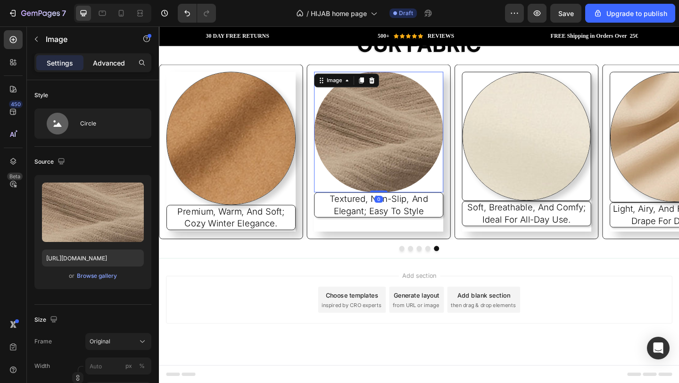
click at [111, 64] on p "Advanced" at bounding box center [109, 63] width 32 height 10
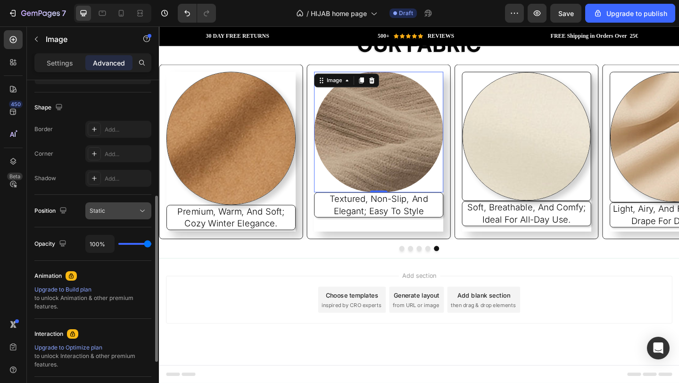
scroll to position [249, 0]
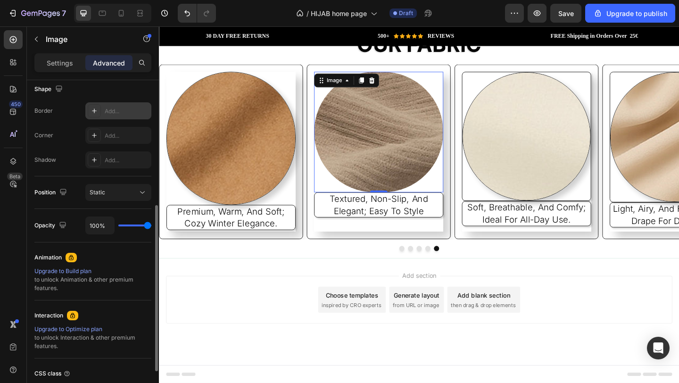
click at [111, 111] on div "Add..." at bounding box center [127, 111] width 44 height 8
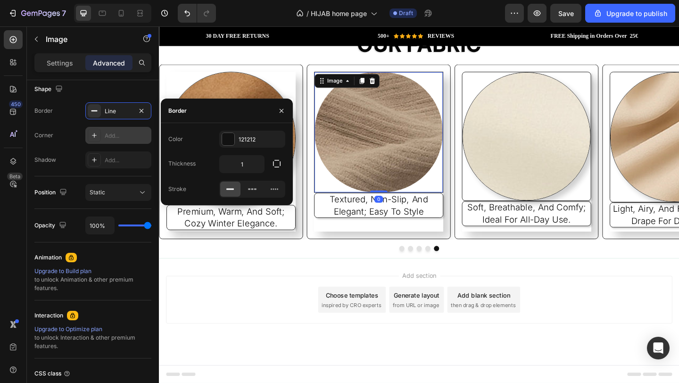
click at [113, 129] on div "Add..." at bounding box center [118, 135] width 66 height 17
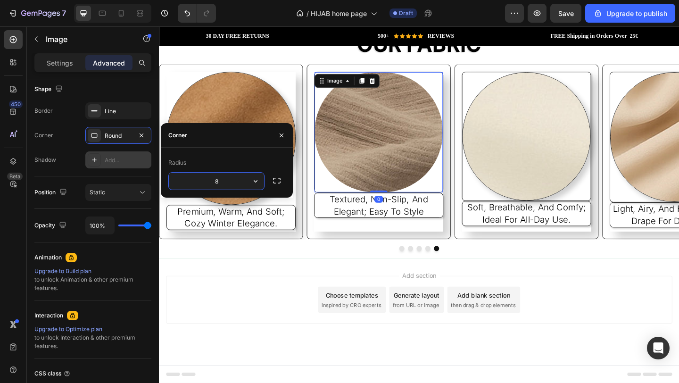
click at [119, 167] on div "Add..." at bounding box center [118, 159] width 66 height 17
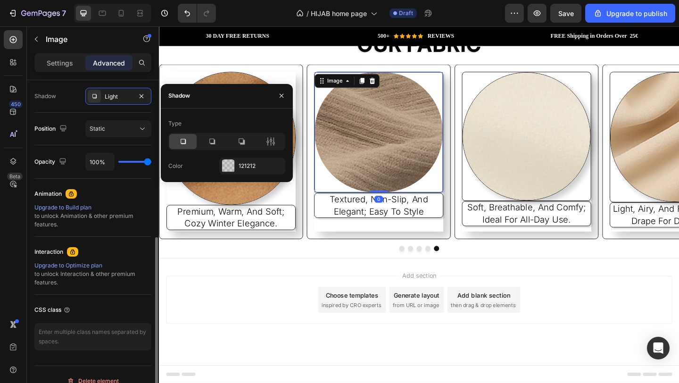
scroll to position [325, 0]
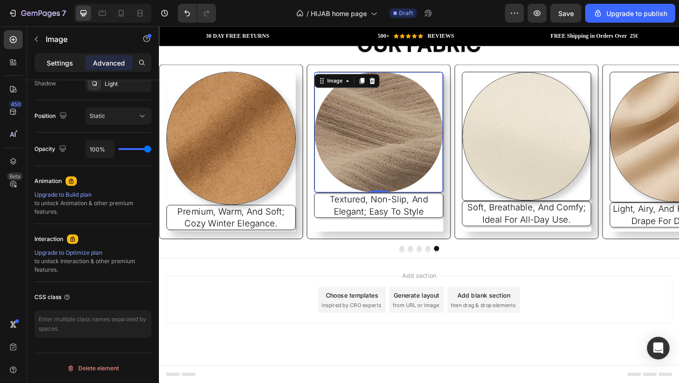
click at [67, 68] on div "Settings" at bounding box center [59, 62] width 47 height 15
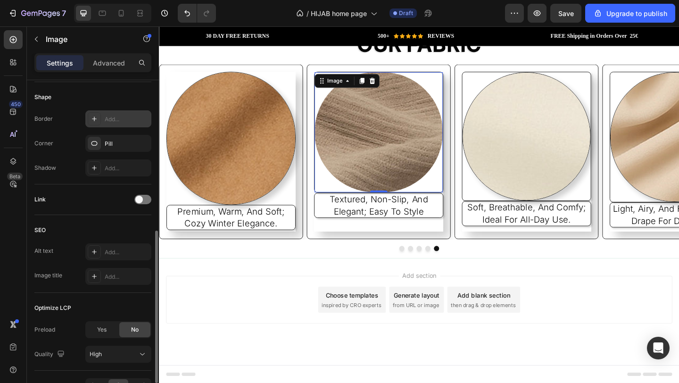
click at [131, 121] on div "Add..." at bounding box center [127, 119] width 44 height 8
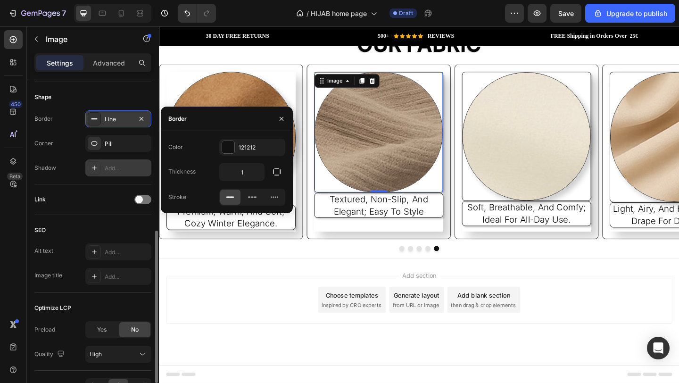
click at [131, 168] on div "Add..." at bounding box center [127, 168] width 44 height 8
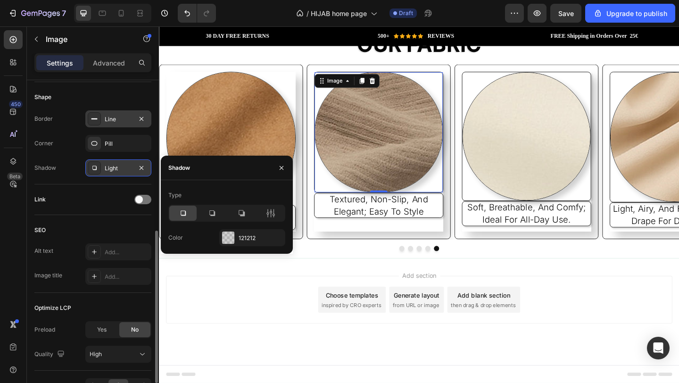
scroll to position [383, 0]
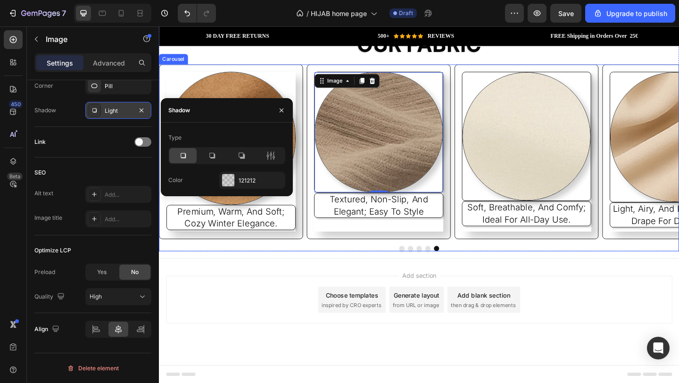
click at [668, 167] on button "Carousel Next Arrow" at bounding box center [676, 163] width 25 height 25
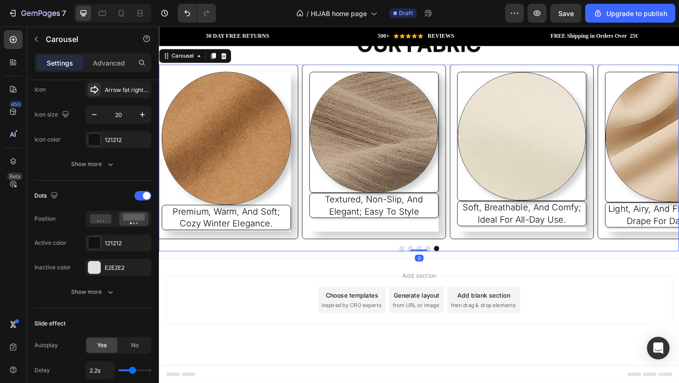
scroll to position [0, 0]
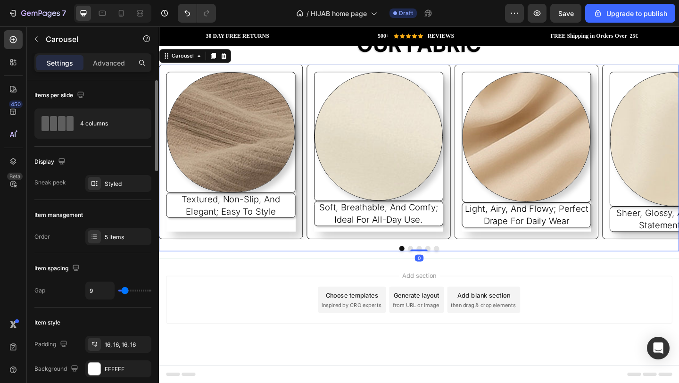
click at [671, 165] on icon "Carousel Next Arrow" at bounding box center [675, 162] width 9 height 9
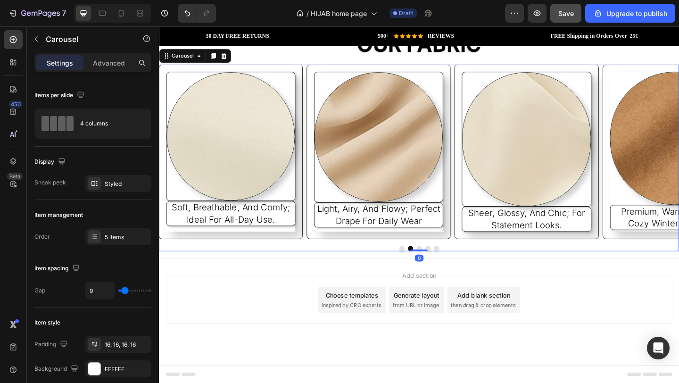
click at [565, 18] on button "Save" at bounding box center [566, 13] width 31 height 19
click at [170, 256] on div "Image soft, breathable, and comfy; ideal for all-day use. Text Block" at bounding box center [237, 162] width 157 height 190
click at [172, 254] on div "Image soft, breathable, and comfy; ideal for all-day use. Text Block" at bounding box center [237, 162] width 157 height 190
click at [174, 251] on div "Image soft, breathable, and comfy; ideal for all-day use. Text Block" at bounding box center [237, 162] width 157 height 190
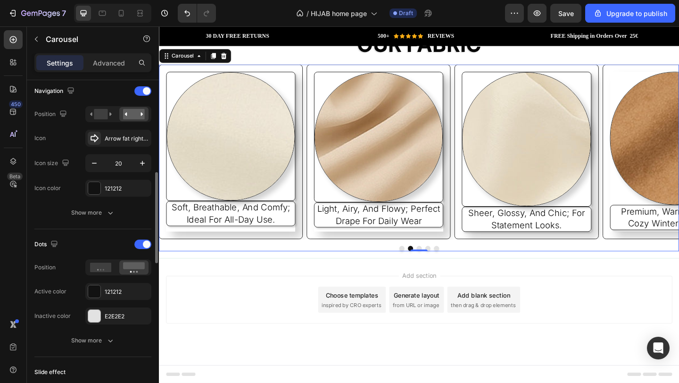
scroll to position [347, 0]
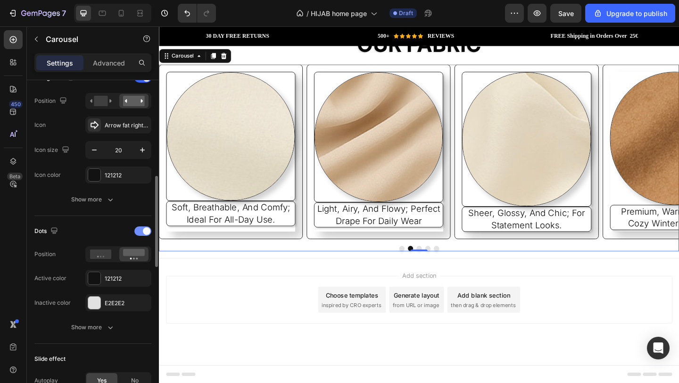
click at [144, 227] on div at bounding box center [142, 230] width 17 height 9
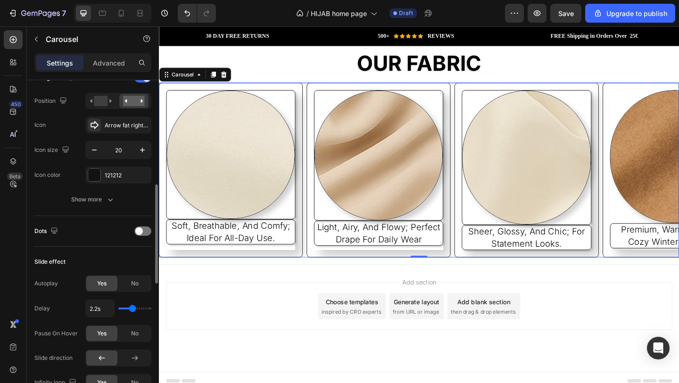
scroll to position [358, 0]
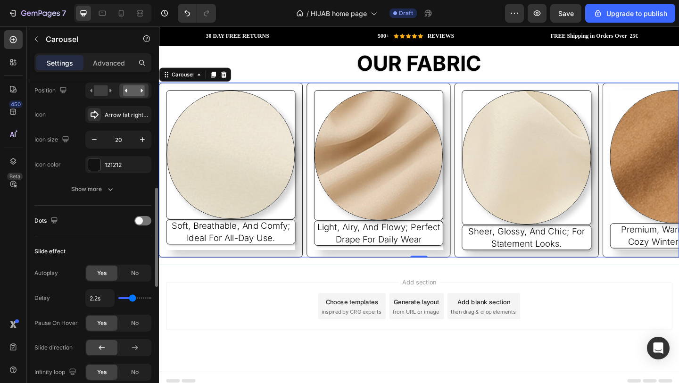
type input "1.8s"
type input "1.8"
type input "1.7s"
type input "1.7"
type input "1.6s"
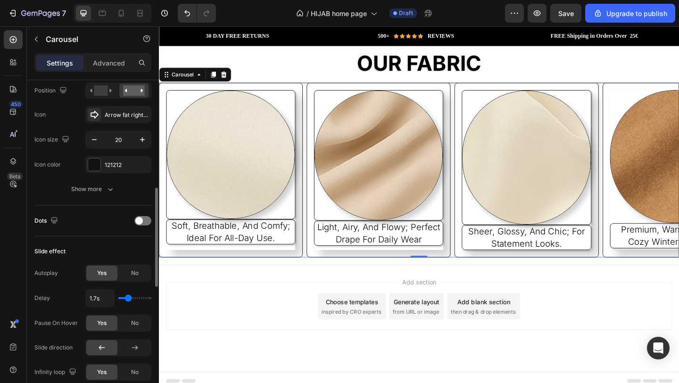
type input "1.6"
type input "1.5s"
type input "1.5"
click at [126, 299] on input "range" at bounding box center [134, 298] width 33 height 2
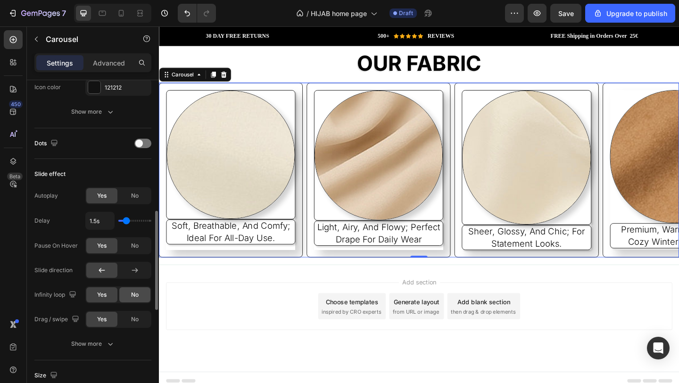
scroll to position [506, 0]
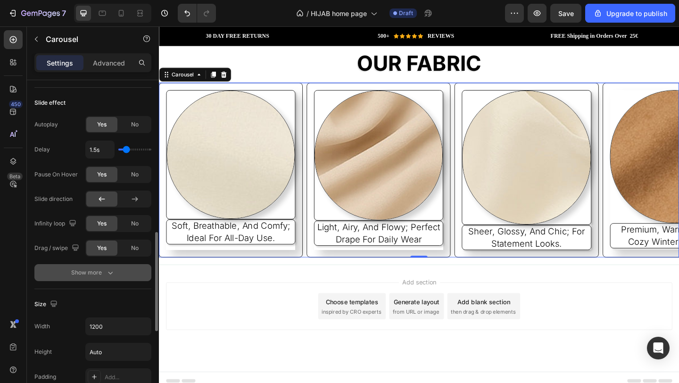
click at [81, 266] on button "Show more" at bounding box center [92, 272] width 117 height 17
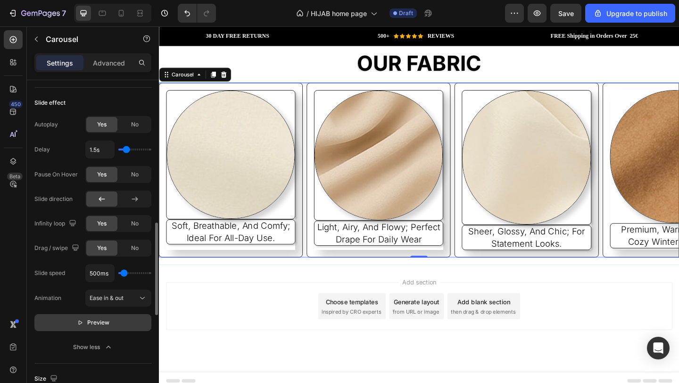
click at [102, 331] on button "Preview" at bounding box center [92, 322] width 117 height 17
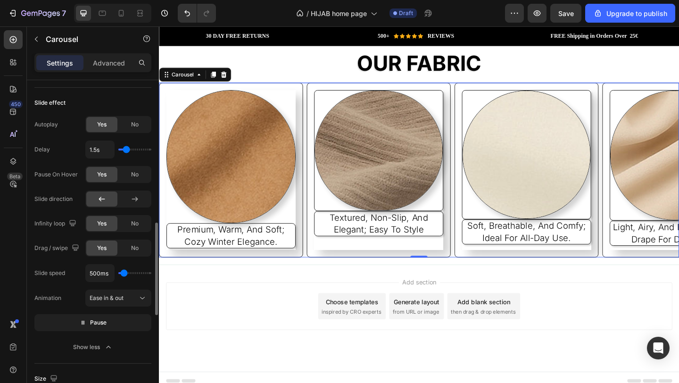
click at [125, 273] on input "range" at bounding box center [134, 273] width 33 height 2
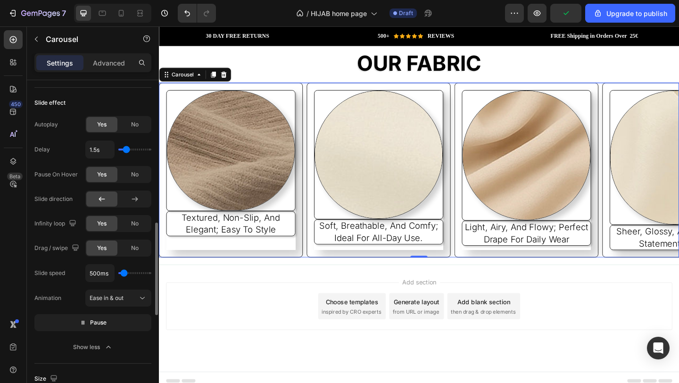
type input "1100ms"
type input "1100"
click at [127, 273] on input "range" at bounding box center [134, 273] width 33 height 2
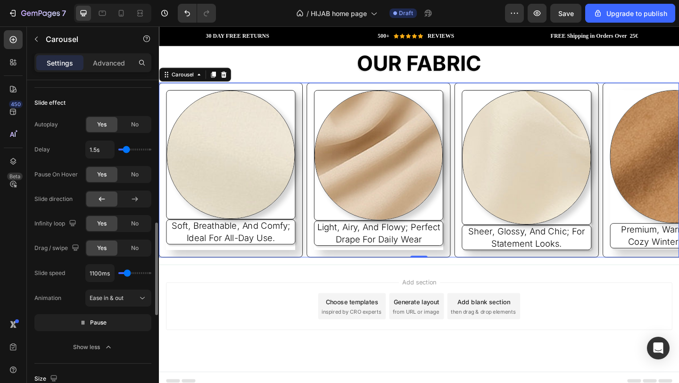
type input "1300ms"
type input "1300"
type input "1350ms"
type input "1350"
type input "1450ms"
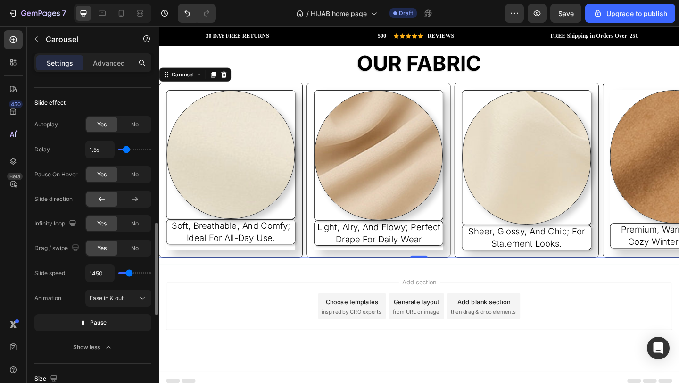
type input "1450"
click at [129, 272] on input "range" at bounding box center [134, 273] width 33 height 2
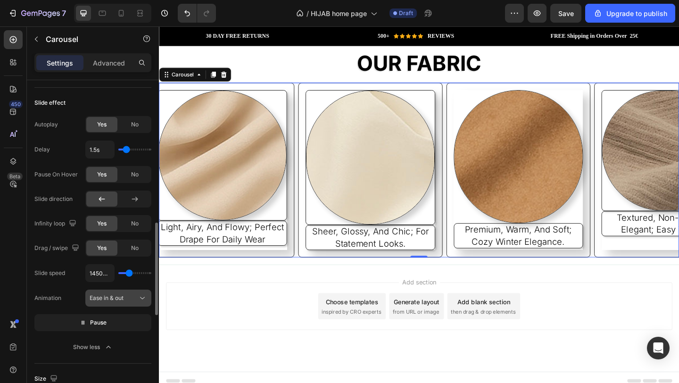
click at [132, 300] on div "Ease in & out" at bounding box center [114, 298] width 48 height 8
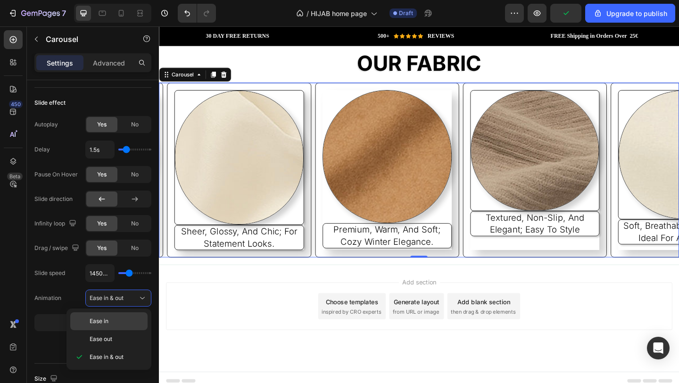
click at [109, 322] on span "Ease in" at bounding box center [99, 321] width 19 height 8
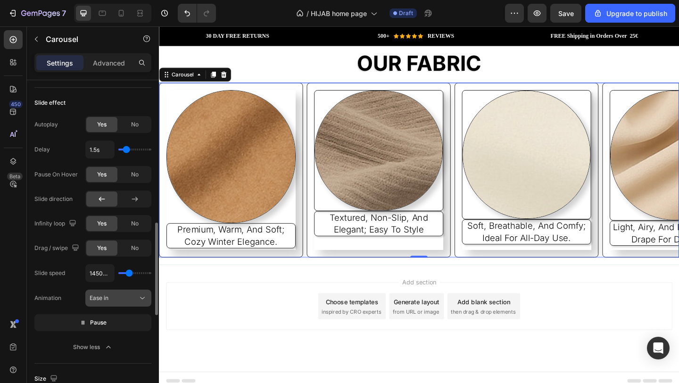
click at [118, 299] on div "Ease in" at bounding box center [114, 298] width 48 height 8
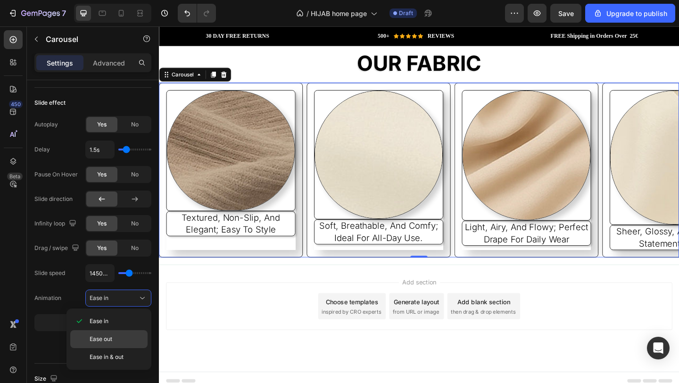
click at [111, 339] on span "Ease out" at bounding box center [101, 339] width 23 height 8
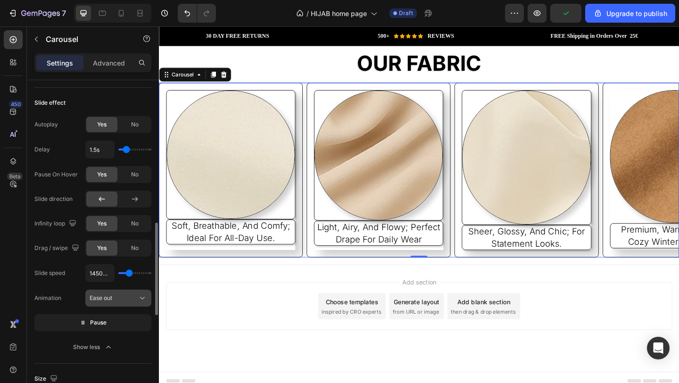
click at [130, 298] on div "Ease out" at bounding box center [114, 298] width 48 height 8
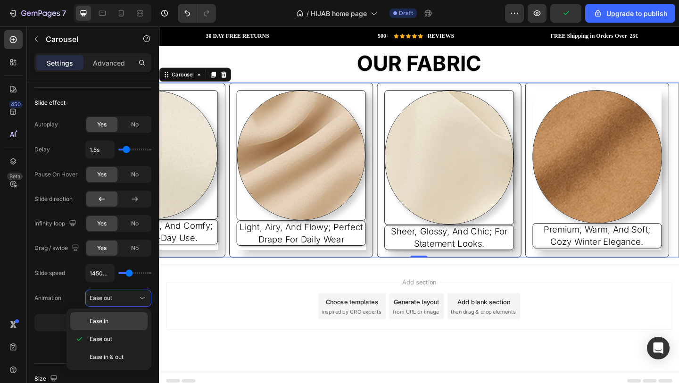
click at [117, 322] on p "Ease in" at bounding box center [117, 321] width 54 height 8
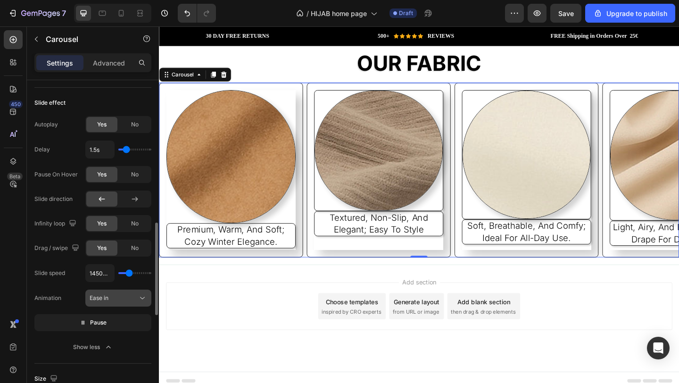
click at [134, 298] on div "Ease in" at bounding box center [114, 298] width 48 height 8
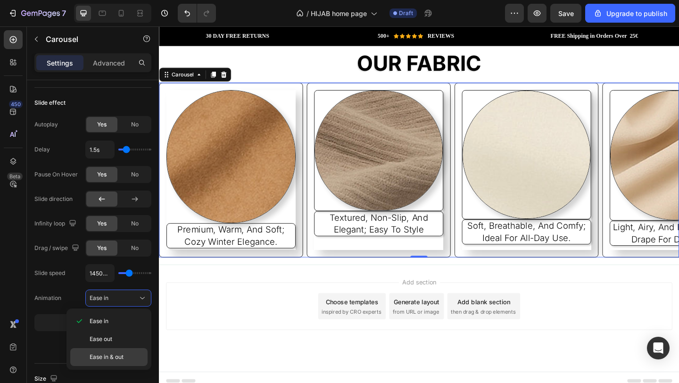
click at [128, 354] on p "Ease in & out" at bounding box center [117, 357] width 54 height 8
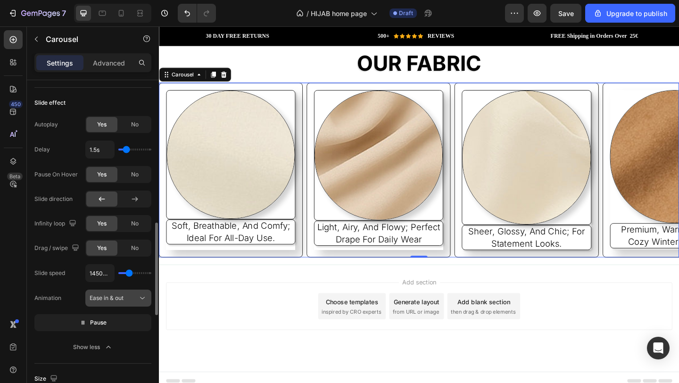
click at [126, 304] on button "Ease in & out" at bounding box center [118, 298] width 66 height 17
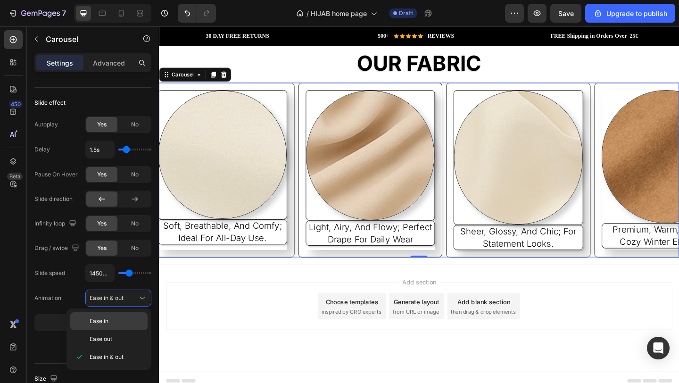
click at [128, 321] on p "Ease in" at bounding box center [117, 321] width 54 height 8
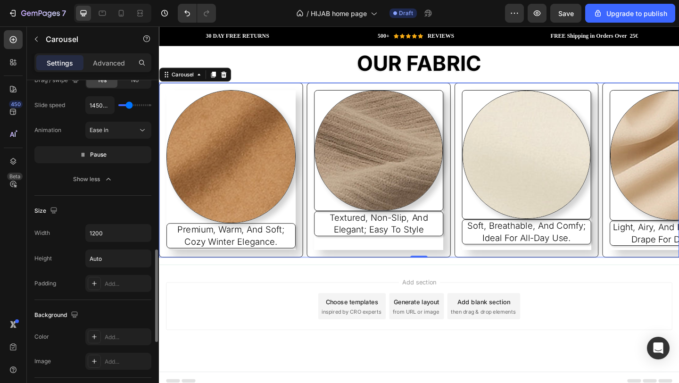
scroll to position [711, 0]
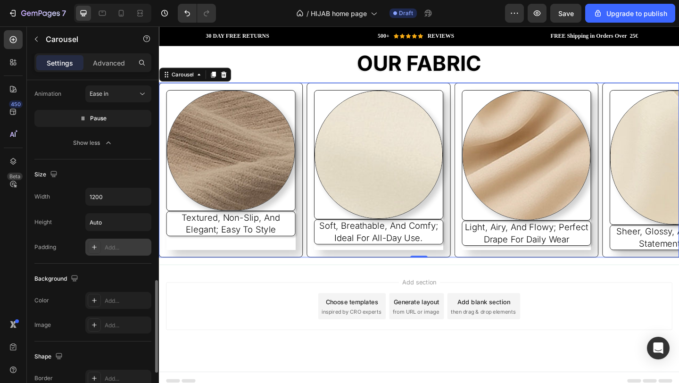
click at [120, 250] on div "Add..." at bounding box center [127, 247] width 44 height 8
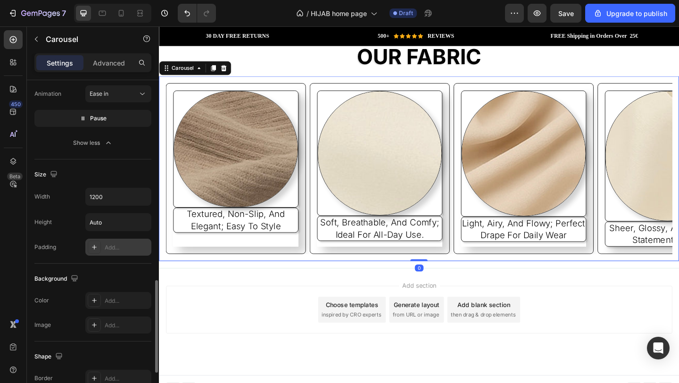
scroll to position [1547, 0]
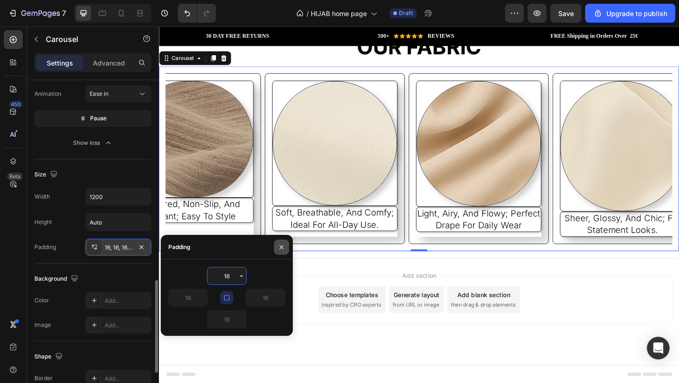
click at [285, 246] on icon "button" at bounding box center [282, 247] width 8 height 8
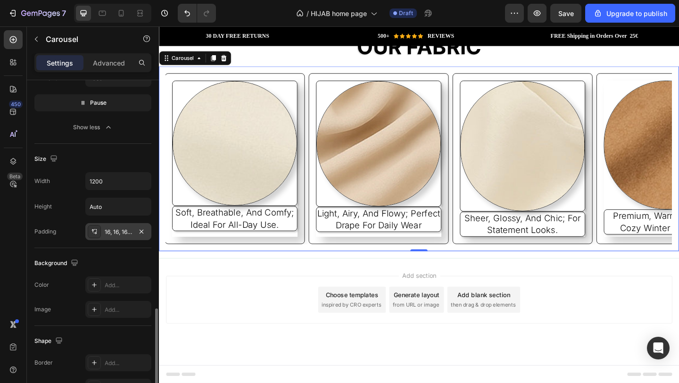
scroll to position [799, 0]
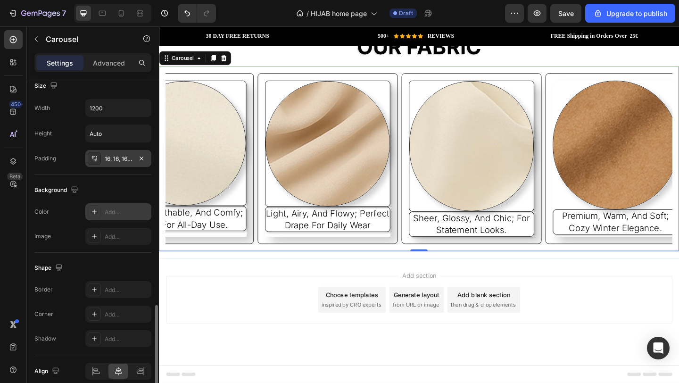
click at [117, 213] on div "Add..." at bounding box center [127, 212] width 44 height 8
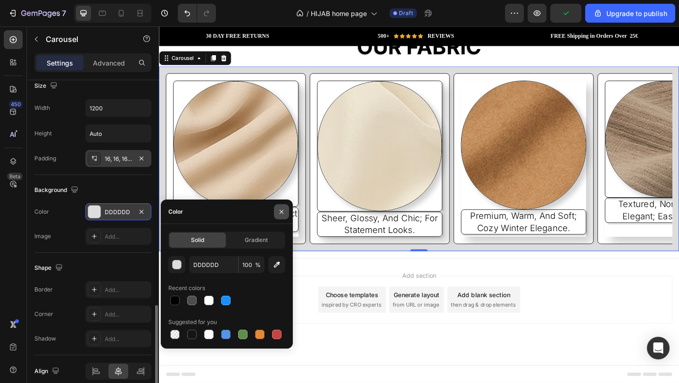
click at [281, 214] on icon "button" at bounding box center [282, 212] width 8 height 8
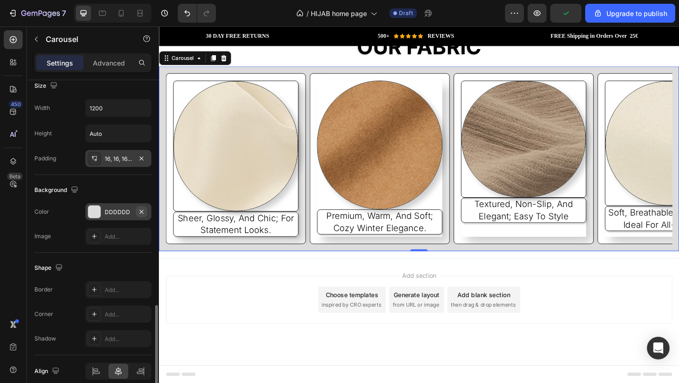
click at [141, 209] on icon "button" at bounding box center [142, 212] width 8 height 8
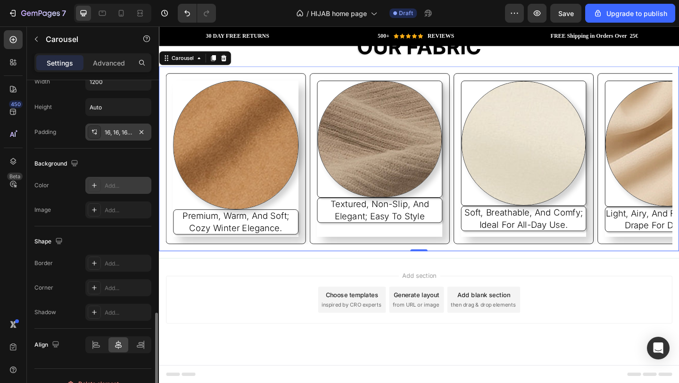
scroll to position [828, 0]
drag, startPoint x: 124, startPoint y: 260, endPoint x: 125, endPoint y: 268, distance: 8.1
click at [124, 261] on div "Add..." at bounding box center [127, 262] width 44 height 8
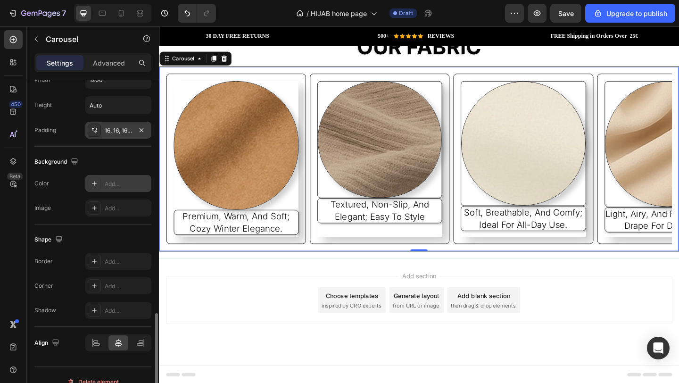
scroll to position [1547, 0]
click at [127, 289] on div "Add..." at bounding box center [127, 286] width 44 height 8
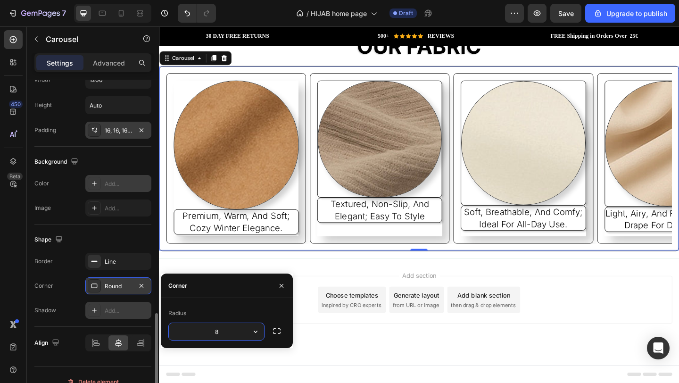
click at [127, 314] on div "Add..." at bounding box center [127, 311] width 44 height 8
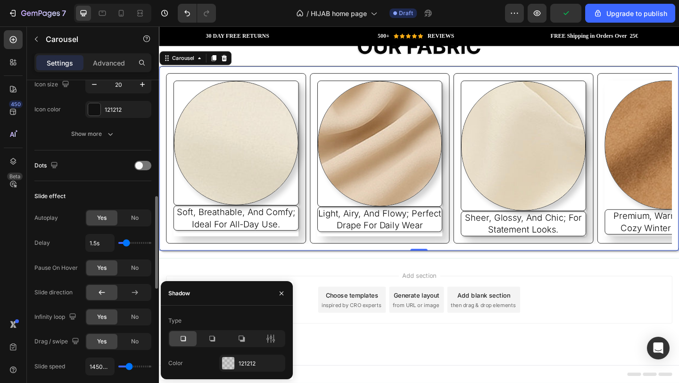
scroll to position [90, 0]
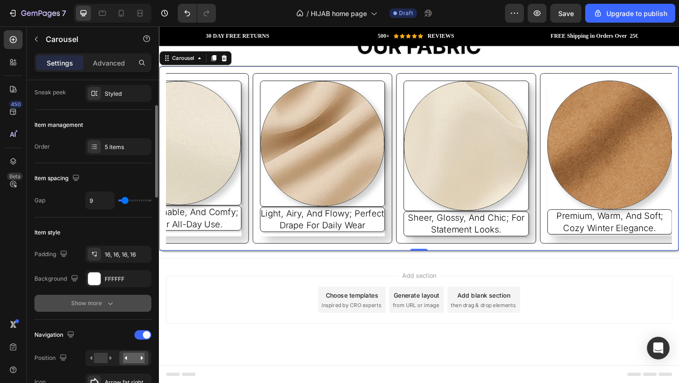
click at [102, 307] on div "Show more" at bounding box center [93, 303] width 44 height 9
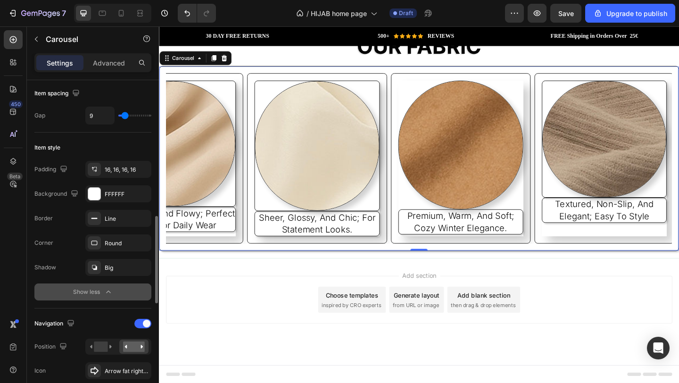
scroll to position [331, 0]
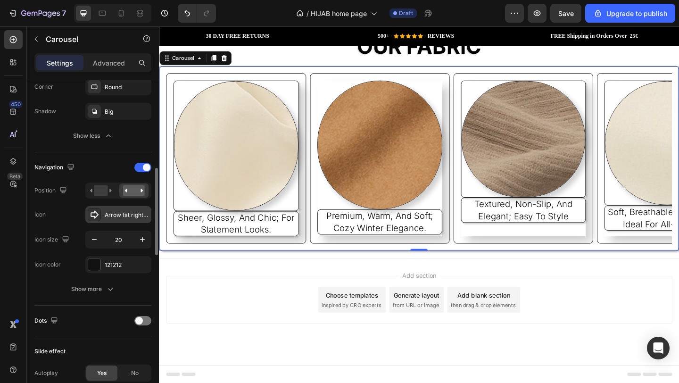
click at [125, 211] on div "Arrow fat right bold" at bounding box center [127, 215] width 44 height 8
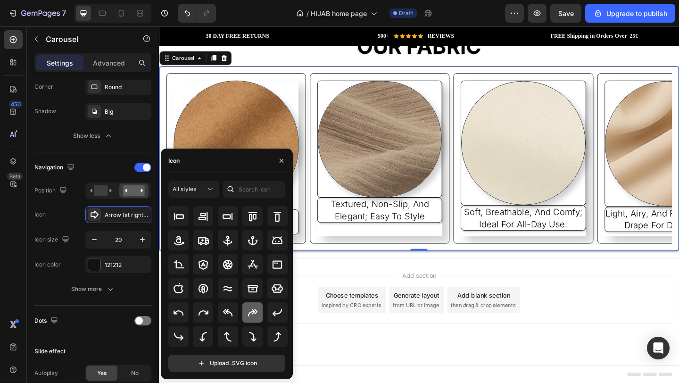
scroll to position [158, 0]
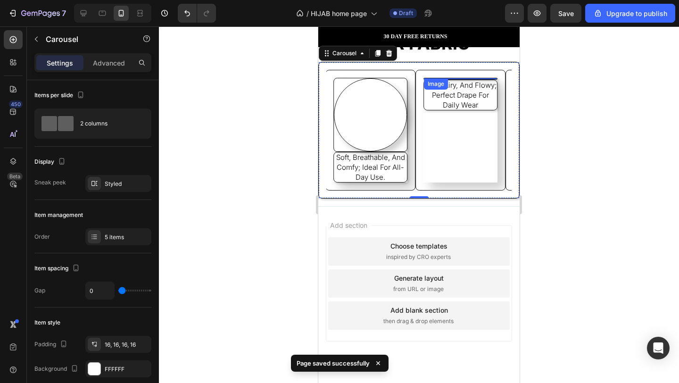
scroll to position [32, 0]
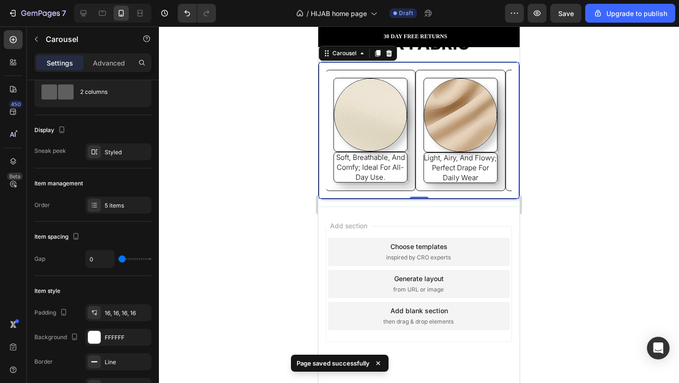
click at [458, 133] on icon "Carousel Next Arrow" at bounding box center [462, 130] width 9 height 9
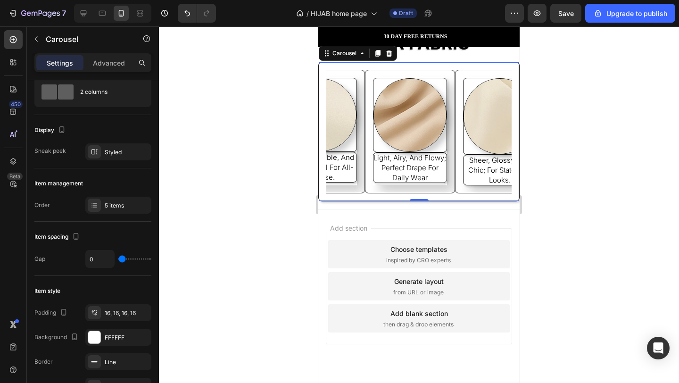
click at [458, 131] on icon "Carousel Next Arrow" at bounding box center [462, 131] width 9 height 9
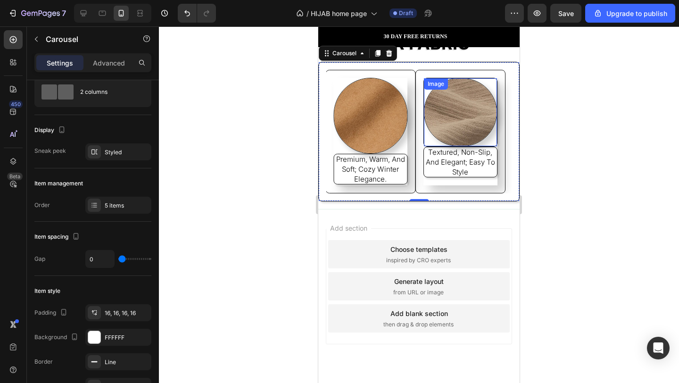
click at [480, 106] on img at bounding box center [460, 112] width 73 height 68
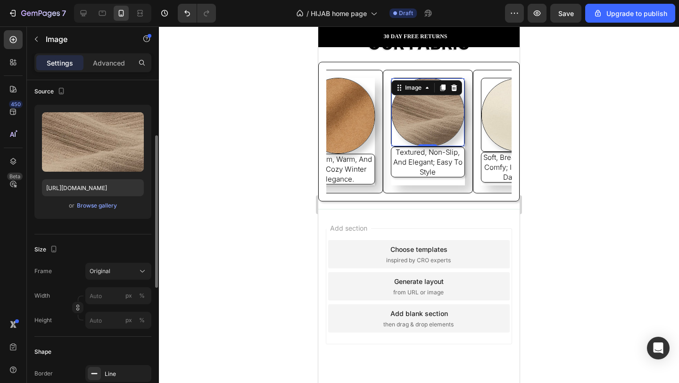
scroll to position [134, 0]
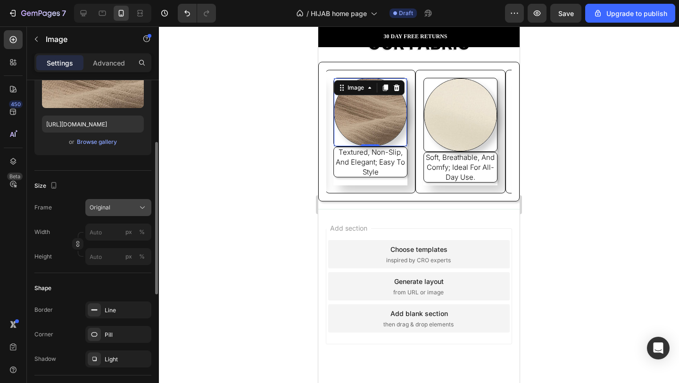
click at [119, 206] on div "Original" at bounding box center [113, 207] width 46 height 8
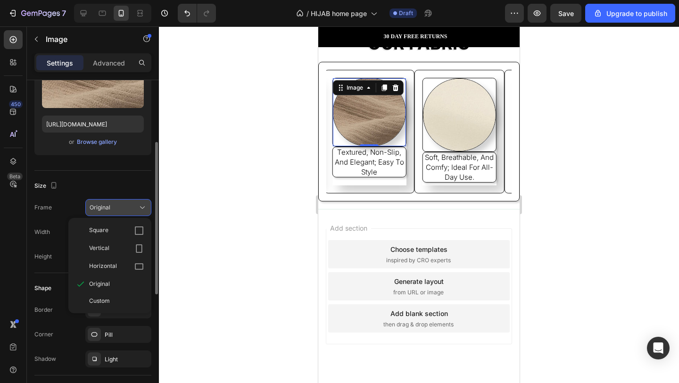
click at [119, 208] on div "Original" at bounding box center [113, 207] width 46 height 8
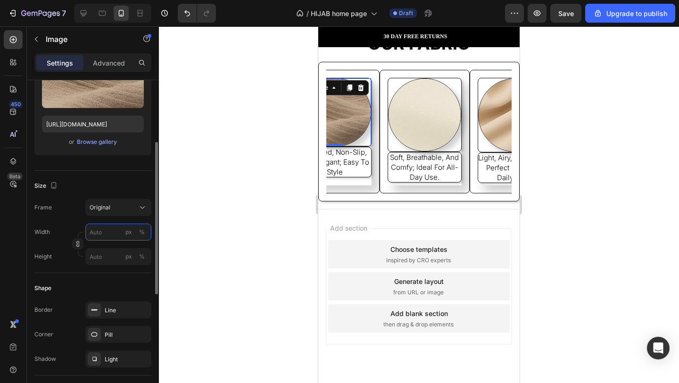
click at [122, 234] on input "px %" at bounding box center [118, 232] width 66 height 17
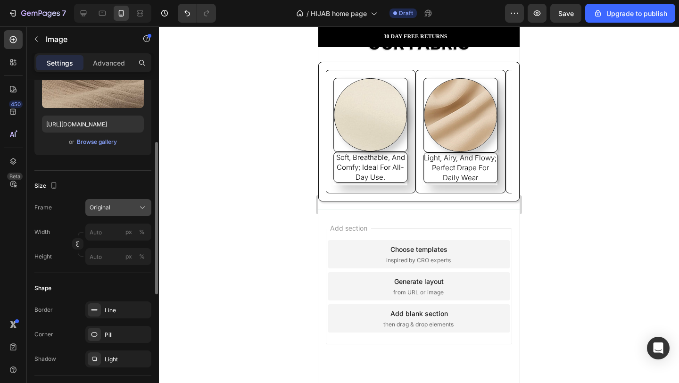
click at [127, 209] on div "Original" at bounding box center [113, 207] width 46 height 8
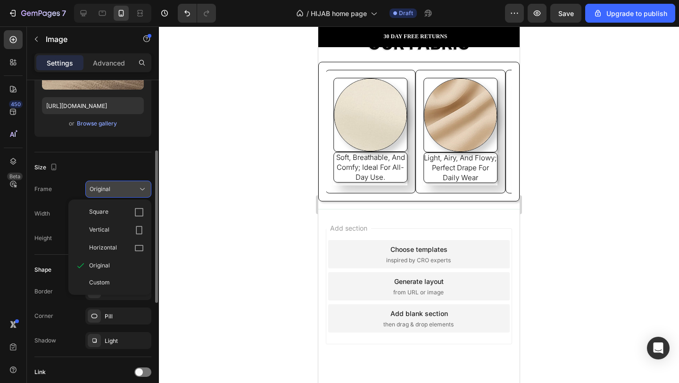
click at [121, 190] on div "Original" at bounding box center [113, 189] width 46 height 8
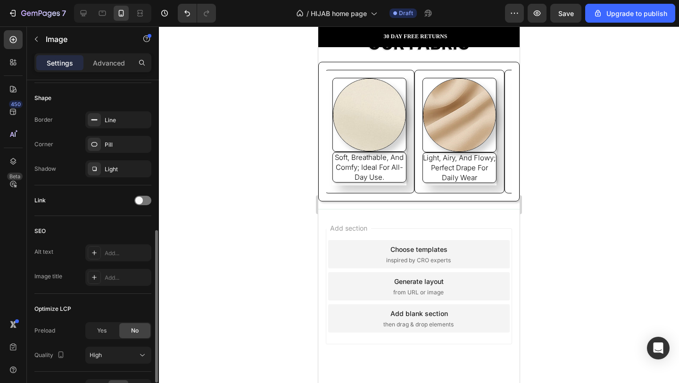
scroll to position [383, 0]
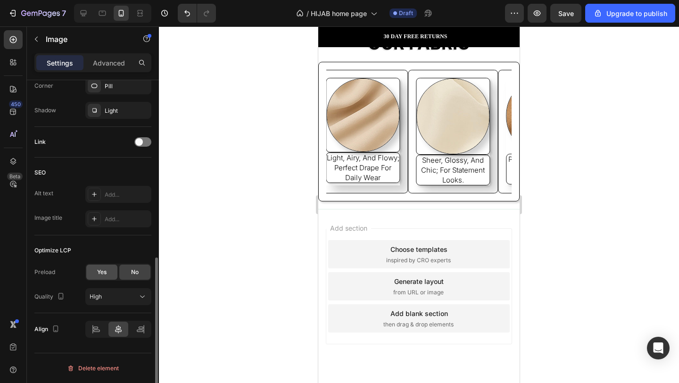
click at [106, 275] on span "Yes" at bounding box center [101, 272] width 9 height 8
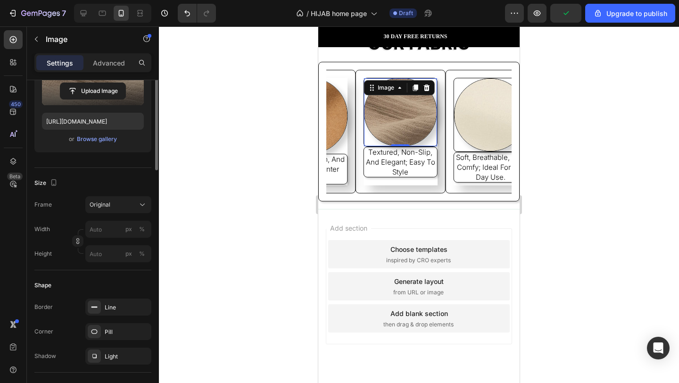
scroll to position [47, 0]
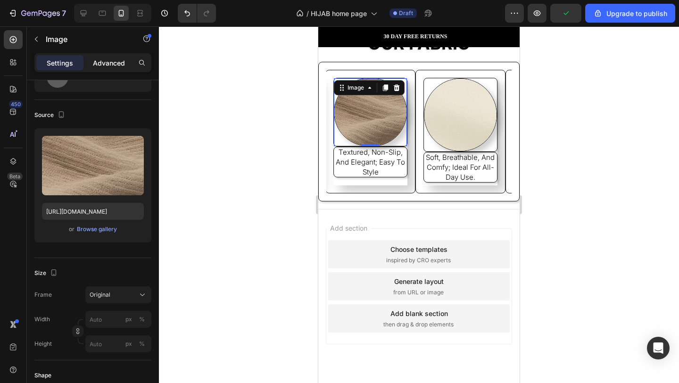
click at [113, 56] on div "Advanced" at bounding box center [108, 62] width 47 height 15
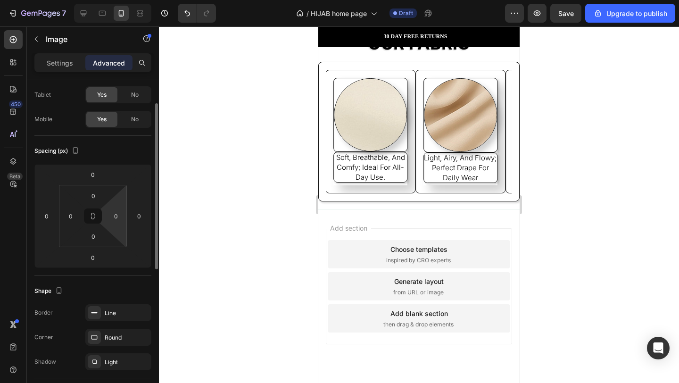
scroll to position [110, 0]
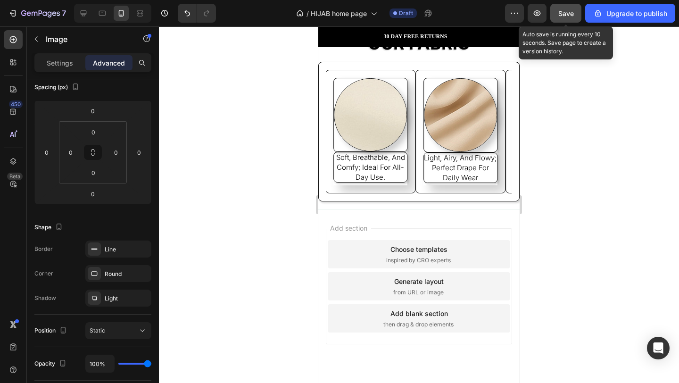
click at [573, 16] on span "Save" at bounding box center [567, 13] width 16 height 8
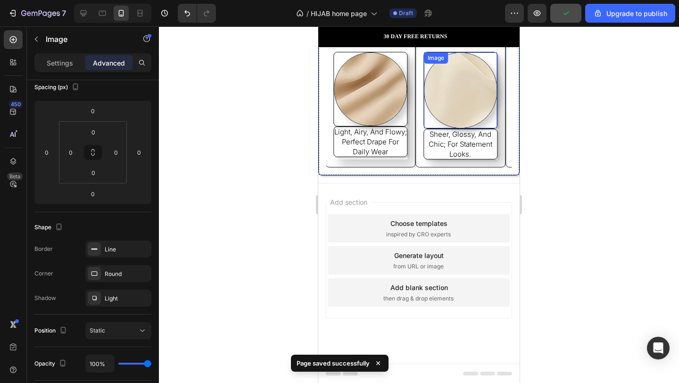
scroll to position [1573, 0]
click at [462, 106] on button "Carousel Next Arrow" at bounding box center [463, 105] width 25 height 25
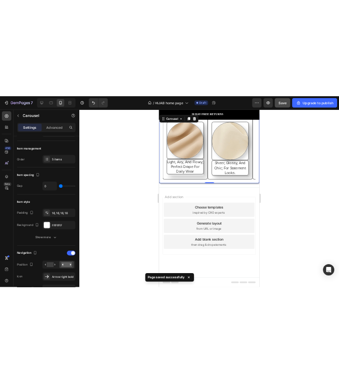
scroll to position [0, 0]
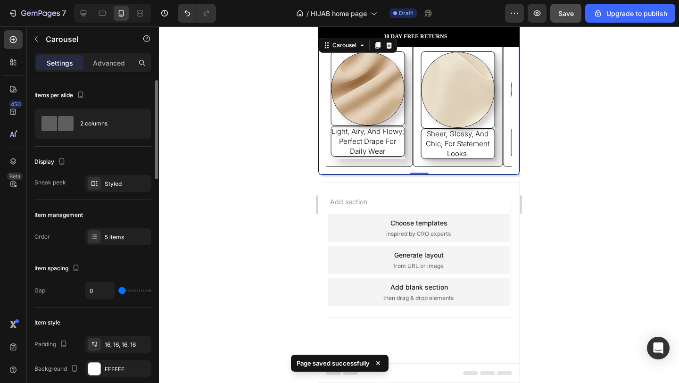
click at [462, 103] on button "Carousel Next Arrow" at bounding box center [463, 105] width 25 height 25
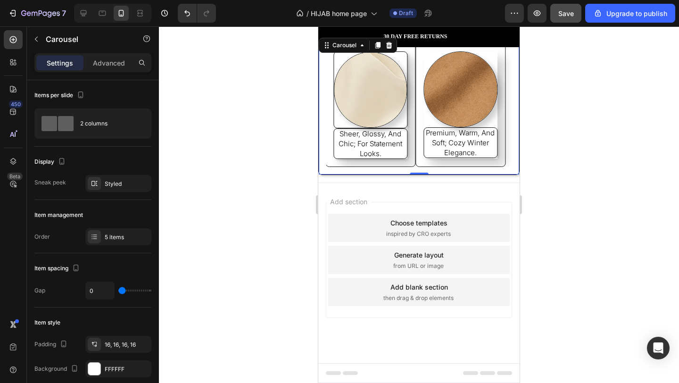
click at [458, 107] on icon "Carousel Next Arrow" at bounding box center [462, 104] width 9 height 9
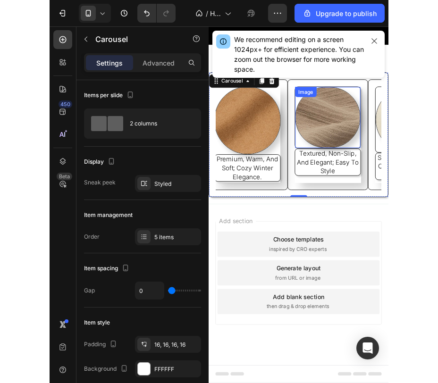
scroll to position [1666, 0]
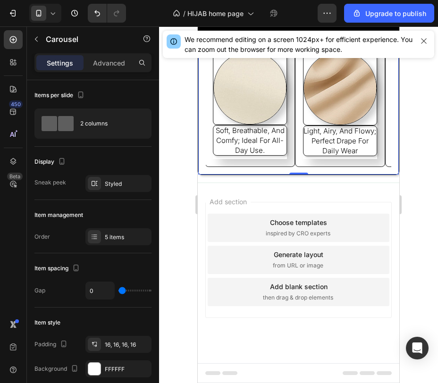
click at [350, 175] on div "Image textured, non-slip, and elegant; easy to style Text Block Image soft, bre…" at bounding box center [298, 105] width 201 height 140
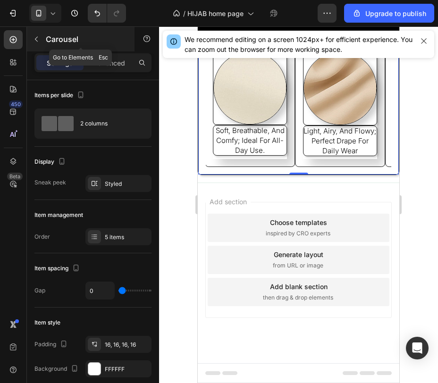
click at [43, 37] on button "button" at bounding box center [36, 39] width 15 height 15
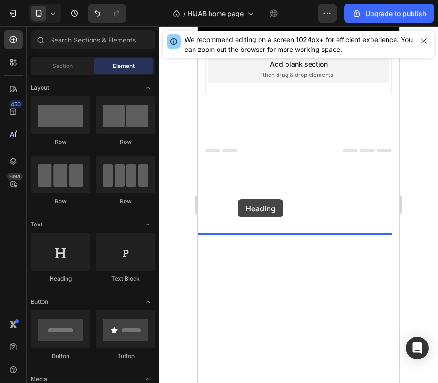
drag, startPoint x: 272, startPoint y: 283, endPoint x: 238, endPoint y: 199, distance: 90.8
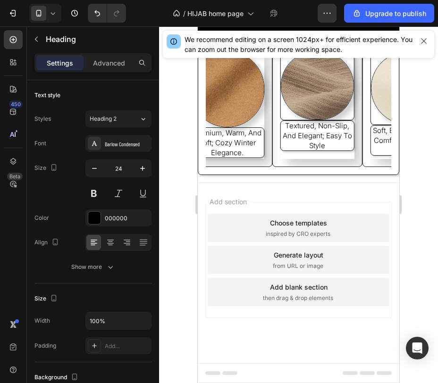
click at [316, 35] on h2 "Your heading text goes here" at bounding box center [298, 26] width 201 height 17
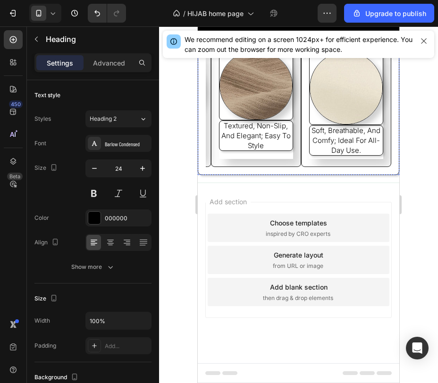
click at [371, 18] on h2 "OUR FABRIC" at bounding box center [298, 0] width 201 height 35
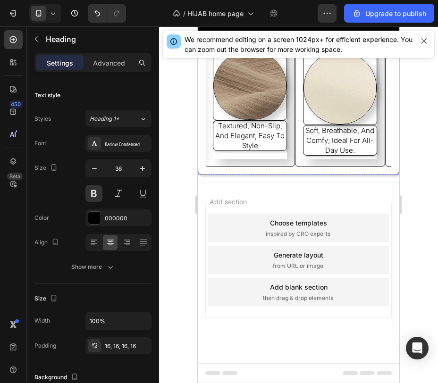
click at [339, 34] on p "Your heading text goes here" at bounding box center [299, 26] width 200 height 15
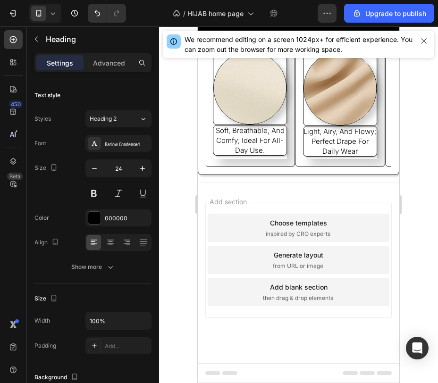
click at [324, 34] on p "Your heading text goes here" at bounding box center [299, 26] width 200 height 15
click at [355, 18] on h2 "OUR FABRIC" at bounding box center [298, 0] width 201 height 35
click at [338, 34] on p "Your heading text goes here" at bounding box center [299, 26] width 200 height 15
click at [268, 13] on icon at bounding box center [266, 9] width 6 height 7
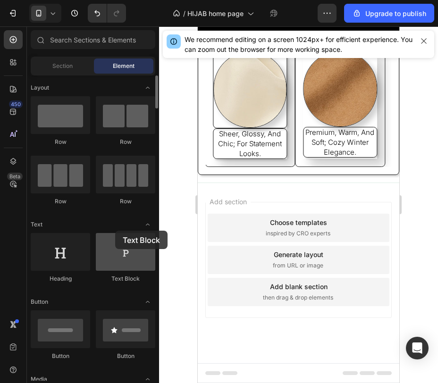
drag, startPoint x: 113, startPoint y: 255, endPoint x: 116, endPoint y: 244, distance: 11.6
click at [117, 243] on div at bounding box center [125, 252] width 59 height 38
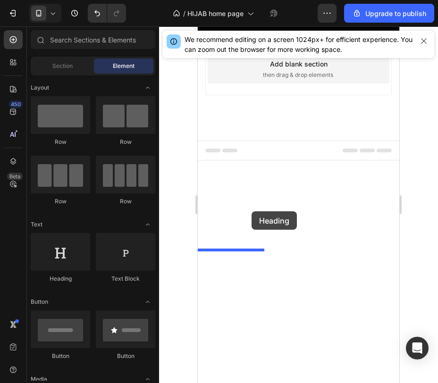
drag, startPoint x: 255, startPoint y: 286, endPoint x: 251, endPoint y: 211, distance: 75.1
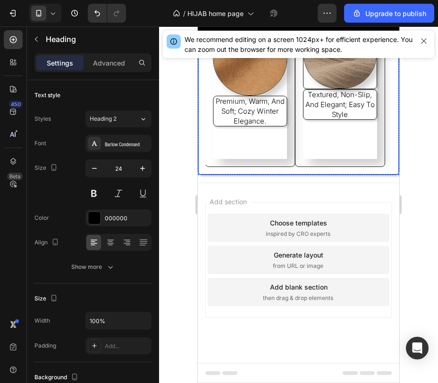
scroll to position [1739, 0]
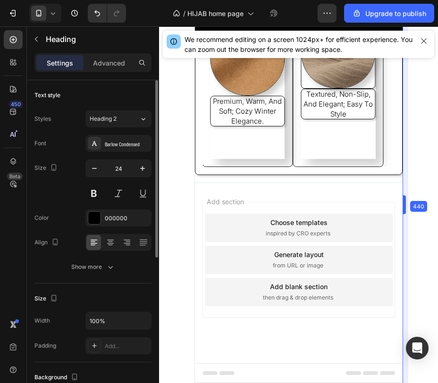
drag, startPoint x: 402, startPoint y: 203, endPoint x: 90, endPoint y: 205, distance: 311.9
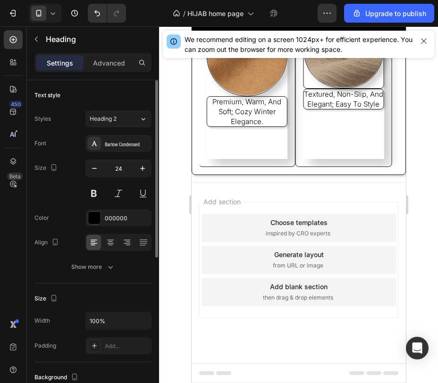
scroll to position [1771, 0]
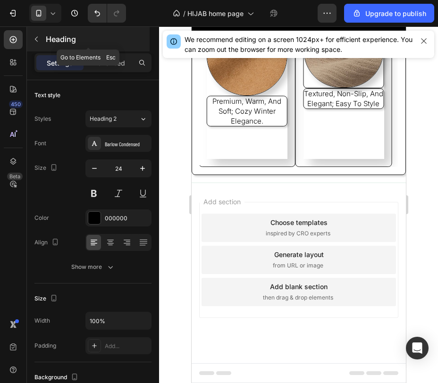
click at [36, 33] on button "button" at bounding box center [36, 39] width 15 height 15
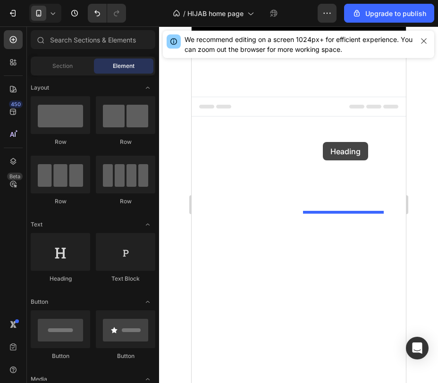
drag, startPoint x: 259, startPoint y: 283, endPoint x: 322, endPoint y: 142, distance: 154.4
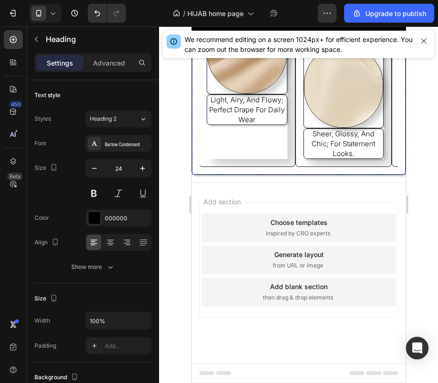
scroll to position [1768, 0]
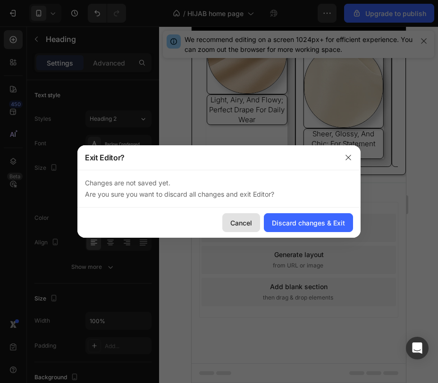
click at [241, 222] on div "Cancel" at bounding box center [241, 223] width 22 height 10
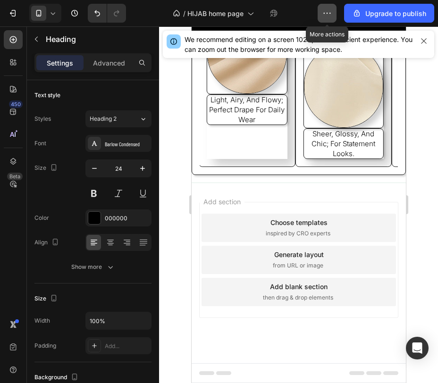
click at [333, 11] on button "button" at bounding box center [327, 13] width 19 height 19
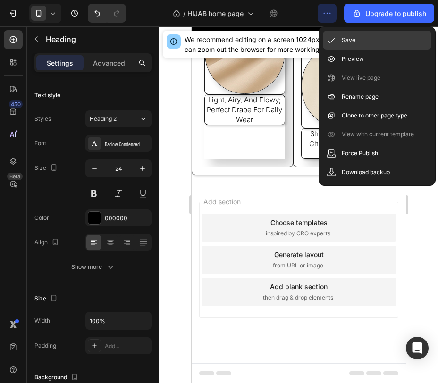
click at [352, 50] on div "Save" at bounding box center [377, 59] width 109 height 19
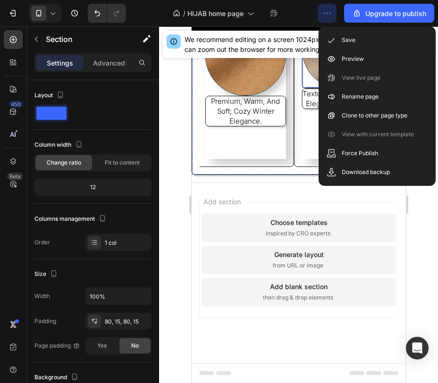
click at [311, 88] on div at bounding box center [342, 51] width 80 height 75
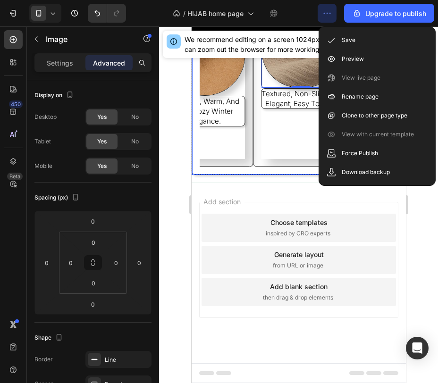
click at [310, 167] on div "Image 0 textured, non-slip, and elegant; easy to style Text Block" at bounding box center [300, 86] width 97 height 162
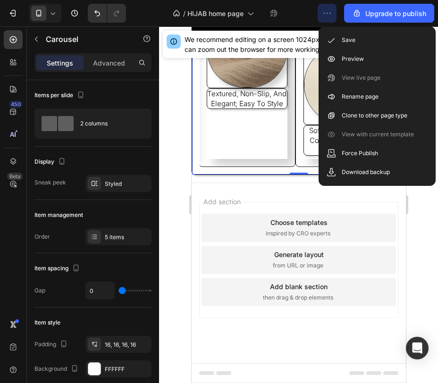
click at [242, 98] on button "Carousel Back Arrow" at bounding box center [248, 86] width 25 height 25
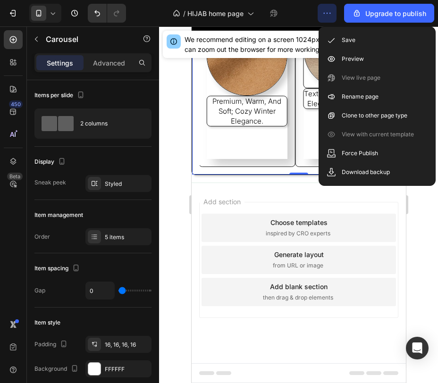
click at [329, 5] on button "button" at bounding box center [327, 13] width 19 height 19
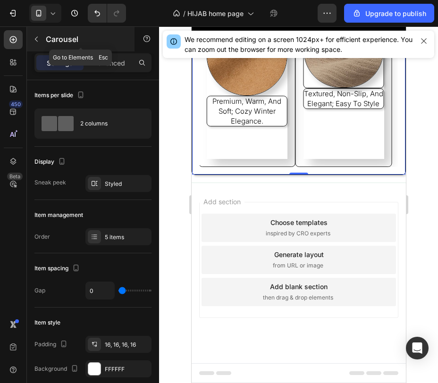
click at [35, 37] on icon "button" at bounding box center [37, 39] width 8 height 8
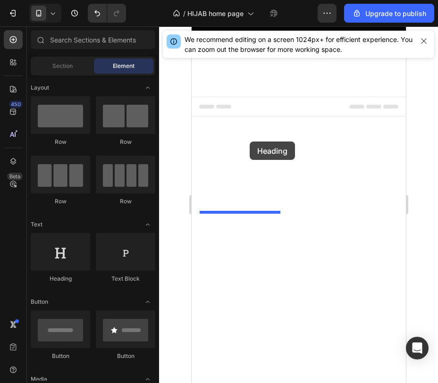
drag, startPoint x: 249, startPoint y: 281, endPoint x: 249, endPoint y: 142, distance: 139.2
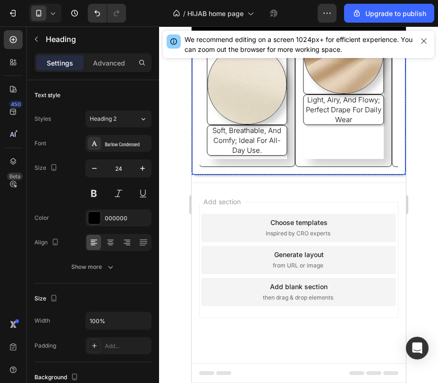
click at [245, 98] on button "Carousel Back Arrow" at bounding box center [248, 86] width 25 height 25
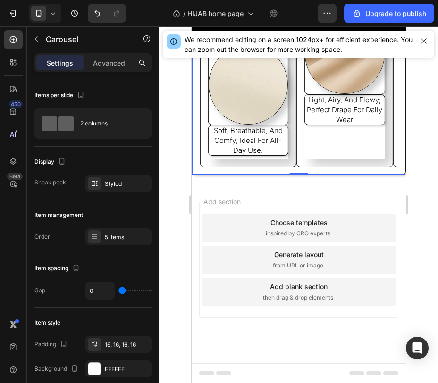
click at [248, 98] on button "Carousel Back Arrow" at bounding box center [248, 86] width 25 height 25
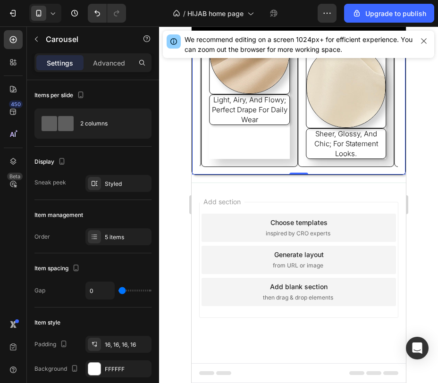
click at [253, 98] on button "Carousel Back Arrow" at bounding box center [248, 86] width 25 height 25
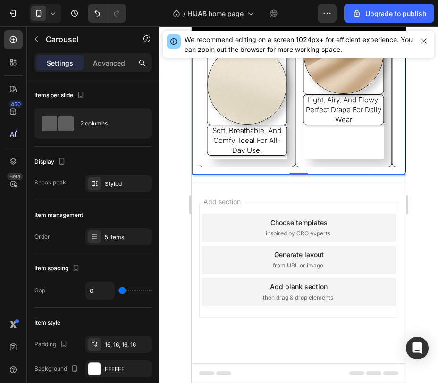
click at [253, 98] on button "Carousel Back Arrow" at bounding box center [248, 86] width 25 height 25
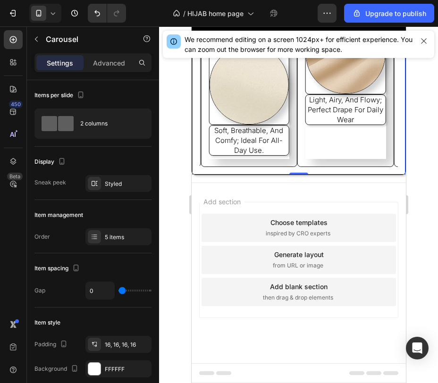
click at [253, 98] on button "Carousel Back Arrow" at bounding box center [248, 86] width 25 height 25
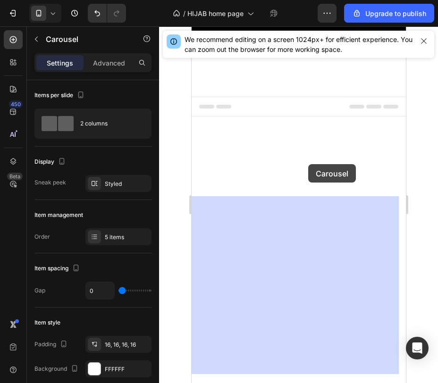
drag, startPoint x: 206, startPoint y: 164, endPoint x: 293, endPoint y: 167, distance: 86.9
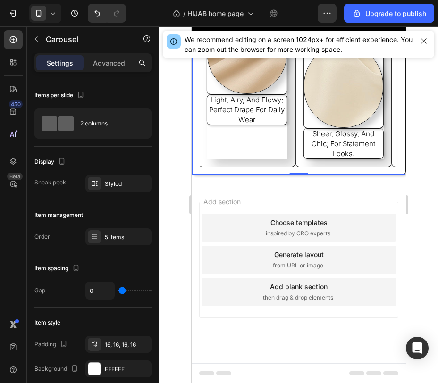
click at [292, 167] on div "Image light, airy, and flowy; perfect drape for daily wear Text Block" at bounding box center [246, 86] width 97 height 162
click at [248, 91] on icon "Carousel Back Arrow" at bounding box center [247, 85] width 9 height 9
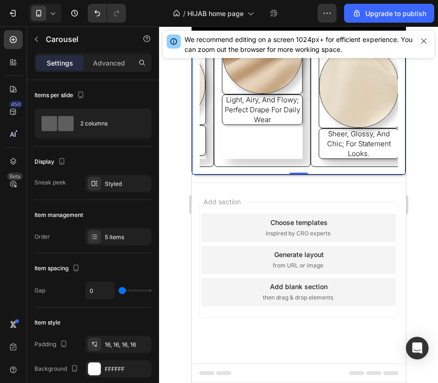
click at [248, 91] on icon "Carousel Back Arrow" at bounding box center [247, 85] width 9 height 9
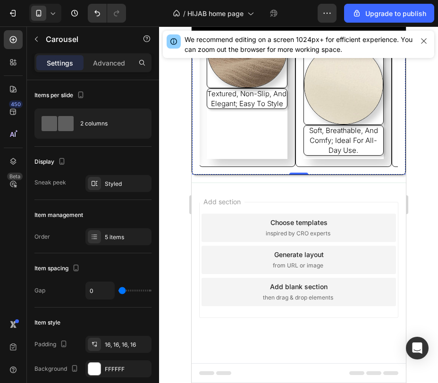
click at [349, 44] on h2 "Your heading text goes here" at bounding box center [342, 28] width 81 height 31
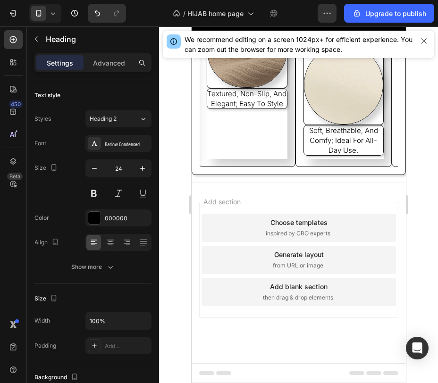
click at [358, 26] on icon at bounding box center [359, 22] width 5 height 7
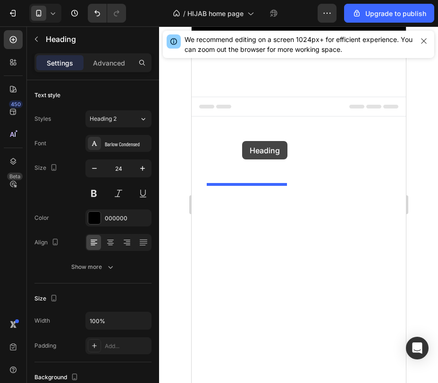
drag, startPoint x: 349, startPoint y: 184, endPoint x: 242, endPoint y: 141, distance: 115.8
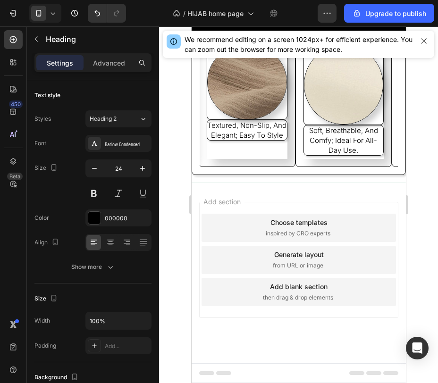
click at [275, 44] on h2 "Your heading text goes here" at bounding box center [246, 28] width 81 height 31
click at [275, 43] on p "Your heading text goes here" at bounding box center [246, 28] width 79 height 29
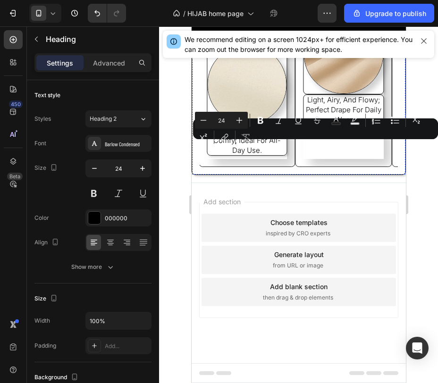
click at [260, 44] on h2 "Your heading text goes here" at bounding box center [246, 28] width 81 height 31
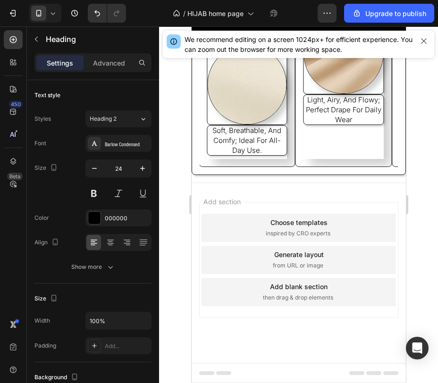
click at [260, 26] on icon at bounding box center [263, 23] width 8 height 8
click at [260, 44] on div "Your heading text goes here Heading 0" at bounding box center [246, 28] width 81 height 31
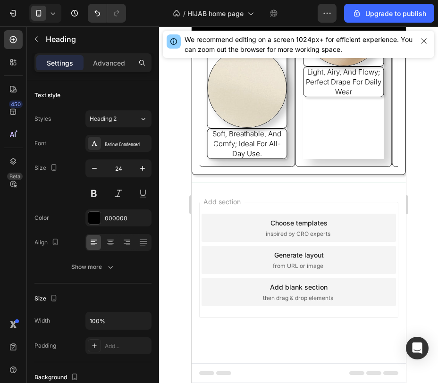
click at [267, 17] on h2 "Your heading text goes here" at bounding box center [246, 0] width 81 height 31
click at [267, 16] on p "Your heading text goes here" at bounding box center [246, 0] width 79 height 29
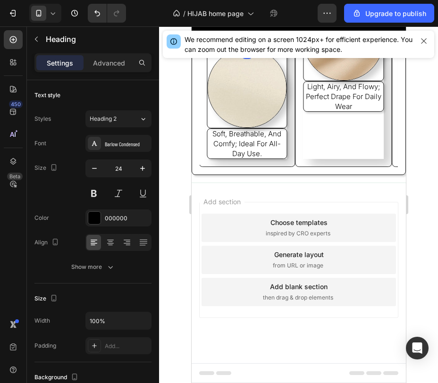
click at [262, 48] on h2 "Your heading text goes here" at bounding box center [246, 32] width 81 height 31
click at [276, 29] on icon at bounding box center [274, 26] width 6 height 7
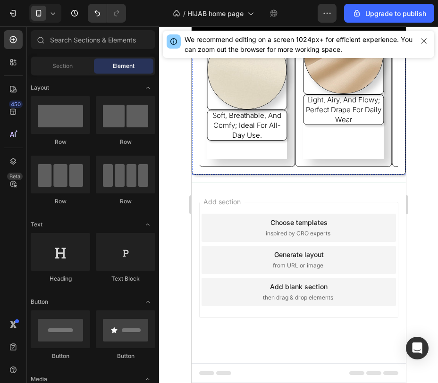
click at [257, 29] on p "CUTTON" at bounding box center [246, 21] width 79 height 15
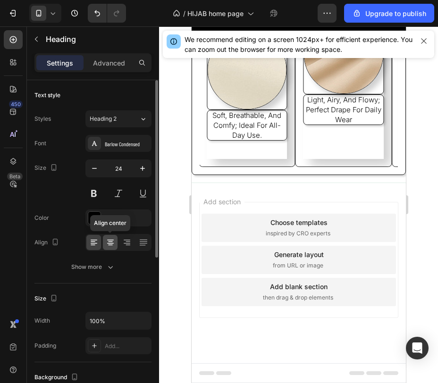
click at [111, 248] on div at bounding box center [110, 242] width 15 height 15
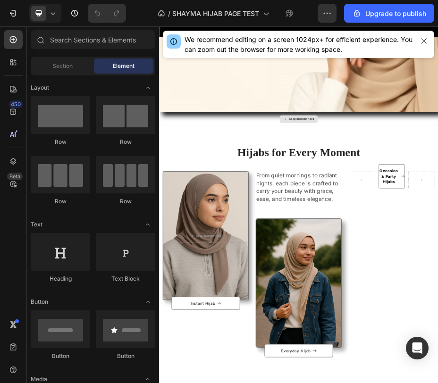
scroll to position [222, 0]
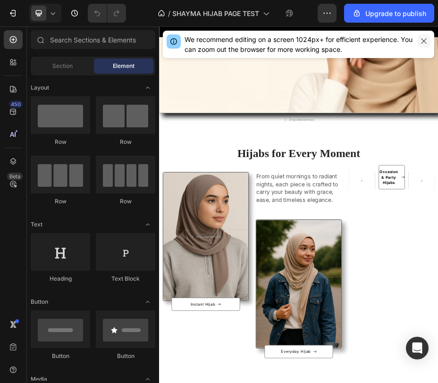
click at [427, 43] on icon "button" at bounding box center [424, 41] width 8 height 8
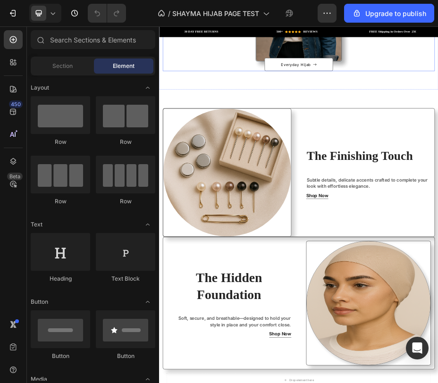
scroll to position [828, 0]
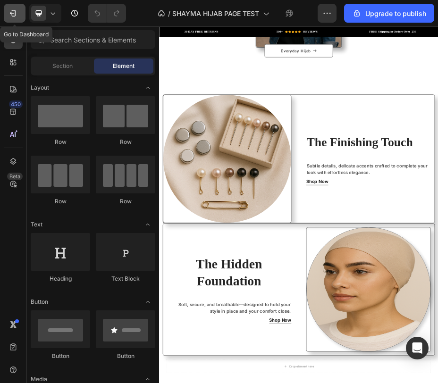
click at [14, 12] on icon "button" at bounding box center [12, 12] width 9 height 9
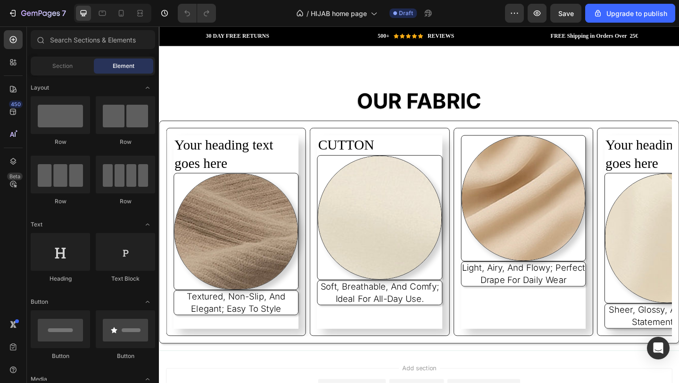
scroll to position [1488, 0]
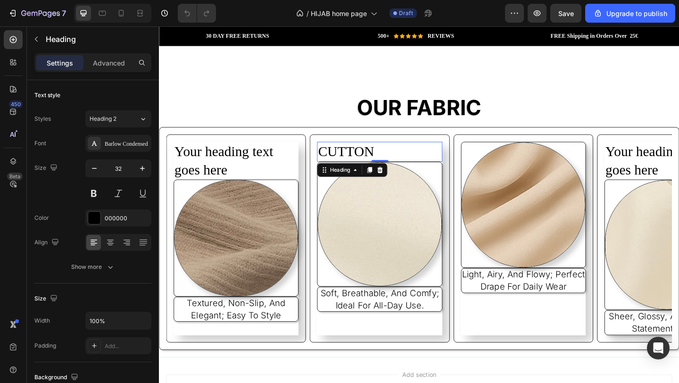
click at [369, 158] on h2 "CUTTON" at bounding box center [399, 163] width 136 height 22
click at [112, 244] on icon at bounding box center [110, 242] width 9 height 9
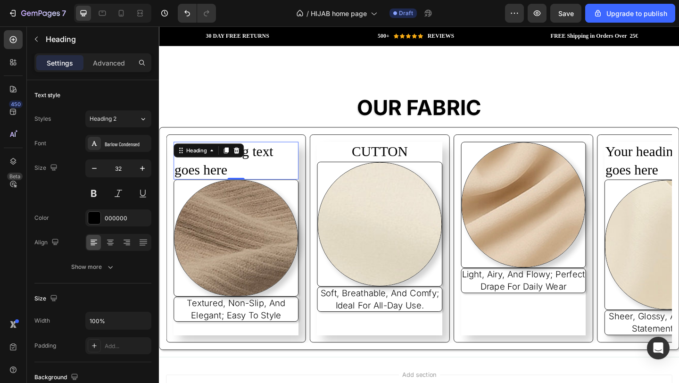
click at [234, 158] on div "Your heading text goes here Heading 0" at bounding box center [243, 172] width 136 height 41
click at [424, 154] on h2 "CUTTON" at bounding box center [399, 163] width 136 height 22
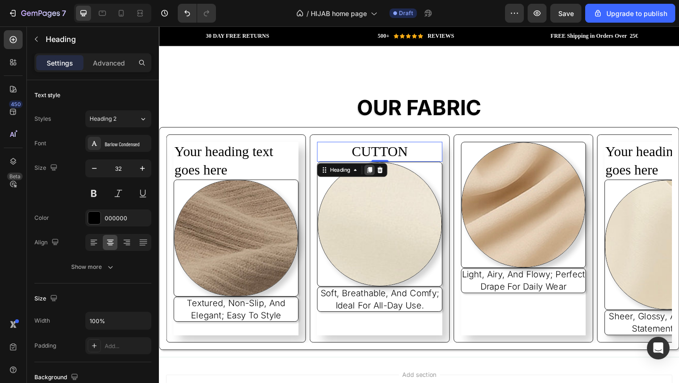
click at [389, 179] on icon at bounding box center [388, 182] width 5 height 7
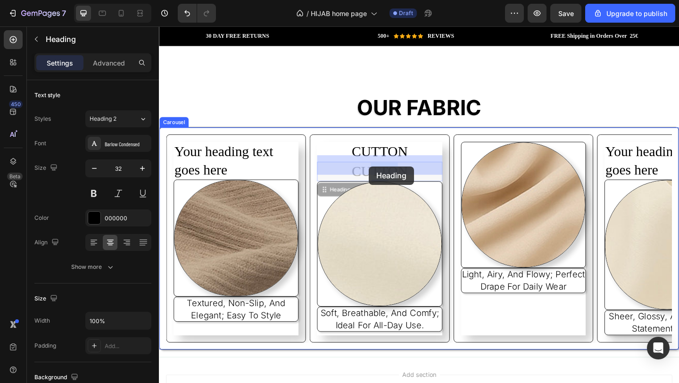
drag, startPoint x: 421, startPoint y: 172, endPoint x: 390, endPoint y: 177, distance: 31.7
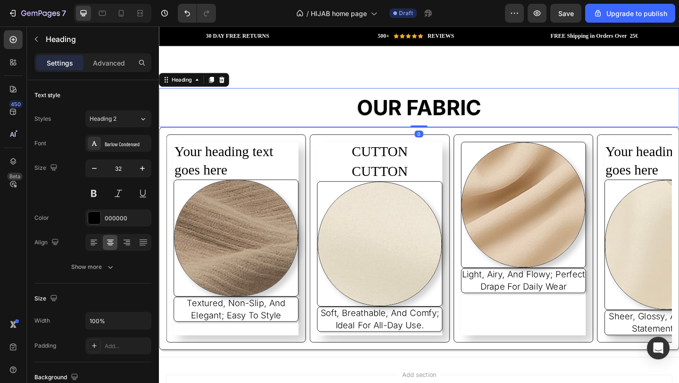
click at [302, 93] on h2 "OUR FABRIC" at bounding box center [442, 114] width 566 height 42
click at [264, 160] on h2 "Your heading text goes here" at bounding box center [243, 172] width 136 height 41
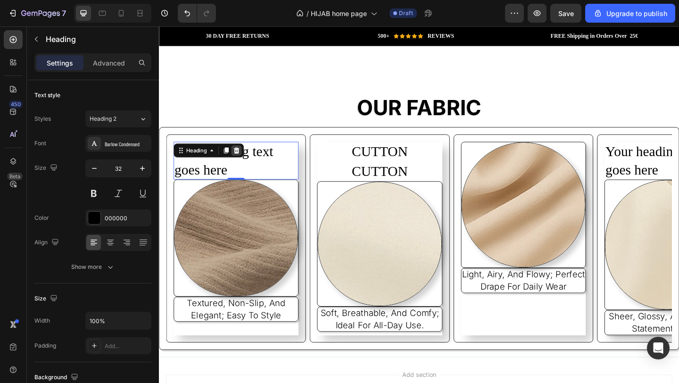
click at [244, 158] on icon at bounding box center [244, 161] width 6 height 7
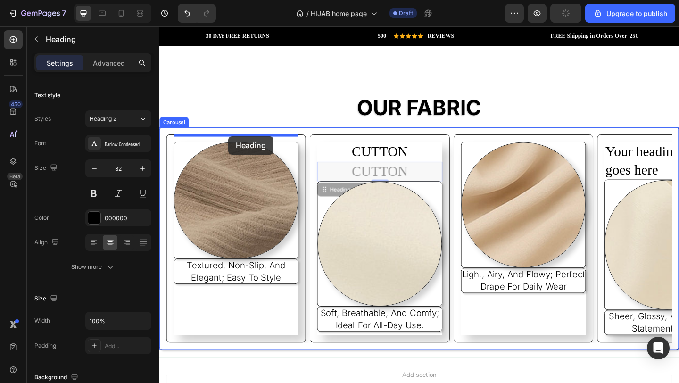
drag, startPoint x: 404, startPoint y: 180, endPoint x: 235, endPoint y: 145, distance: 172.5
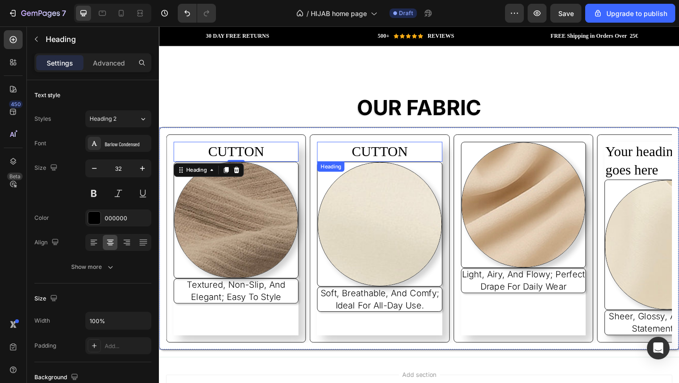
click at [424, 154] on h2 "CUTTON" at bounding box center [399, 163] width 136 height 22
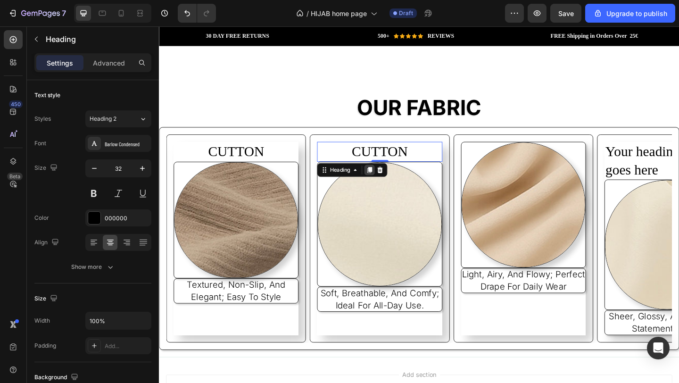
click at [386, 179] on icon at bounding box center [388, 182] width 5 height 7
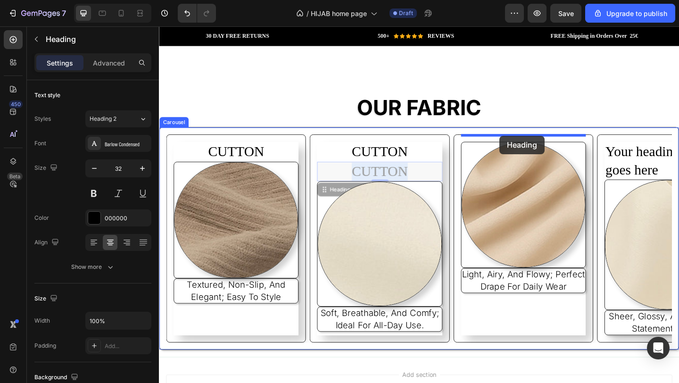
drag, startPoint x: 426, startPoint y: 172, endPoint x: 529, endPoint y: 145, distance: 107.2
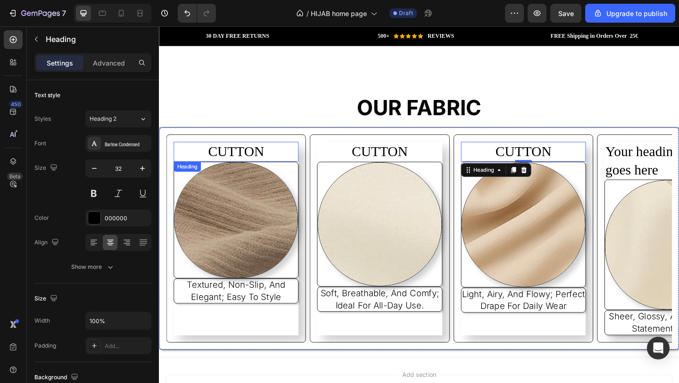
click at [247, 156] on h2 "CUTTON" at bounding box center [243, 163] width 136 height 22
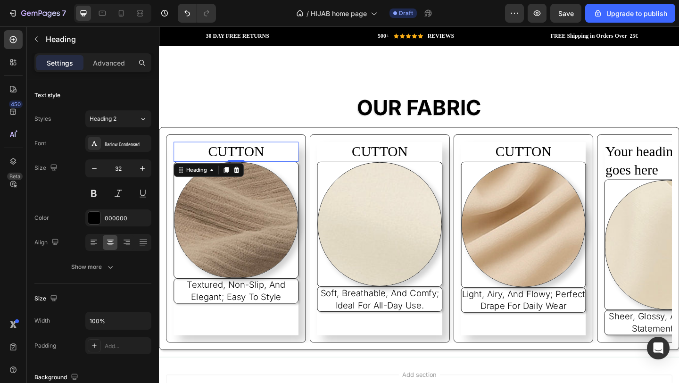
click at [247, 156] on h2 "CUTTON" at bounding box center [243, 163] width 136 height 22
click at [247, 156] on p "CUTTON" at bounding box center [243, 163] width 134 height 20
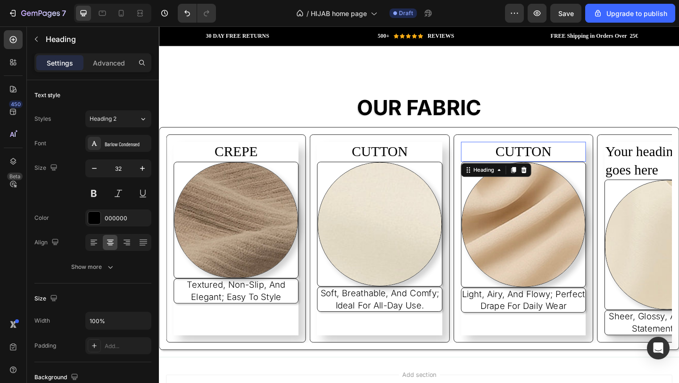
click at [567, 152] on h2 "CUTTON" at bounding box center [556, 163] width 136 height 22
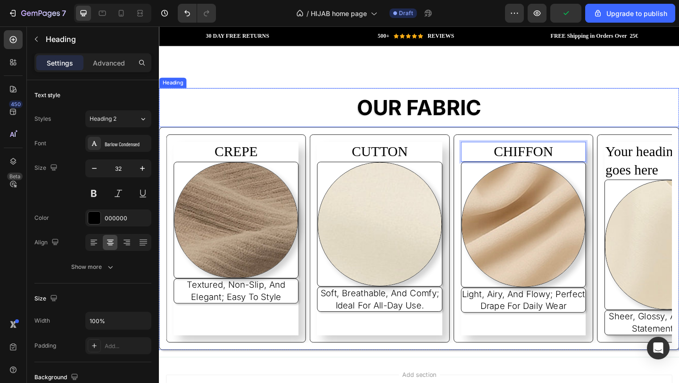
click at [632, 115] on h2 "OUR FABRIC" at bounding box center [442, 114] width 566 height 42
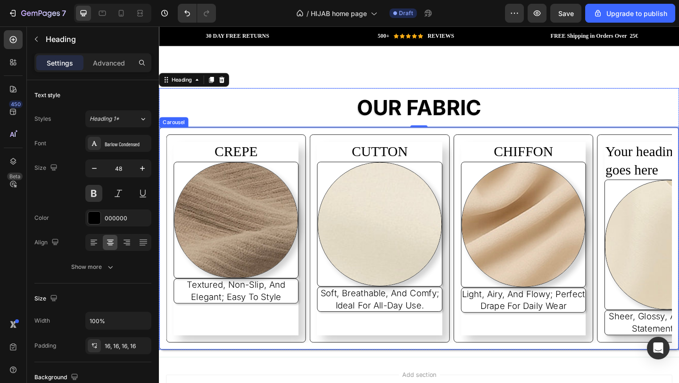
click at [663, 252] on icon "Carousel Next Arrow" at bounding box center [667, 256] width 9 height 9
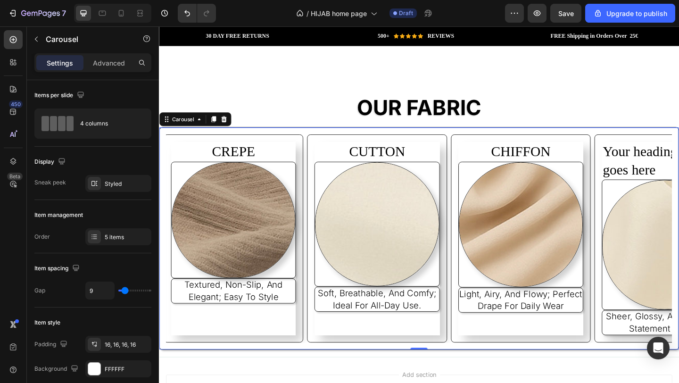
click at [663, 252] on icon "Carousel Next Arrow" at bounding box center [667, 256] width 9 height 9
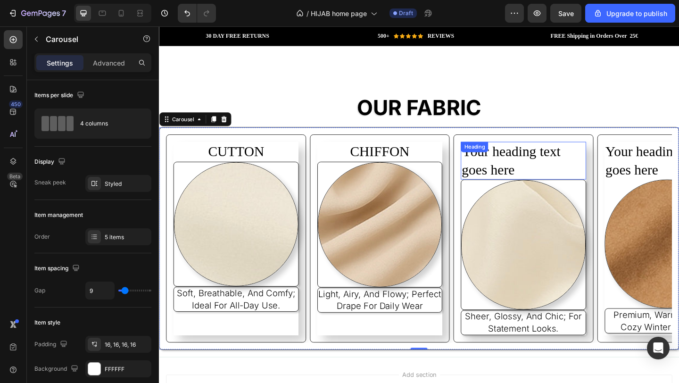
click at [563, 166] on h2 "Your heading text goes here" at bounding box center [556, 172] width 136 height 41
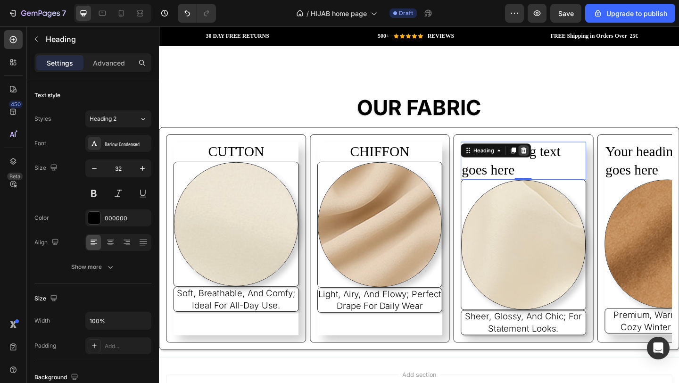
click at [554, 158] on icon at bounding box center [556, 161] width 6 height 7
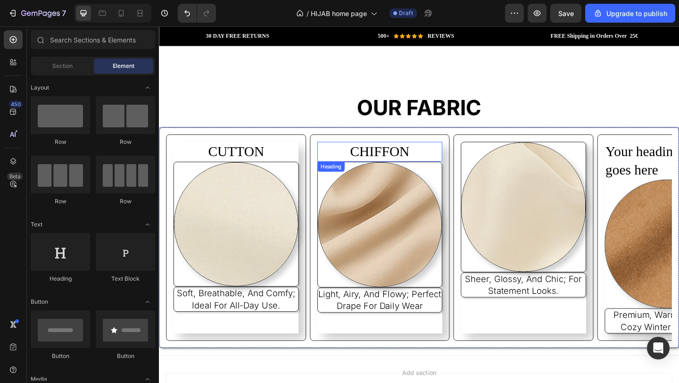
click at [403, 153] on p "CHIFFON" at bounding box center [399, 163] width 134 height 20
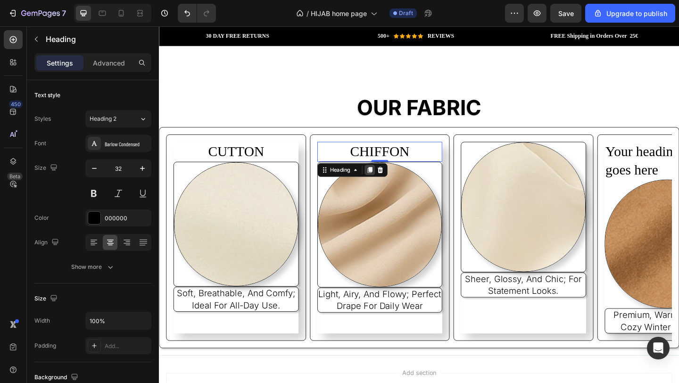
click at [388, 179] on icon at bounding box center [388, 182] width 5 height 7
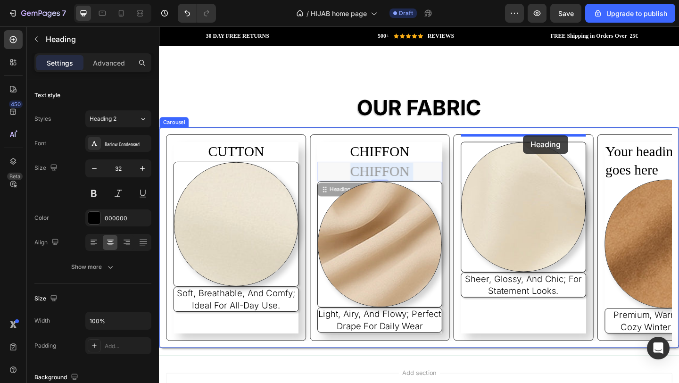
drag, startPoint x: 420, startPoint y: 175, endPoint x: 553, endPoint y: 144, distance: 136.1
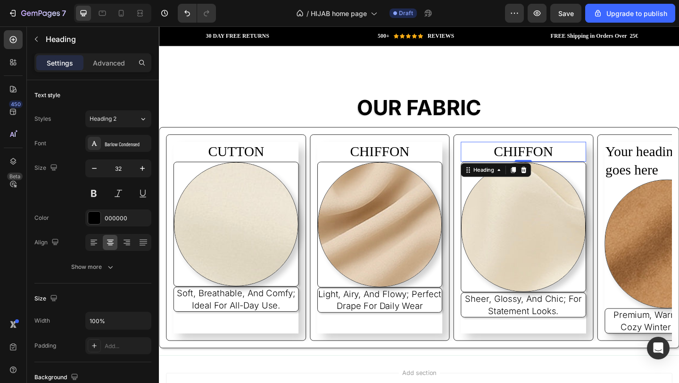
click at [582, 152] on h2 "CHIFFON" at bounding box center [556, 163] width 136 height 22
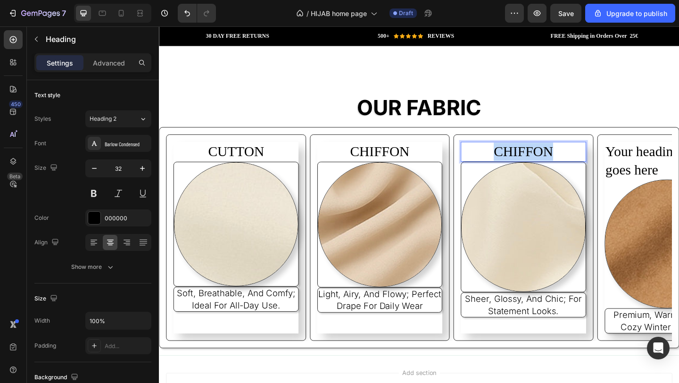
click at [582, 153] on p "CHIFFON" at bounding box center [556, 163] width 134 height 20
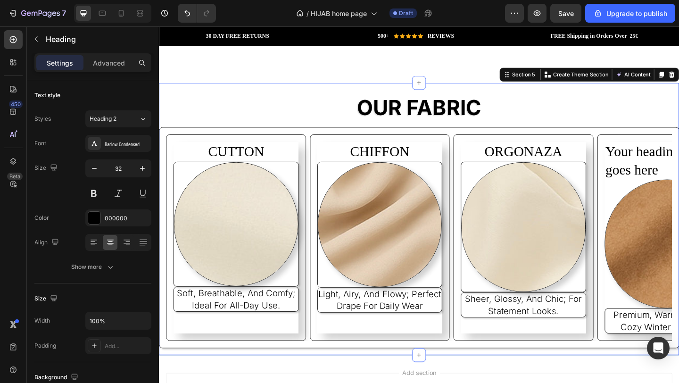
click at [579, 88] on div "OUR FABRIC Heading CREPE Heading Image textured, non-slip, and elegant; easy to…" at bounding box center [442, 236] width 566 height 296
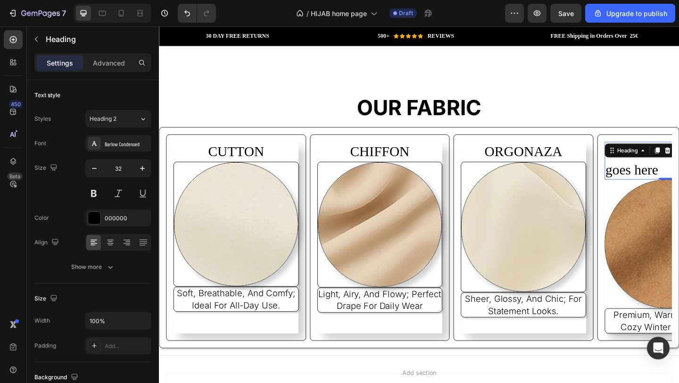
click at [670, 157] on div "Heading" at bounding box center [669, 161] width 26 height 8
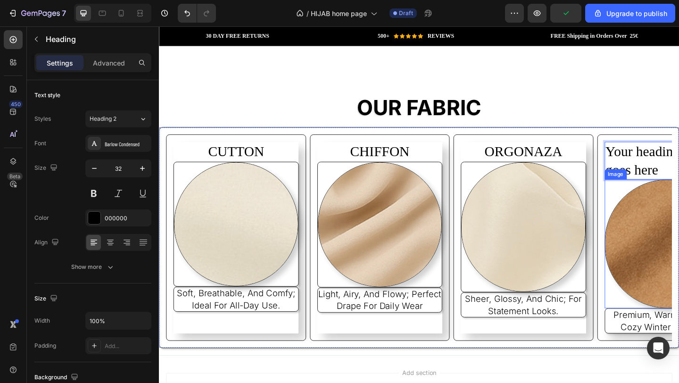
click at [667, 252] on button "Carousel Next Arrow" at bounding box center [668, 256] width 25 height 25
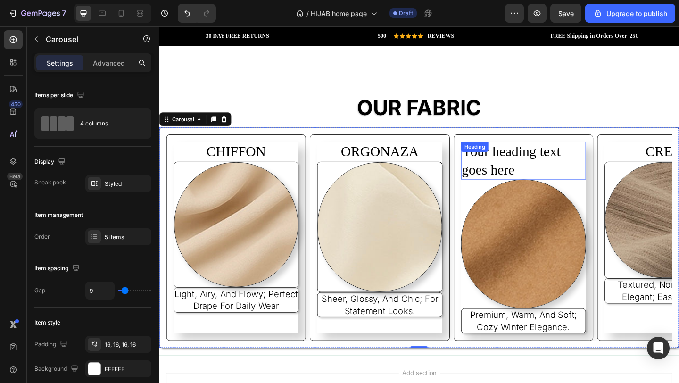
click at [583, 171] on p "Your heading text goes here" at bounding box center [556, 172] width 134 height 39
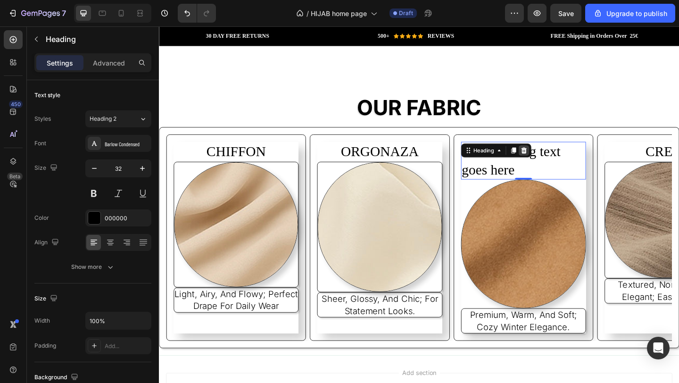
click at [559, 158] on icon at bounding box center [556, 161] width 6 height 7
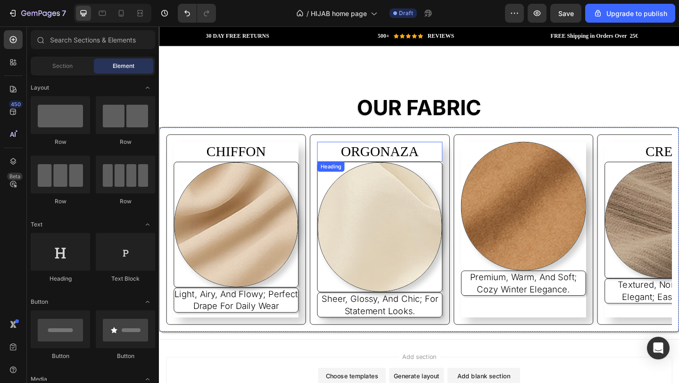
click at [404, 153] on p "ORGONAZA" at bounding box center [399, 163] width 134 height 20
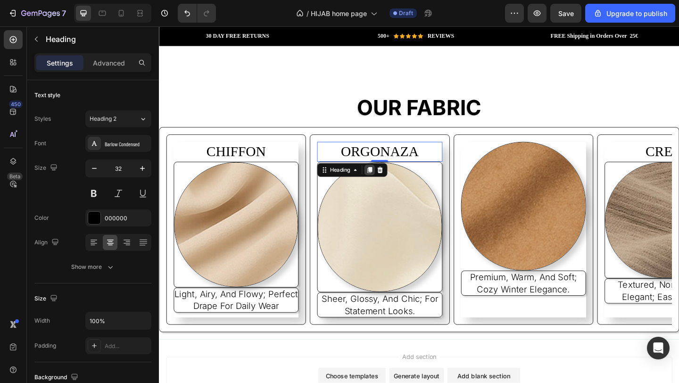
click at [388, 179] on icon at bounding box center [388, 182] width 5 height 7
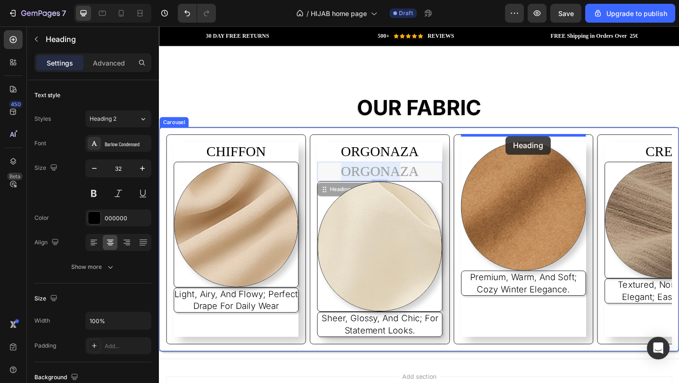
drag, startPoint x: 418, startPoint y: 174, endPoint x: 537, endPoint y: 146, distance: 122.7
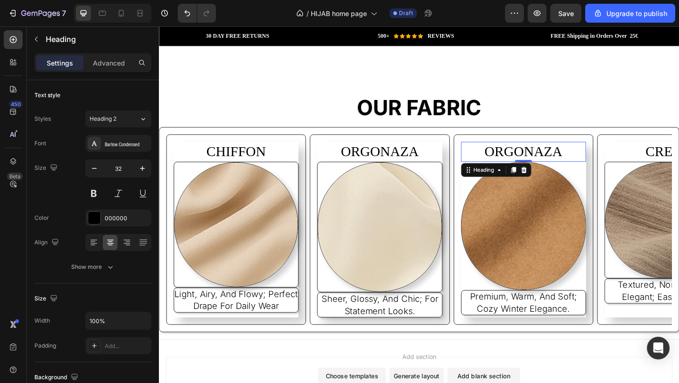
click at [598, 157] on h2 "ORGONAZA" at bounding box center [556, 163] width 136 height 22
click at [598, 157] on p "ORGONAZA" at bounding box center [556, 163] width 134 height 20
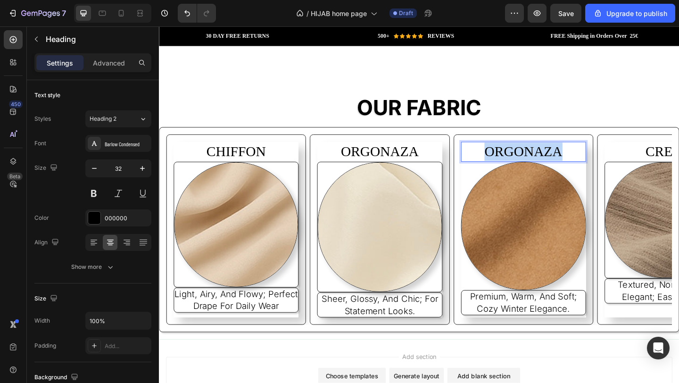
click at [598, 157] on p "ORGONAZA" at bounding box center [556, 163] width 134 height 20
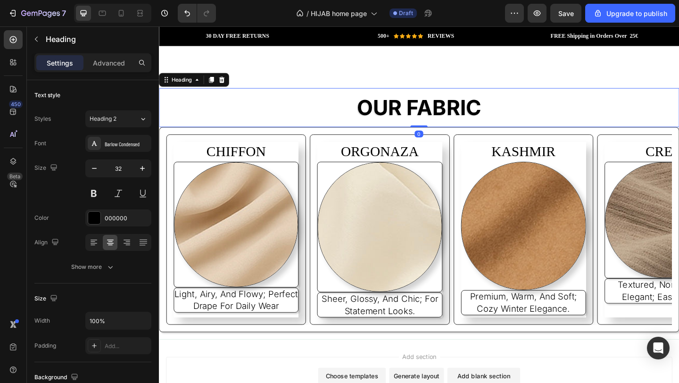
click at [672, 118] on h2 "OUR FABRIC" at bounding box center [442, 114] width 566 height 42
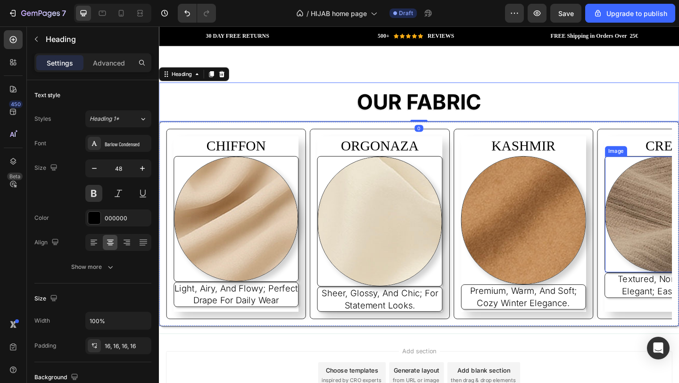
scroll to position [1503, 0]
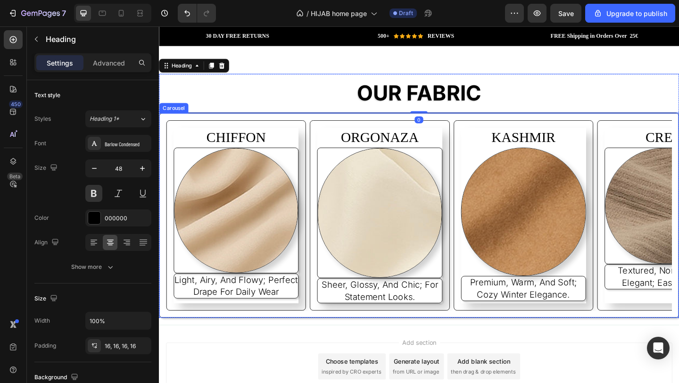
click at [664, 227] on icon "Carousel Next Arrow" at bounding box center [667, 231] width 9 height 9
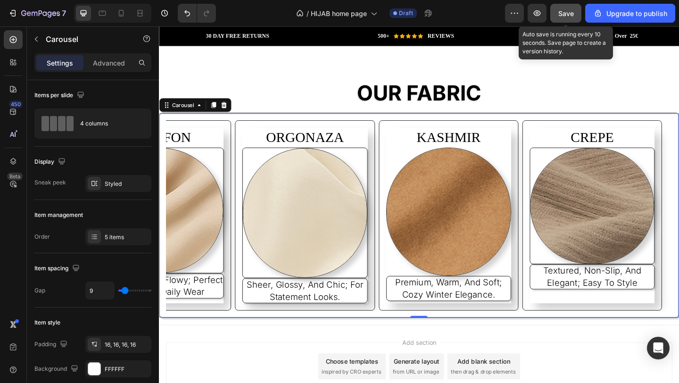
click at [564, 13] on span "Save" at bounding box center [567, 13] width 16 height 8
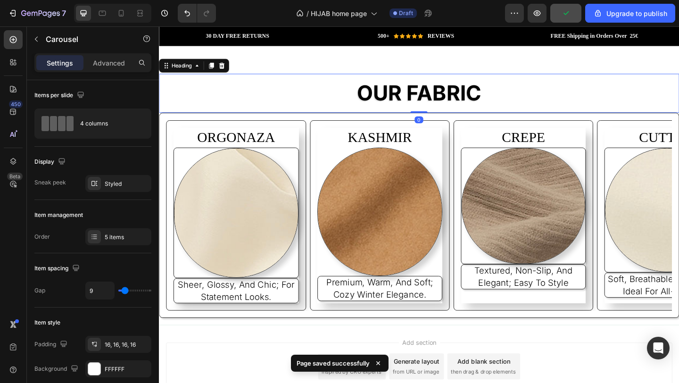
click at [498, 93] on h2 "OUR FABRIC" at bounding box center [442, 99] width 566 height 42
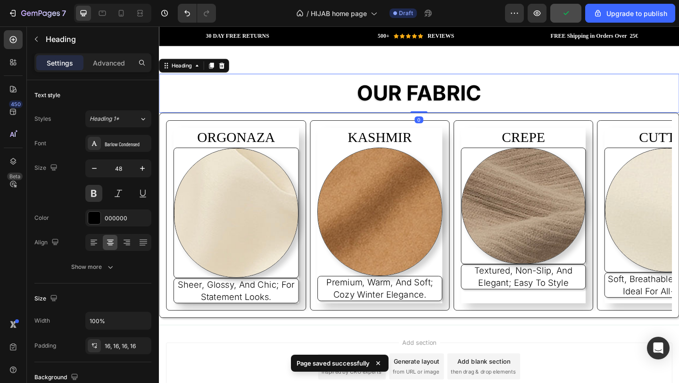
click at [498, 93] on h2 "OUR FABRIC" at bounding box center [442, 99] width 566 height 42
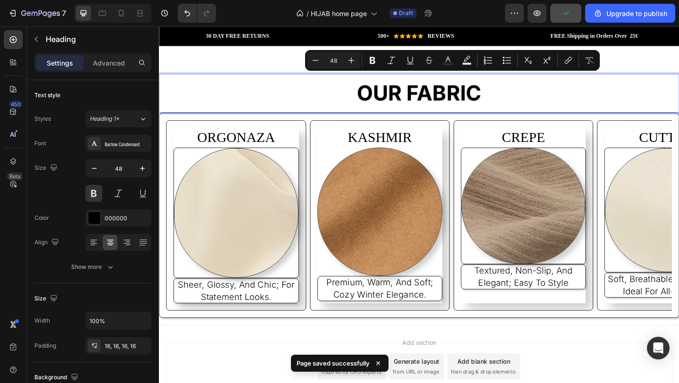
click at [524, 97] on p "OUR FABRIC" at bounding box center [442, 98] width 551 height 27
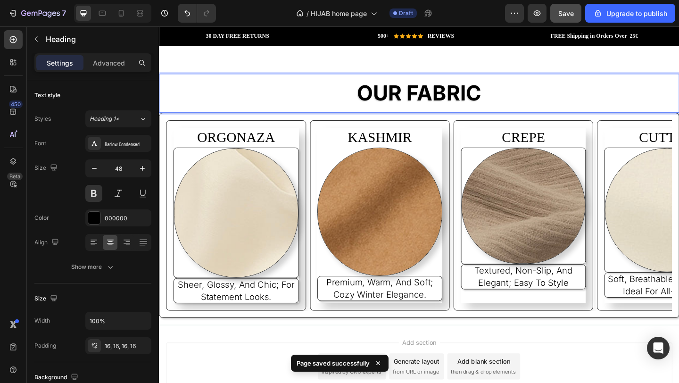
click at [524, 97] on p "OUR FABRIC" at bounding box center [442, 98] width 551 height 27
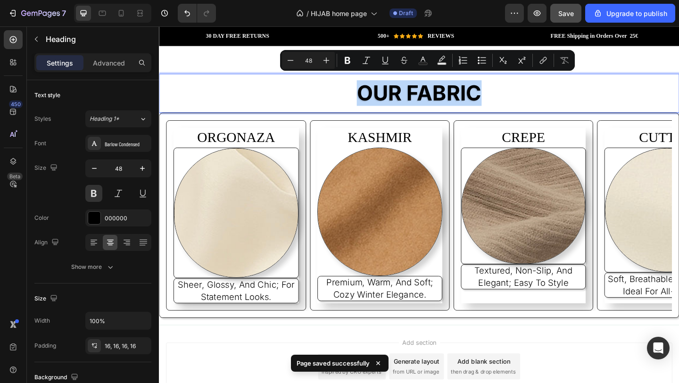
click at [524, 97] on p "OUR FABRIC" at bounding box center [442, 98] width 551 height 27
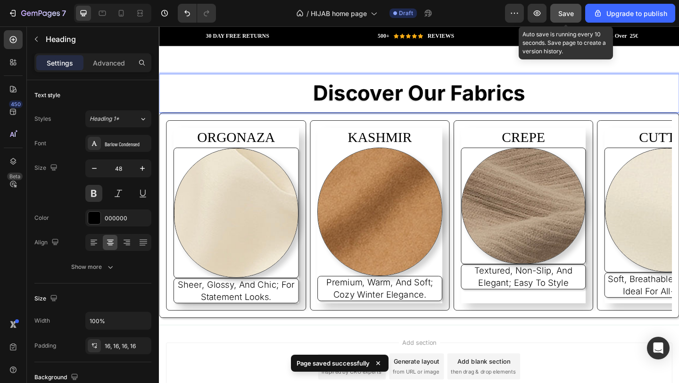
click at [567, 13] on span "Save" at bounding box center [567, 13] width 16 height 8
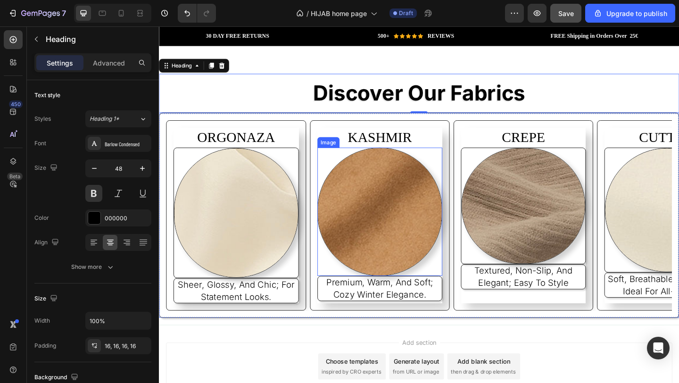
click at [430, 212] on img at bounding box center [399, 228] width 136 height 140
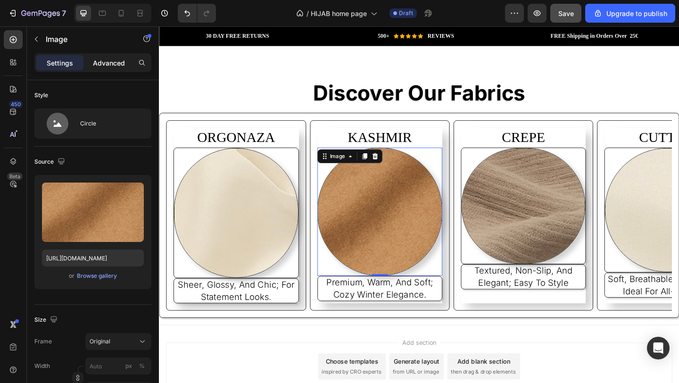
click at [109, 61] on p "Advanced" at bounding box center [109, 63] width 32 height 10
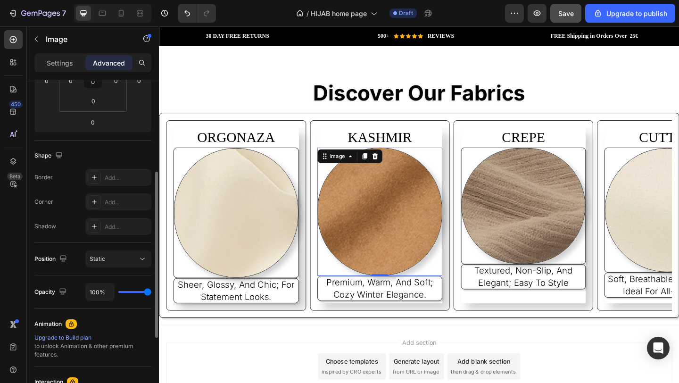
scroll to position [203, 0]
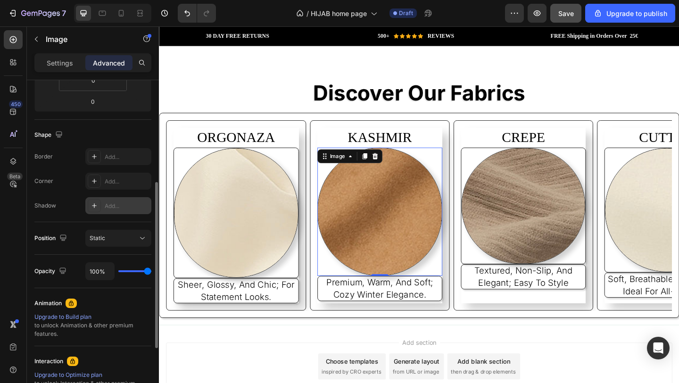
click at [110, 201] on div "Add..." at bounding box center [118, 205] width 66 height 17
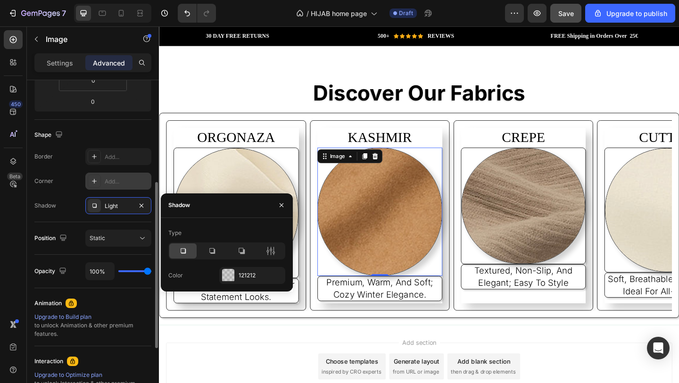
click at [114, 182] on div "Add..." at bounding box center [127, 181] width 44 height 8
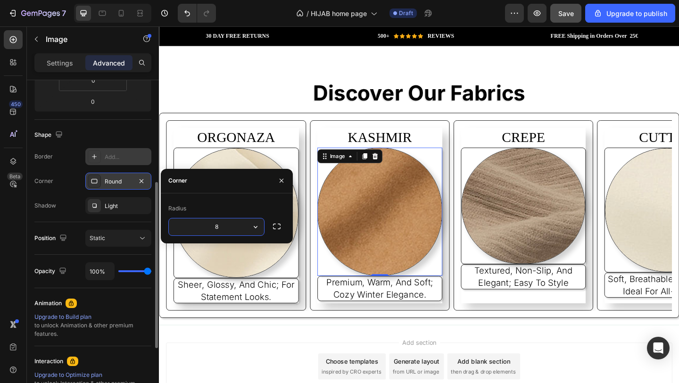
click at [118, 157] on div "Add..." at bounding box center [127, 157] width 44 height 8
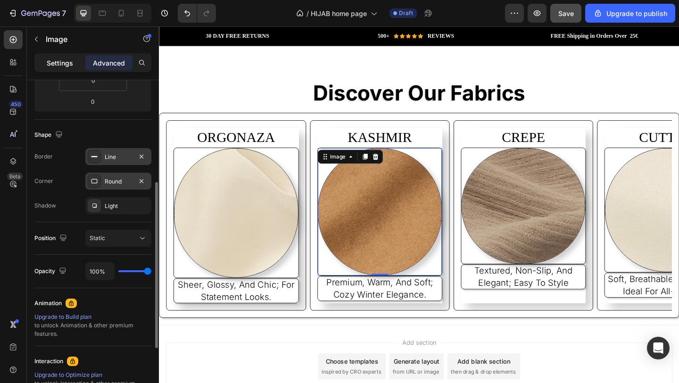
click at [52, 65] on p "Settings" at bounding box center [60, 63] width 26 height 10
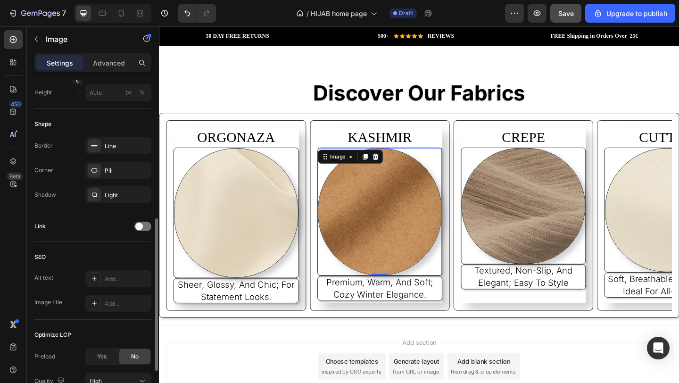
scroll to position [371, 0]
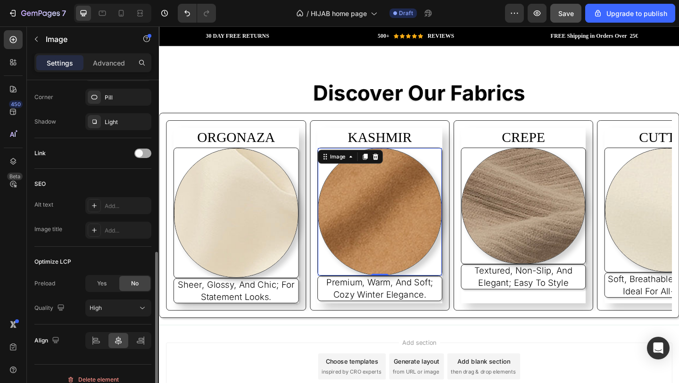
click at [140, 155] on span at bounding box center [139, 154] width 8 height 8
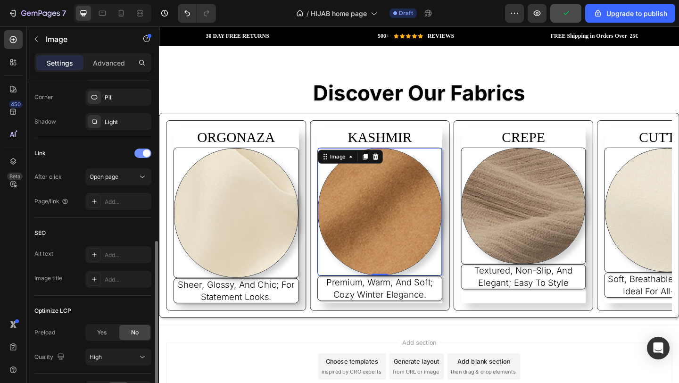
click at [140, 155] on div at bounding box center [142, 153] width 17 height 9
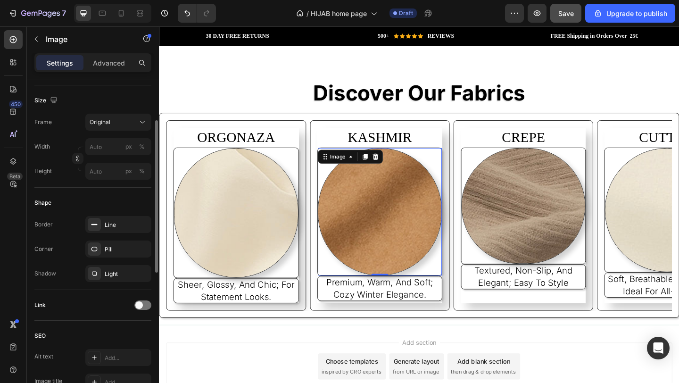
scroll to position [177, 0]
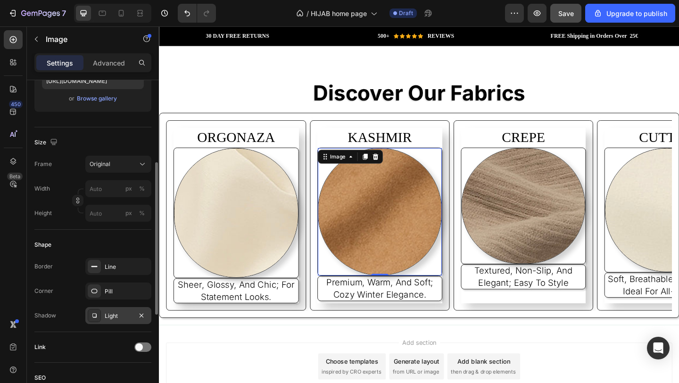
click at [114, 312] on div "Light" at bounding box center [118, 316] width 27 height 8
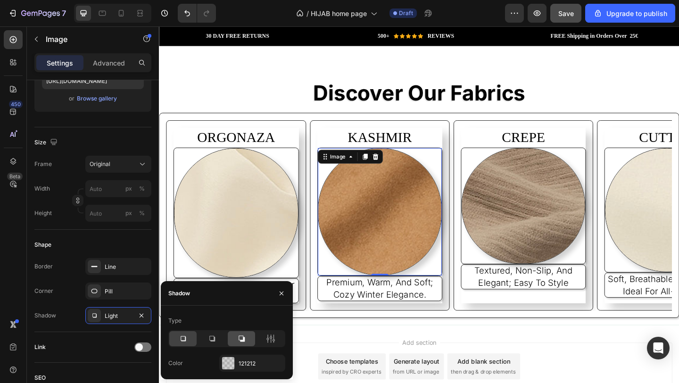
click at [241, 340] on icon at bounding box center [242, 339] width 6 height 6
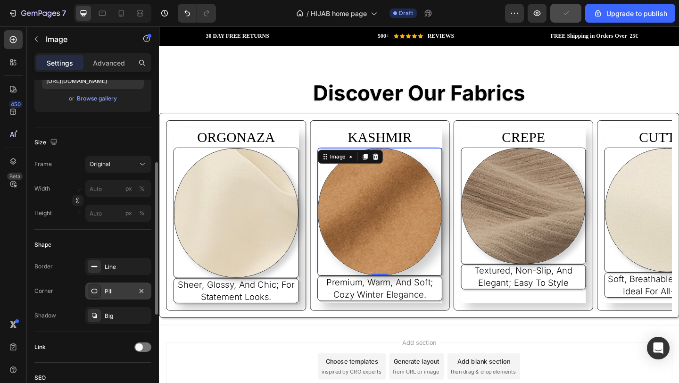
click at [123, 298] on div "Pill" at bounding box center [118, 291] width 66 height 17
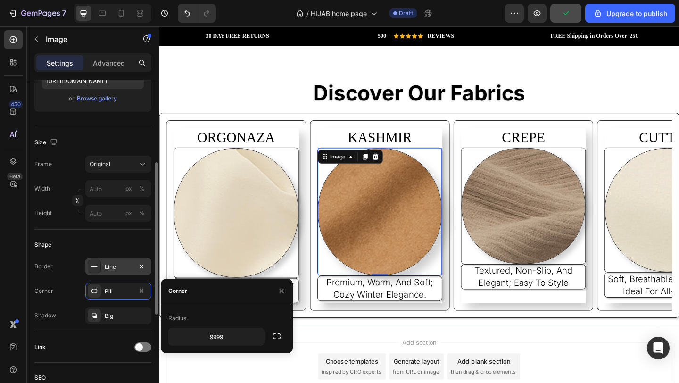
click at [117, 269] on div "Line" at bounding box center [118, 267] width 27 height 8
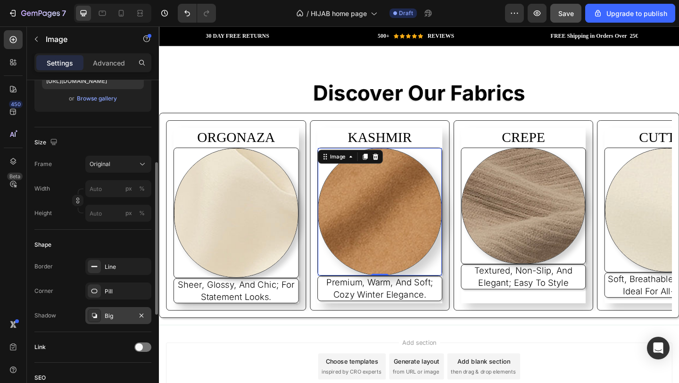
click at [121, 318] on div "Big" at bounding box center [118, 316] width 27 height 8
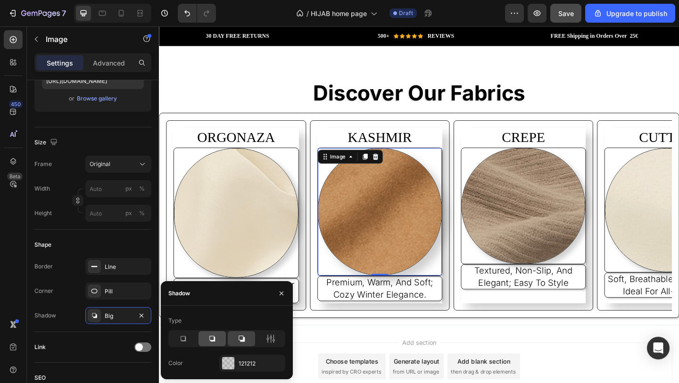
click at [218, 338] on div at bounding box center [212, 338] width 27 height 15
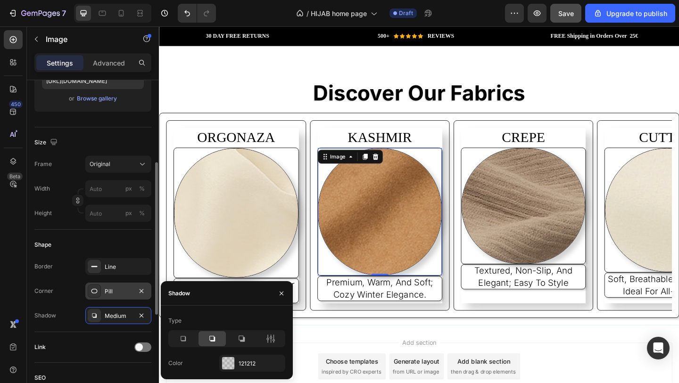
click at [121, 287] on div "Pill" at bounding box center [118, 291] width 27 height 8
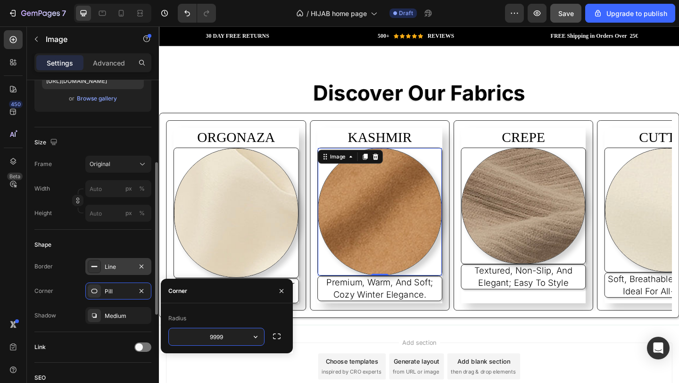
click at [123, 264] on div "Line" at bounding box center [118, 267] width 27 height 8
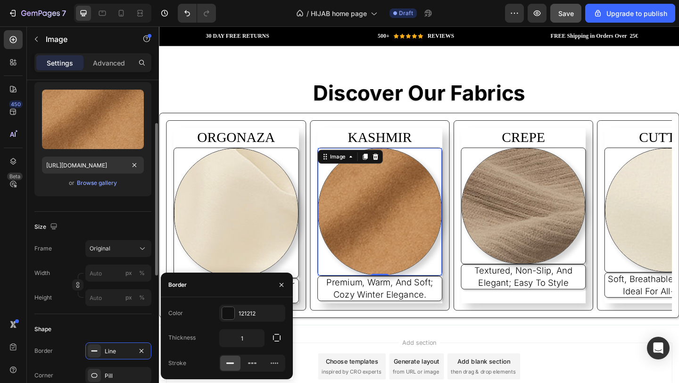
scroll to position [0, 0]
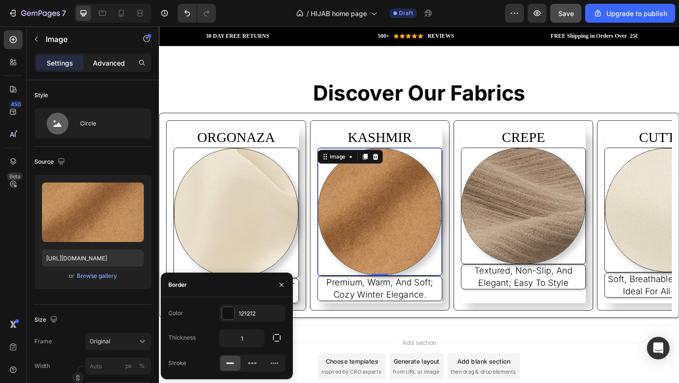
click at [112, 66] on p "Advanced" at bounding box center [109, 63] width 32 height 10
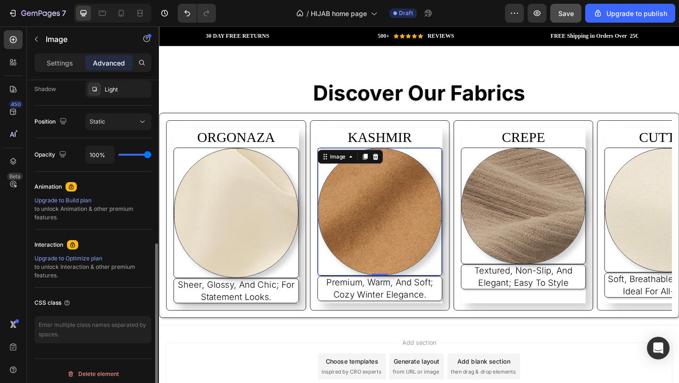
scroll to position [325, 0]
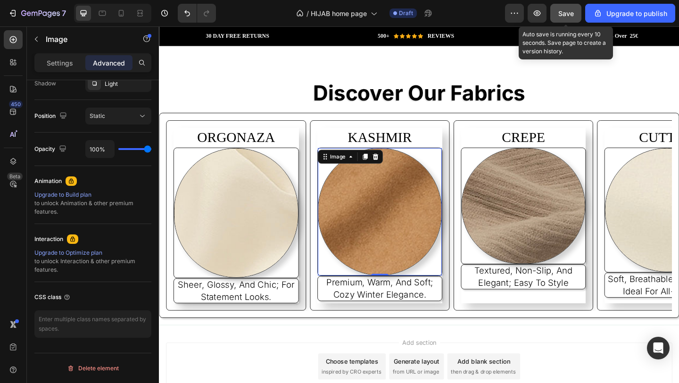
click at [569, 12] on span "Save" at bounding box center [567, 13] width 16 height 8
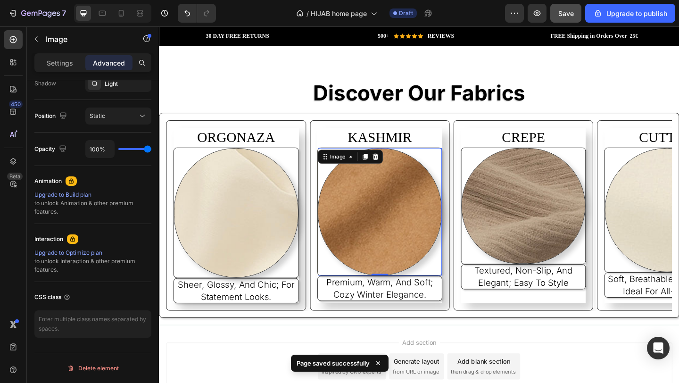
click at [463, 159] on div at bounding box center [399, 228] width 135 height 139
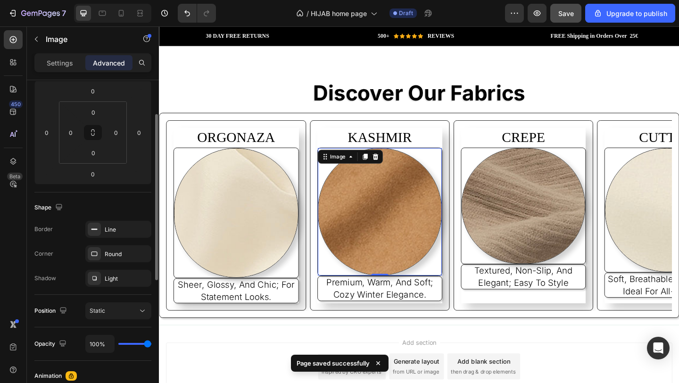
scroll to position [0, 0]
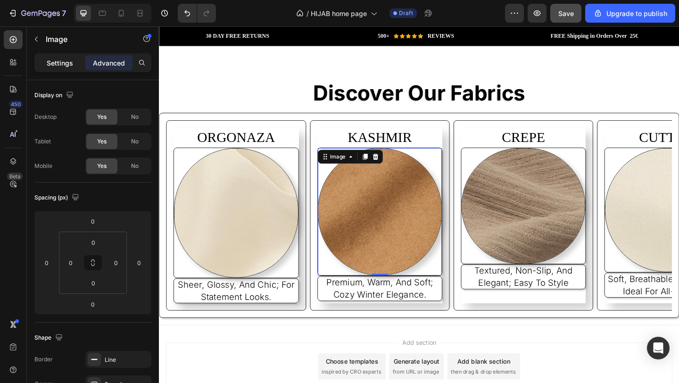
click at [52, 67] on p "Settings" at bounding box center [60, 63] width 26 height 10
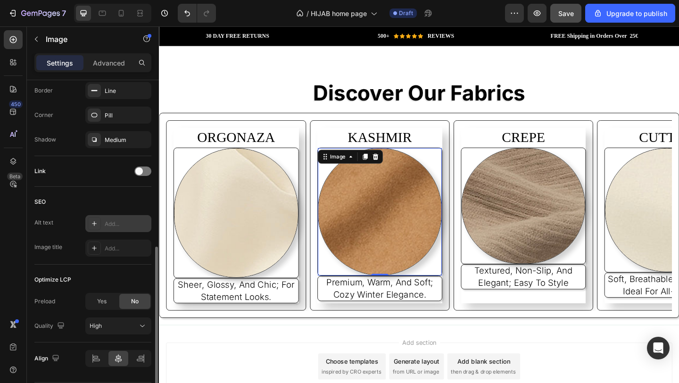
scroll to position [383, 0]
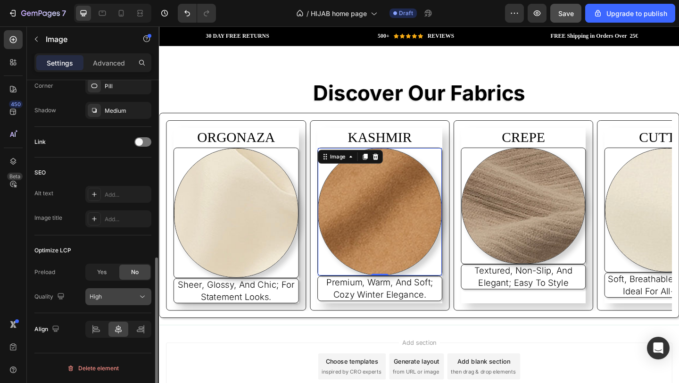
click at [116, 300] on div "High" at bounding box center [114, 297] width 48 height 8
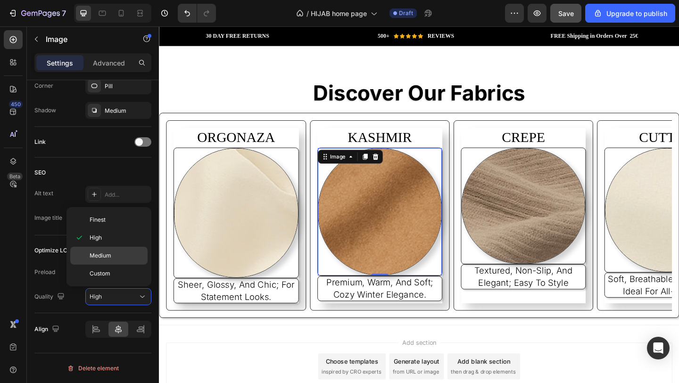
click at [100, 258] on span "Medium" at bounding box center [101, 255] width 22 height 8
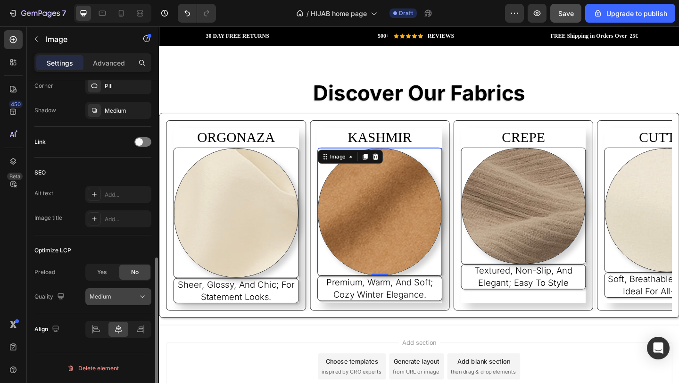
click at [118, 301] on button "Medium" at bounding box center [118, 296] width 66 height 17
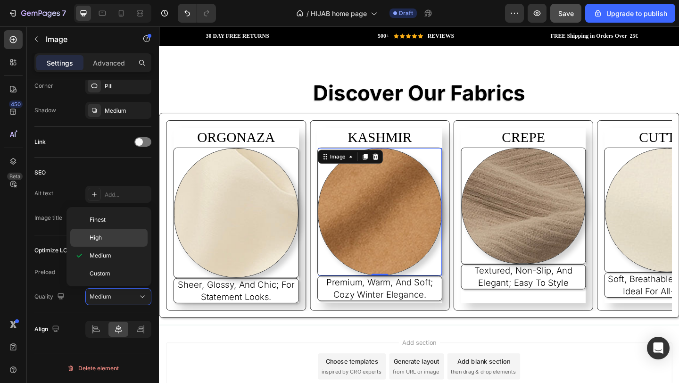
click at [102, 235] on p "High" at bounding box center [117, 238] width 54 height 8
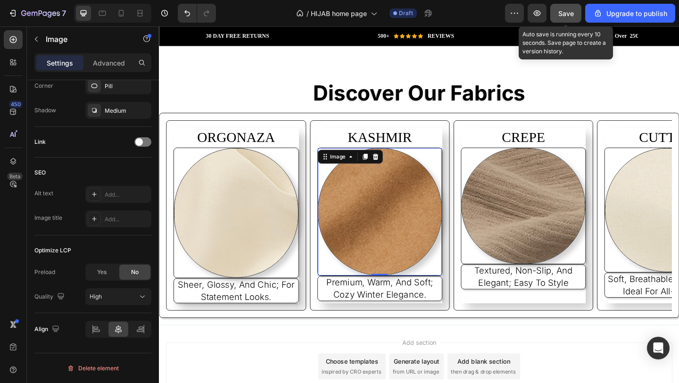
click at [568, 10] on span "Save" at bounding box center [567, 13] width 16 height 8
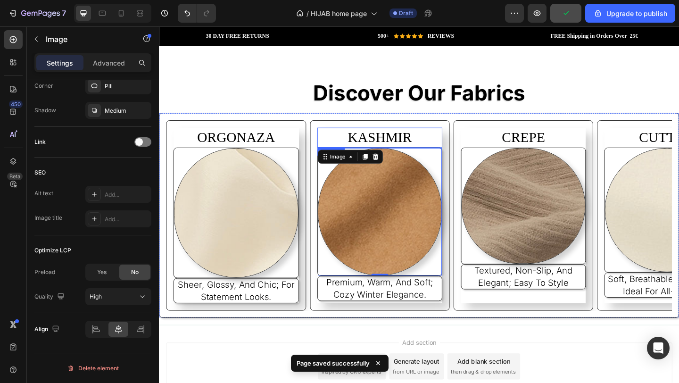
click at [441, 139] on p "KASHMIR" at bounding box center [399, 147] width 134 height 20
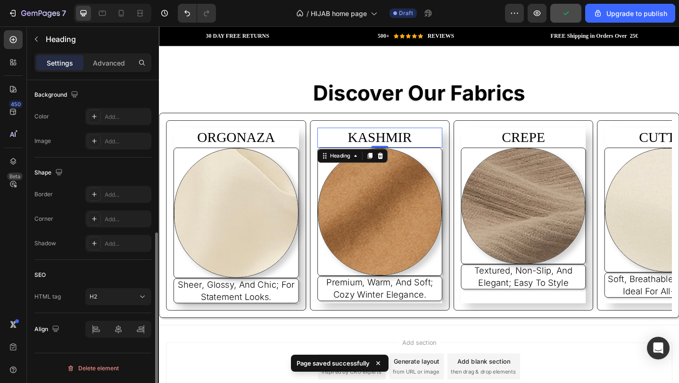
scroll to position [0, 0]
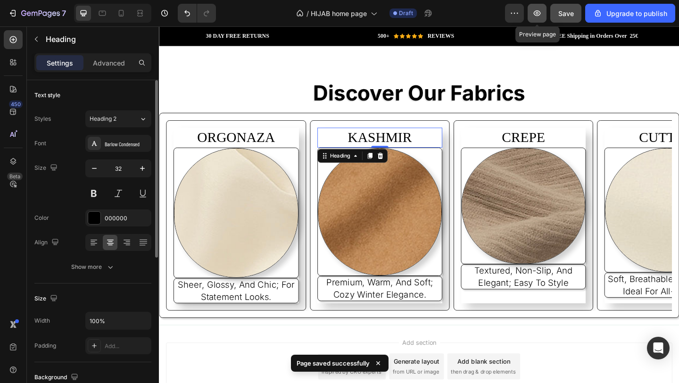
click at [535, 17] on icon "button" at bounding box center [537, 12] width 9 height 9
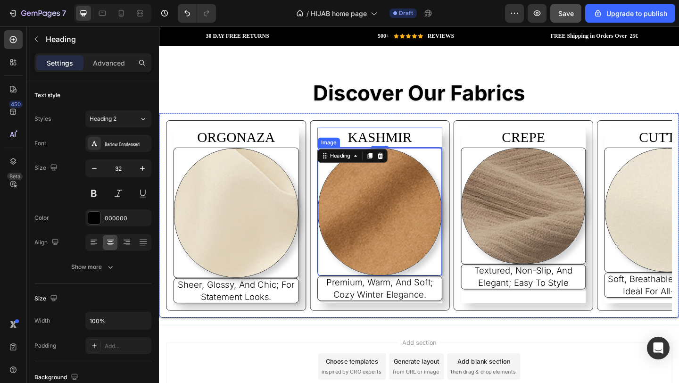
click at [441, 202] on img at bounding box center [399, 228] width 135 height 139
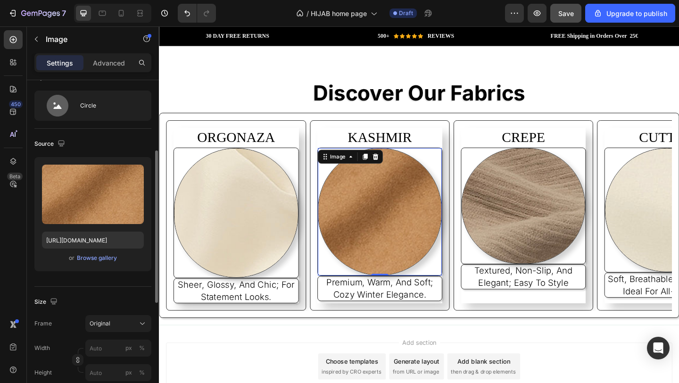
scroll to position [60, 0]
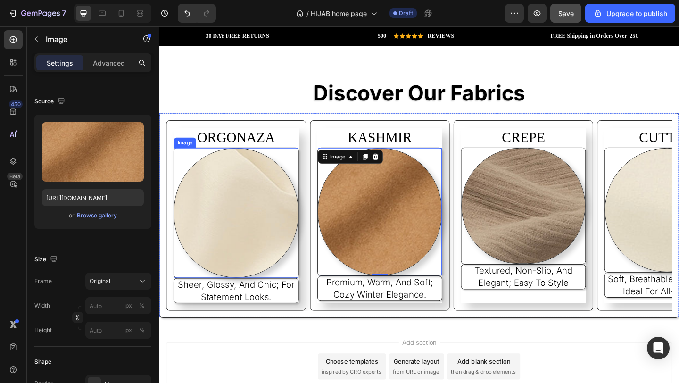
click at [260, 164] on img at bounding box center [243, 229] width 135 height 141
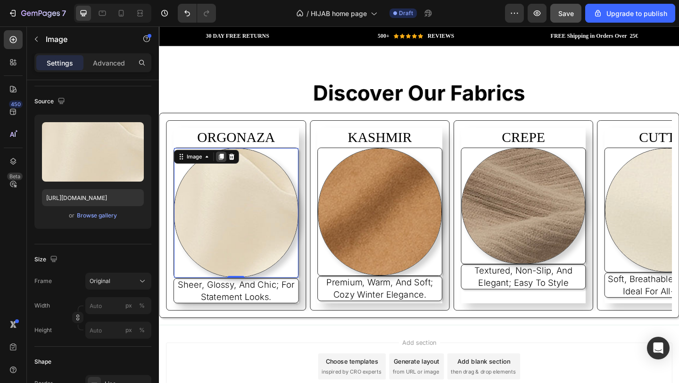
click at [228, 165] on icon at bounding box center [227, 168] width 5 height 7
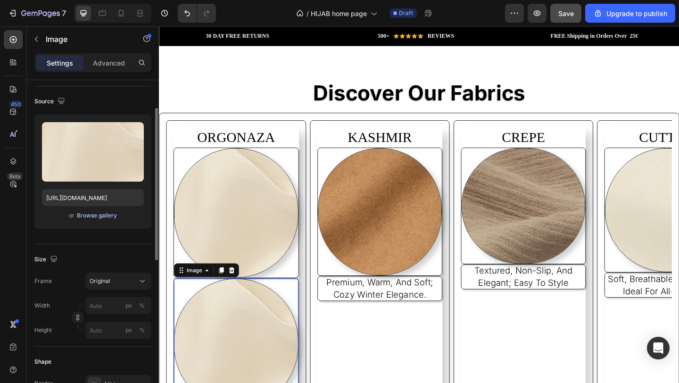
click at [92, 214] on div "Browse gallery" at bounding box center [97, 215] width 40 height 8
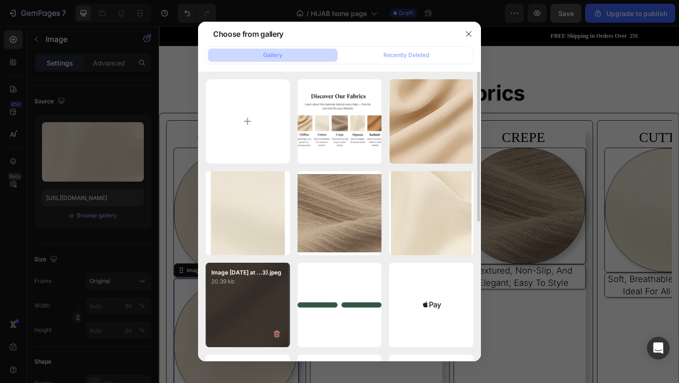
click at [268, 286] on p "20.39 kb" at bounding box center [247, 281] width 73 height 9
type input "[URL][DOMAIN_NAME]"
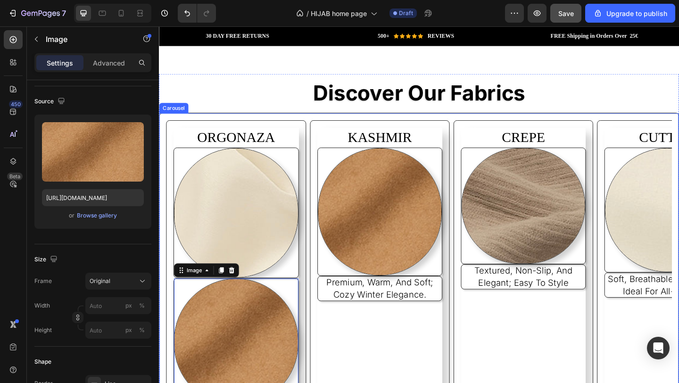
click at [370, 357] on div "KASHMIR Heading Image premium, warm, and soft; cozy winter elegance. Text Block" at bounding box center [399, 301] width 136 height 331
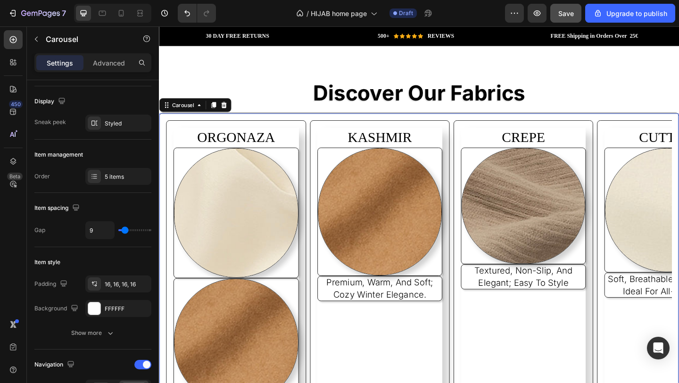
scroll to position [0, 0]
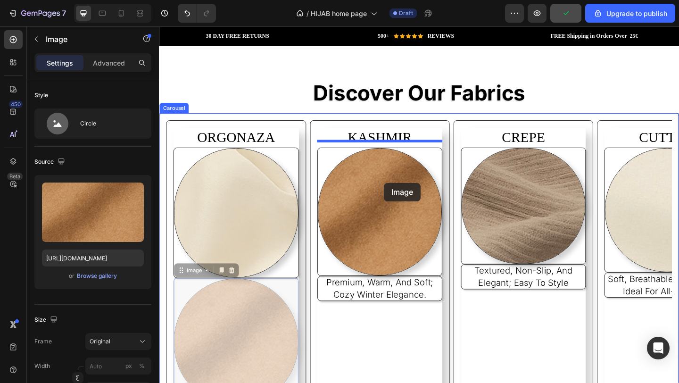
drag, startPoint x: 269, startPoint y: 336, endPoint x: 404, endPoint y: 197, distance: 193.5
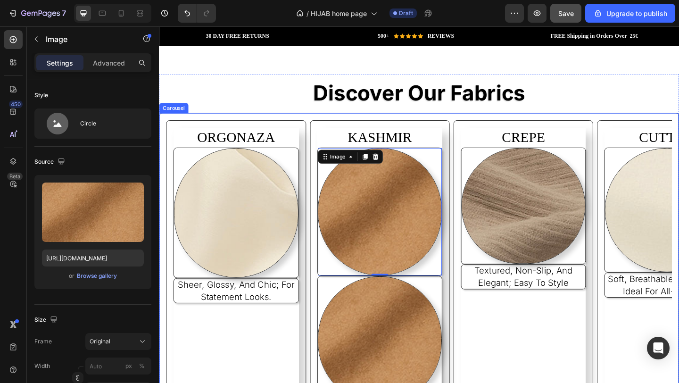
click at [567, 369] on div "CREPE Heading Image textured, non-slip, and elegant; easy to style Text Block" at bounding box center [556, 300] width 136 height 329
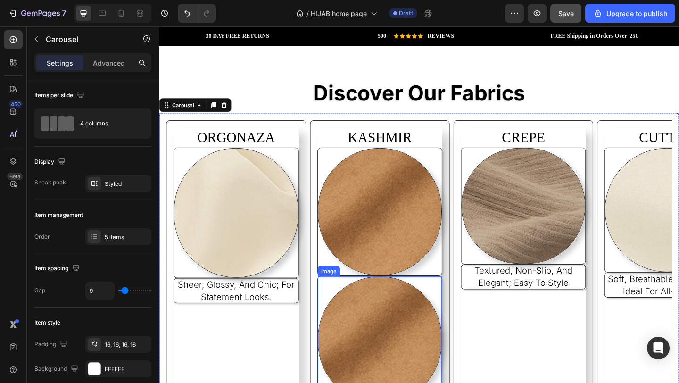
click at [401, 346] on img at bounding box center [399, 367] width 135 height 139
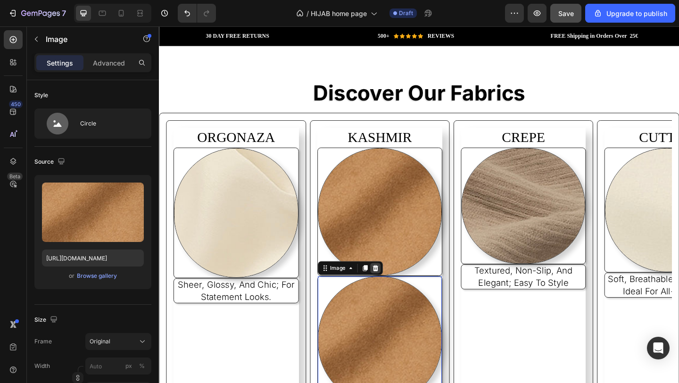
click at [394, 285] on icon at bounding box center [395, 289] width 8 height 8
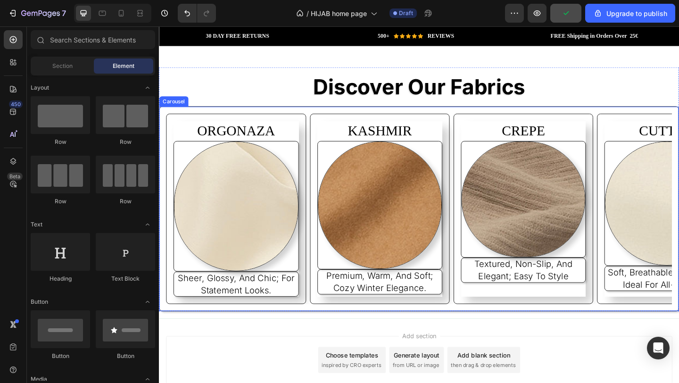
scroll to position [1518, 0]
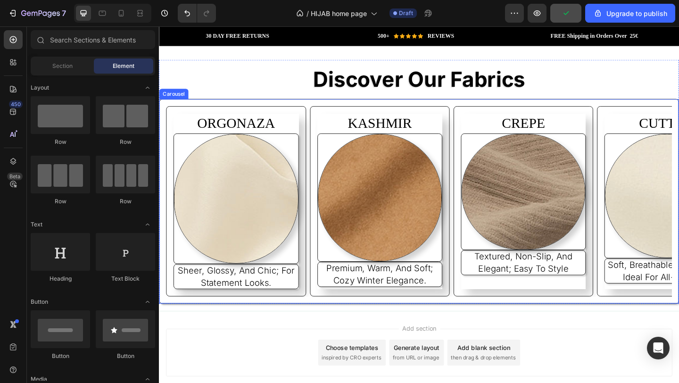
click at [670, 217] on button "Carousel Next Arrow" at bounding box center [668, 216] width 25 height 25
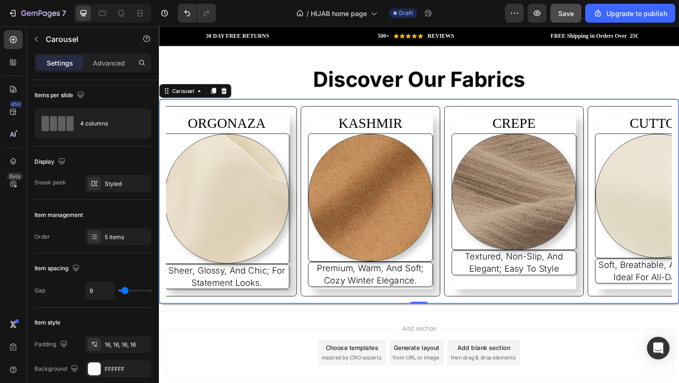
click at [663, 213] on icon "Carousel Next Arrow" at bounding box center [667, 216] width 9 height 9
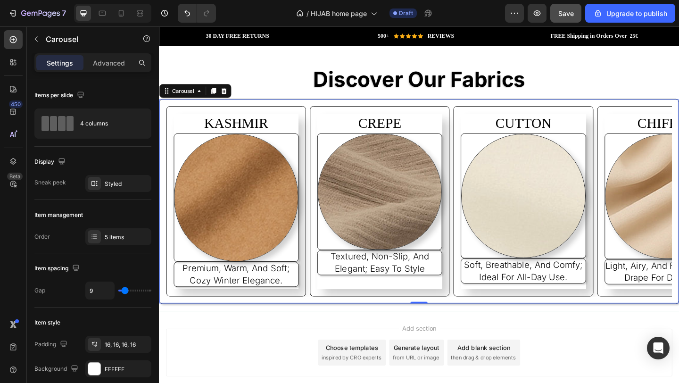
click at [662, 216] on button "Carousel Next Arrow" at bounding box center [668, 216] width 25 height 25
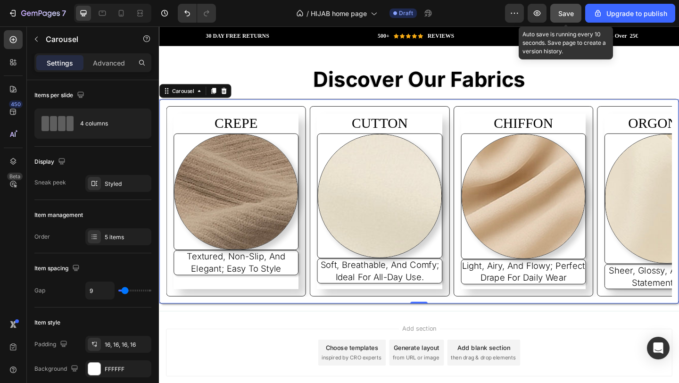
click at [574, 13] on span "Save" at bounding box center [567, 13] width 16 height 8
click at [565, 9] on span "Save" at bounding box center [567, 13] width 16 height 8
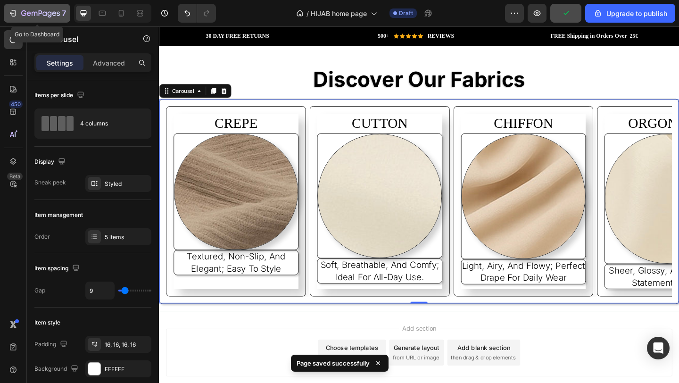
click at [24, 14] on icon "button" at bounding box center [40, 14] width 39 height 8
